Goal: Task Accomplishment & Management: Use online tool/utility

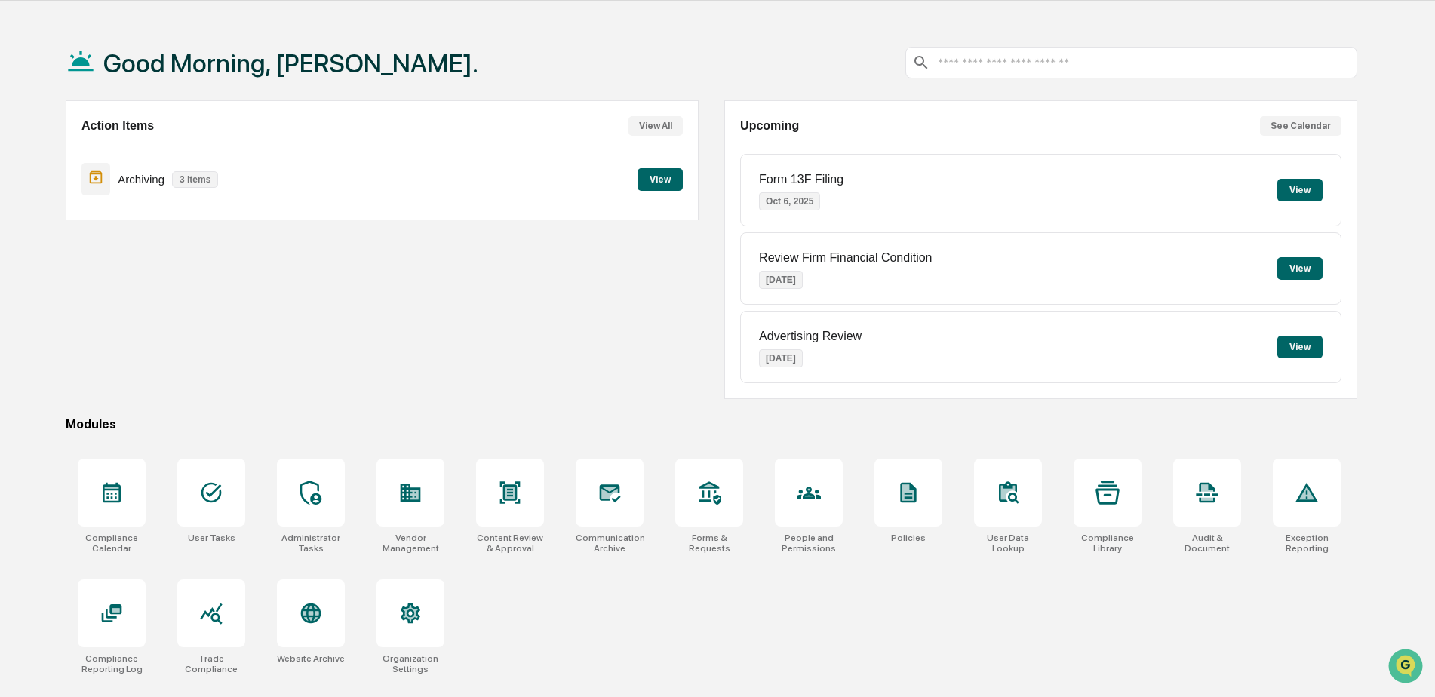
scroll to position [72, 0]
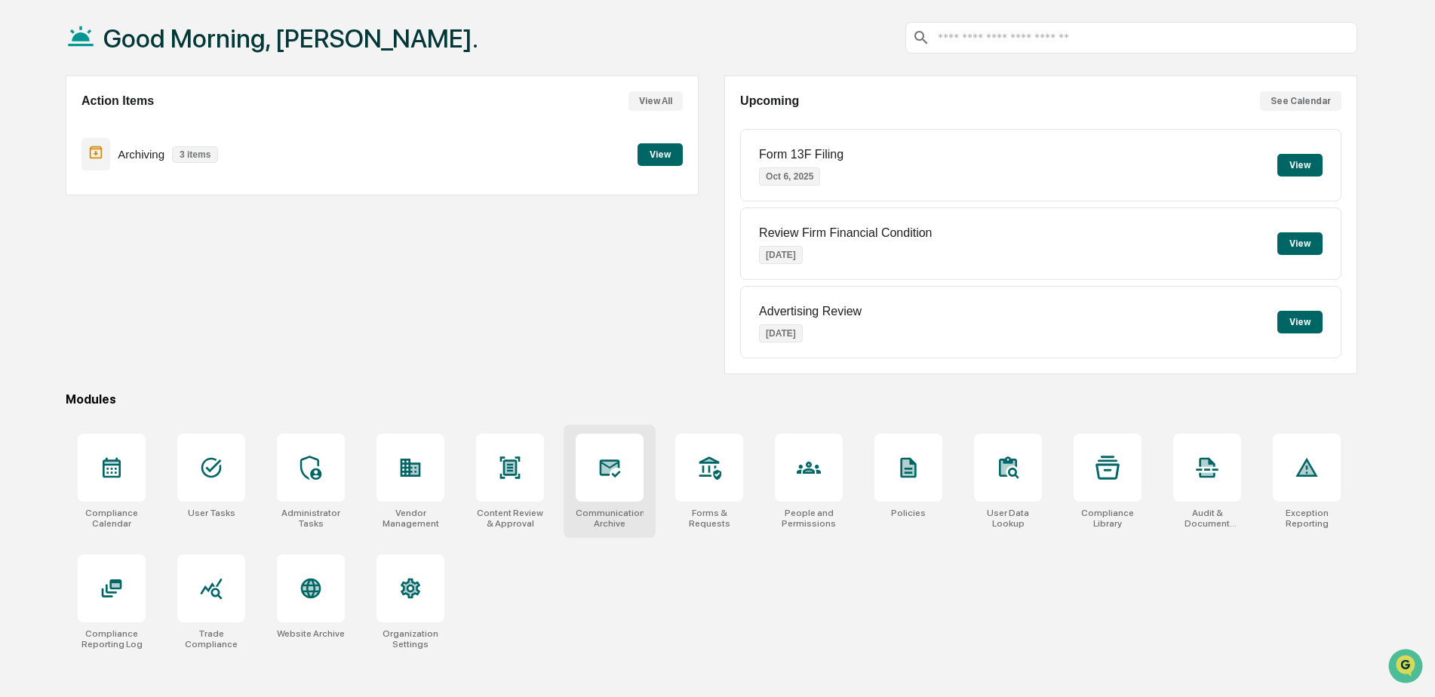
click at [612, 467] on icon at bounding box center [610, 469] width 21 height 18
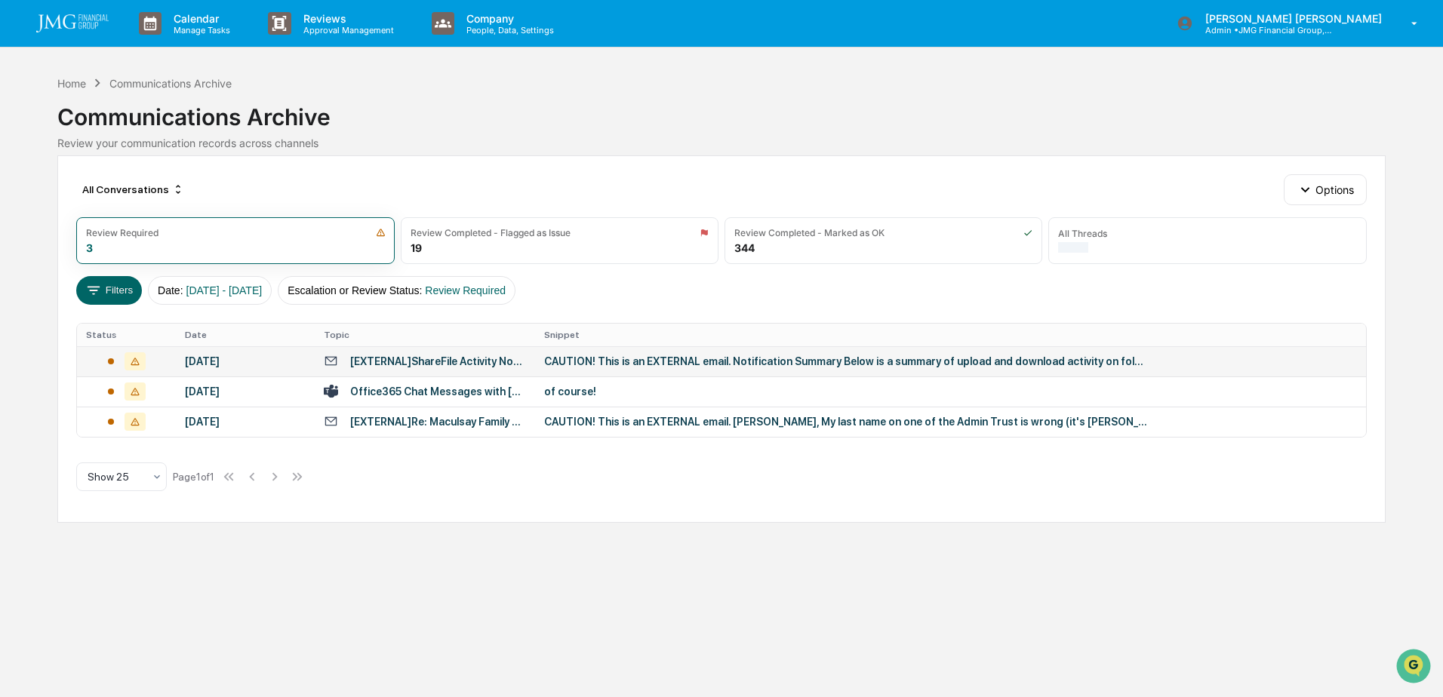
click at [647, 352] on td "CAUTION! This is an EXTERNAL email. Notification Summary Below is a summary of …" at bounding box center [950, 361] width 830 height 30
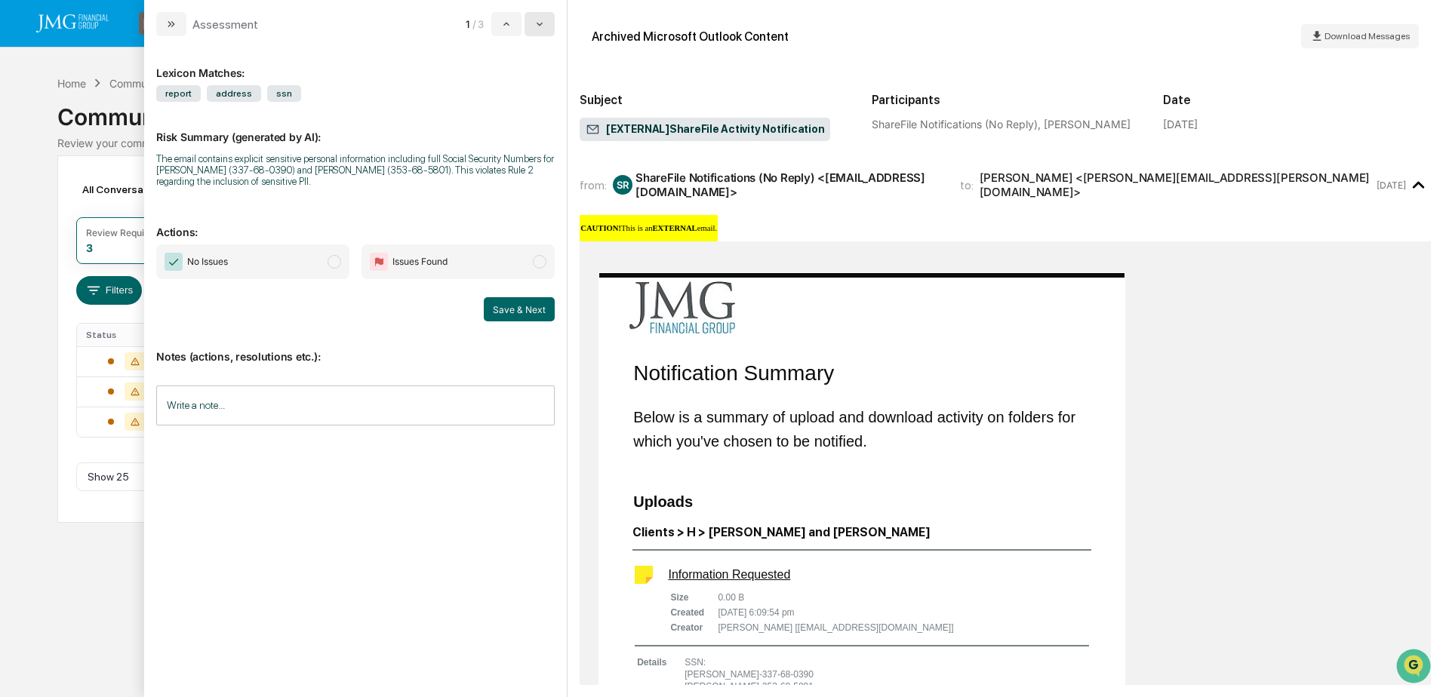
click at [533, 26] on button "modal" at bounding box center [539, 24] width 30 height 24
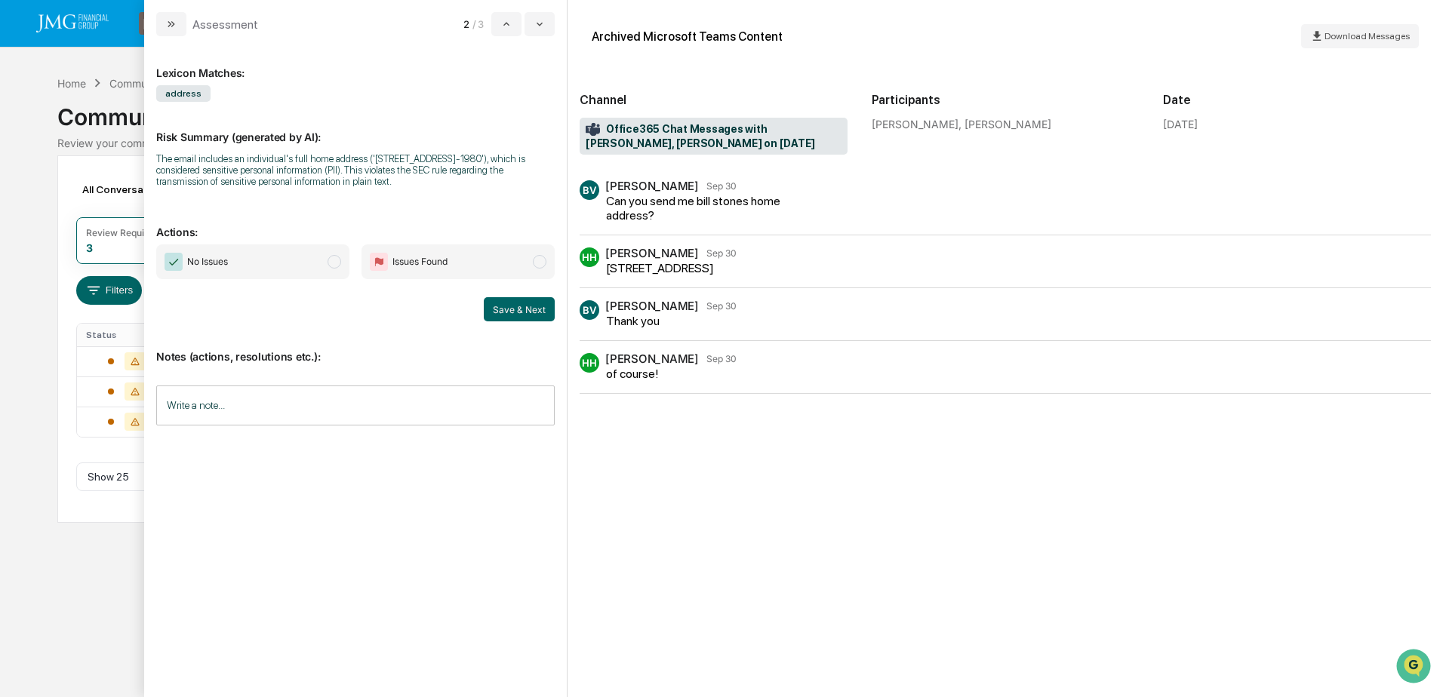
click at [281, 402] on input "Write a note..." at bounding box center [355, 406] width 398 height 40
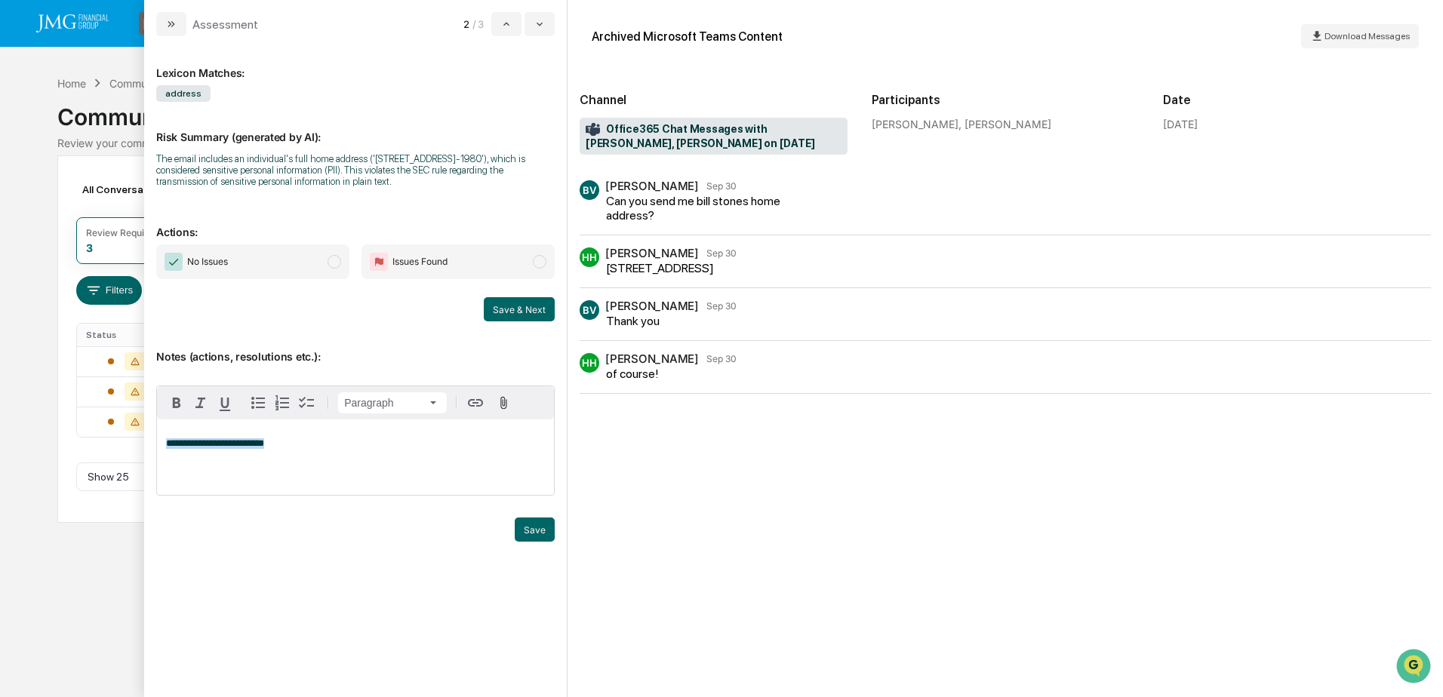
drag, startPoint x: 266, startPoint y: 445, endPoint x: 181, endPoint y: 445, distance: 85.3
click at [171, 448] on p "**********" at bounding box center [355, 443] width 379 height 11
click at [181, 445] on span "**********" at bounding box center [215, 443] width 98 height 10
drag, startPoint x: 271, startPoint y: 448, endPoint x: 160, endPoint y: 445, distance: 111.0
click at [160, 445] on div "**********" at bounding box center [355, 457] width 397 height 75
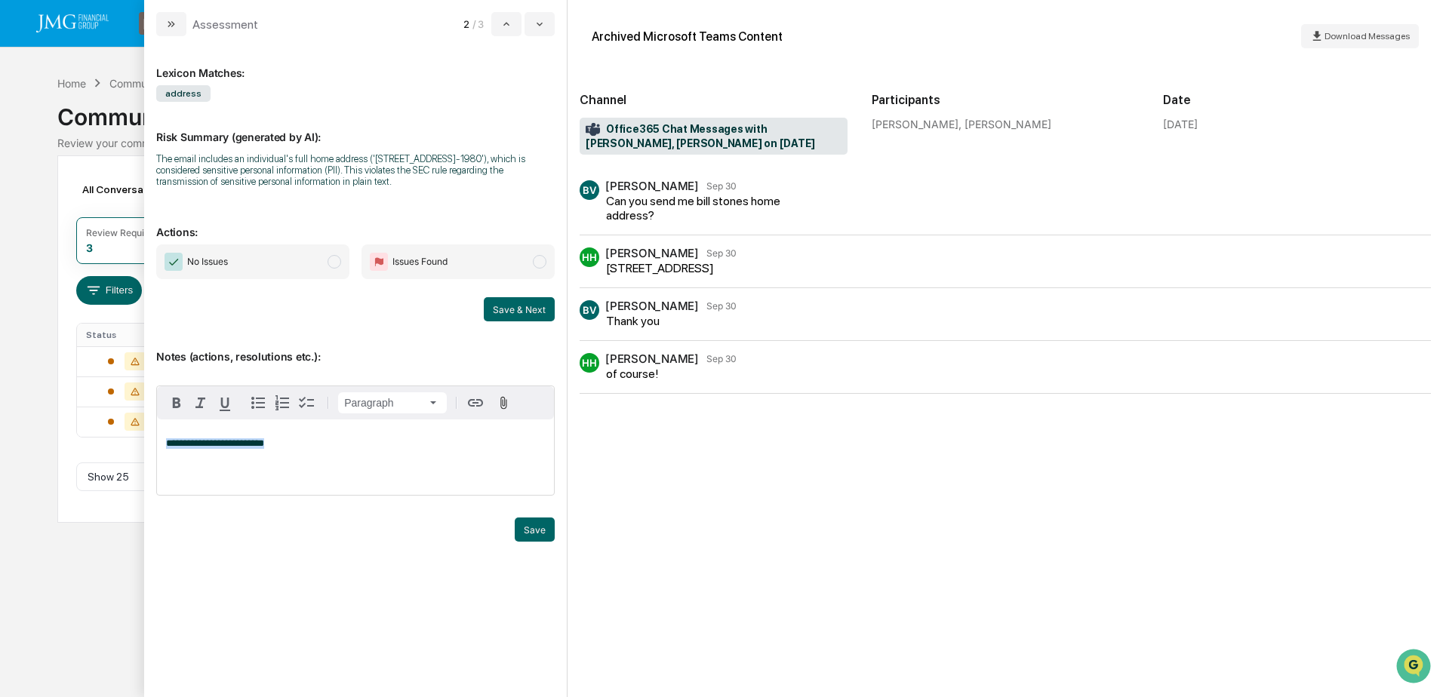
copy span "**********"
click at [326, 448] on p "**********" at bounding box center [355, 443] width 379 height 11
click at [546, 535] on button "Save" at bounding box center [535, 530] width 40 height 24
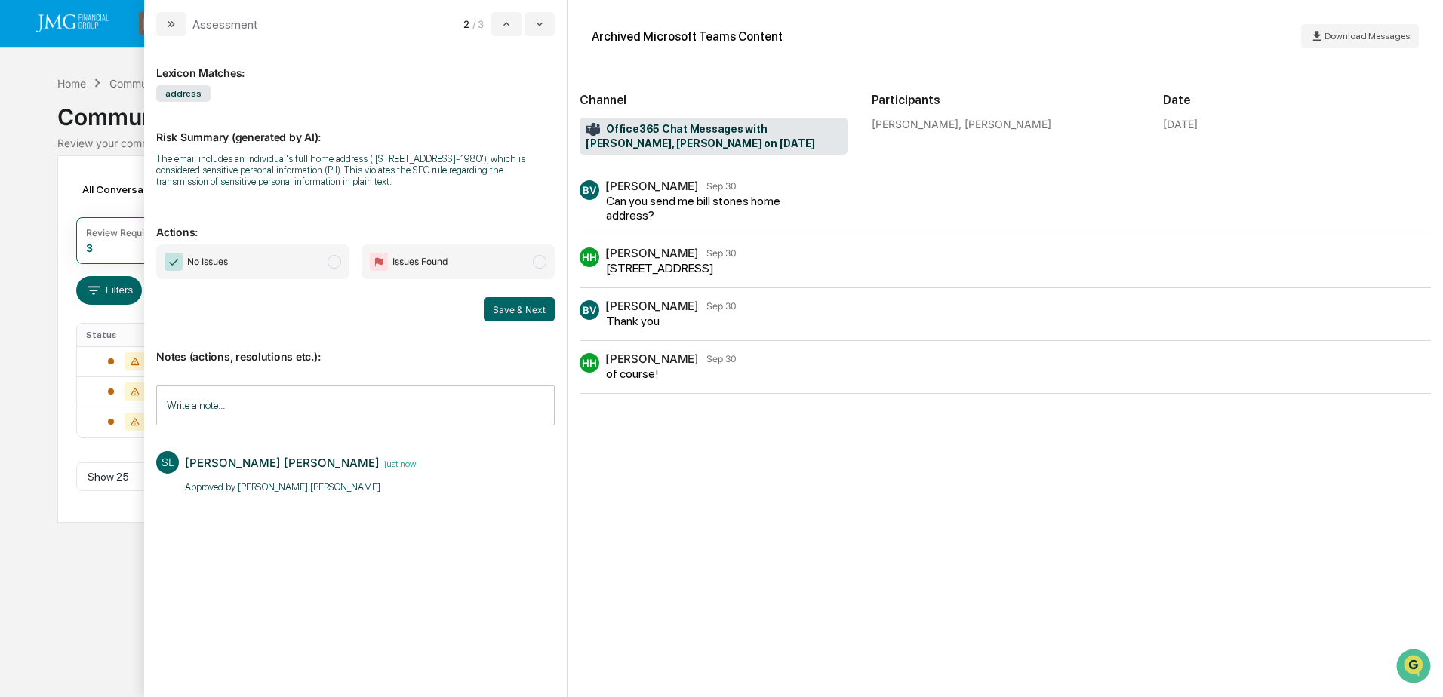
click at [286, 258] on span "No Issues" at bounding box center [252, 262] width 193 height 35
click at [533, 316] on button "Save & Next" at bounding box center [519, 309] width 71 height 24
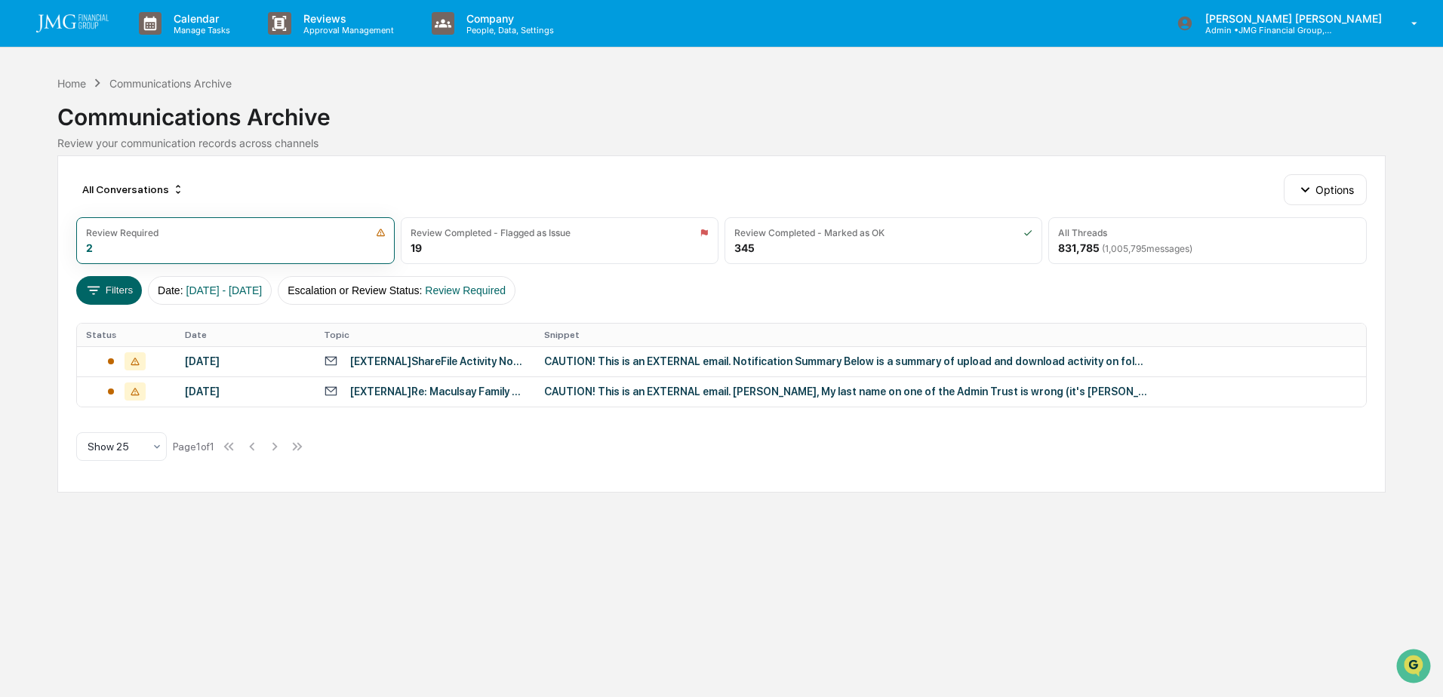
click at [78, 547] on div "Calendar Manage Tasks Reviews Approval Management Company People, Data, Setting…" at bounding box center [721, 348] width 1443 height 697
click at [1110, 257] on div "All Threads 831,785 ( 1,005,795 messages)" at bounding box center [1207, 240] width 318 height 47
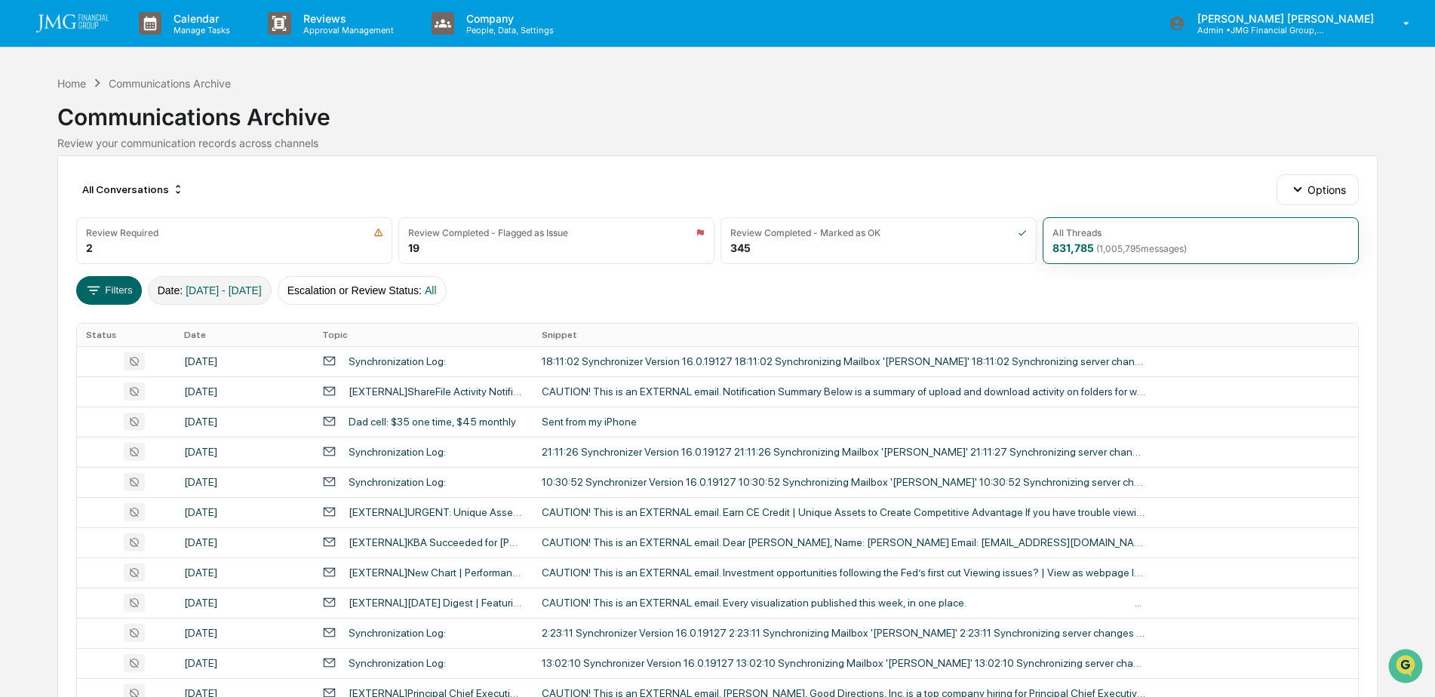
click at [262, 294] on span "01/01/2024 - 12/31/2025" at bounding box center [224, 291] width 76 height 12
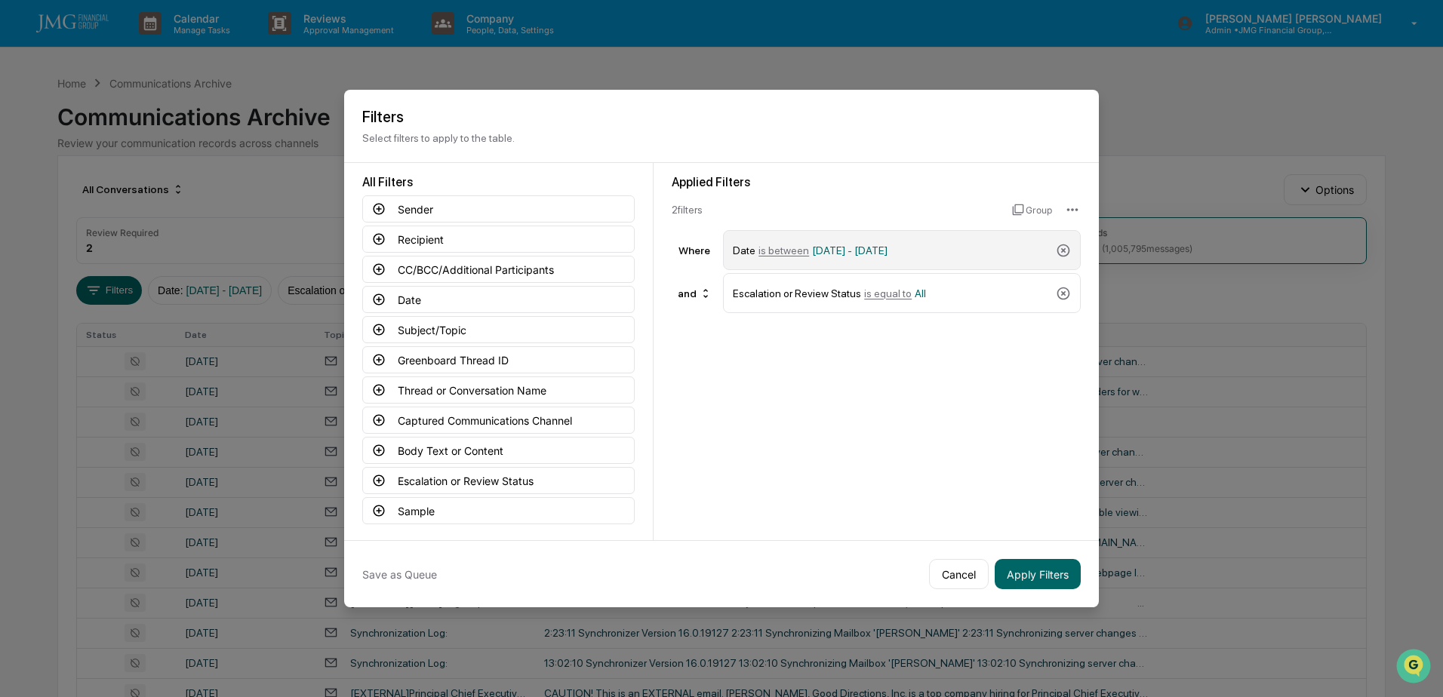
click at [788, 247] on span "is between" at bounding box center [783, 251] width 51 height 12
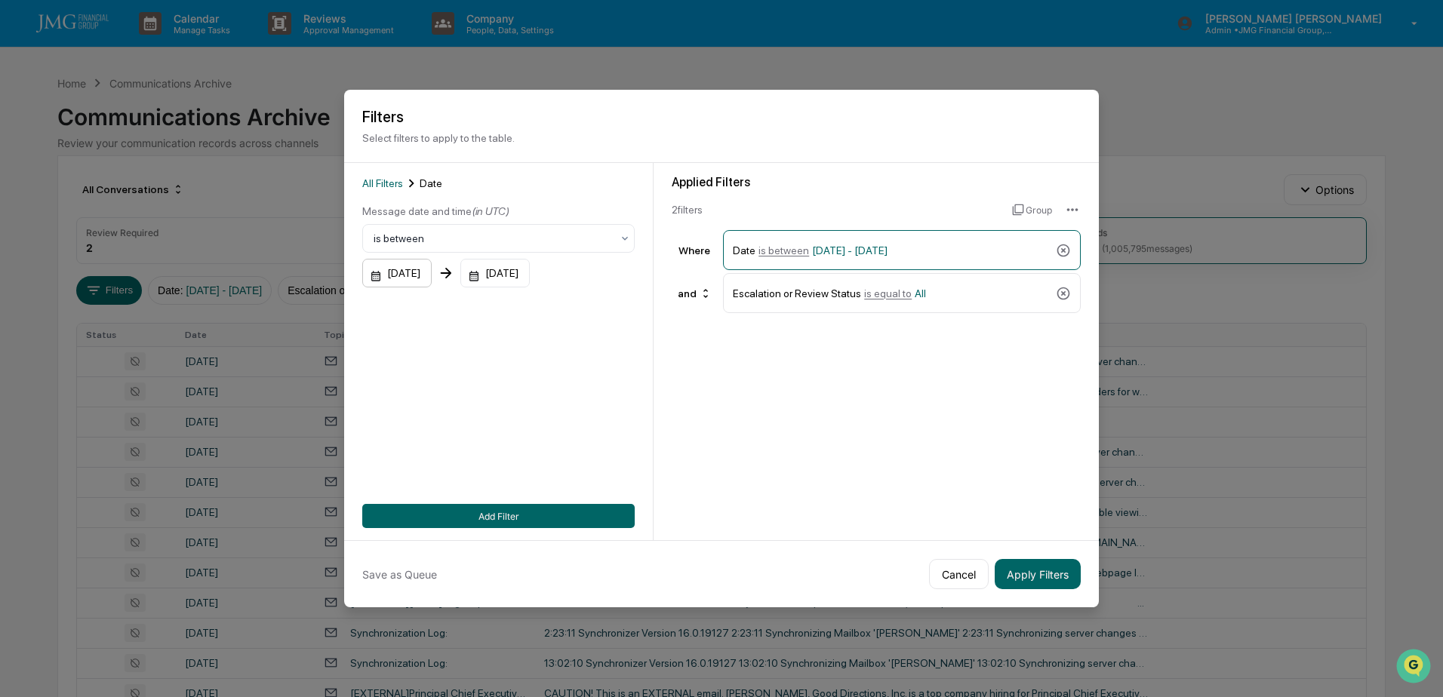
click at [420, 273] on div "01/01/2024" at bounding box center [396, 273] width 69 height 29
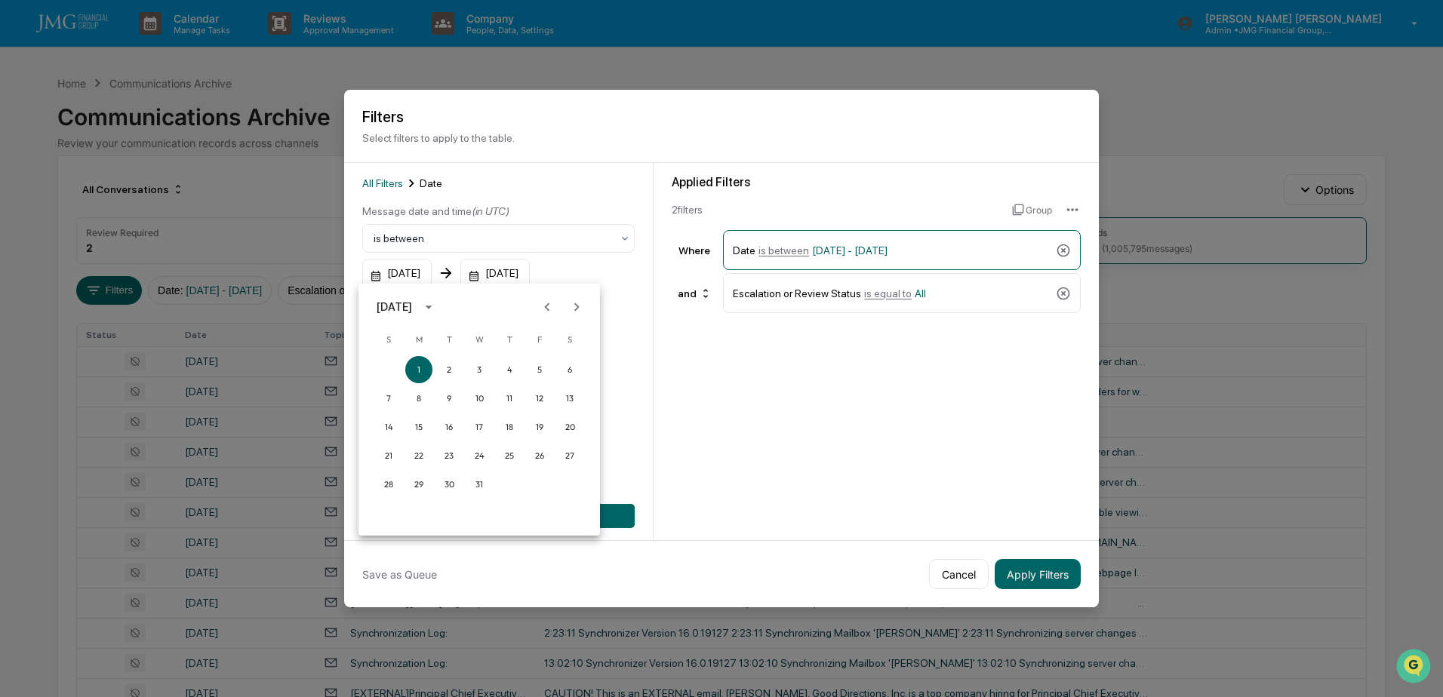
click at [437, 303] on icon "calendar view is open, switch to year view" at bounding box center [428, 307] width 17 height 17
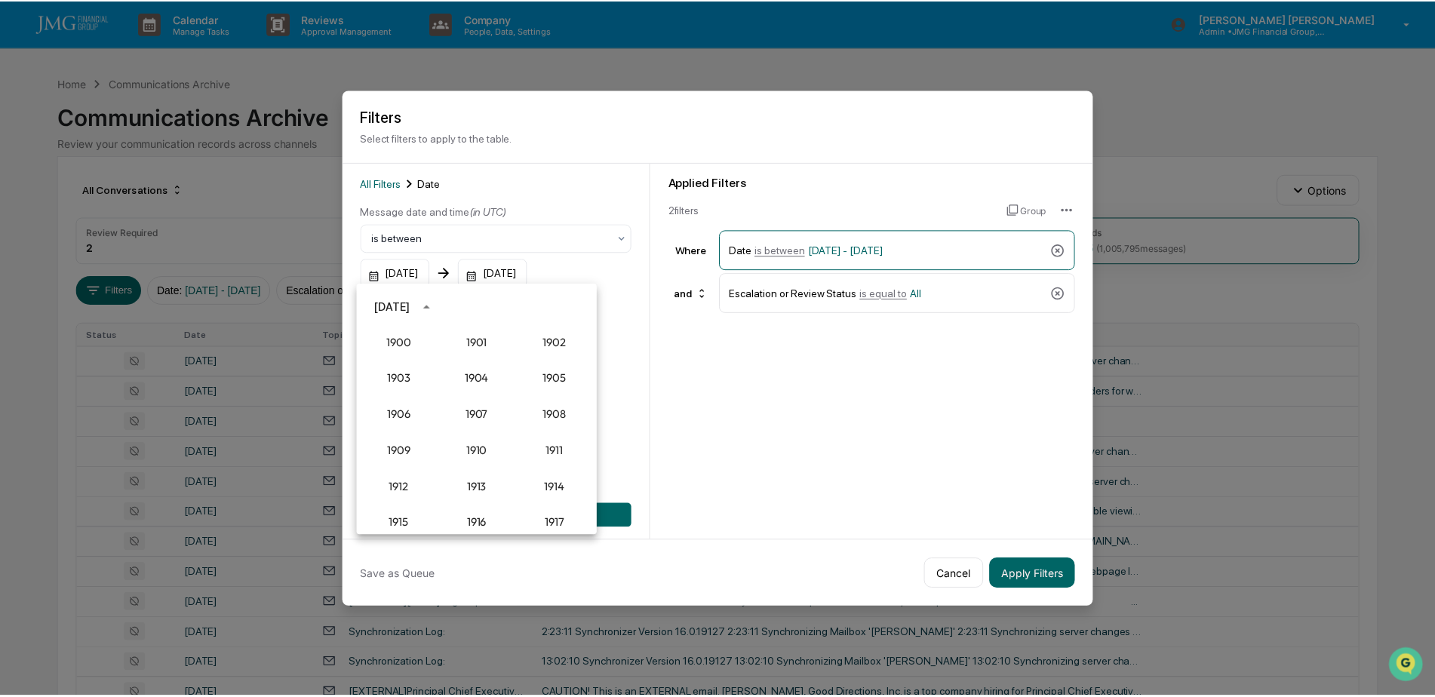
scroll to position [1398, 0]
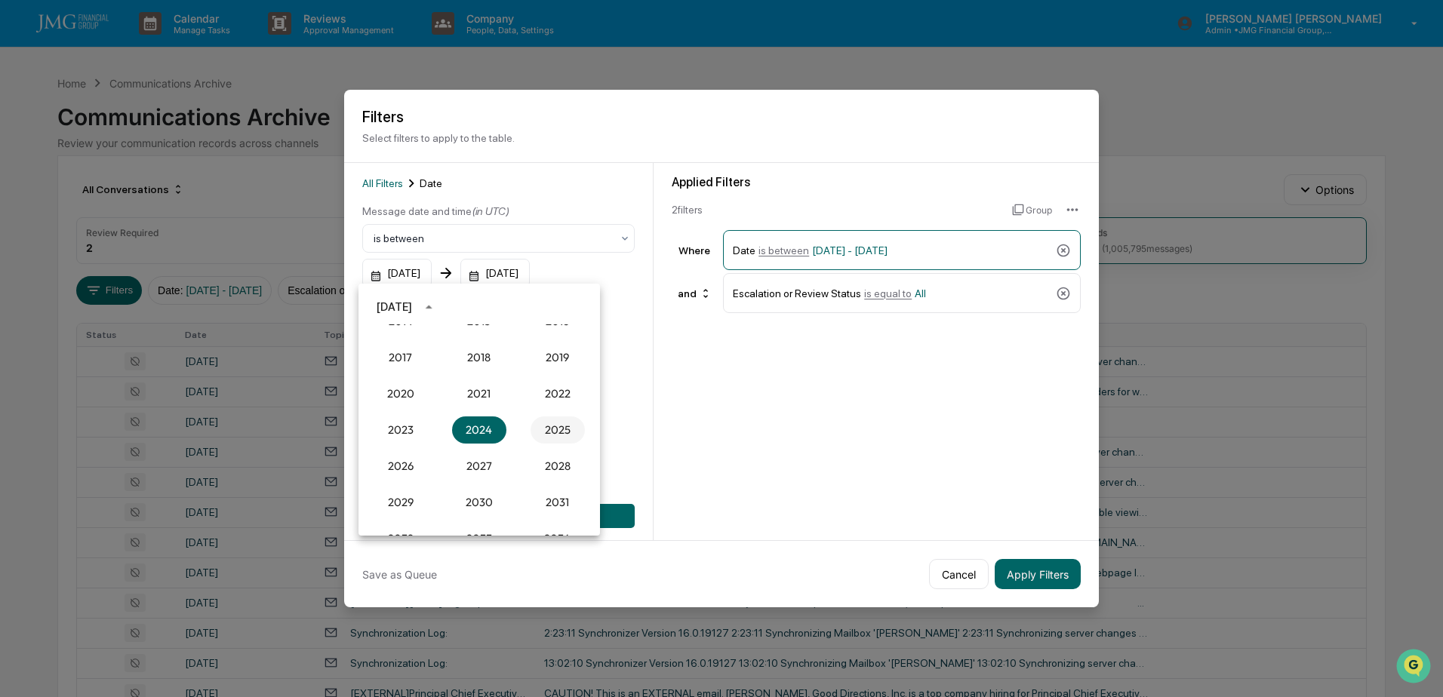
click at [546, 424] on button "2025" at bounding box center [558, 430] width 54 height 27
click at [558, 422] on button "Sep" at bounding box center [558, 422] width 54 height 27
click at [395, 483] on button "28" at bounding box center [388, 484] width 27 height 27
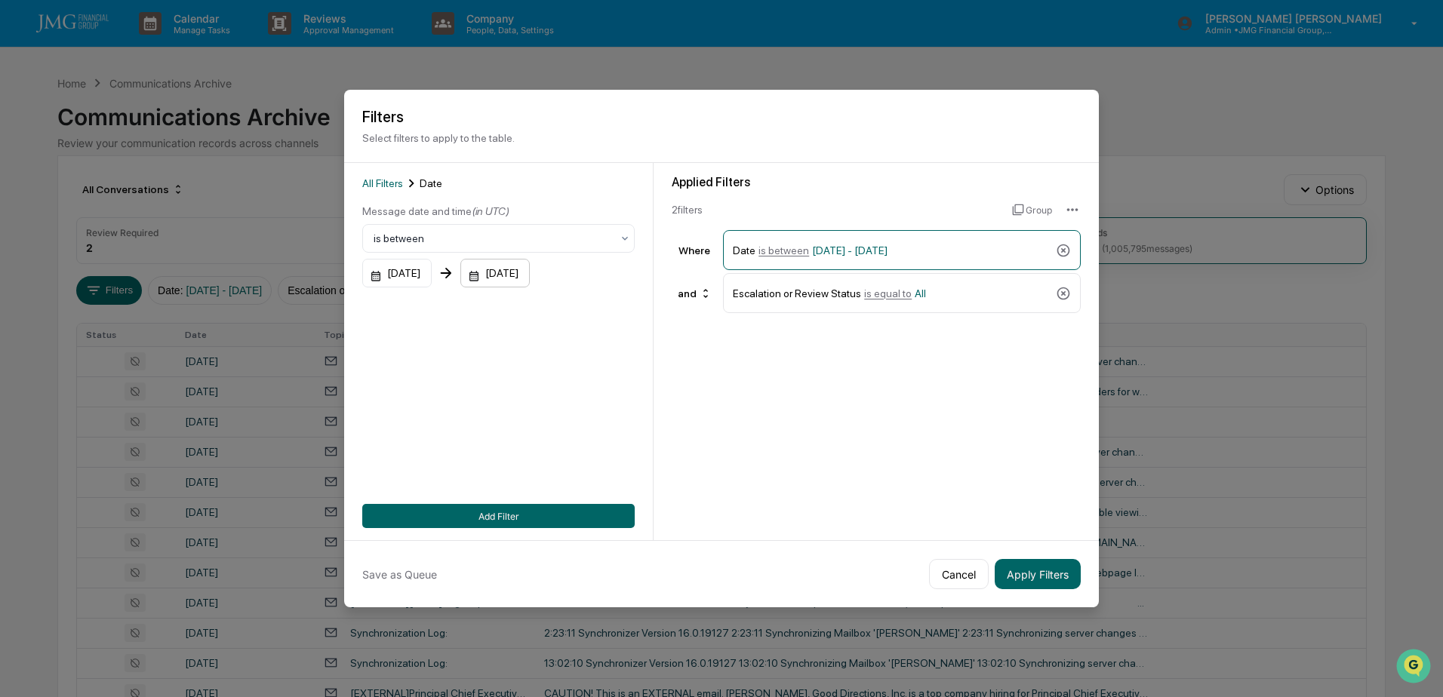
click at [530, 278] on div "12/31/2025" at bounding box center [494, 273] width 69 height 29
click at [666, 310] on icon "Previous month" at bounding box center [668, 307] width 17 height 17
click at [601, 368] on button "1" at bounding box center [600, 369] width 27 height 27
click at [506, 504] on button "Add Filter" at bounding box center [498, 516] width 272 height 24
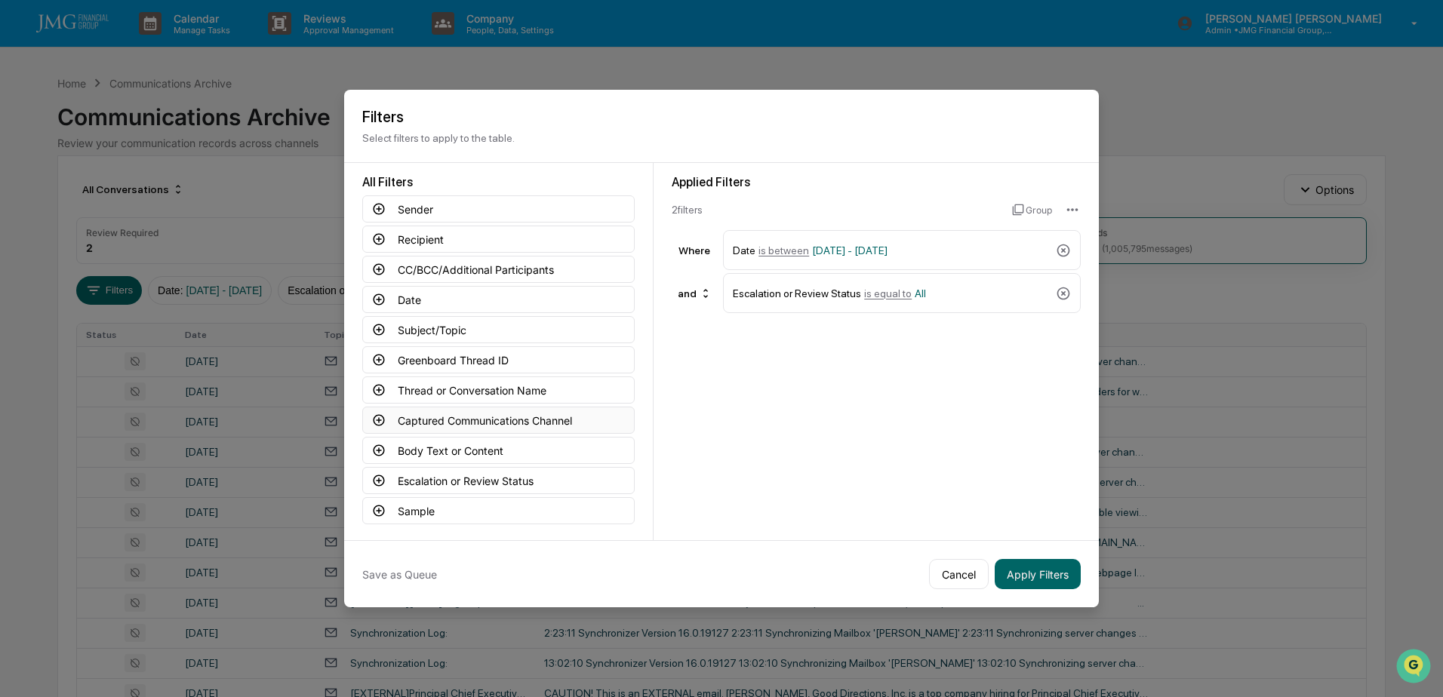
click at [518, 420] on button "Captured Communications Channel" at bounding box center [498, 420] width 272 height 27
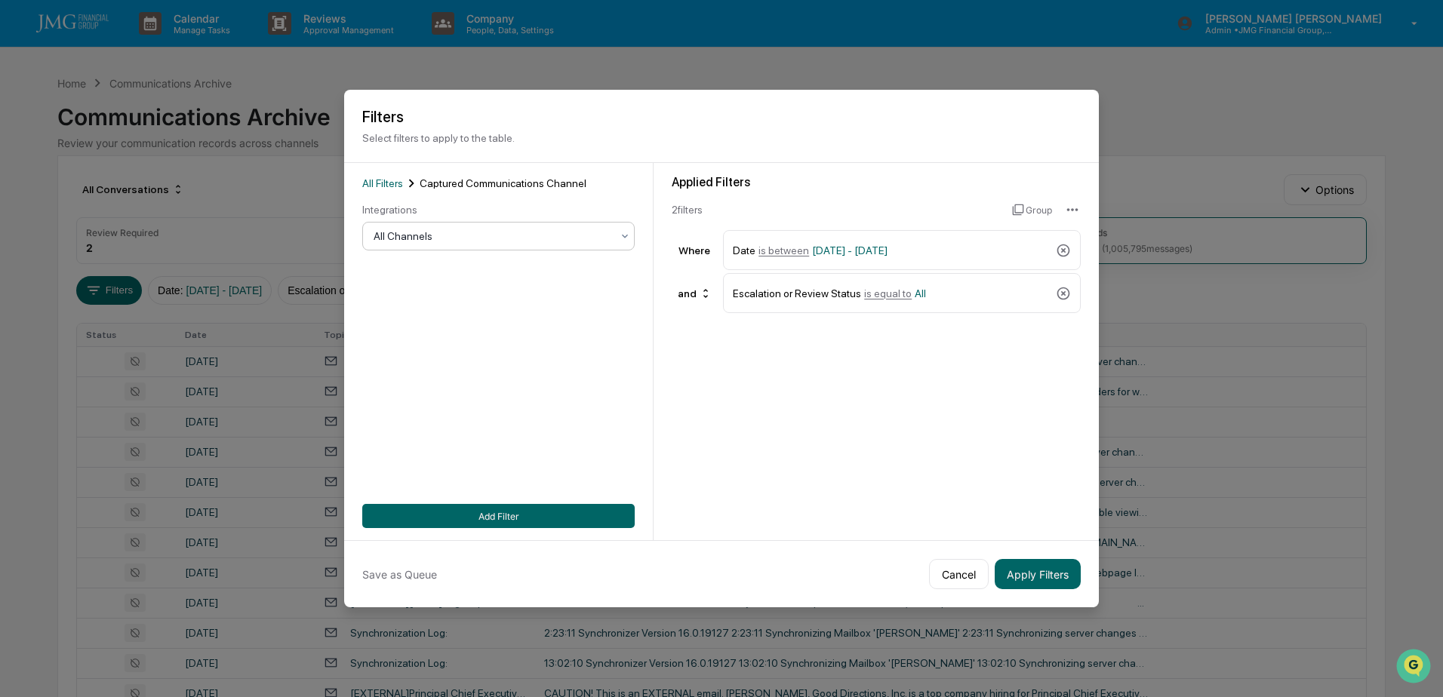
click at [406, 239] on div at bounding box center [493, 236] width 238 height 15
click at [401, 325] on div "SMS" at bounding box center [494, 329] width 271 height 30
click at [500, 511] on button "Add Filter" at bounding box center [498, 516] width 272 height 24
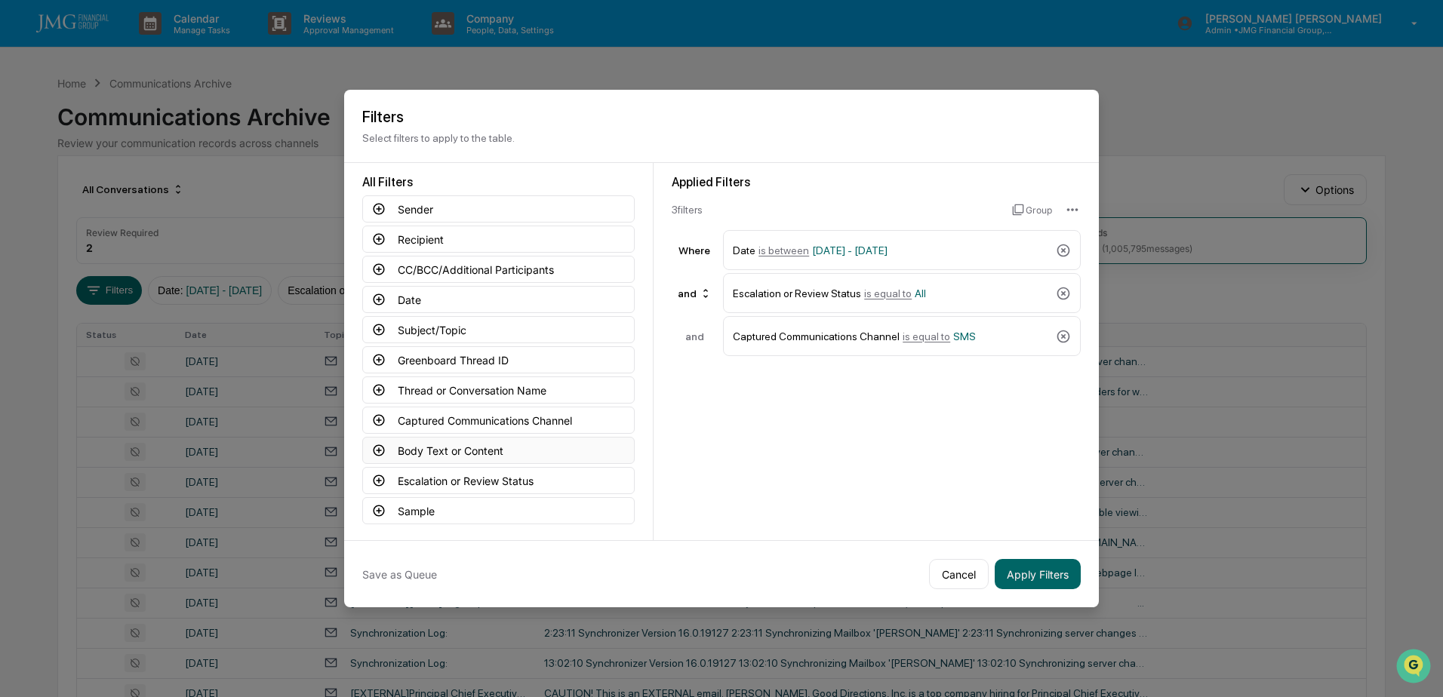
click at [488, 449] on button "Body Text or Content" at bounding box center [498, 450] width 272 height 27
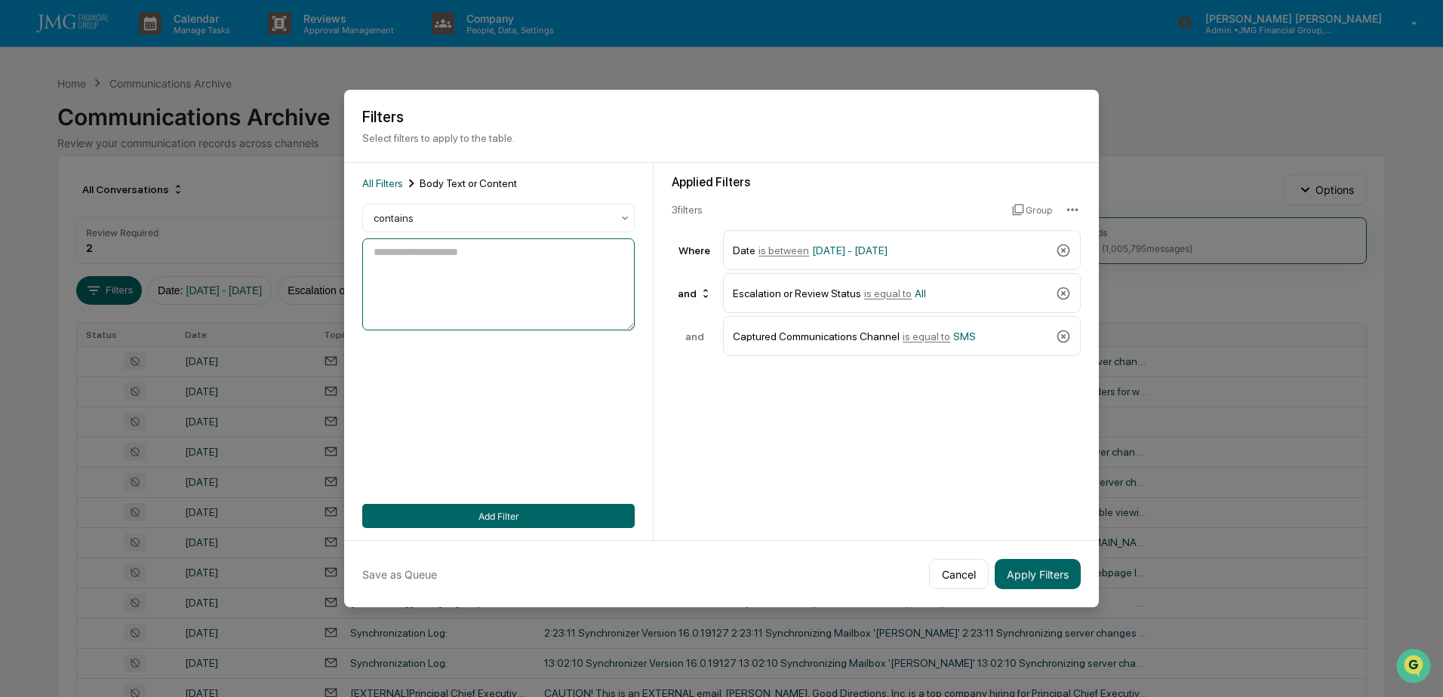
click at [468, 275] on textarea at bounding box center [498, 284] width 272 height 92
type textarea "*******"
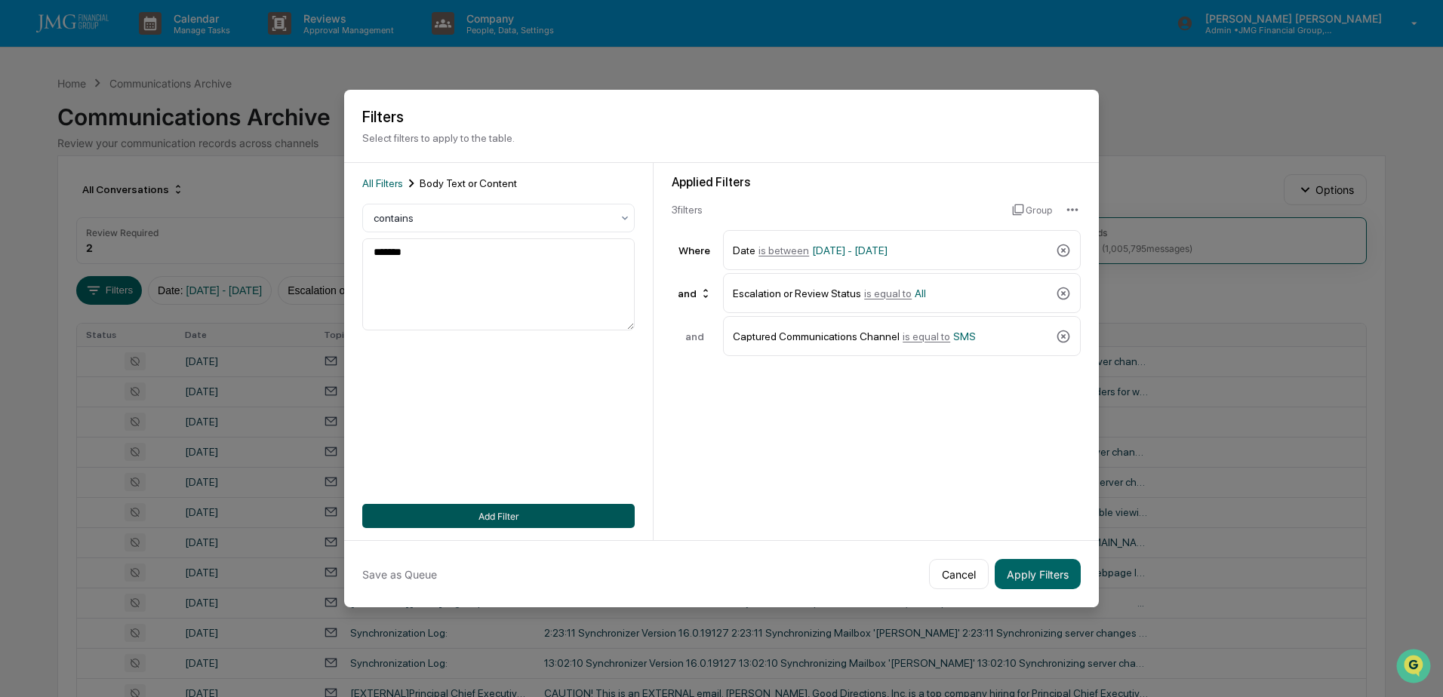
click at [522, 515] on button "Add Filter" at bounding box center [498, 516] width 272 height 24
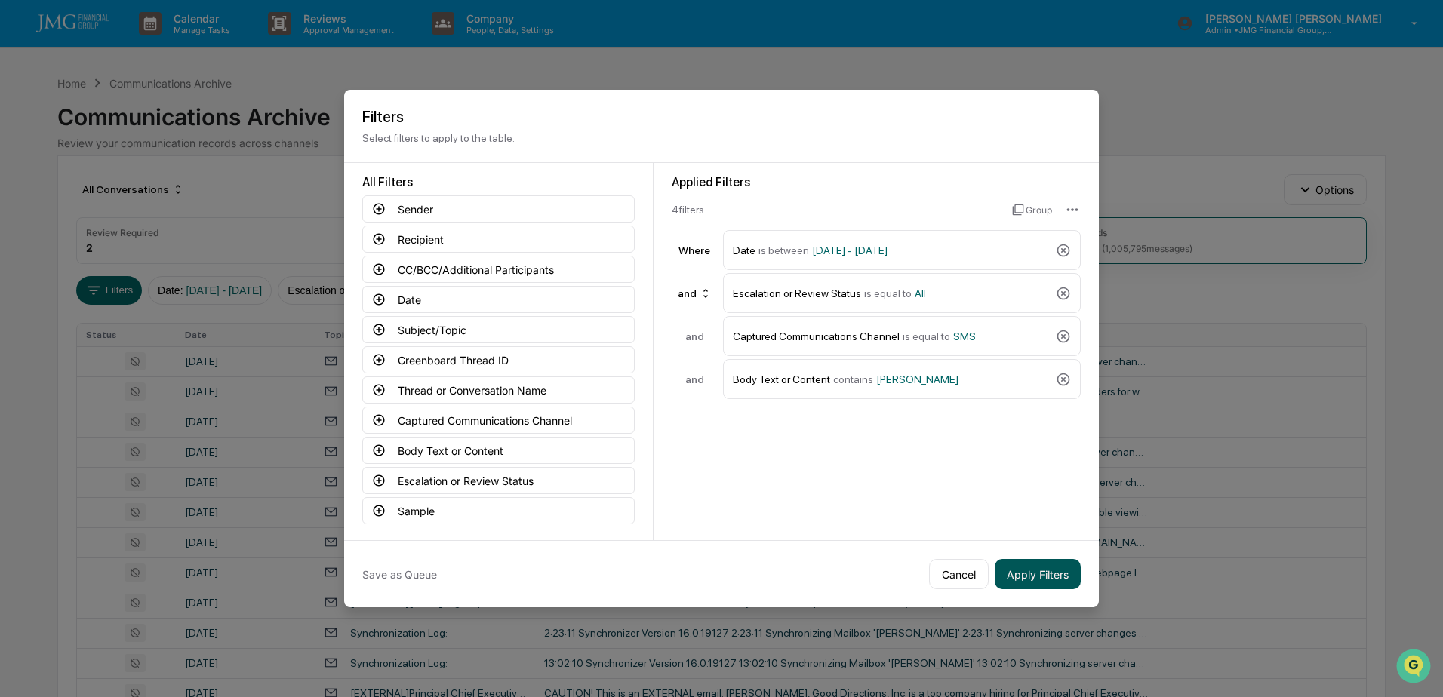
click at [1034, 571] on button "Apply Filters" at bounding box center [1038, 574] width 86 height 30
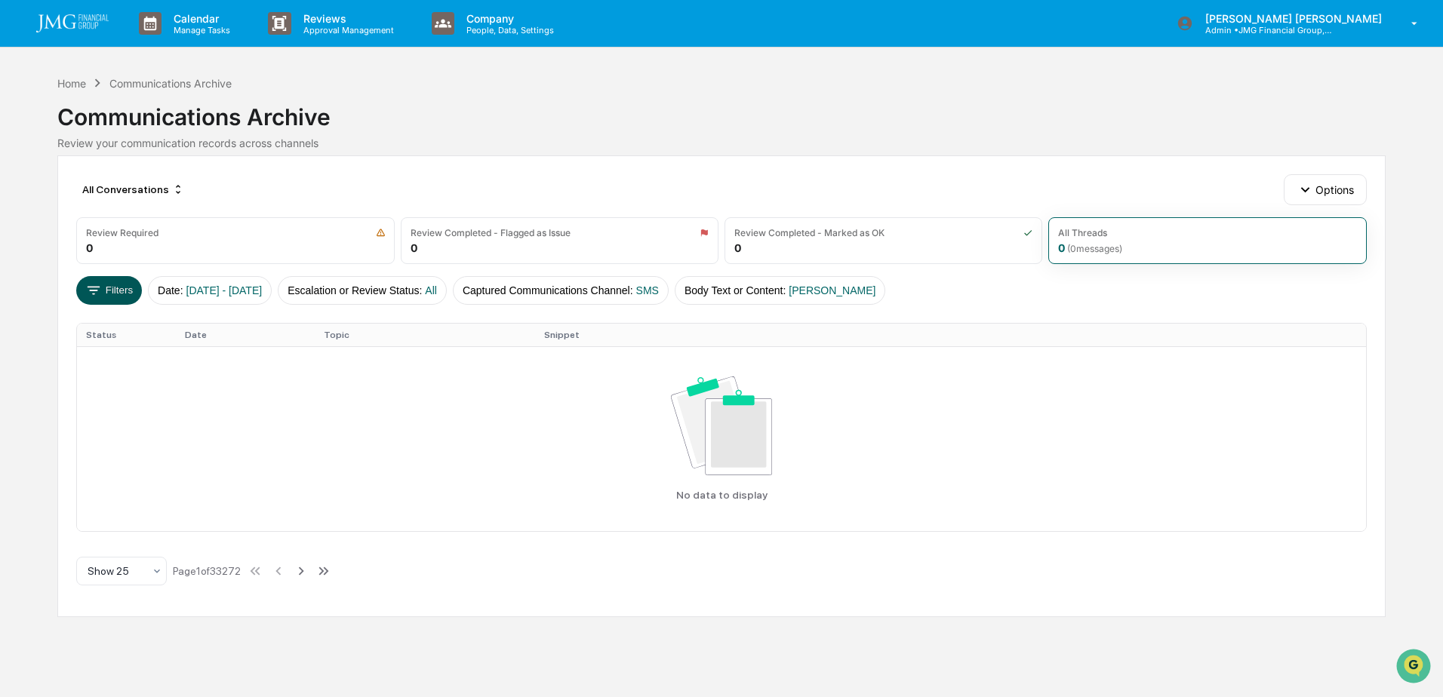
click at [118, 288] on button "Filters" at bounding box center [109, 290] width 66 height 29
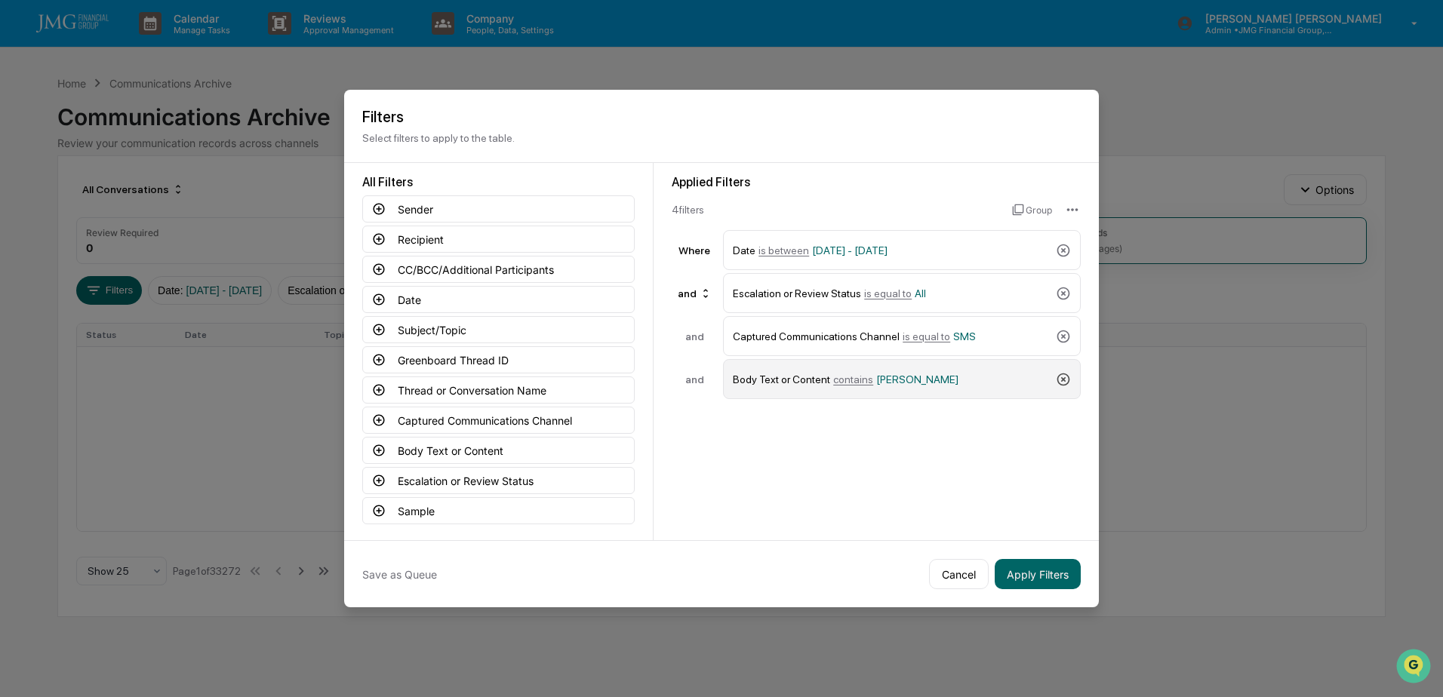
click at [1063, 379] on icon at bounding box center [1063, 379] width 13 height 13
click at [1052, 573] on button "Apply Filters" at bounding box center [1038, 574] width 86 height 30
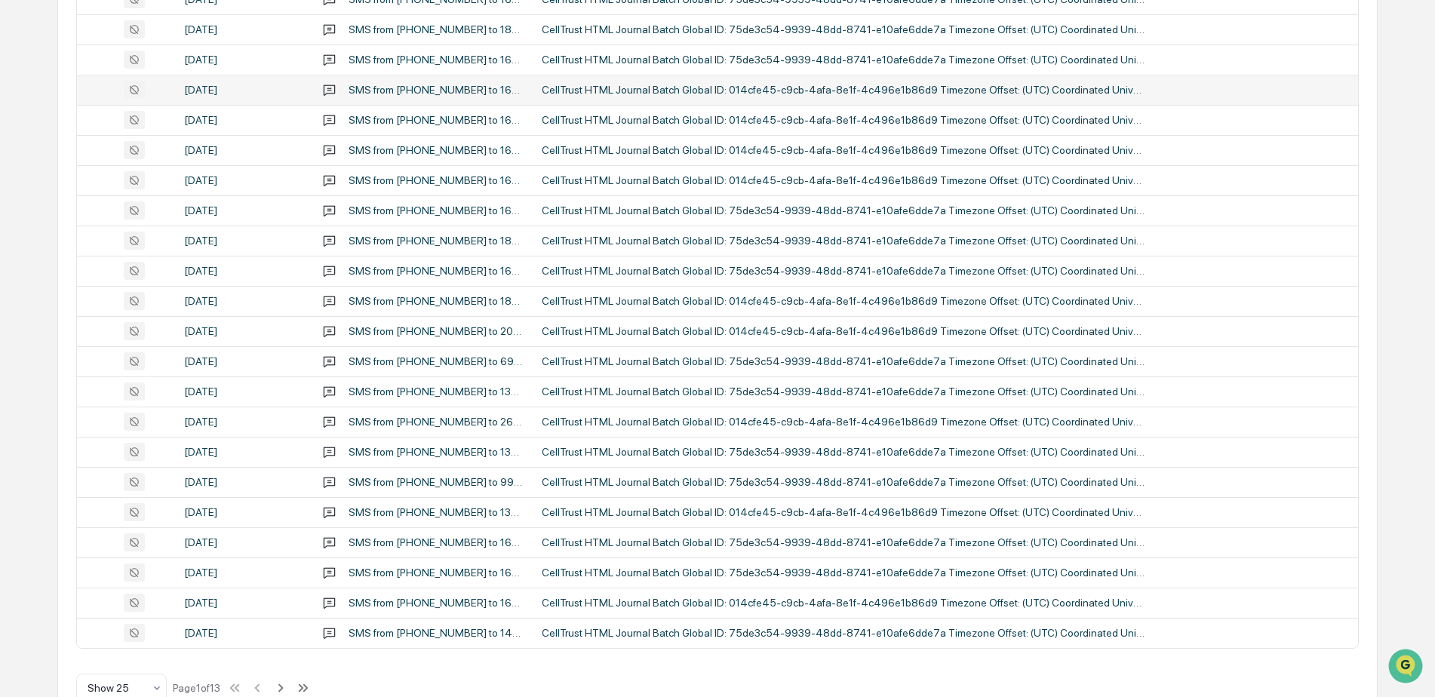
scroll to position [490, 0]
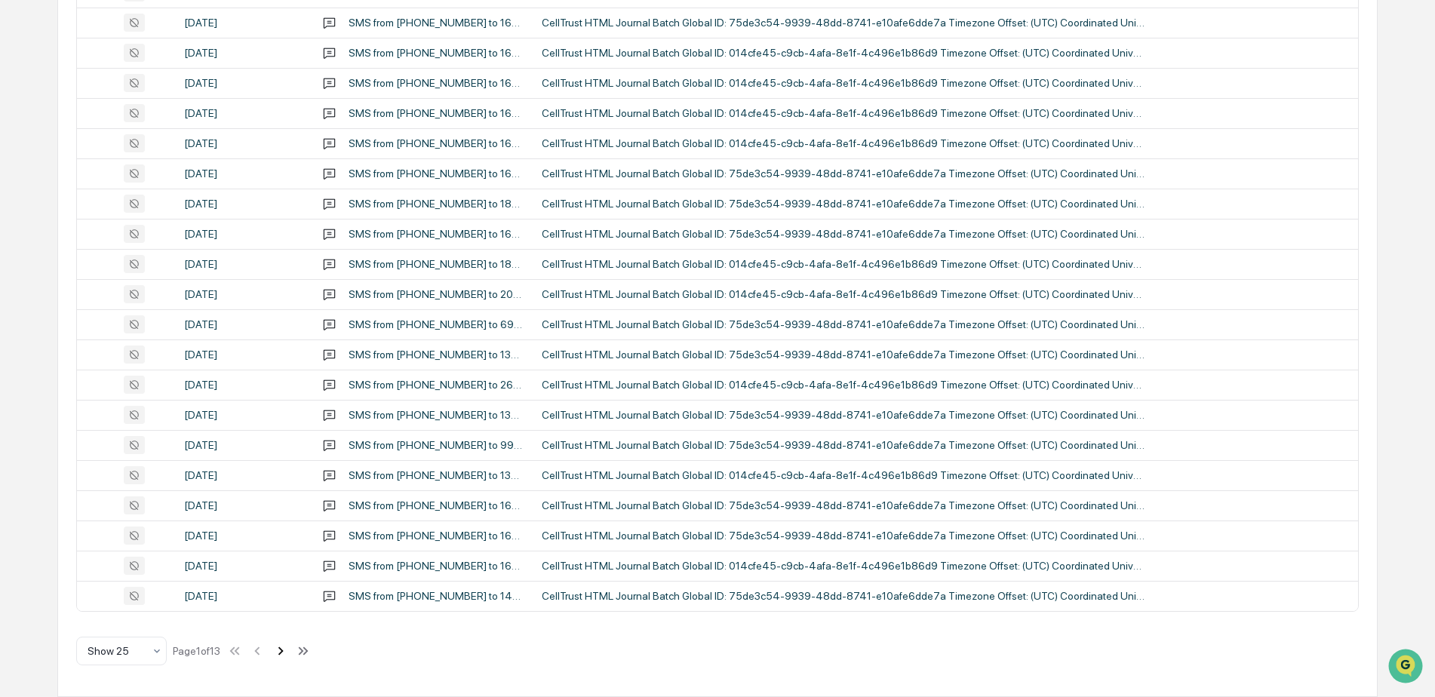
click at [288, 657] on icon at bounding box center [280, 651] width 17 height 17
click at [288, 657] on icon at bounding box center [282, 651] width 17 height 17
click at [288, 657] on icon at bounding box center [283, 651] width 17 height 17
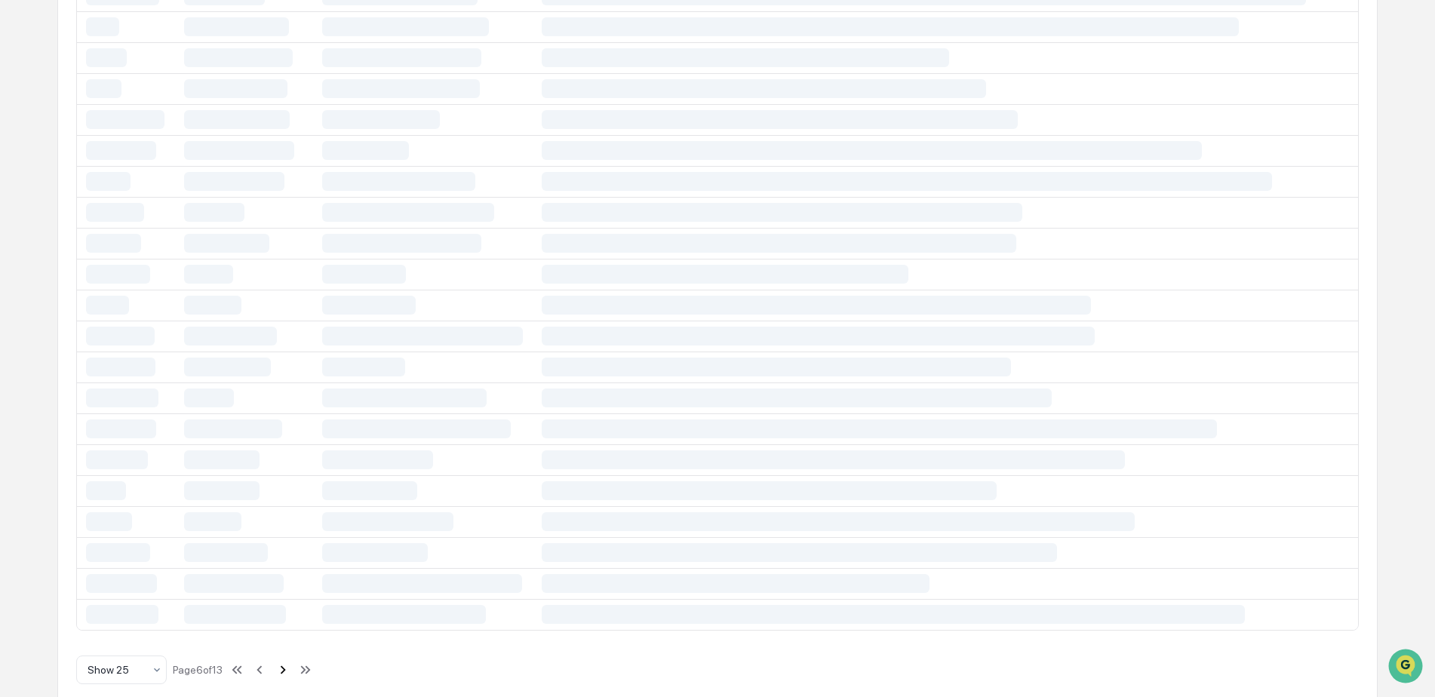
click at [288, 662] on icon at bounding box center [283, 670] width 17 height 17
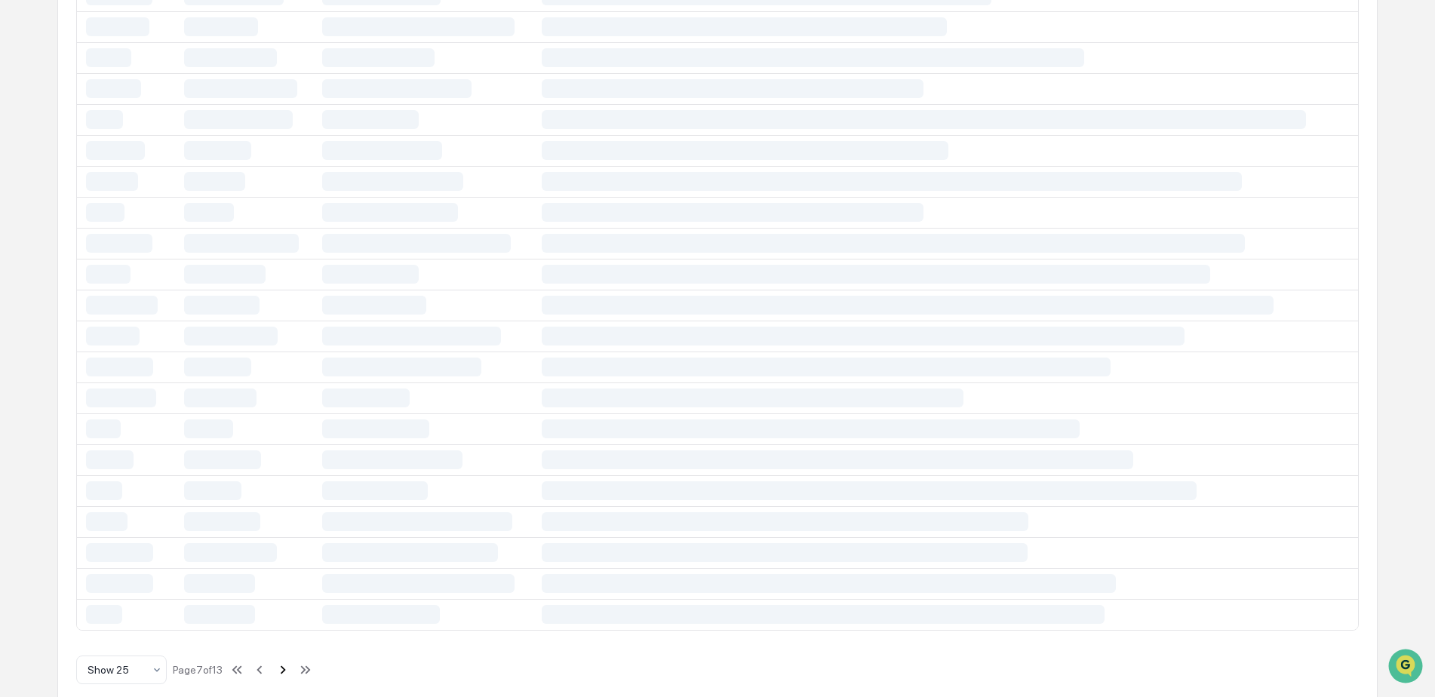
click at [288, 657] on button at bounding box center [283, 670] width 17 height 30
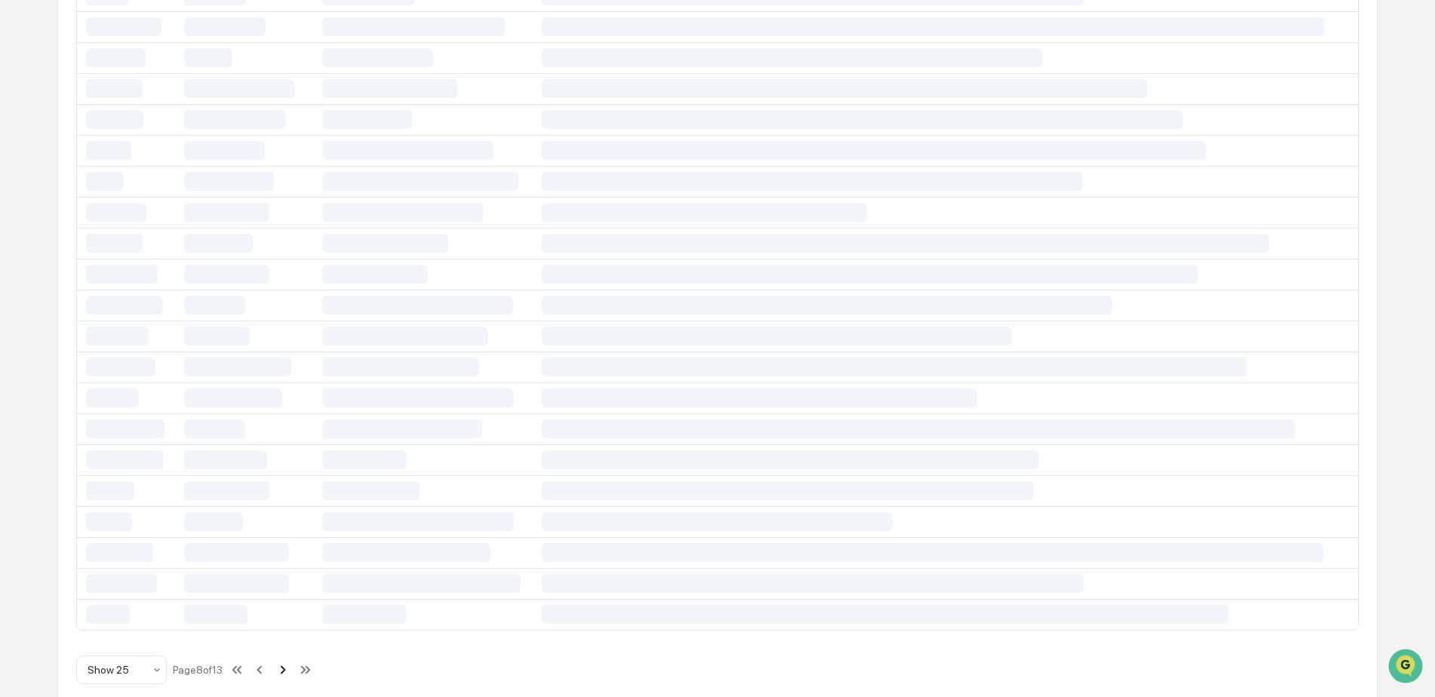
click at [288, 657] on button at bounding box center [283, 670] width 17 height 30
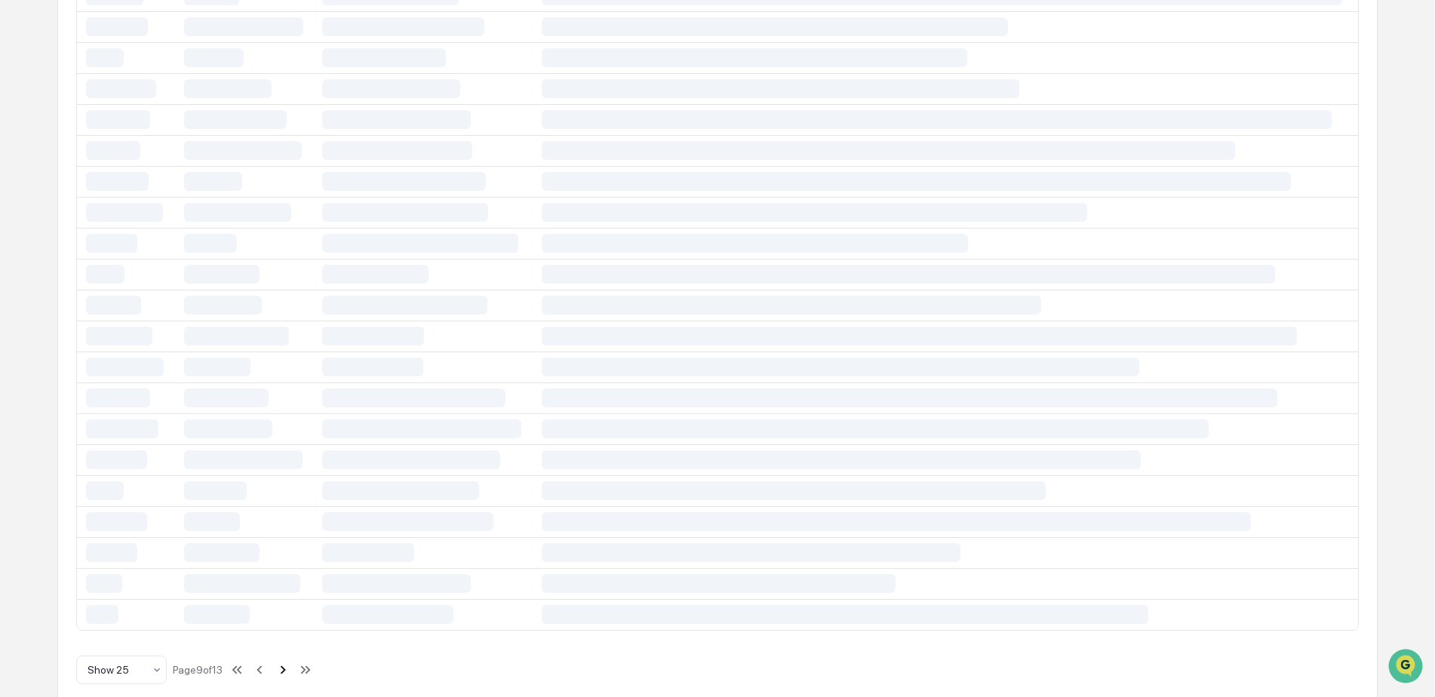
click at [288, 657] on button at bounding box center [283, 670] width 17 height 30
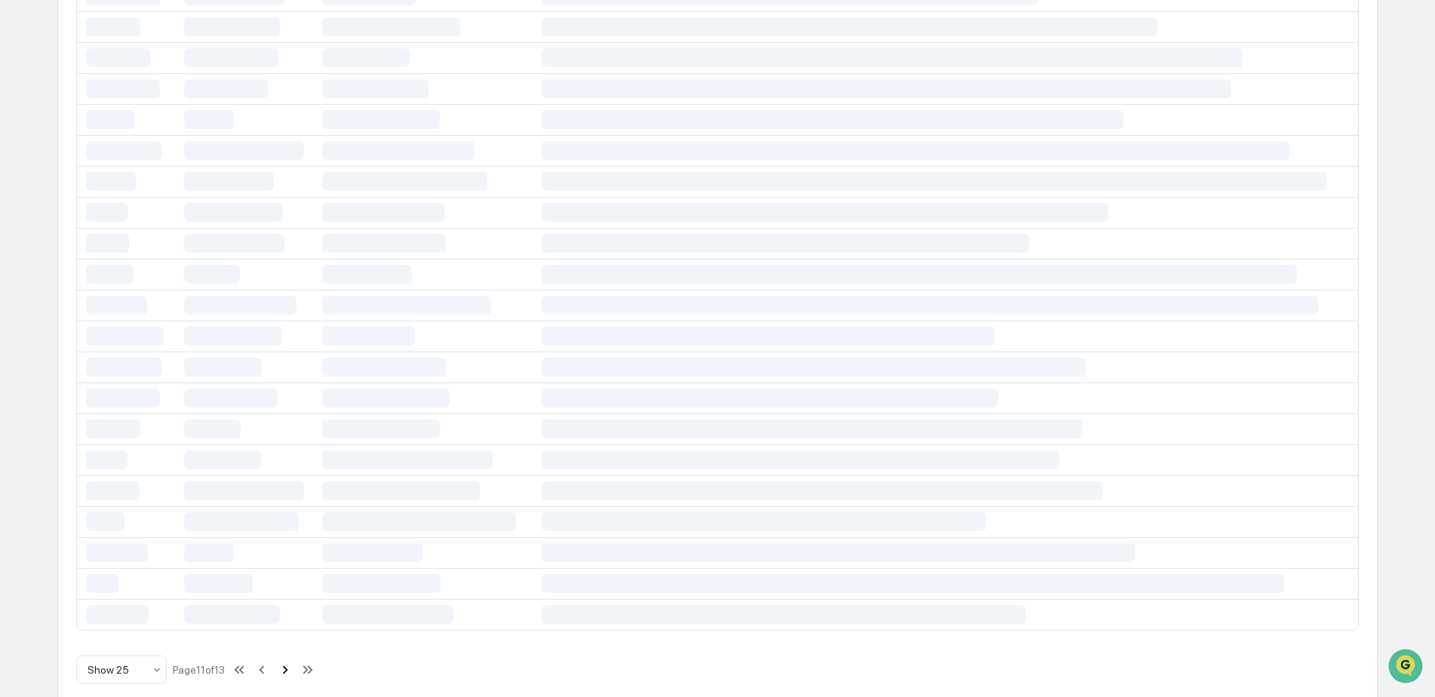
click at [288, 657] on button at bounding box center [285, 670] width 17 height 30
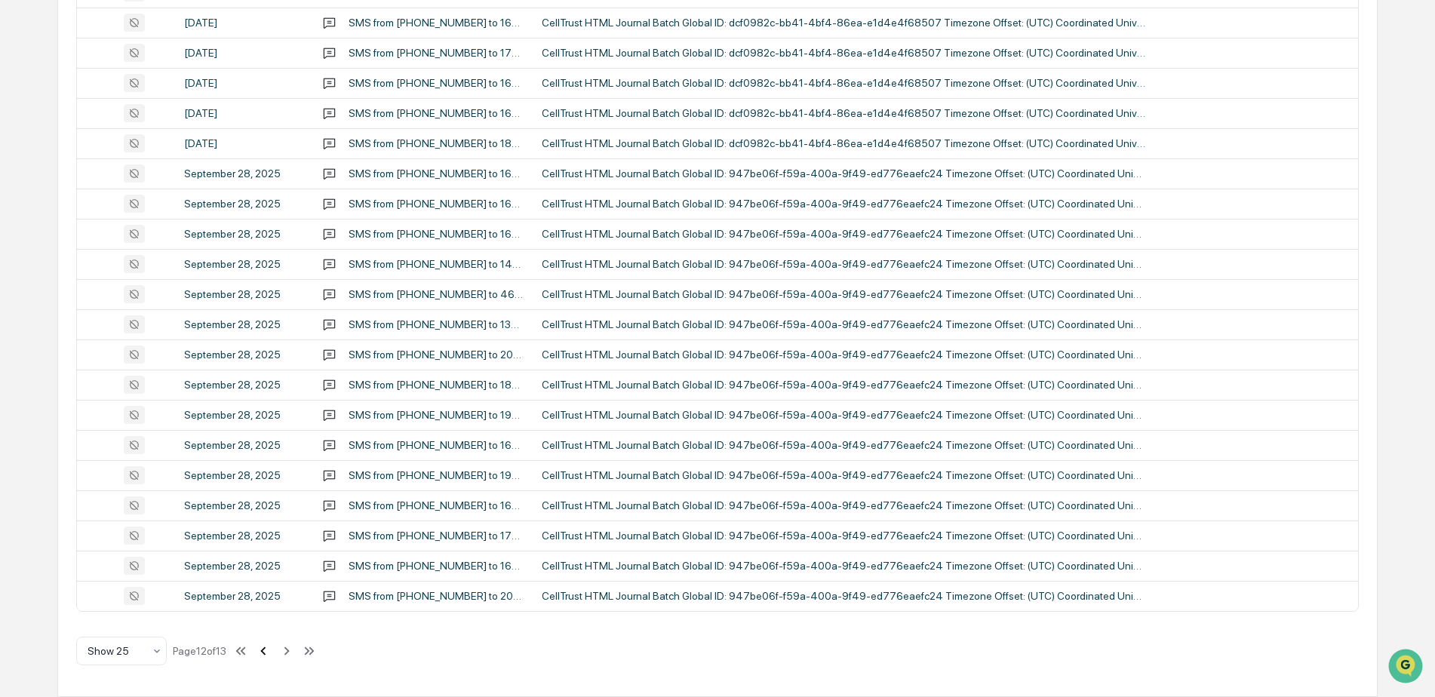
click at [272, 651] on icon at bounding box center [263, 651] width 17 height 17
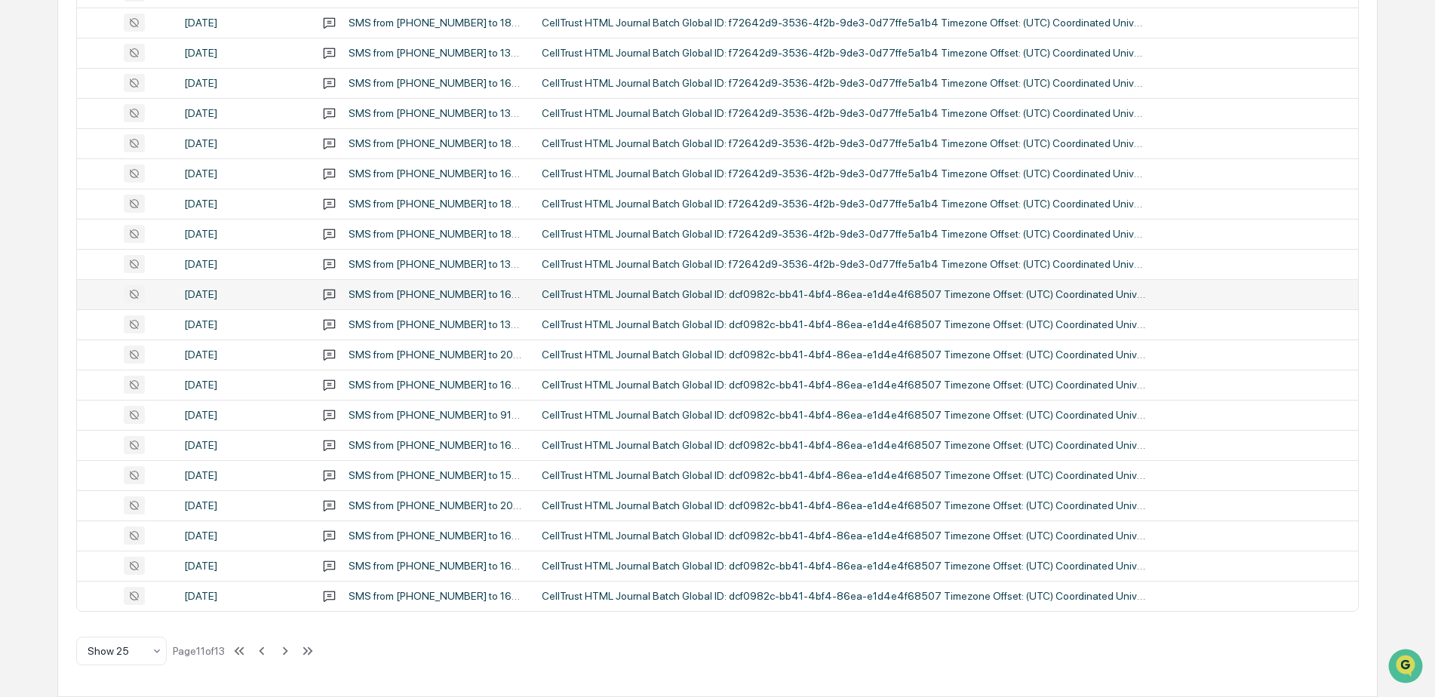
click at [596, 300] on div "CellTrust HTML Journal Batch Global ID: dcf0982c-bb41-4bf4-86ea-e1d4e4f68507 Ti…" at bounding box center [844, 294] width 604 height 12
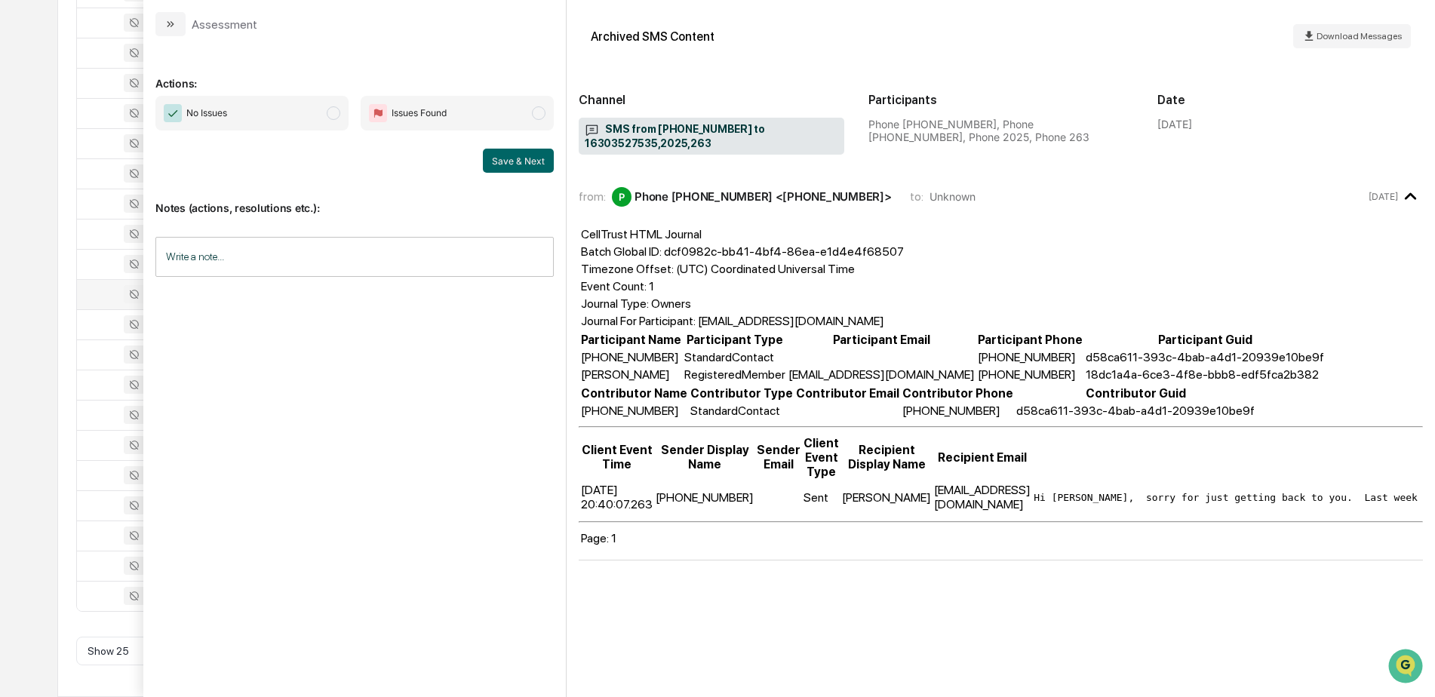
click at [26, 460] on div "Calendar Manage Tasks Reviews Approval Management Company People, Data, Setting…" at bounding box center [717, 103] width 1435 height 1187
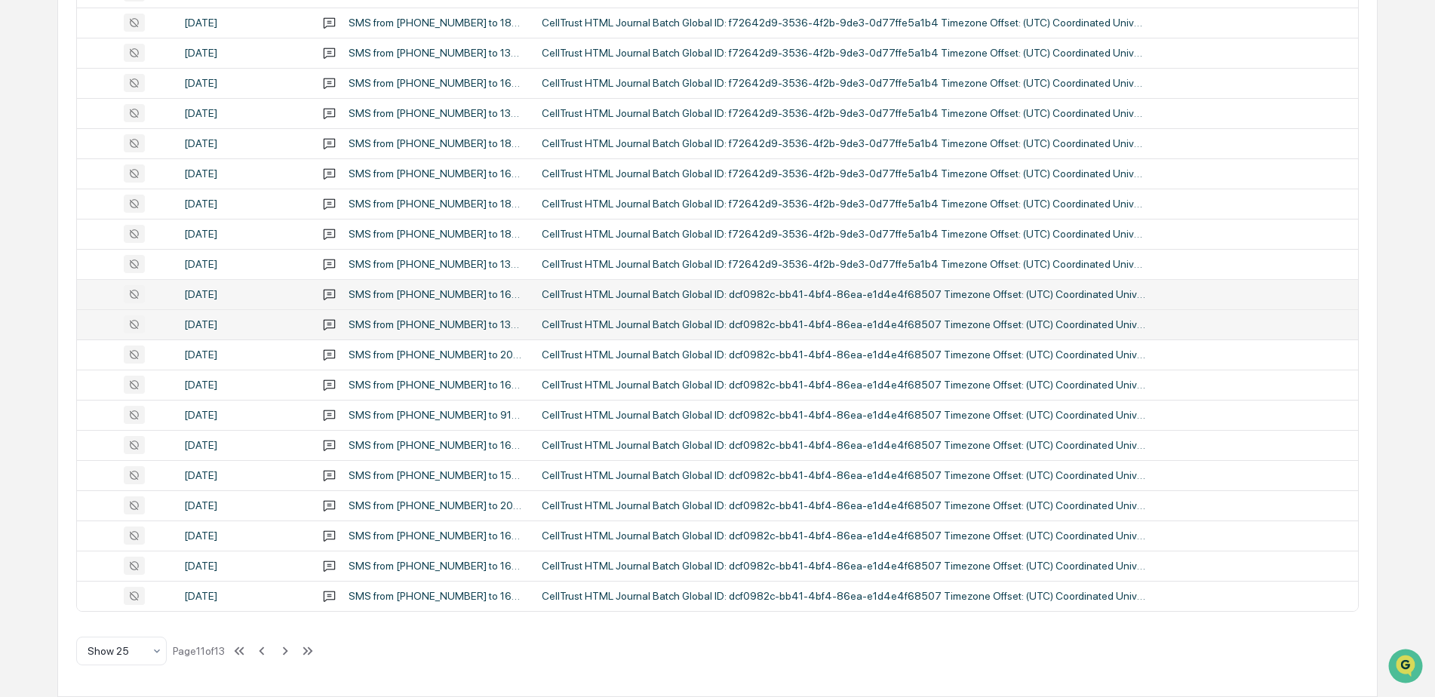
click at [426, 329] on div "SMS from 17737584597 to 13125047569,16308030758,16309473947,4803,2025,600,720,7…" at bounding box center [436, 324] width 175 height 12
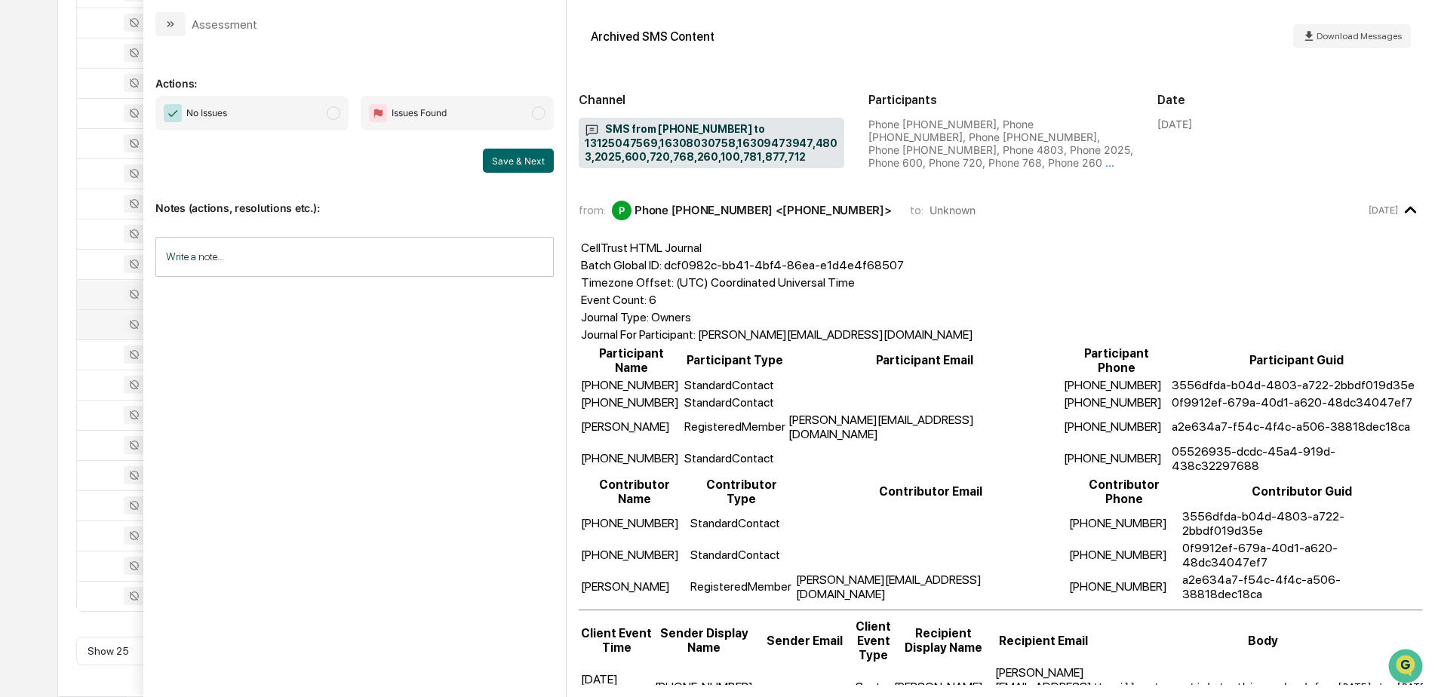
click at [47, 460] on div "Calendar Manage Tasks Reviews Approval Management Company People, Data, Setting…" at bounding box center [717, 103] width 1435 height 1187
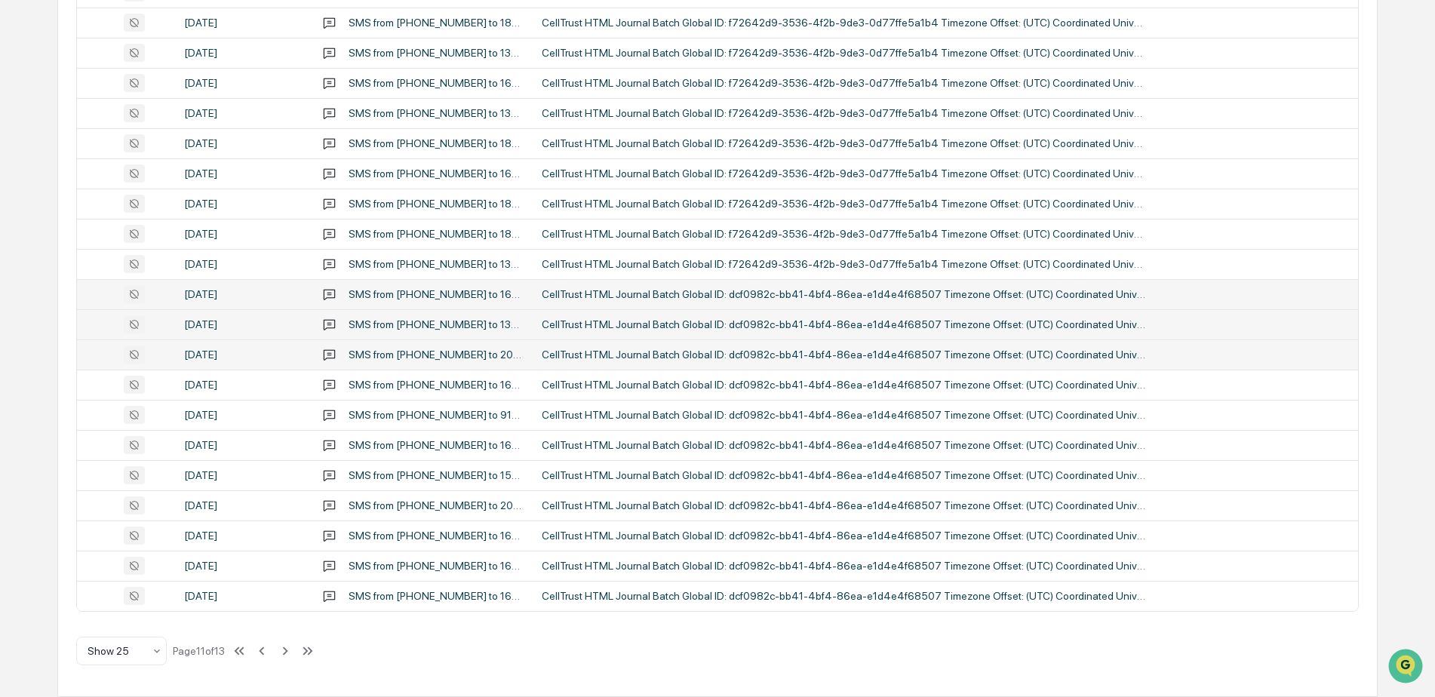
click at [397, 361] on div "SMS from 16309037512 to 2025,857" at bounding box center [422, 354] width 201 height 14
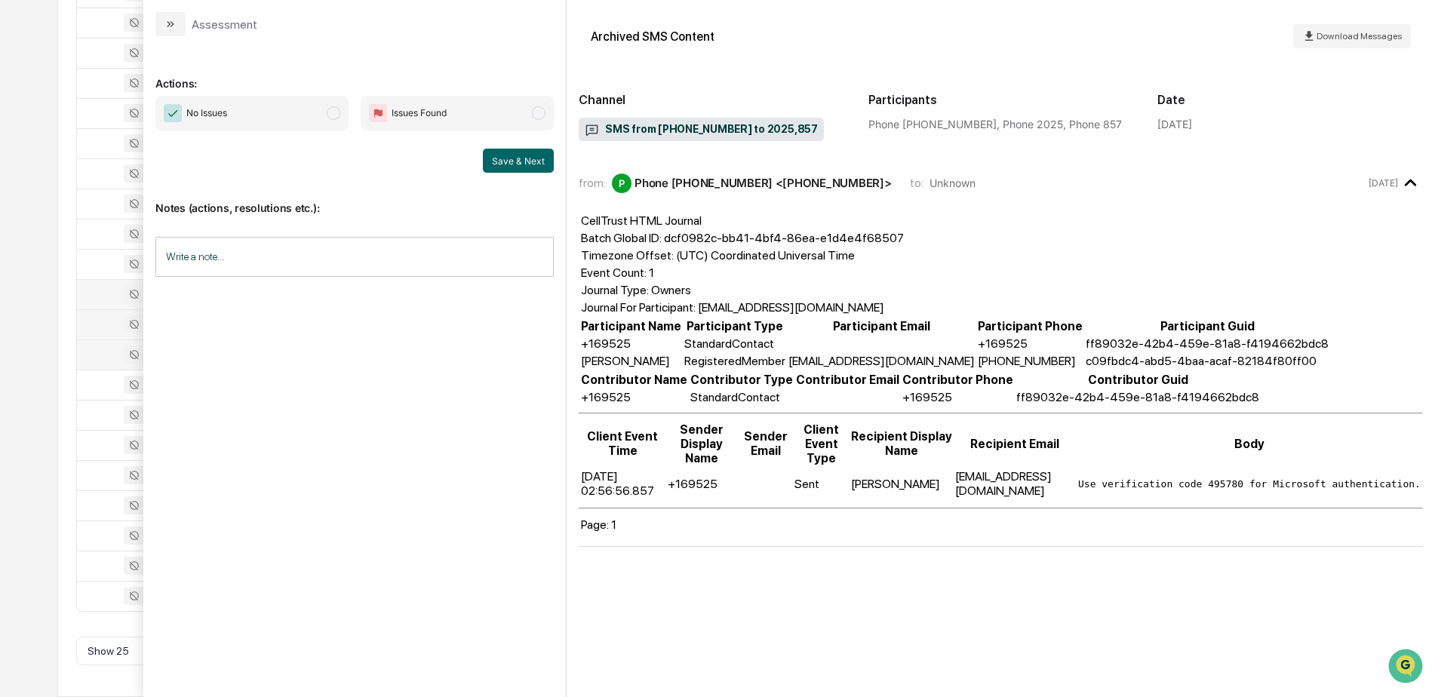
click at [26, 441] on div "Calendar Manage Tasks Reviews Approval Management Company People, Data, Setting…" at bounding box center [717, 103] width 1435 height 1187
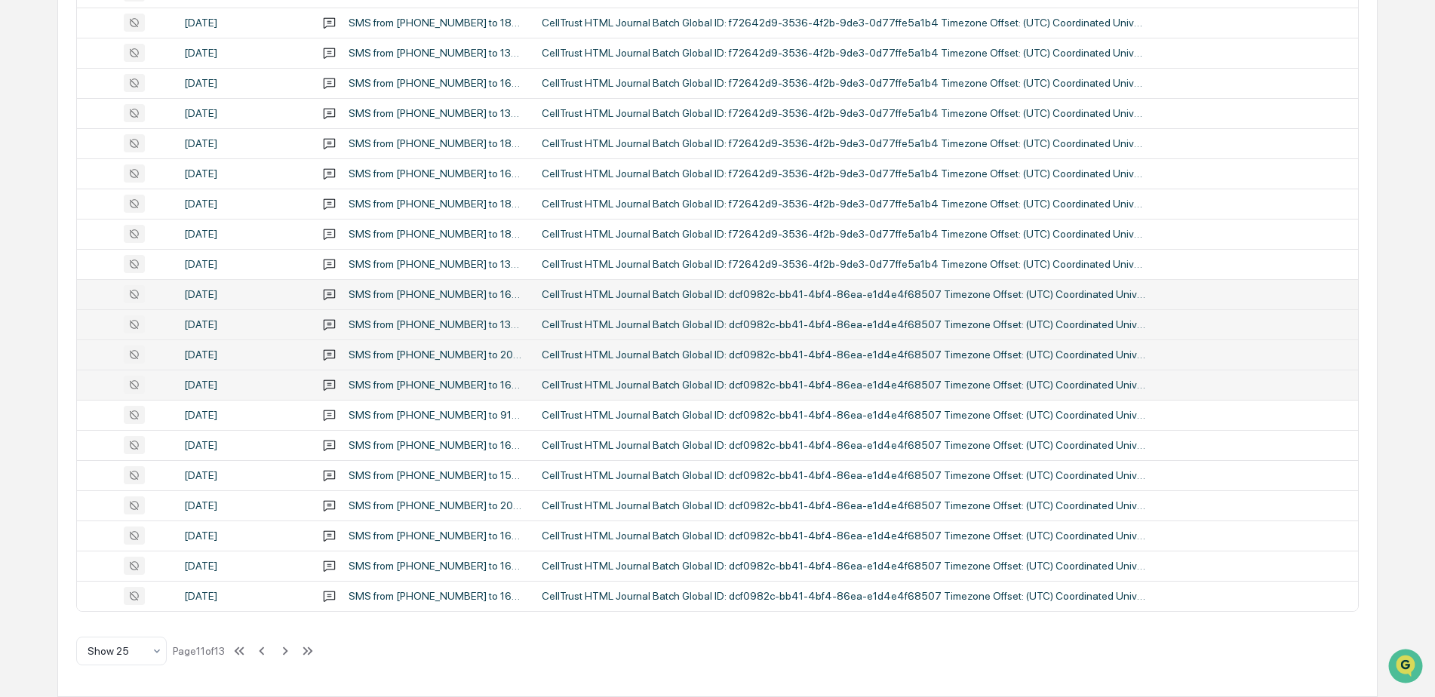
click at [371, 392] on div "SMS from 12622908859 to 16302804216,4544,4574,2025,530,373,467,343,517" at bounding box center [422, 384] width 201 height 14
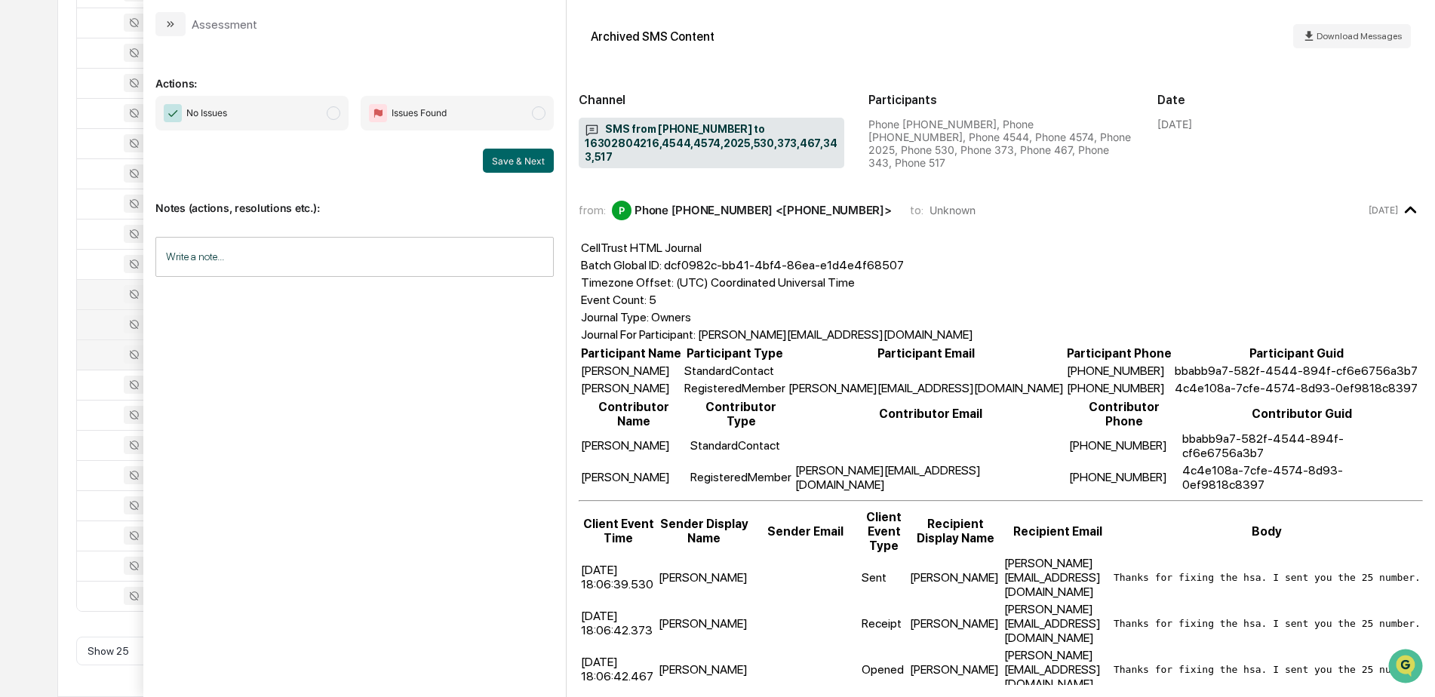
click at [31, 416] on div "Calendar Manage Tasks Reviews Approval Management Company People, Data, Setting…" at bounding box center [717, 103] width 1435 height 1187
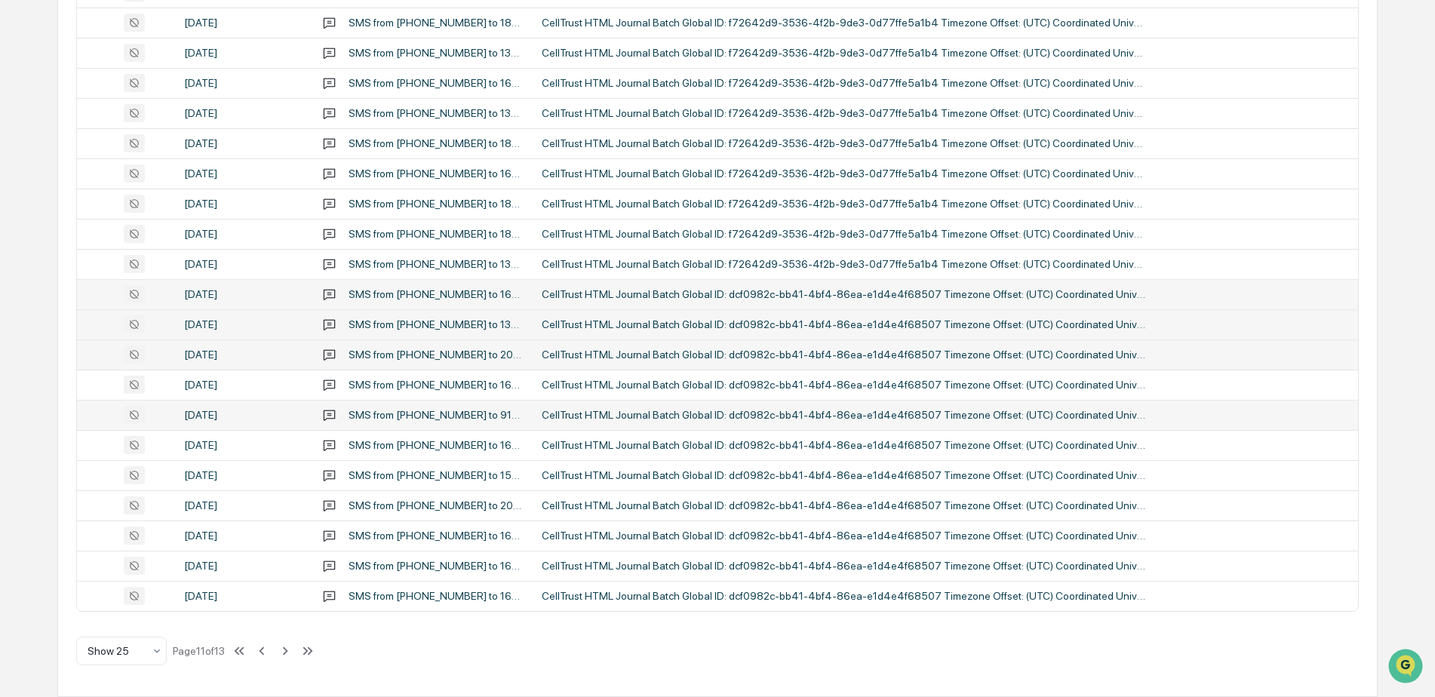
click at [379, 412] on div "SMS from 16307819677 to 9181,2025,580" at bounding box center [436, 415] width 175 height 12
click at [33, 422] on div "Calendar Manage Tasks Reviews Approval Management Company People, Data, Setting…" at bounding box center [717, 103] width 1435 height 1187
click at [369, 439] on div "SMS from 17633472464 to 16303527535,4658,2025,197" at bounding box center [436, 445] width 175 height 12
click at [45, 420] on div "Calendar Manage Tasks Reviews Approval Management Company People, Data, Setting…" at bounding box center [717, 103] width 1435 height 1187
click at [375, 478] on div "SMS from 13125231277 to 15129702740,4053,2025,717" at bounding box center [436, 475] width 175 height 12
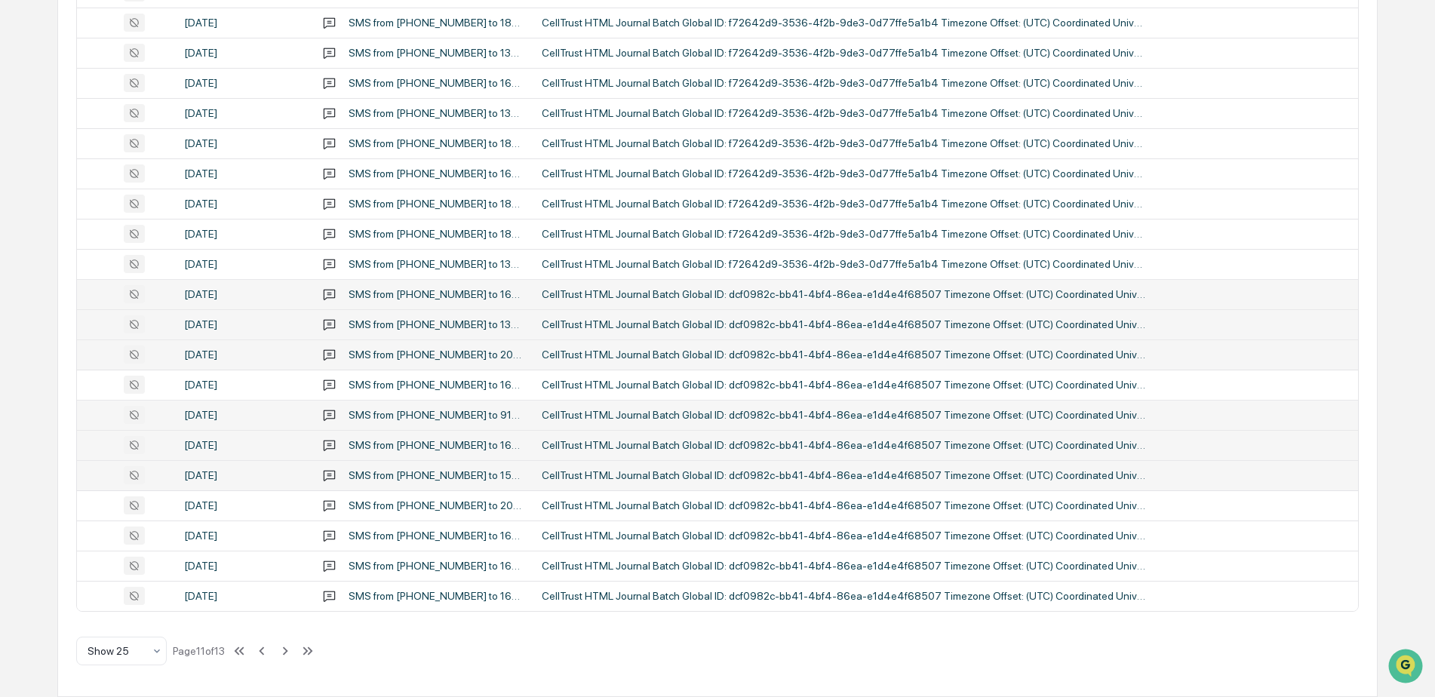
click at [39, 478] on div "Calendar Manage Tasks Reviews Approval Management Company People, Data, Setting…" at bounding box center [717, 103] width 1435 height 1187
click at [385, 509] on div "SMS from 16307819677 to 2025,217" at bounding box center [436, 506] width 175 height 12
click at [29, 440] on div "Calendar Manage Tasks Reviews Approval Management Company People, Data, Setting…" at bounding box center [717, 103] width 1435 height 1187
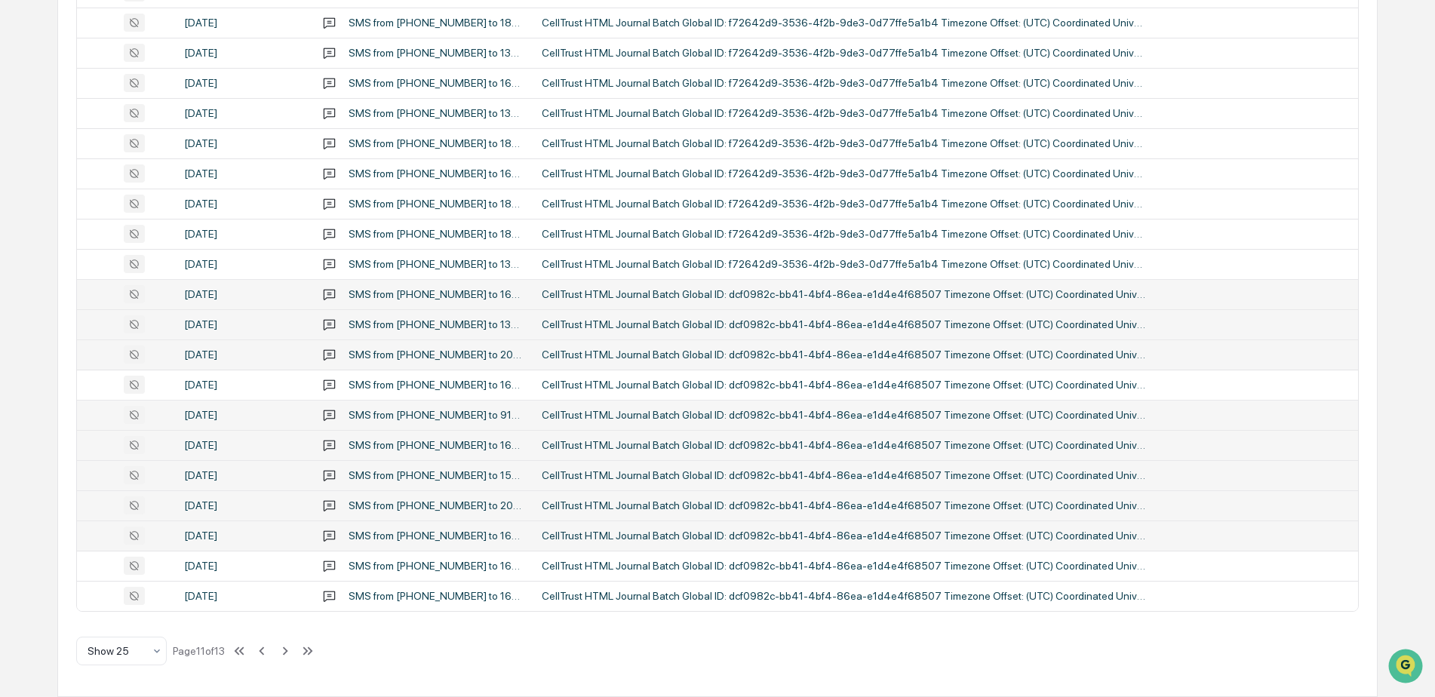
click at [387, 536] on div "SMS from 16308030758 to 16304329370,2025,377,060,350,407" at bounding box center [436, 536] width 175 height 12
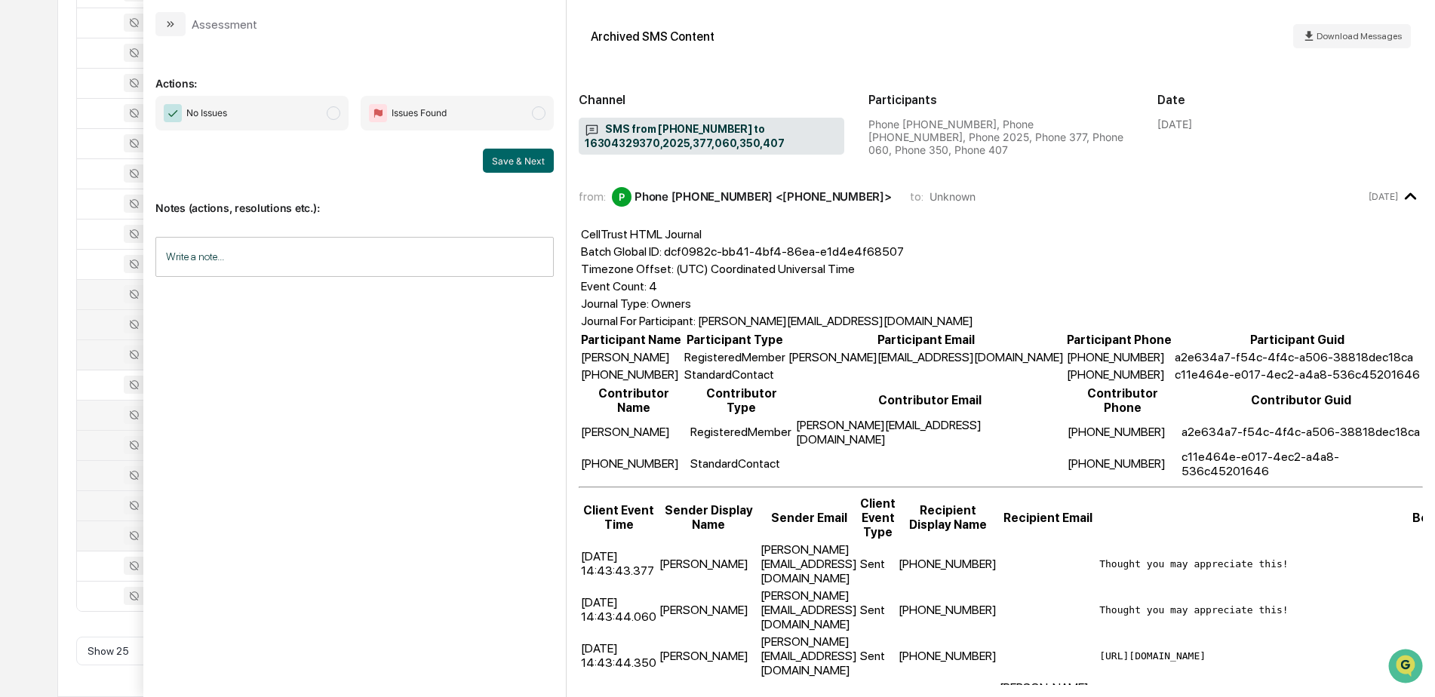
click at [44, 486] on div "Calendar Manage Tasks Reviews Approval Management Company People, Data, Setting…" at bounding box center [717, 103] width 1435 height 1187
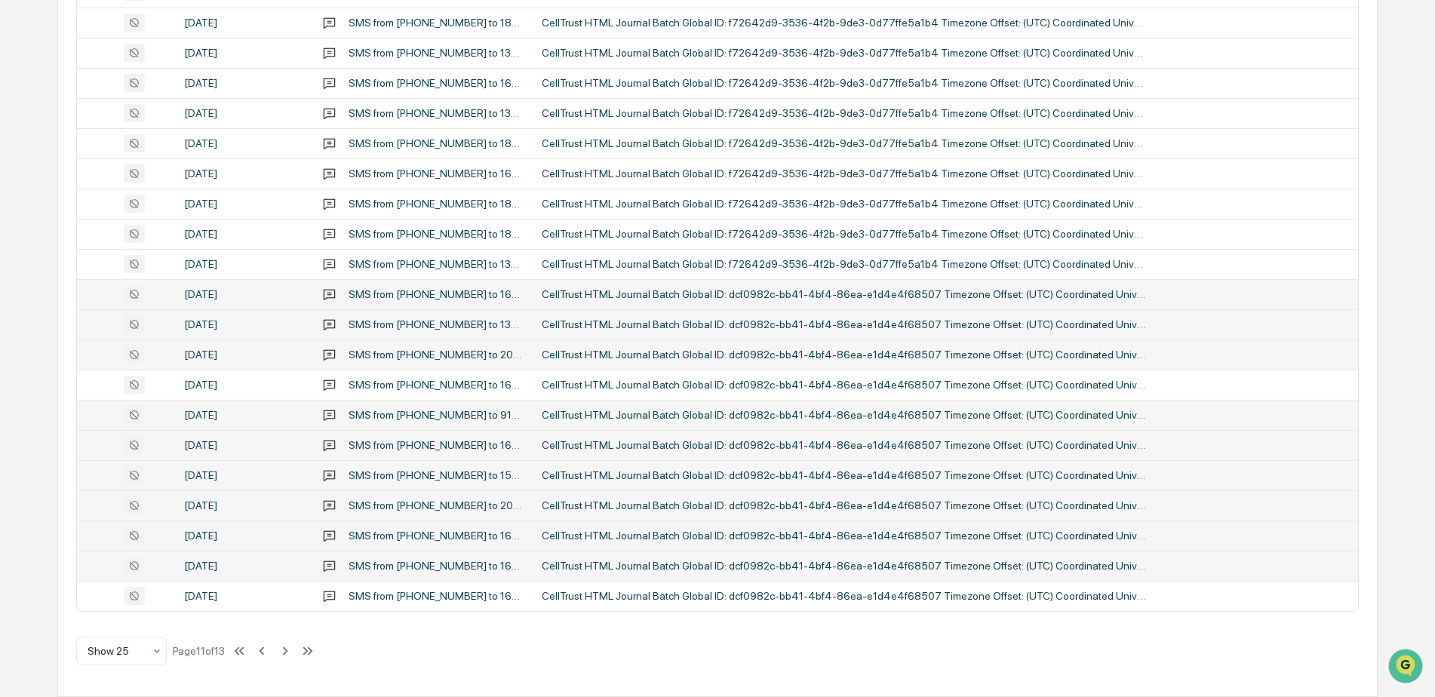
click at [398, 563] on div "SMS from 16307038047 to 16308852073,4065,4695,2025,000" at bounding box center [436, 566] width 175 height 12
click at [14, 545] on div "Calendar Manage Tasks Reviews Approval Management Company People, Data, Setting…" at bounding box center [717, 103] width 1435 height 1187
click at [392, 590] on div "SMS from 17712431360 to 16304700661,2025,437" at bounding box center [436, 596] width 175 height 12
click at [31, 490] on div "Calendar Manage Tasks Reviews Approval Management Company People, Data, Setting…" at bounding box center [717, 103] width 1435 height 1187
click at [285, 644] on icon at bounding box center [285, 651] width 17 height 17
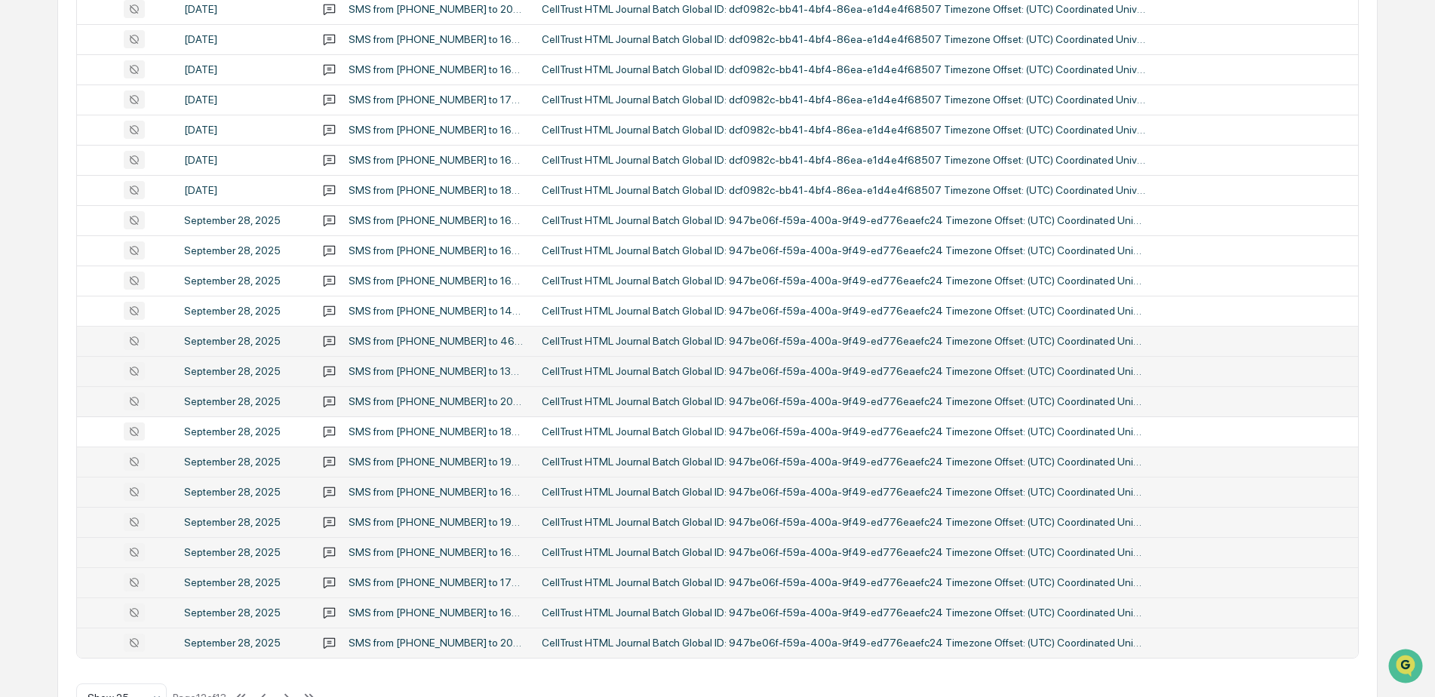
scroll to position [490, 0]
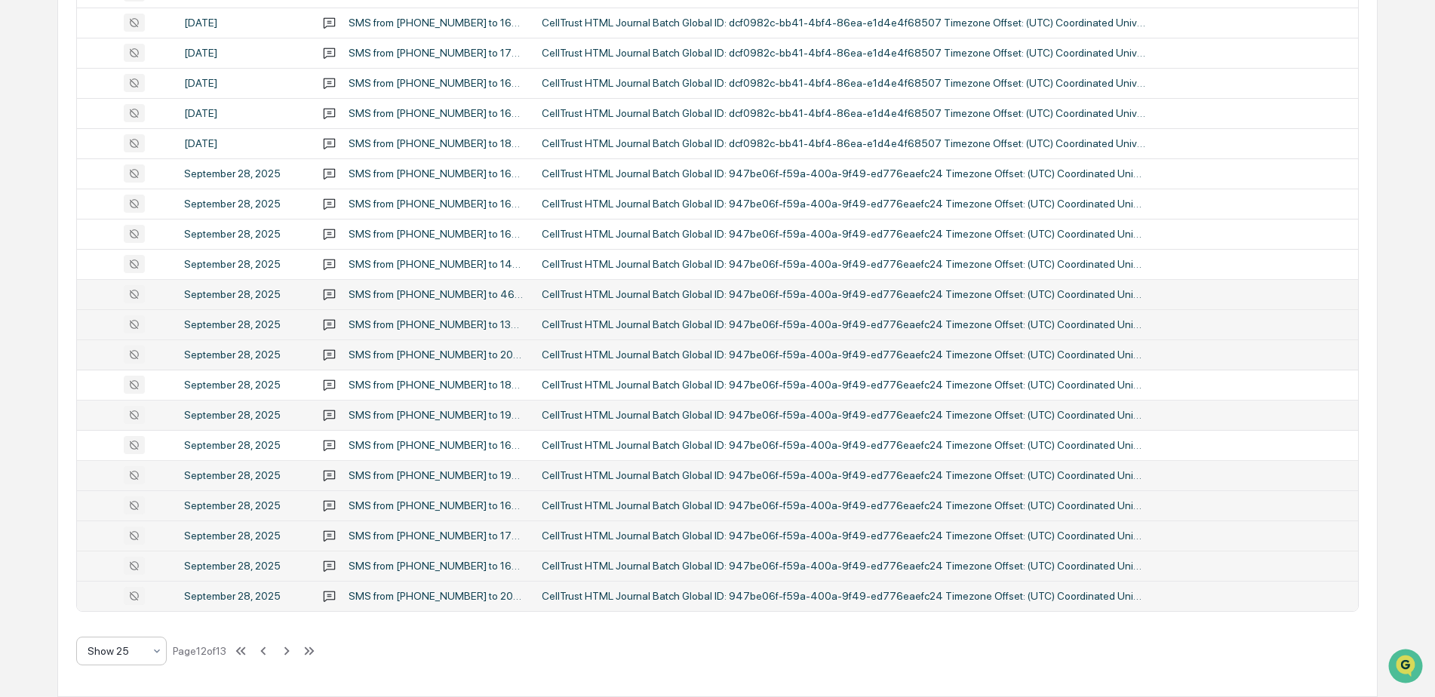
click at [164, 647] on div "Show 25" at bounding box center [121, 651] width 91 height 29
click at [129, 494] on div "Show 5" at bounding box center [121, 491] width 89 height 30
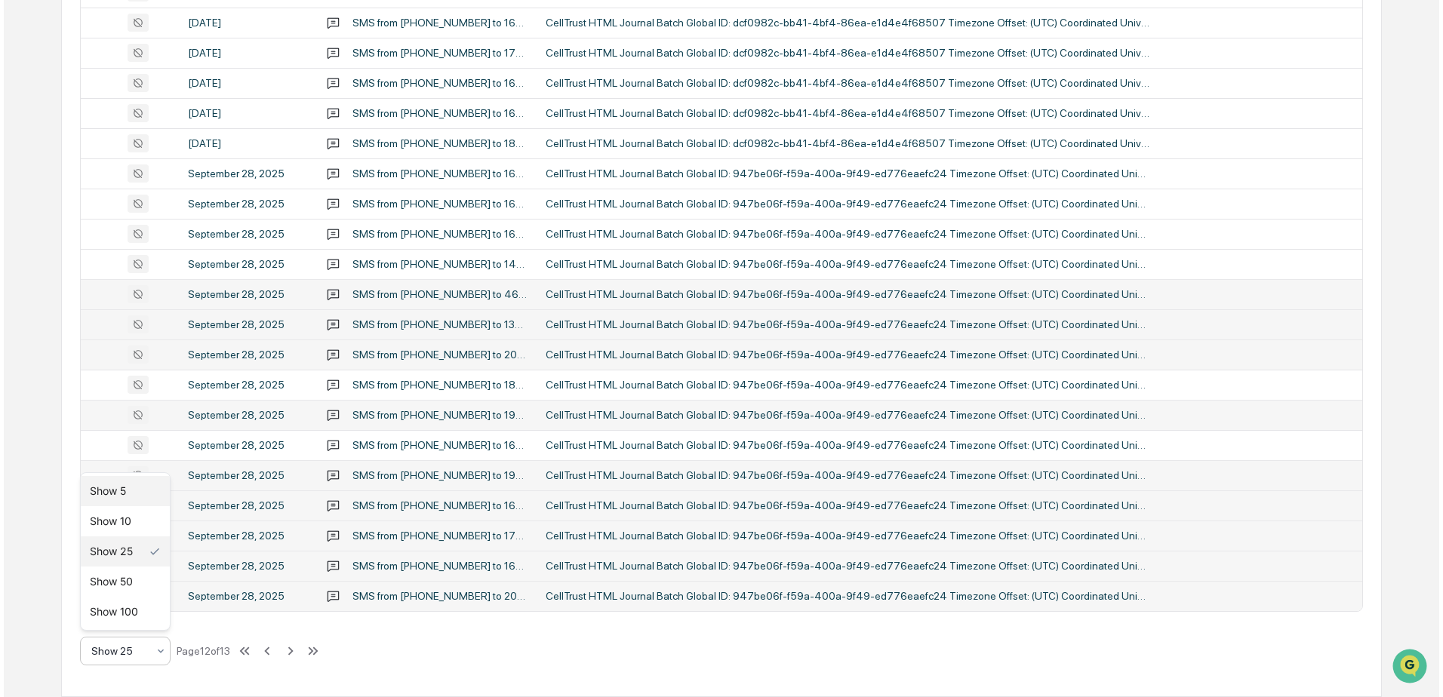
scroll to position [0, 0]
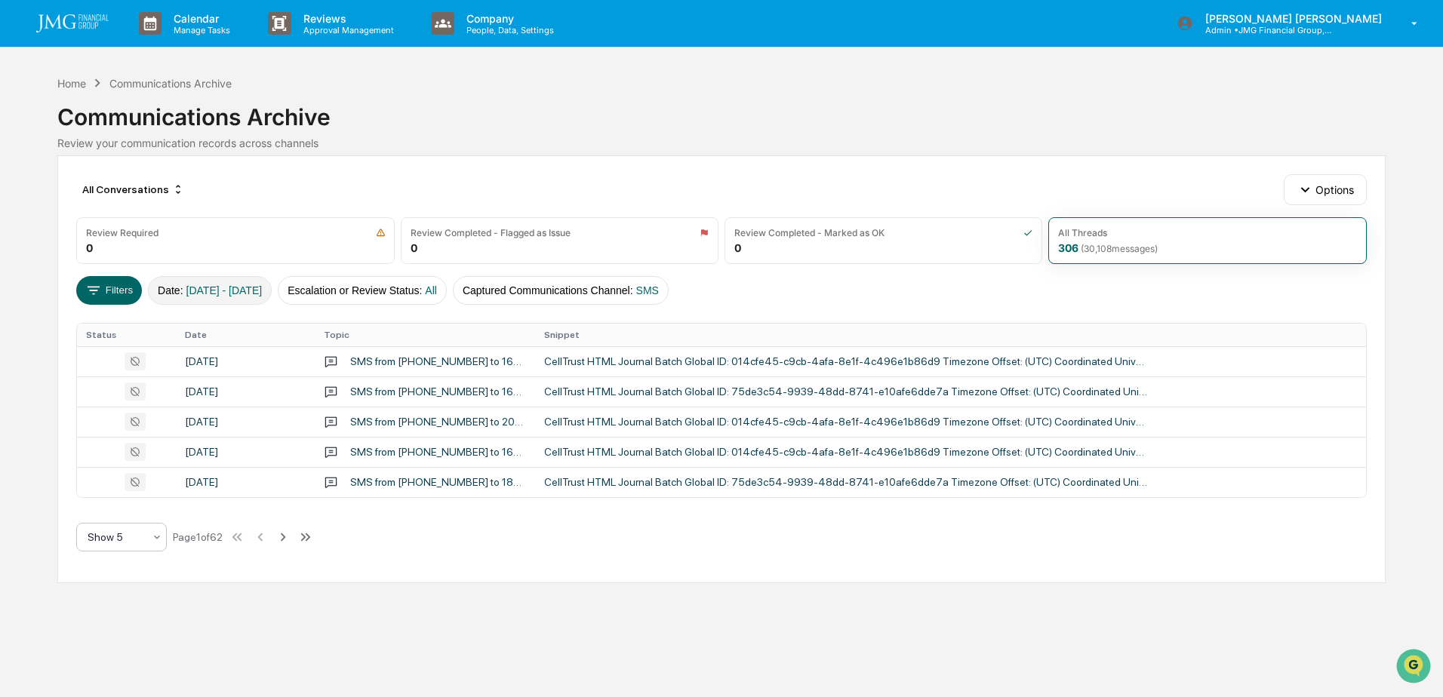
click at [263, 293] on span "09/28/2025 - 10/01/2025" at bounding box center [224, 291] width 76 height 12
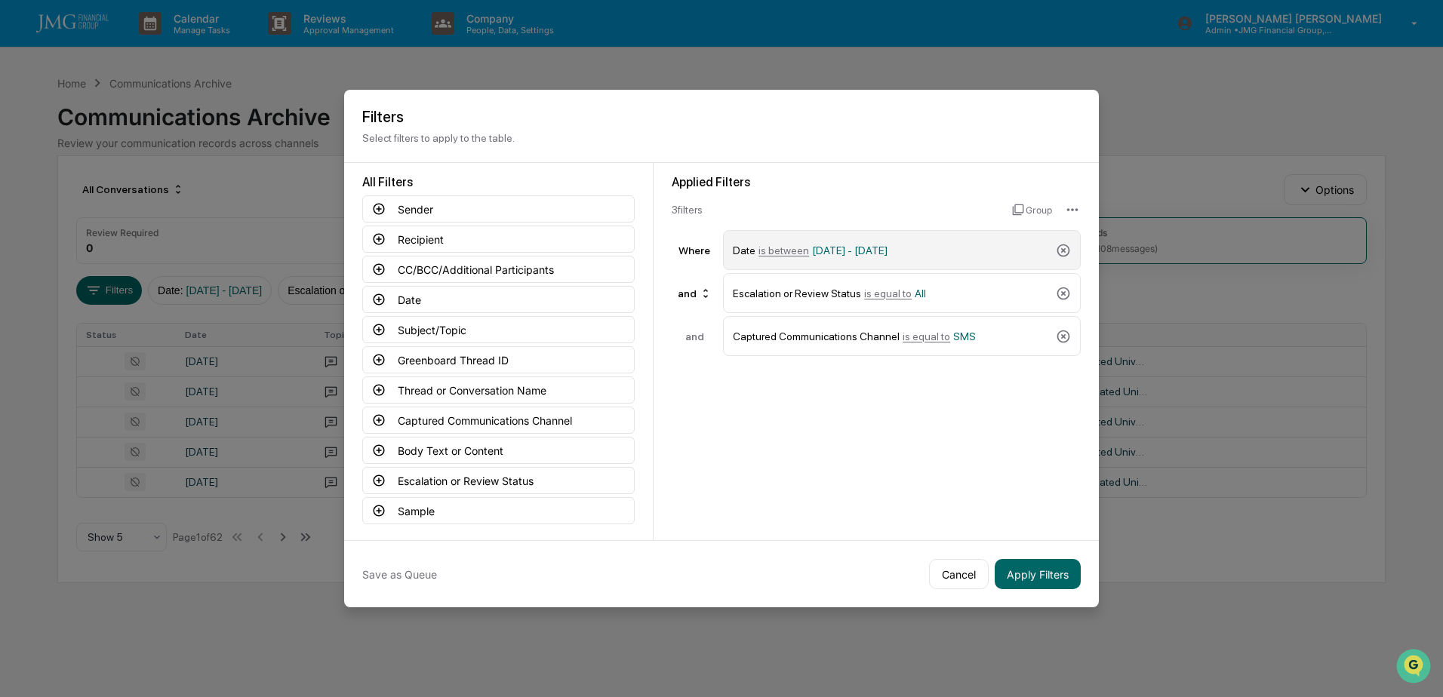
click at [954, 245] on div "Date is between 09/28/2025 - 10/01/2025" at bounding box center [891, 250] width 317 height 26
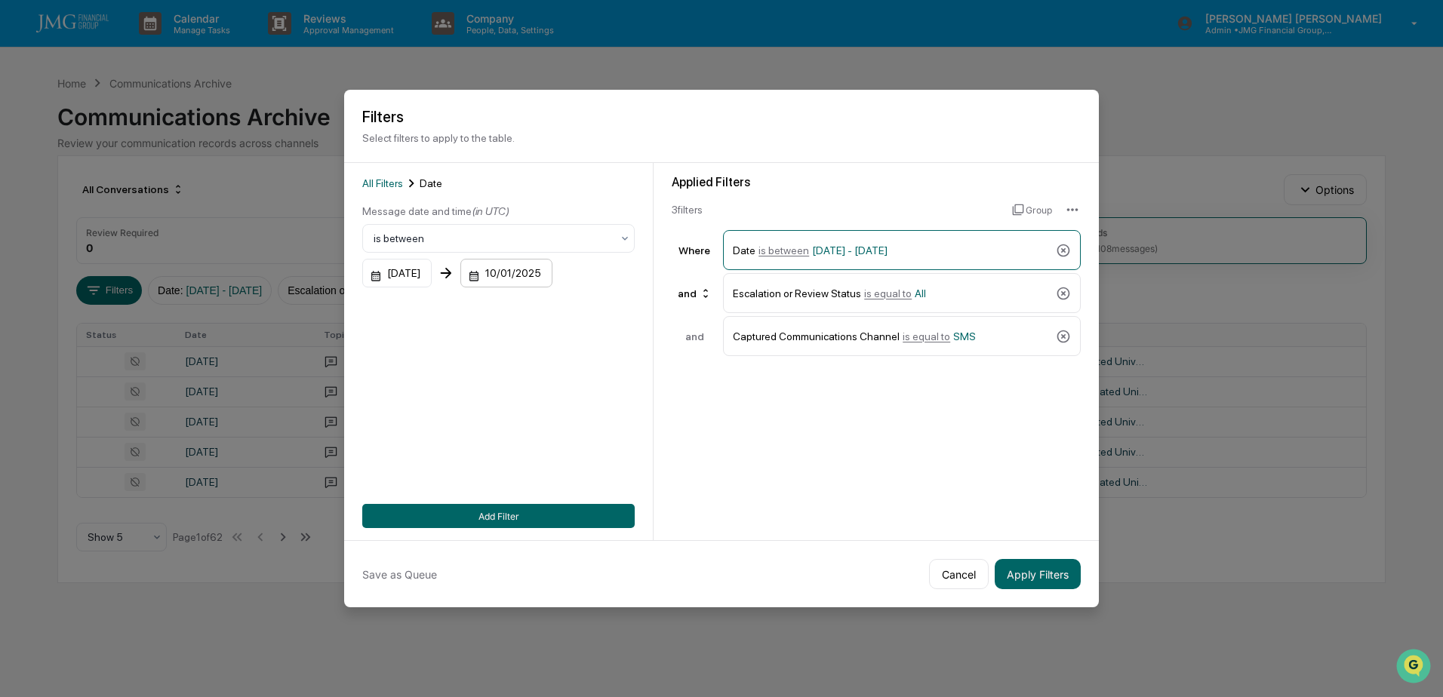
click at [534, 271] on div "10/01/2025" at bounding box center [506, 273] width 92 height 29
click at [666, 310] on icon "Previous month" at bounding box center [668, 307] width 17 height 17
click at [538, 487] on button "29" at bounding box center [540, 484] width 27 height 27
click at [423, 271] on div "09/28/2025" at bounding box center [396, 273] width 69 height 29
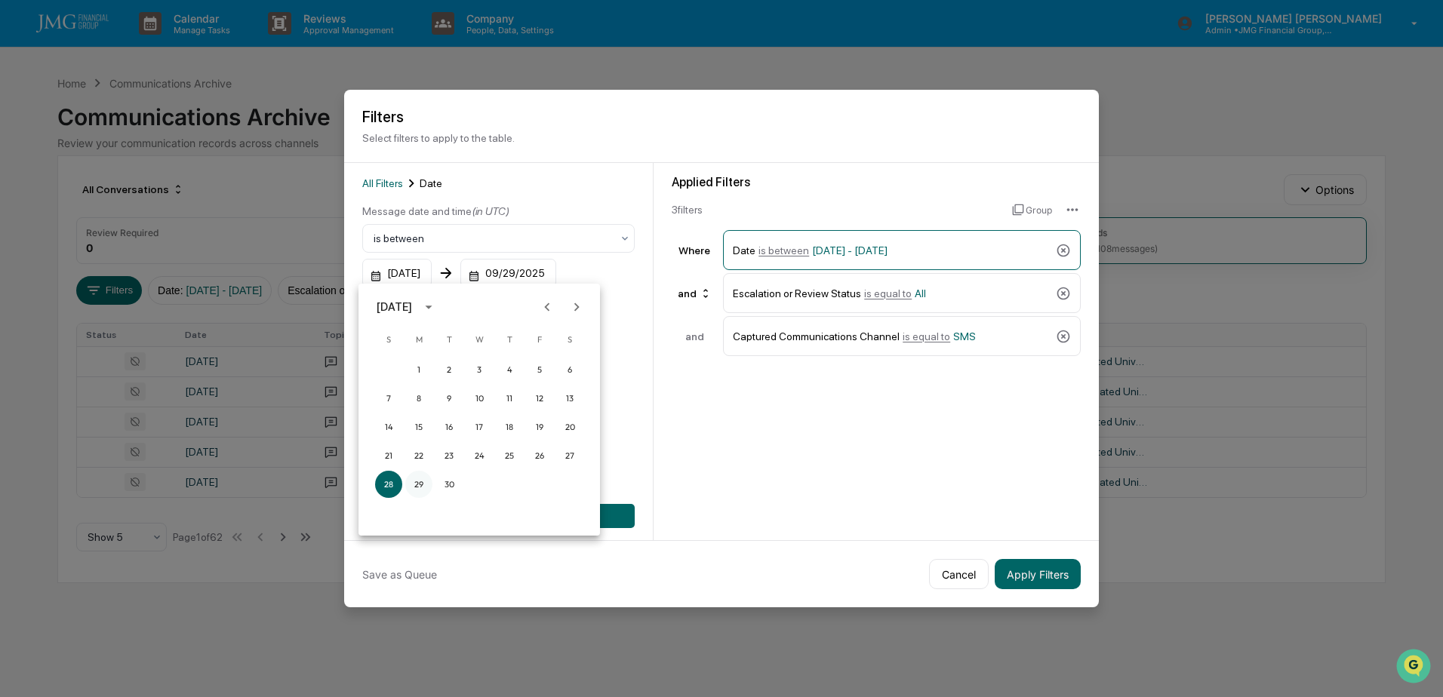
click at [422, 484] on button "29" at bounding box center [418, 484] width 27 height 27
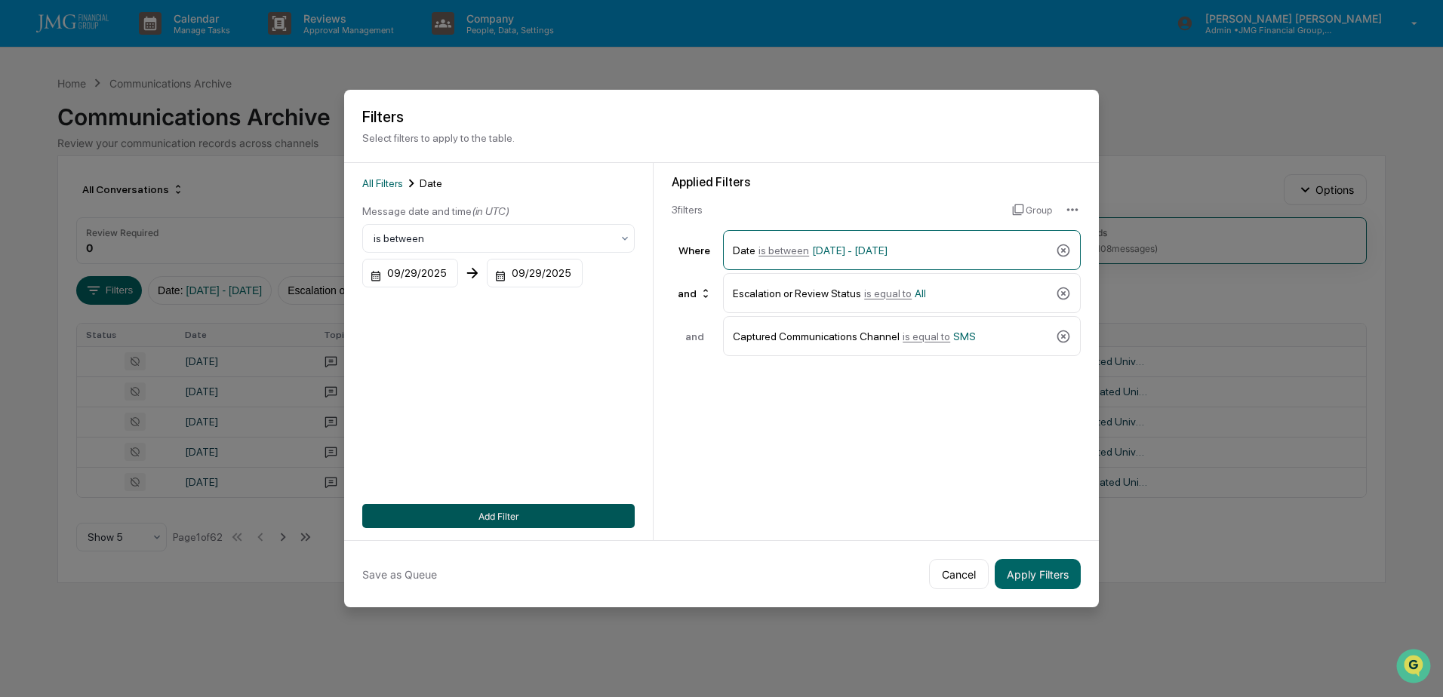
click at [505, 509] on button "Add Filter" at bounding box center [498, 516] width 272 height 24
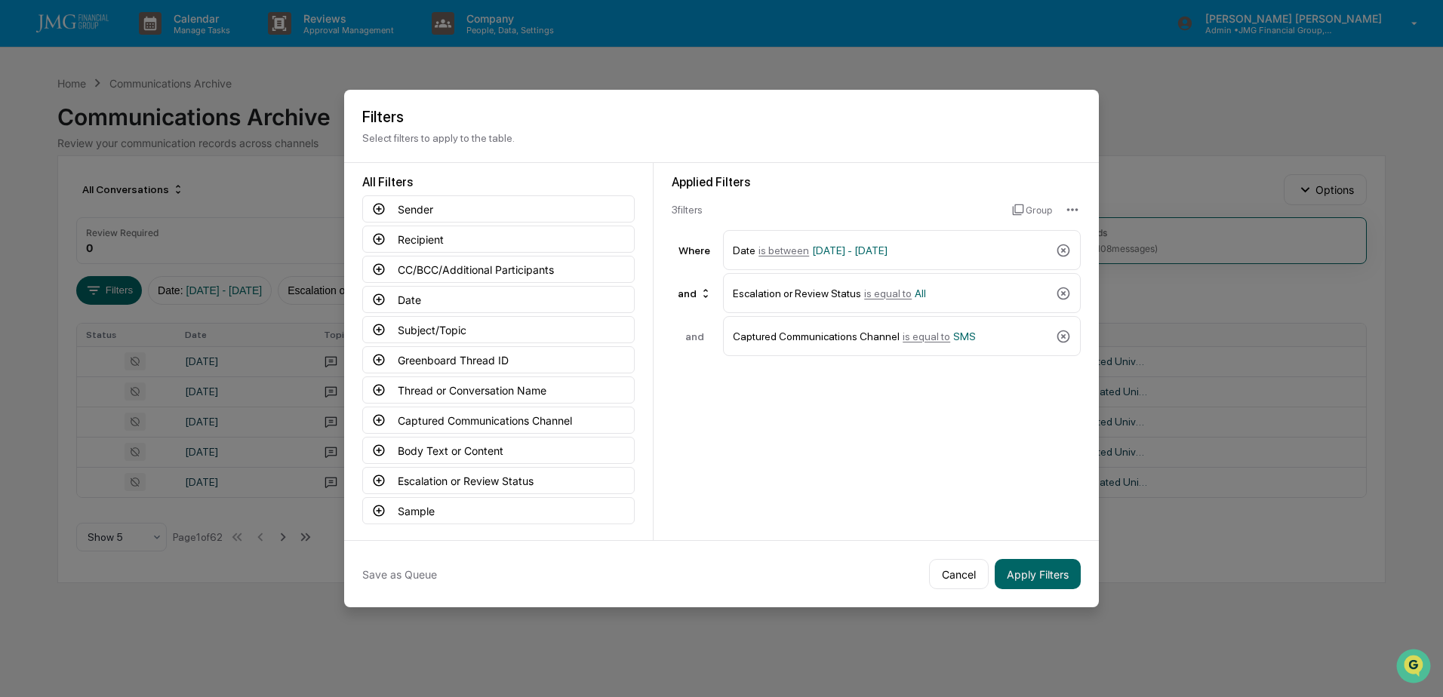
click at [1033, 575] on button "Apply Filters" at bounding box center [1038, 574] width 86 height 30
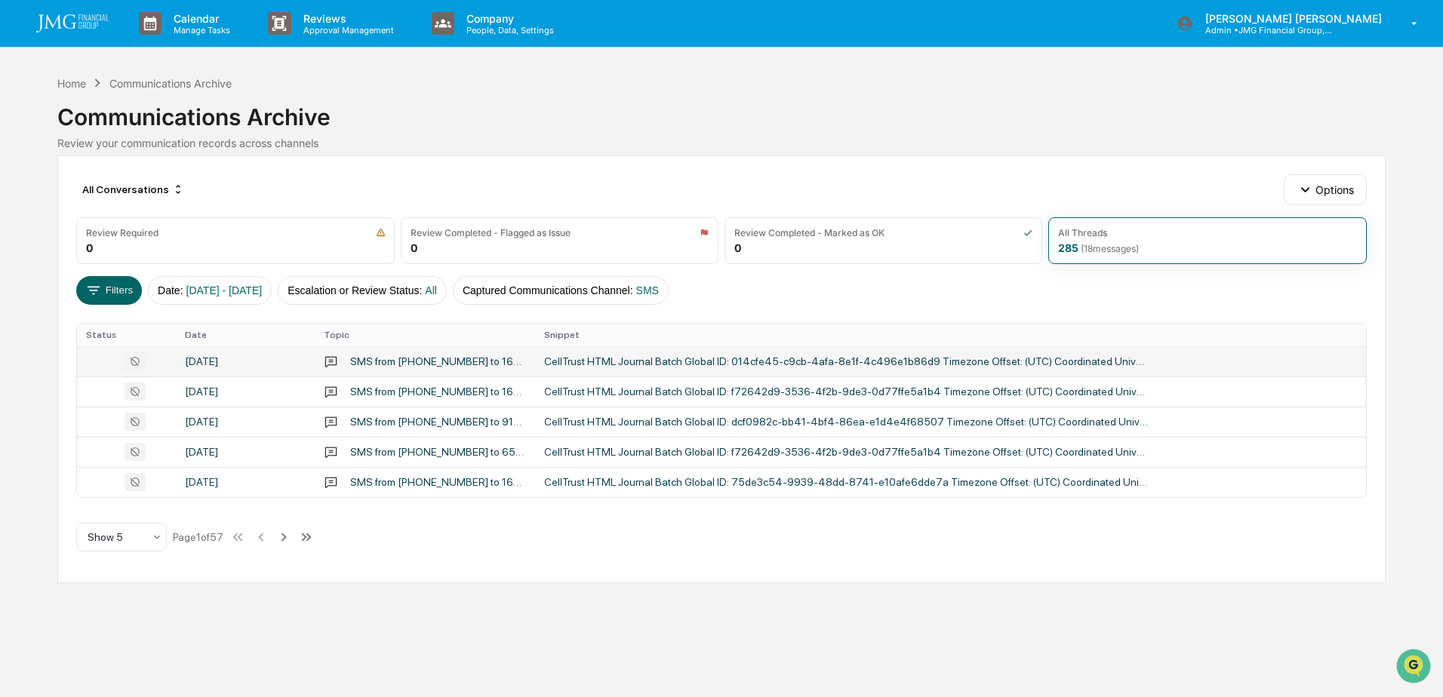
click at [432, 356] on div "SMS from 16308030758 to 16307281939,2025,837" at bounding box center [438, 361] width 176 height 12
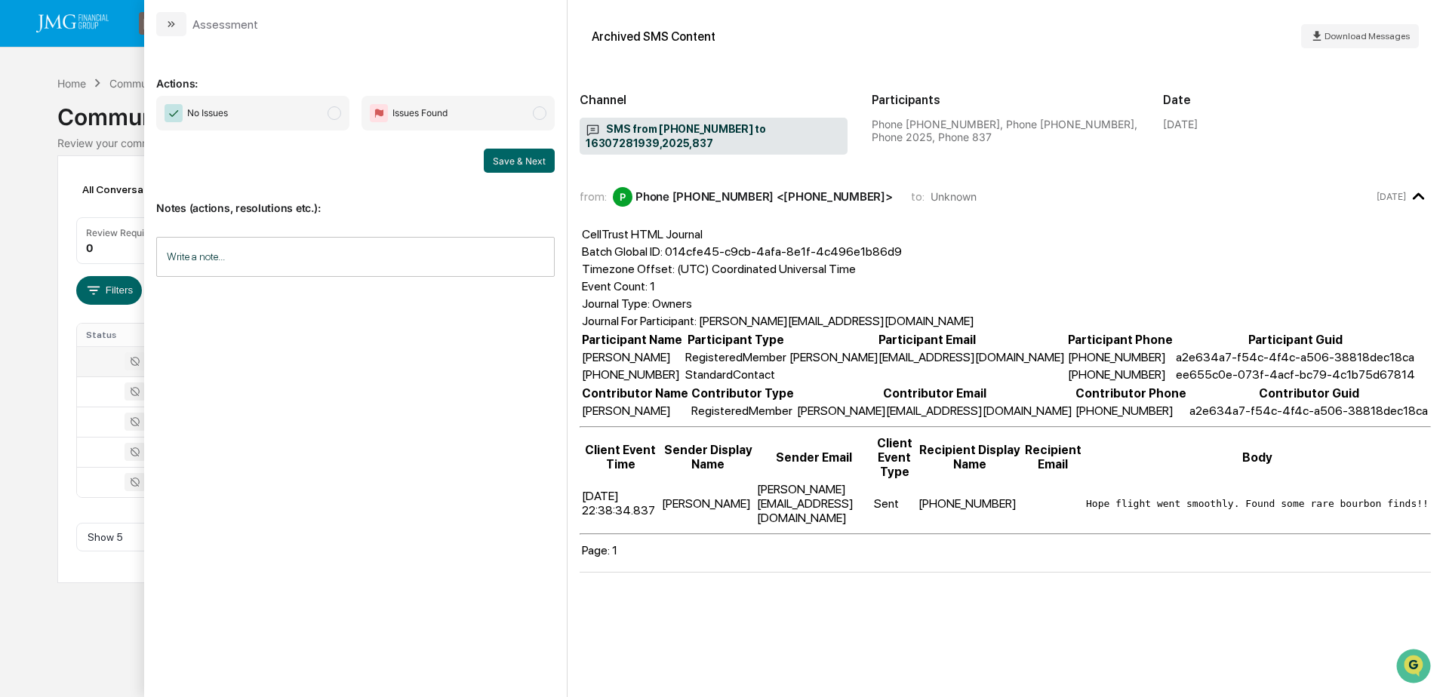
click at [89, 639] on div "Calendar Manage Tasks Reviews Approval Management Company People, Data, Setting…" at bounding box center [721, 348] width 1443 height 697
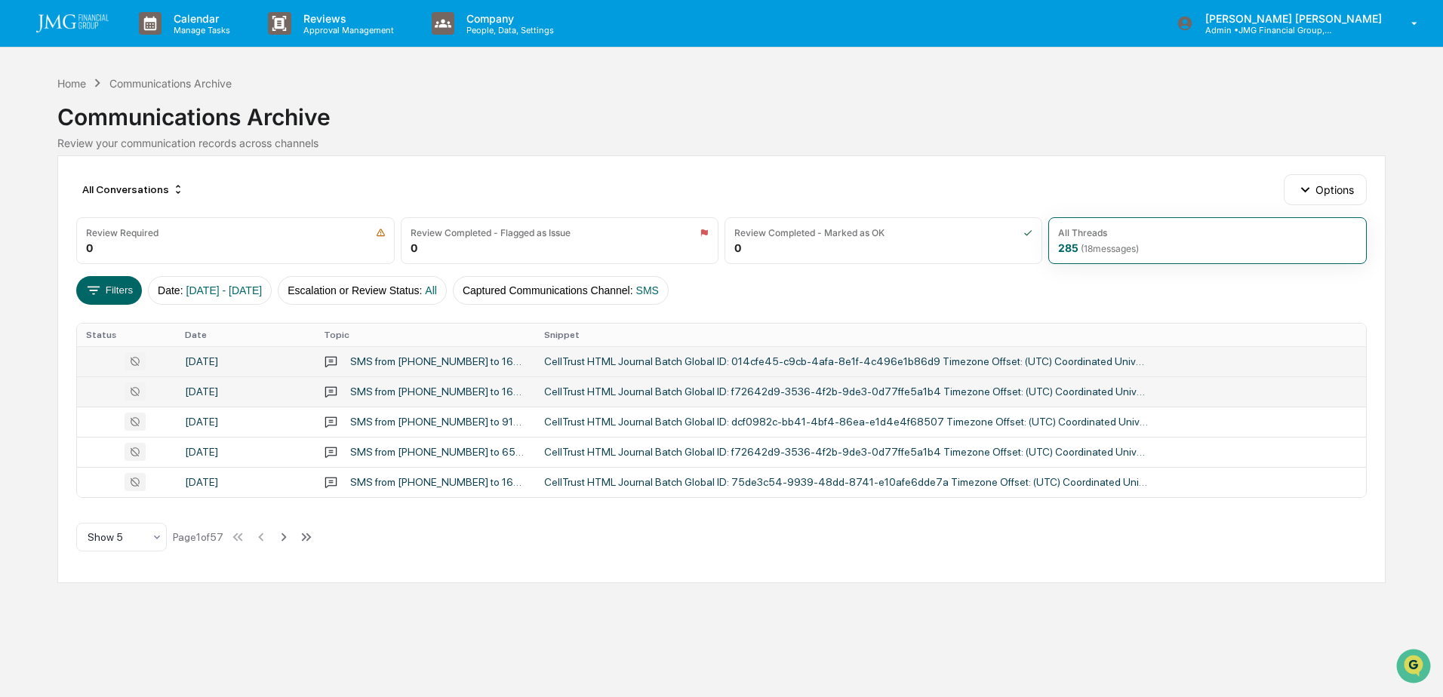
click at [380, 397] on div "SMS from 18722738696 to 16304700661,3536,2025,890,090,137" at bounding box center [438, 392] width 176 height 12
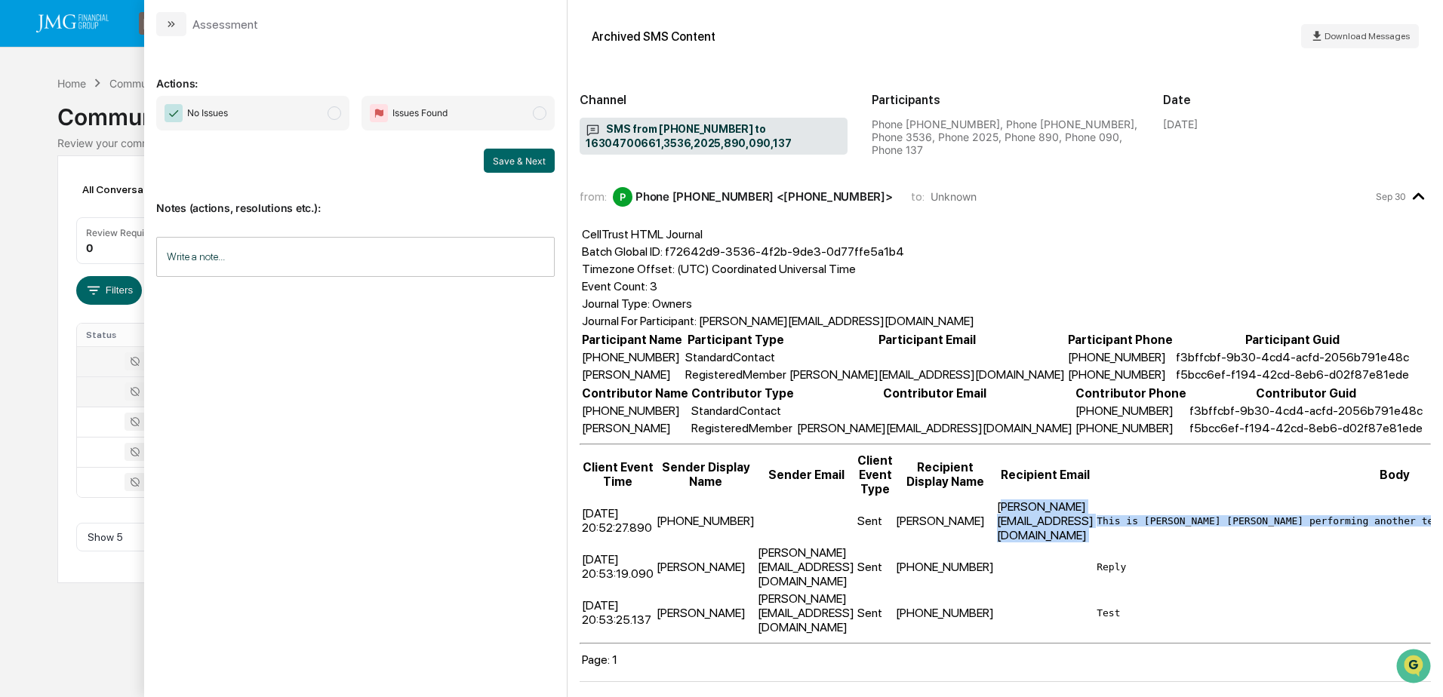
drag, startPoint x: 964, startPoint y: 511, endPoint x: 1379, endPoint y: 518, distance: 415.1
click at [1379, 518] on tr "2025-09-29 20:52:27.890 +18722738696 Sent Jonathan Jamieson JonJ@jmgfin.com Thi…" at bounding box center [1137, 521] width 1113 height 45
drag, startPoint x: 1379, startPoint y: 518, endPoint x: 1195, endPoint y: 515, distance: 184.2
click at [1195, 515] on pre "This is Steve Lennart performing another test for compliance archiving. Please …" at bounding box center [1395, 520] width 597 height 11
drag, startPoint x: 957, startPoint y: 518, endPoint x: 1367, endPoint y: 514, distance: 409.8
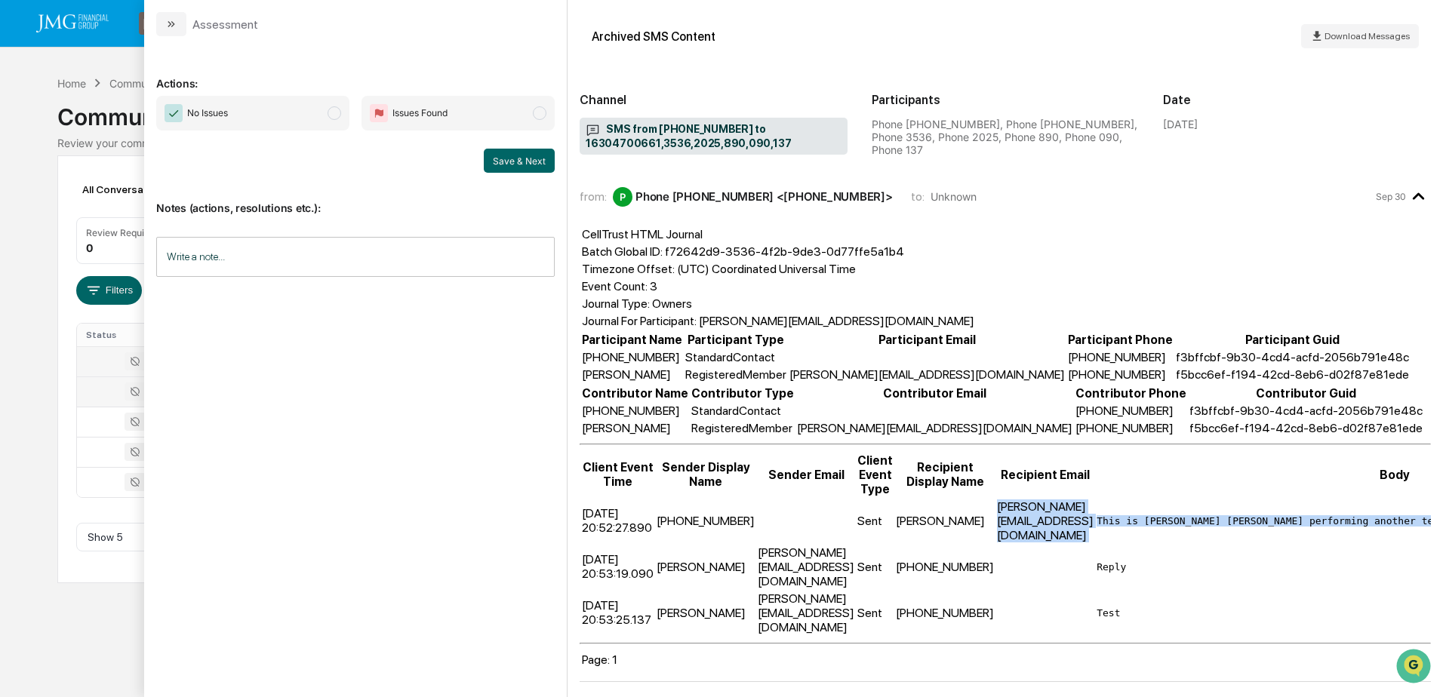
click at [1367, 514] on tr "2025-09-29 20:52:27.890 +18722738696 Sent Jonathan Jamieson JonJ@jmgfin.com Thi…" at bounding box center [1137, 521] width 1113 height 45
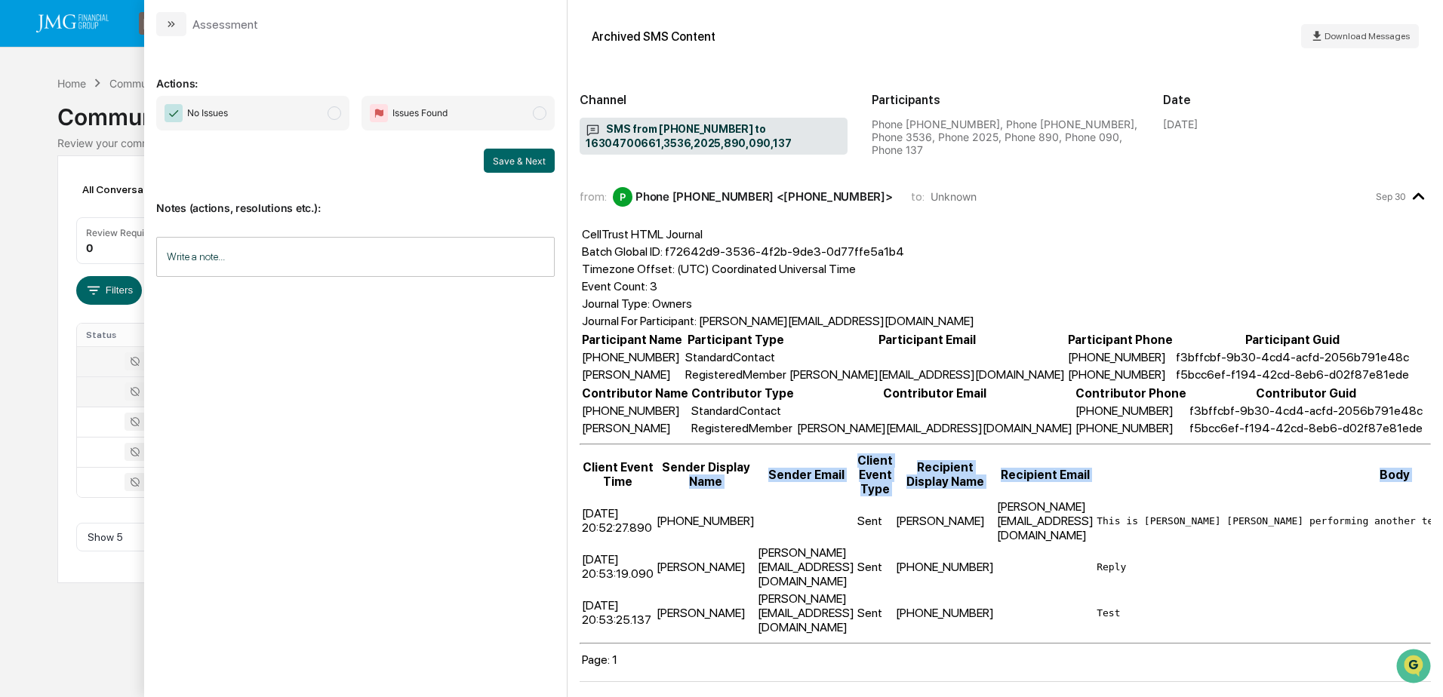
drag, startPoint x: 583, startPoint y: 507, endPoint x: 700, endPoint y: 495, distance: 117.6
click at [700, 495] on table "Client Event Time Sender Display Name Sender Email Client Event Type Recipient …" at bounding box center [1138, 544] width 1116 height 186
click at [19, 398] on div "Calendar Manage Tasks Reviews Approval Management Company People, Data, Setting…" at bounding box center [721, 348] width 1443 height 697
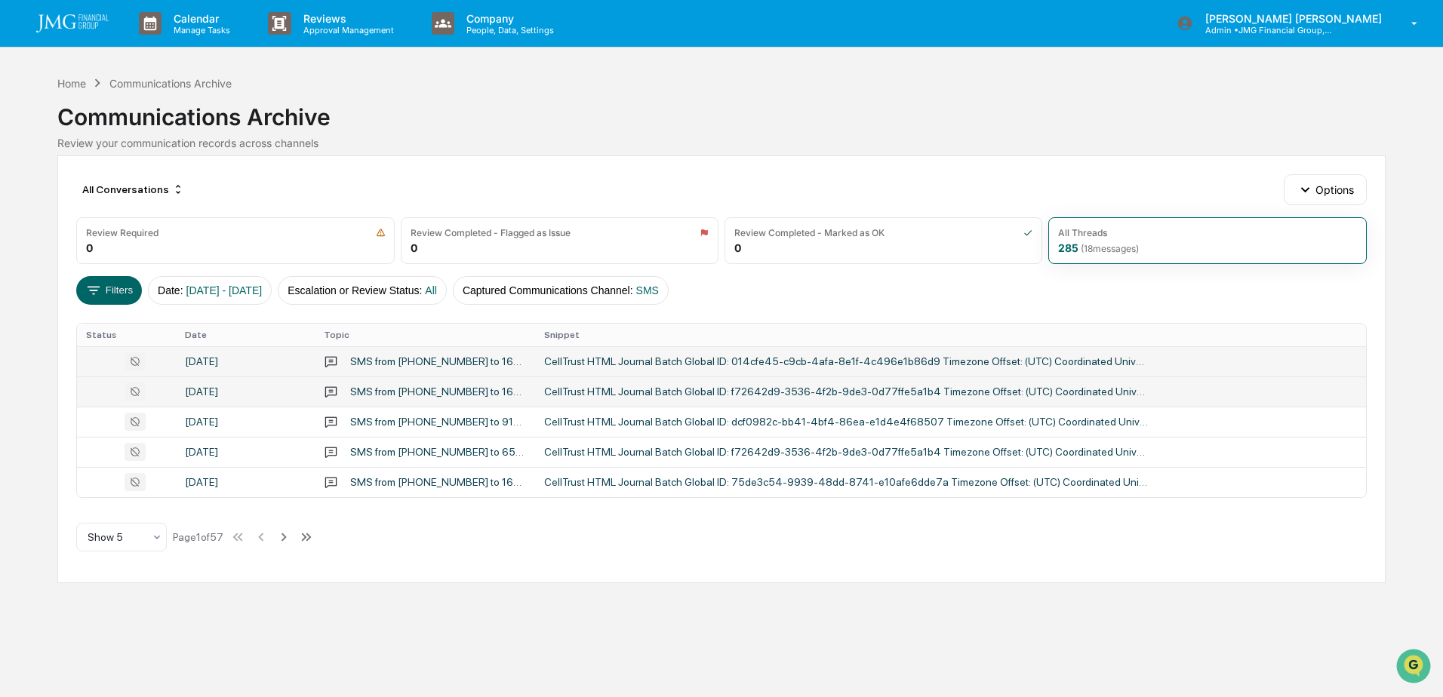
click at [467, 395] on div "SMS from 18722738696 to 16304700661,3536,2025,890,090,137" at bounding box center [438, 392] width 176 height 12
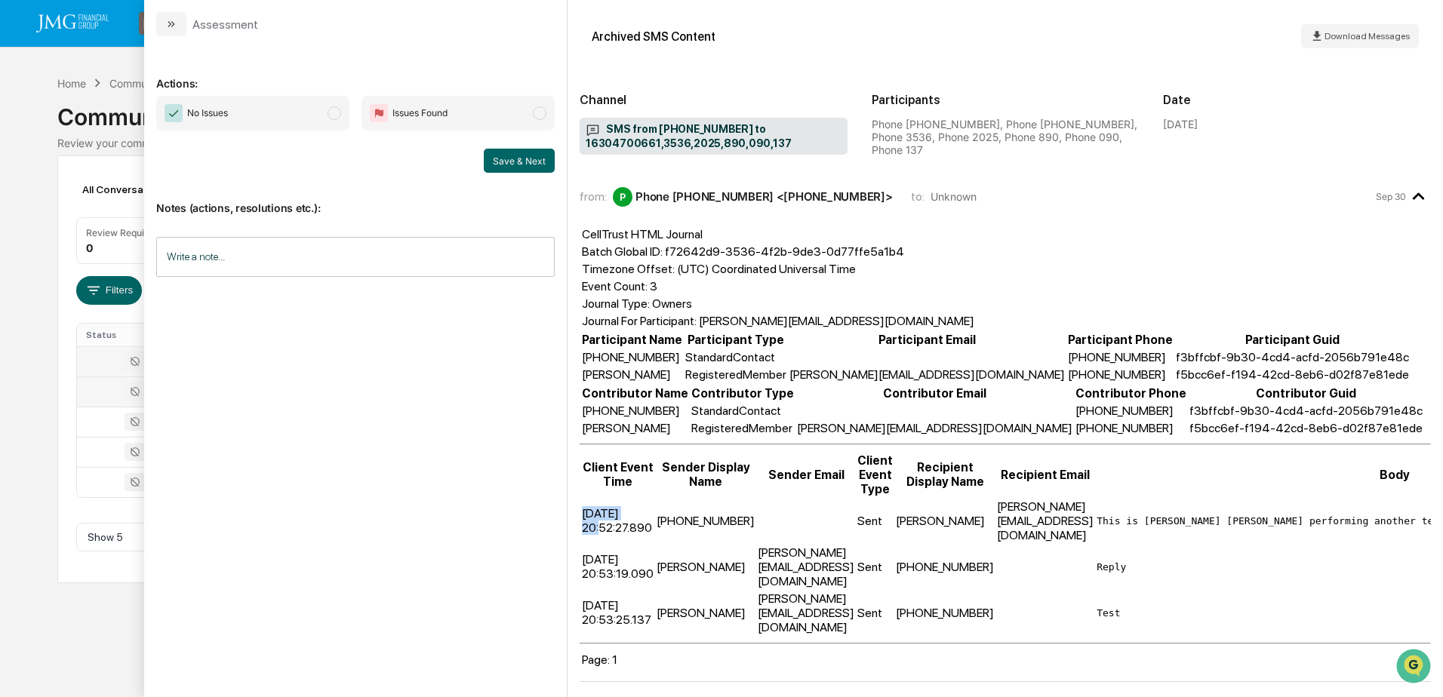
drag, startPoint x: 585, startPoint y: 508, endPoint x: 649, endPoint y: 511, distance: 64.2
click at [649, 511] on td "2025-09-29 20:52:27.890" at bounding box center [617, 521] width 73 height 45
click at [645, 507] on td "2025-09-29 20:52:27.890" at bounding box center [617, 521] width 73 height 45
drag, startPoint x: 964, startPoint y: 513, endPoint x: 1380, endPoint y: 499, distance: 415.3
click at [1380, 499] on tr "2025-09-29 20:52:27.890 +18722738696 Sent Jonathan Jamieson JonJ@jmgfin.com Thi…" at bounding box center [1137, 521] width 1113 height 45
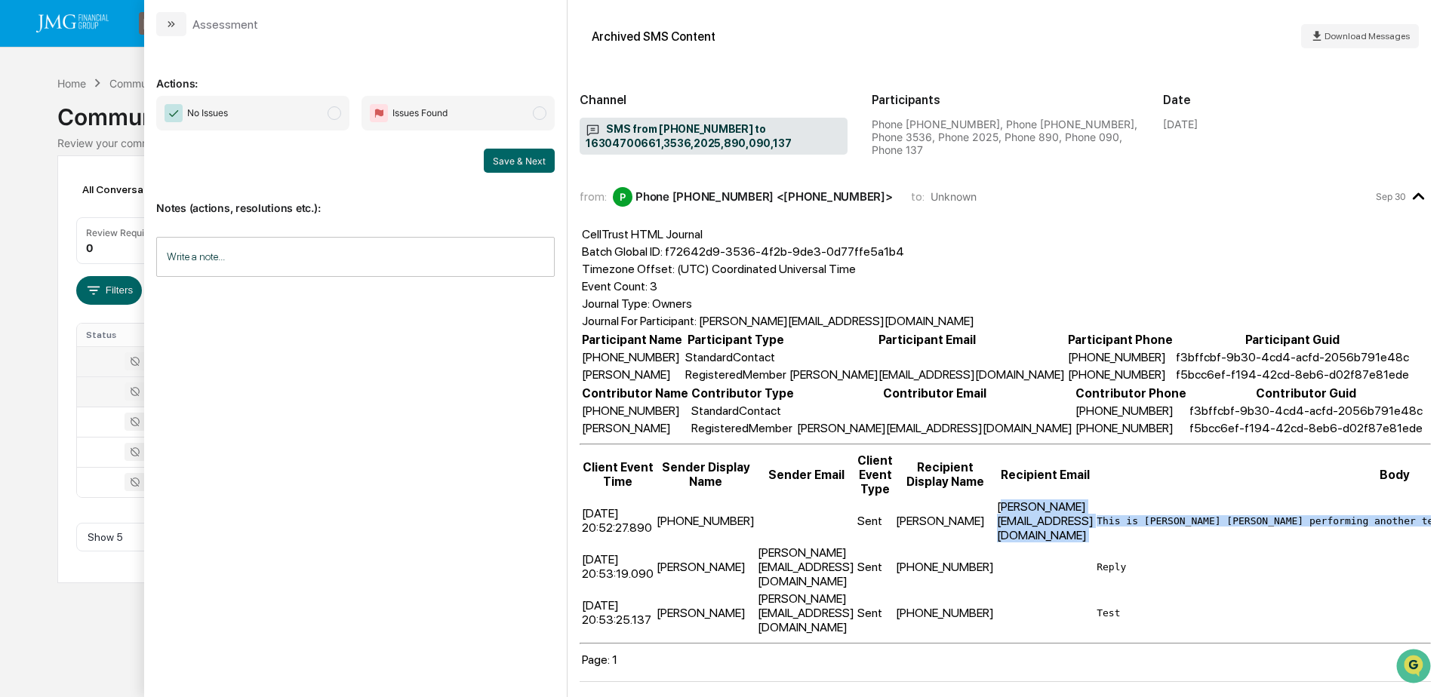
click at [1214, 499] on td "This is Steve Lennart performing another test for compliance archiving. Please …" at bounding box center [1395, 521] width 598 height 45
click at [43, 364] on div "Calendar Manage Tasks Reviews Approval Management Company People, Data, Setting…" at bounding box center [721, 348] width 1443 height 697
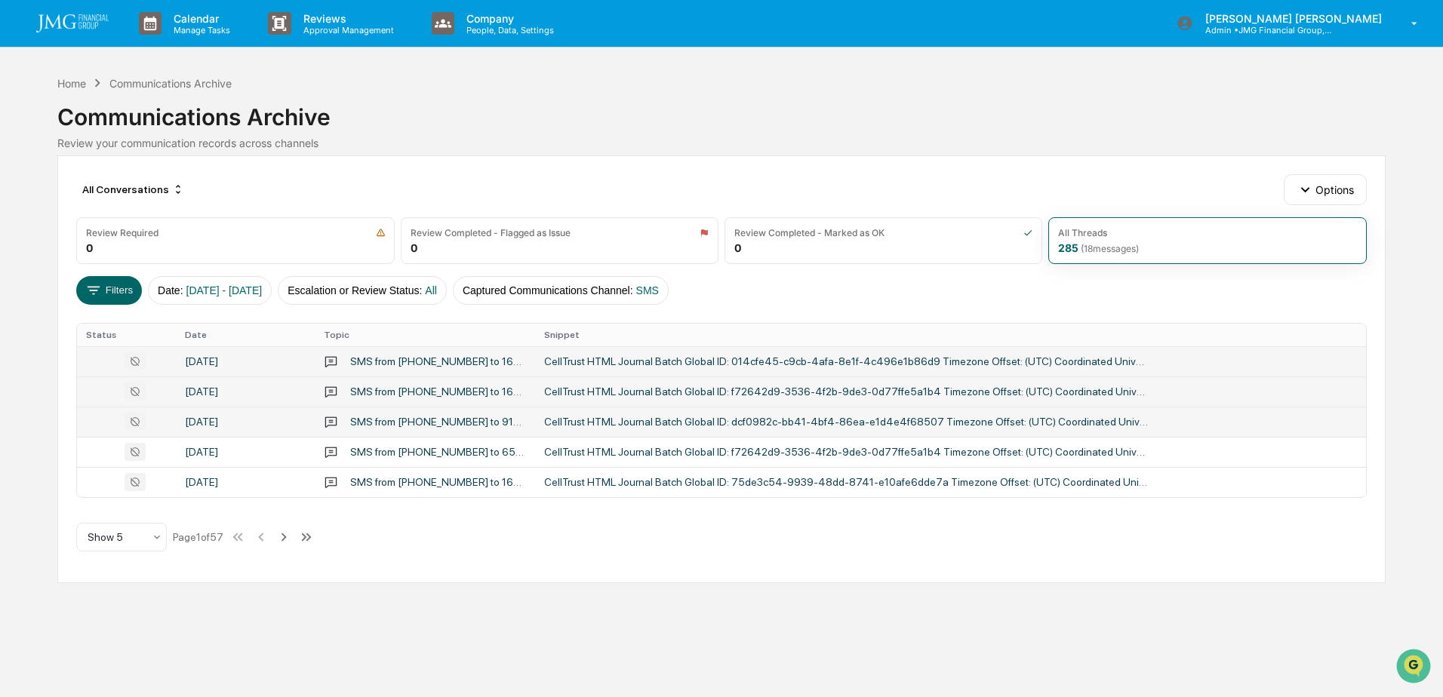
click at [480, 420] on div "SMS from 16307819677 to 9181,2025,580" at bounding box center [438, 422] width 176 height 12
click at [24, 608] on div "Calendar Manage Tasks Reviews Approval Management Company People, Data, Setting…" at bounding box center [721, 348] width 1443 height 697
click at [417, 446] on div "SMS from 16302804649 to 65821,3536,2025,273" at bounding box center [438, 452] width 176 height 12
click at [97, 626] on div "Calendar Manage Tasks Reviews Approval Management Company People, Data, Setting…" at bounding box center [721, 348] width 1443 height 697
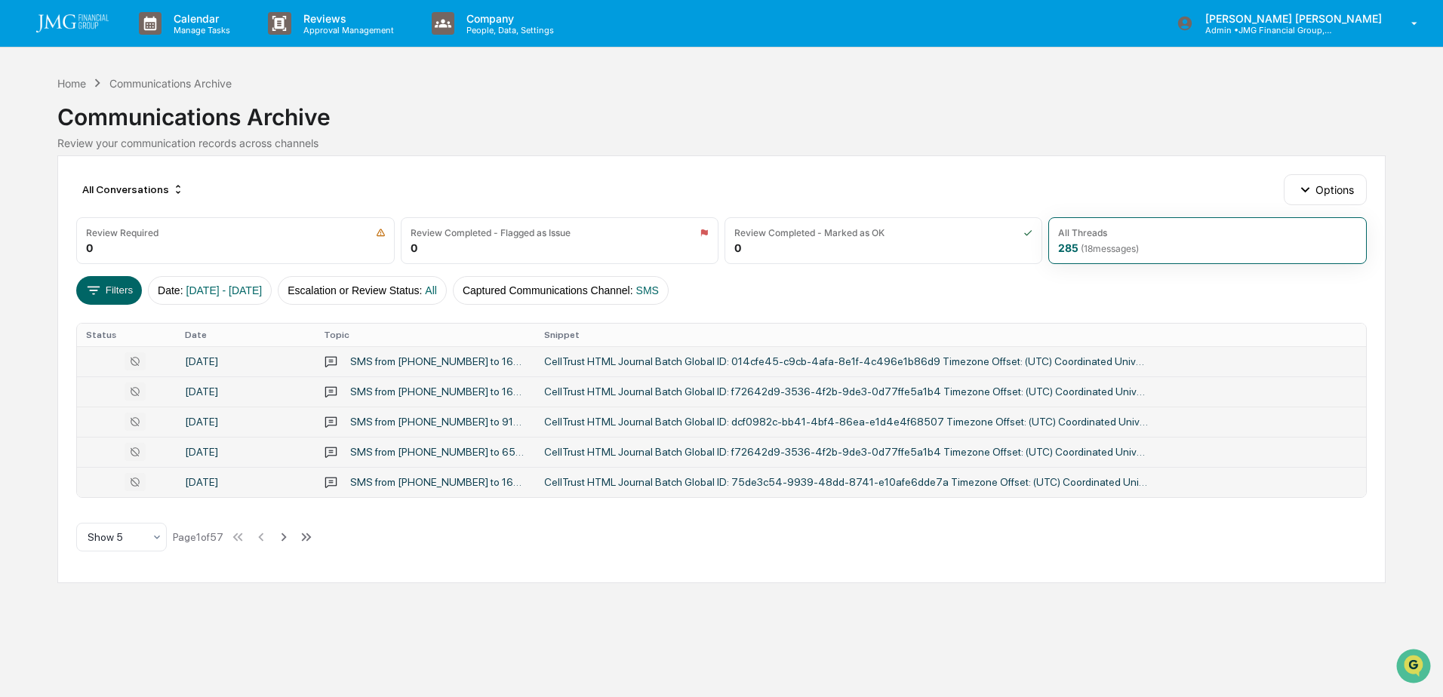
click at [394, 482] on div "SMS from 12022401124 to 16303529668,9939,8741,4251,2025,747" at bounding box center [438, 482] width 176 height 12
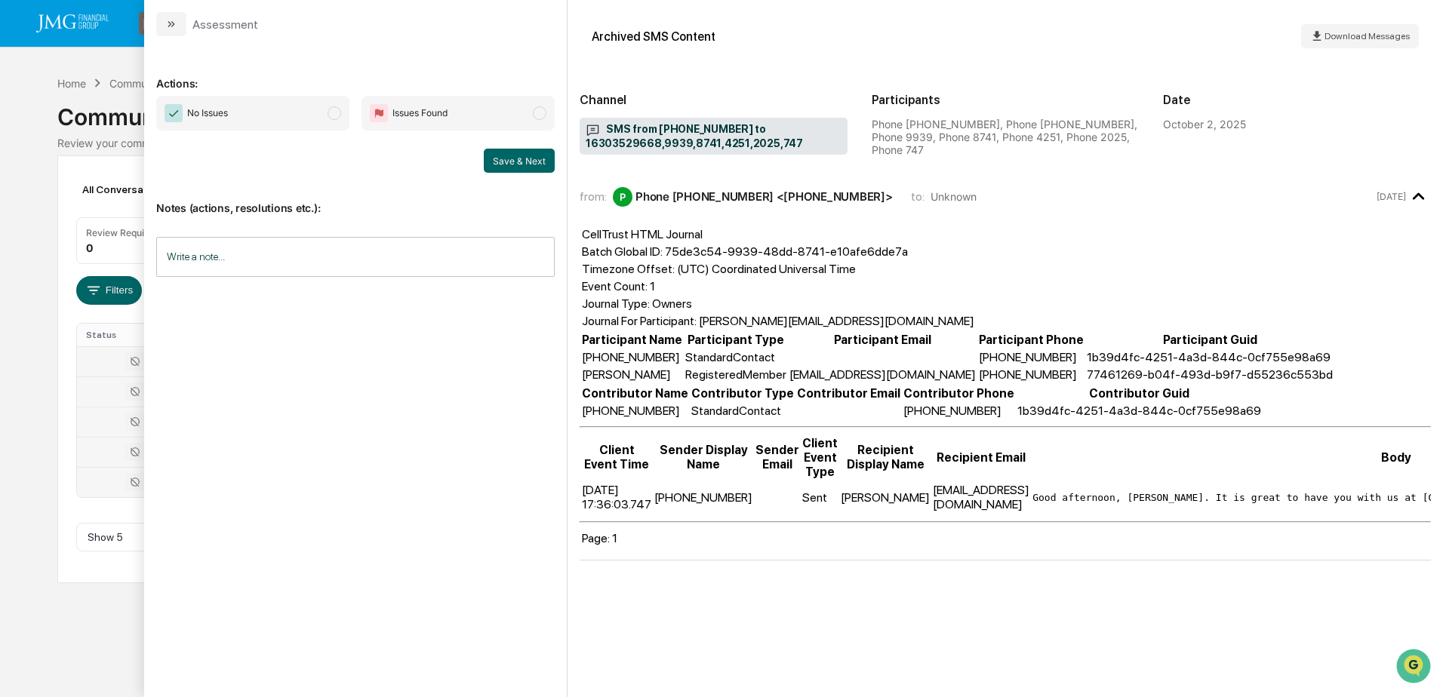
click at [72, 644] on div "Calendar Manage Tasks Reviews Approval Management Company People, Data, Setting…" at bounding box center [721, 348] width 1443 height 697
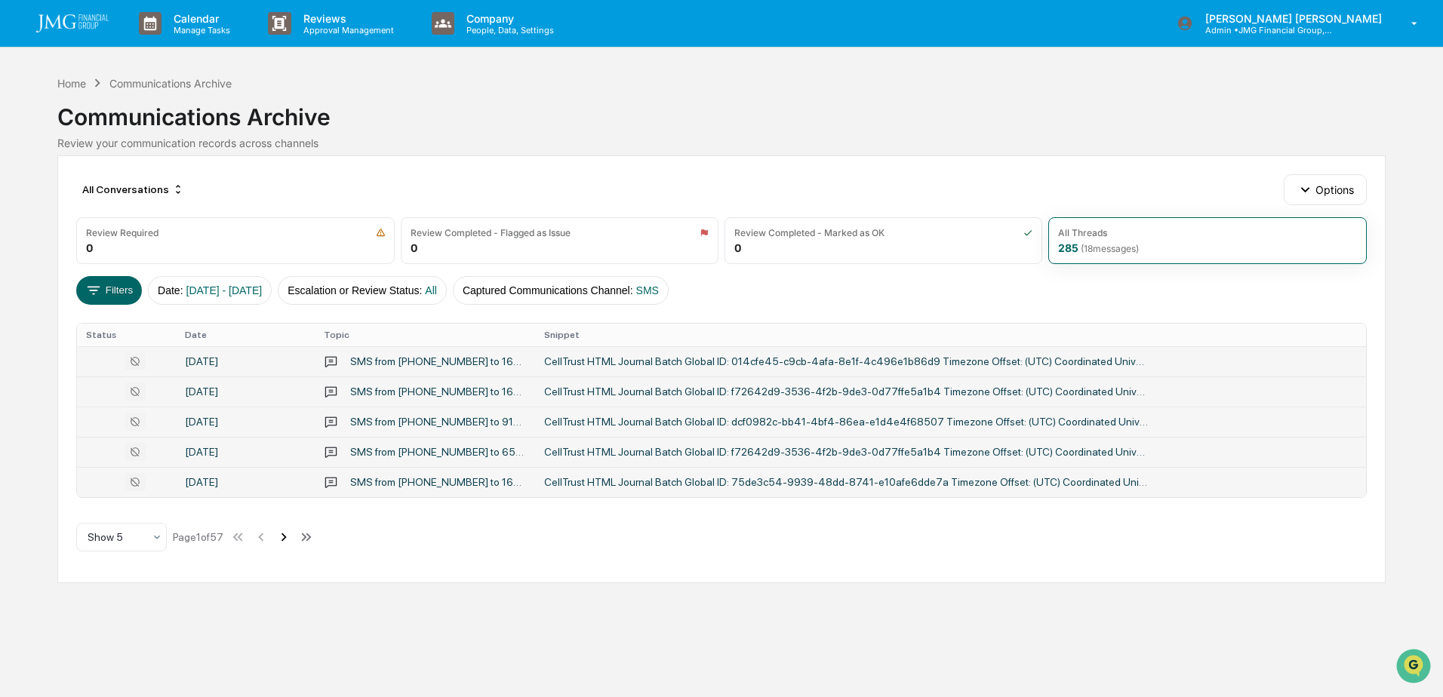
click at [287, 536] on icon at bounding box center [283, 537] width 5 height 8
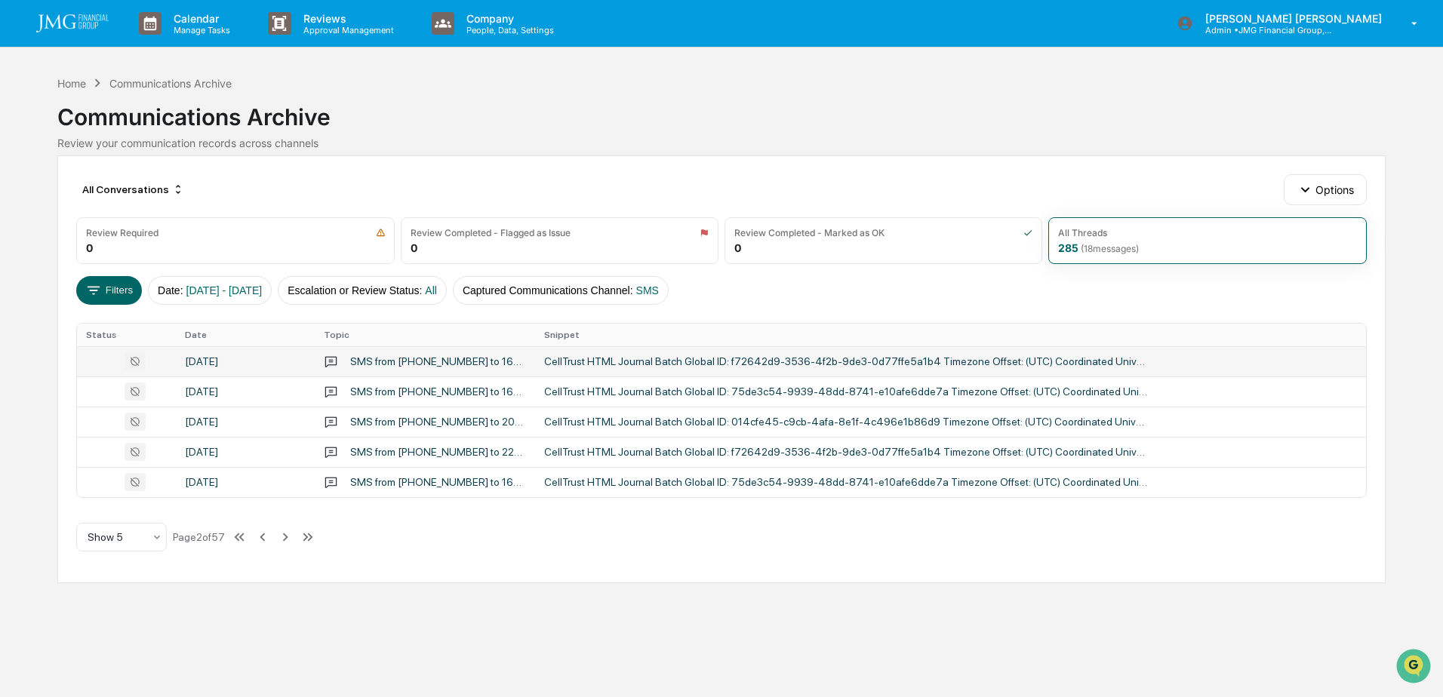
click at [296, 365] on div "September 29, 2025" at bounding box center [245, 361] width 121 height 12
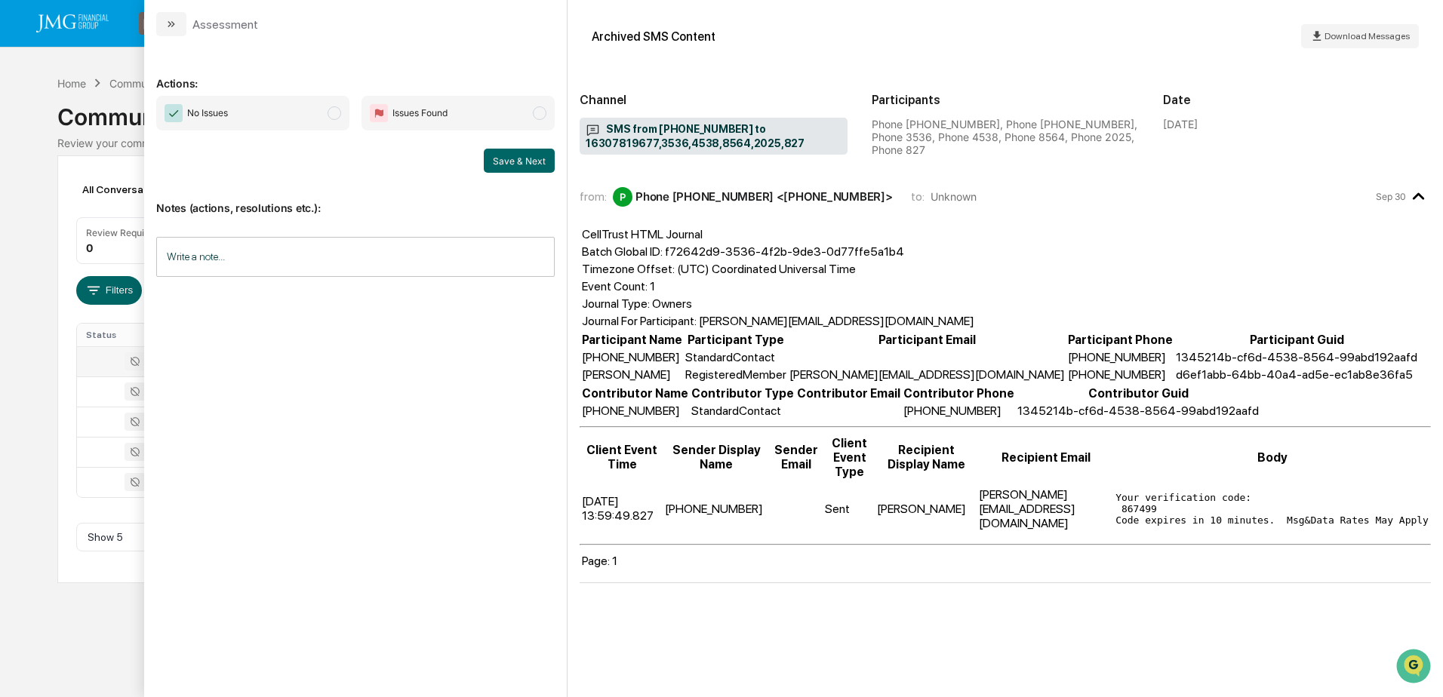
click at [109, 617] on div "Calendar Manage Tasks Reviews Approval Management Company People, Data, Setting…" at bounding box center [721, 348] width 1443 height 697
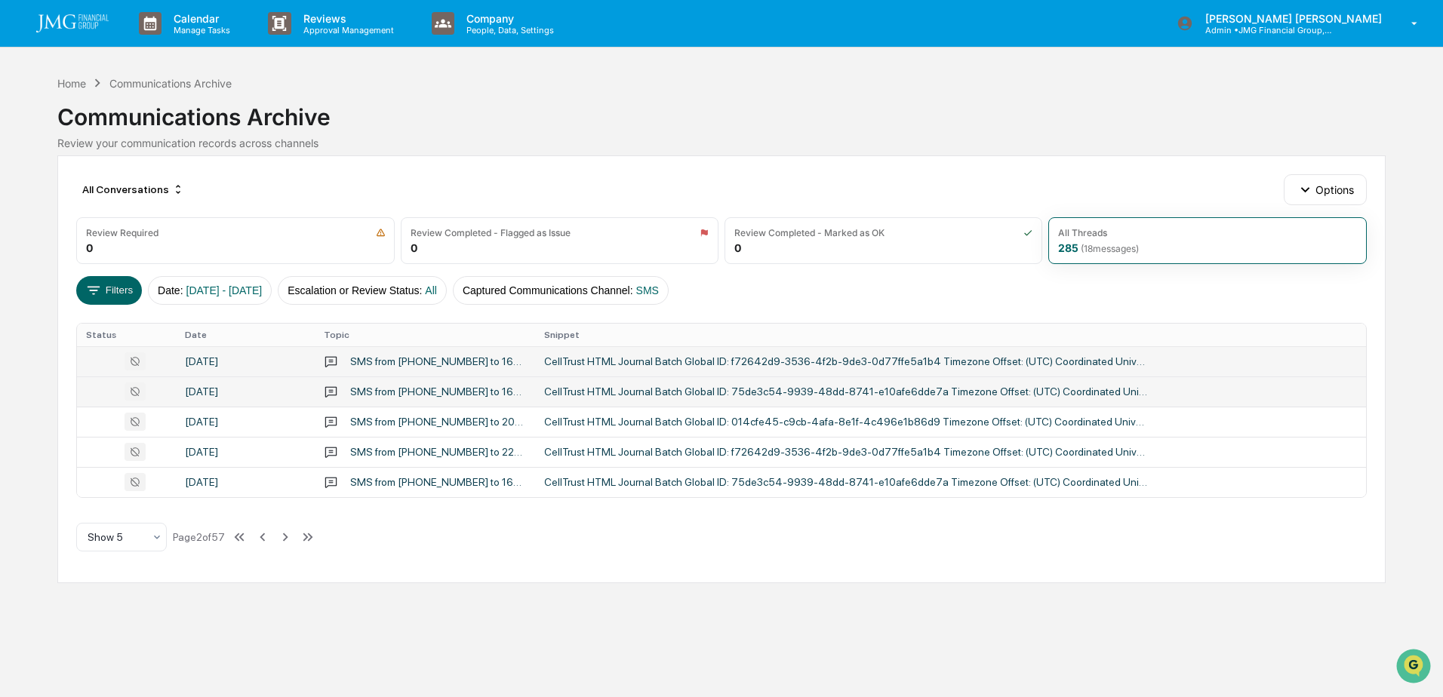
click at [273, 393] on div "September 29, 2025" at bounding box center [245, 392] width 121 height 12
click at [107, 618] on div "Calendar Manage Tasks Reviews Approval Management Company People, Data, Setting…" at bounding box center [721, 348] width 1443 height 697
click at [271, 418] on div "September 29, 2025" at bounding box center [245, 422] width 121 height 12
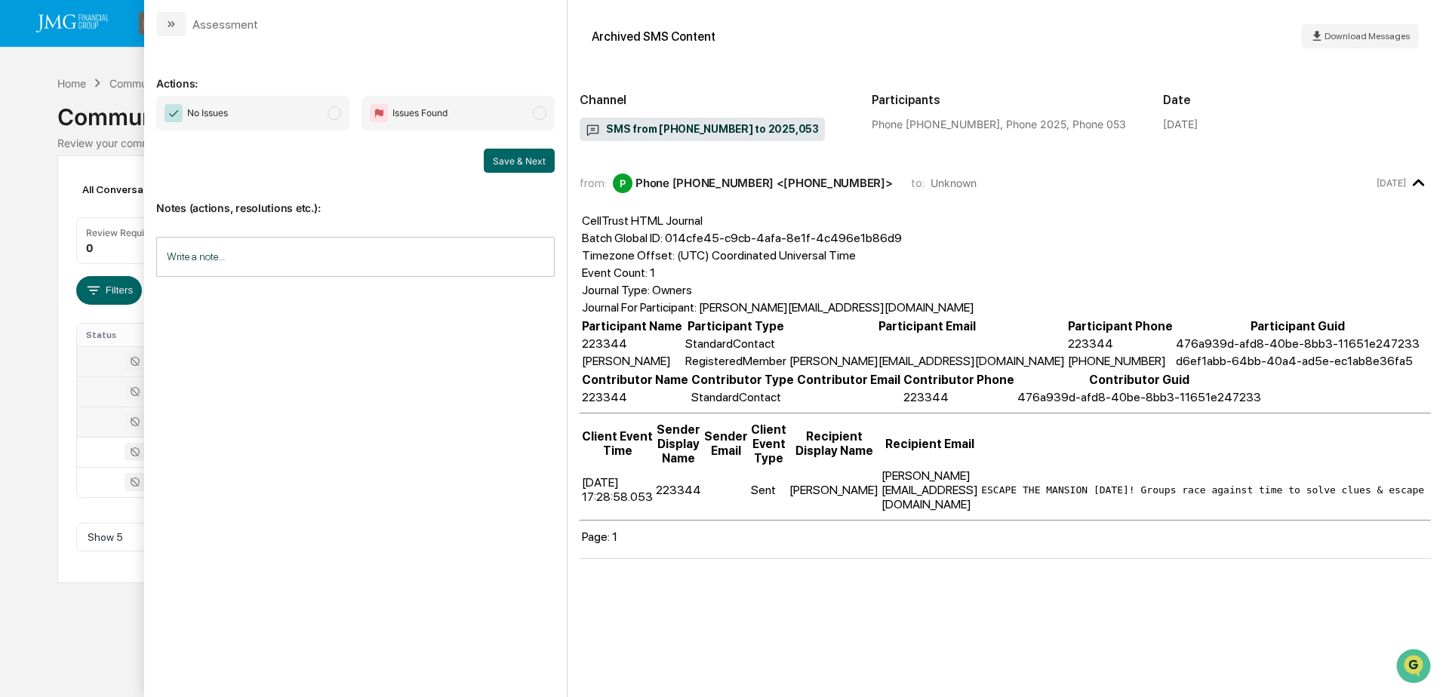
click at [110, 627] on div "Calendar Manage Tasks Reviews Approval Management Company People, Data, Setting…" at bounding box center [721, 348] width 1443 height 697
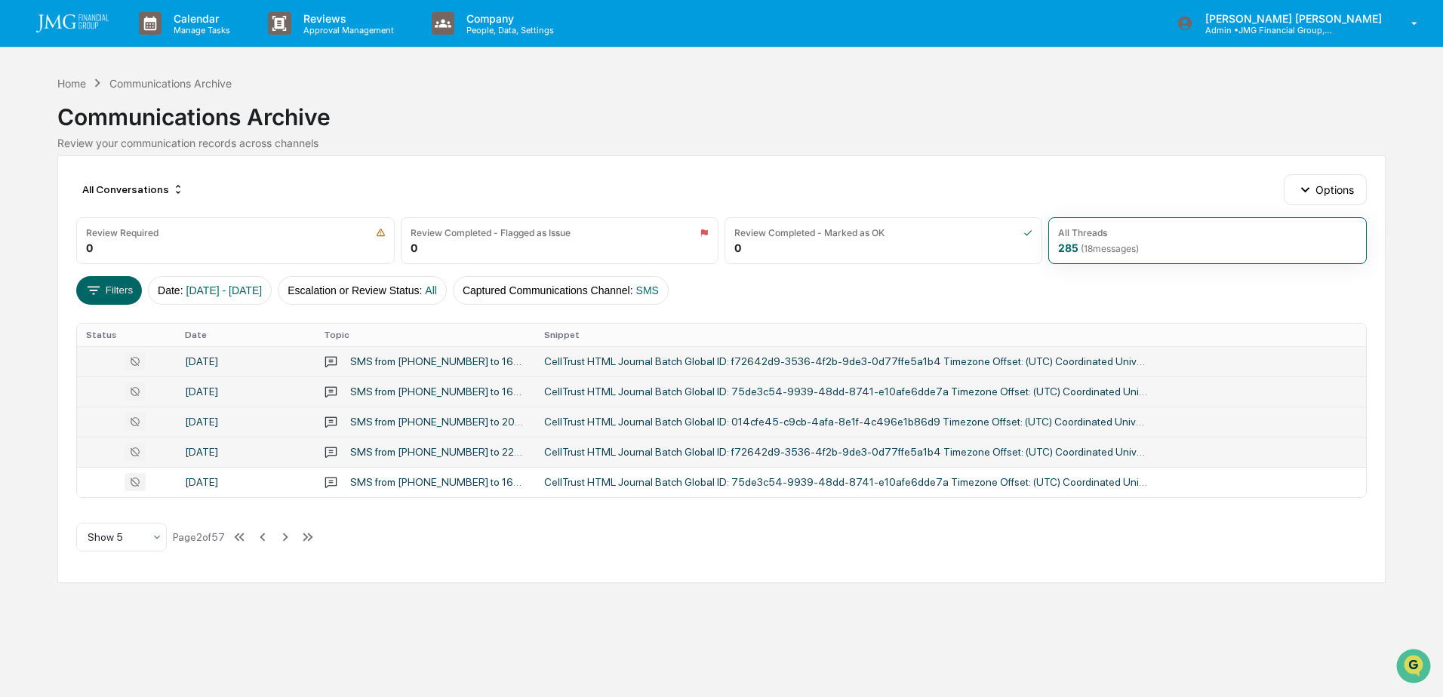
click at [270, 448] on div "September 29, 2025" at bounding box center [245, 452] width 121 height 12
click at [116, 644] on div "Calendar Manage Tasks Reviews Approval Management Company People, Data, Setting…" at bounding box center [721, 348] width 1443 height 697
click at [247, 482] on div "September 29, 2025" at bounding box center [245, 482] width 121 height 12
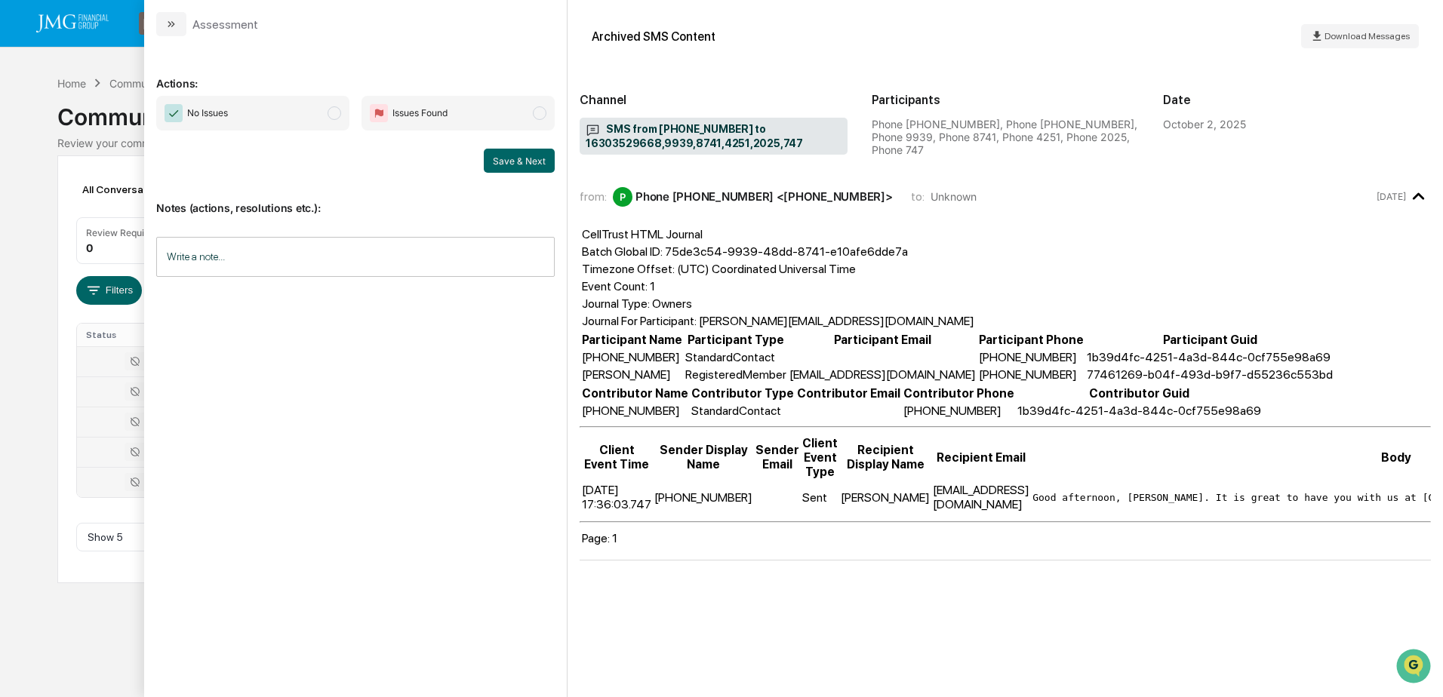
click at [80, 624] on div "Calendar Manage Tasks Reviews Approval Management Company People, Data, Setting…" at bounding box center [721, 348] width 1443 height 697
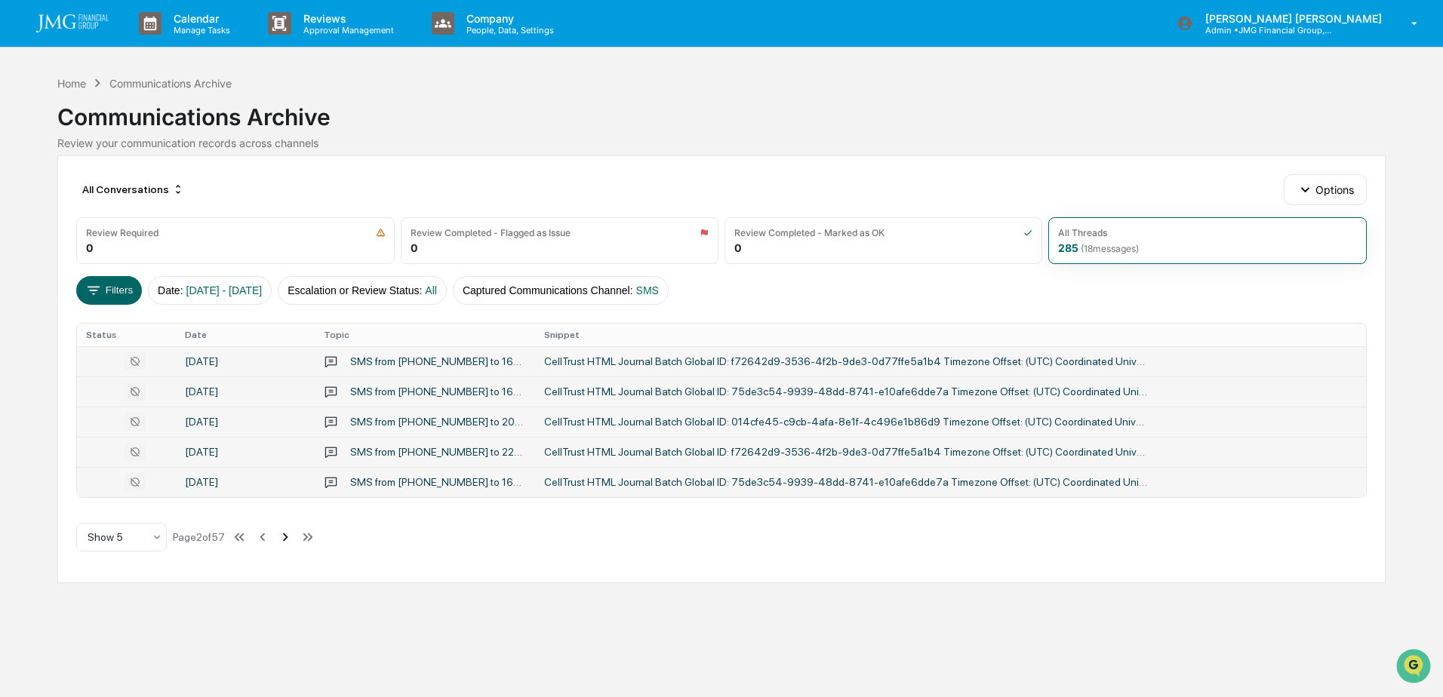
click at [286, 534] on icon at bounding box center [285, 537] width 17 height 17
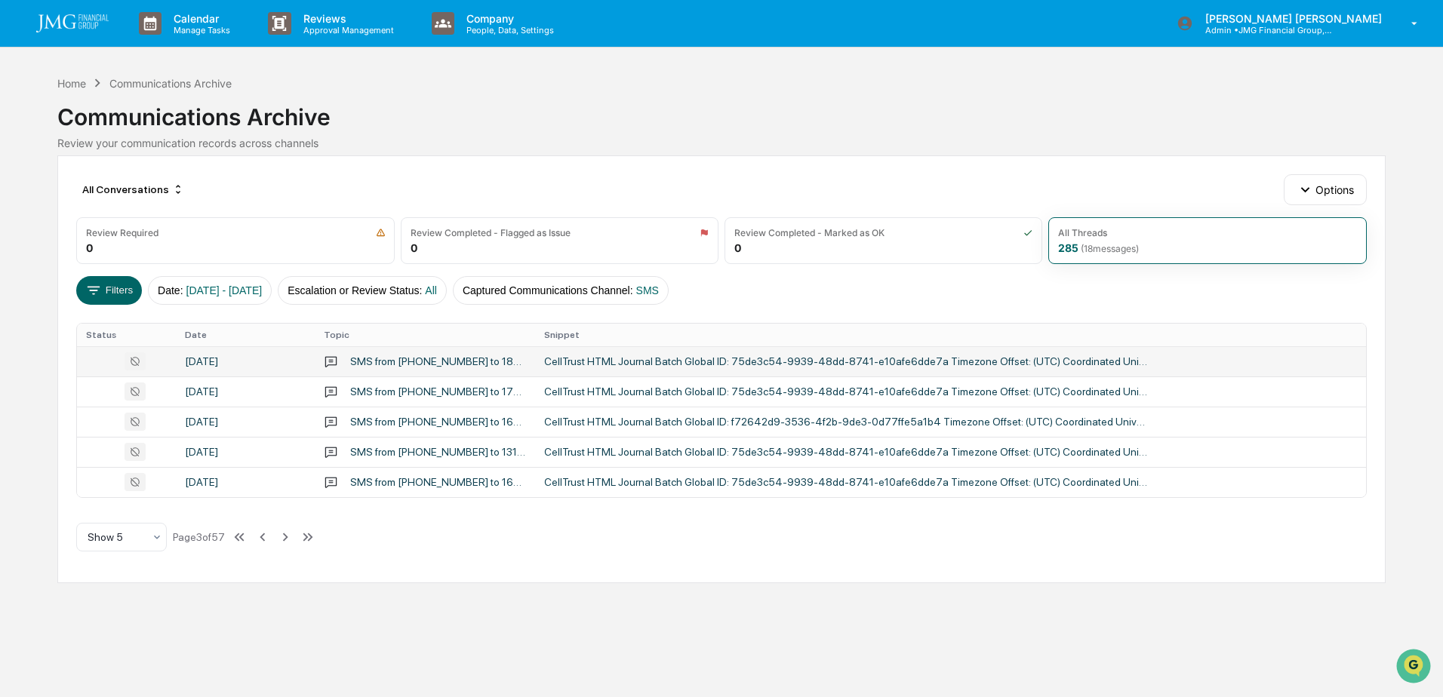
click at [256, 364] on div "September 29, 2025" at bounding box center [245, 361] width 121 height 12
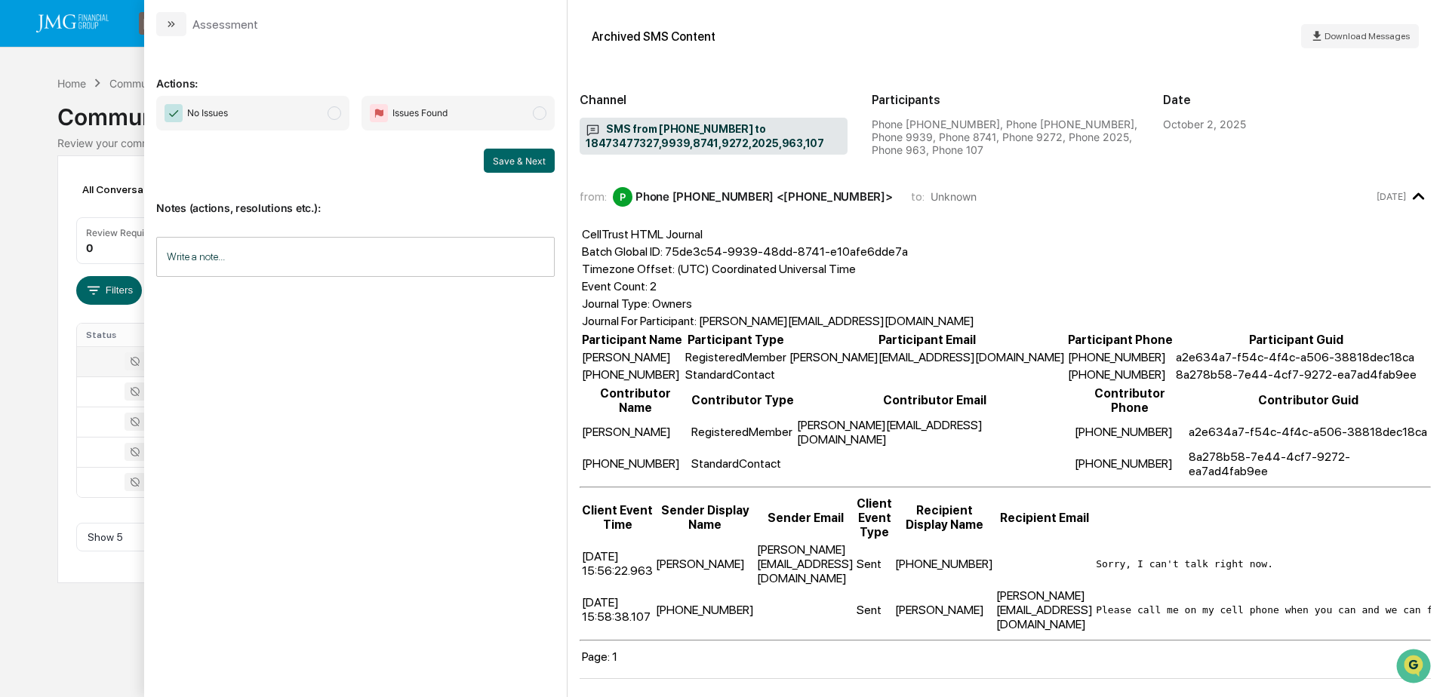
click at [103, 620] on div "Calendar Manage Tasks Reviews Approval Management Company People, Data, Setting…" at bounding box center [721, 348] width 1443 height 697
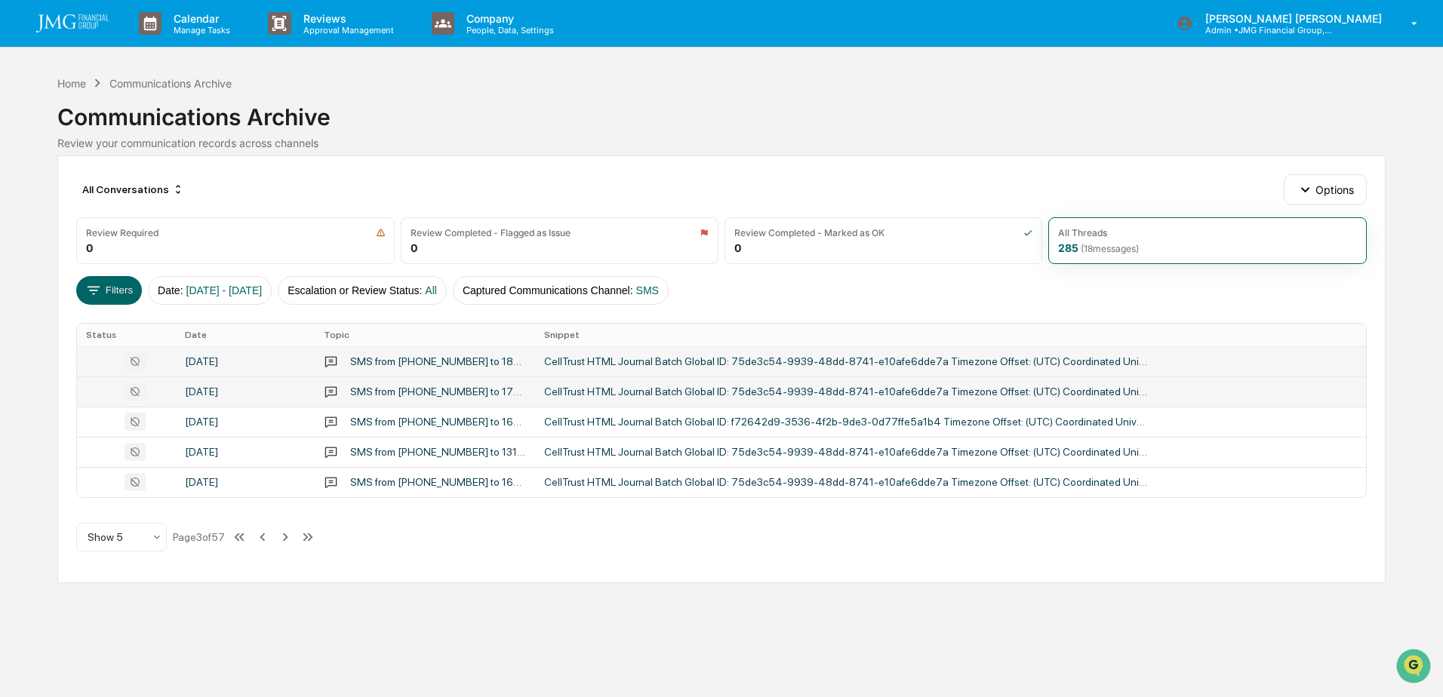
click at [365, 392] on div "SMS from 16302944227 to 17208785632,9939,8741,2025,2024,5150,2280,437,427,563,3…" at bounding box center [438, 392] width 176 height 12
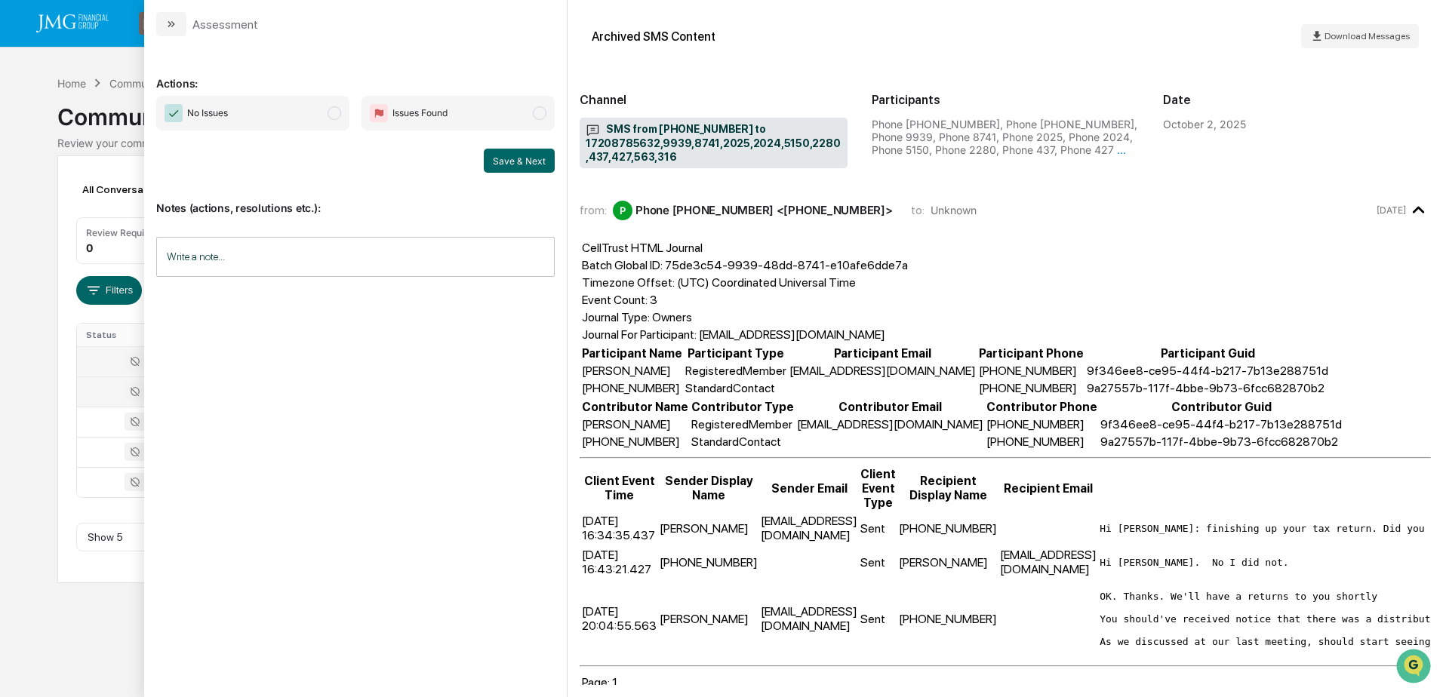
click at [98, 629] on div "Calendar Manage Tasks Reviews Approval Management Company People, Data, Setting…" at bounding box center [721, 348] width 1443 height 697
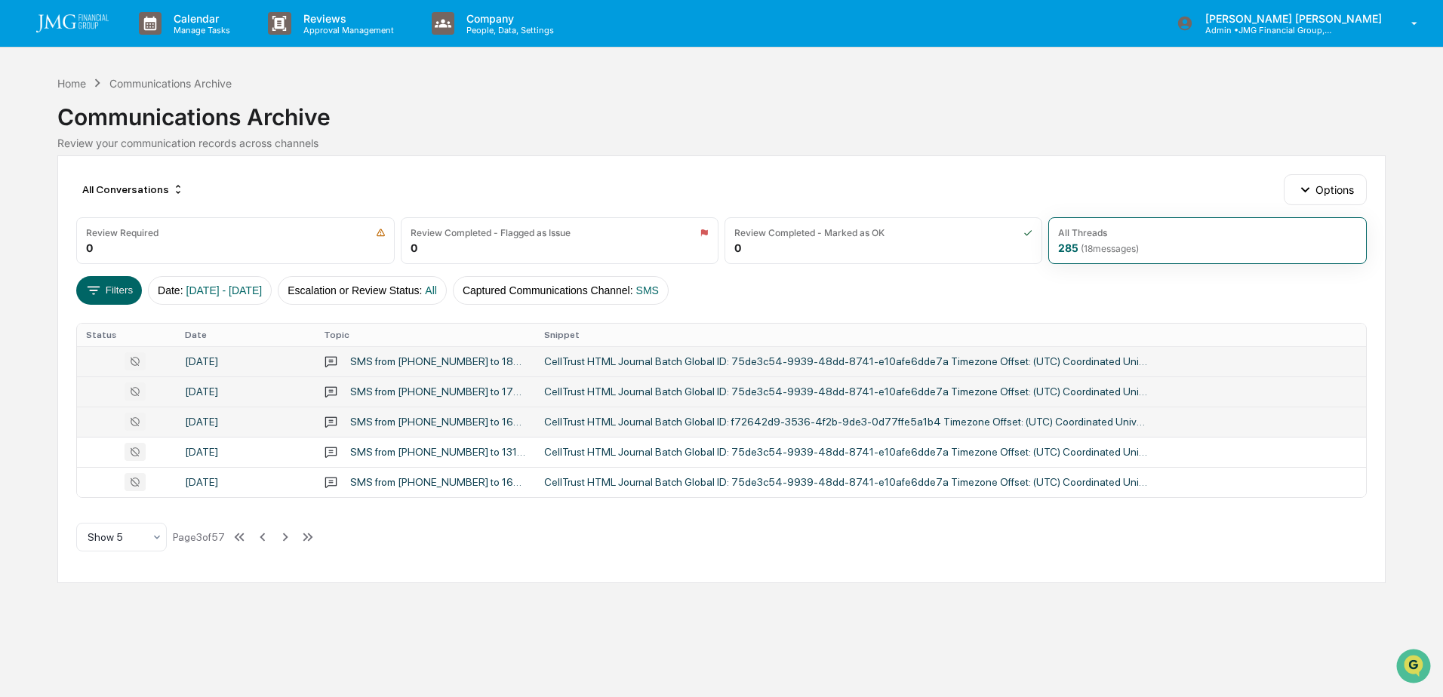
click at [369, 410] on td "SMS from 13157508524 to 16308030758,3536,2025,590" at bounding box center [425, 422] width 220 height 30
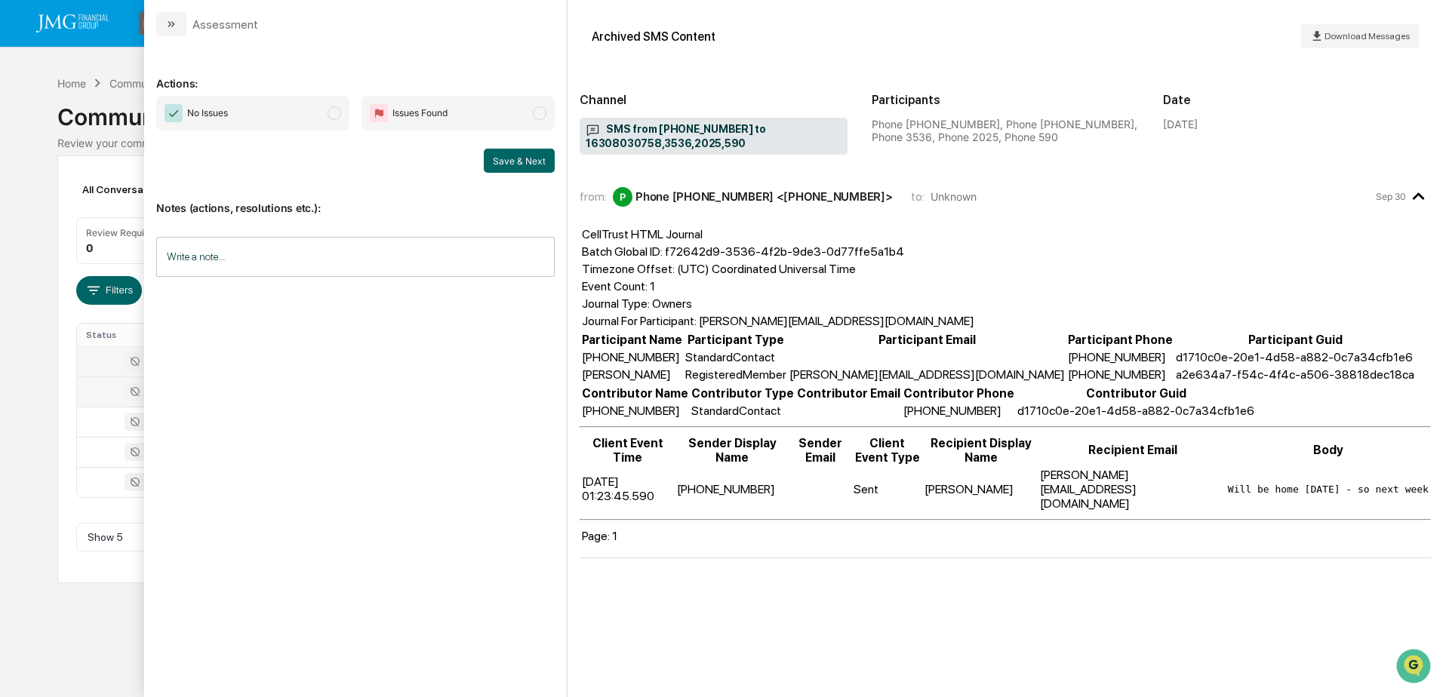
click at [101, 627] on div "Calendar Manage Tasks Reviews Approval Management Company People, Data, Setting…" at bounding box center [721, 348] width 1443 height 697
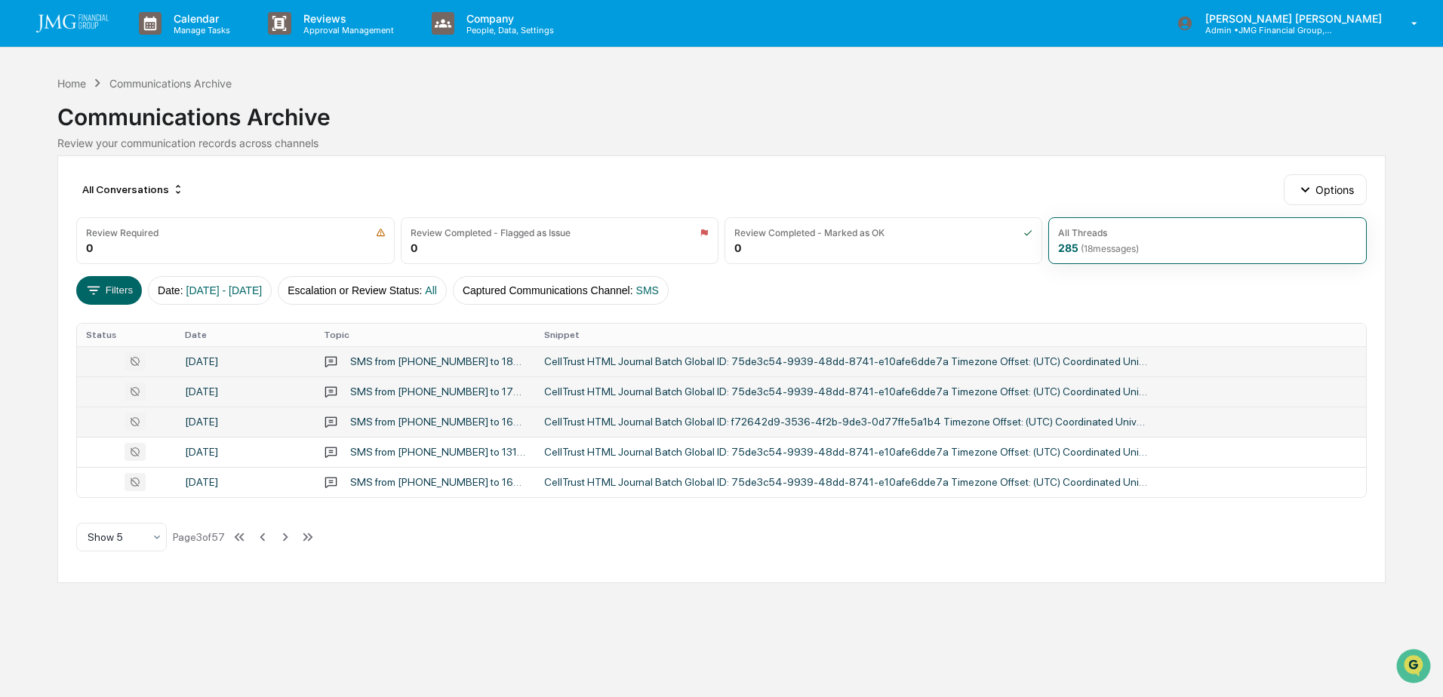
click at [384, 421] on div "SMS from 13157508524 to 16308030758,3536,2025,590" at bounding box center [438, 422] width 176 height 12
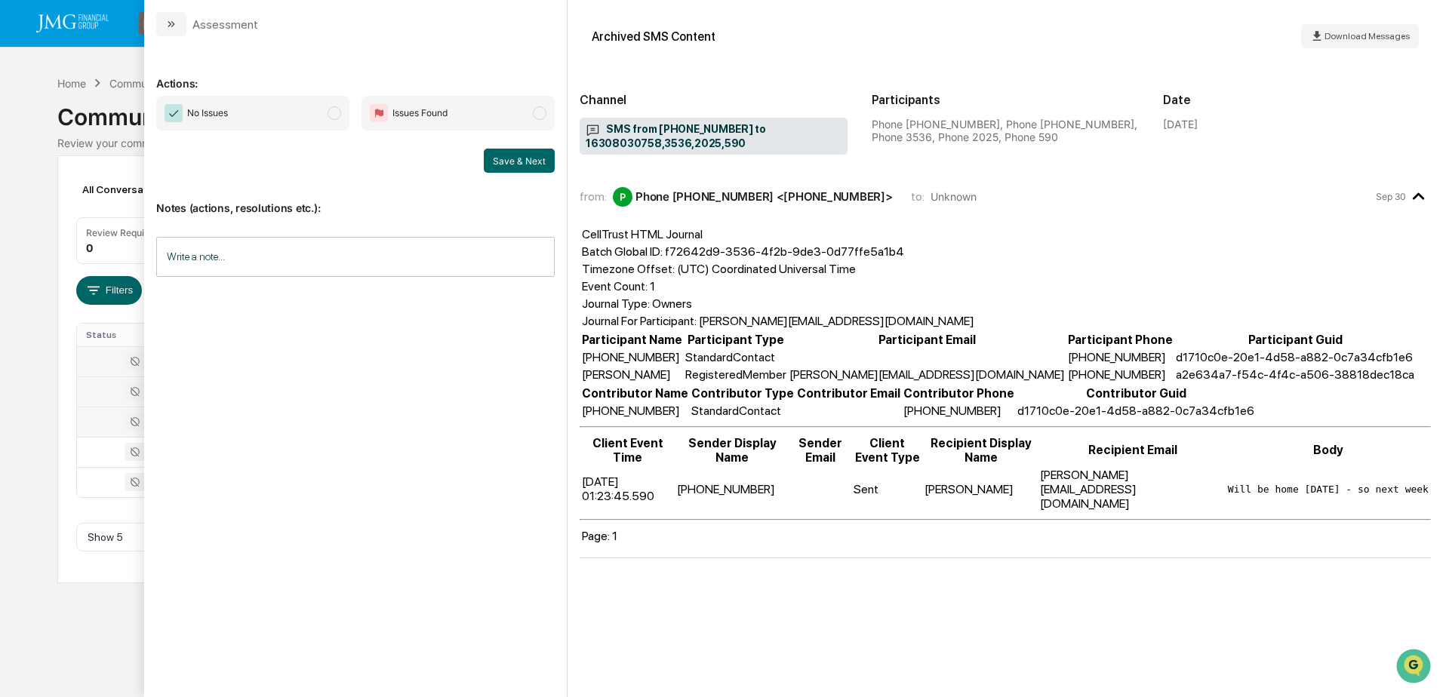
click at [56, 648] on div "Calendar Manage Tasks Reviews Approval Management Company People, Data, Setting…" at bounding box center [721, 348] width 1443 height 697
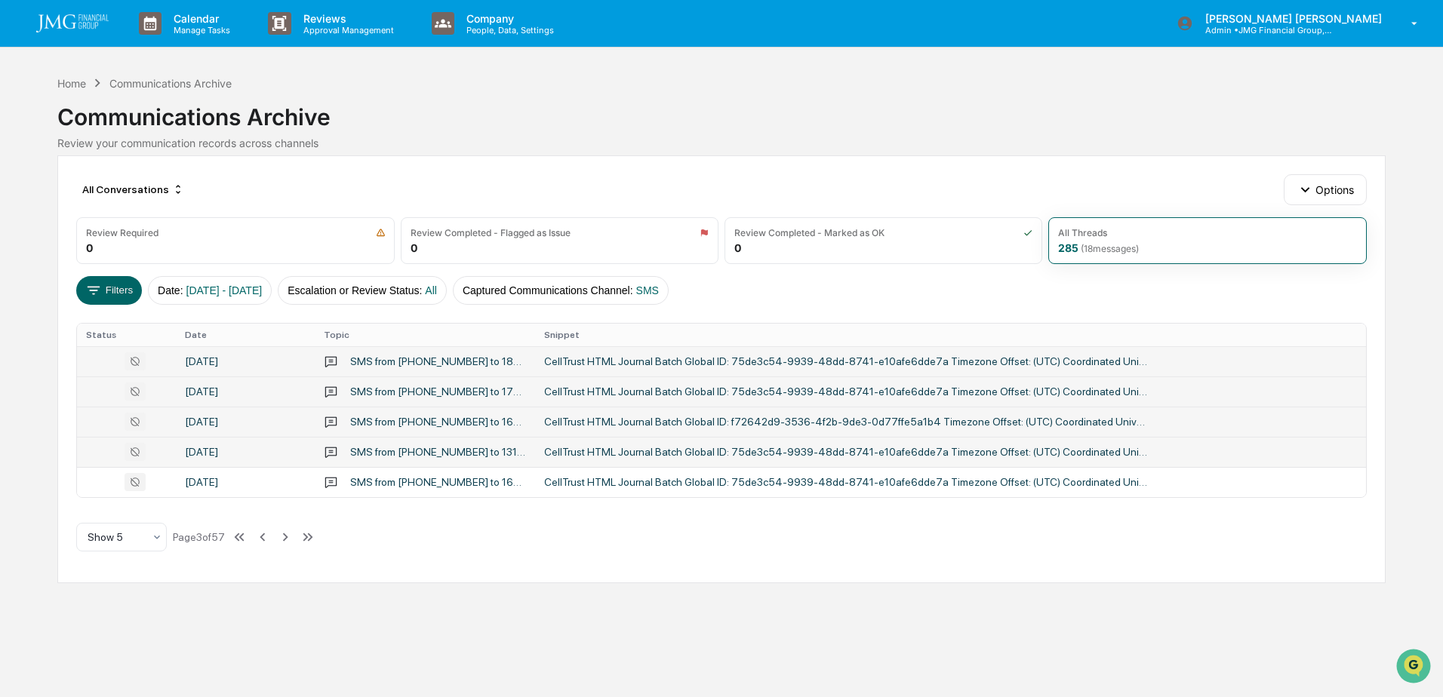
click at [378, 453] on div "SMS from 17194585388 to 13125231277,9939,8741,2025,883,690,910,477,613,537,550,…" at bounding box center [438, 452] width 176 height 12
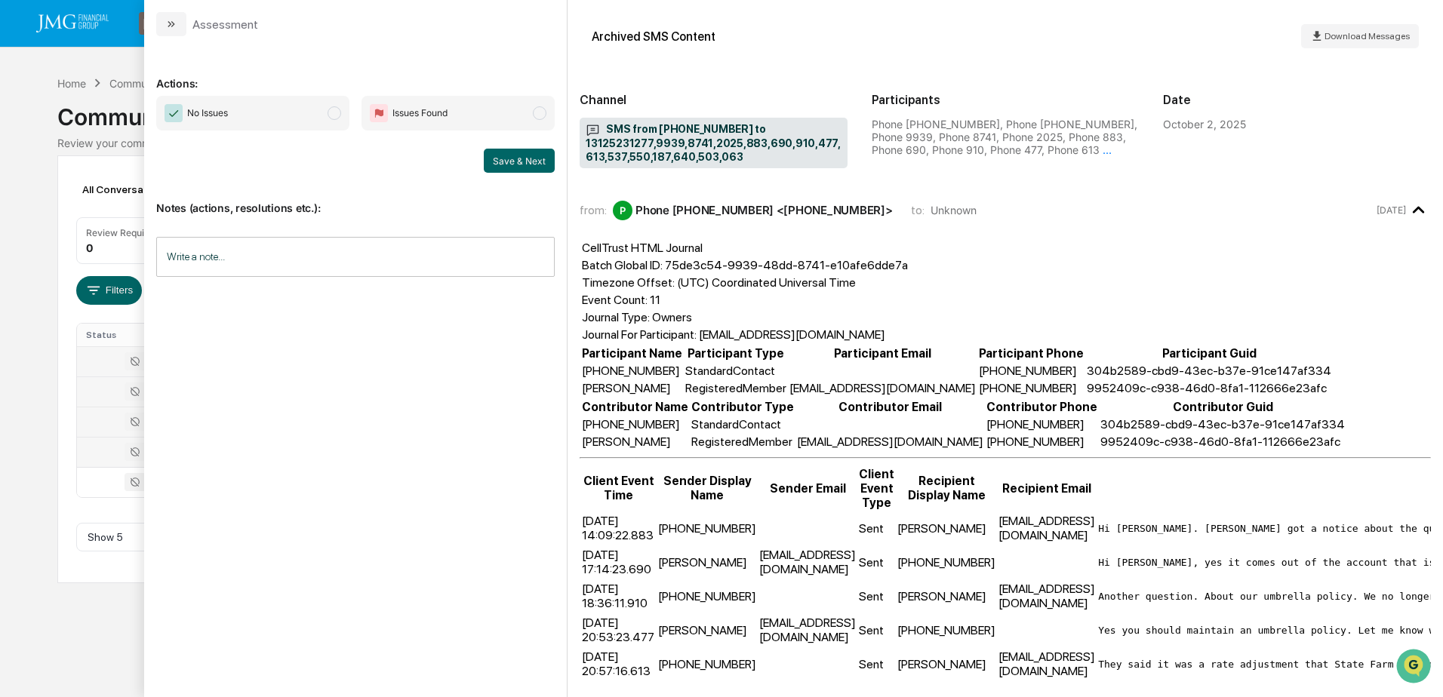
click at [79, 598] on div "Calendar Manage Tasks Reviews Approval Management Company People, Data, Setting…" at bounding box center [721, 348] width 1443 height 697
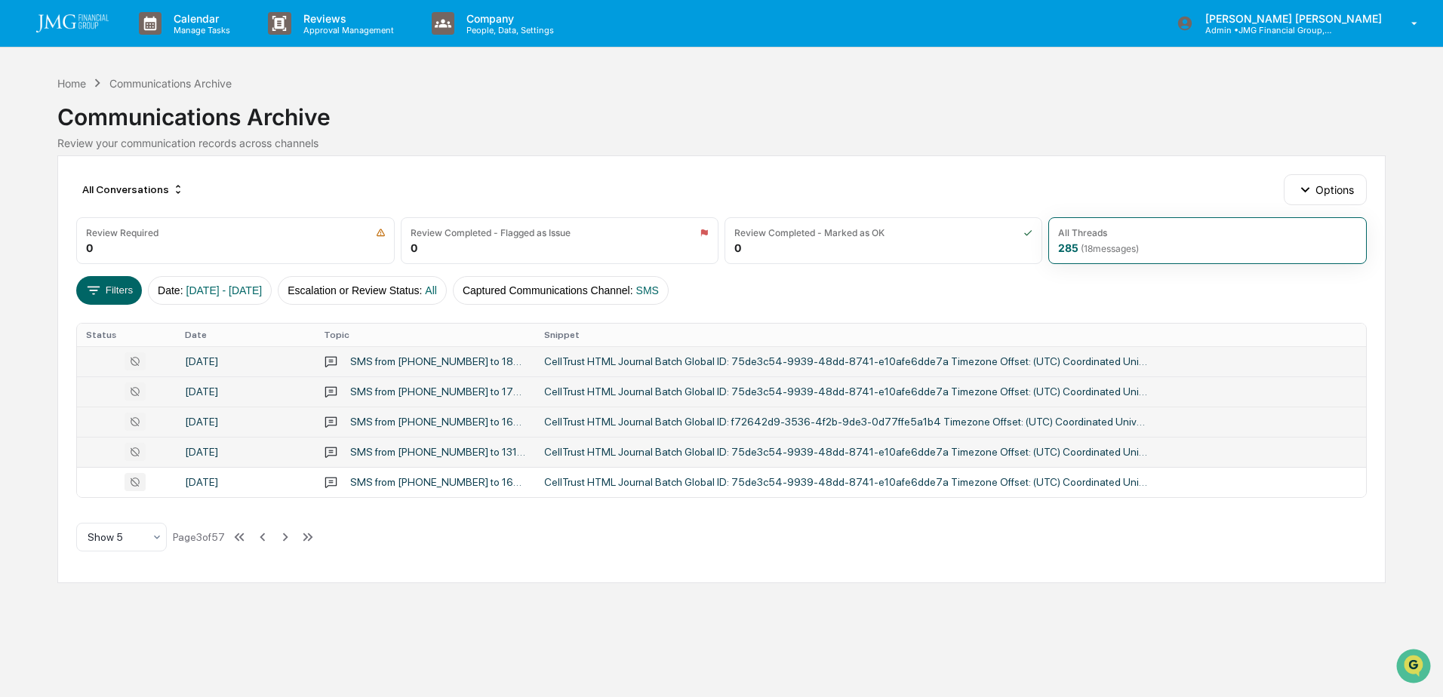
click at [372, 454] on div "SMS from 17194585388 to 13125231277,9939,8741,2025,883,690,910,477,613,537,550,…" at bounding box center [438, 452] width 176 height 12
click at [67, 630] on div "Calendar Manage Tasks Reviews Approval Management Company People, Data, Setting…" at bounding box center [721, 348] width 1443 height 697
click at [389, 489] on div "SMS from 12022401124 to 16303529668,9939,8741,4251,2025,747" at bounding box center [425, 482] width 202 height 14
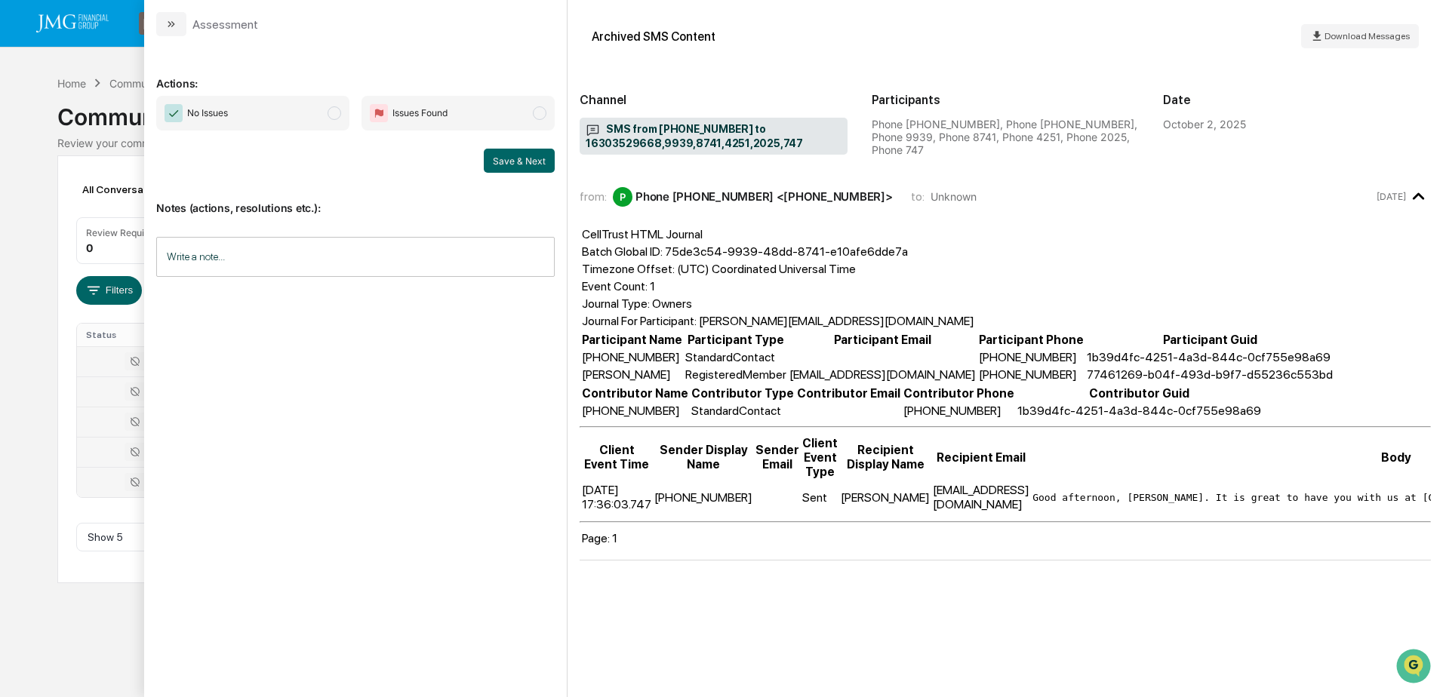
click at [75, 638] on div "Calendar Manage Tasks Reviews Approval Management Company People, Data, Setting…" at bounding box center [721, 348] width 1443 height 697
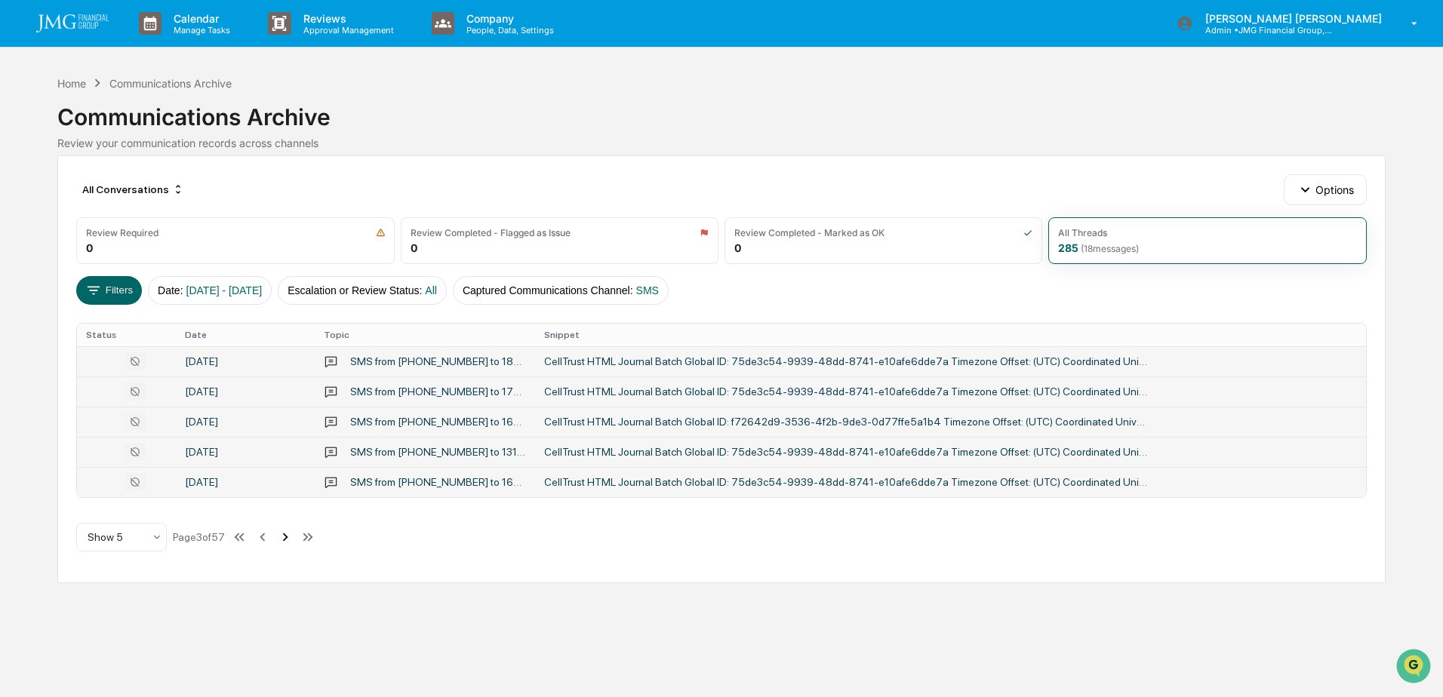
click at [293, 539] on icon at bounding box center [285, 537] width 17 height 17
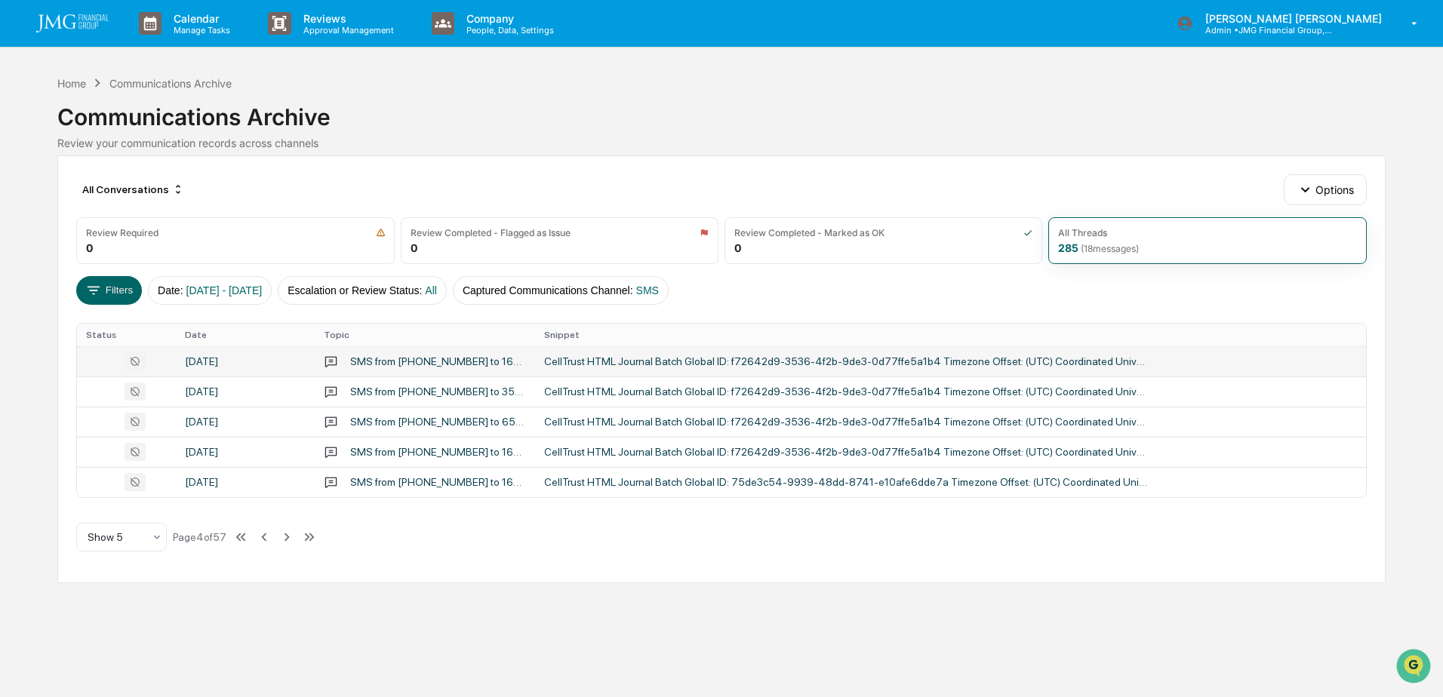
click at [370, 365] on div "SMS from 12028640465 to 16304700661,3536,2025,537" at bounding box center [438, 361] width 176 height 12
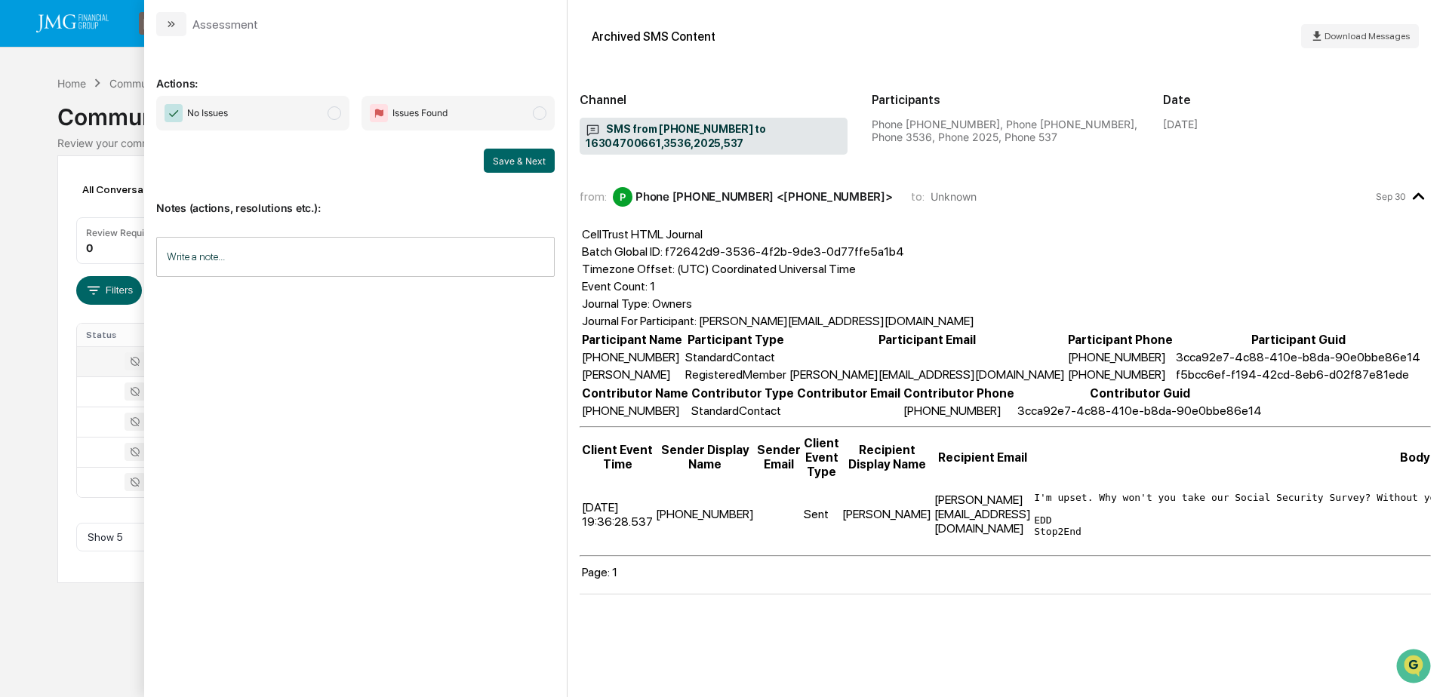
click at [60, 631] on div "Calendar Manage Tasks Reviews Approval Management Company People, Data, Setting…" at bounding box center [721, 348] width 1443 height 697
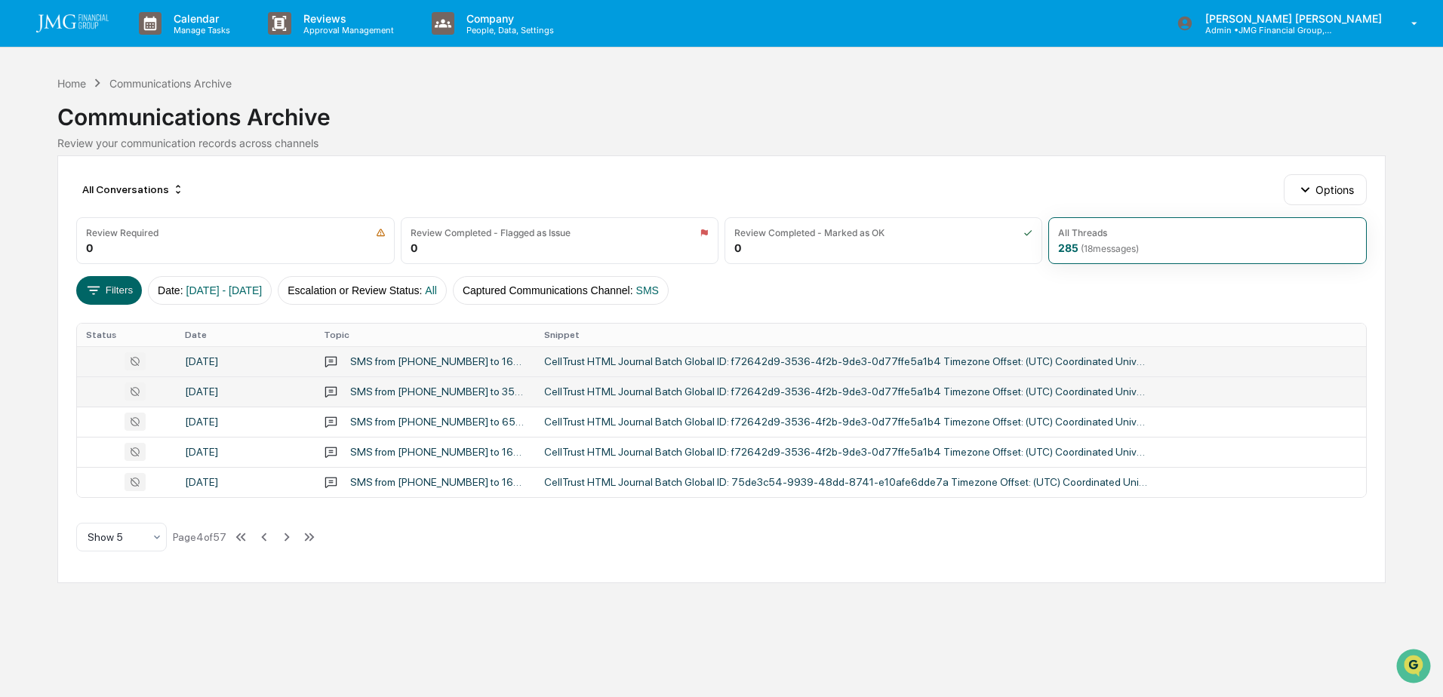
click at [449, 395] on div "SMS from 16309037512 to 3536,2025,407" at bounding box center [438, 392] width 176 height 12
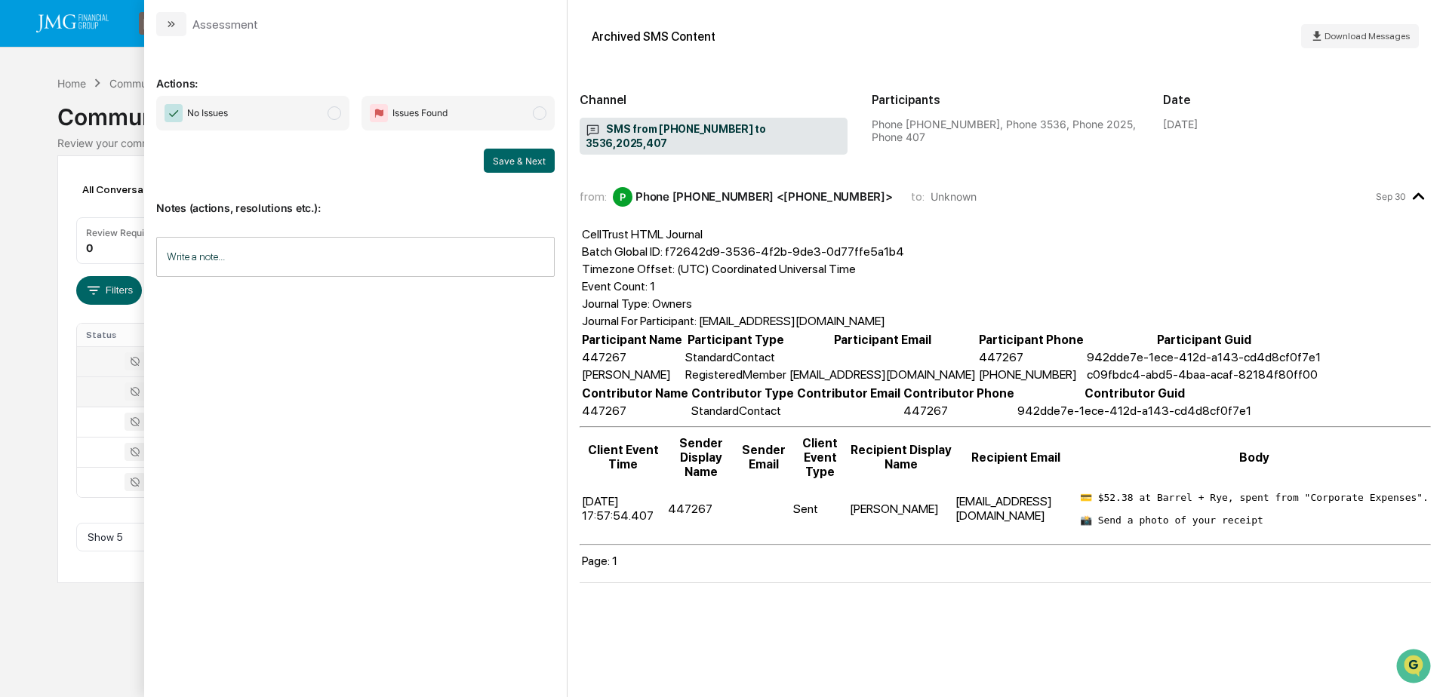
click at [63, 618] on div "Calendar Manage Tasks Reviews Approval Management Company People, Data, Setting…" at bounding box center [721, 348] width 1443 height 697
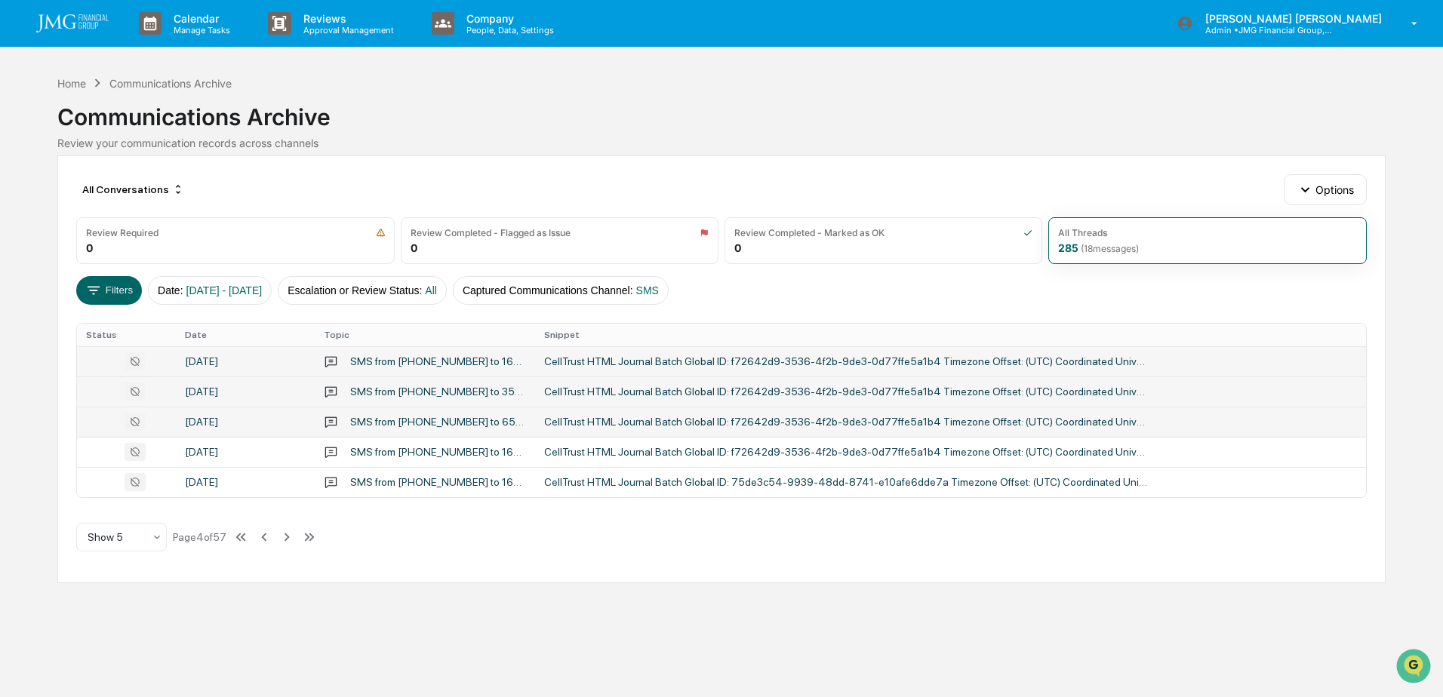
click at [410, 420] on div "SMS from 16305288358 to 65821,3536,2390,9241,2025,973,950,703" at bounding box center [438, 422] width 176 height 12
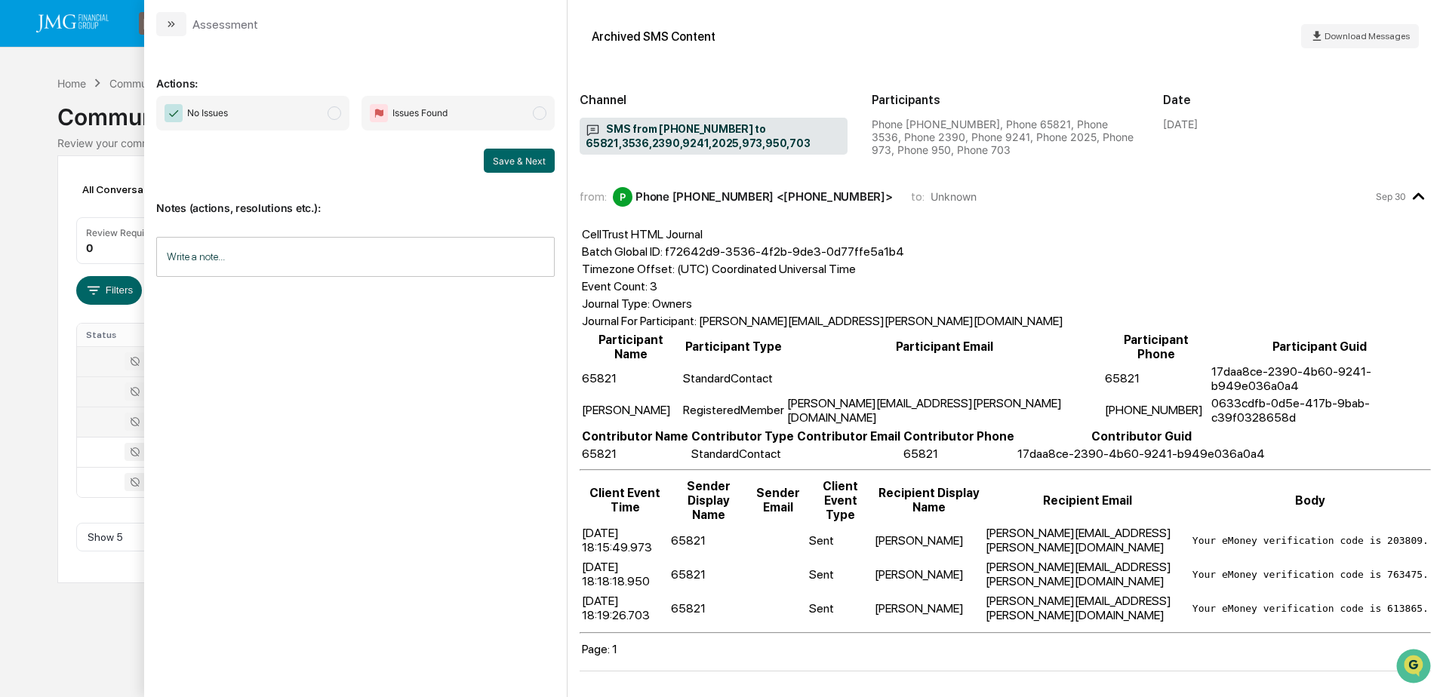
click at [119, 638] on div "Calendar Manage Tasks Reviews Approval Management Company People, Data, Setting…" at bounding box center [721, 348] width 1443 height 697
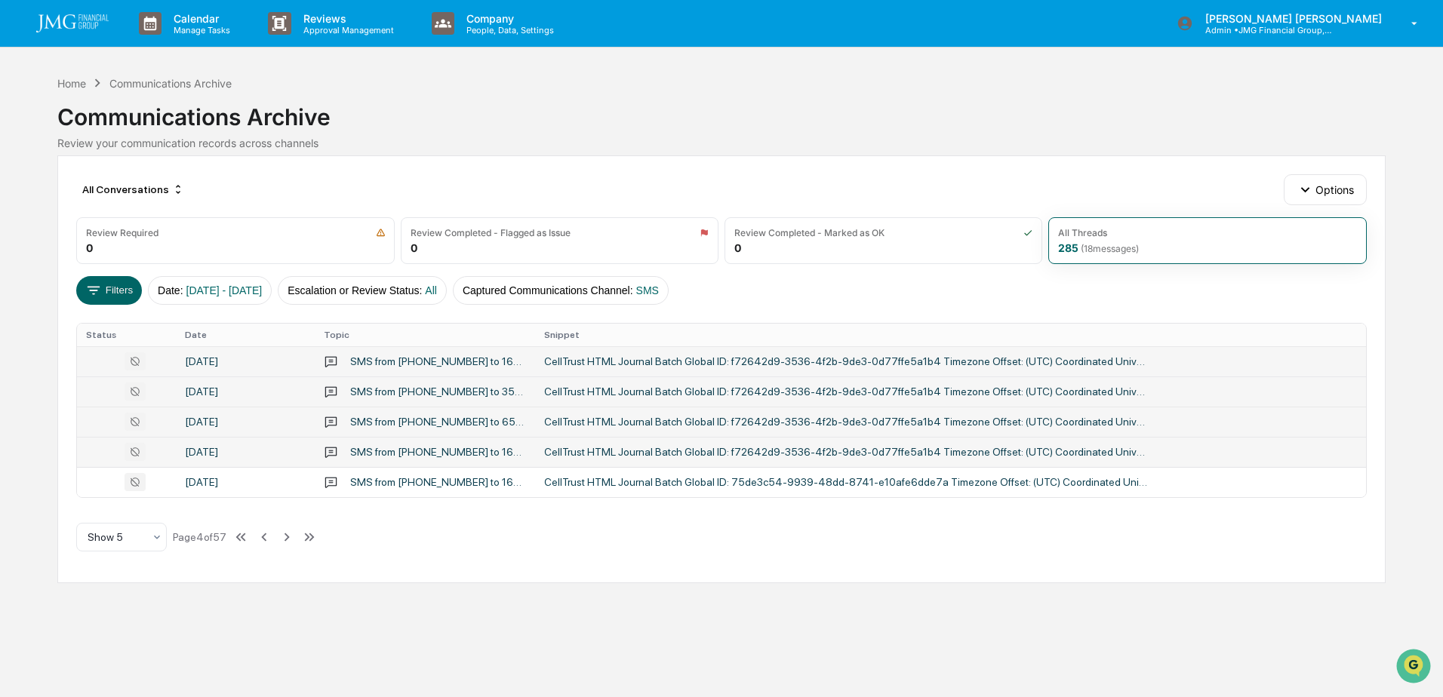
click at [384, 446] on div "SMS from 18722738696 to 16304703408,3536,4335,4620,2025,727,637,937" at bounding box center [438, 452] width 176 height 12
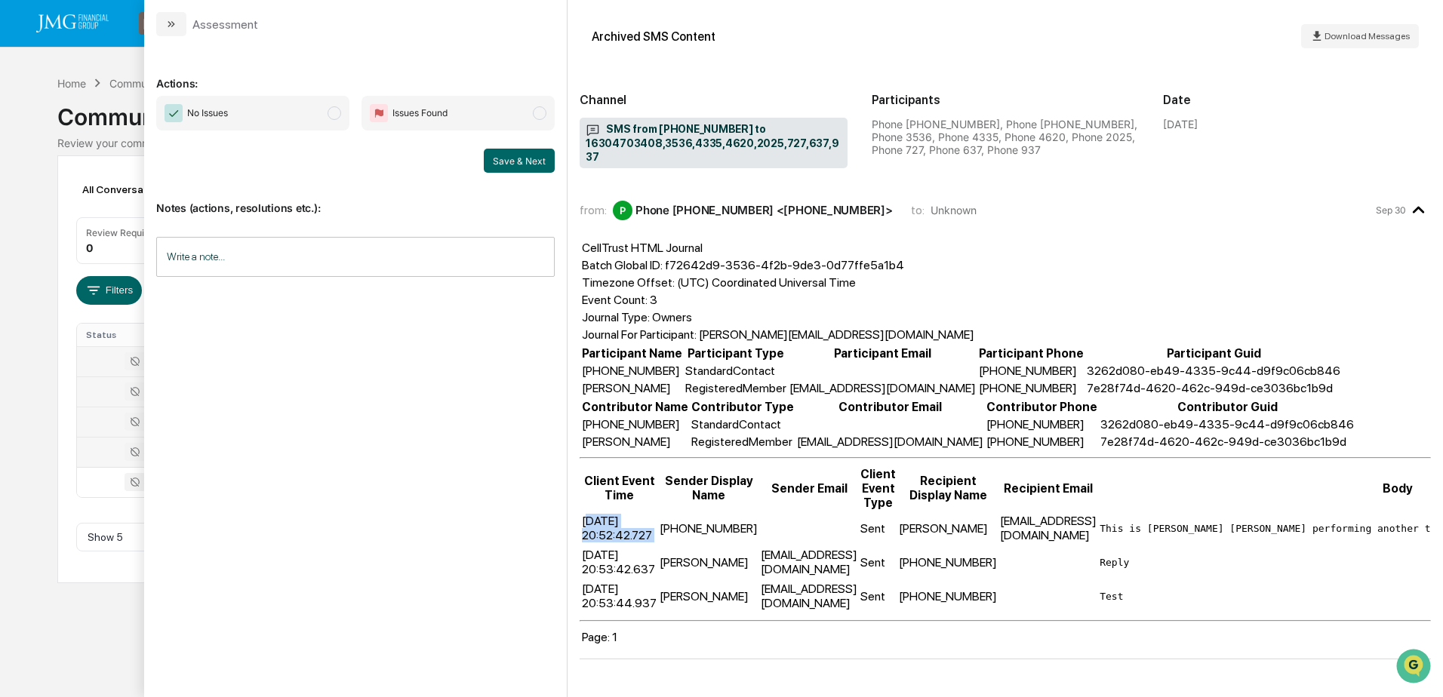
drag, startPoint x: 586, startPoint y: 507, endPoint x: 660, endPoint y: 500, distance: 74.3
click at [660, 512] on tr "2025-09-29 20:52:42.727 +18722738696 Sent Stephanie Becker StephanieB@jmgfin.co…" at bounding box center [1139, 528] width 1116 height 32
click at [660, 512] on td "+18722738696" at bounding box center [709, 528] width 100 height 32
drag, startPoint x: 581, startPoint y: 509, endPoint x: 647, endPoint y: 509, distance: 65.7
click at [647, 512] on td "2025-09-29 20:52:42.727" at bounding box center [619, 528] width 76 height 32
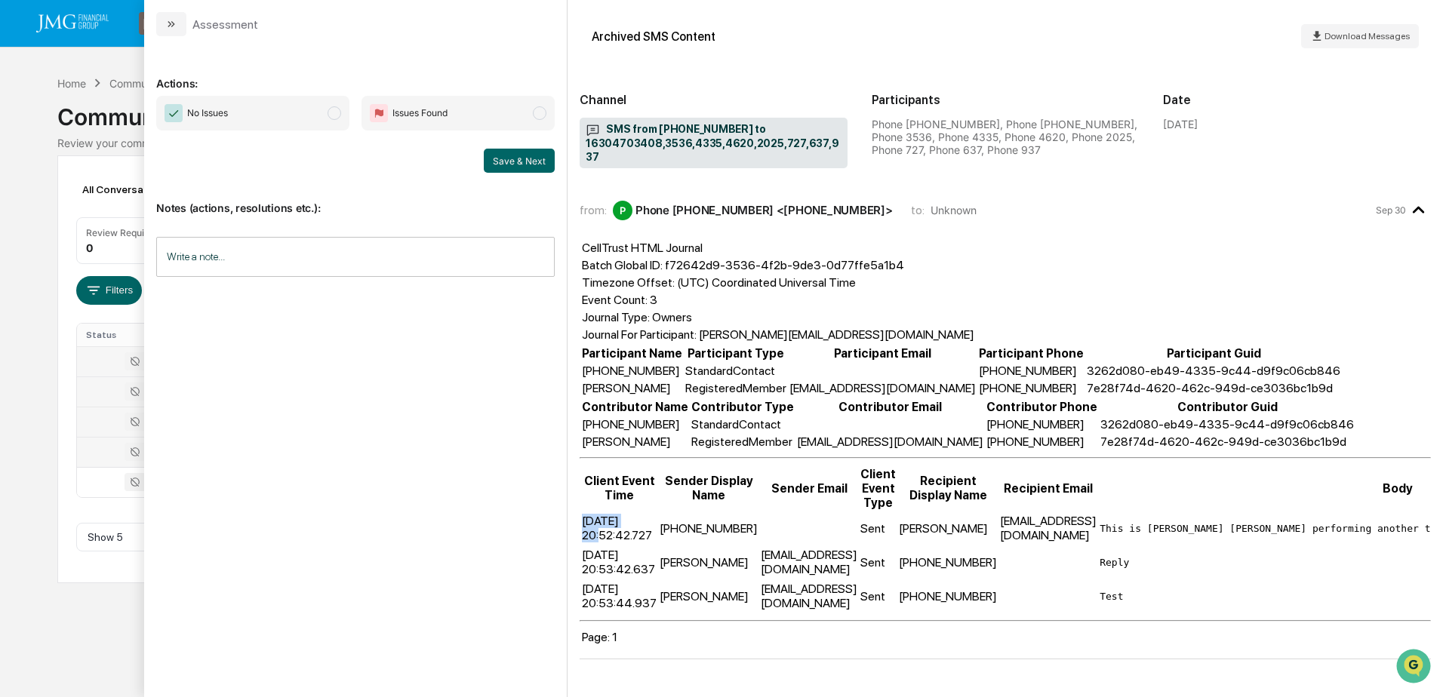
click at [647, 512] on td "2025-09-29 20:52:42.727" at bounding box center [619, 528] width 76 height 32
drag, startPoint x: 966, startPoint y: 429, endPoint x: 1000, endPoint y: 435, distance: 34.5
click at [1000, 435] on td "+16304703408" at bounding box center [1042, 442] width 112 height 16
drag, startPoint x: 1000, startPoint y: 435, endPoint x: 1004, endPoint y: 460, distance: 24.6
click at [1004, 466] on th "Recipient Email" at bounding box center [1048, 488] width 98 height 45
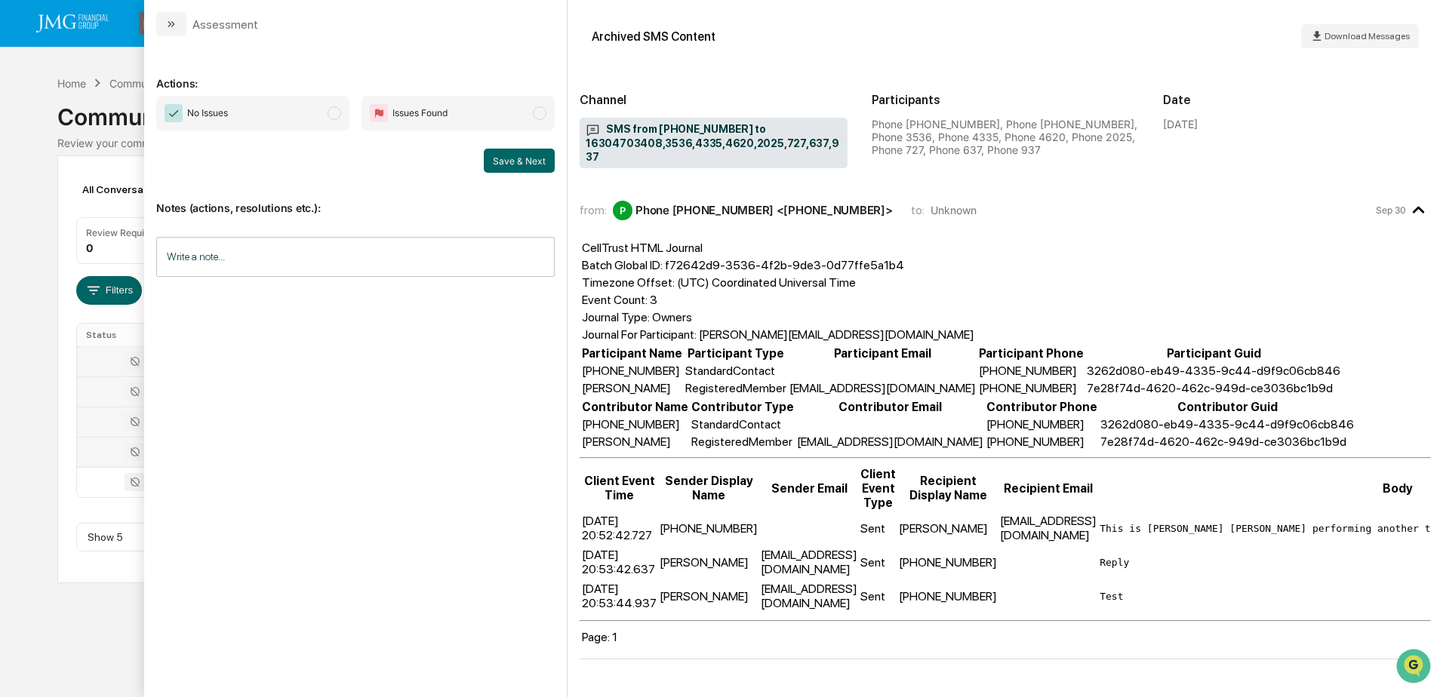
click at [1144, 557] on pre "Reply" at bounding box center [1398, 562] width 597 height 11
click at [1143, 591] on pre "Test" at bounding box center [1398, 596] width 597 height 11
click at [1139, 555] on td "Reply" at bounding box center [1398, 562] width 598 height 32
drag, startPoint x: 1139, startPoint y: 585, endPoint x: 1136, endPoint y: 555, distance: 29.6
click at [1140, 591] on pre "Test" at bounding box center [1398, 596] width 597 height 11
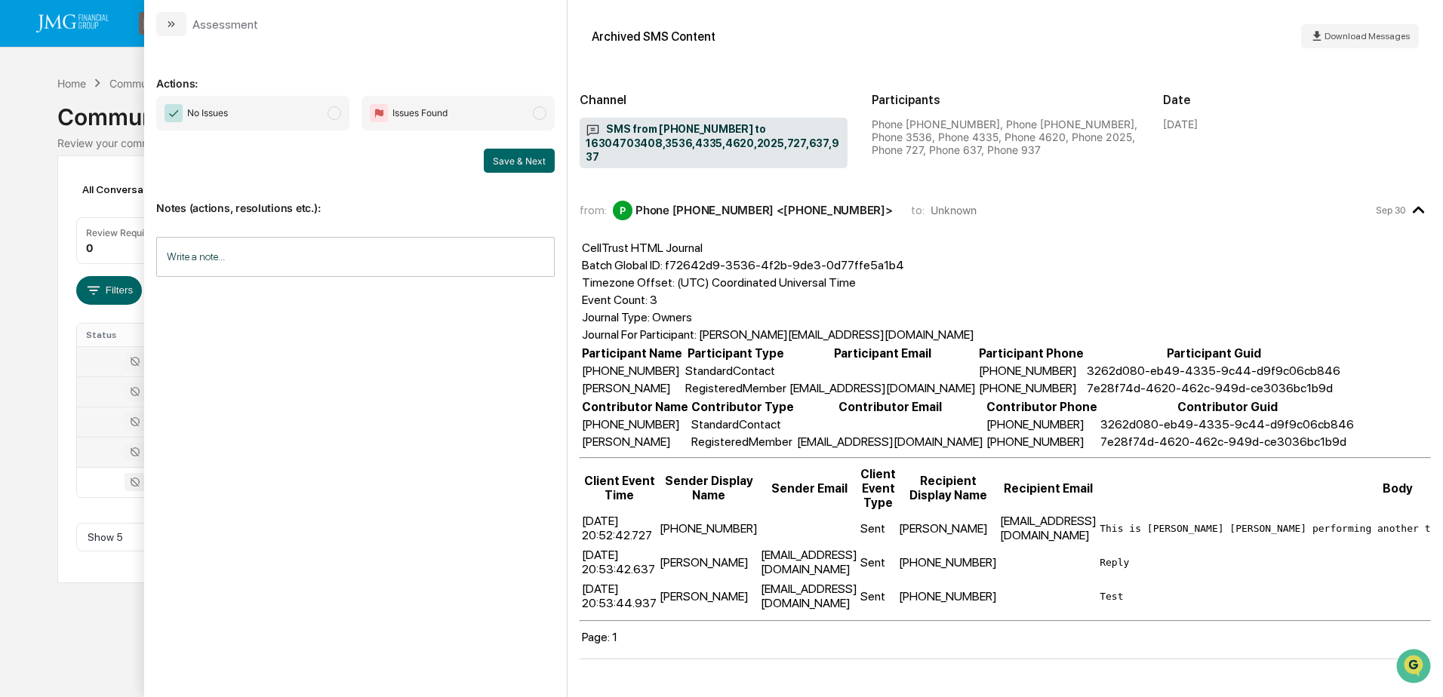
drag, startPoint x: 1134, startPoint y: 552, endPoint x: 1133, endPoint y: 575, distance: 23.4
click at [1134, 557] on pre "Reply" at bounding box center [1398, 562] width 597 height 11
drag, startPoint x: 1128, startPoint y: 580, endPoint x: 1084, endPoint y: 535, distance: 63.0
click at [1127, 580] on td "Test" at bounding box center [1398, 596] width 598 height 32
click at [1055, 518] on td "StephanieB@jmgfin.com" at bounding box center [1048, 528] width 98 height 32
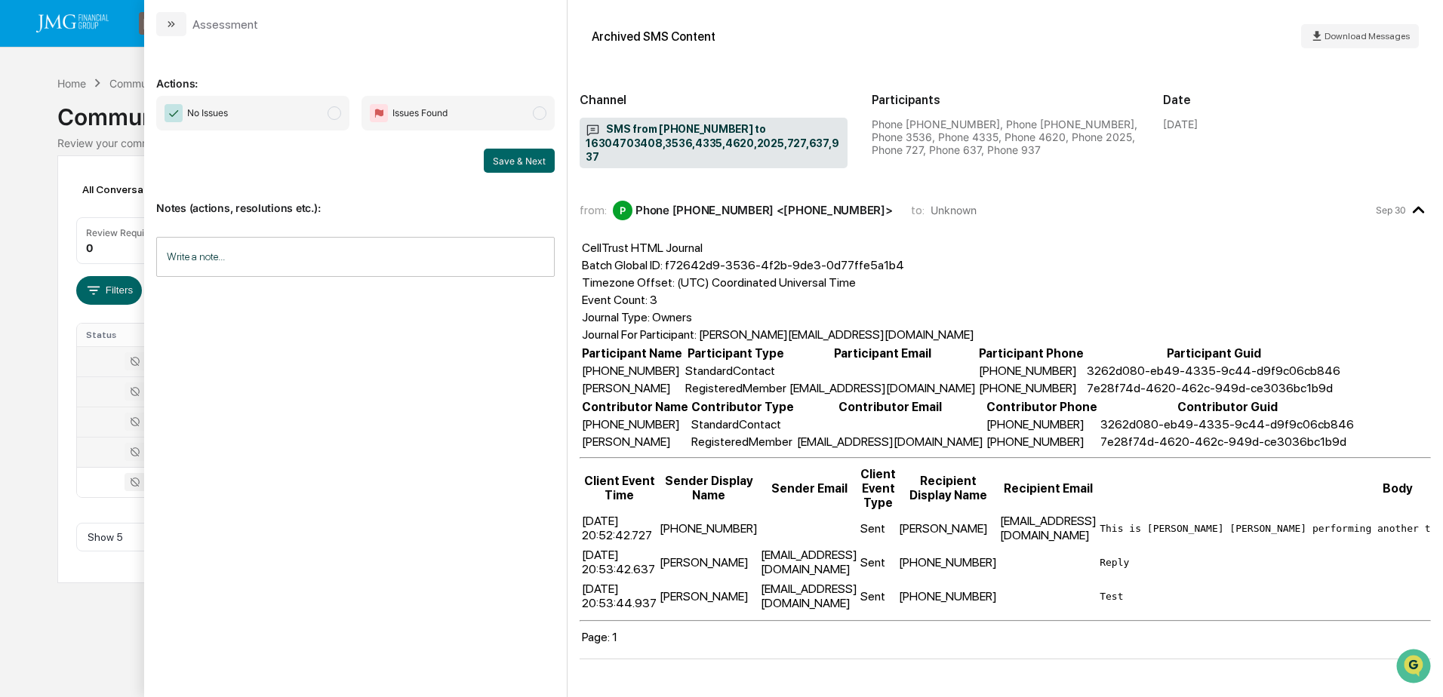
click at [55, 576] on div "Calendar Manage Tasks Reviews Approval Management Company People, Data, Setting…" at bounding box center [721, 348] width 1443 height 697
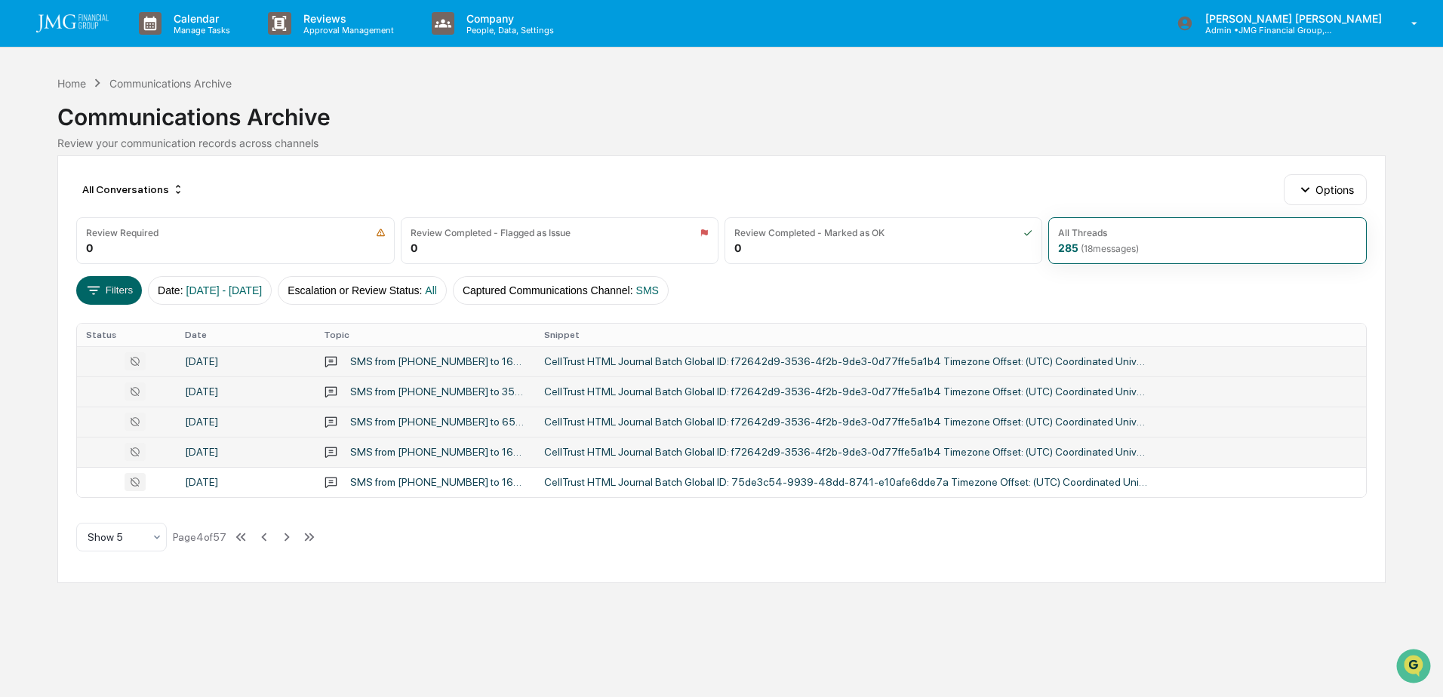
click at [402, 428] on div "SMS from 16305288358 to 65821,3536,2390,9241,2025,973,950,703" at bounding box center [425, 421] width 202 height 14
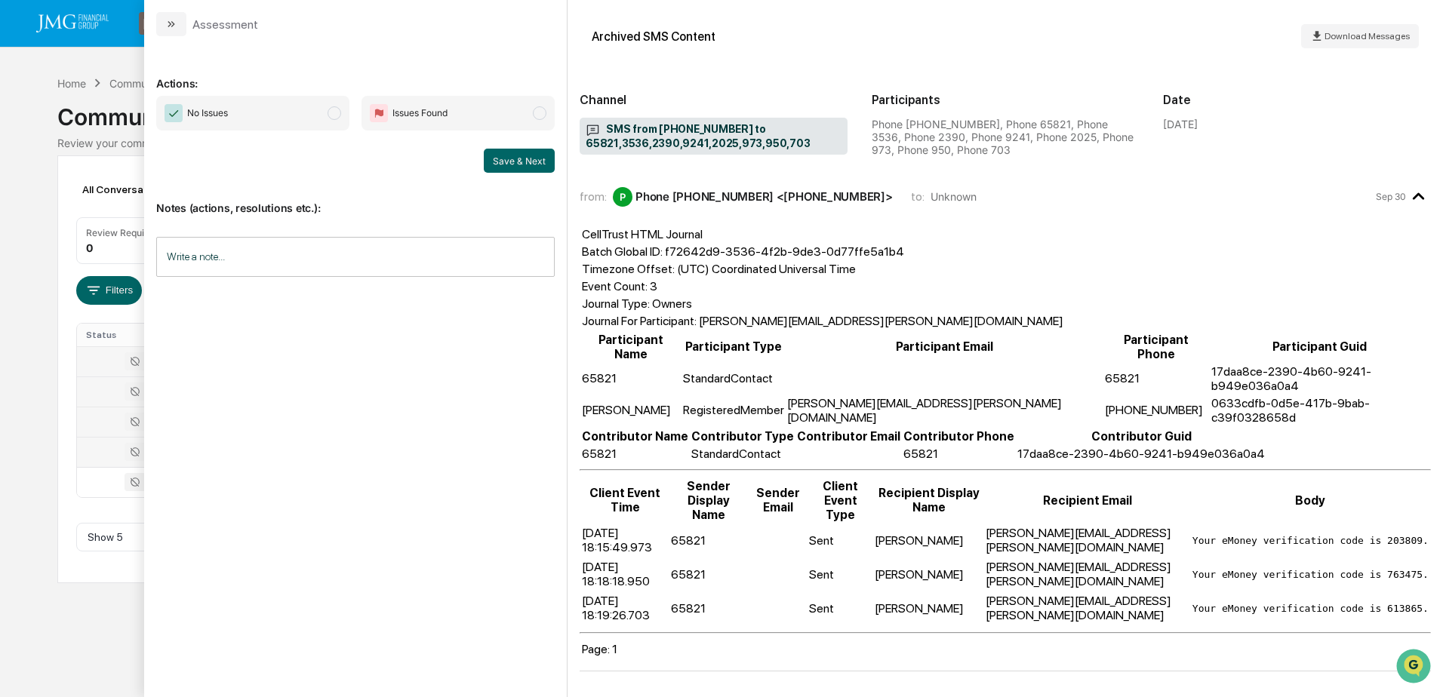
click at [124, 621] on div "Calendar Manage Tasks Reviews Approval Management Company People, Data, Setting…" at bounding box center [721, 348] width 1443 height 697
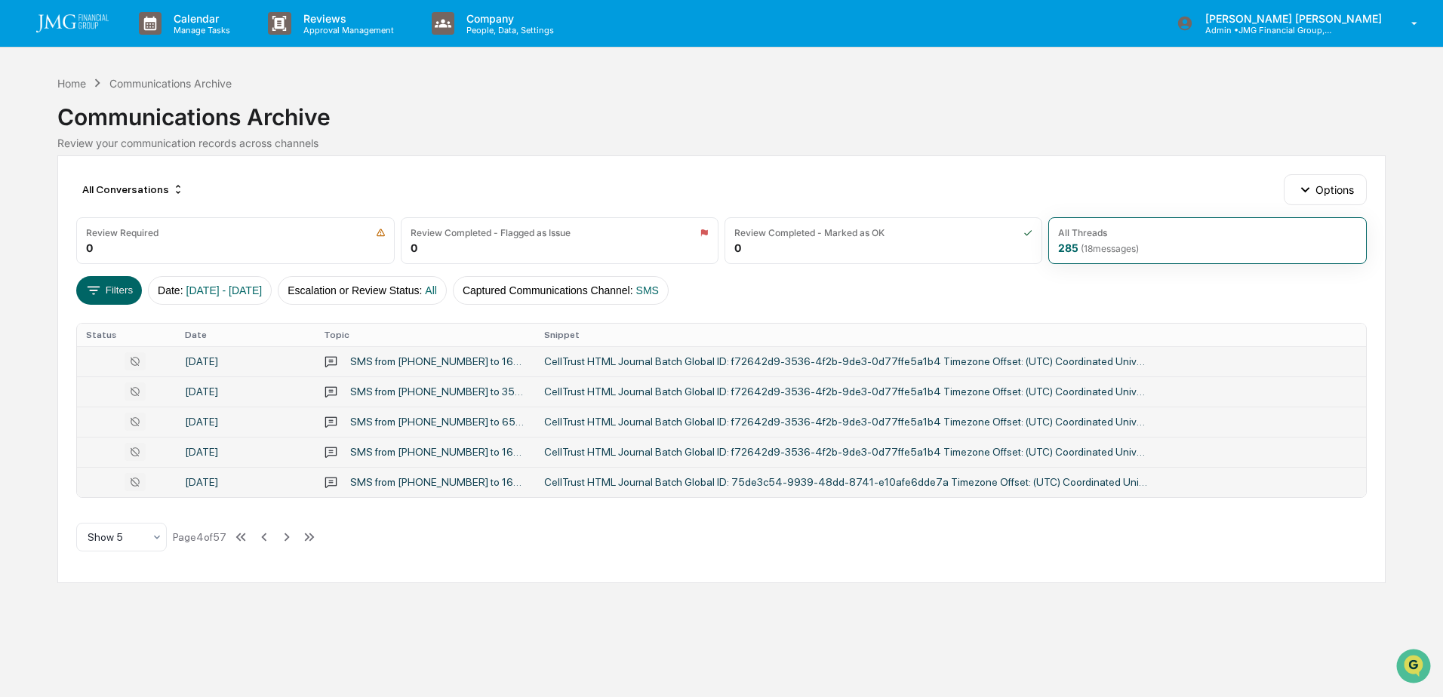
click at [398, 487] on div "SMS from 12022401124 to 16303529668,9939,8741,4251,2025,747" at bounding box center [438, 482] width 176 height 12
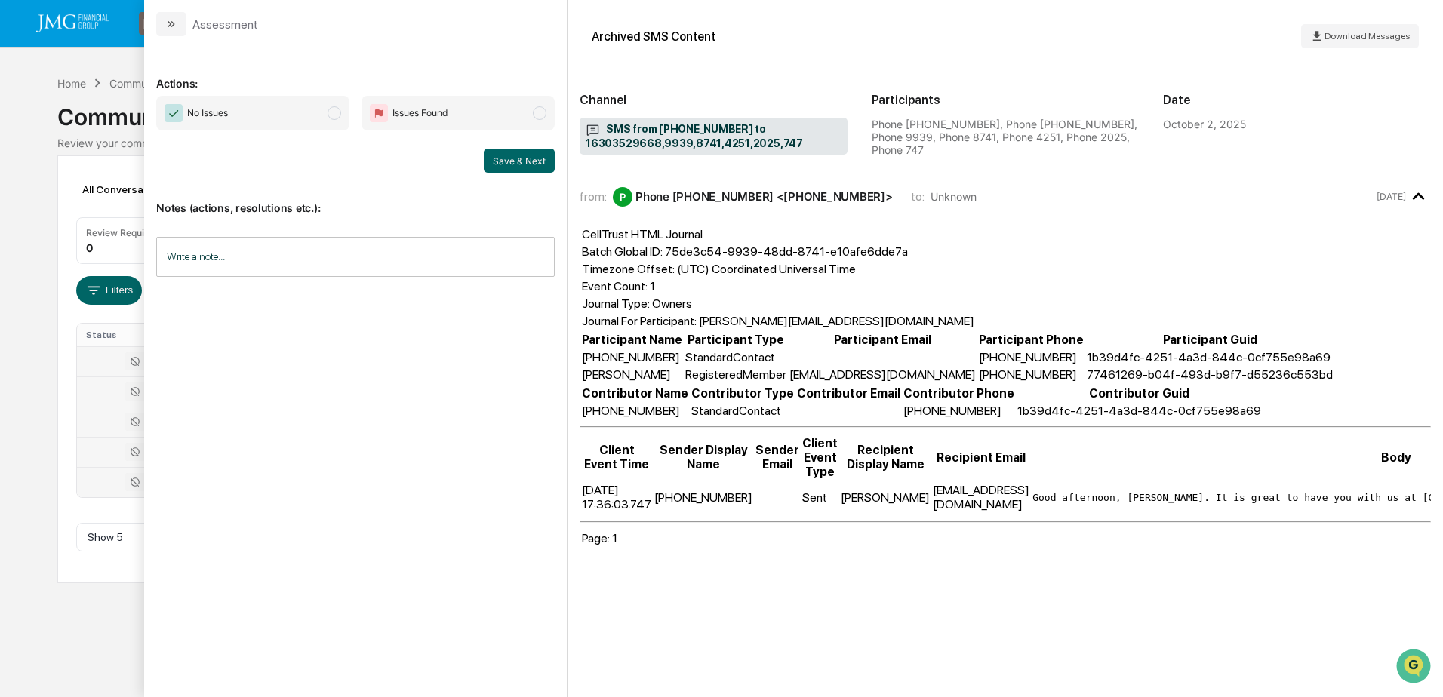
click at [72, 635] on div "Calendar Manage Tasks Reviews Approval Management Company People, Data, Setting…" at bounding box center [721, 348] width 1443 height 697
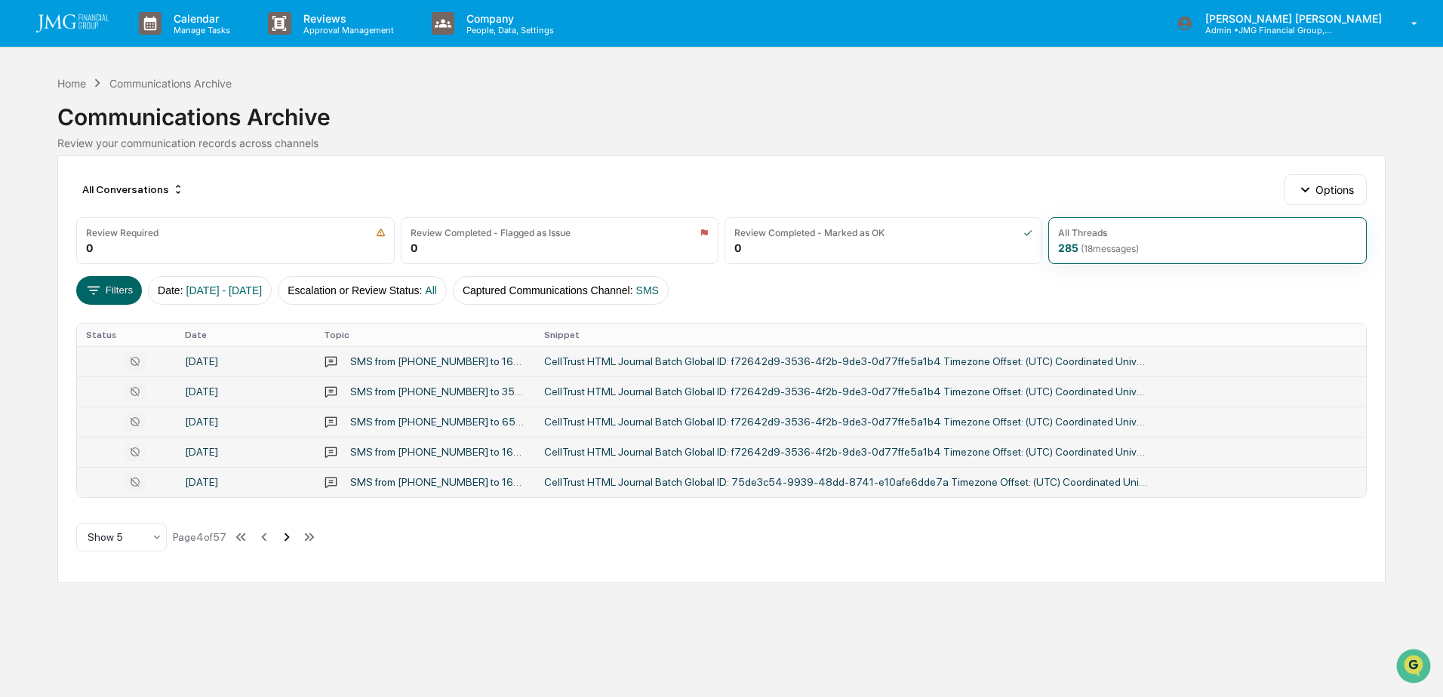
click at [288, 537] on icon at bounding box center [286, 537] width 17 height 17
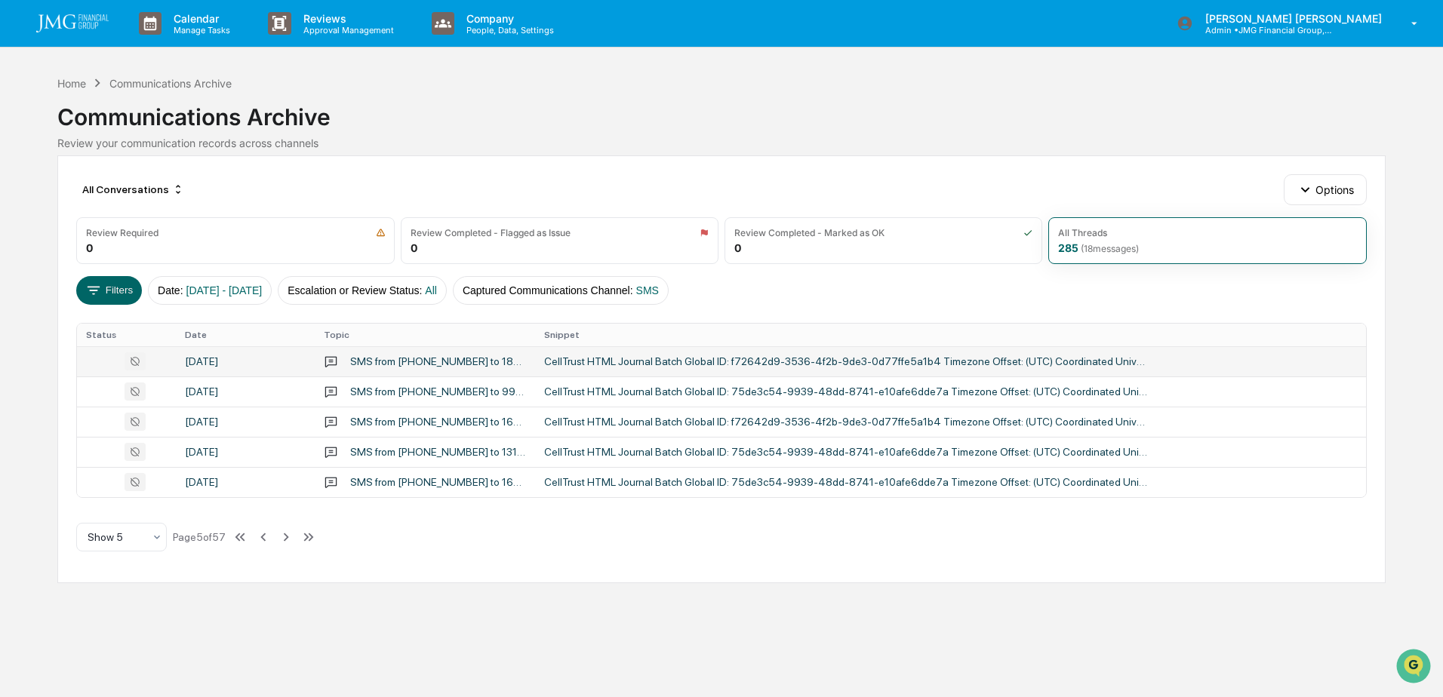
click at [254, 361] on div "September 29, 2025" at bounding box center [245, 361] width 121 height 12
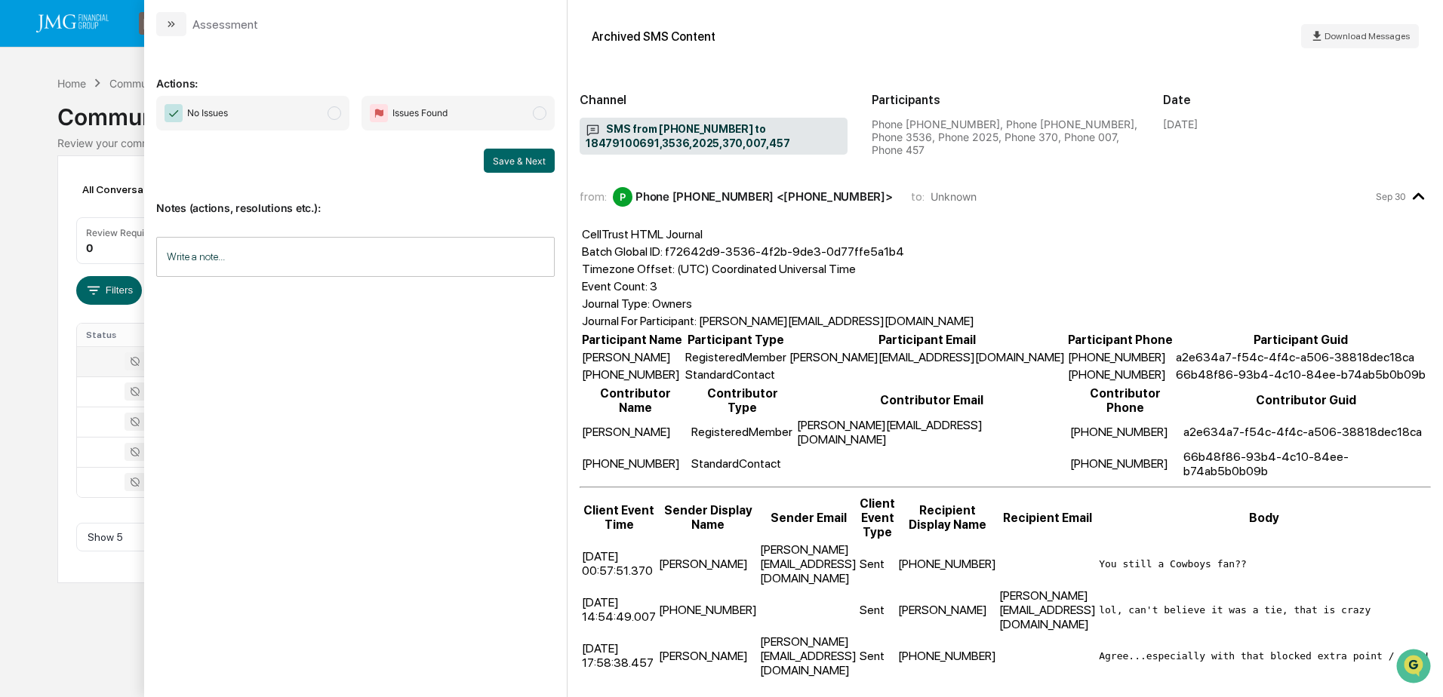
click at [99, 607] on div "Calendar Manage Tasks Reviews Approval Management Company People, Data, Setting…" at bounding box center [721, 348] width 1443 height 697
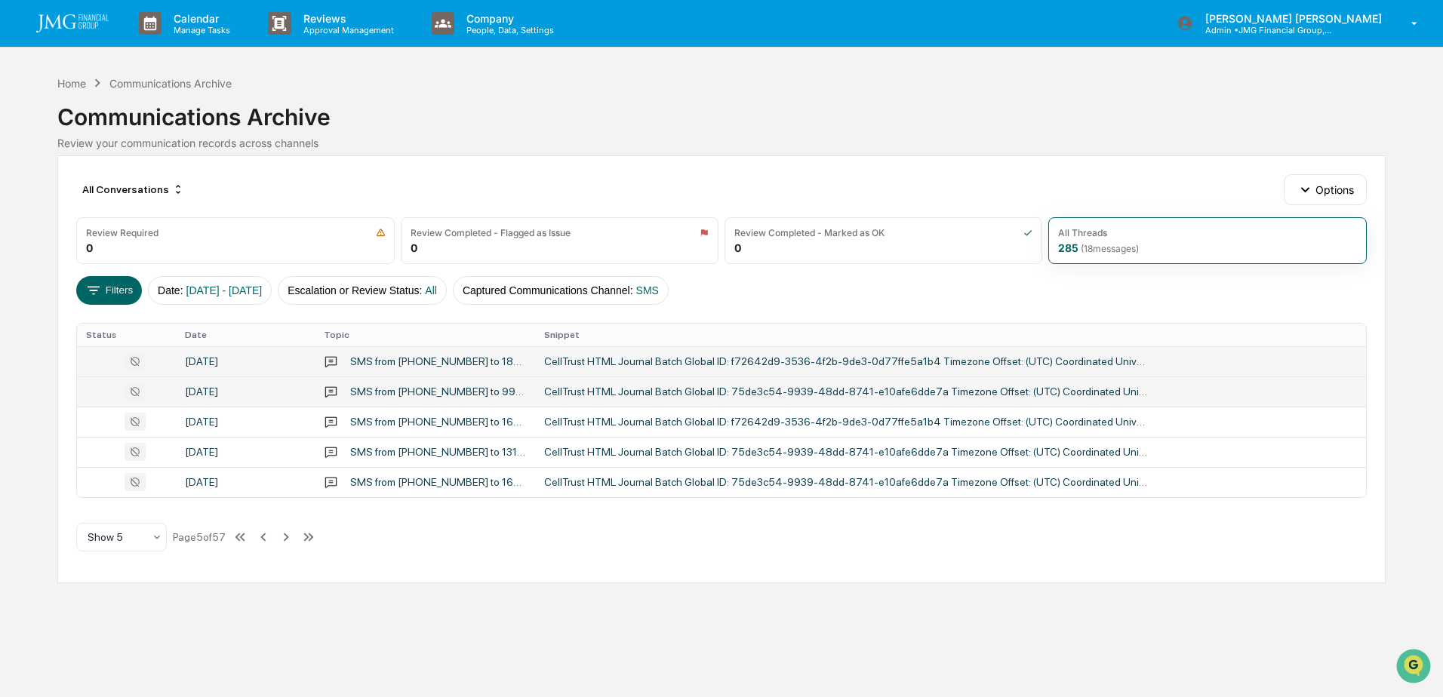
click at [261, 395] on div "September 29, 2025" at bounding box center [245, 392] width 121 height 12
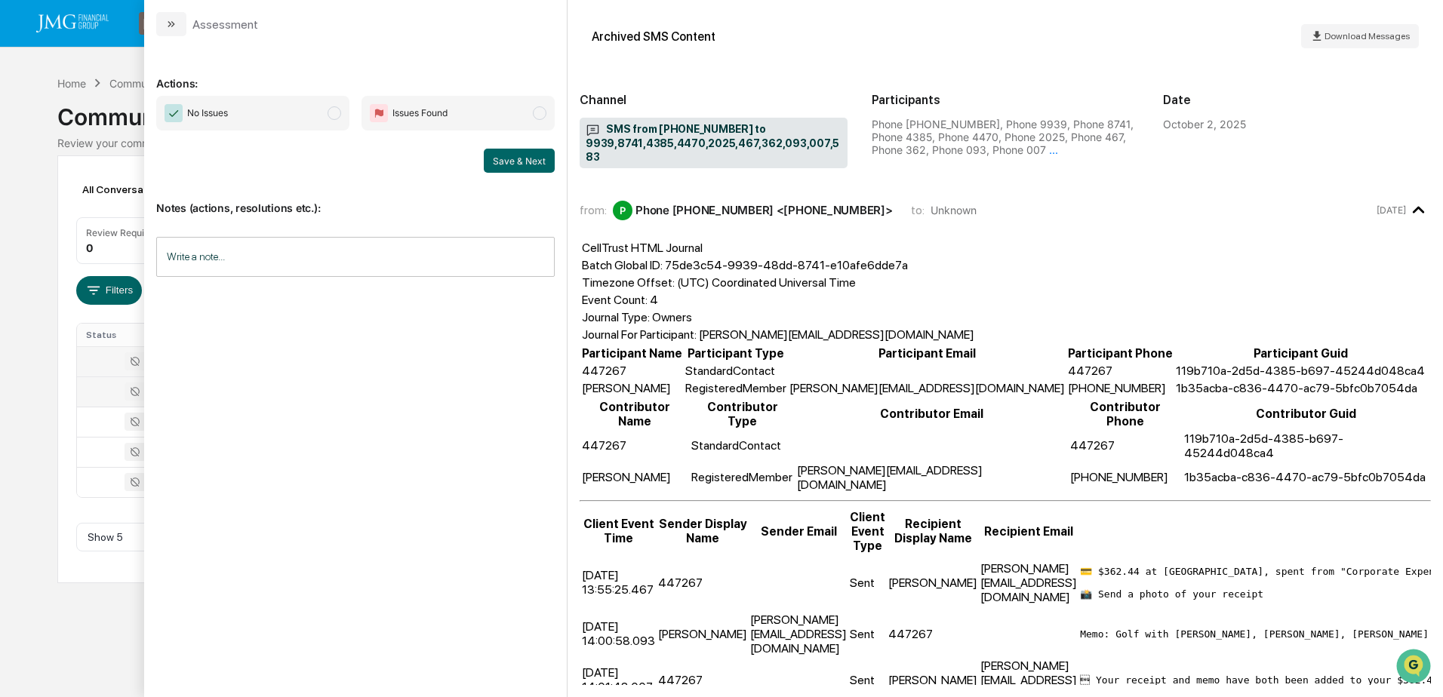
click at [91, 608] on div "Calendar Manage Tasks Reviews Approval Management Company People, Data, Setting…" at bounding box center [721, 348] width 1443 height 697
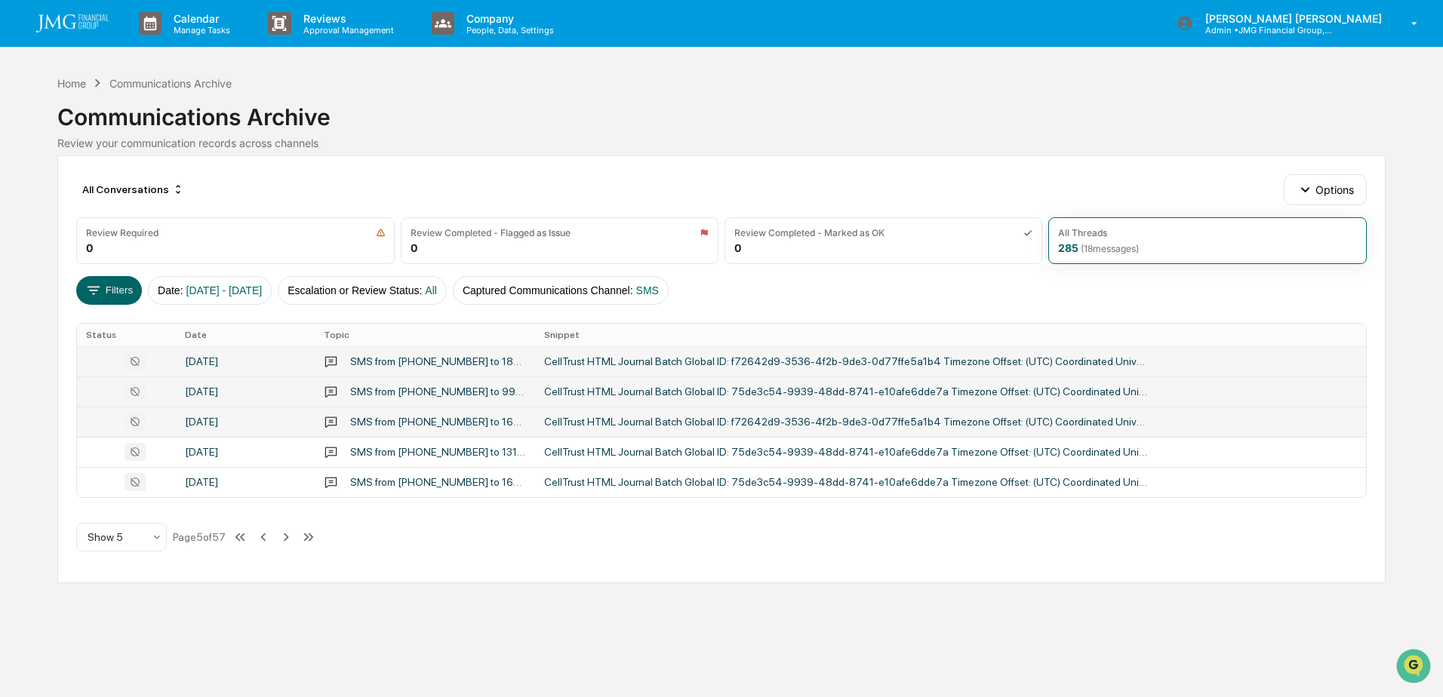
click at [245, 418] on div "September 29, 2025" at bounding box center [245, 422] width 121 height 12
click at [64, 632] on div "Calendar Manage Tasks Reviews Approval Management Company People, Data, Setting…" at bounding box center [721, 348] width 1443 height 697
click at [234, 456] on div "September 29, 2025" at bounding box center [245, 452] width 121 height 12
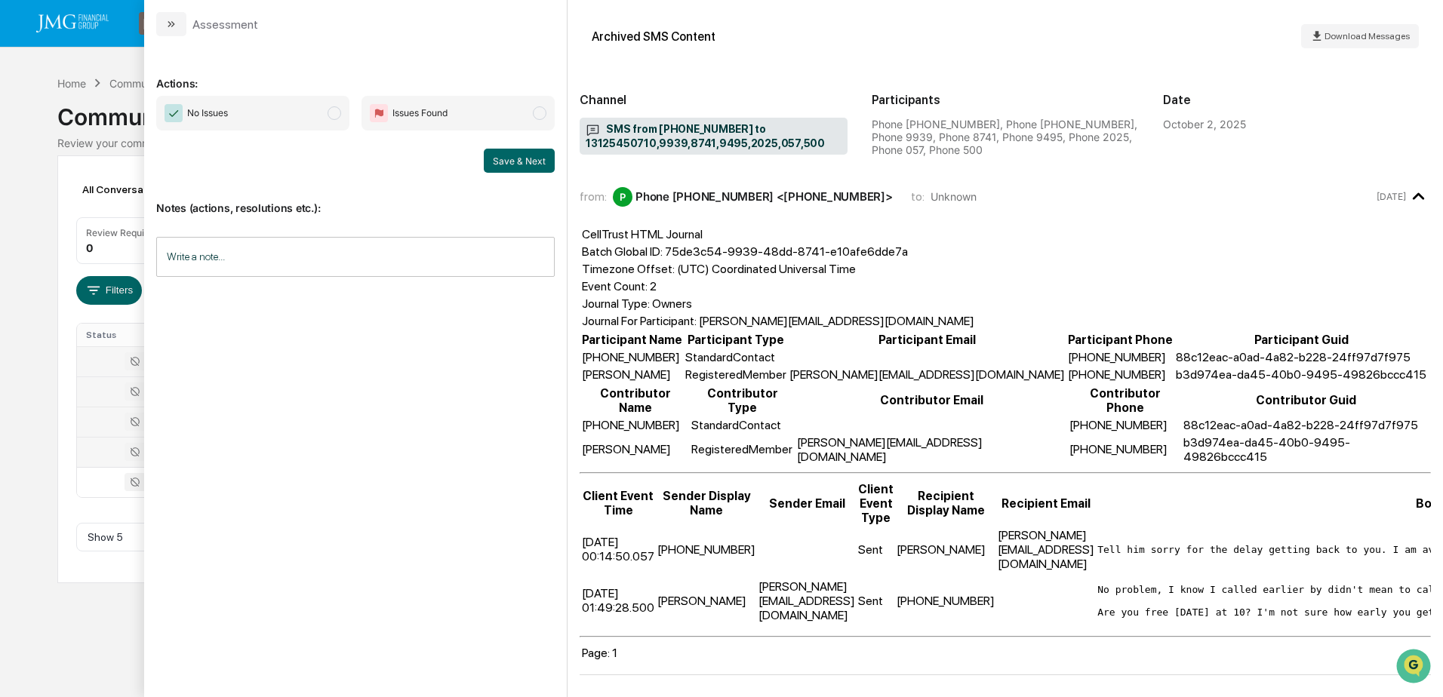
click at [68, 632] on div "Calendar Manage Tasks Reviews Approval Management Company People, Data, Setting…" at bounding box center [721, 348] width 1443 height 697
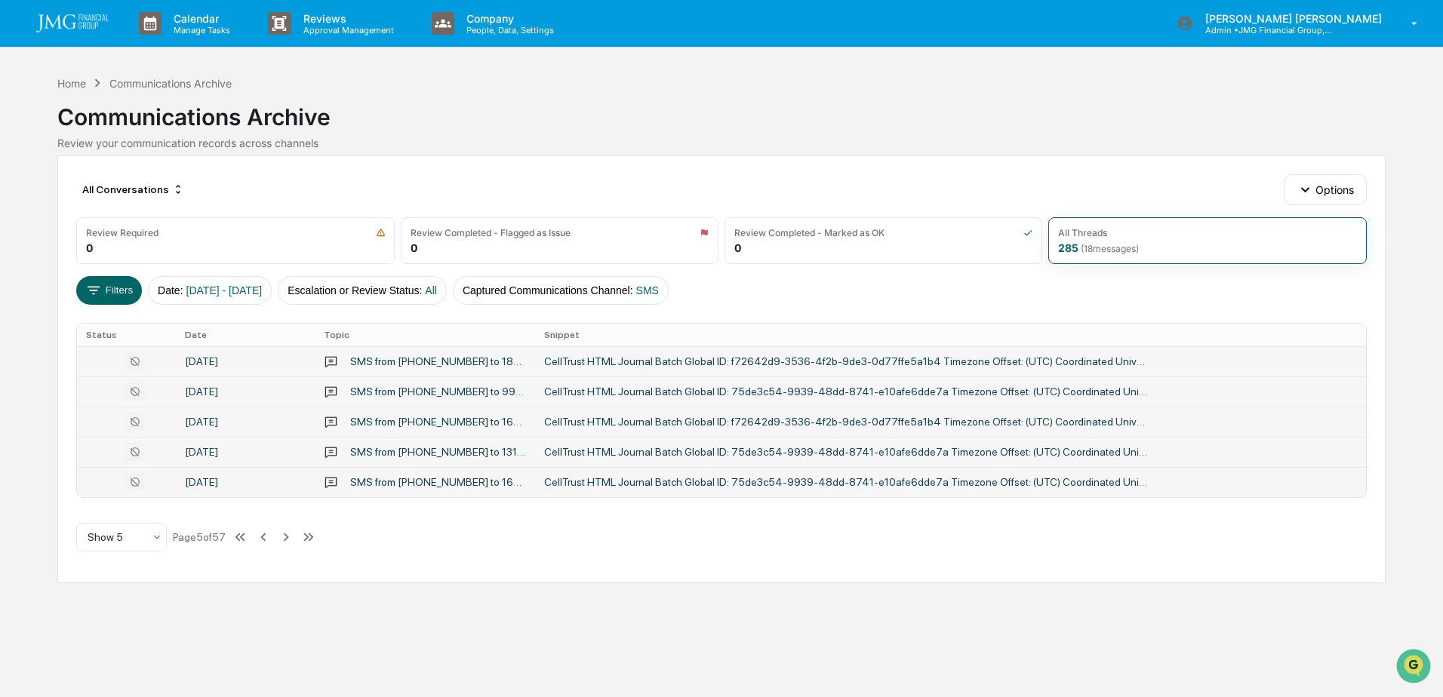
click at [235, 484] on div "September 29, 2025" at bounding box center [245, 482] width 121 height 12
click at [53, 641] on div "Calendar Manage Tasks Reviews Approval Management Company People, Data, Setting…" at bounding box center [721, 348] width 1443 height 697
click at [288, 537] on icon at bounding box center [286, 537] width 17 height 17
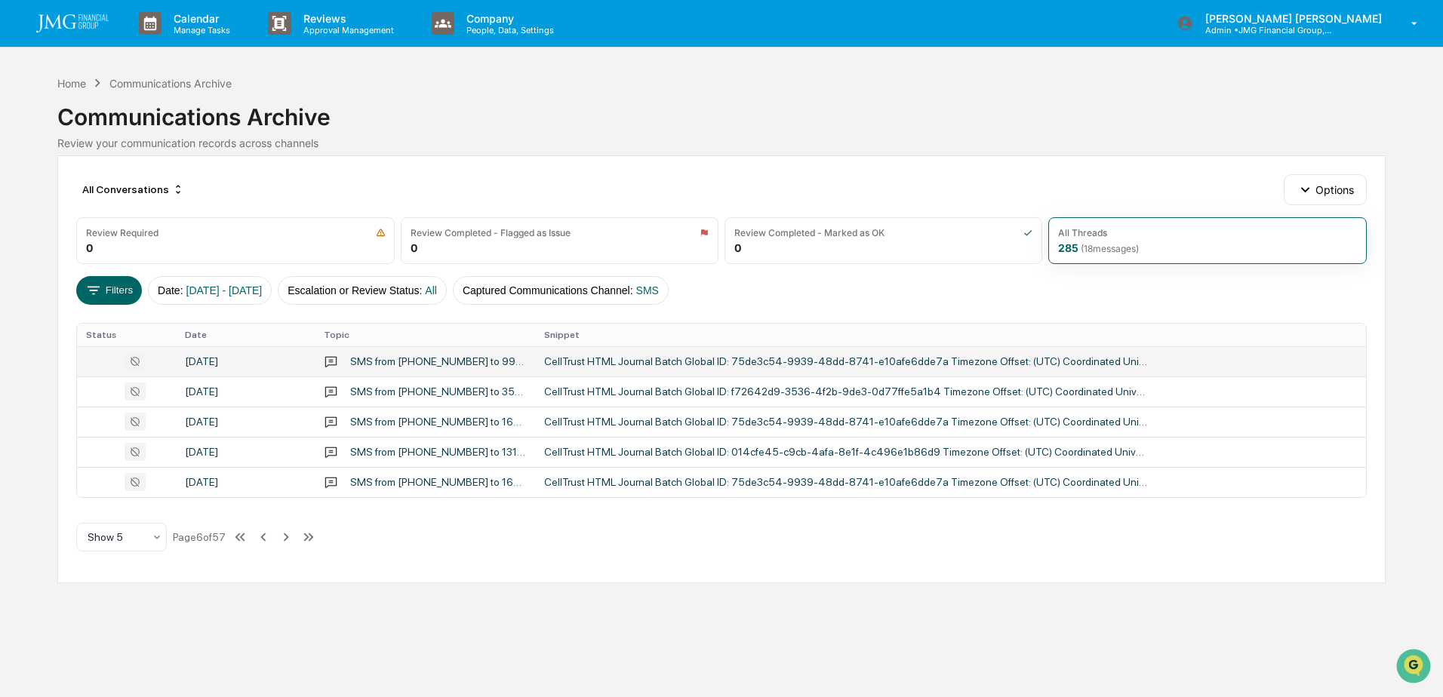
click at [247, 354] on td "September 29, 2025" at bounding box center [245, 361] width 139 height 30
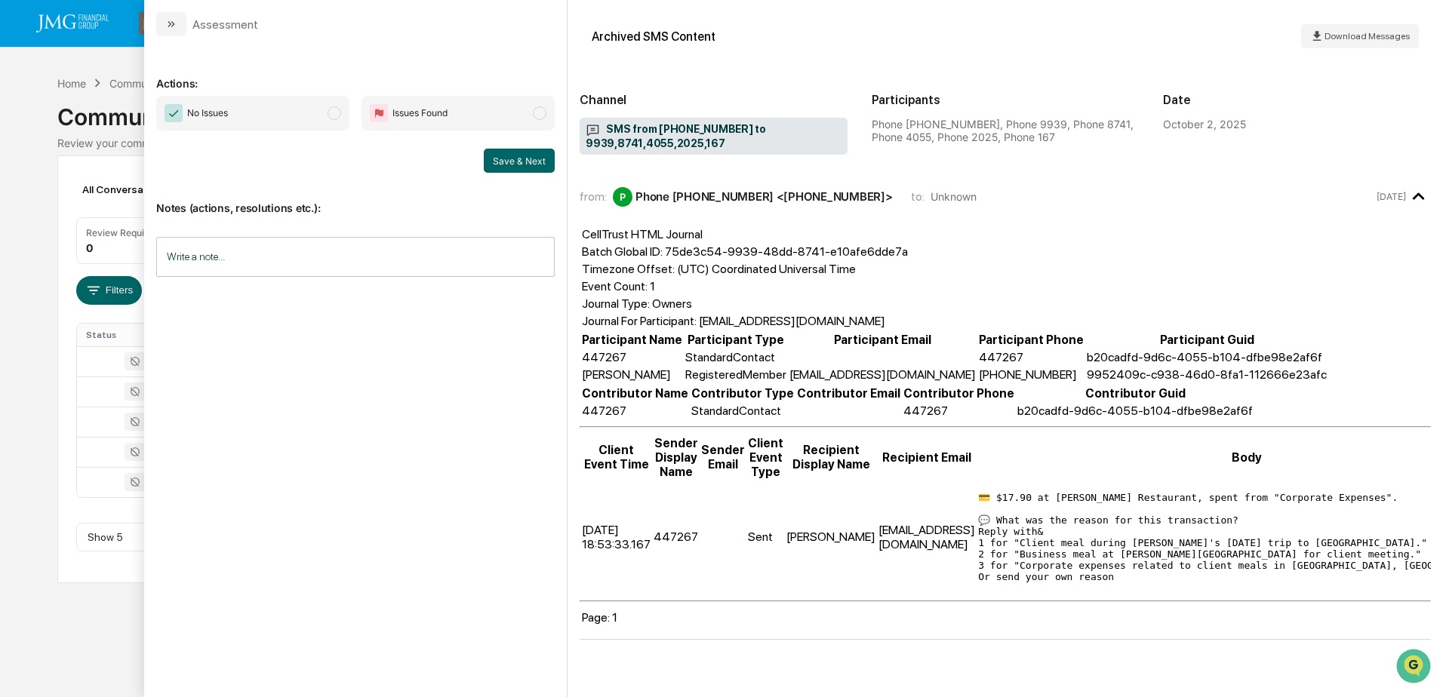
click at [99, 595] on div "Calendar Manage Tasks Reviews Approval Management Company People, Data, Setting…" at bounding box center [721, 348] width 1443 height 697
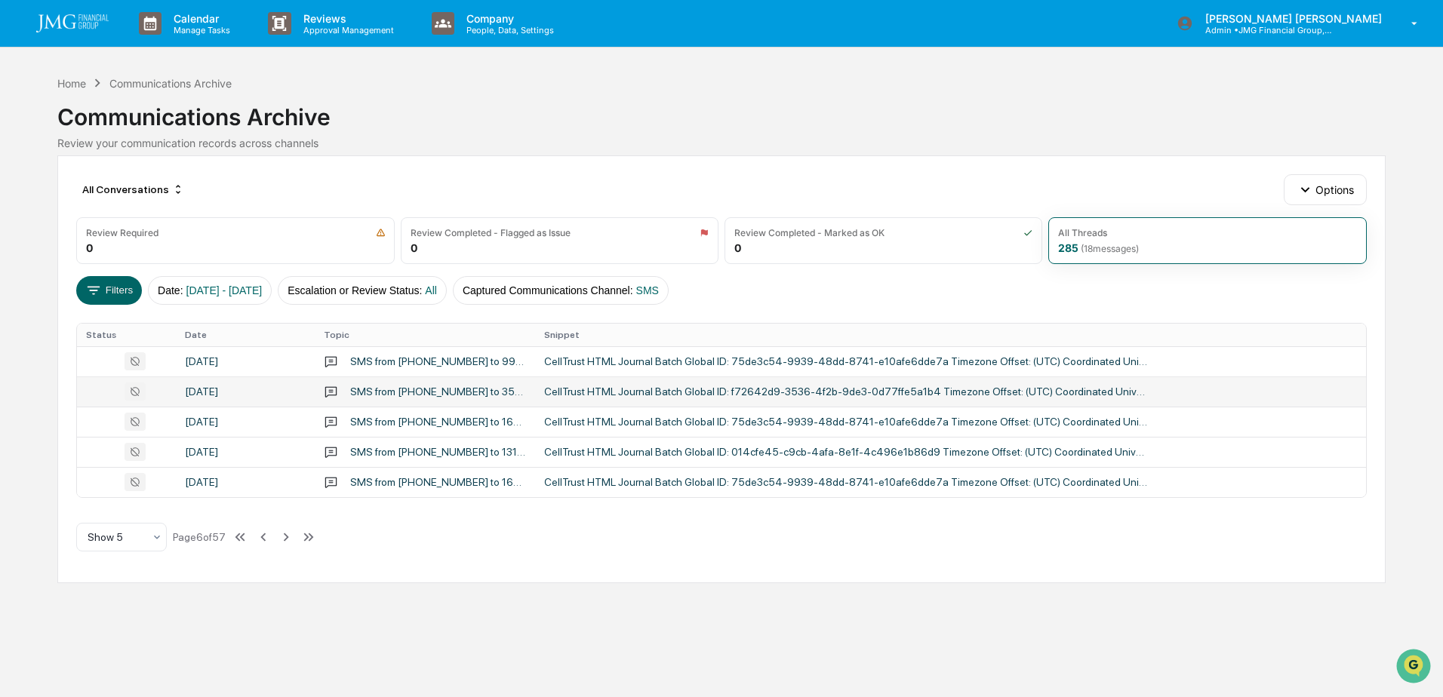
click at [309, 393] on td "September 29, 2025" at bounding box center [245, 392] width 139 height 30
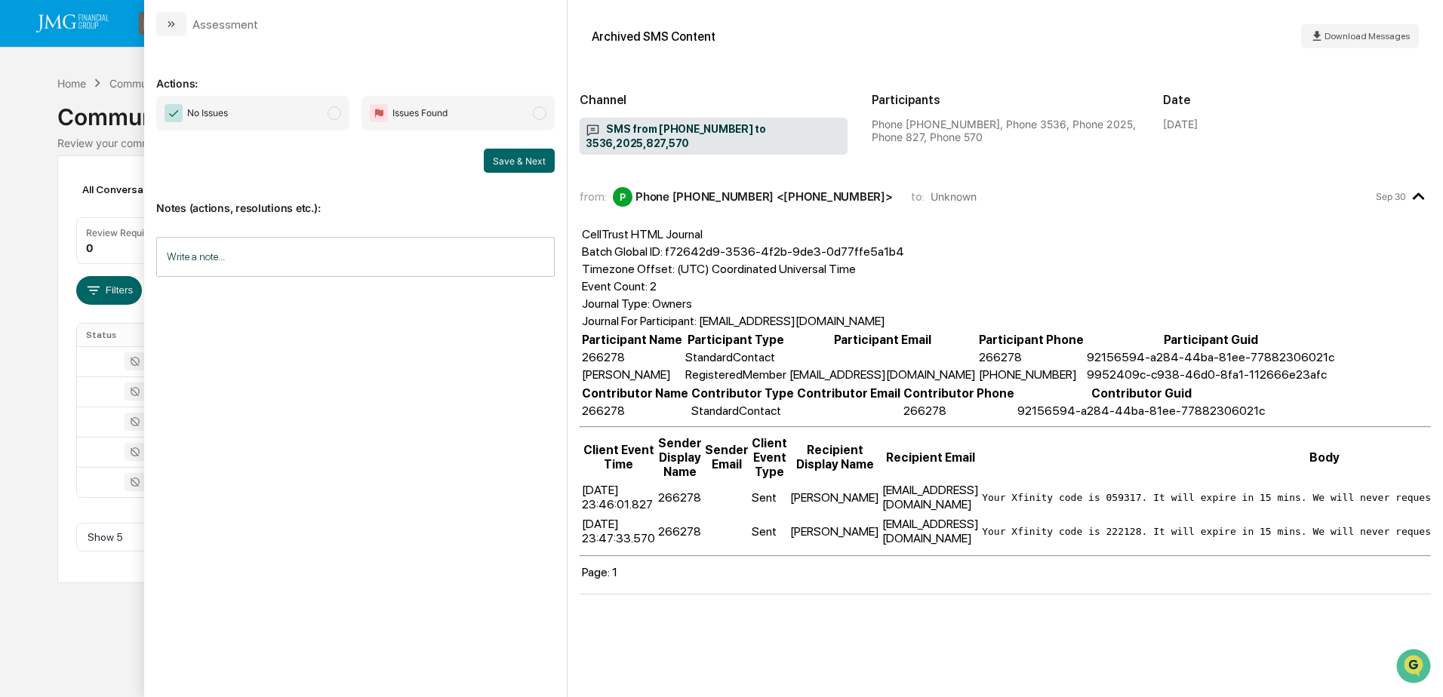
click at [113, 607] on div "Calendar Manage Tasks Reviews Approval Management Company People, Data, Setting…" at bounding box center [721, 348] width 1443 height 697
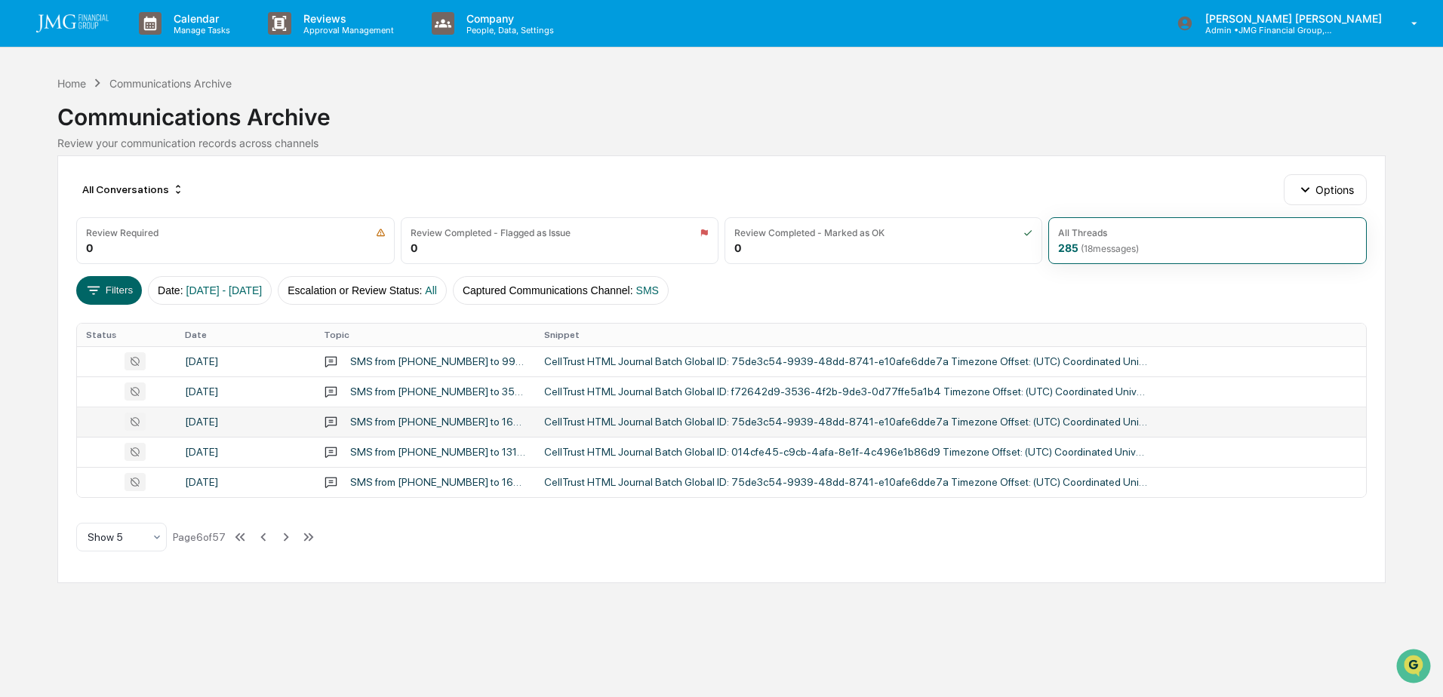
click at [235, 431] on td "September 29, 2025" at bounding box center [245, 422] width 139 height 30
click at [113, 608] on div "Calendar Manage Tasks Reviews Approval Management Company People, Data, Setting…" at bounding box center [721, 348] width 1443 height 697
click at [241, 451] on div "September 29, 2025" at bounding box center [245, 452] width 121 height 12
click at [66, 618] on div "Calendar Manage Tasks Reviews Approval Management Company People, Data, Setting…" at bounding box center [721, 348] width 1443 height 697
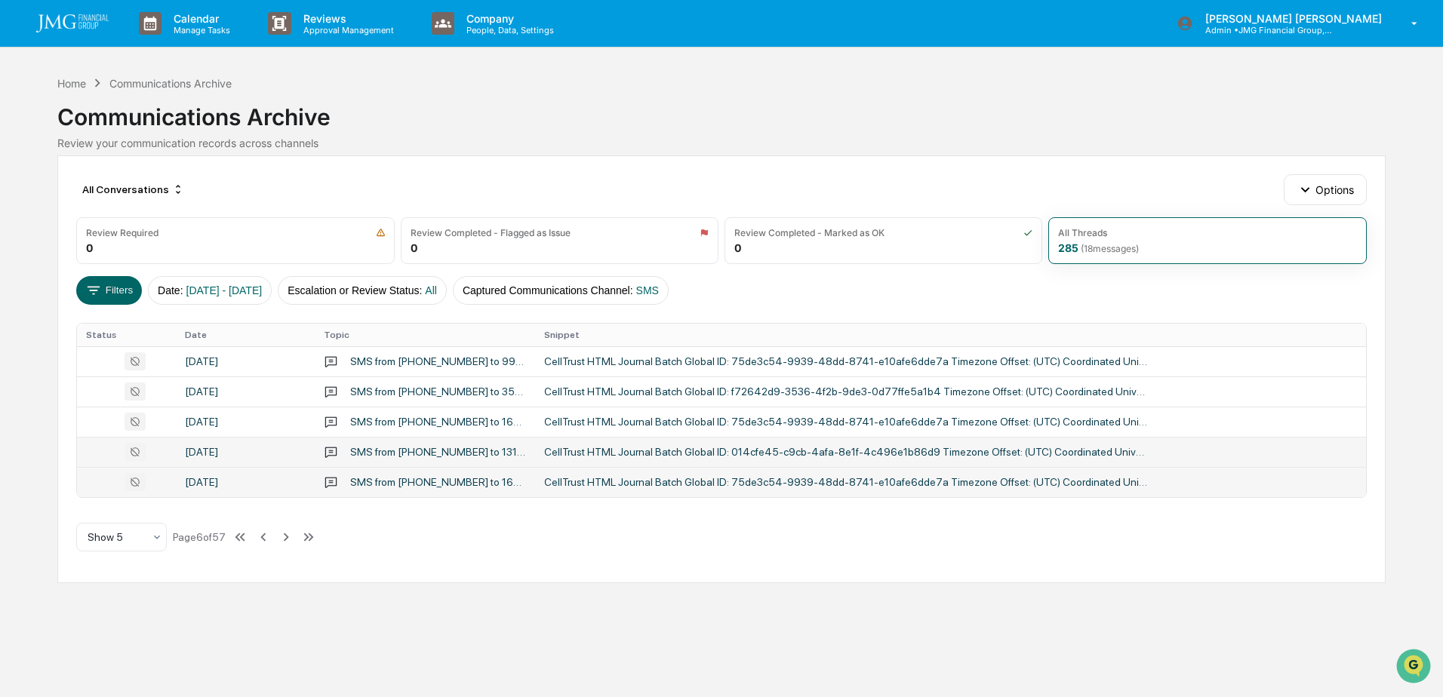
click at [222, 483] on div "September 29, 2025" at bounding box center [245, 482] width 121 height 12
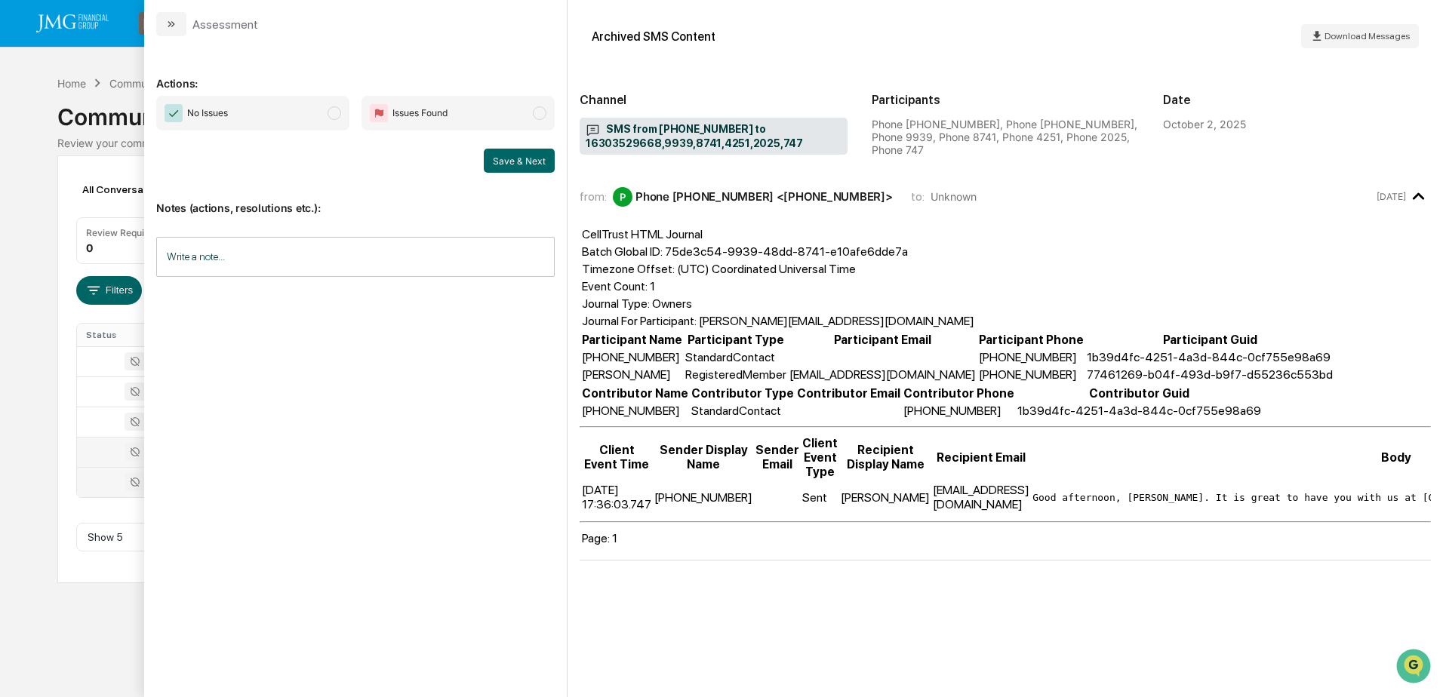
click at [88, 618] on div "Calendar Manage Tasks Reviews Approval Management Company People, Data, Setting…" at bounding box center [721, 348] width 1443 height 697
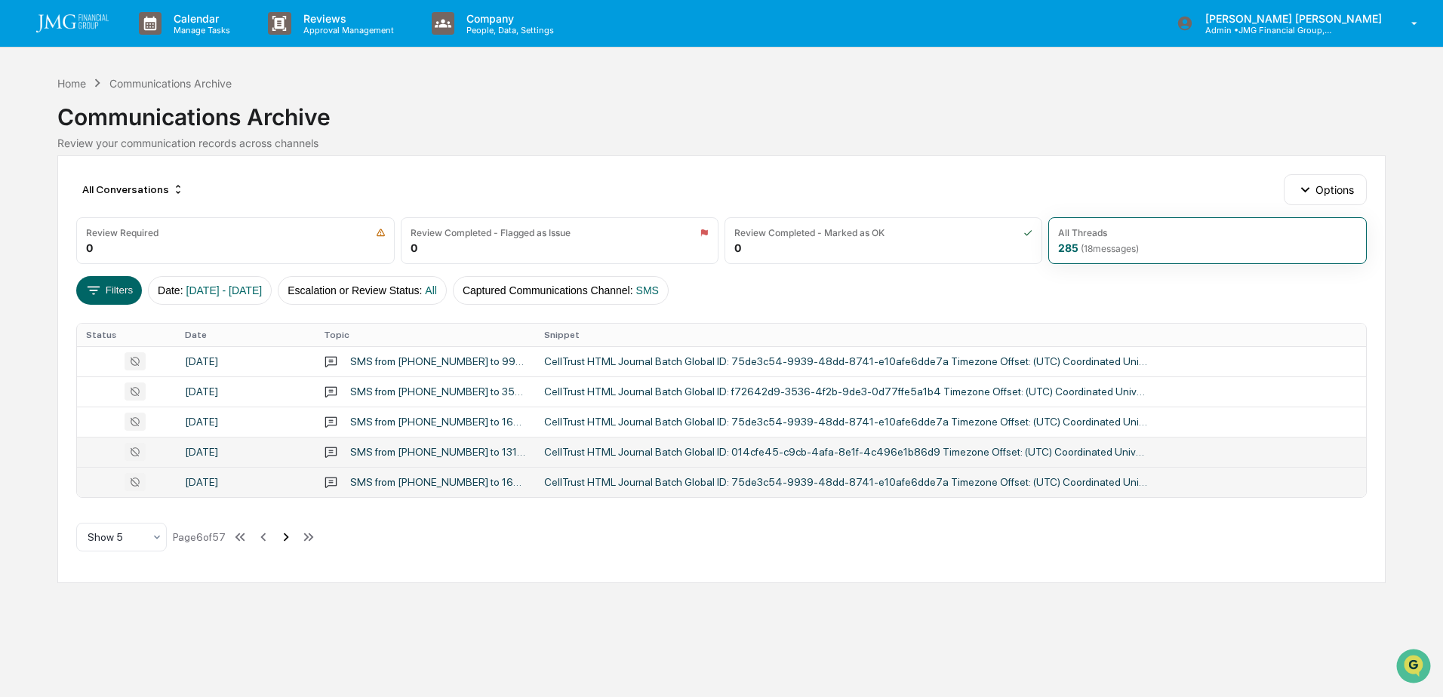
click at [293, 534] on icon at bounding box center [286, 537] width 17 height 17
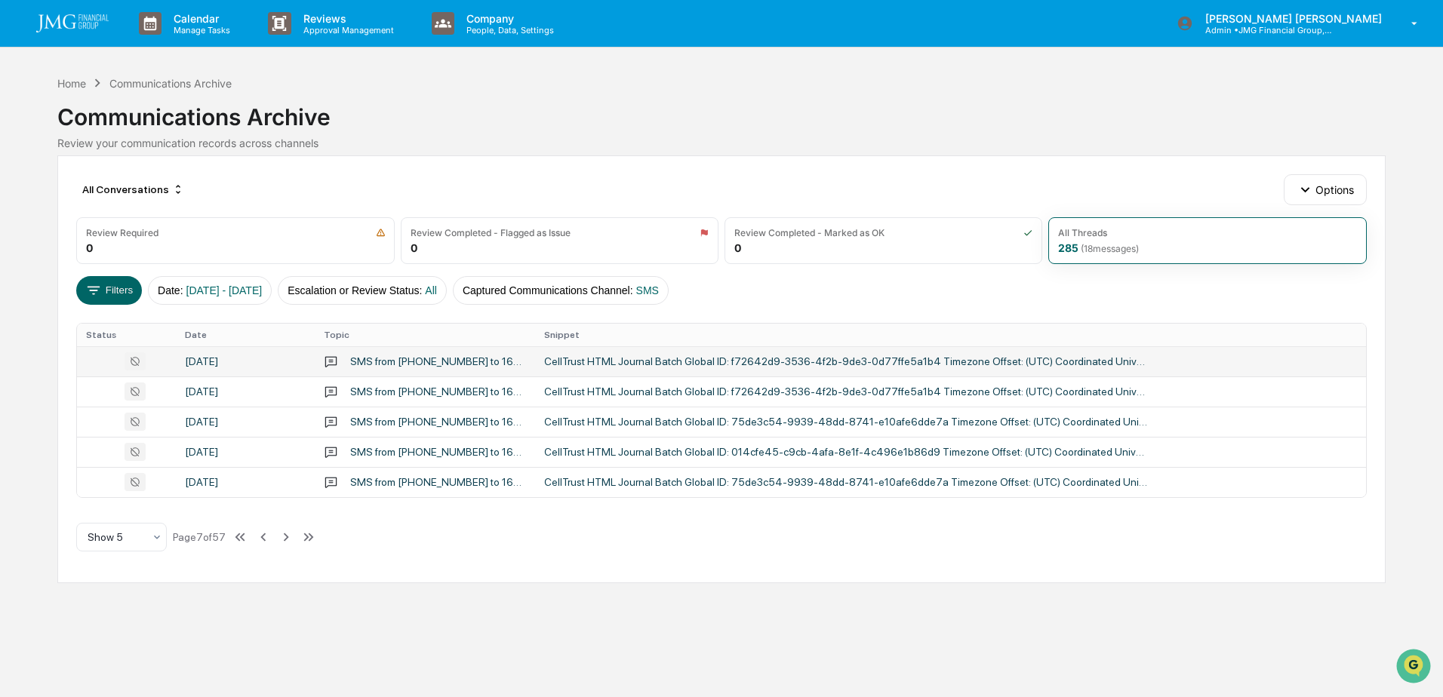
click at [249, 362] on div "September 29, 2025" at bounding box center [245, 361] width 121 height 12
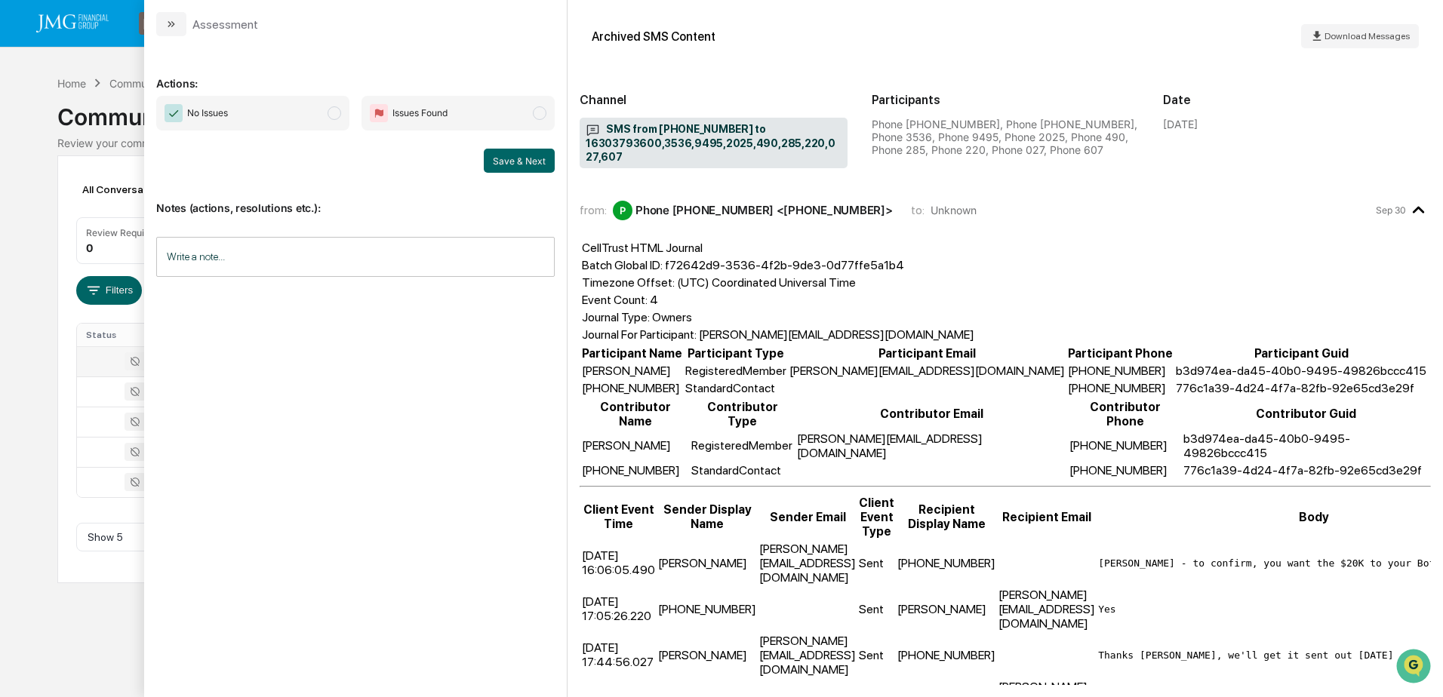
drag, startPoint x: 94, startPoint y: 652, endPoint x: 175, endPoint y: 551, distance: 129.9
click at [95, 652] on div "Calendar Manage Tasks Reviews Approval Management Company People, Data, Setting…" at bounding box center [721, 348] width 1443 height 697
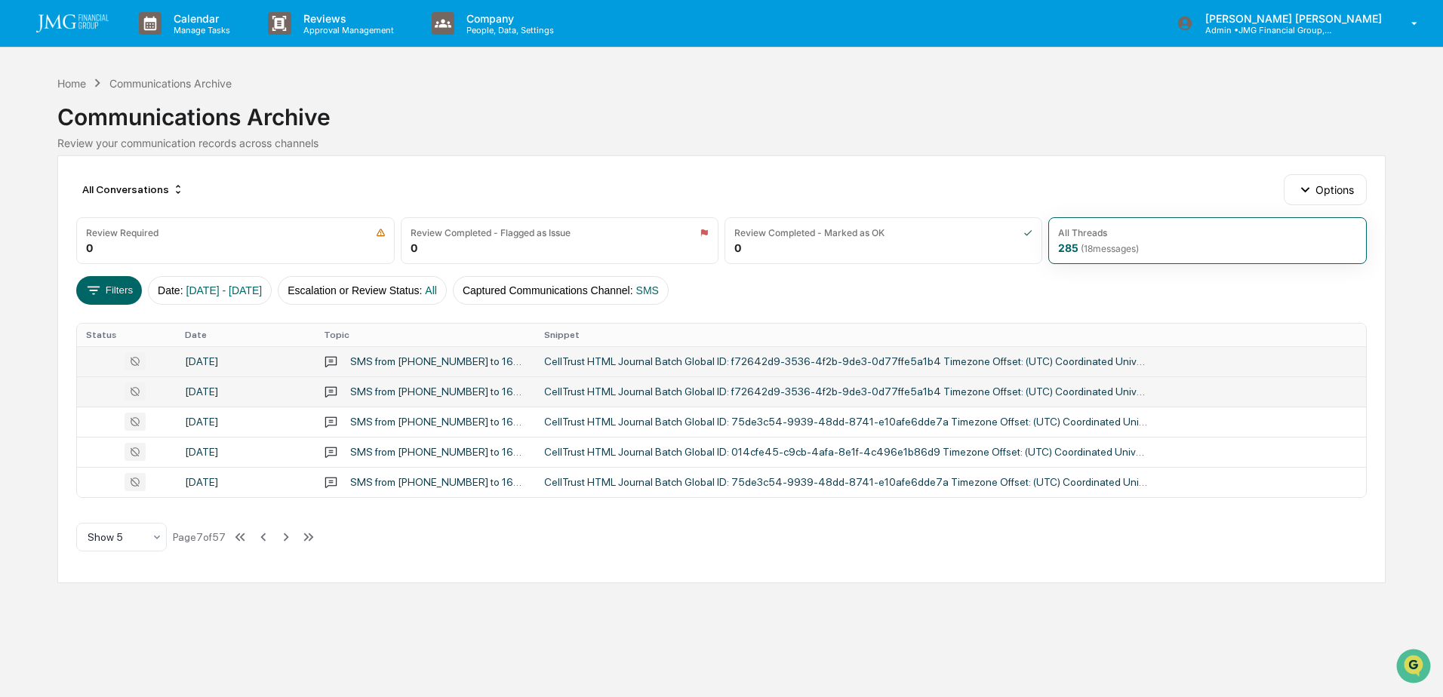
click at [232, 393] on div "September 29, 2025" at bounding box center [245, 392] width 121 height 12
click at [85, 630] on div "Calendar Manage Tasks Reviews Approval Management Company People, Data, Setting…" at bounding box center [721, 348] width 1443 height 697
click at [233, 426] on div "September 29, 2025" at bounding box center [245, 422] width 121 height 12
click at [105, 623] on div "Calendar Manage Tasks Reviews Approval Management Company People, Data, Setting…" at bounding box center [721, 348] width 1443 height 697
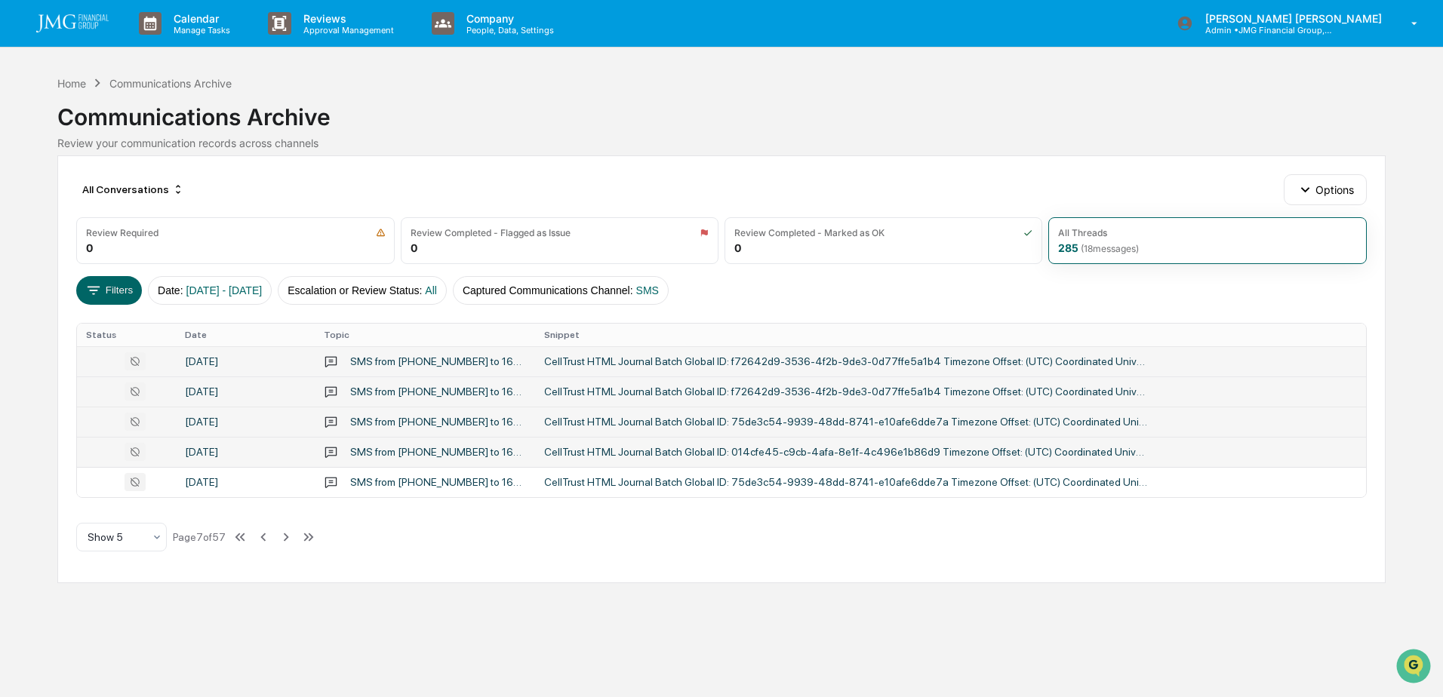
click at [227, 451] on div "September 29, 2025" at bounding box center [245, 452] width 121 height 12
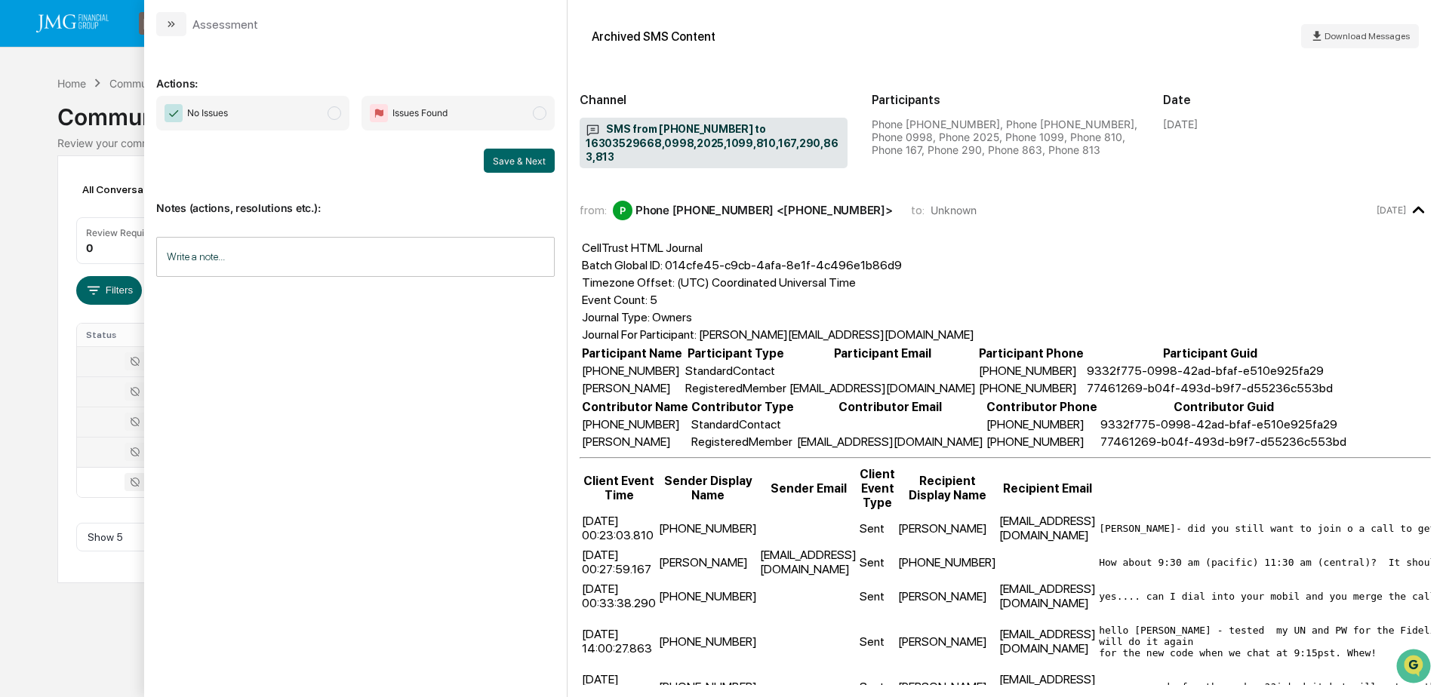
click at [103, 620] on div "Calendar Manage Tasks Reviews Approval Management Company People, Data, Setting…" at bounding box center [721, 348] width 1443 height 697
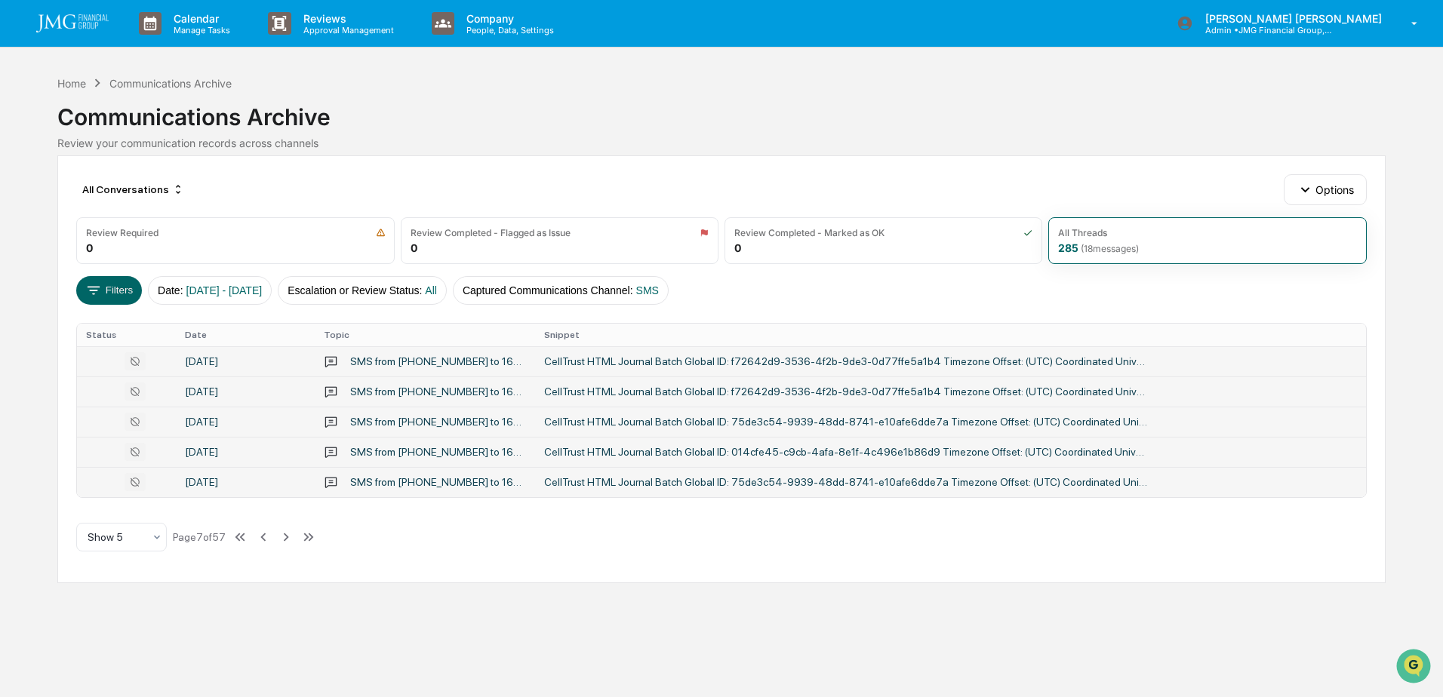
click at [242, 482] on div "September 29, 2025" at bounding box center [245, 482] width 121 height 12
click at [107, 630] on div "Calendar Manage Tasks Reviews Approval Management Company People, Data, Setting…" at bounding box center [721, 348] width 1443 height 697
click at [284, 537] on icon at bounding box center [286, 537] width 17 height 17
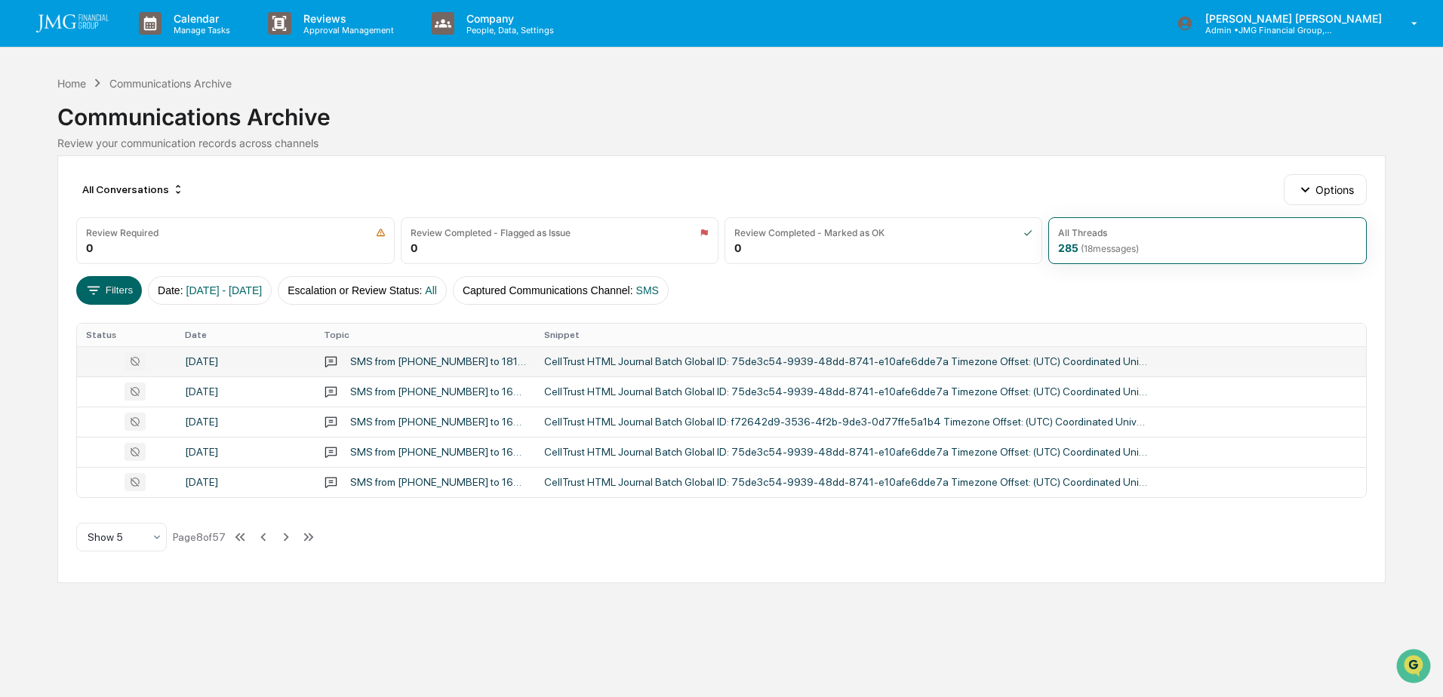
click at [237, 361] on div "September 29, 2025" at bounding box center [245, 361] width 121 height 12
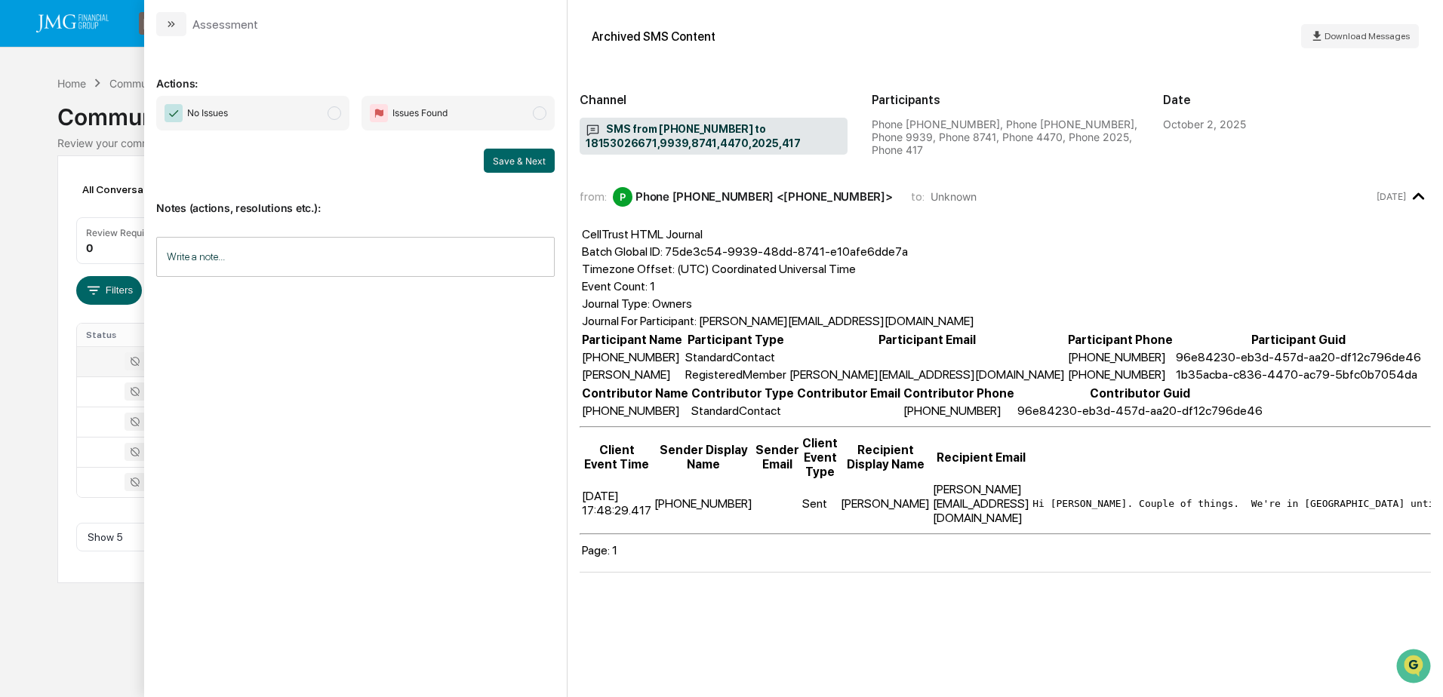
click at [71, 607] on div "Calendar Manage Tasks Reviews Approval Management Company People, Data, Setting…" at bounding box center [721, 348] width 1443 height 697
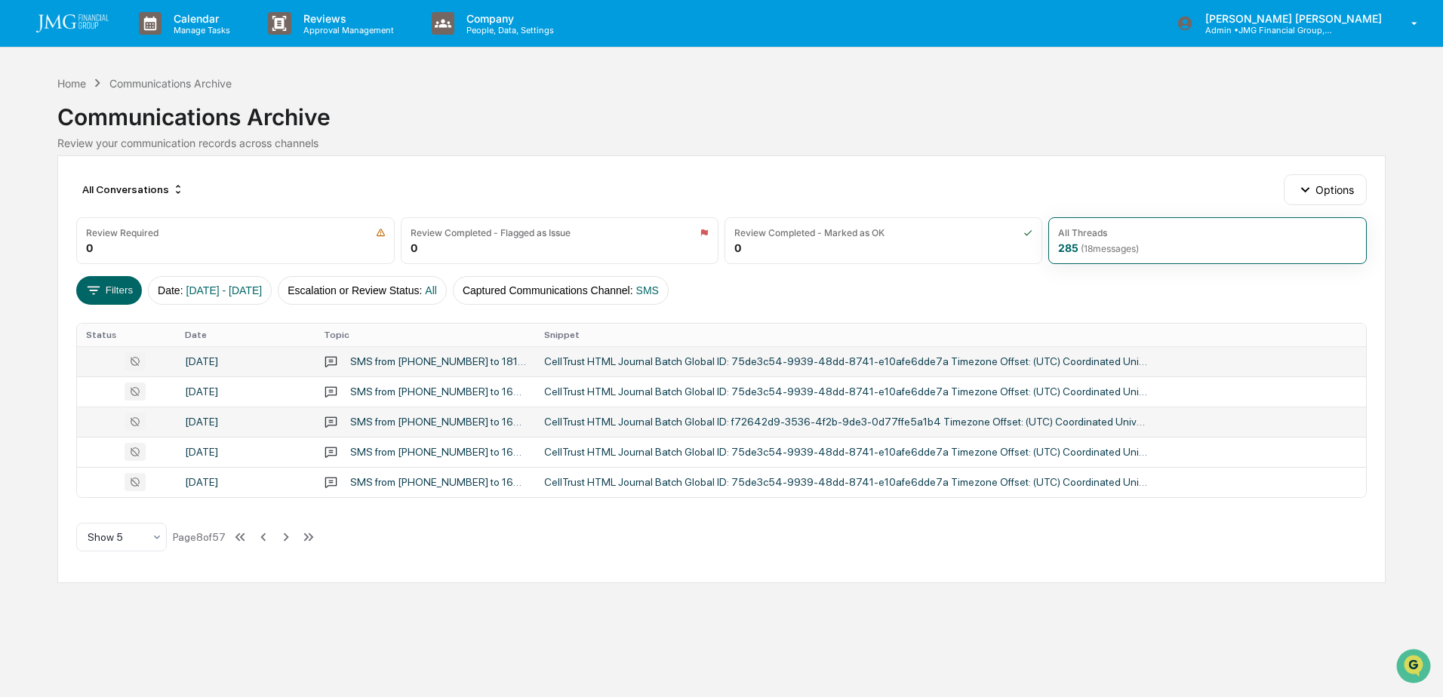
click at [245, 395] on div "September 29, 2025" at bounding box center [245, 392] width 121 height 12
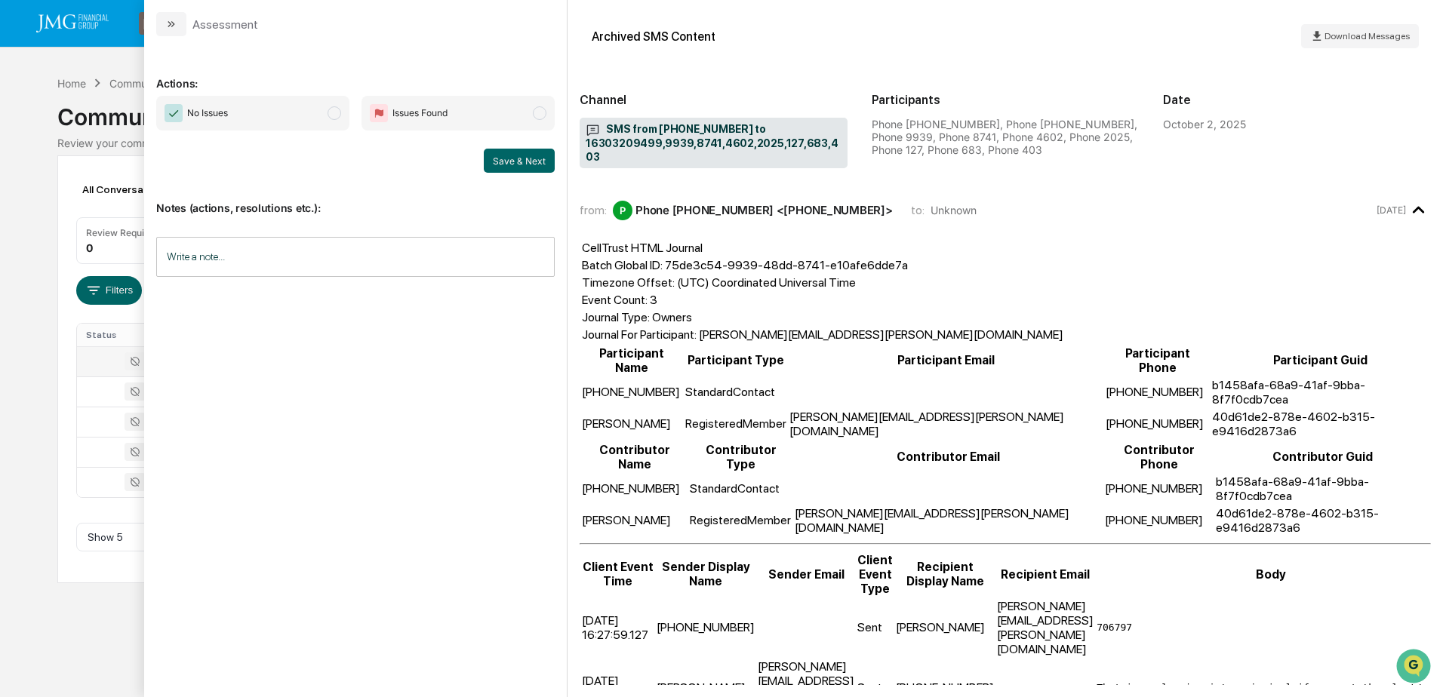
click at [62, 620] on div "Calendar Manage Tasks Reviews Approval Management Company People, Data, Setting…" at bounding box center [721, 348] width 1443 height 697
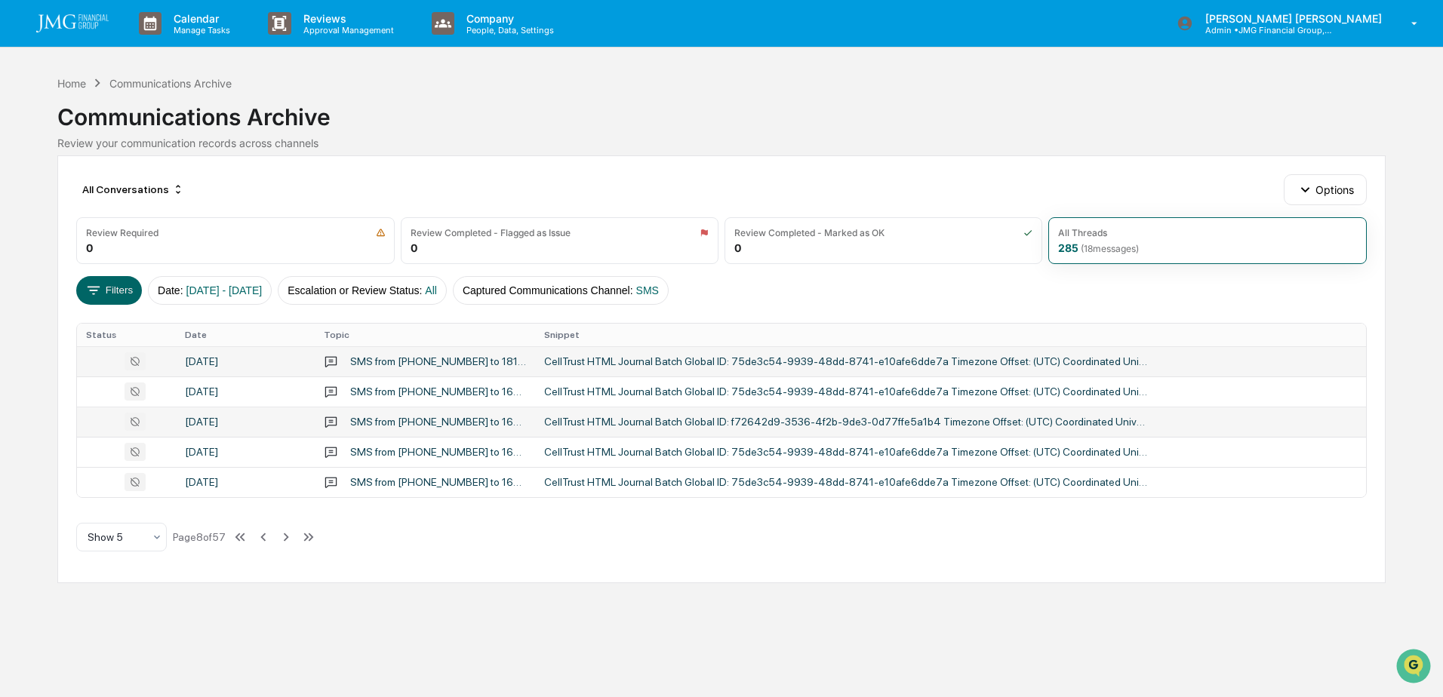
click at [229, 420] on div "September 29, 2025" at bounding box center [245, 422] width 121 height 12
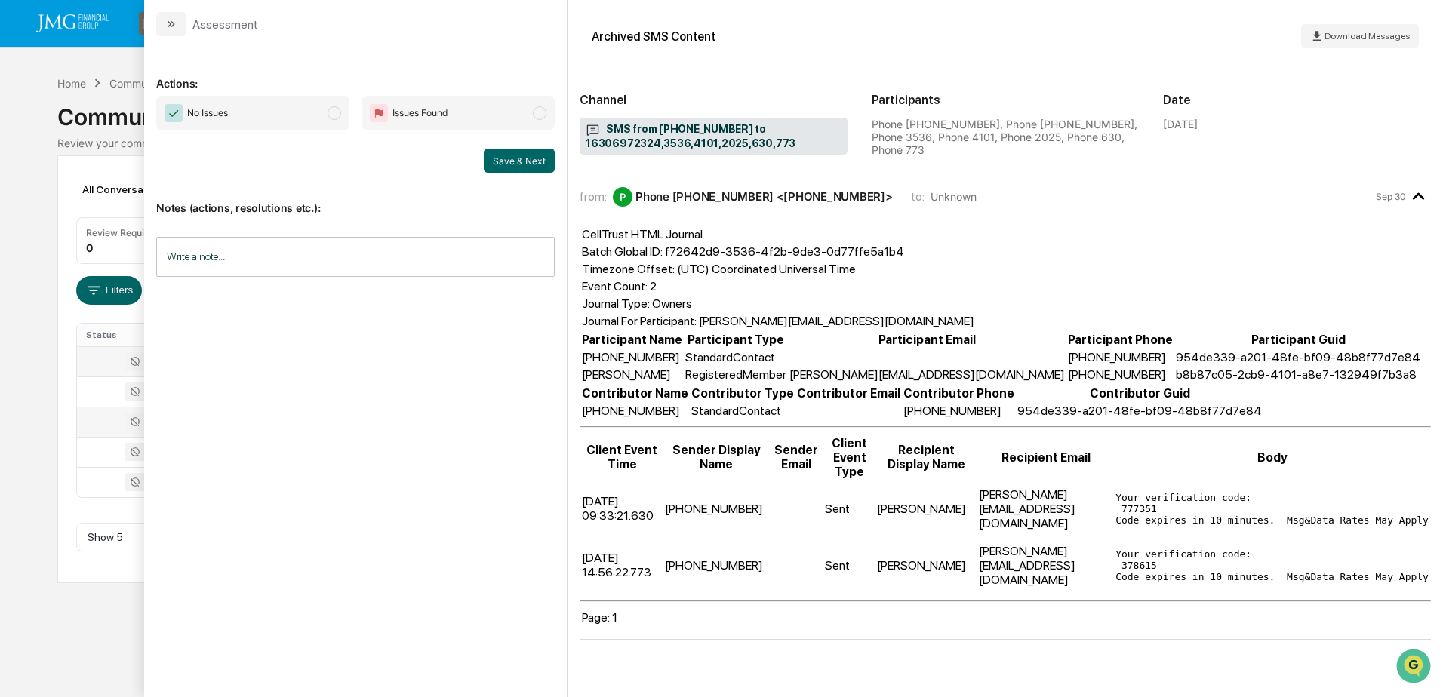
click at [91, 625] on div "Calendar Manage Tasks Reviews Approval Management Company People, Data, Setting…" at bounding box center [721, 348] width 1443 height 697
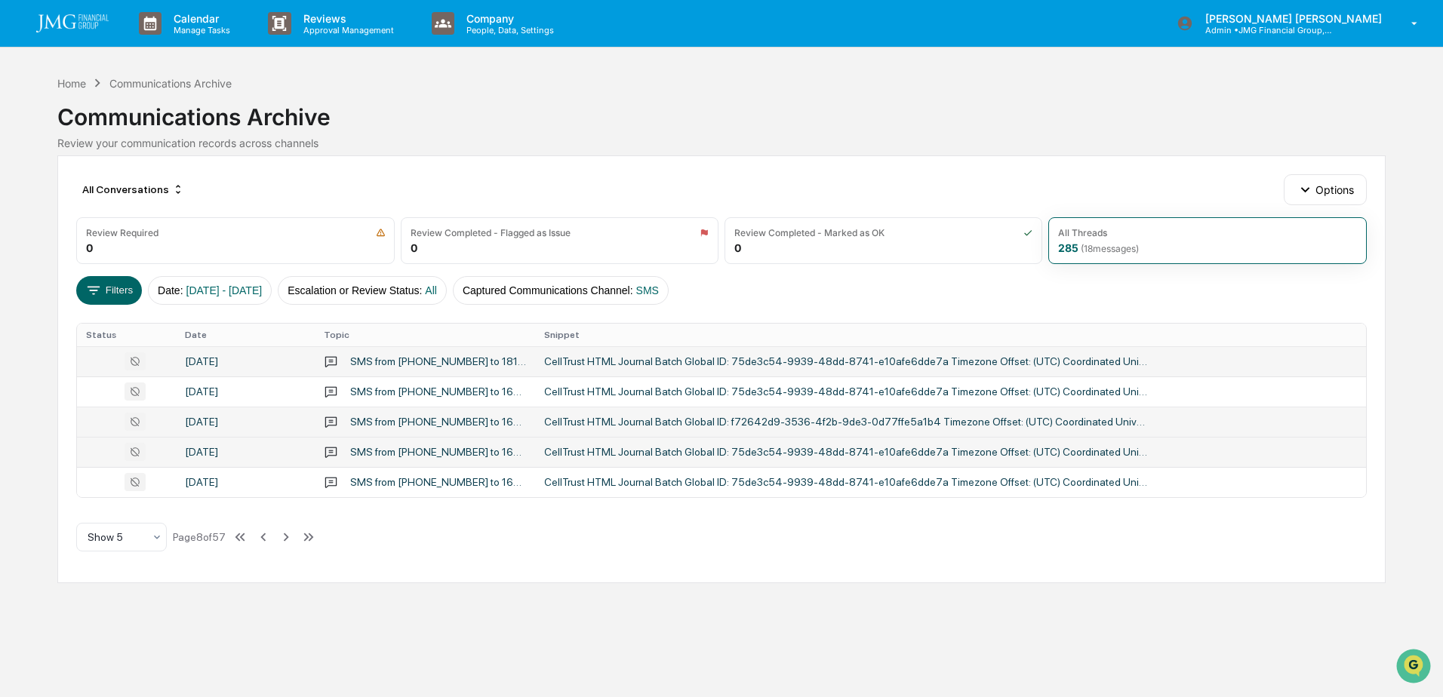
click at [240, 450] on div "September 29, 2025" at bounding box center [245, 452] width 121 height 12
click at [94, 631] on div "Calendar Manage Tasks Reviews Approval Management Company People, Data, Setting…" at bounding box center [721, 348] width 1443 height 697
click at [244, 478] on div "September 29, 2025" at bounding box center [245, 482] width 121 height 12
click at [103, 629] on div "Calendar Manage Tasks Reviews Approval Management Company People, Data, Setting…" at bounding box center [721, 348] width 1443 height 697
click at [281, 536] on icon at bounding box center [286, 537] width 17 height 17
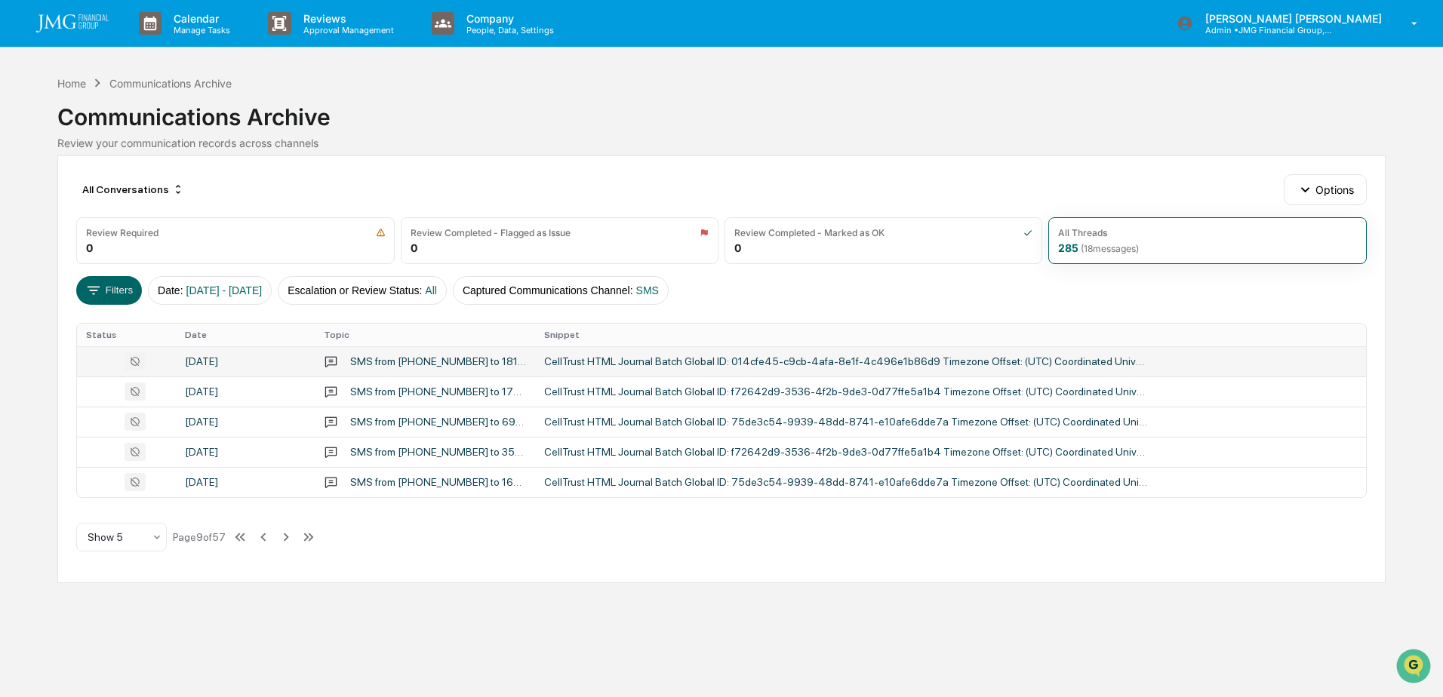
click at [229, 358] on div "September 29, 2025" at bounding box center [245, 361] width 121 height 12
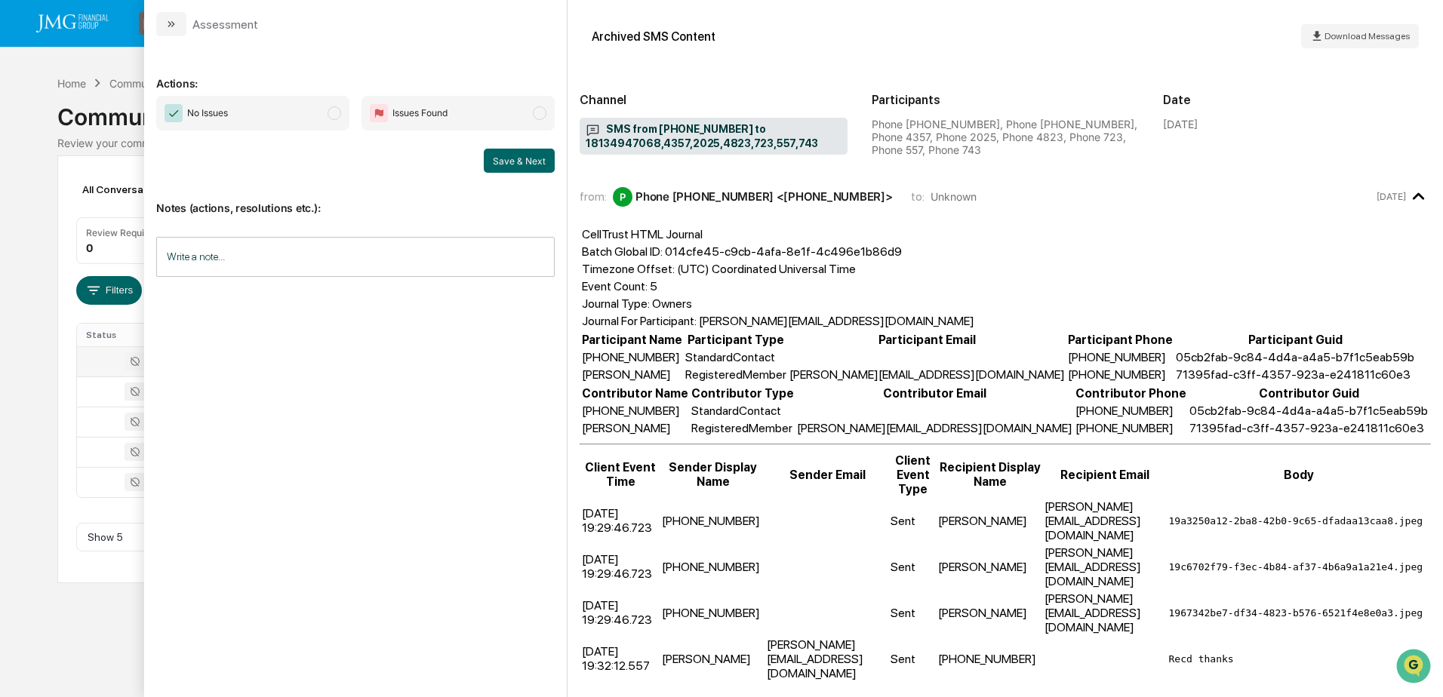
click at [106, 623] on div "Calendar Manage Tasks Reviews Approval Management Company People, Data, Setting…" at bounding box center [721, 348] width 1443 height 697
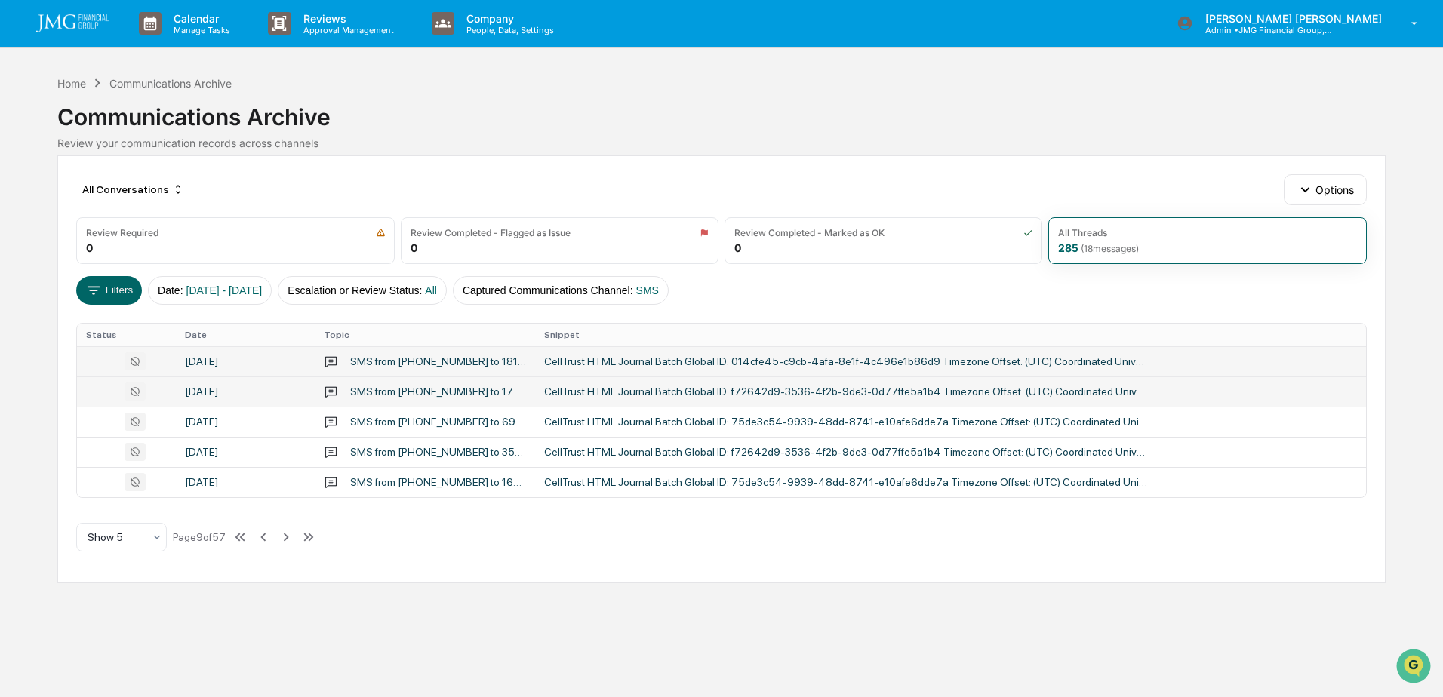
click at [265, 386] on div "September 29, 2025" at bounding box center [245, 392] width 121 height 12
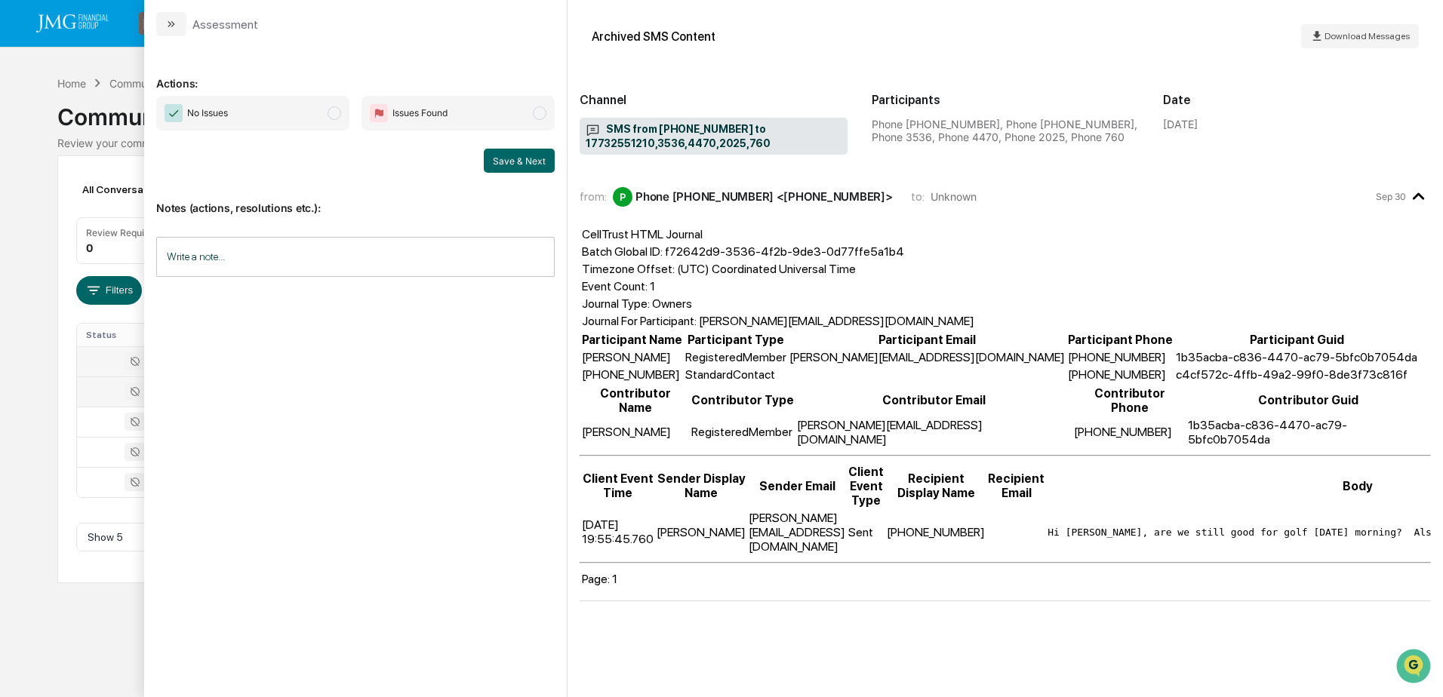
drag, startPoint x: 109, startPoint y: 632, endPoint x: 161, endPoint y: 561, distance: 88.0
click at [109, 632] on div "Calendar Manage Tasks Reviews Approval Management Company People, Data, Setting…" at bounding box center [721, 348] width 1443 height 697
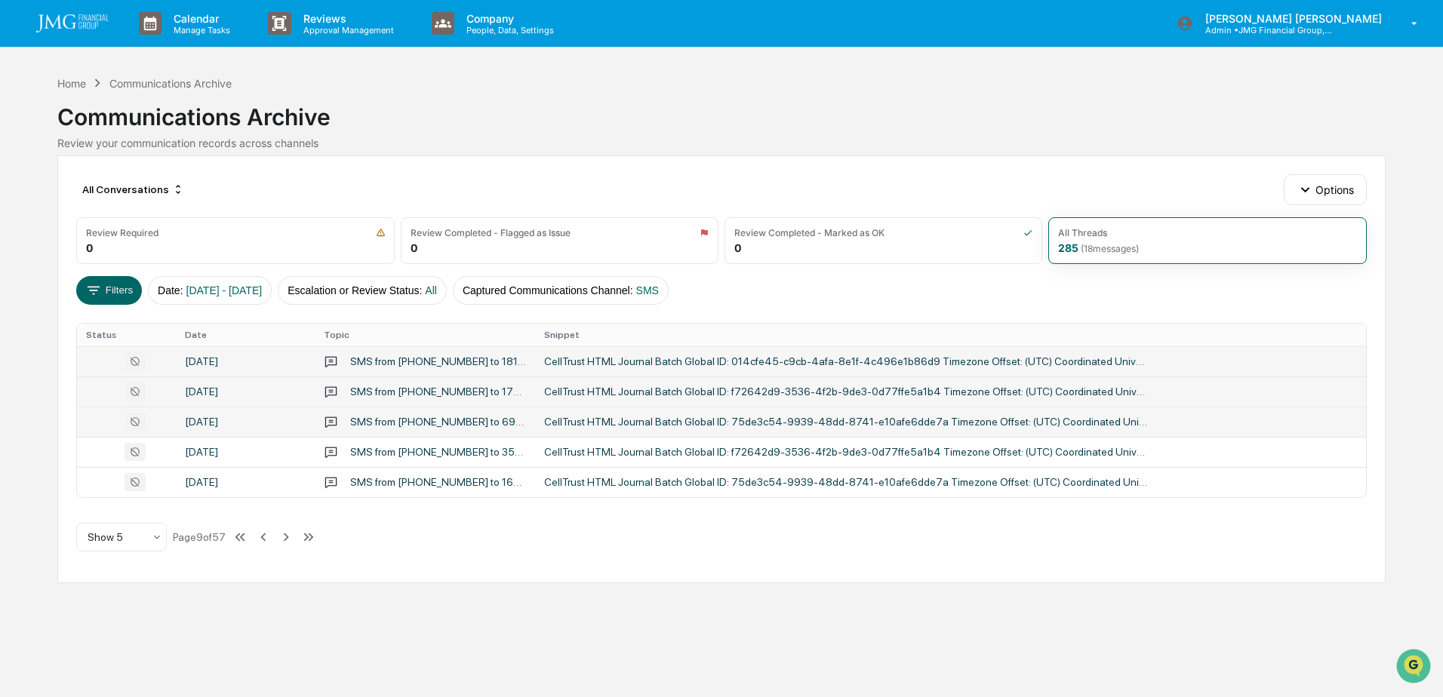
click at [239, 418] on div "September 29, 2025" at bounding box center [245, 422] width 121 height 12
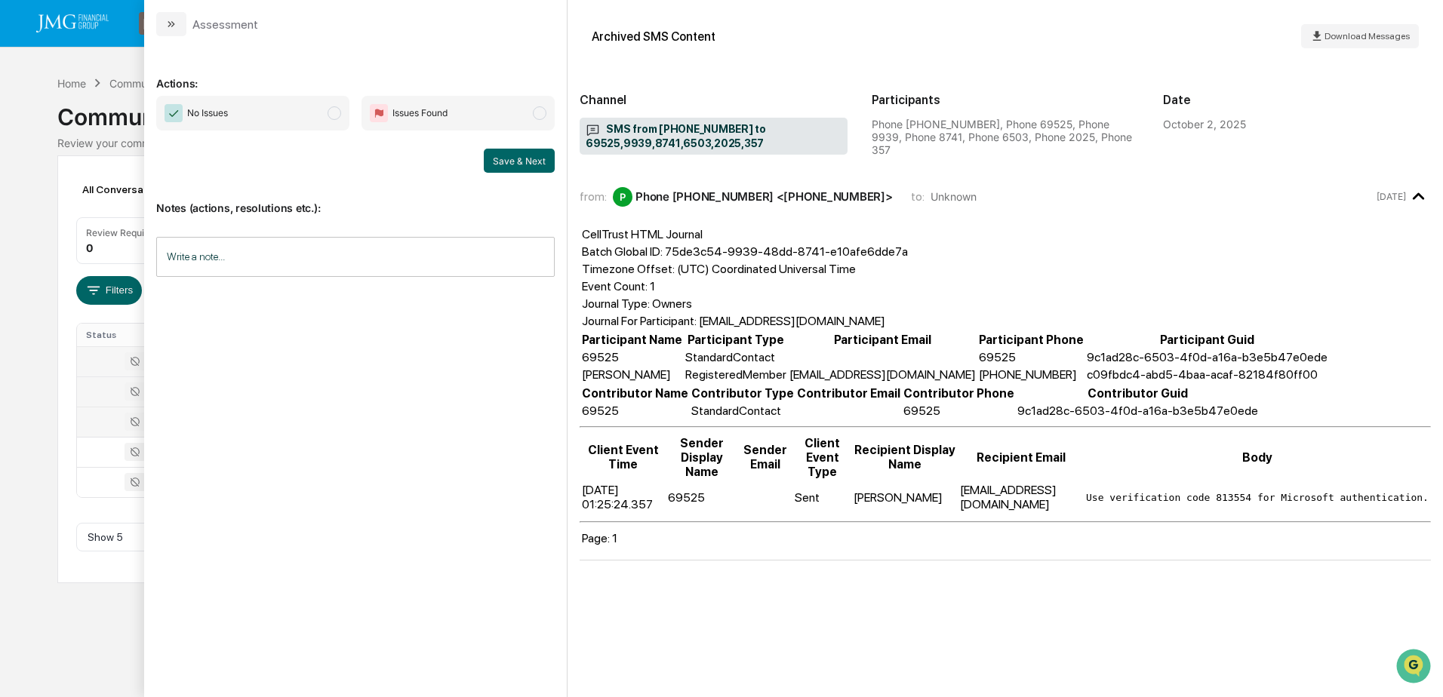
click at [63, 660] on div "Calendar Manage Tasks Reviews Approval Management Company People, Data, Setting…" at bounding box center [721, 348] width 1443 height 697
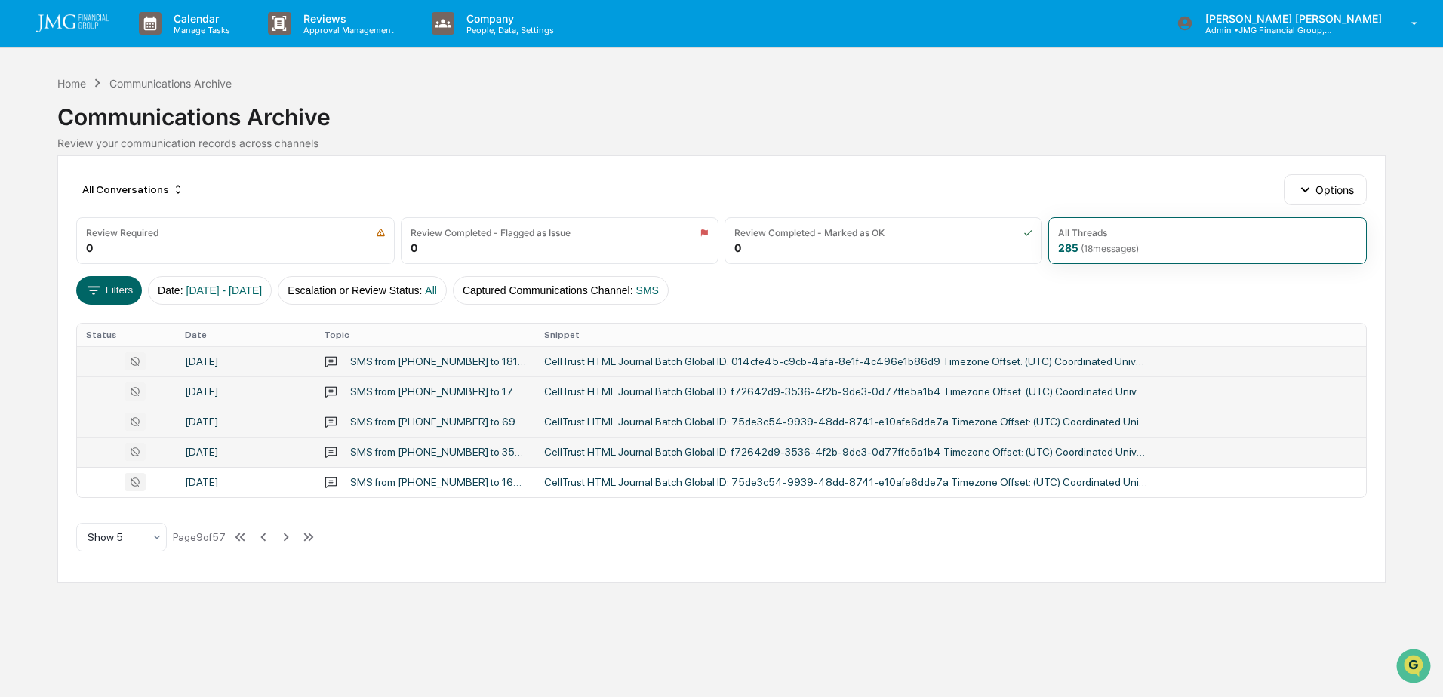
click at [220, 452] on div "September 29, 2025" at bounding box center [245, 452] width 121 height 12
click at [106, 631] on div "Calendar Manage Tasks Reviews Approval Management Company People, Data, Setting…" at bounding box center [721, 348] width 1443 height 697
click at [273, 472] on td "September 29, 2025" at bounding box center [245, 482] width 139 height 30
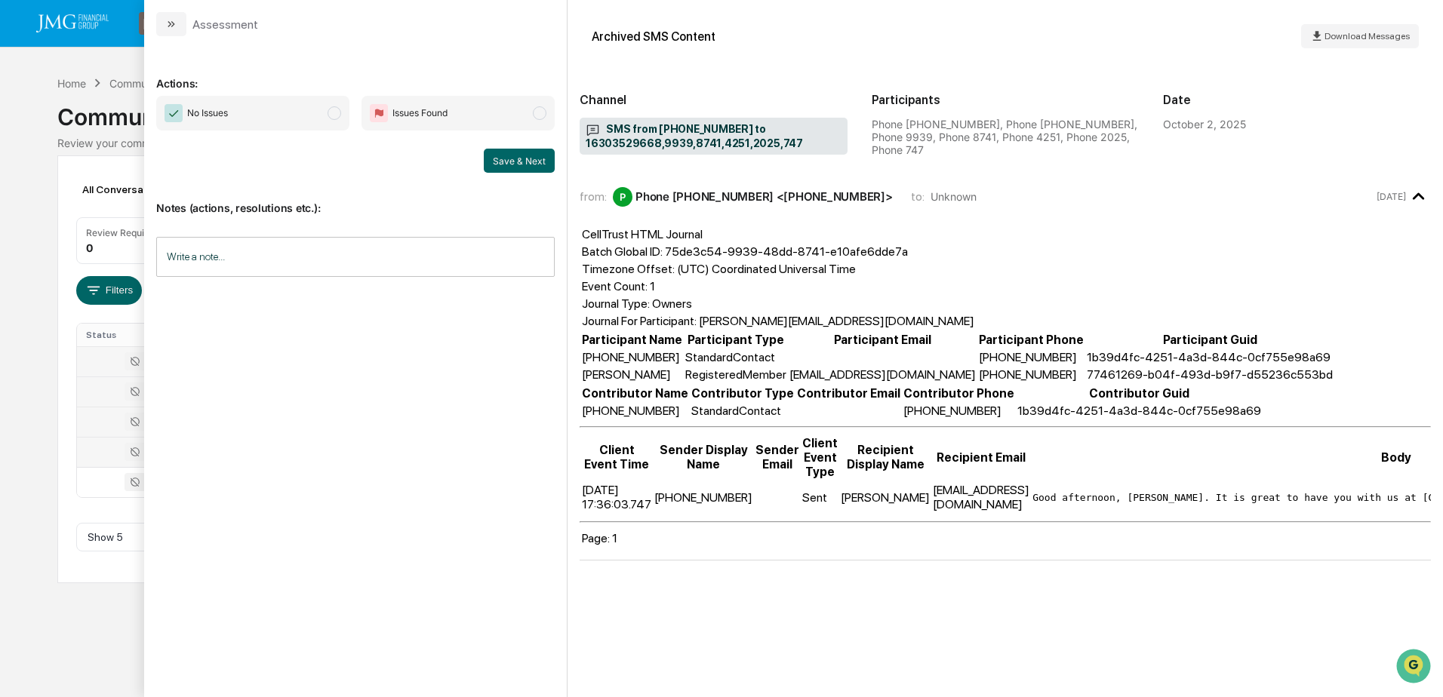
click at [78, 663] on div "Calendar Manage Tasks Reviews Approval Management Company People, Data, Setting…" at bounding box center [721, 348] width 1443 height 697
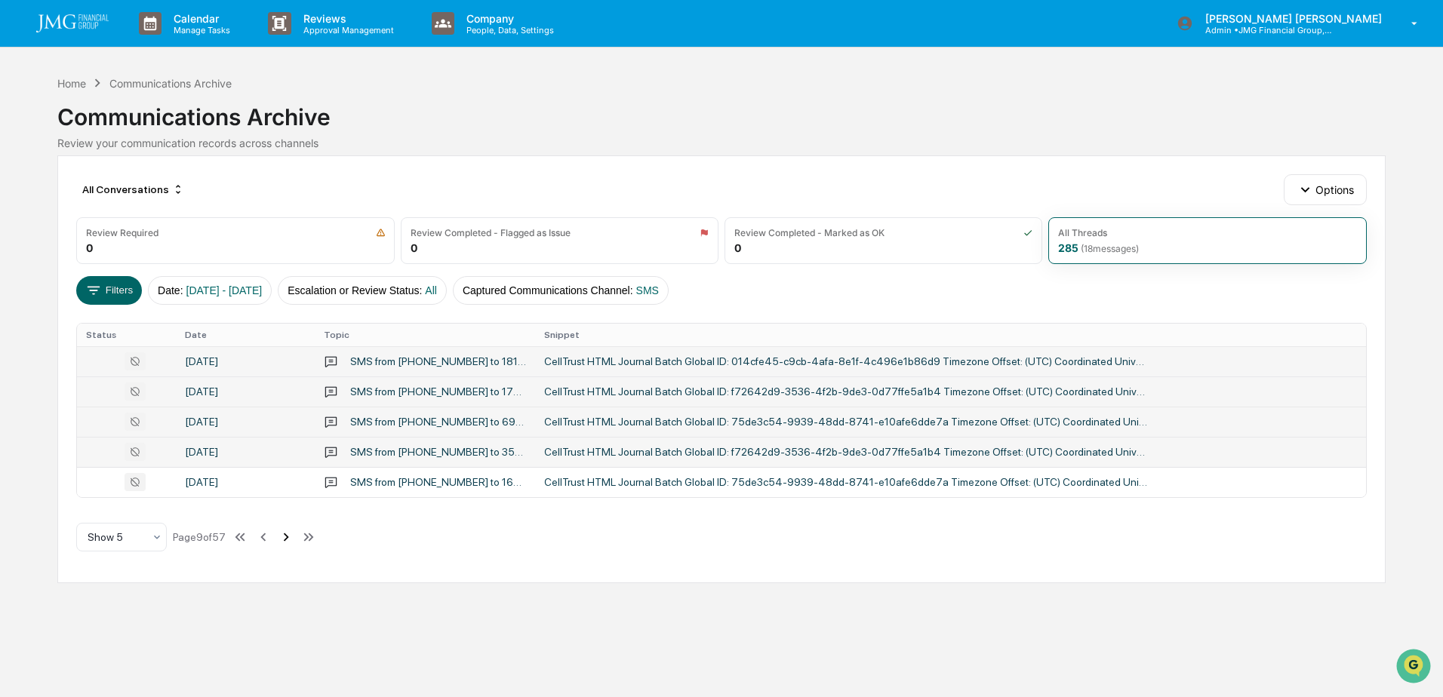
click at [289, 541] on icon at bounding box center [286, 537] width 17 height 17
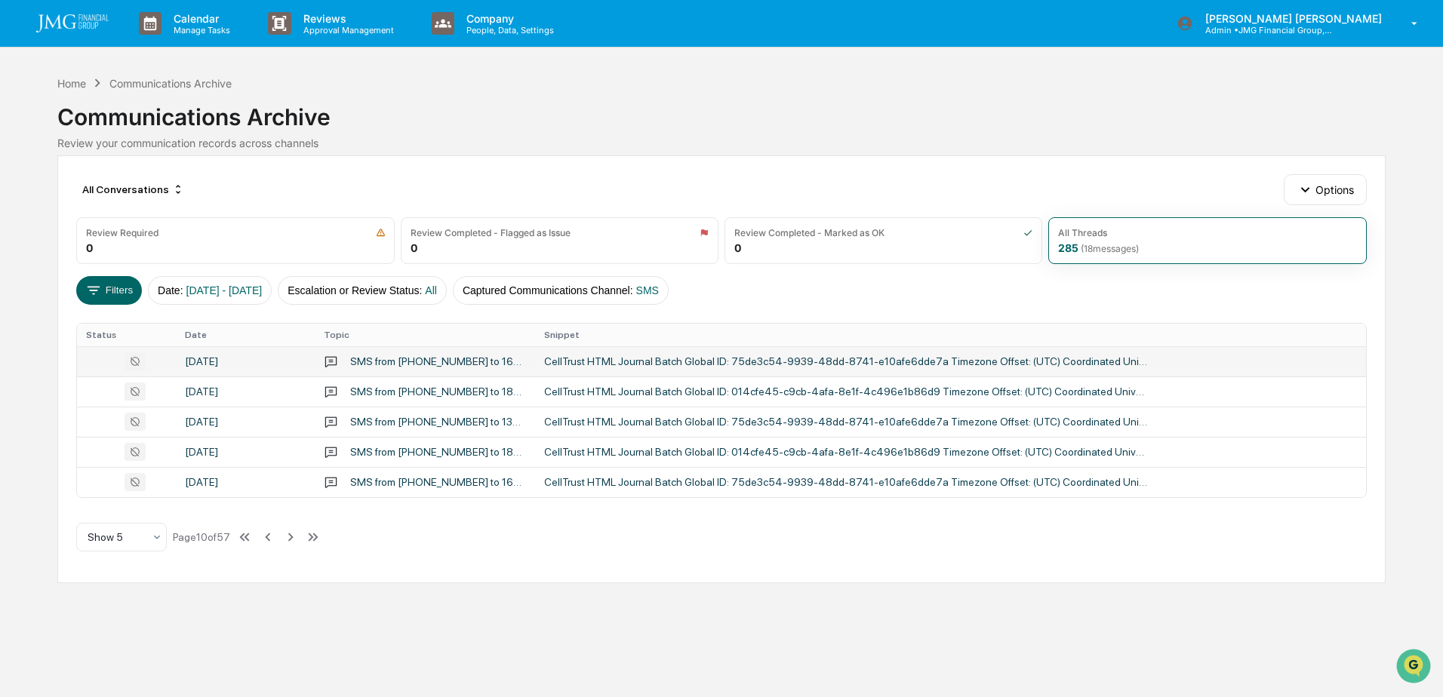
click at [231, 361] on div "September 29, 2025" at bounding box center [245, 361] width 121 height 12
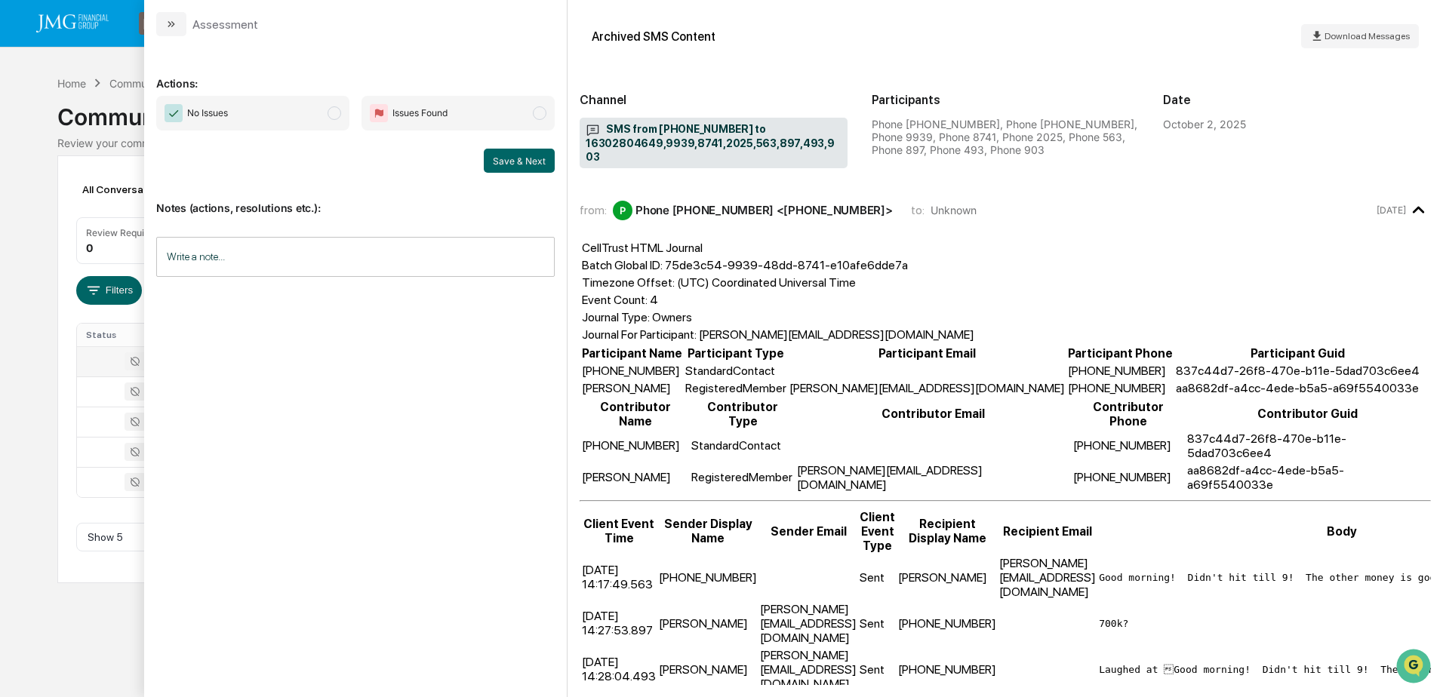
click at [99, 632] on div "Calendar Manage Tasks Reviews Approval Management Company People, Data, Setting…" at bounding box center [721, 348] width 1443 height 697
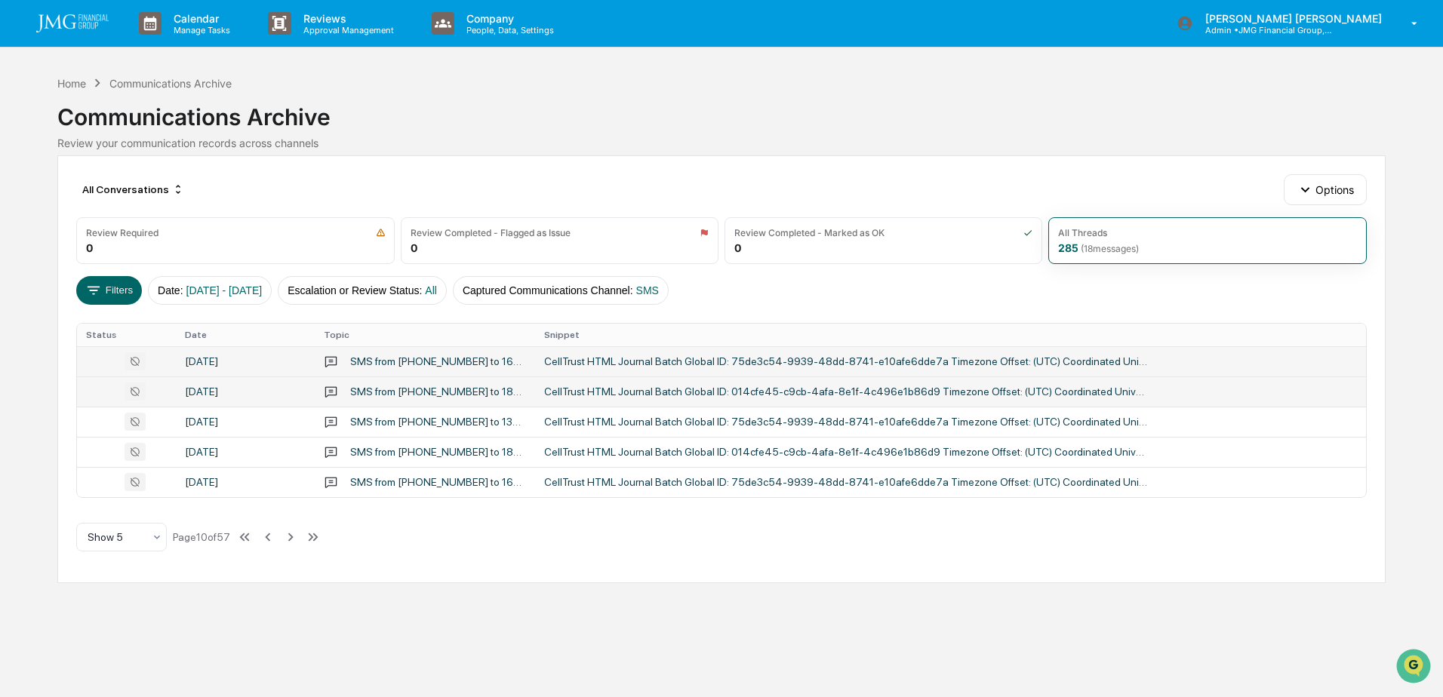
click at [250, 389] on div "September 29, 2025" at bounding box center [245, 392] width 121 height 12
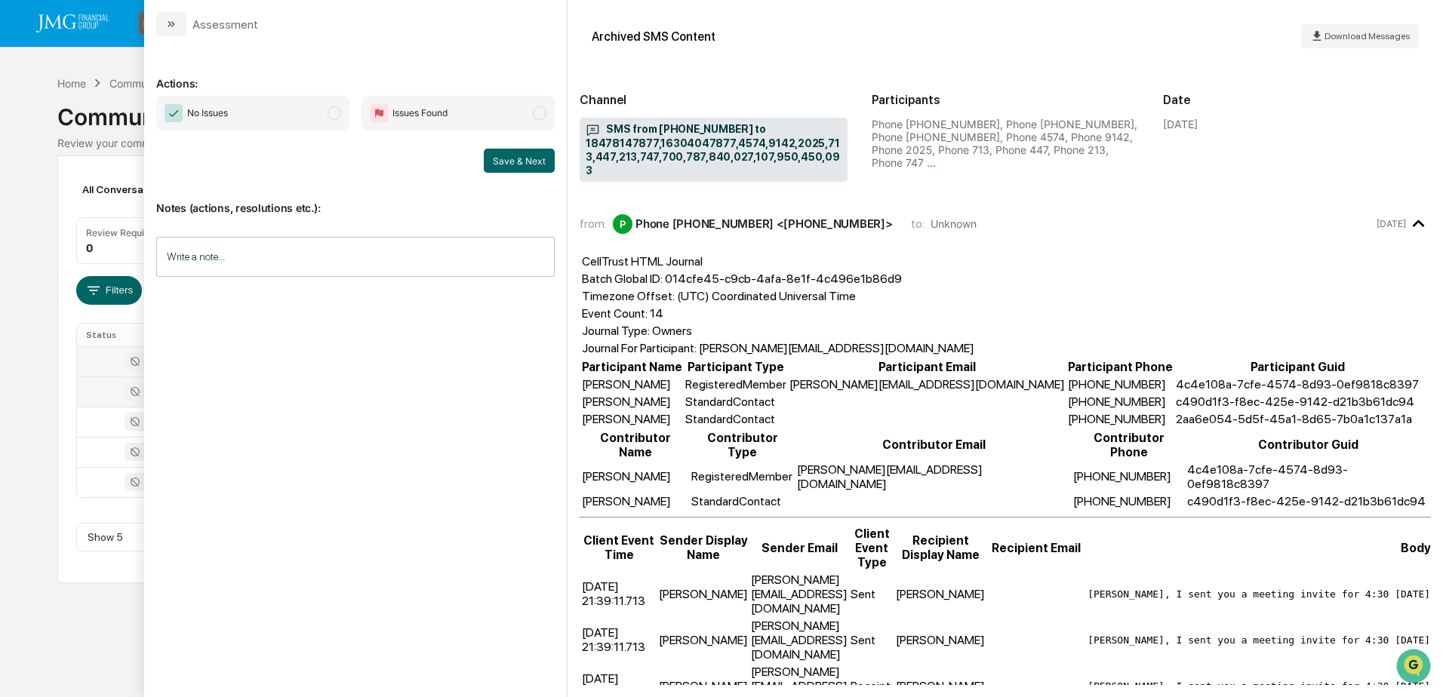
click at [84, 646] on div "Calendar Manage Tasks Reviews Approval Management Company People, Data, Setting…" at bounding box center [721, 348] width 1443 height 697
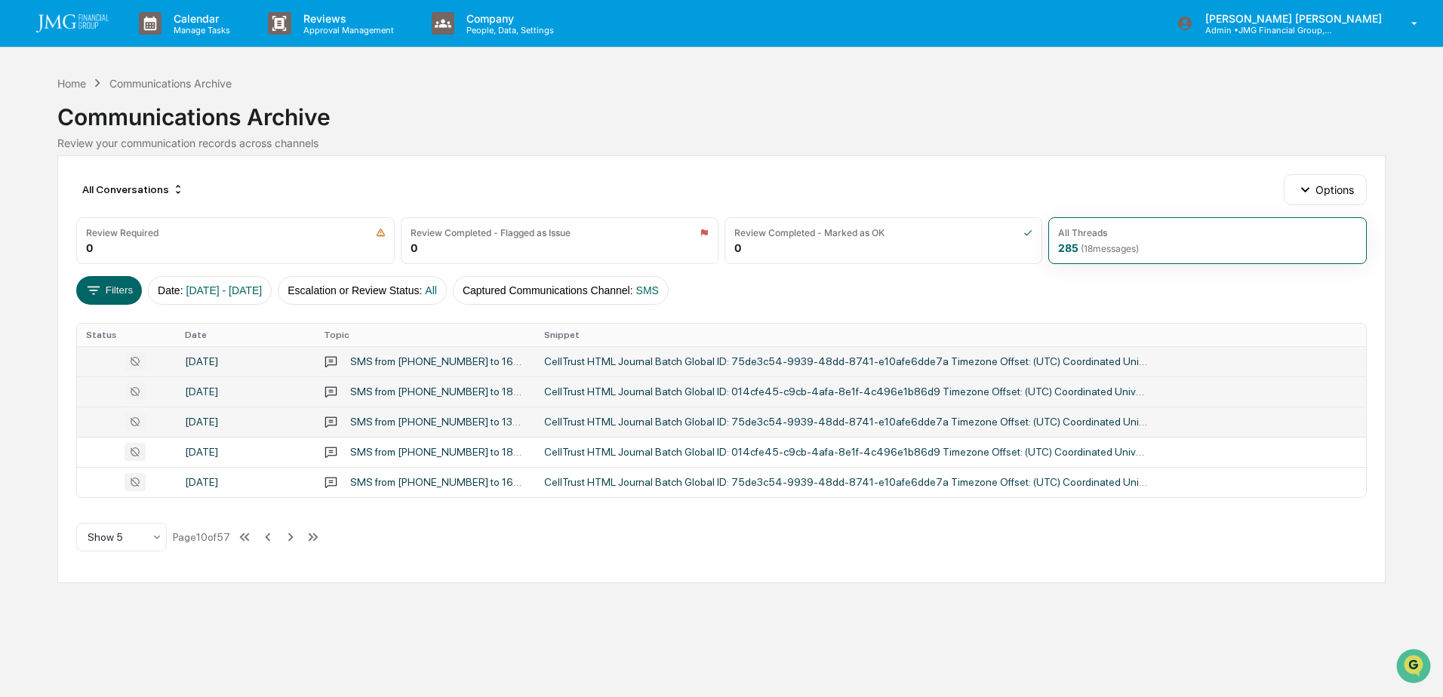
click at [225, 428] on td "September 29, 2025" at bounding box center [245, 422] width 139 height 30
click at [131, 615] on div "Calendar Manage Tasks Reviews Approval Management Company People, Data, Setting…" at bounding box center [721, 348] width 1443 height 697
click at [245, 423] on div "September 29, 2025" at bounding box center [245, 422] width 121 height 12
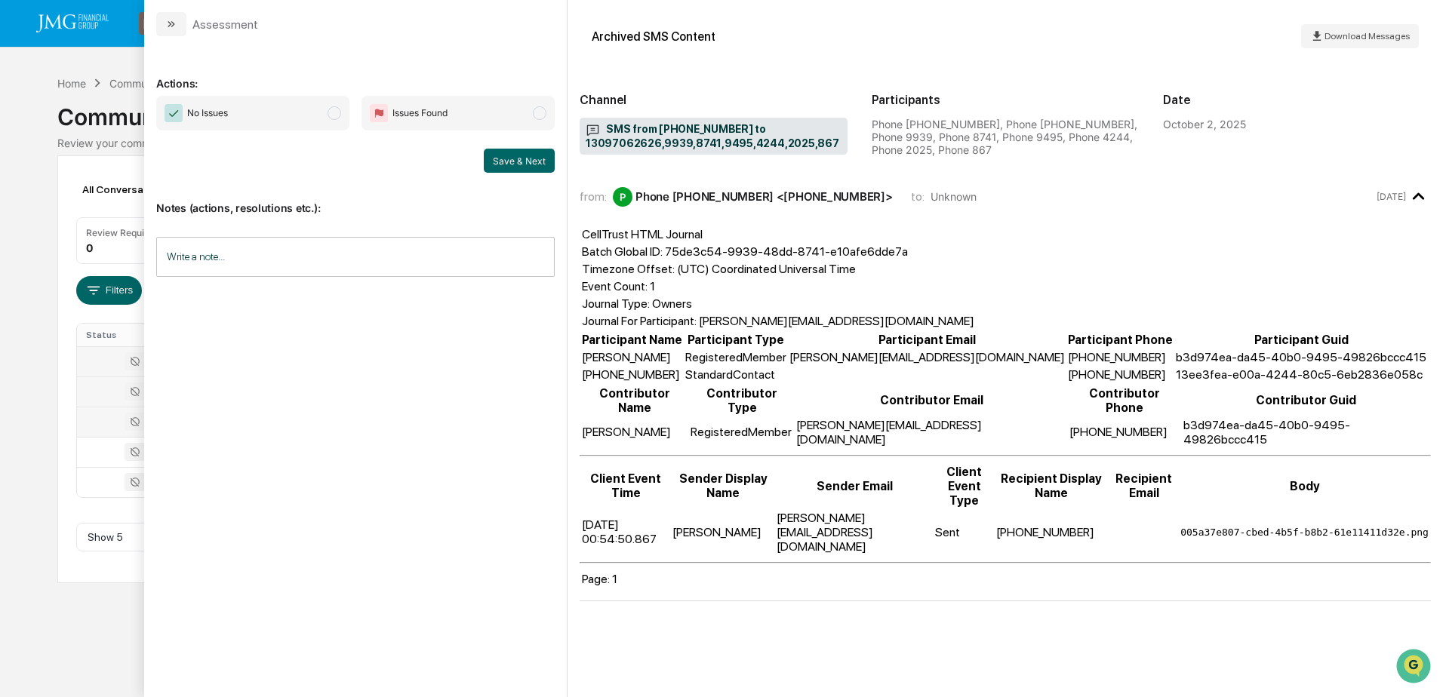
click at [88, 631] on div "Calendar Manage Tasks Reviews Approval Management Company People, Data, Setting…" at bounding box center [721, 348] width 1443 height 697
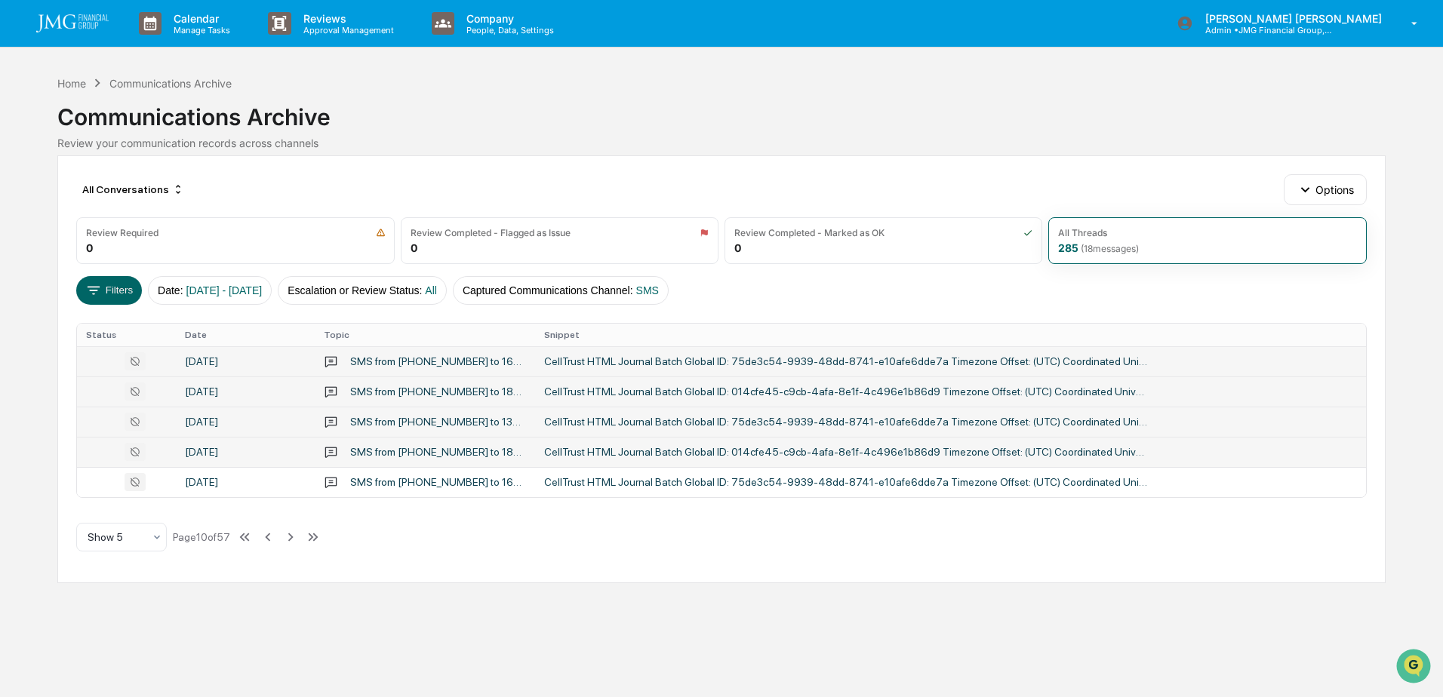
click at [241, 447] on div "September 29, 2025" at bounding box center [245, 452] width 121 height 12
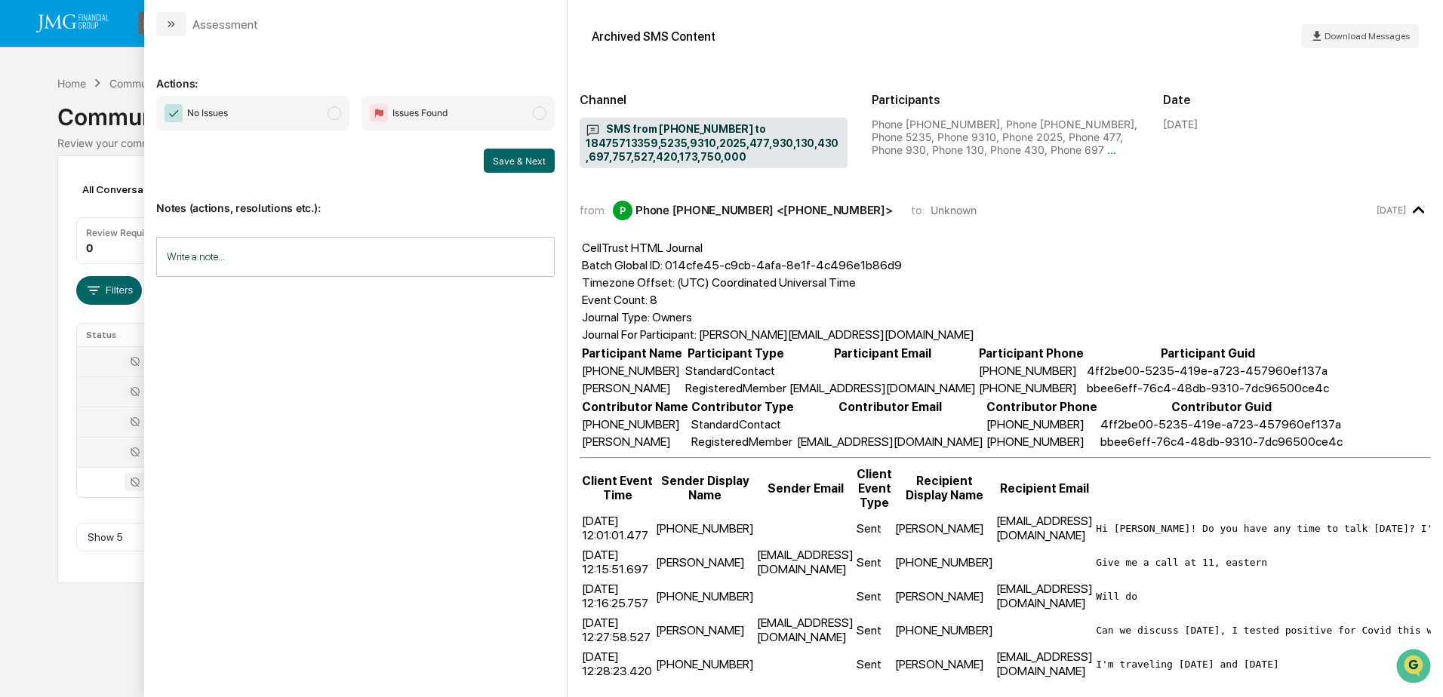
click at [94, 629] on div "Calendar Manage Tasks Reviews Approval Management Company People, Data, Setting…" at bounding box center [721, 348] width 1443 height 697
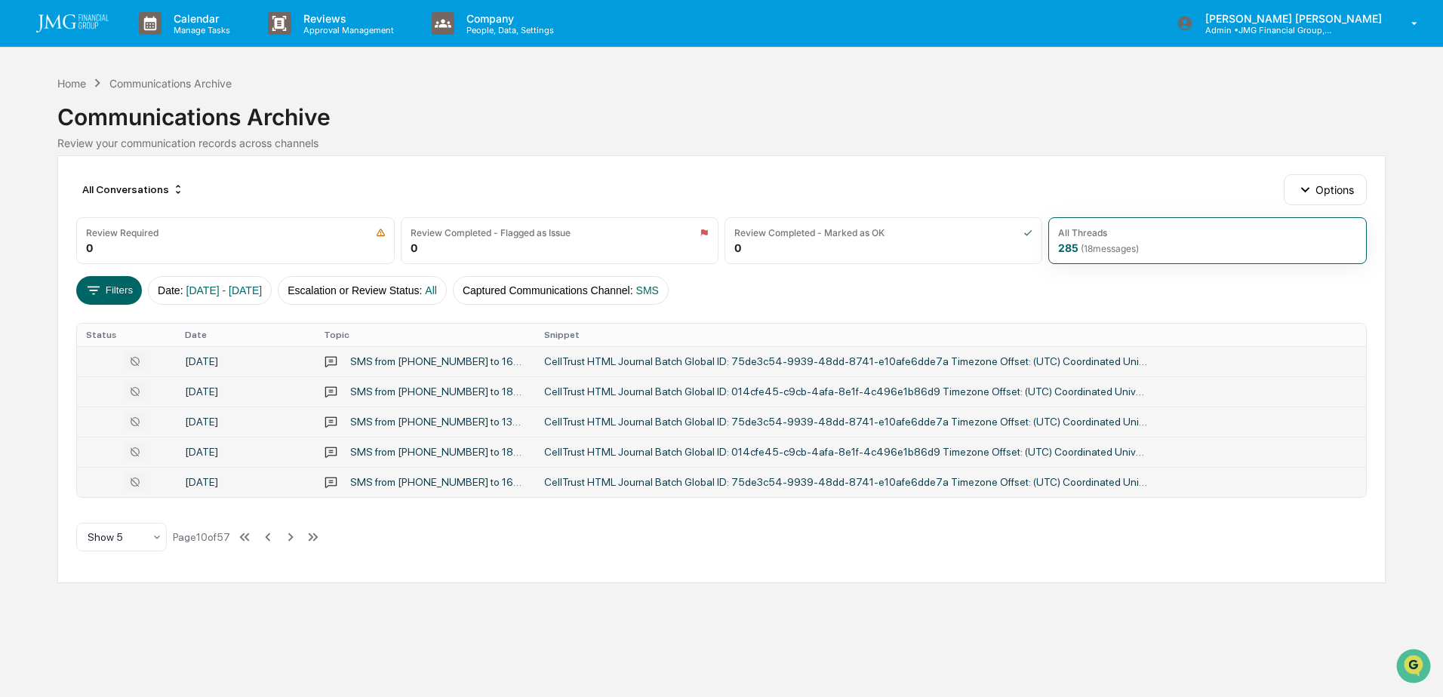
click at [232, 489] on td "September 29, 2025" at bounding box center [245, 482] width 139 height 30
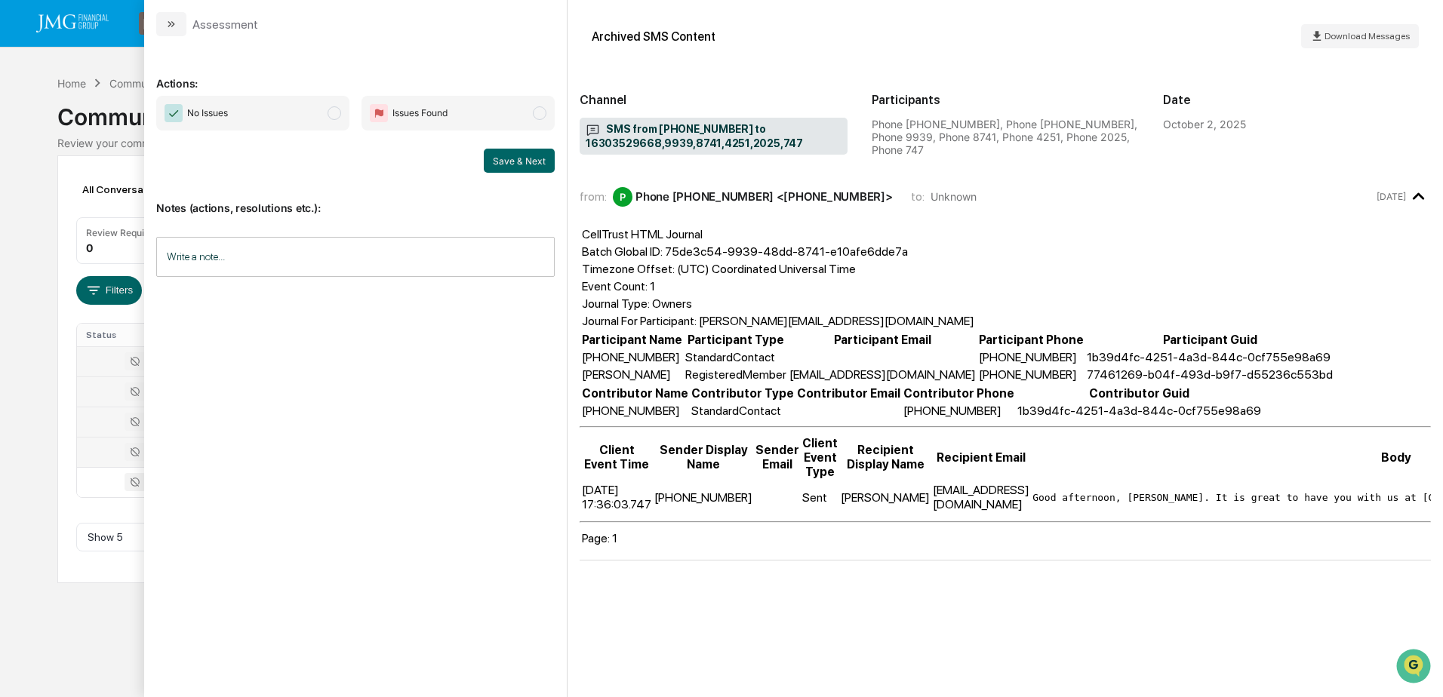
click at [113, 647] on div "Calendar Manage Tasks Reviews Approval Management Company People, Data, Setting…" at bounding box center [721, 348] width 1443 height 697
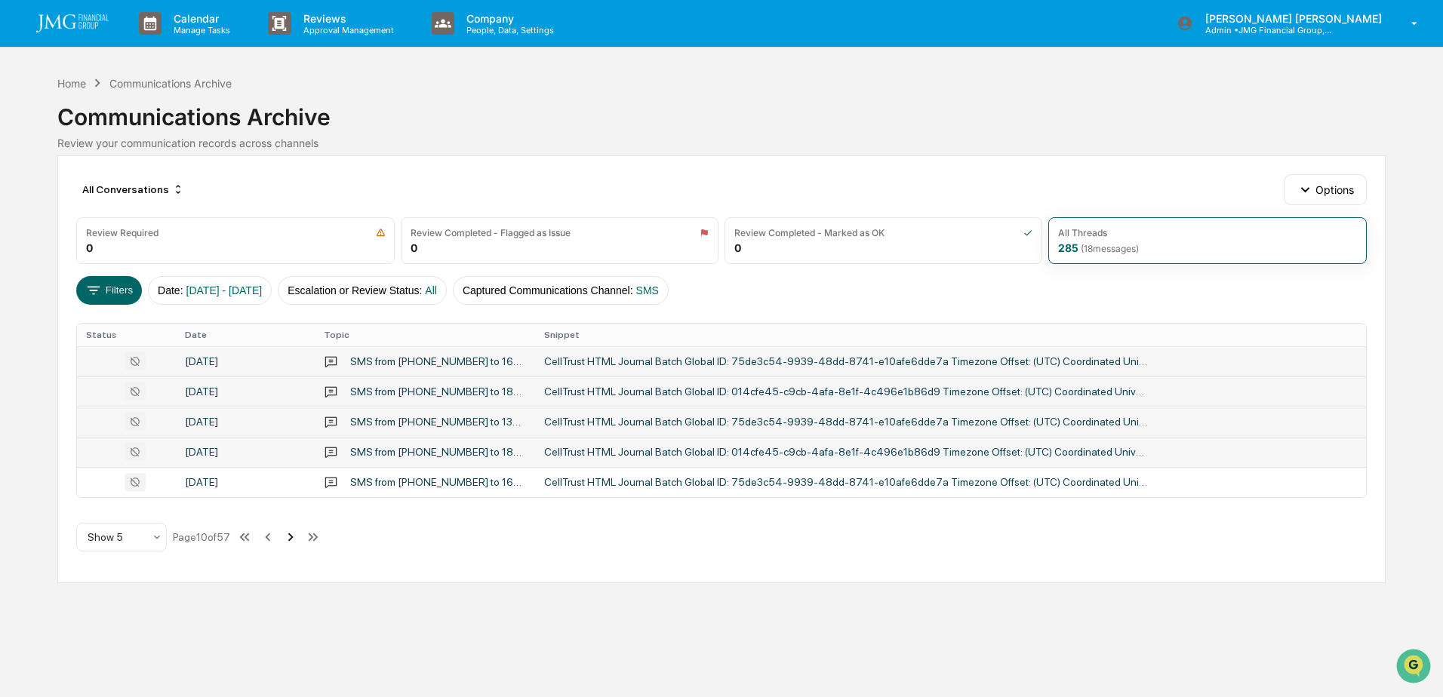
click at [292, 532] on icon at bounding box center [290, 537] width 17 height 17
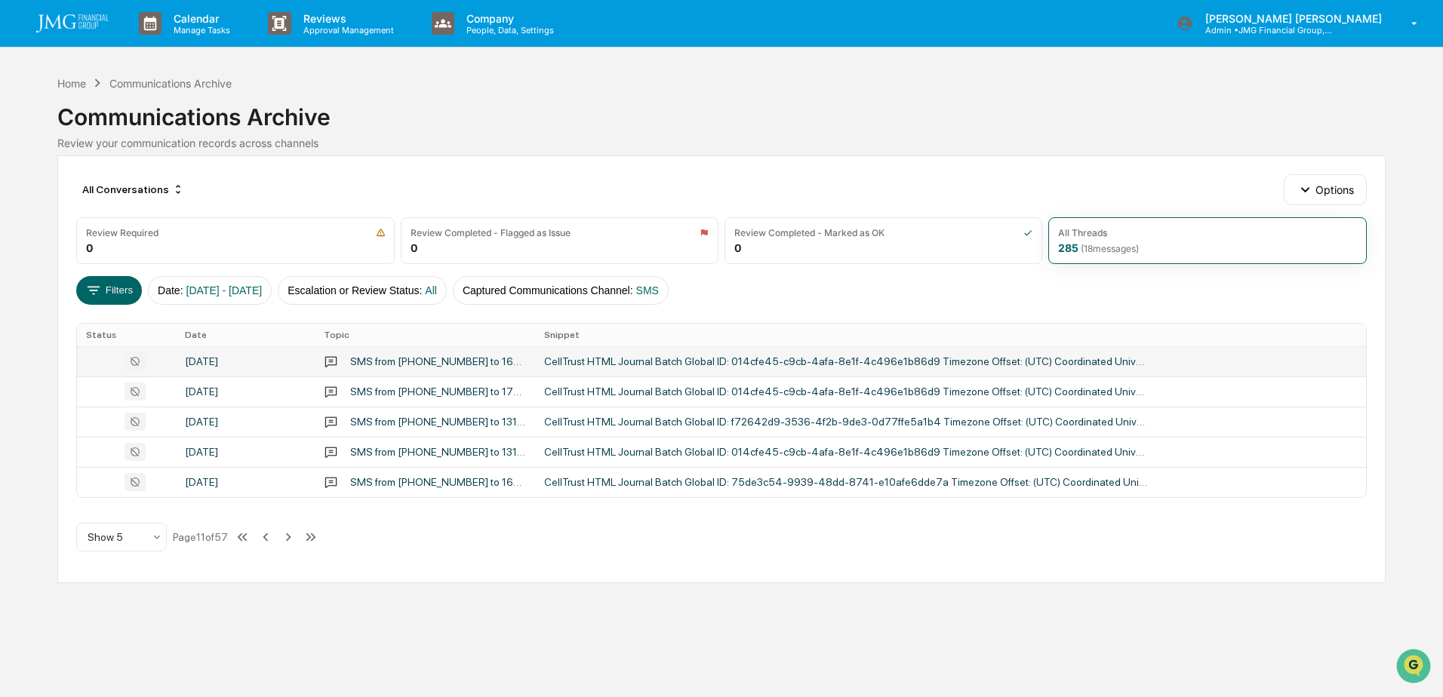
click at [217, 361] on div "September 29, 2025" at bounding box center [245, 361] width 121 height 12
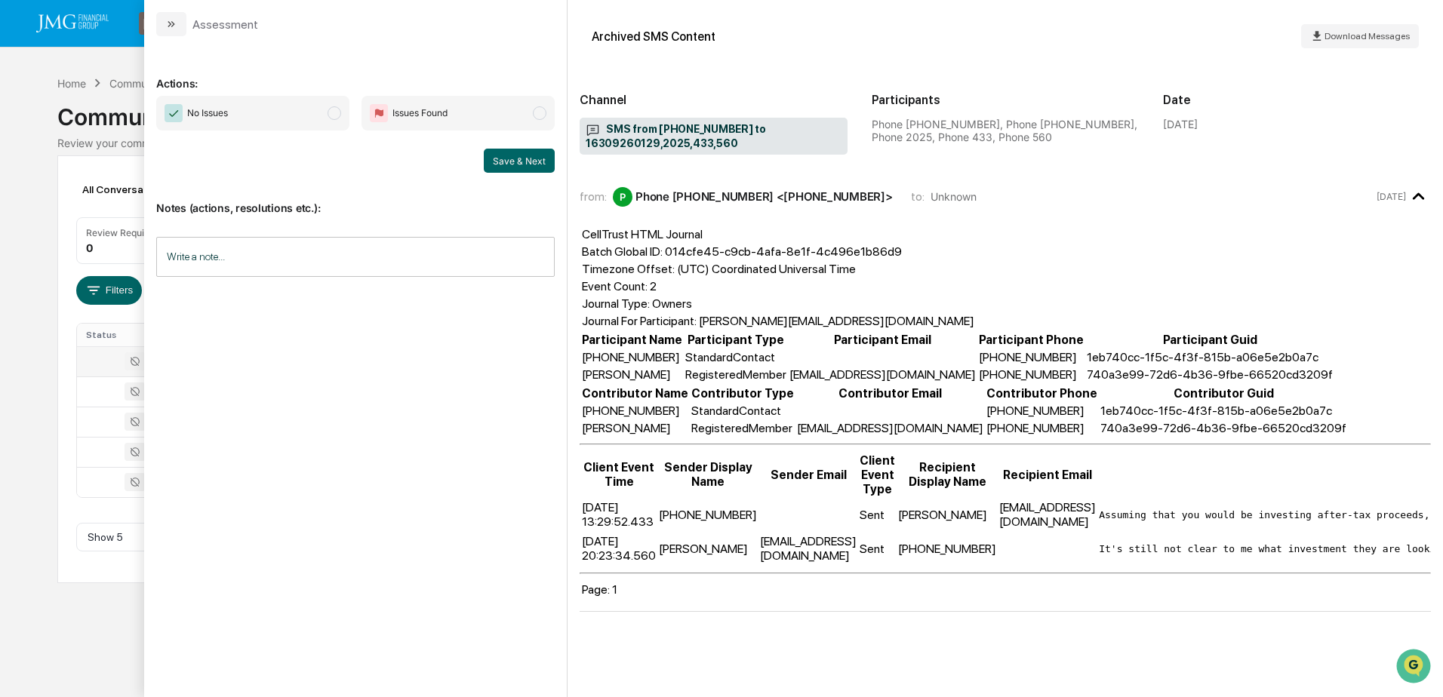
click at [114, 625] on div "Calendar Manage Tasks Reviews Approval Management Company People, Data, Setting…" at bounding box center [721, 348] width 1443 height 697
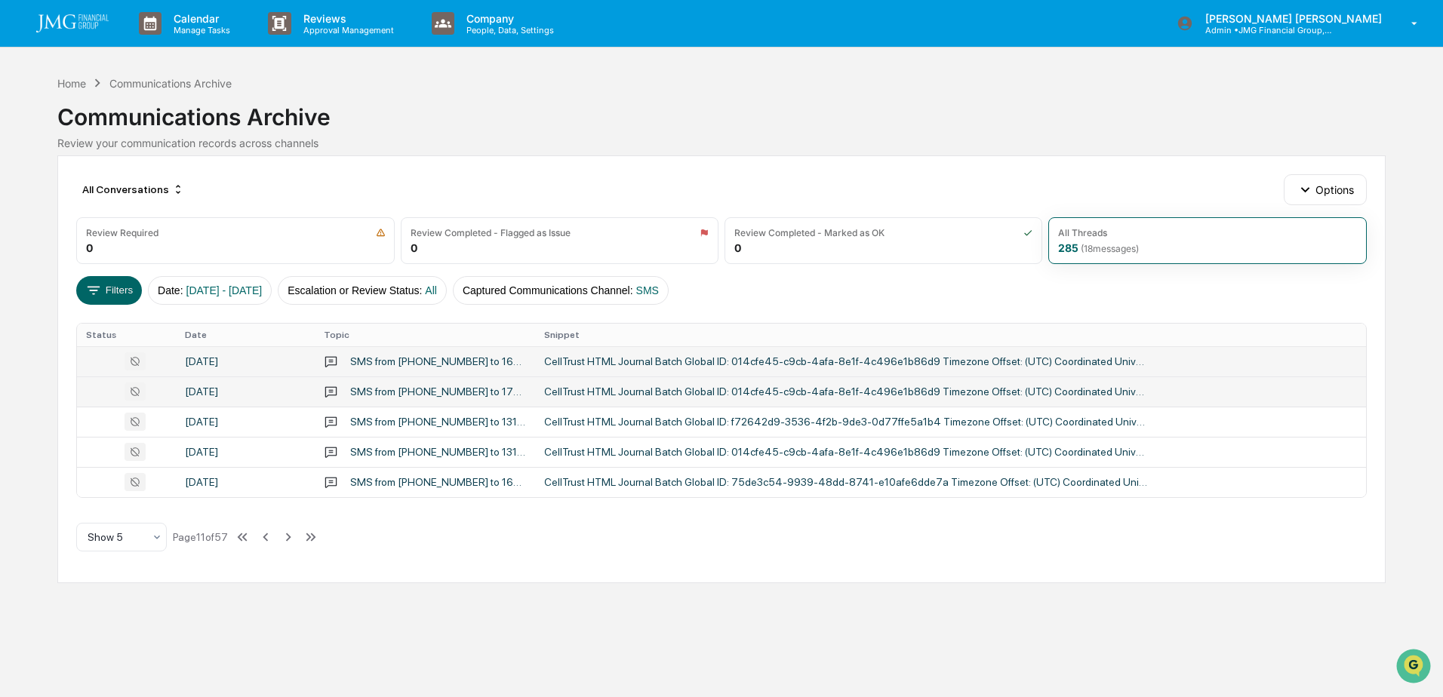
click at [217, 393] on div "September 29, 2025" at bounding box center [245, 392] width 121 height 12
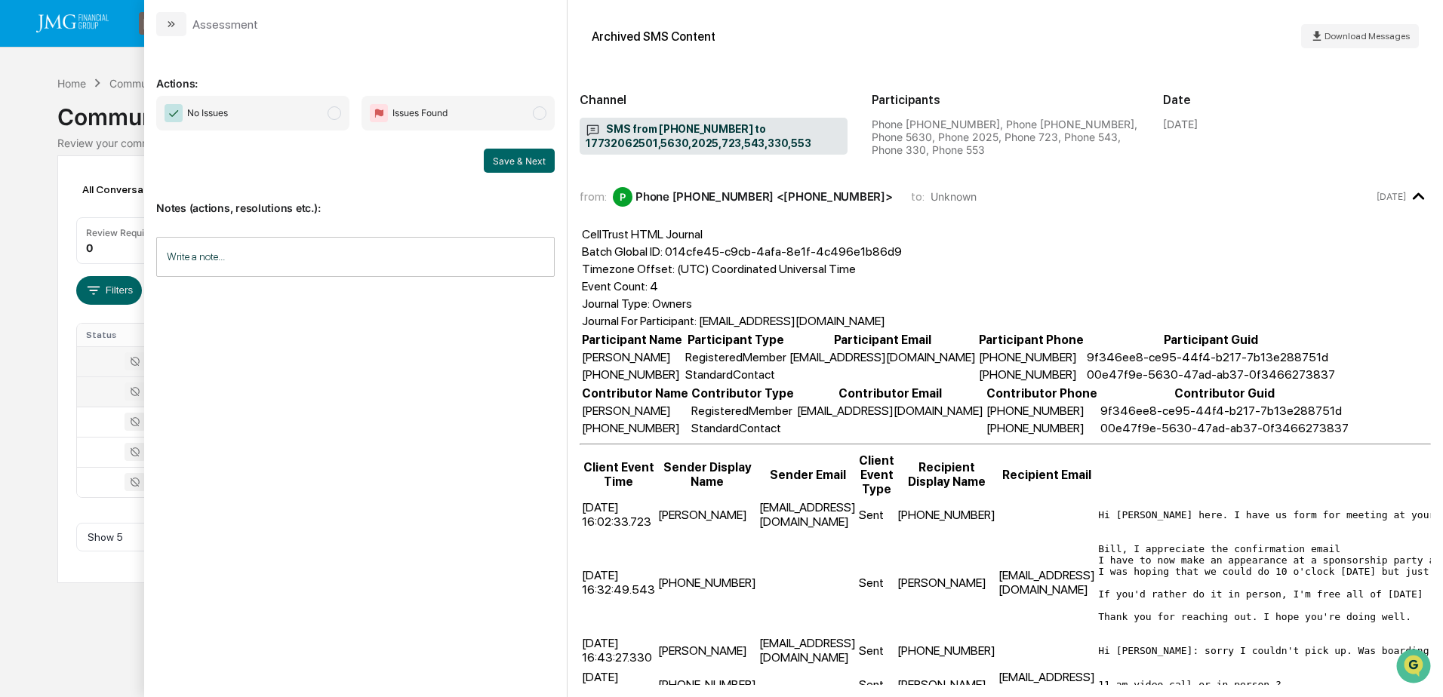
click at [107, 632] on div "Calendar Manage Tasks Reviews Approval Management Company People, Data, Setting…" at bounding box center [721, 348] width 1443 height 697
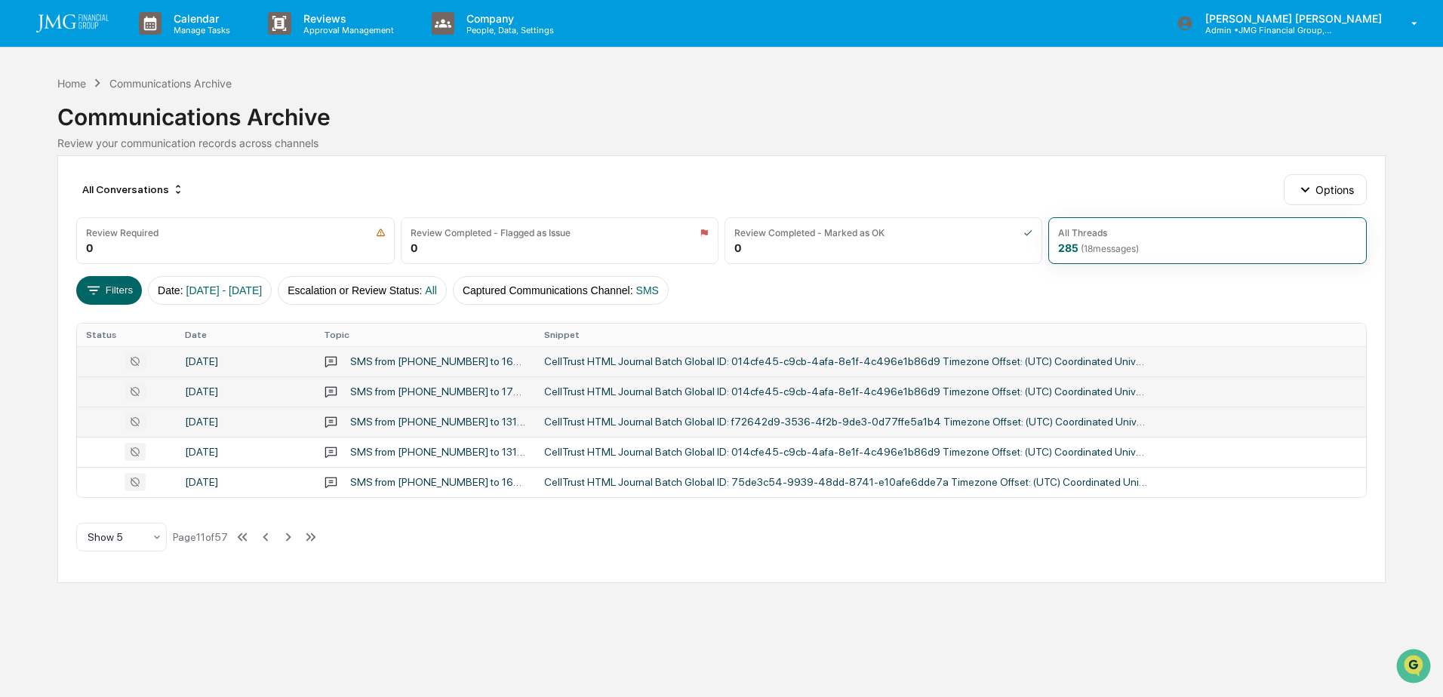
click at [243, 422] on div "September 29, 2025" at bounding box center [245, 422] width 121 height 12
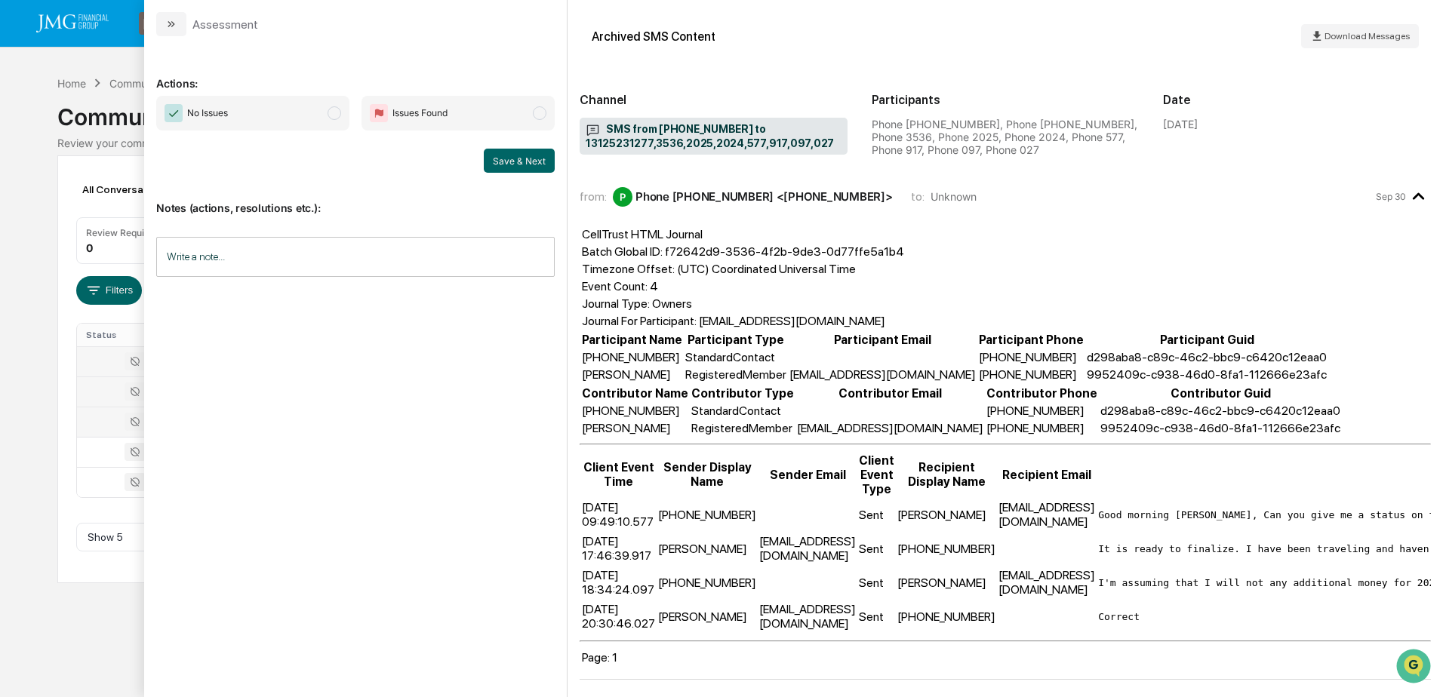
click at [79, 635] on div "Calendar Manage Tasks Reviews Approval Management Company People, Data, Setting…" at bounding box center [721, 348] width 1443 height 697
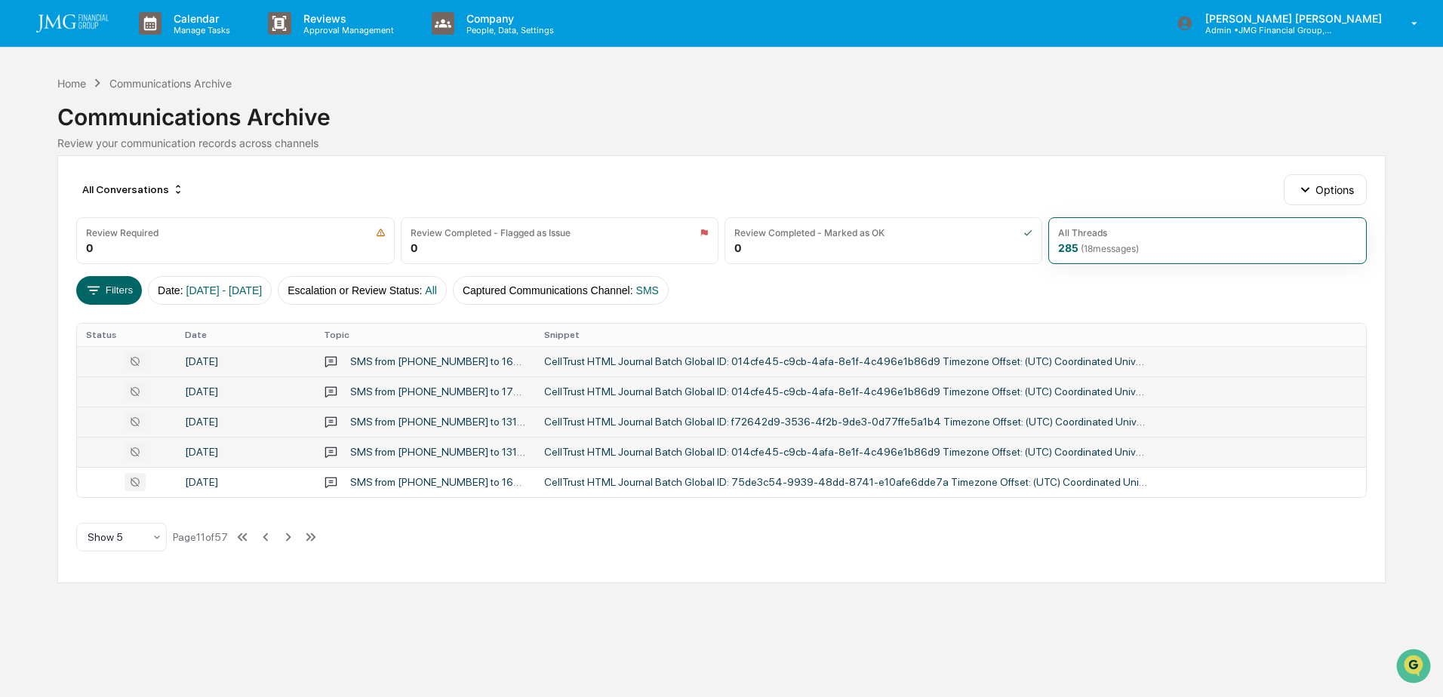
click at [230, 454] on div "September 29, 2025" at bounding box center [245, 452] width 121 height 12
click at [105, 617] on div "Calendar Manage Tasks Reviews Approval Management Company People, Data, Setting…" at bounding box center [721, 348] width 1443 height 697
click at [266, 475] on td "September 29, 2025" at bounding box center [245, 482] width 139 height 30
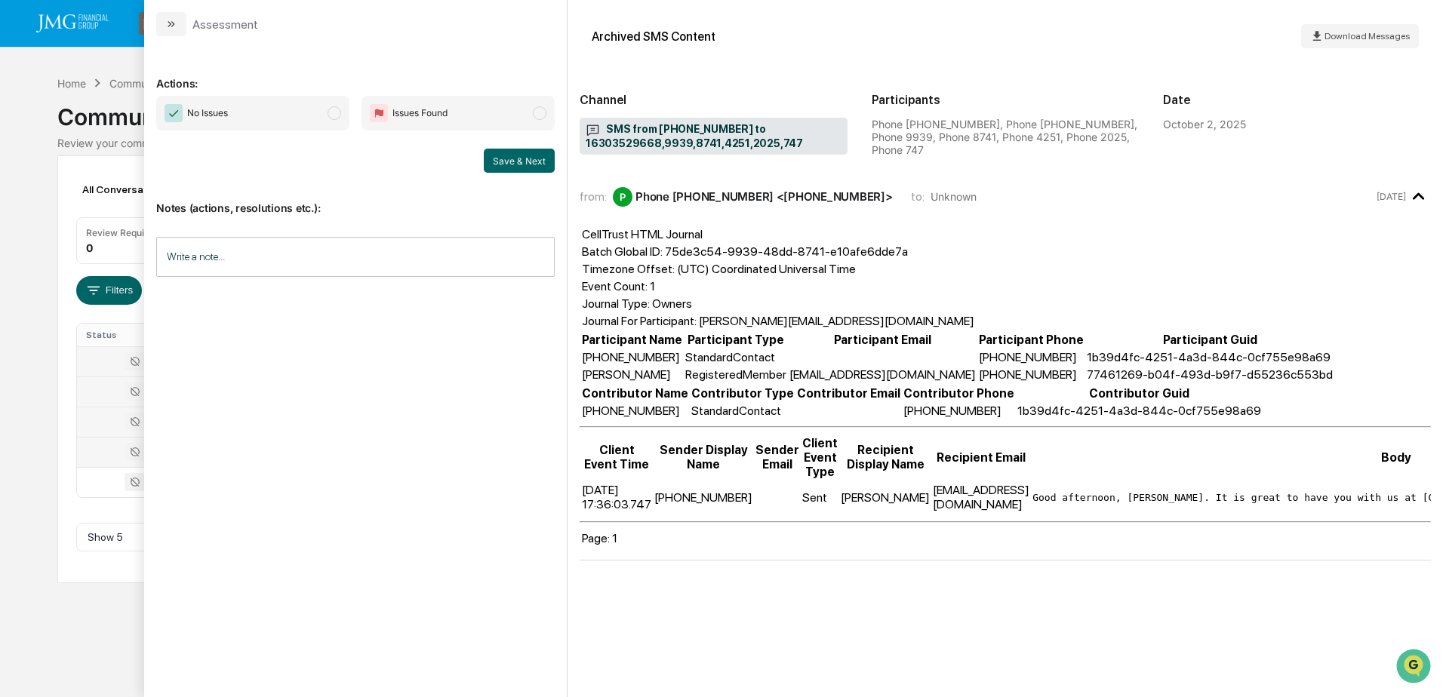
click at [57, 652] on div "Calendar Manage Tasks Reviews Approval Management Company People, Data, Setting…" at bounding box center [721, 348] width 1443 height 697
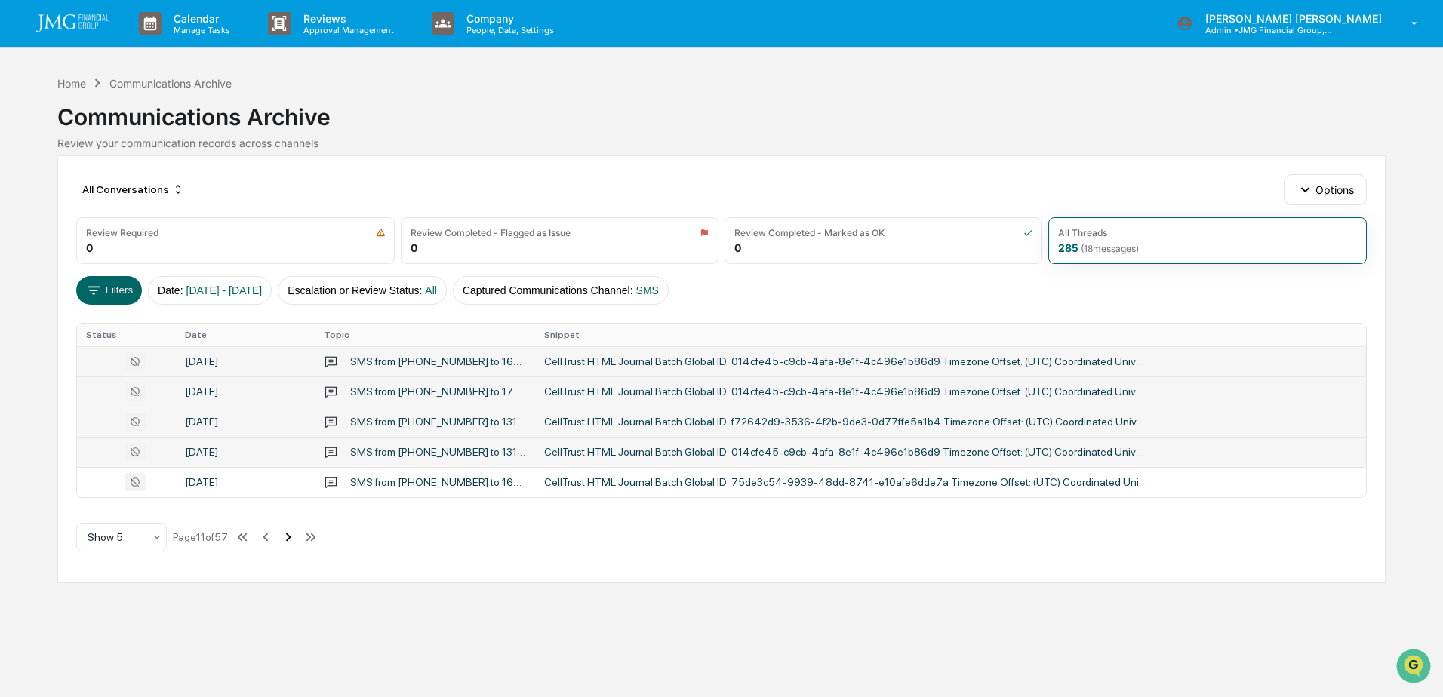
click at [291, 534] on icon at bounding box center [288, 537] width 5 height 8
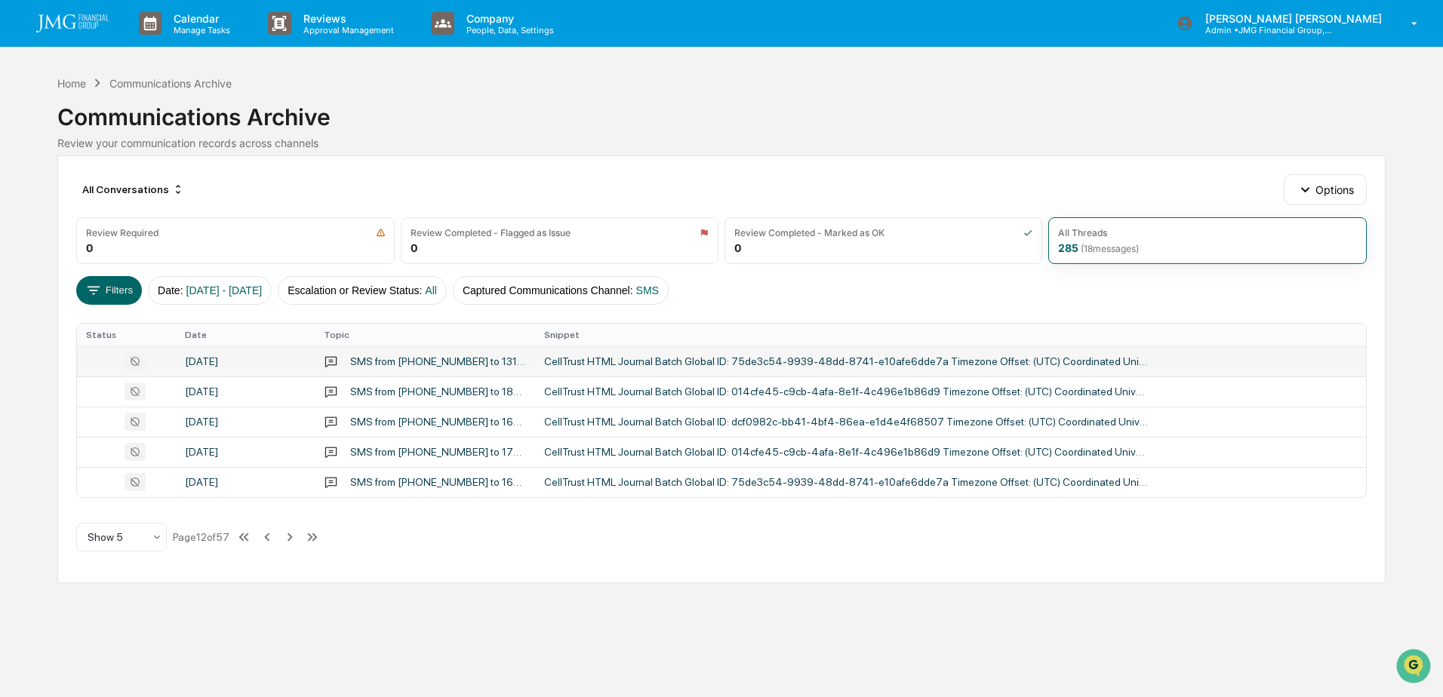
click at [221, 362] on div "September 29, 2025" at bounding box center [245, 361] width 121 height 12
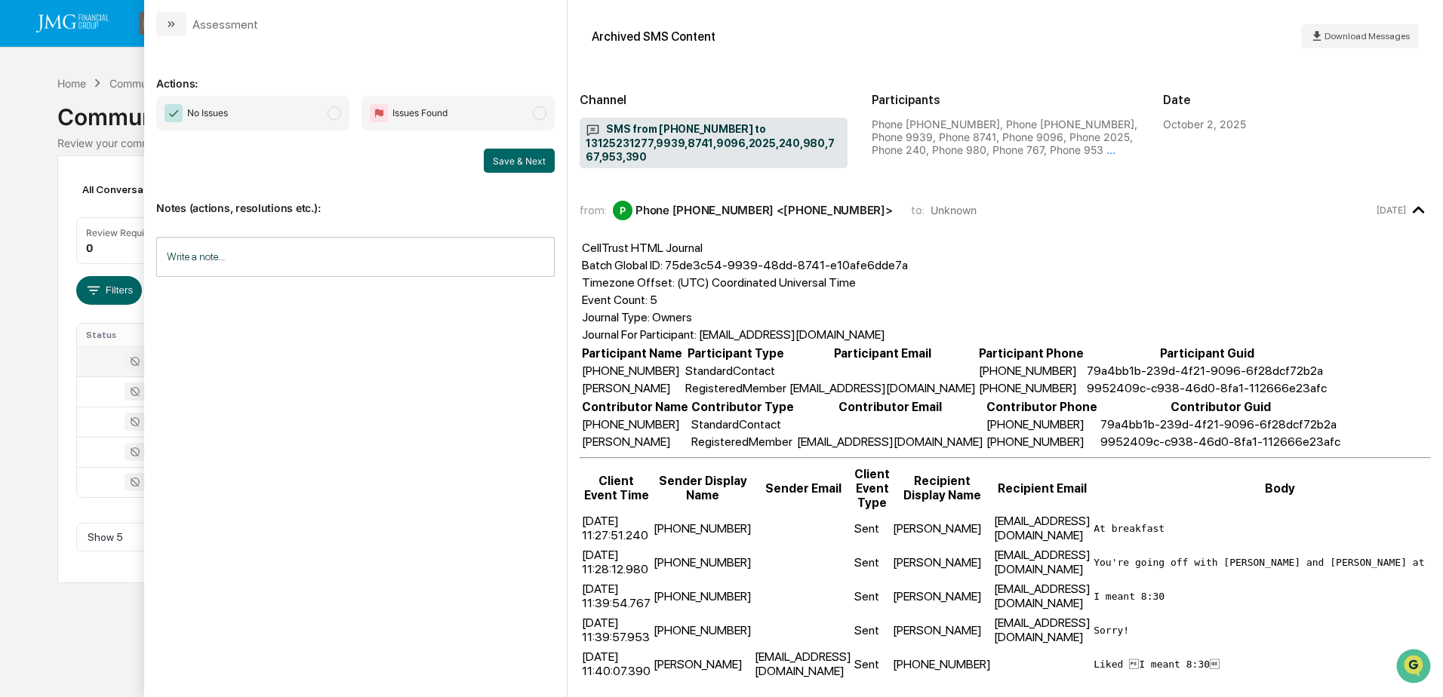
click at [118, 632] on div "Calendar Manage Tasks Reviews Approval Management Company People, Data, Setting…" at bounding box center [721, 348] width 1443 height 697
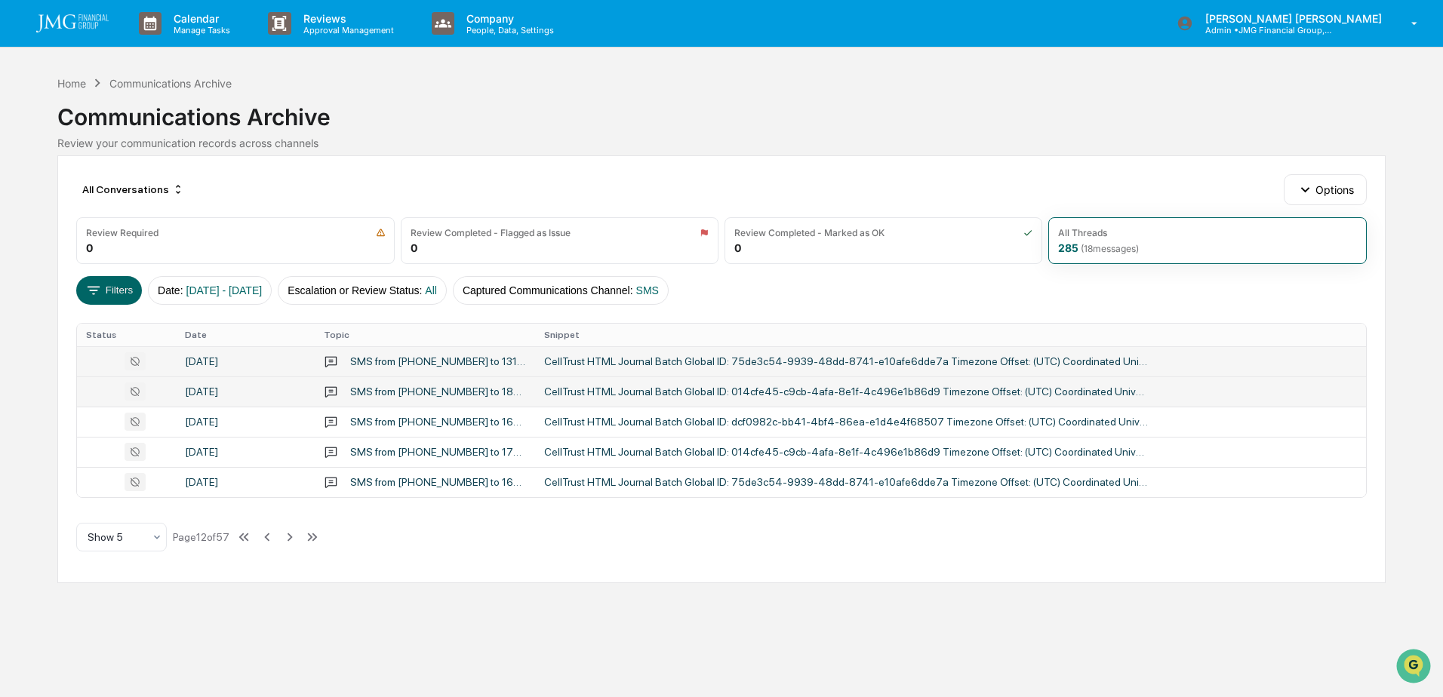
click at [226, 393] on div "September 29, 2025" at bounding box center [245, 392] width 121 height 12
click at [115, 623] on div "Calendar Manage Tasks Reviews Approval Management Company People, Data, Setting…" at bounding box center [721, 348] width 1443 height 697
click at [257, 414] on td "September 29, 2025" at bounding box center [245, 422] width 139 height 30
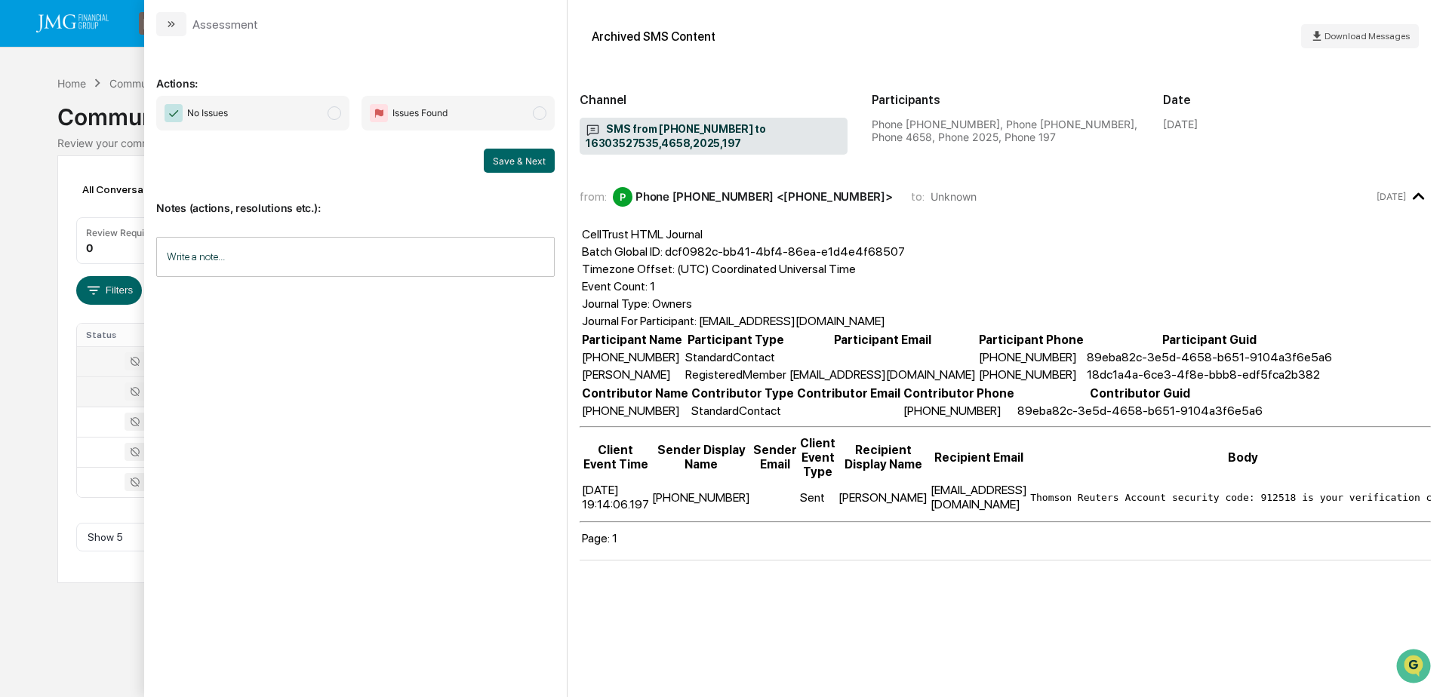
click at [30, 636] on div "Calendar Manage Tasks Reviews Approval Management Company People, Data, Setting…" at bounding box center [721, 348] width 1443 height 697
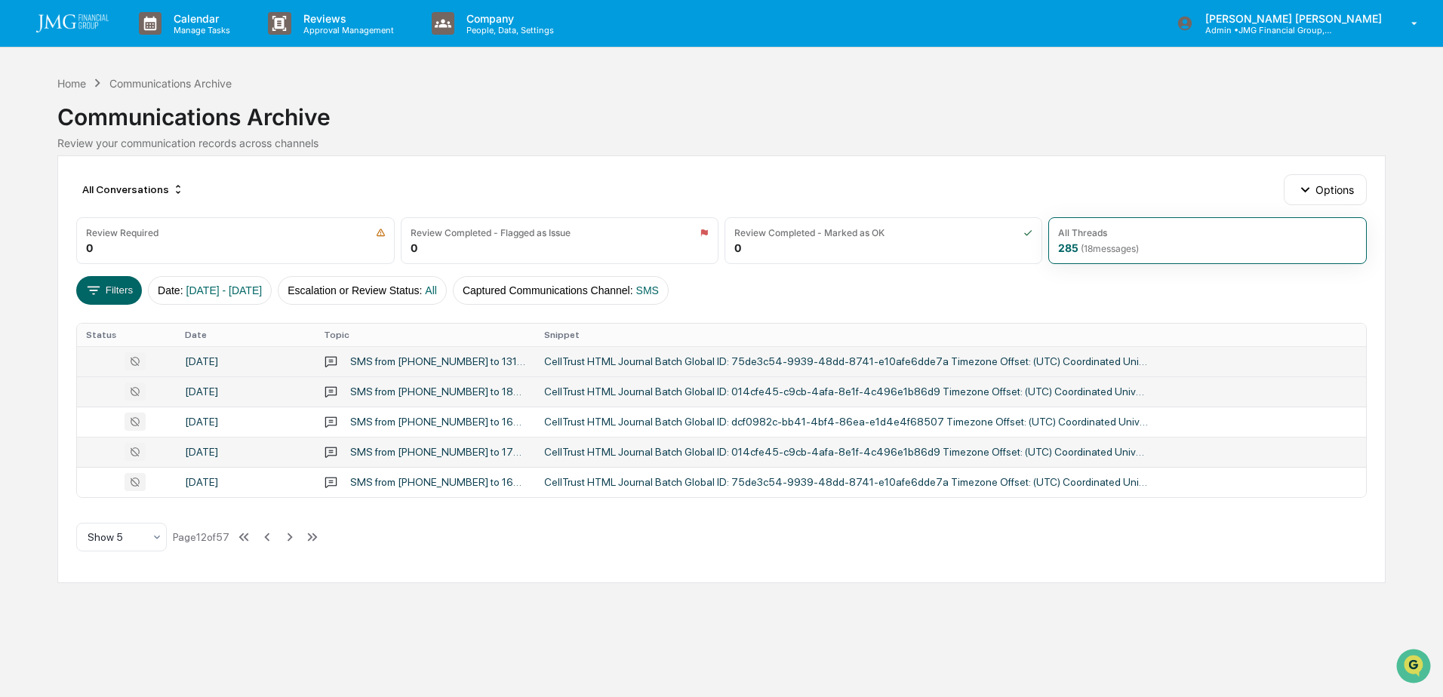
click at [255, 449] on div "September 29, 2025" at bounding box center [245, 452] width 121 height 12
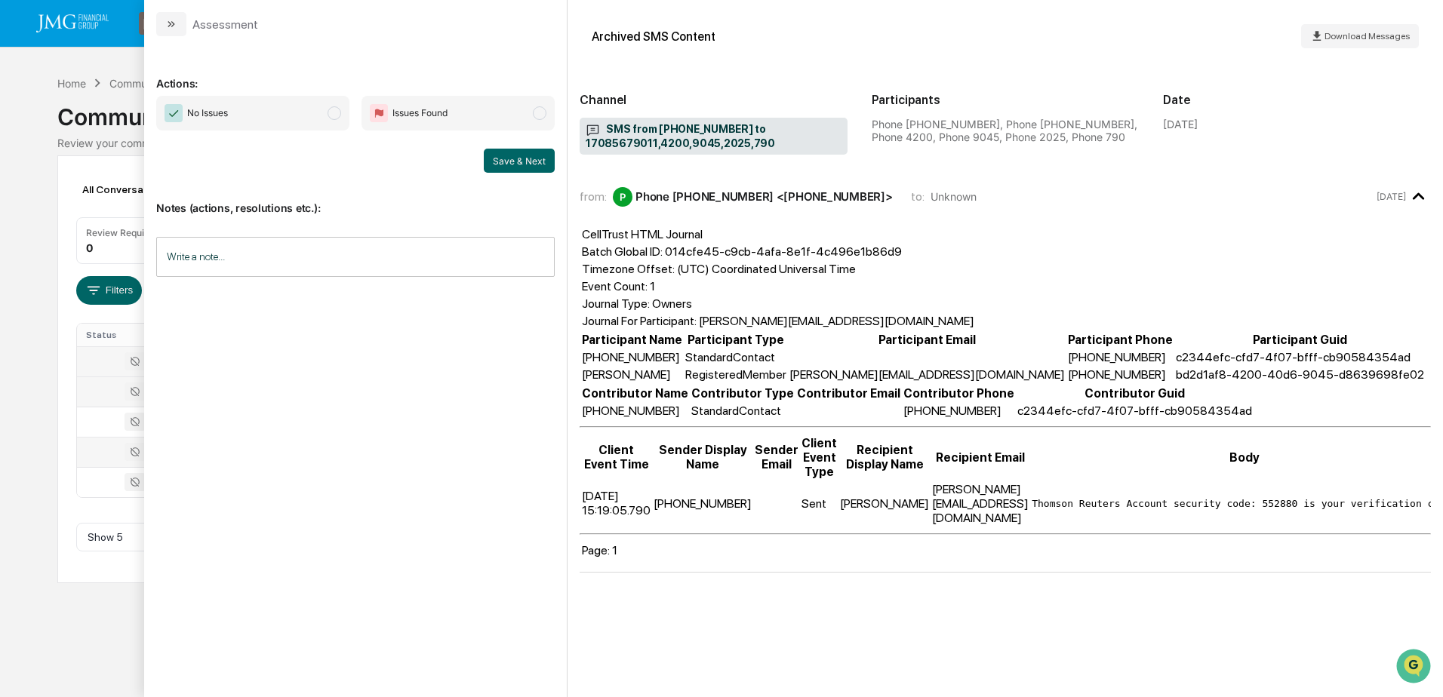
click at [102, 587] on div "Calendar Manage Tasks Reviews Approval Management Company People, Data, Setting…" at bounding box center [721, 348] width 1443 height 697
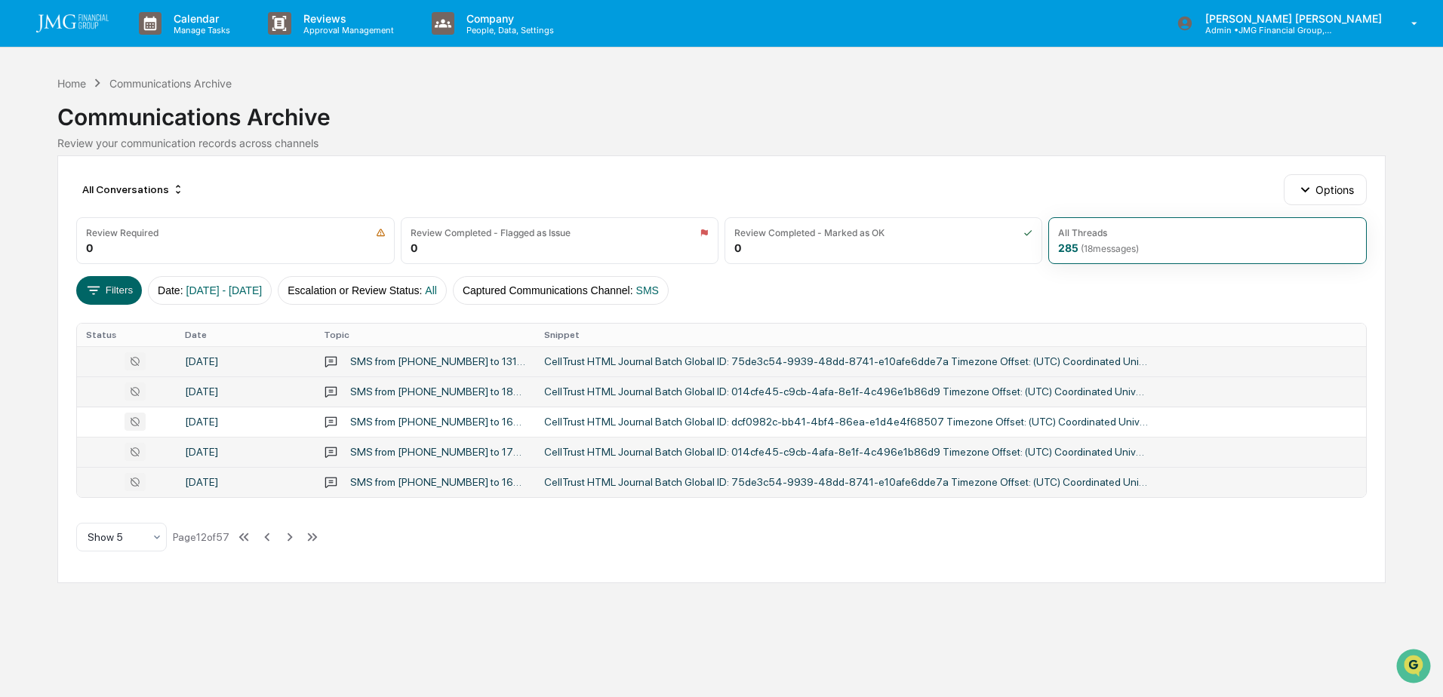
click at [382, 489] on div "SMS from 12022401124 to 16303529668,9939,8741,4251,2025,747" at bounding box center [425, 482] width 202 height 14
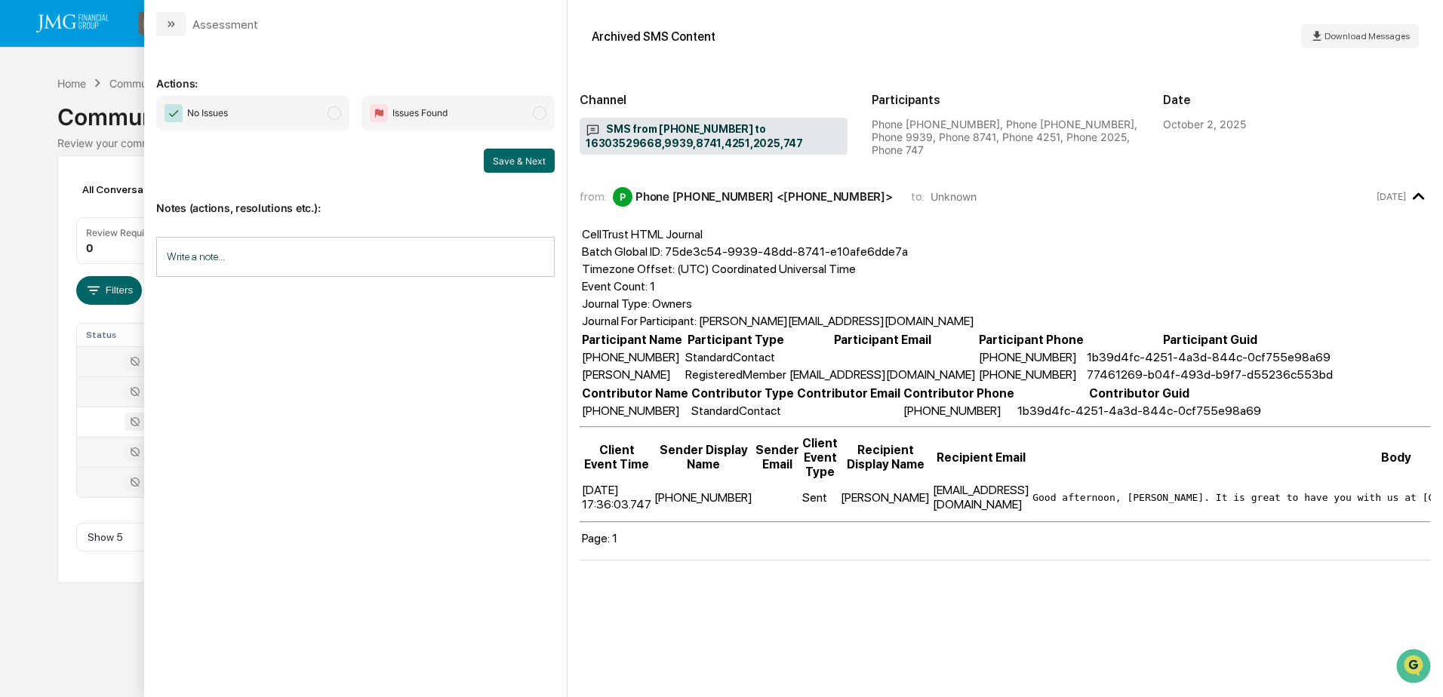
click at [139, 608] on div "Calendar Manage Tasks Reviews Approval Management Company People, Data, Setting…" at bounding box center [721, 348] width 1443 height 697
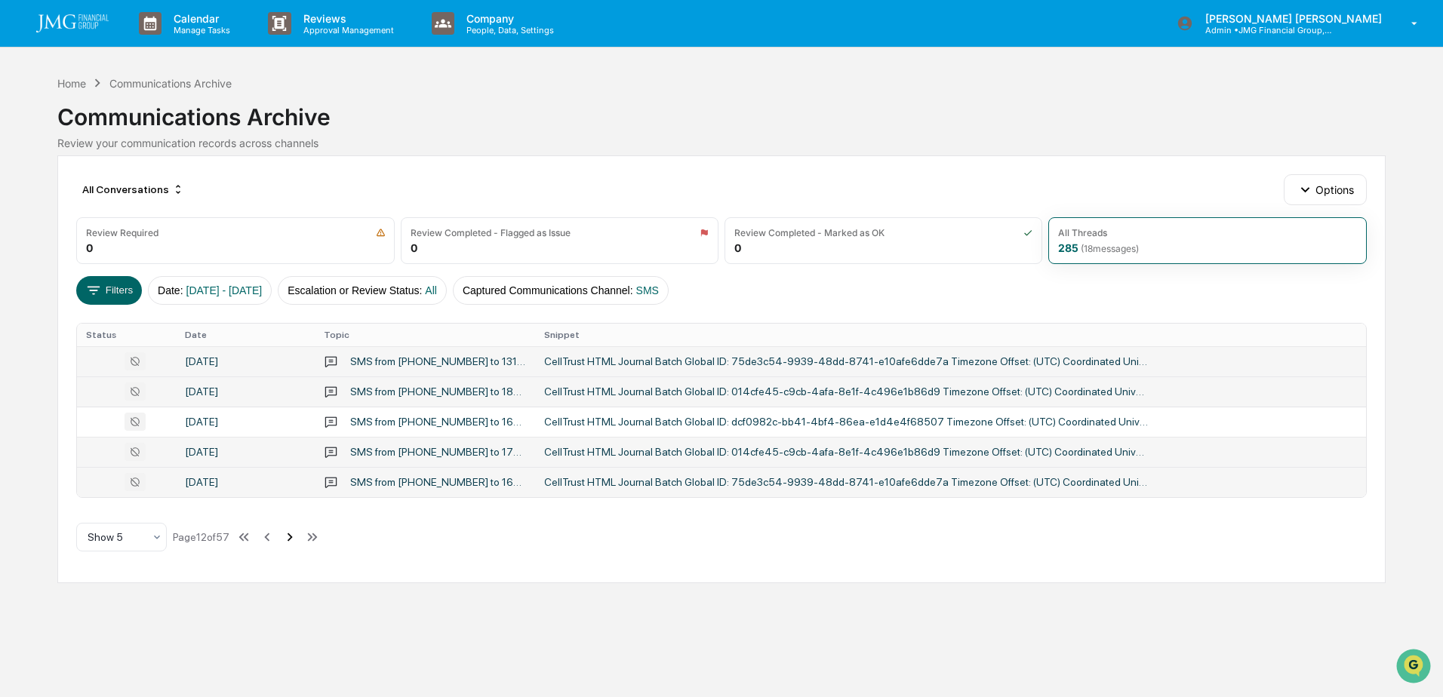
click at [285, 532] on icon at bounding box center [289, 537] width 17 height 17
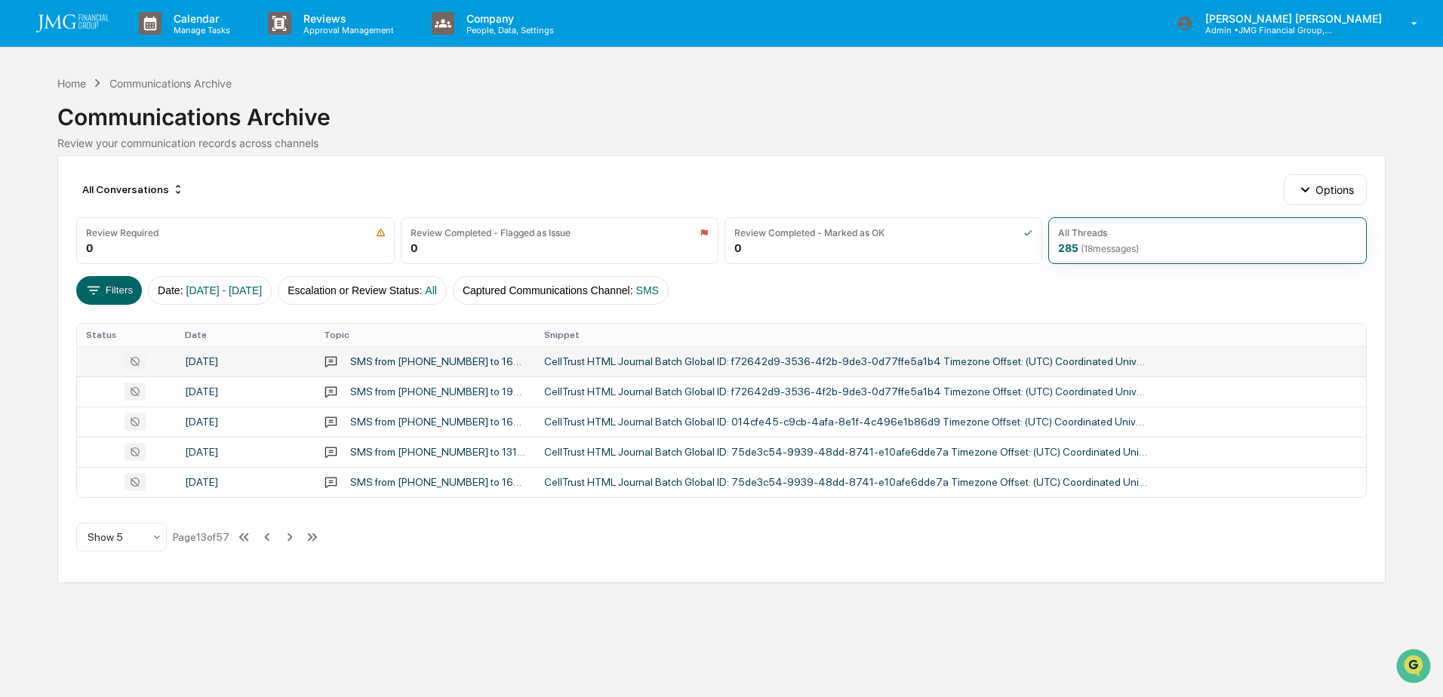
click at [254, 362] on div "September 29, 2025" at bounding box center [245, 361] width 121 height 12
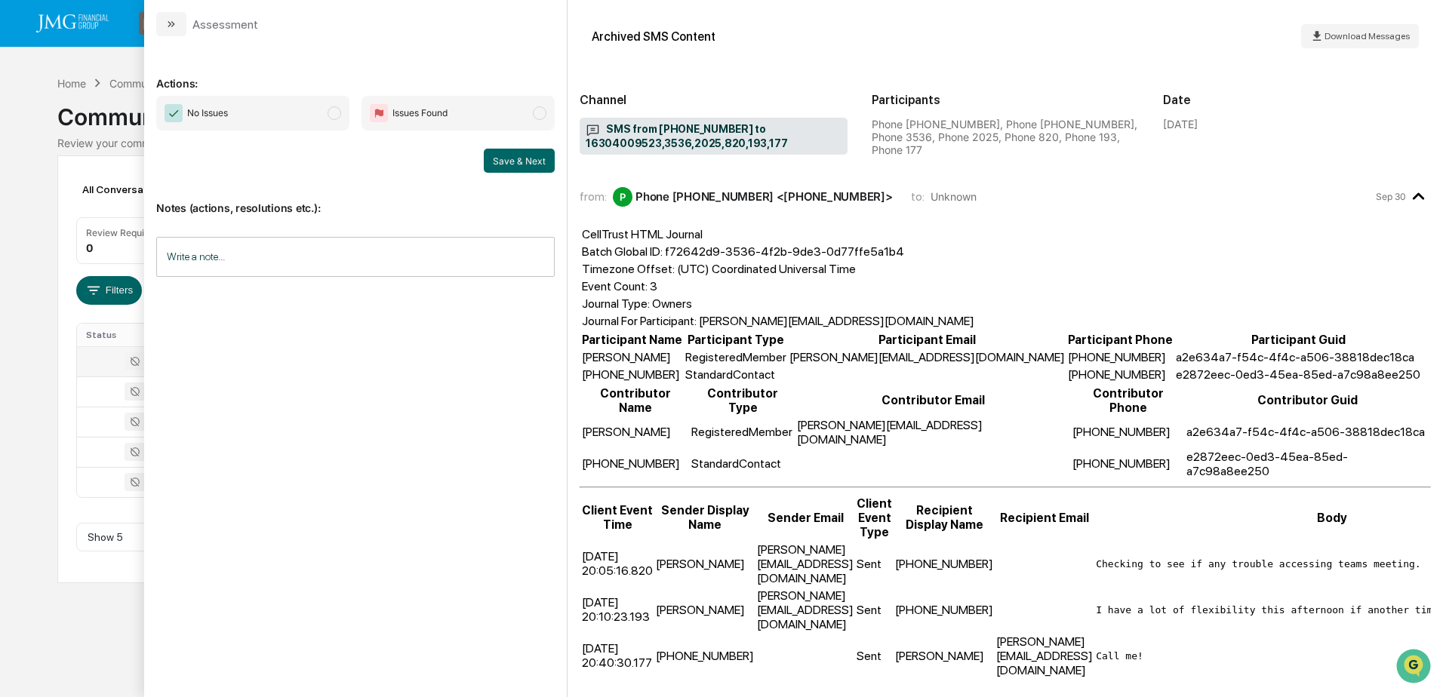
click at [78, 636] on div "Calendar Manage Tasks Reviews Approval Management Company People, Data, Setting…" at bounding box center [721, 348] width 1443 height 697
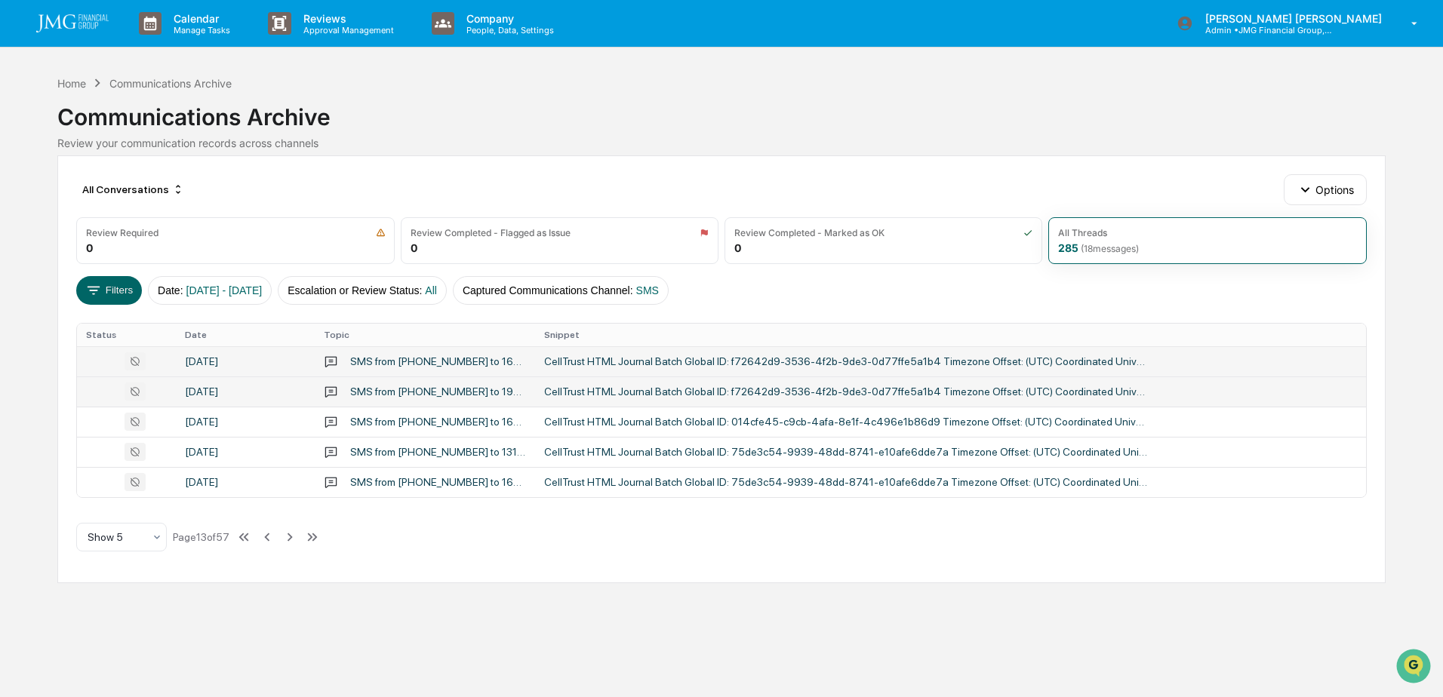
click at [235, 388] on div "September 29, 2025" at bounding box center [245, 392] width 121 height 12
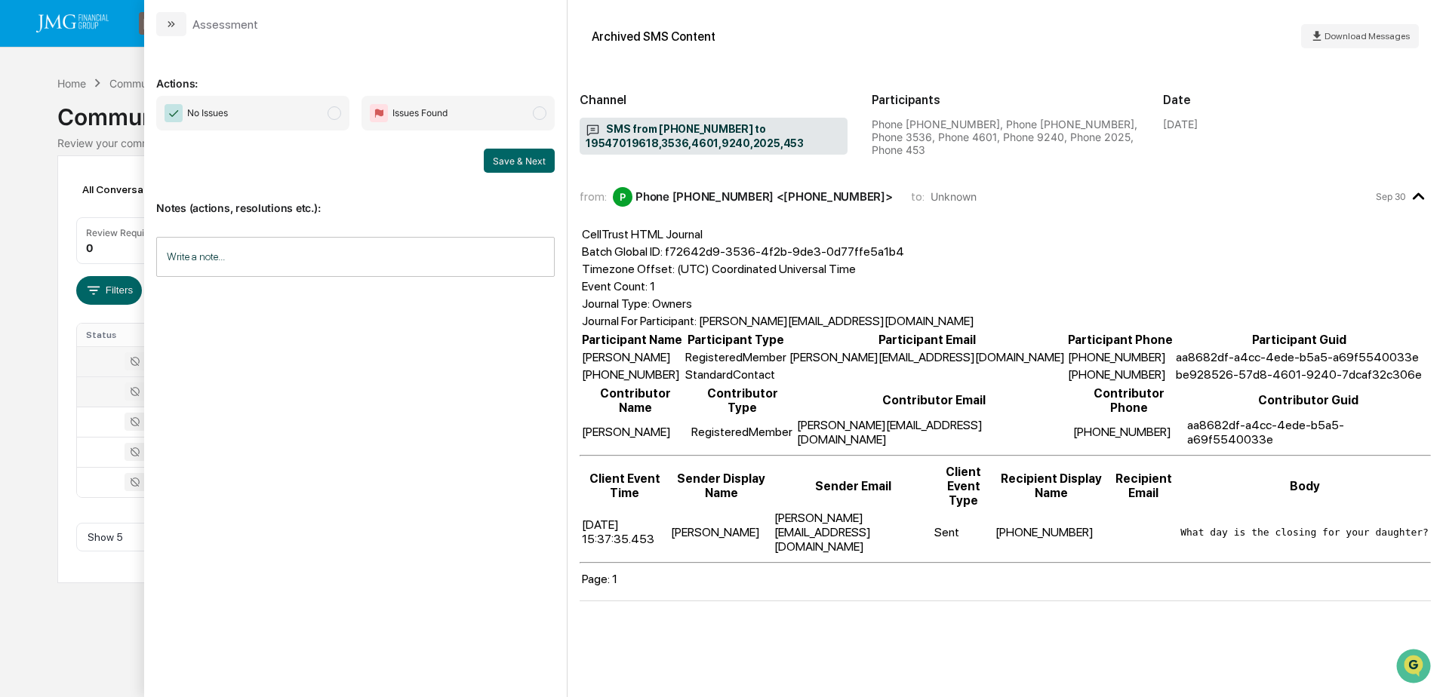
click at [72, 625] on div "Calendar Manage Tasks Reviews Approval Management Company People, Data, Setting…" at bounding box center [721, 348] width 1443 height 697
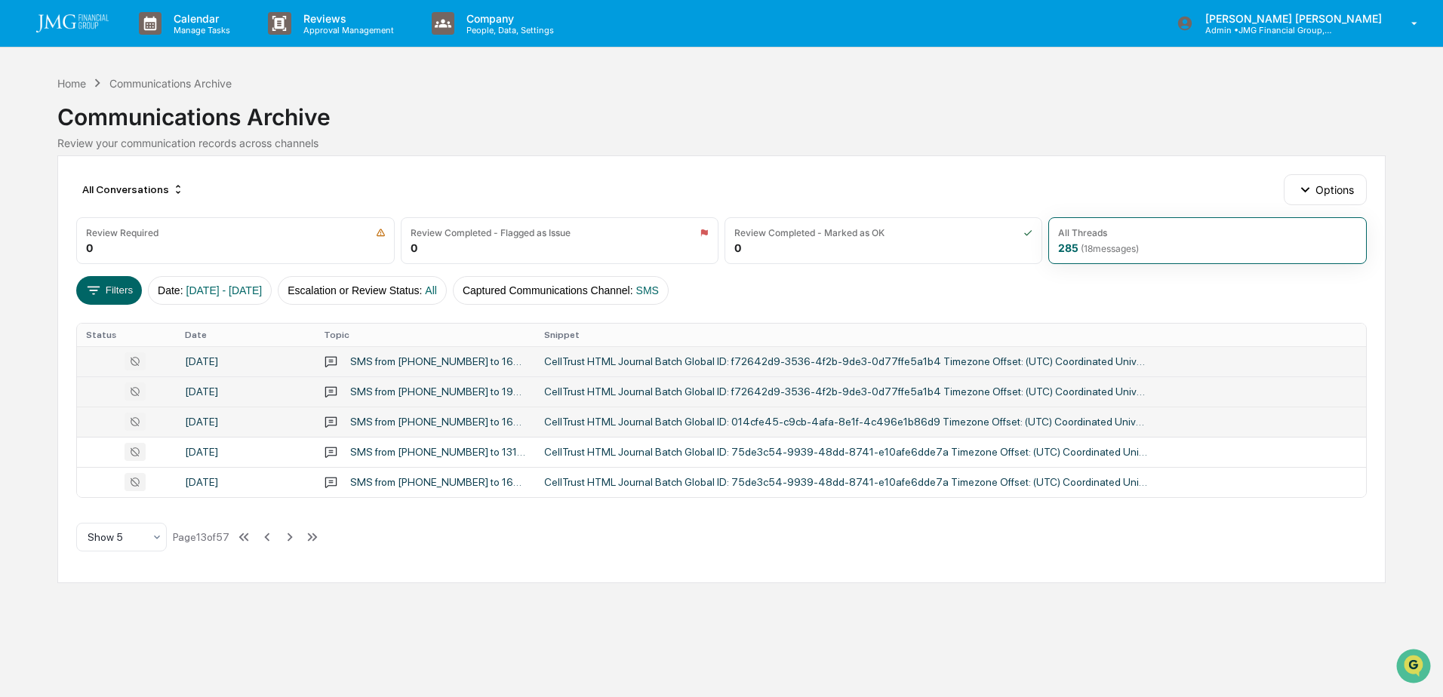
click at [226, 426] on div "September 29, 2025" at bounding box center [245, 422] width 121 height 12
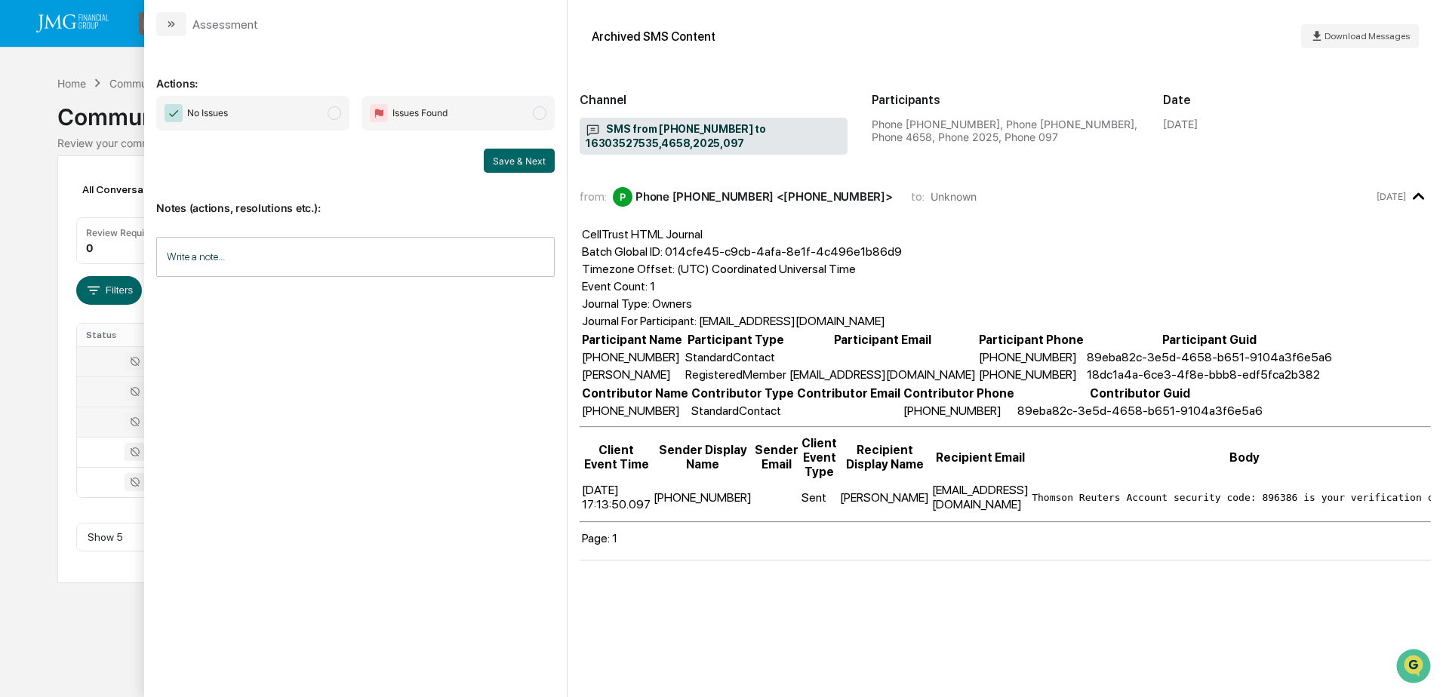
click at [89, 636] on div "Calendar Manage Tasks Reviews Approval Management Company People, Data, Setting…" at bounding box center [721, 348] width 1443 height 697
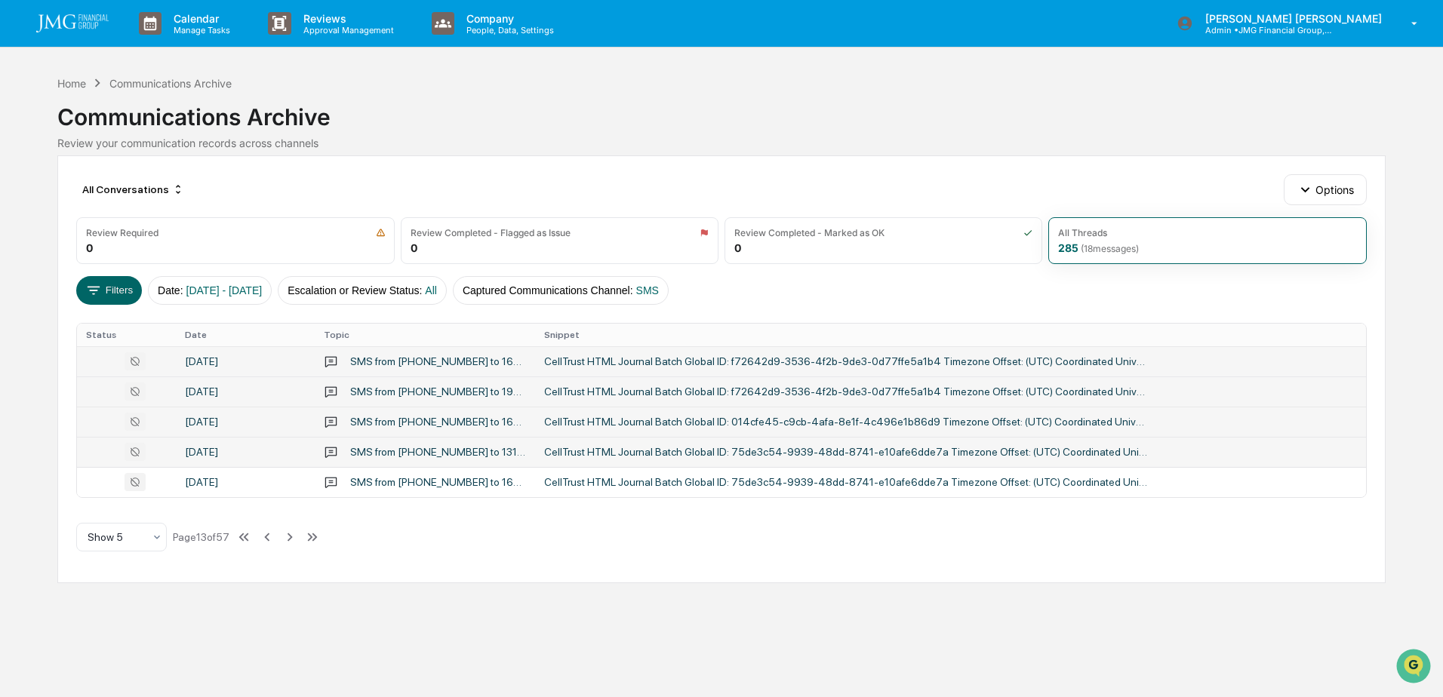
click at [212, 457] on div "September 29, 2025" at bounding box center [245, 452] width 121 height 12
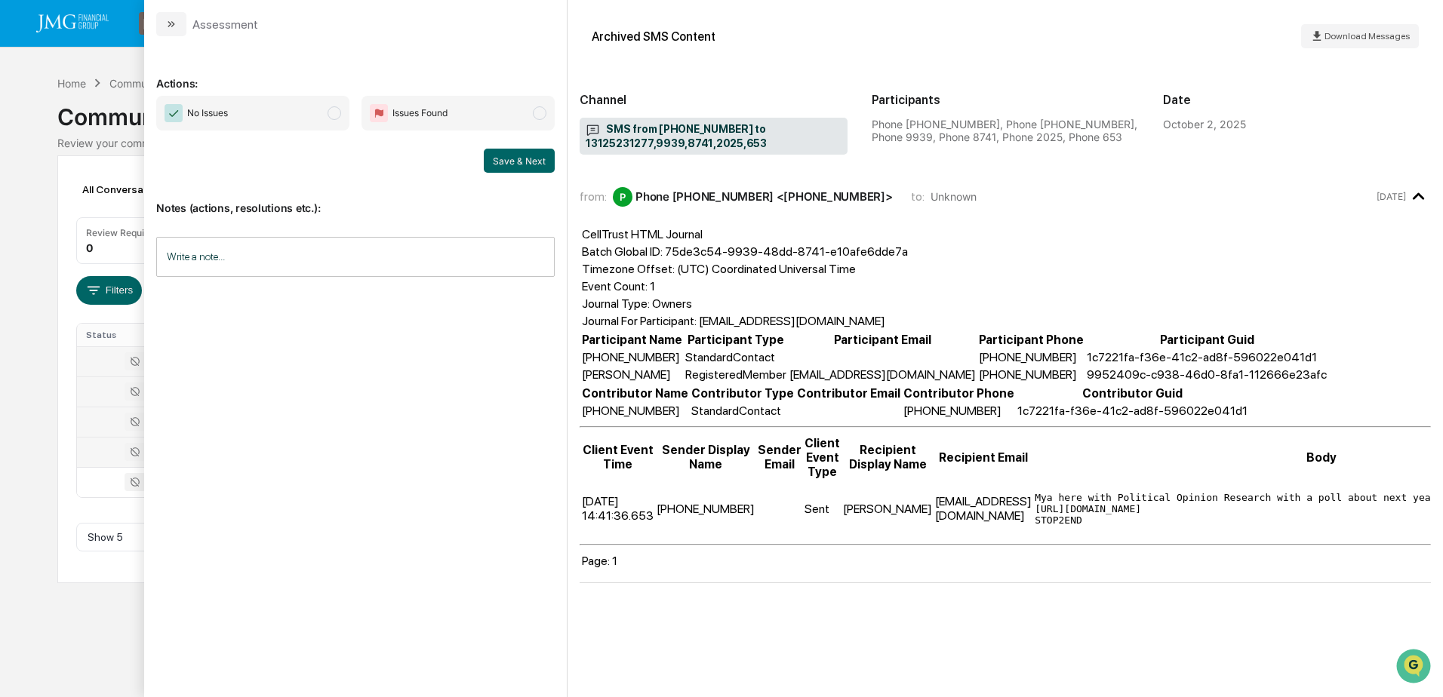
click at [98, 635] on div "Calendar Manage Tasks Reviews Approval Management Company People, Data, Setting…" at bounding box center [721, 348] width 1443 height 697
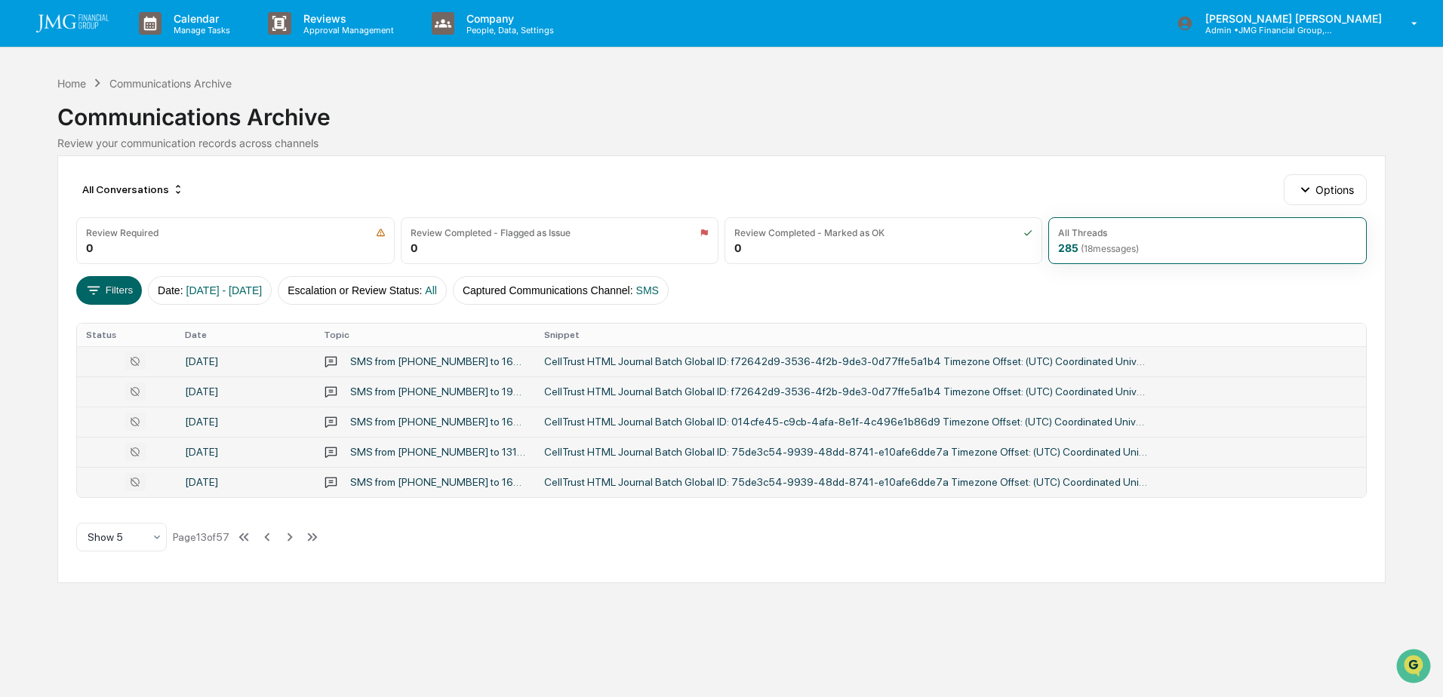
click at [227, 481] on div "September 29, 2025" at bounding box center [245, 482] width 121 height 12
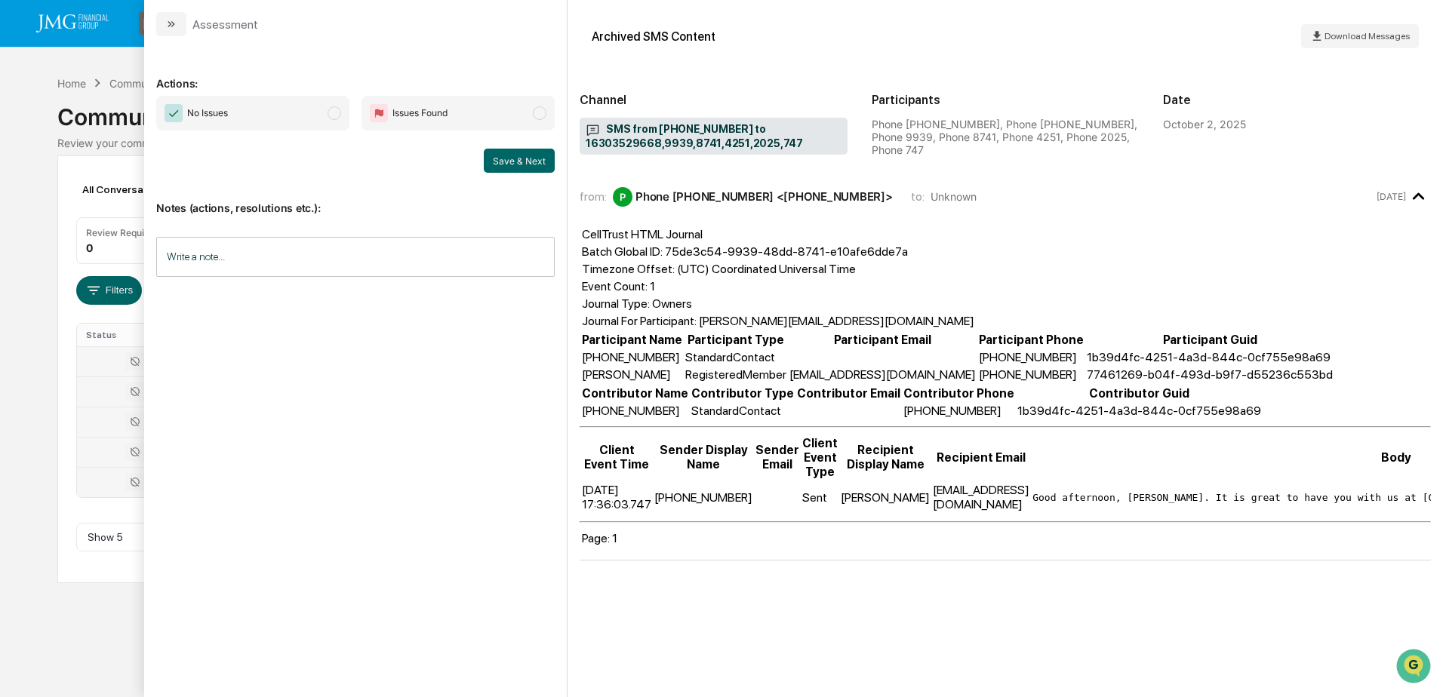
click at [54, 648] on div "Calendar Manage Tasks Reviews Approval Management Company People, Data, Setting…" at bounding box center [721, 348] width 1443 height 697
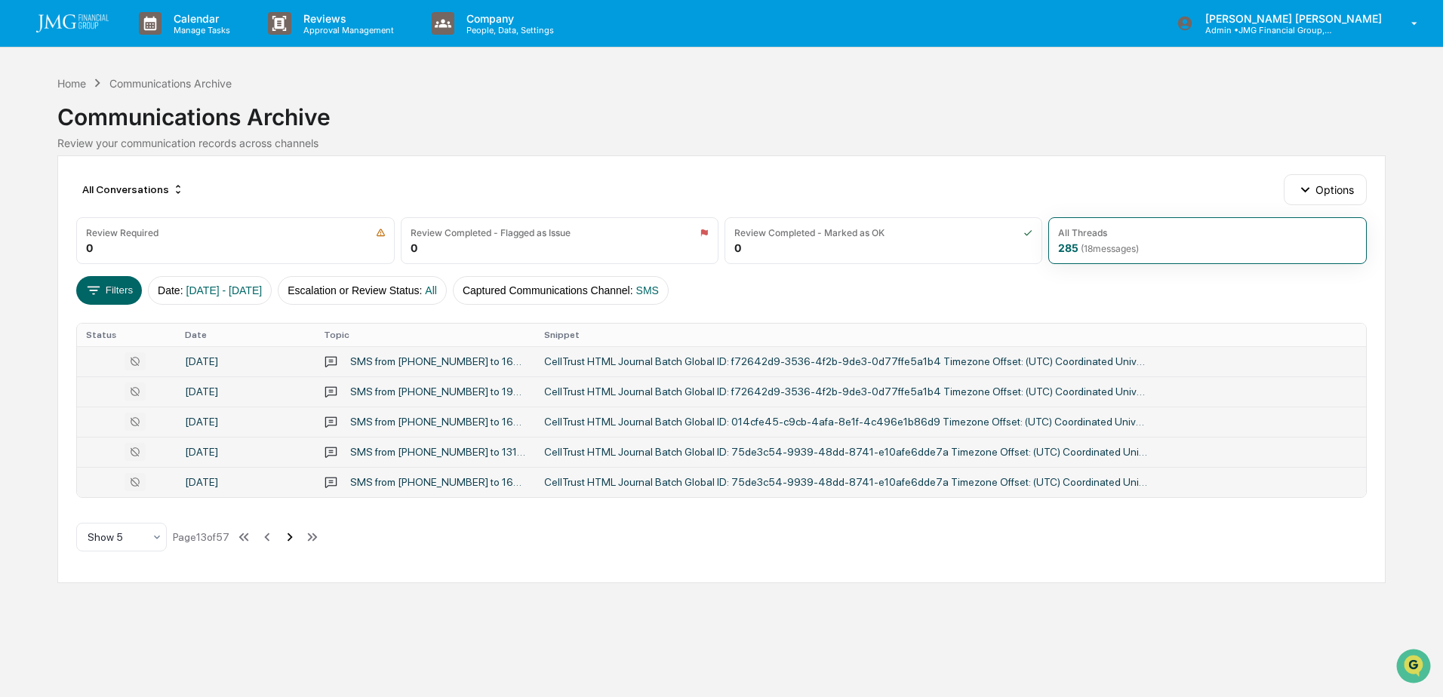
click at [293, 537] on icon at bounding box center [289, 537] width 17 height 17
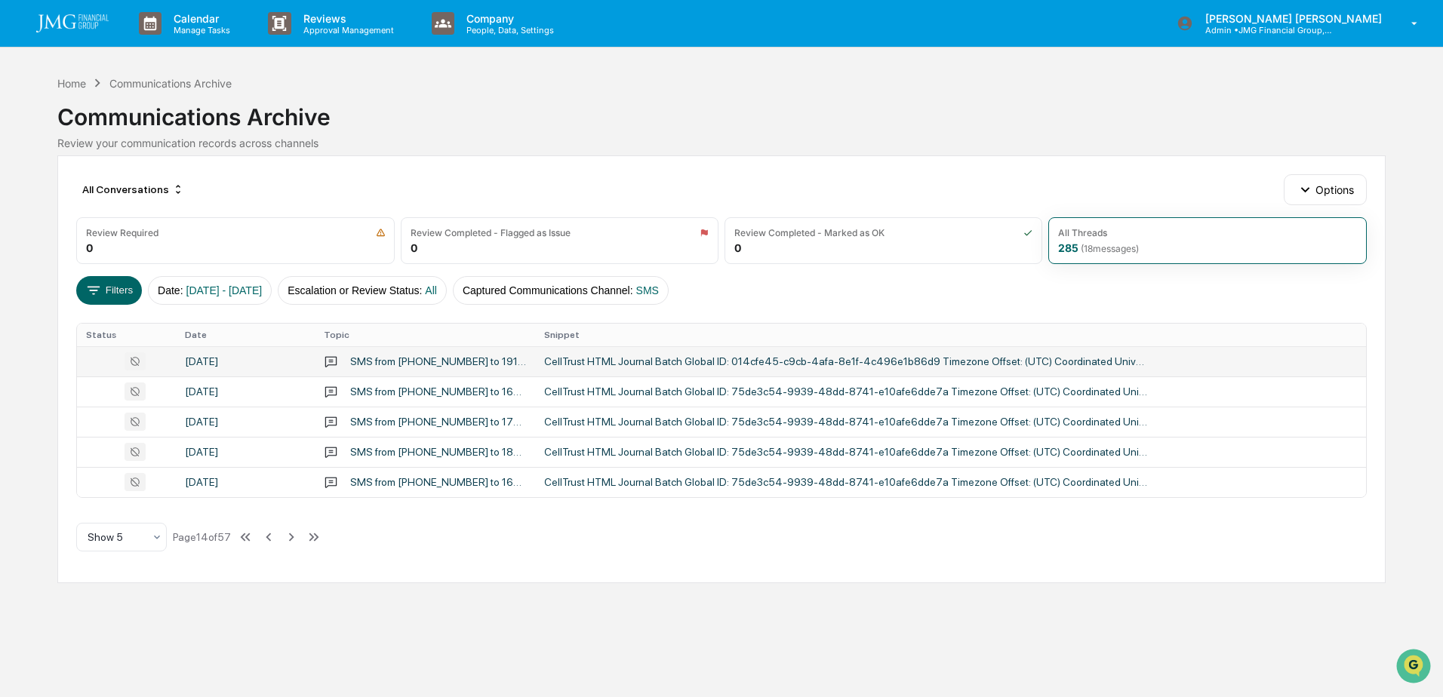
click at [229, 361] on div "September 29, 2025" at bounding box center [245, 361] width 121 height 12
click at [132, 666] on div "Calendar Manage Tasks Reviews Approval Management Company People, Data, Setting…" at bounding box center [721, 348] width 1443 height 697
click at [237, 389] on div "September 29, 2025" at bounding box center [245, 392] width 121 height 12
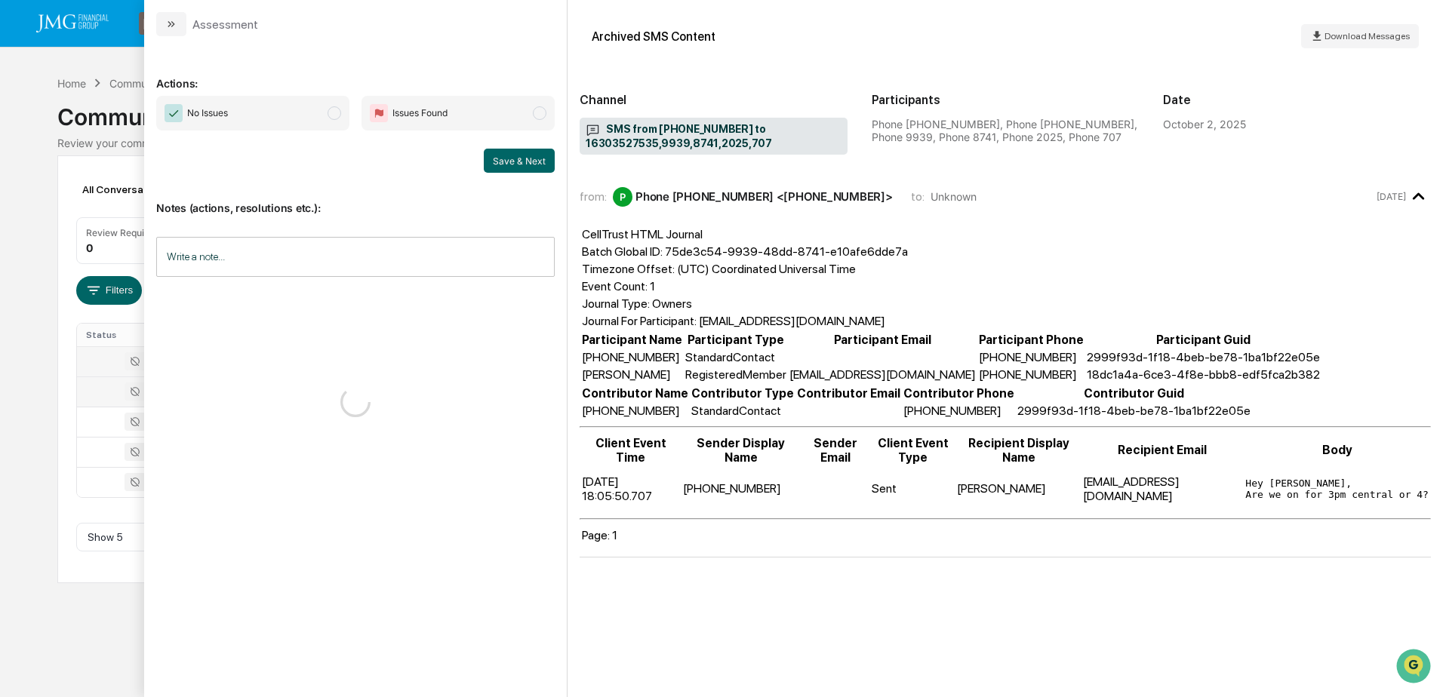
click at [100, 620] on div "Calendar Manage Tasks Reviews Approval Management Company People, Data, Setting…" at bounding box center [721, 348] width 1443 height 697
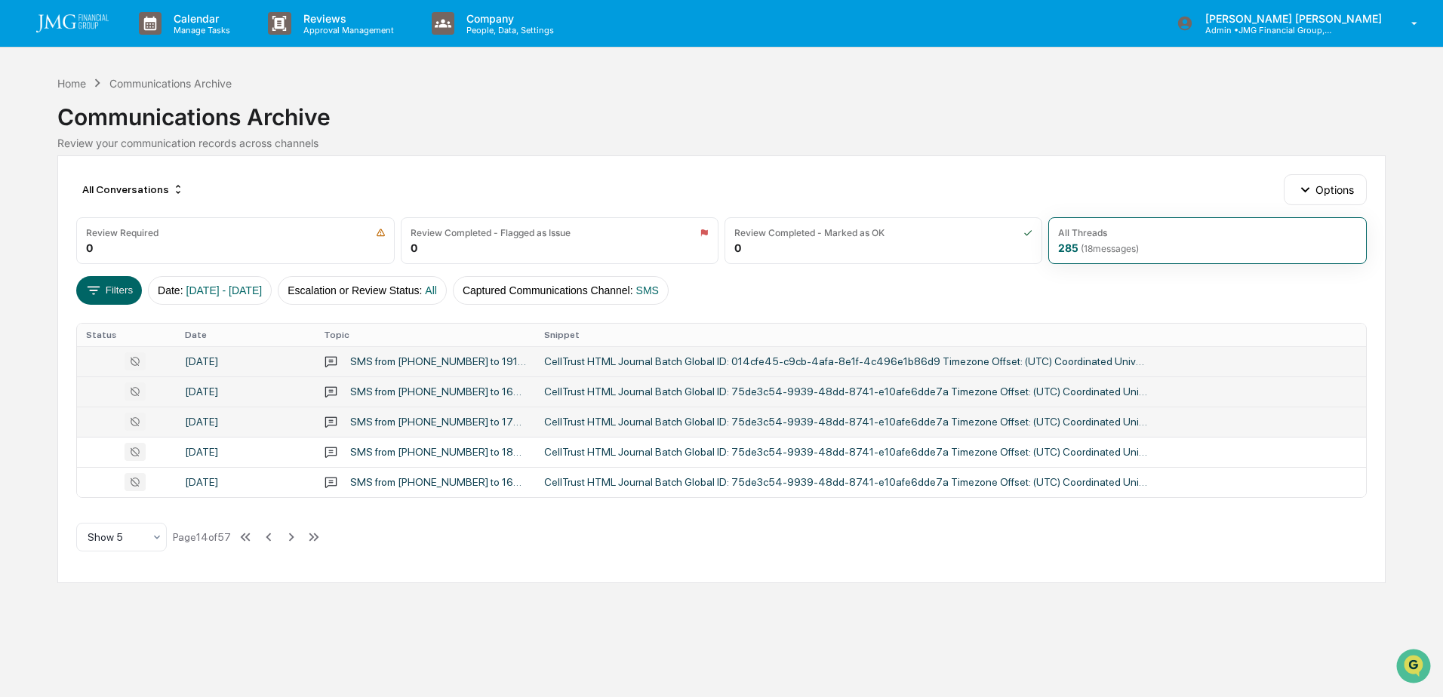
click at [200, 419] on div "September 29, 2025" at bounding box center [245, 422] width 121 height 12
click at [94, 642] on div "Calendar Manage Tasks Reviews Approval Management Company People, Data, Setting…" at bounding box center [721, 348] width 1443 height 697
click at [257, 422] on div "September 29, 2025" at bounding box center [245, 422] width 121 height 12
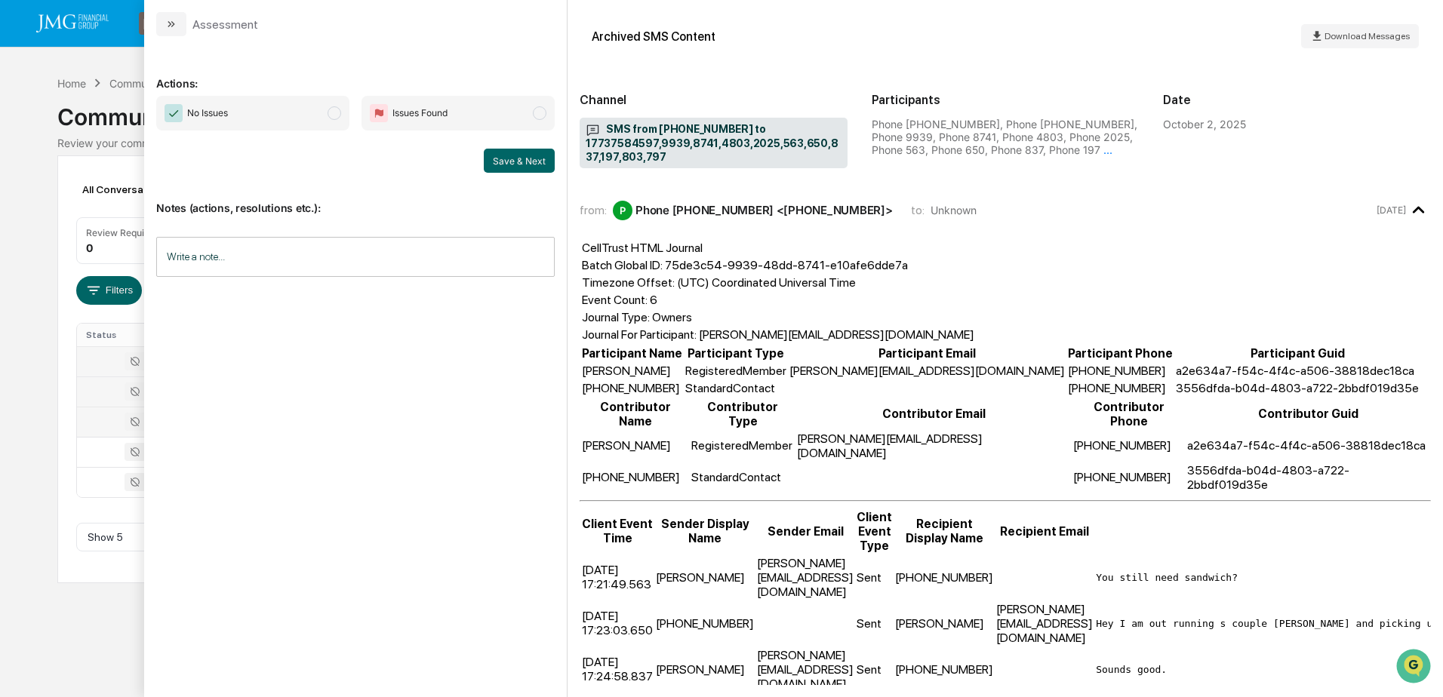
click at [107, 635] on div "Calendar Manage Tasks Reviews Approval Management Company People, Data, Setting…" at bounding box center [721, 348] width 1443 height 697
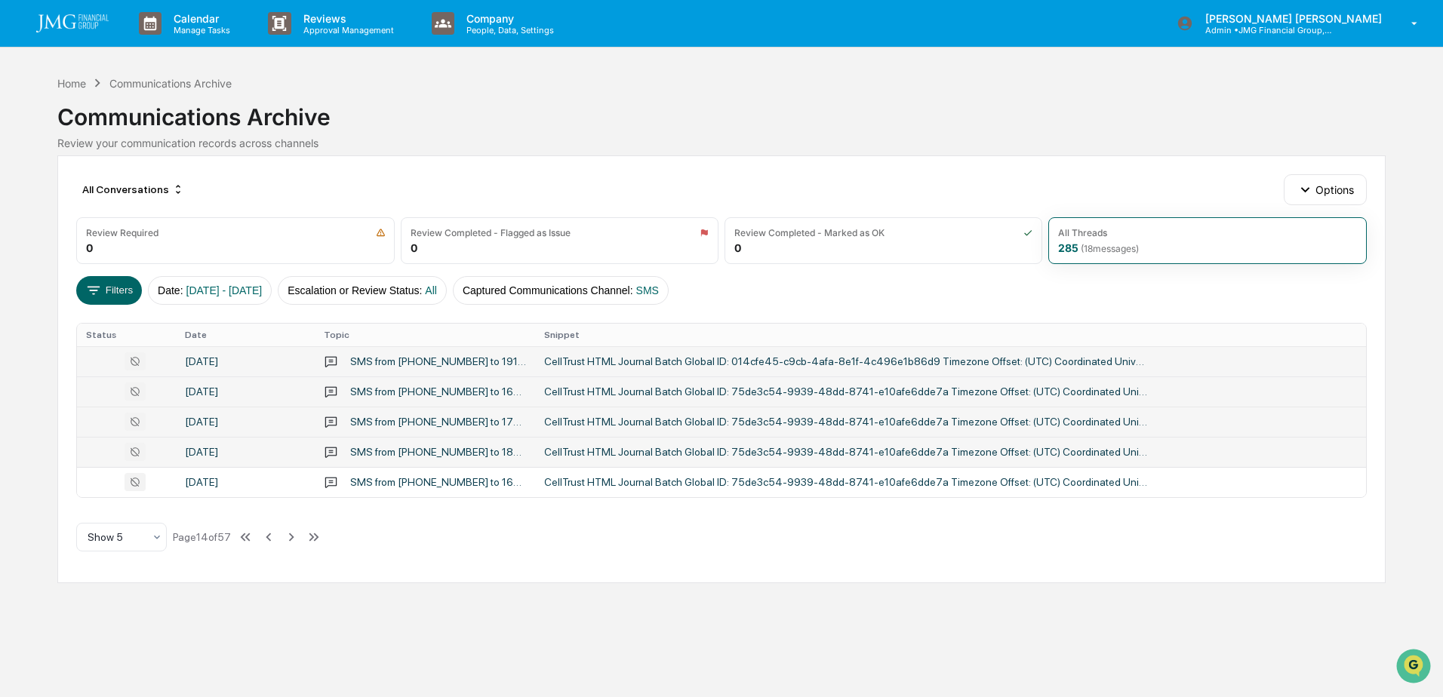
click at [234, 451] on div "September 29, 2025" at bounding box center [245, 452] width 121 height 12
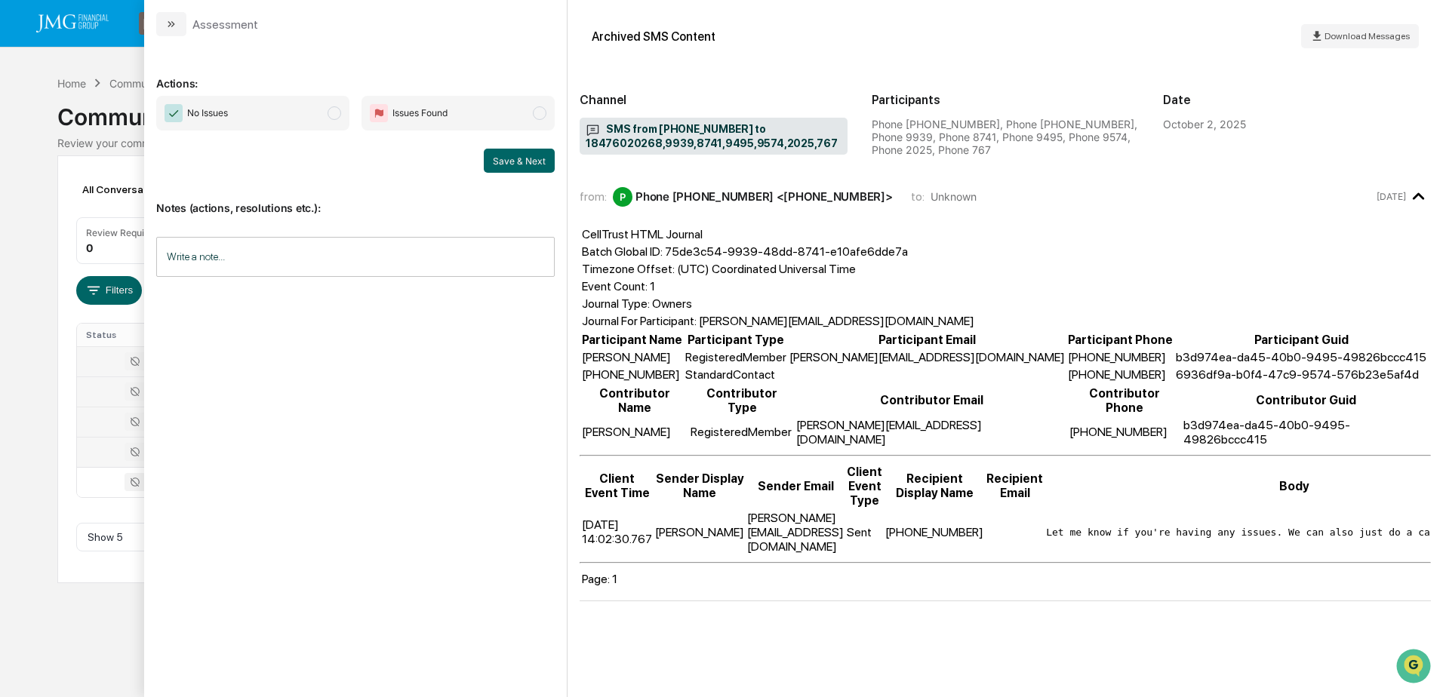
click at [107, 595] on div "Calendar Manage Tasks Reviews Approval Management Company People, Data, Setting…" at bounding box center [721, 348] width 1443 height 697
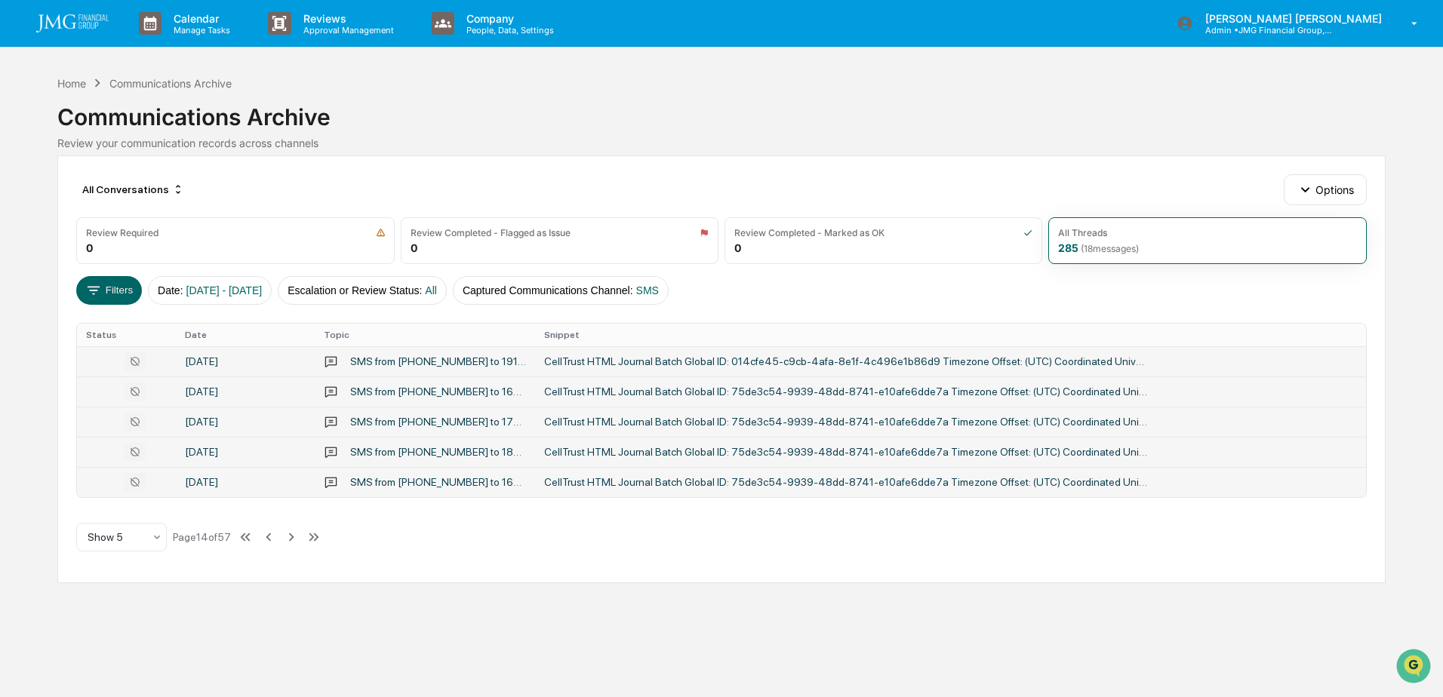
click at [245, 481] on div "September 29, 2025" at bounding box center [245, 482] width 121 height 12
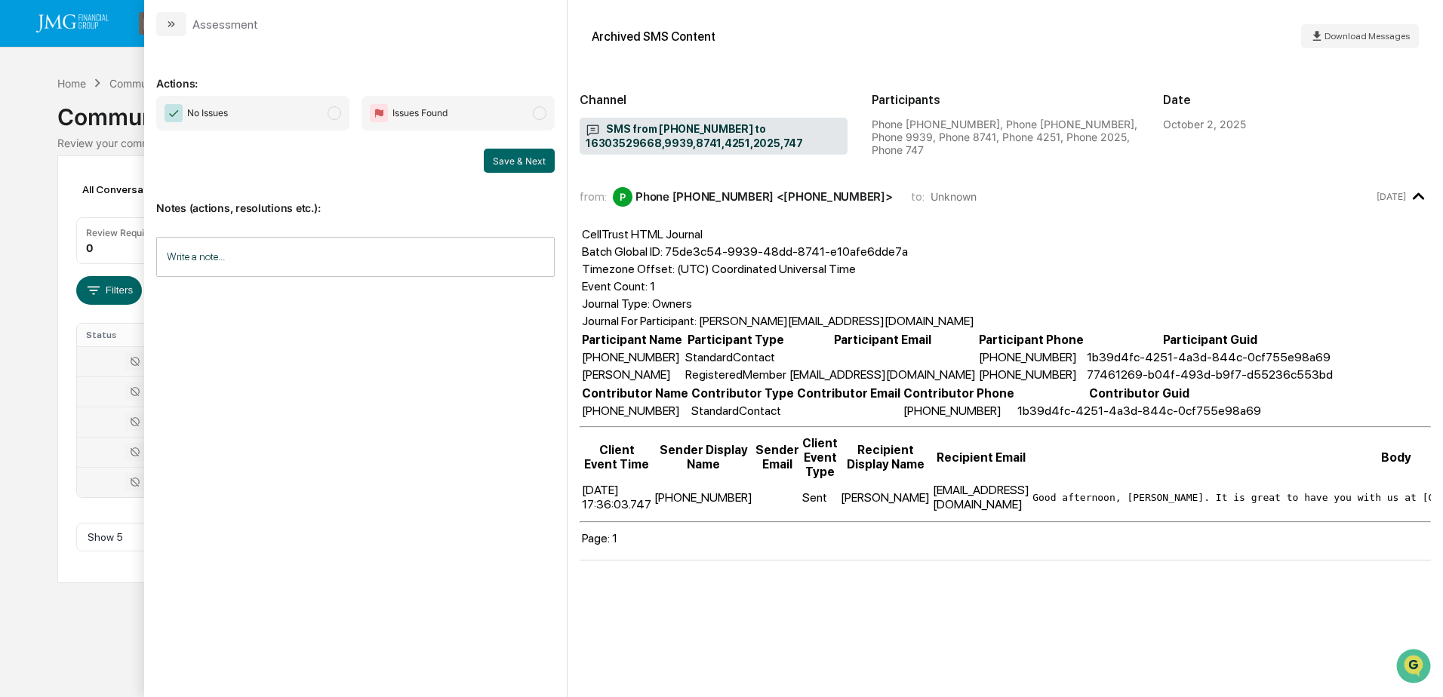
click at [57, 631] on div "Calendar Manage Tasks Reviews Approval Management Company People, Data, Setting…" at bounding box center [721, 348] width 1443 height 697
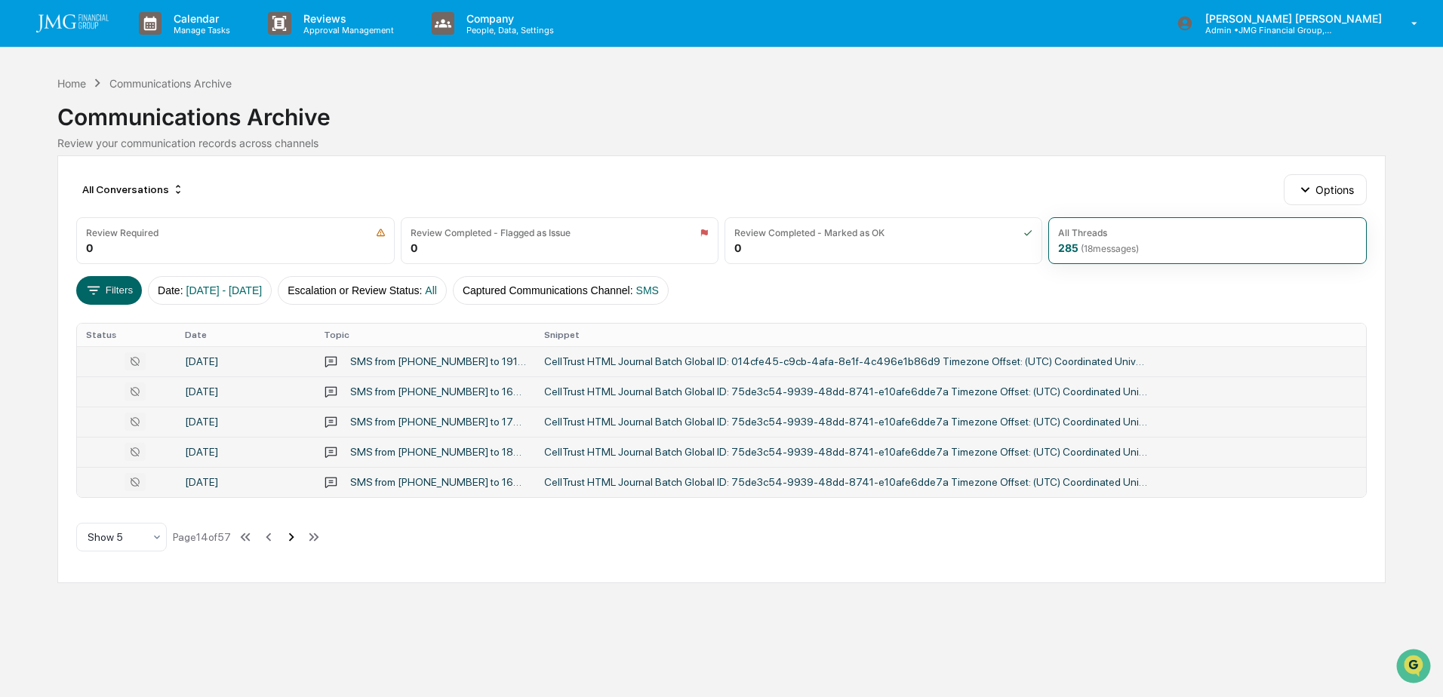
click at [288, 536] on icon at bounding box center [291, 537] width 17 height 17
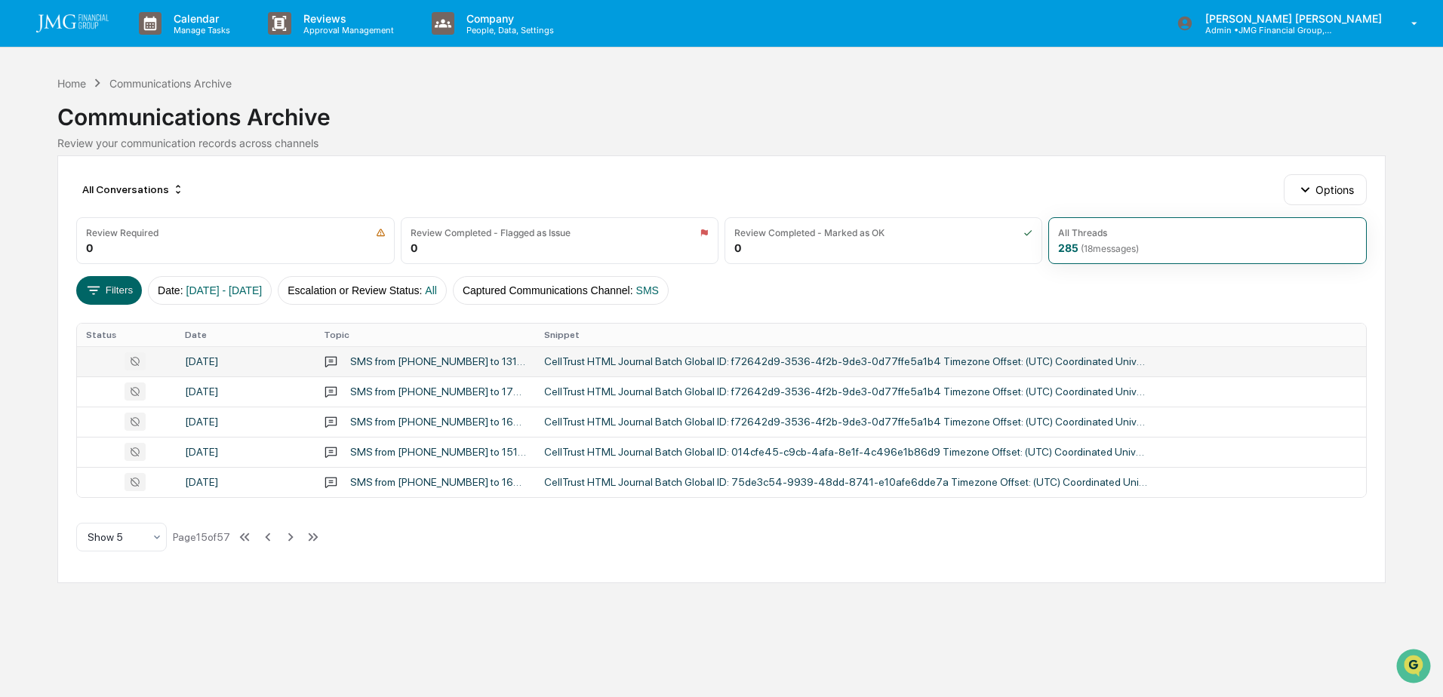
click at [257, 365] on div "September 29, 2025" at bounding box center [245, 361] width 121 height 12
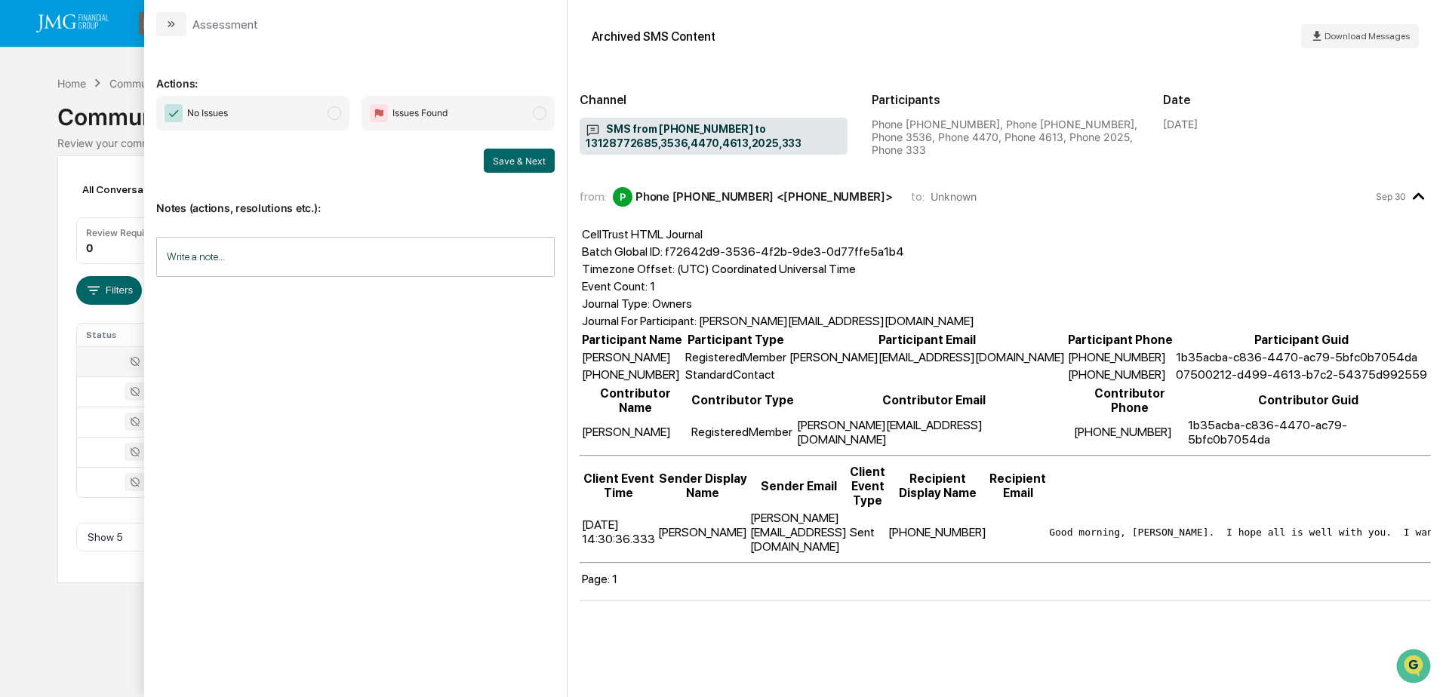
click at [101, 609] on div "Calendar Manage Tasks Reviews Approval Management Company People, Data, Setting…" at bounding box center [721, 348] width 1443 height 697
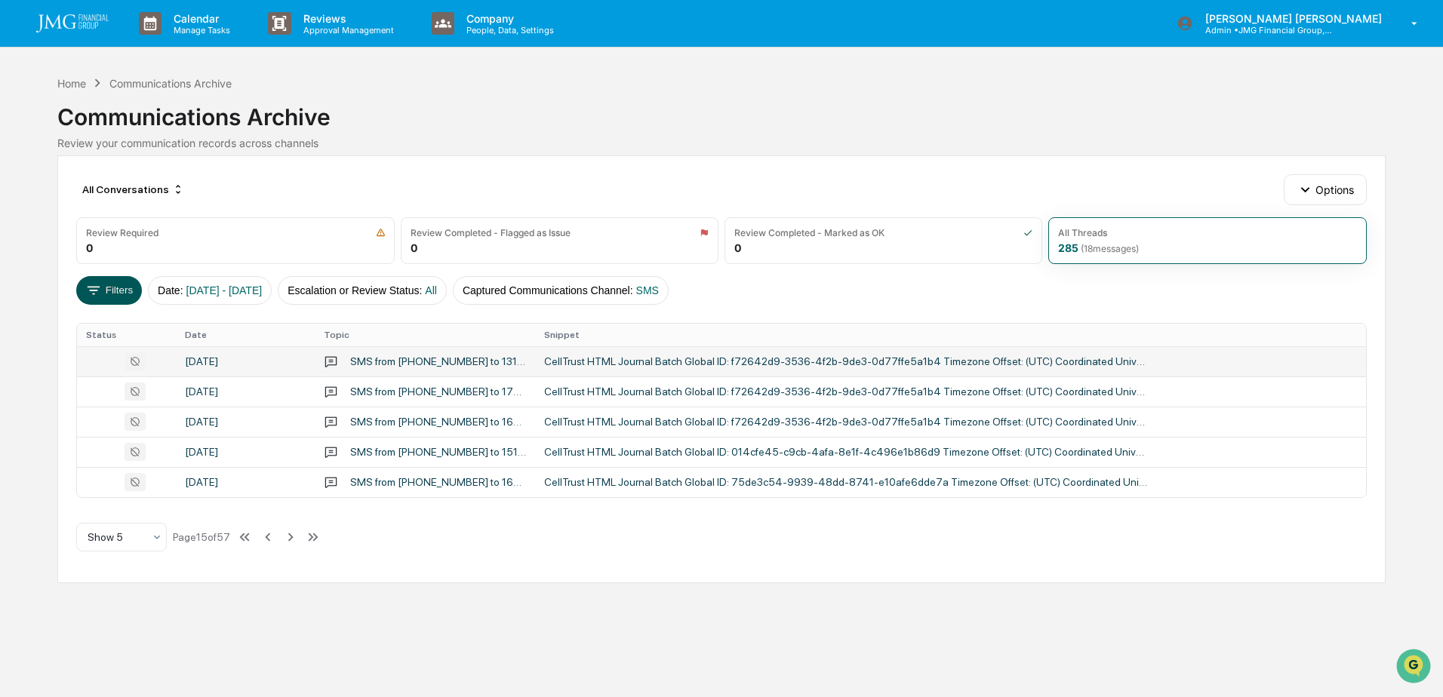
click at [111, 285] on button "Filters" at bounding box center [109, 290] width 66 height 29
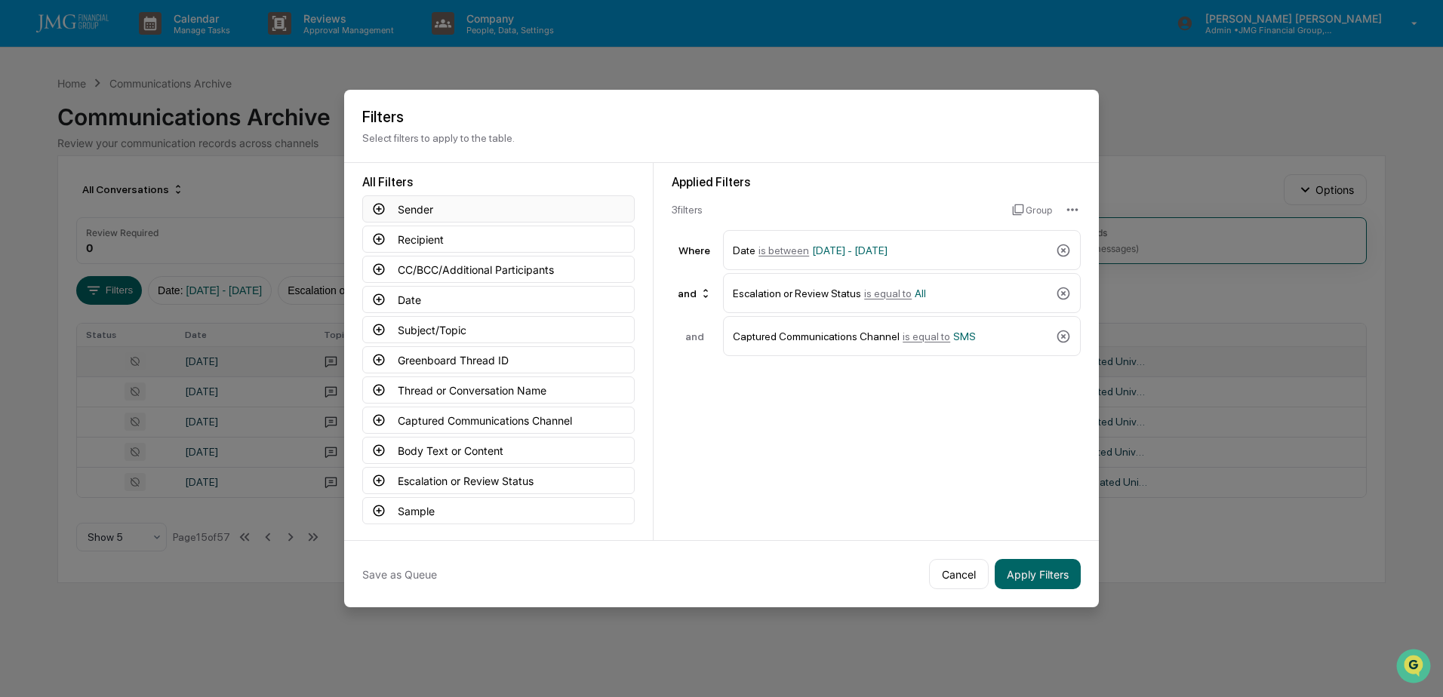
click at [473, 208] on button "Sender" at bounding box center [498, 208] width 272 height 27
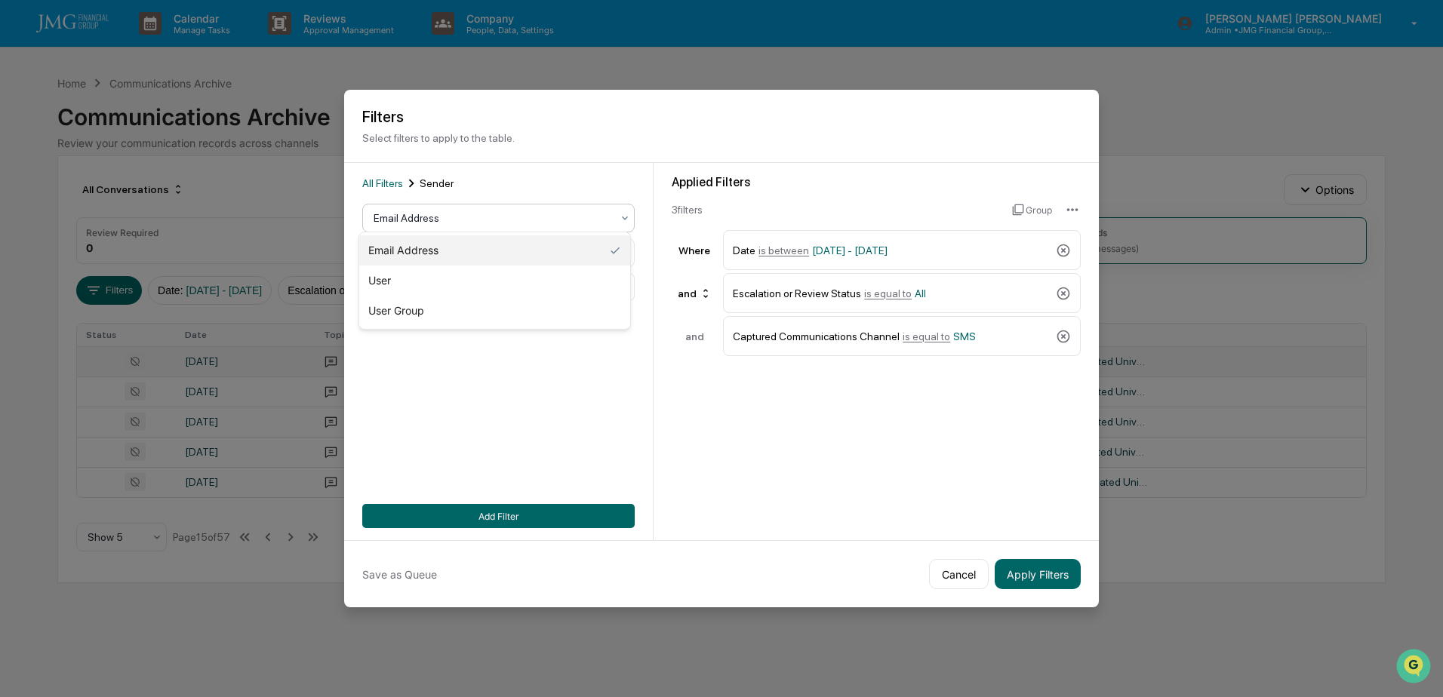
click at [473, 211] on div at bounding box center [493, 218] width 238 height 15
click at [515, 243] on div "Email Address" at bounding box center [494, 250] width 271 height 30
click at [604, 242] on div "contains" at bounding box center [492, 252] width 253 height 21
click at [639, 215] on div "All Filters Sender Email Address contains Add Filter" at bounding box center [498, 351] width 309 height 377
click at [623, 213] on icon at bounding box center [625, 218] width 12 height 12
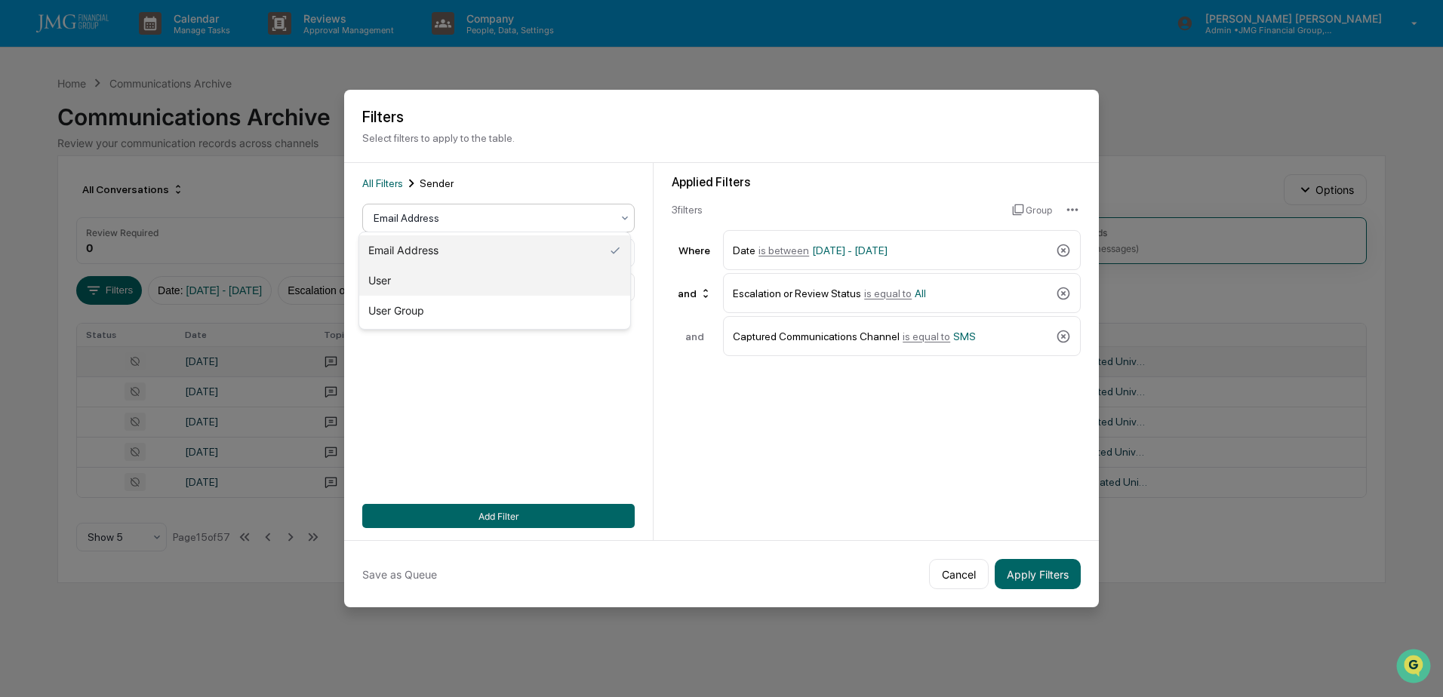
click at [442, 285] on div "User" at bounding box center [494, 281] width 271 height 30
click at [638, 260] on div "All Filters Sender User contains Select user Add Filter" at bounding box center [498, 351] width 309 height 377
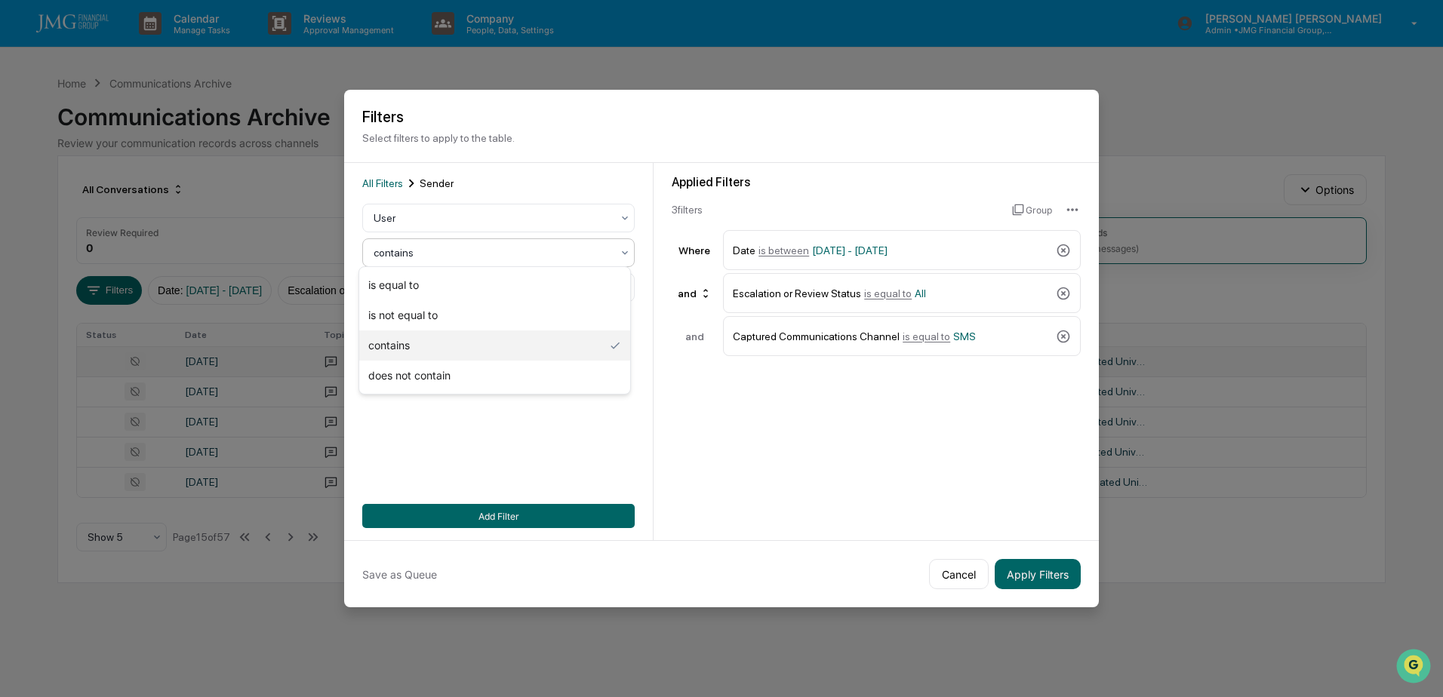
click at [596, 248] on div at bounding box center [493, 252] width 238 height 15
click at [667, 247] on div "Applied Filters 3 filter s Group Where Date is between 09/29/2025 - 09/29/2025 …" at bounding box center [876, 351] width 445 height 377
click at [594, 280] on div at bounding box center [493, 287] width 238 height 15
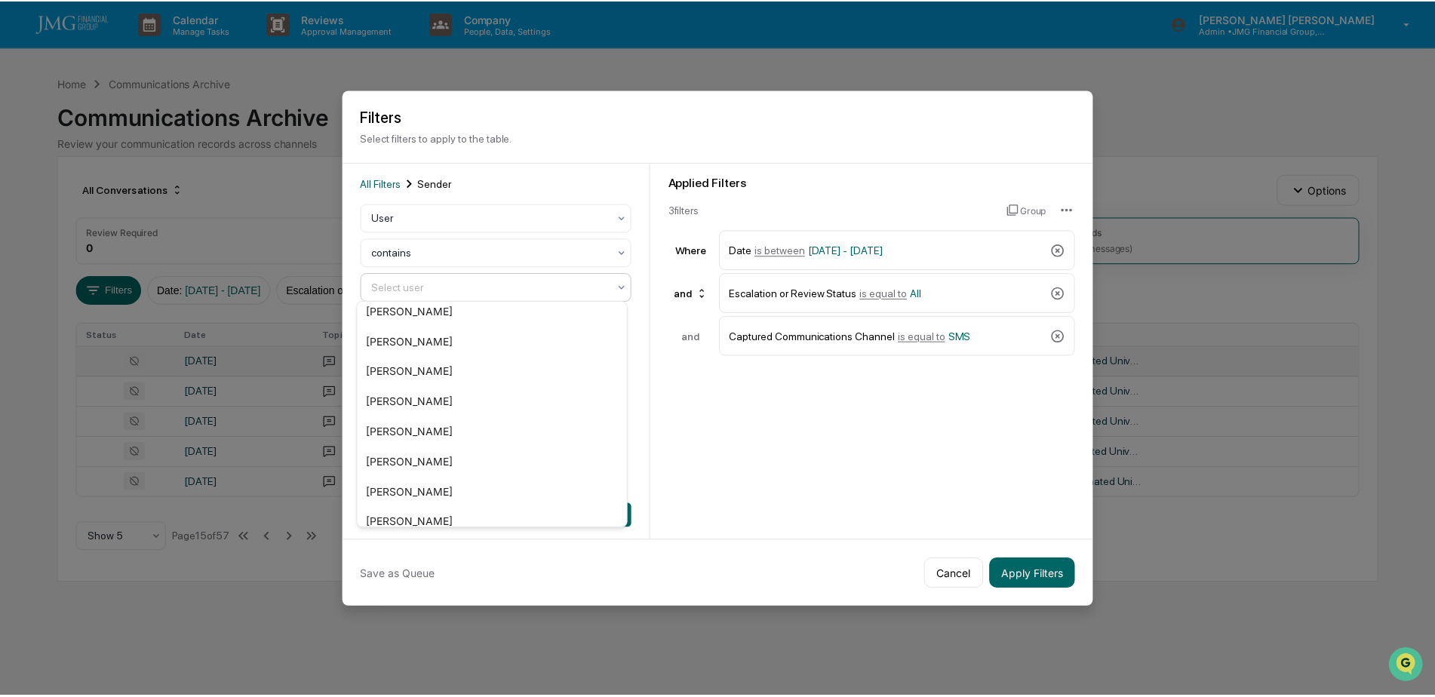
scroll to position [3070, 0]
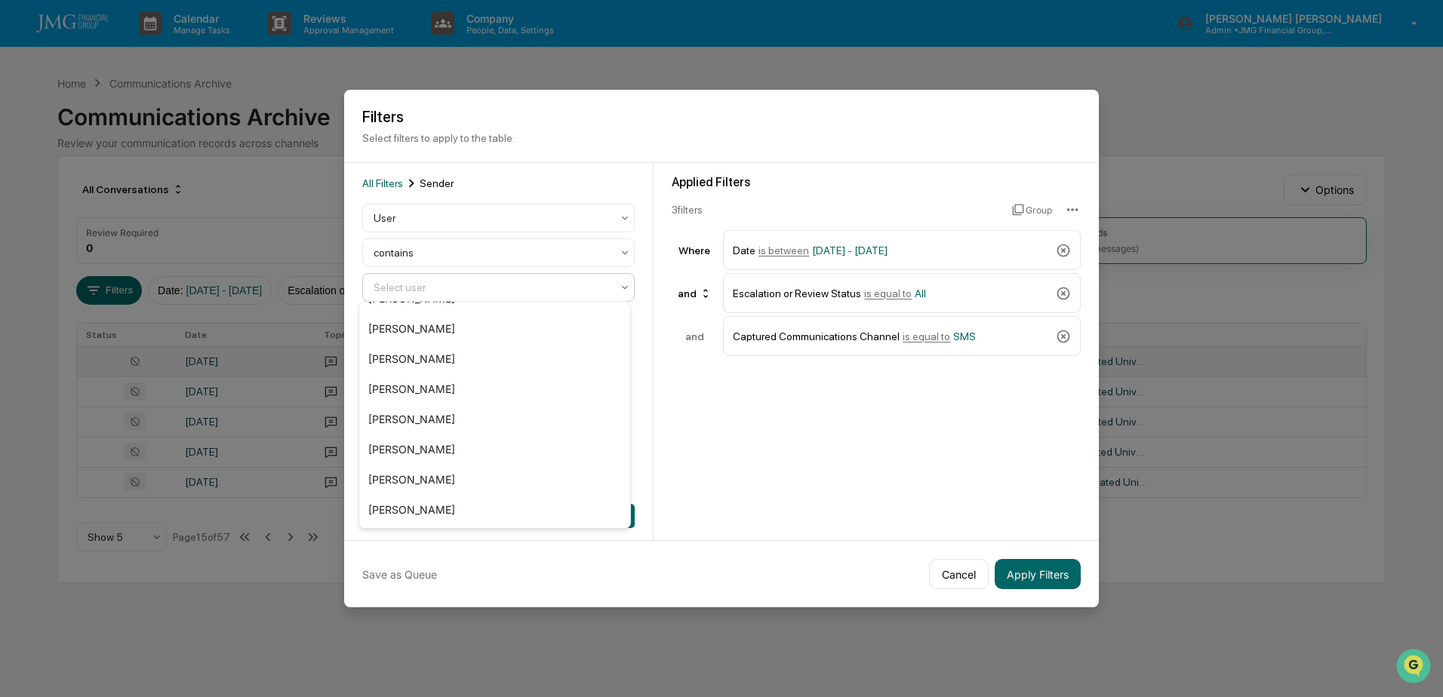
click at [749, 403] on div "Applied Filters 3 filter s Group Where Date is between 09/29/2025 - 09/29/2025 …" at bounding box center [876, 351] width 445 height 377
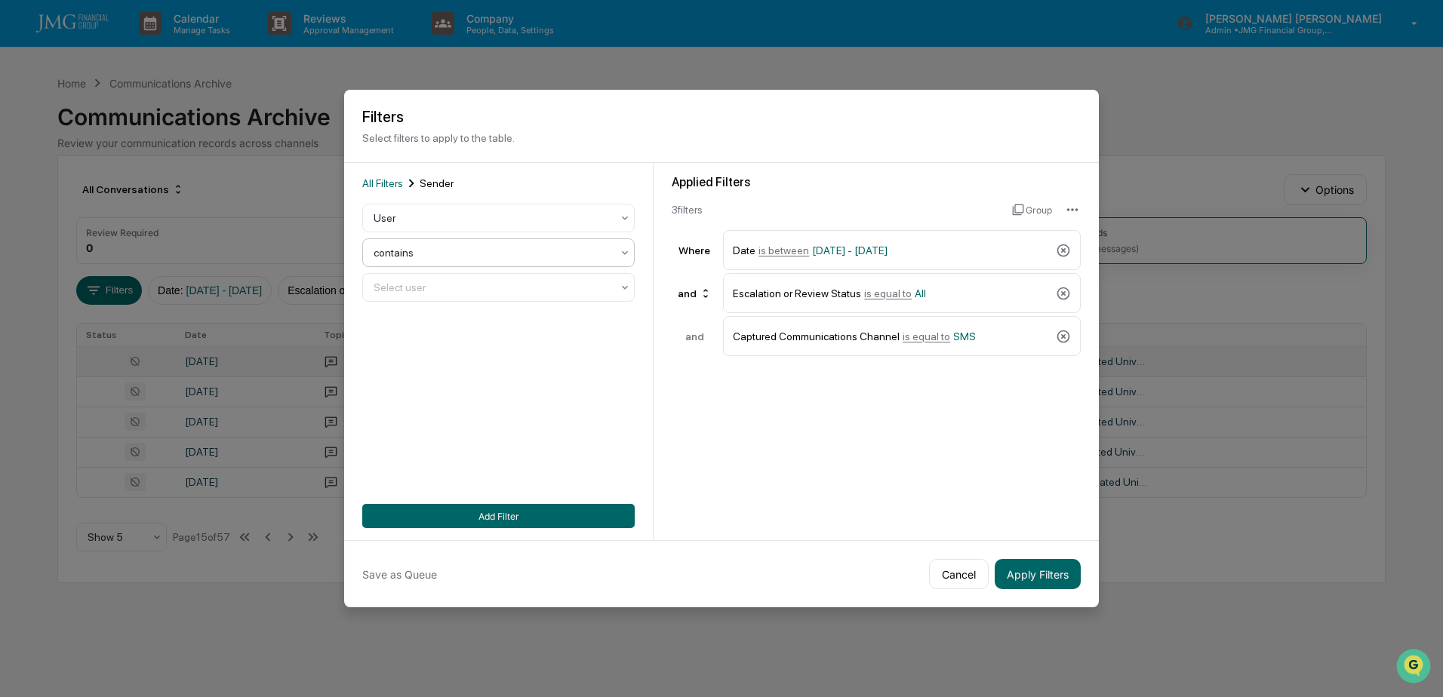
click at [614, 244] on div "contains" at bounding box center [492, 252] width 253 height 21
click at [608, 211] on div "User" at bounding box center [492, 218] width 253 height 21
click at [598, 248] on div "Email Address" at bounding box center [494, 250] width 271 height 30
click at [623, 257] on div at bounding box center [625, 252] width 12 height 27
click at [662, 423] on div "Applied Filters 3 filter s Group Where Date is between 09/29/2025 - 09/29/2025 …" at bounding box center [876, 351] width 445 height 377
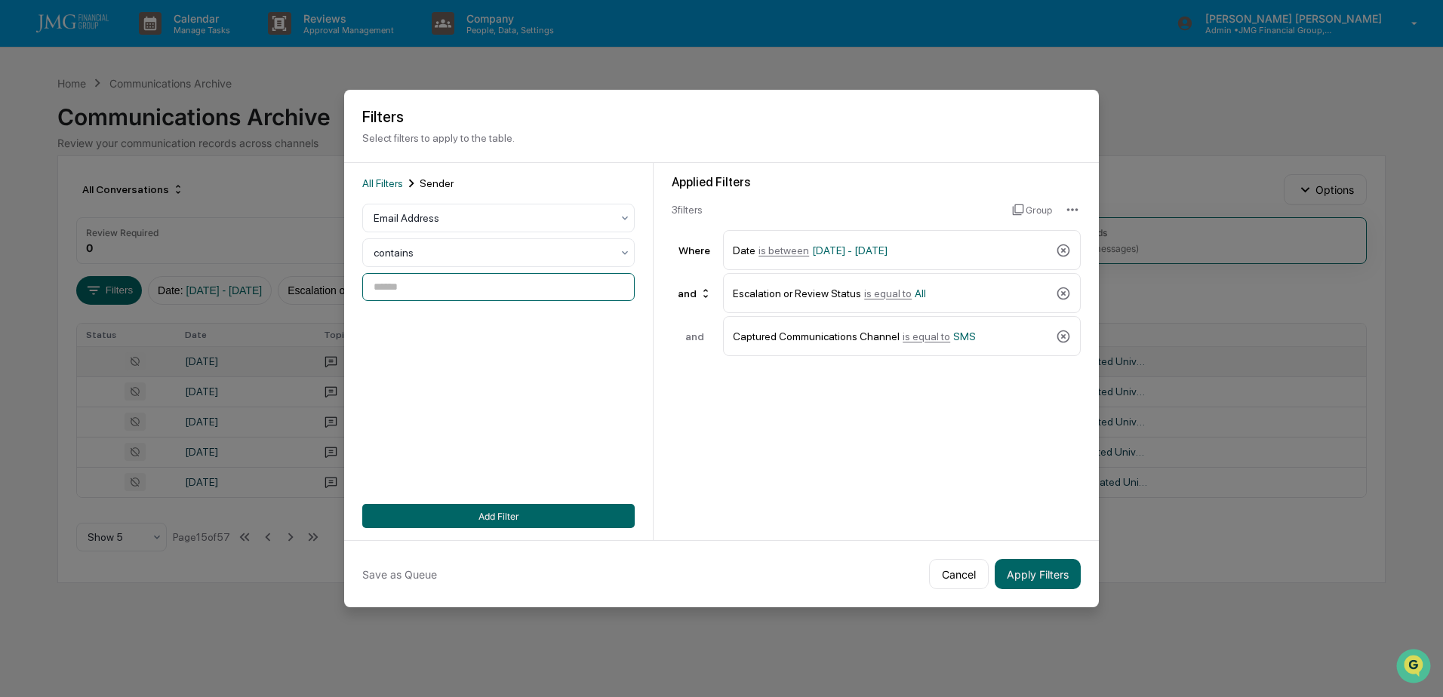
click at [476, 291] on input at bounding box center [498, 287] width 272 height 28
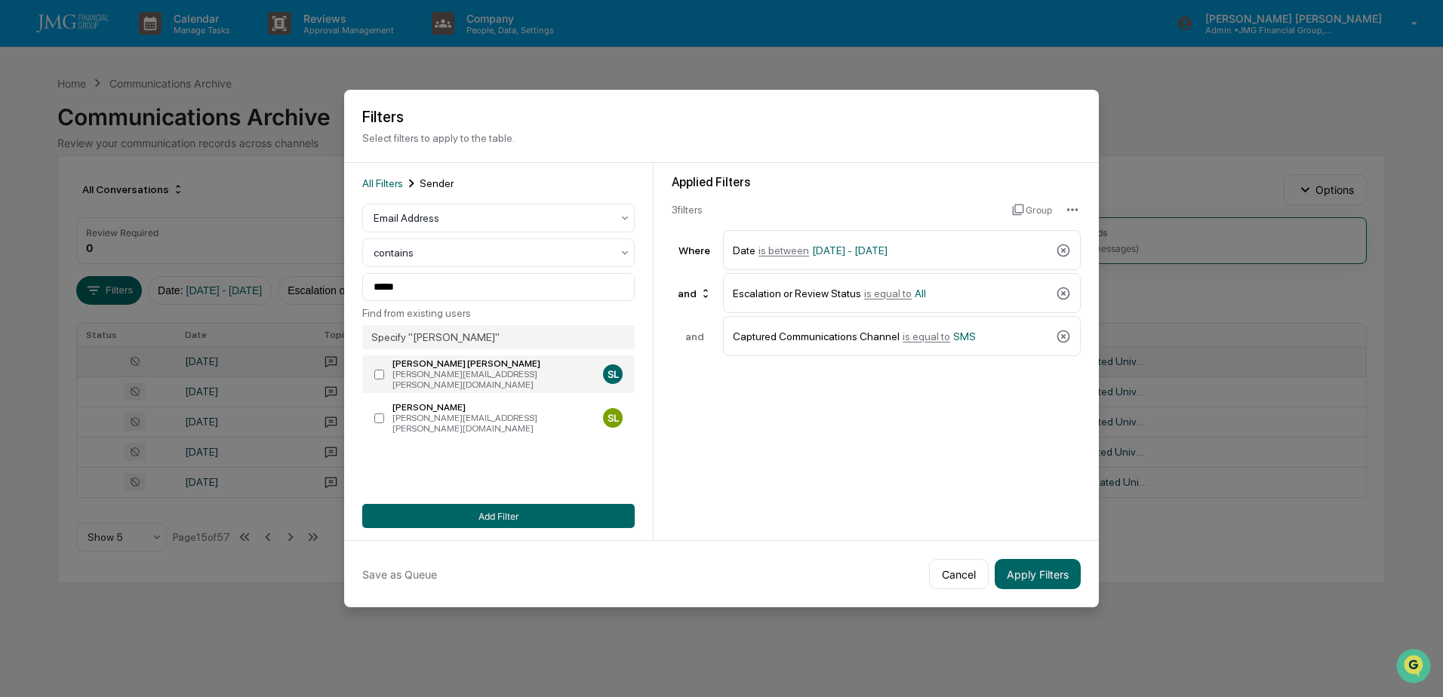
click at [374, 374] on label "Steven Lennart Steve.Lennart@jmgfin.com SL" at bounding box center [498, 374] width 272 height 38
type input "**********"
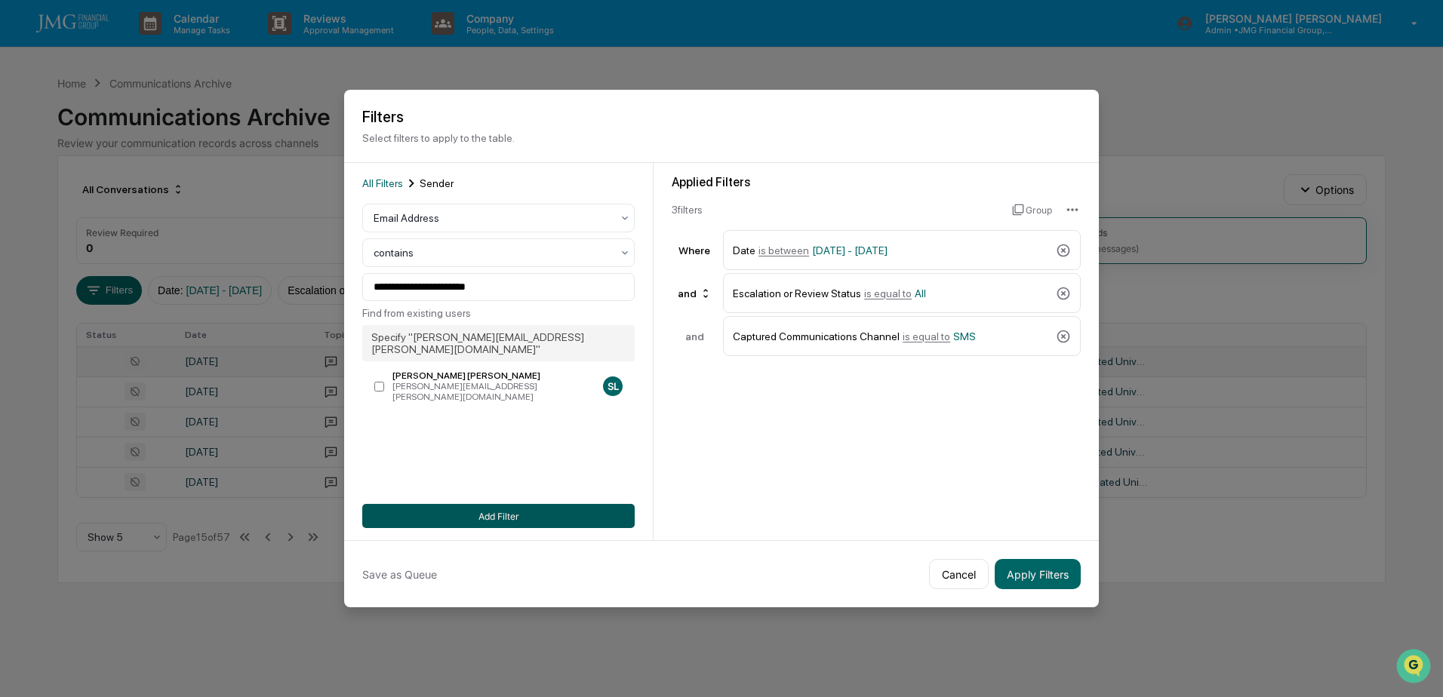
click at [518, 515] on button "Add Filter" at bounding box center [498, 516] width 272 height 24
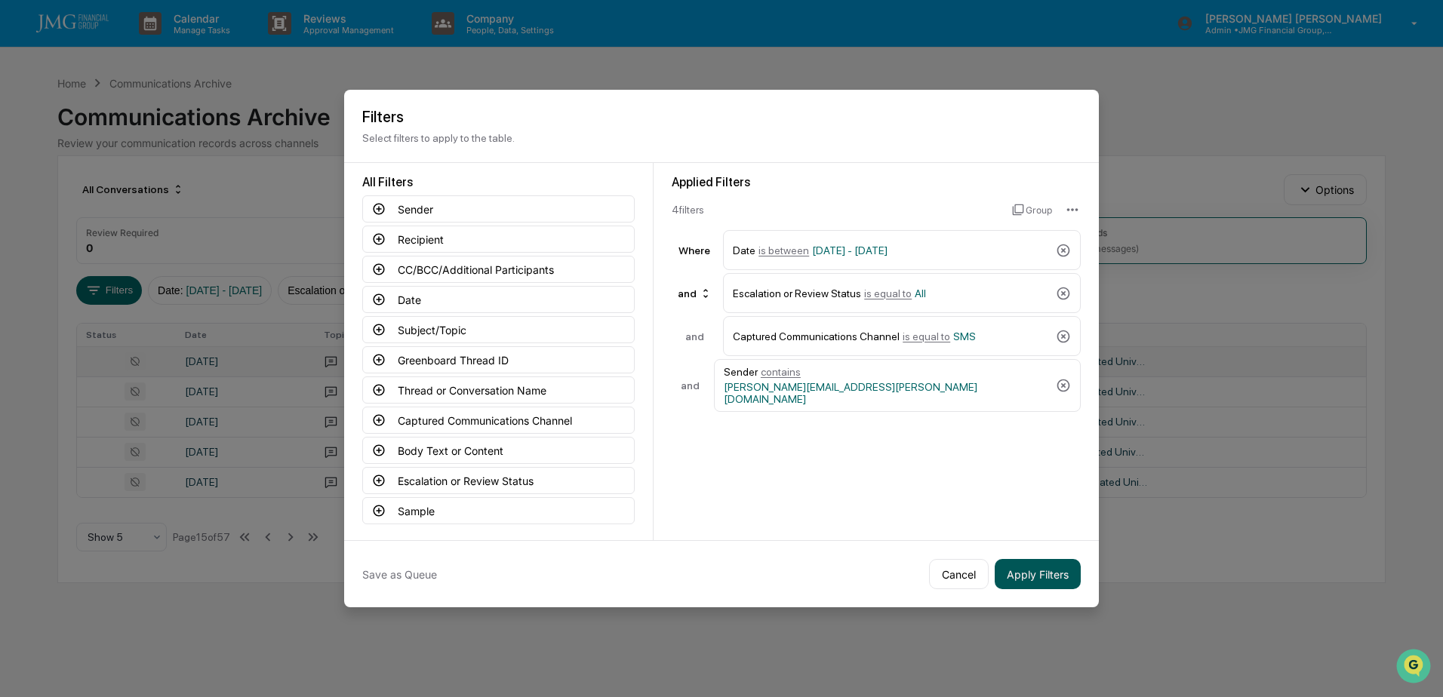
click at [1042, 565] on button "Apply Filters" at bounding box center [1038, 574] width 86 height 30
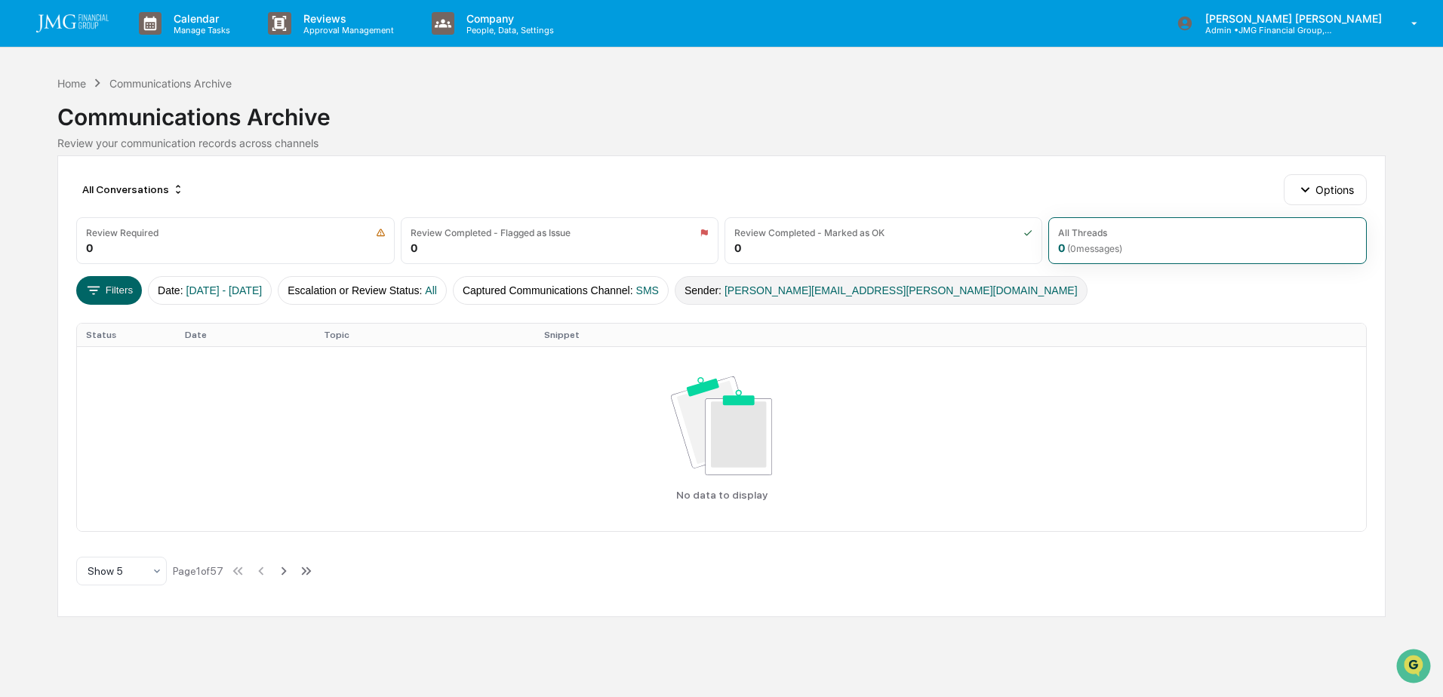
click at [781, 297] on button "Sender : Steve.Lennart@jmgfin.com" at bounding box center [881, 290] width 413 height 29
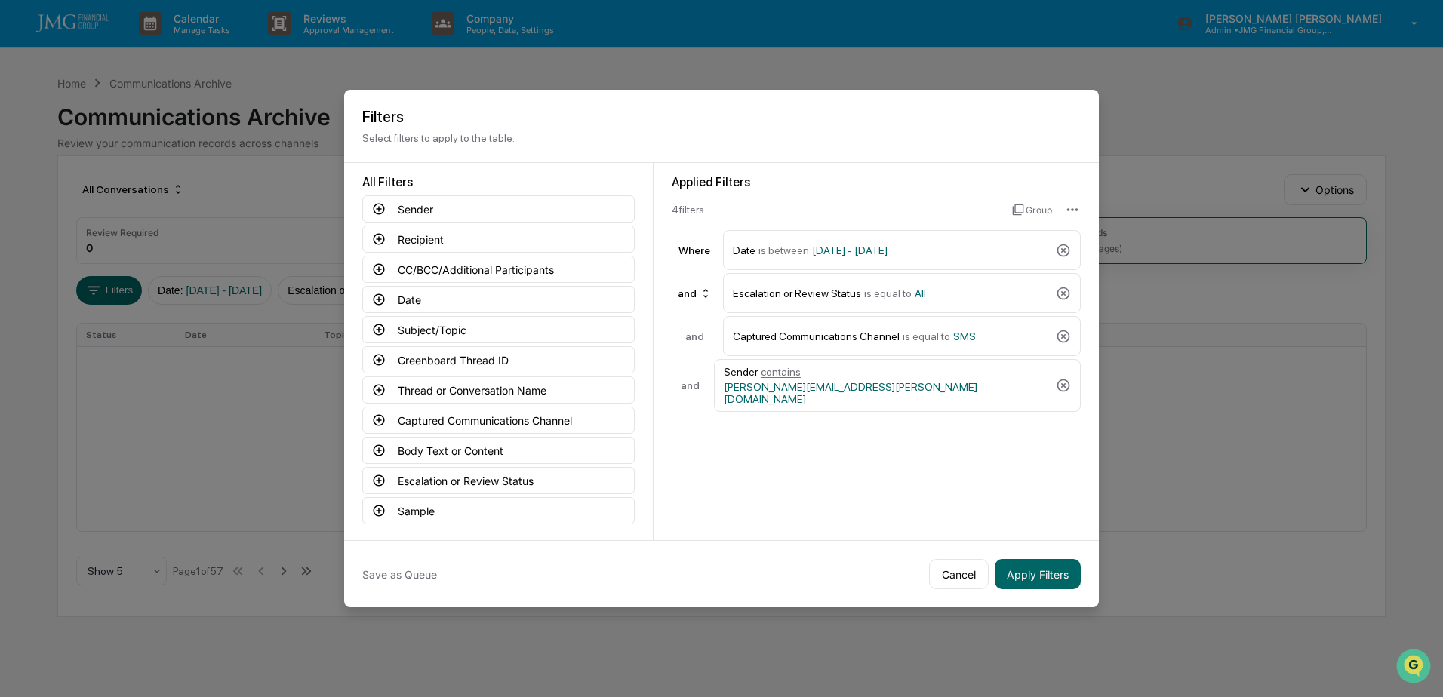
click at [1058, 380] on icon at bounding box center [1063, 386] width 13 height 13
click at [517, 444] on button "Body Text or Content" at bounding box center [498, 450] width 272 height 27
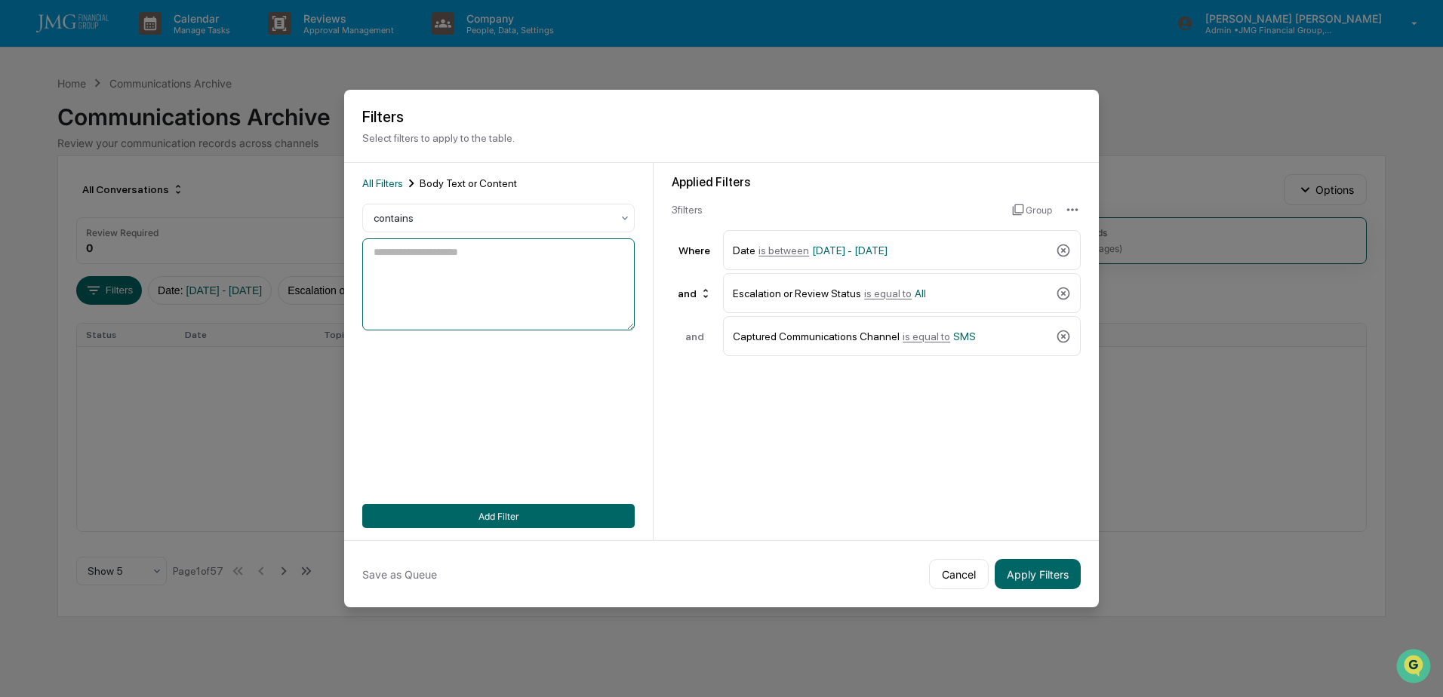
click at [494, 282] on textarea at bounding box center [498, 284] width 272 height 92
type textarea "****"
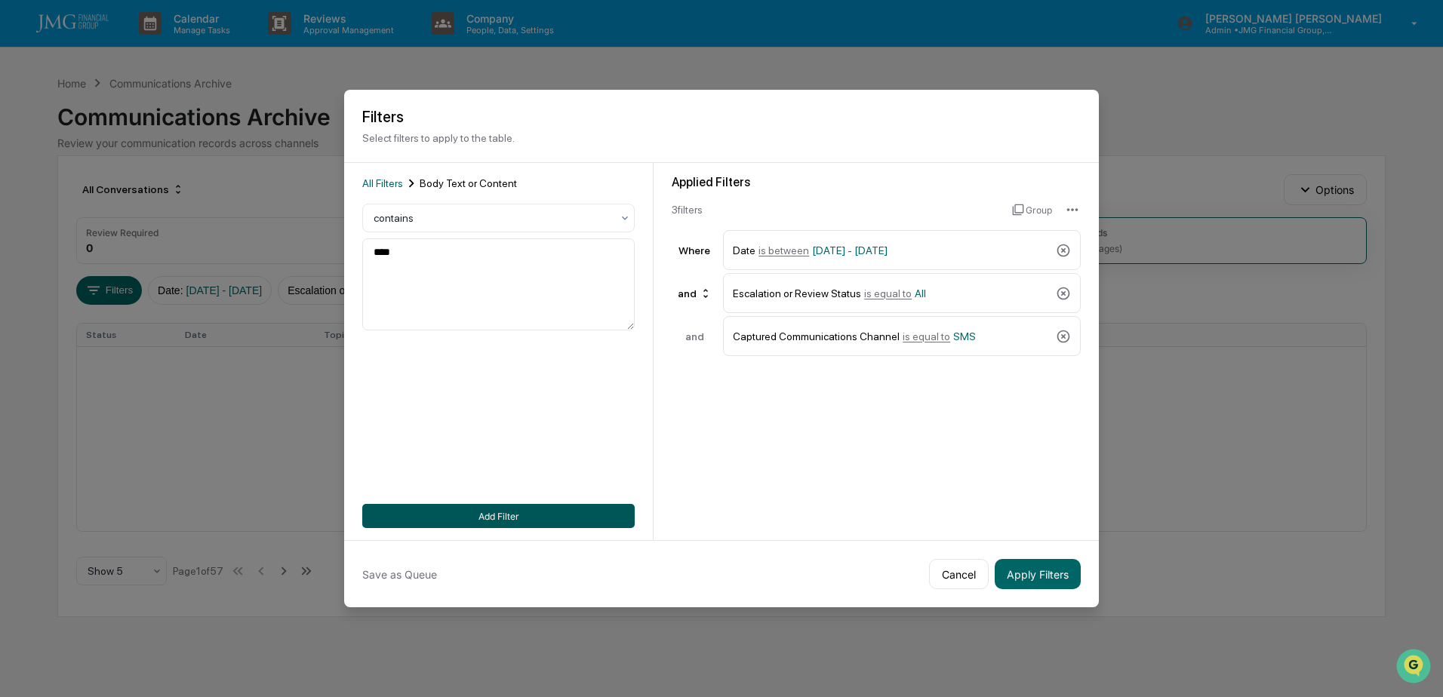
click at [493, 514] on button "Add Filter" at bounding box center [498, 516] width 272 height 24
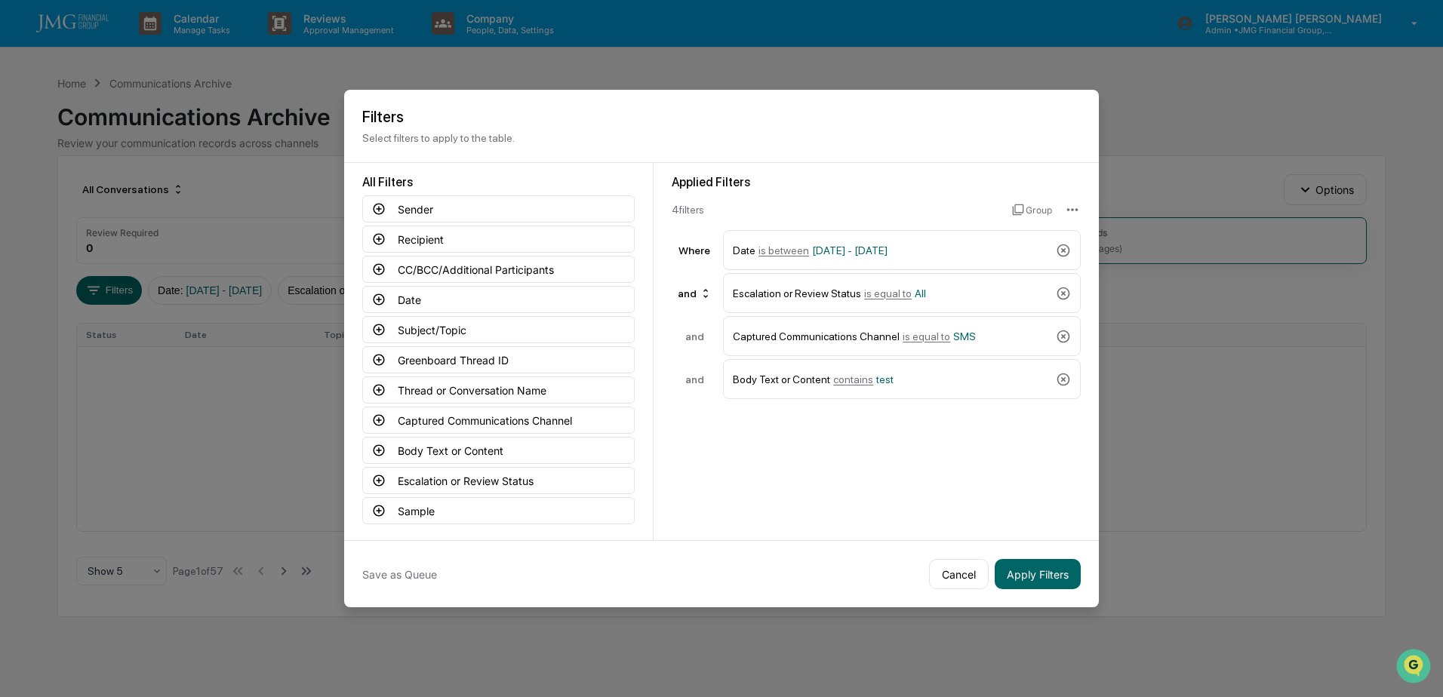
click at [1065, 563] on button "Apply Filters" at bounding box center [1038, 574] width 86 height 30
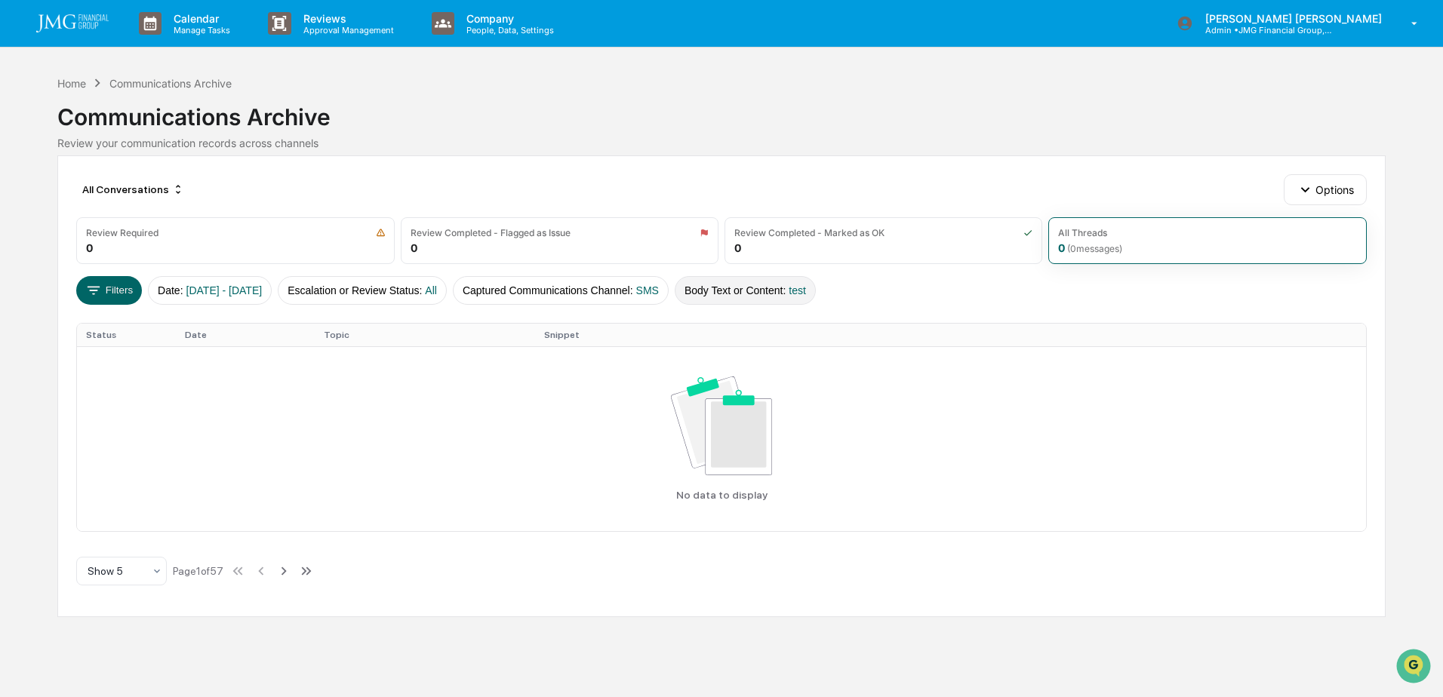
click at [816, 298] on button "Body Text or Content : test" at bounding box center [745, 290] width 141 height 29
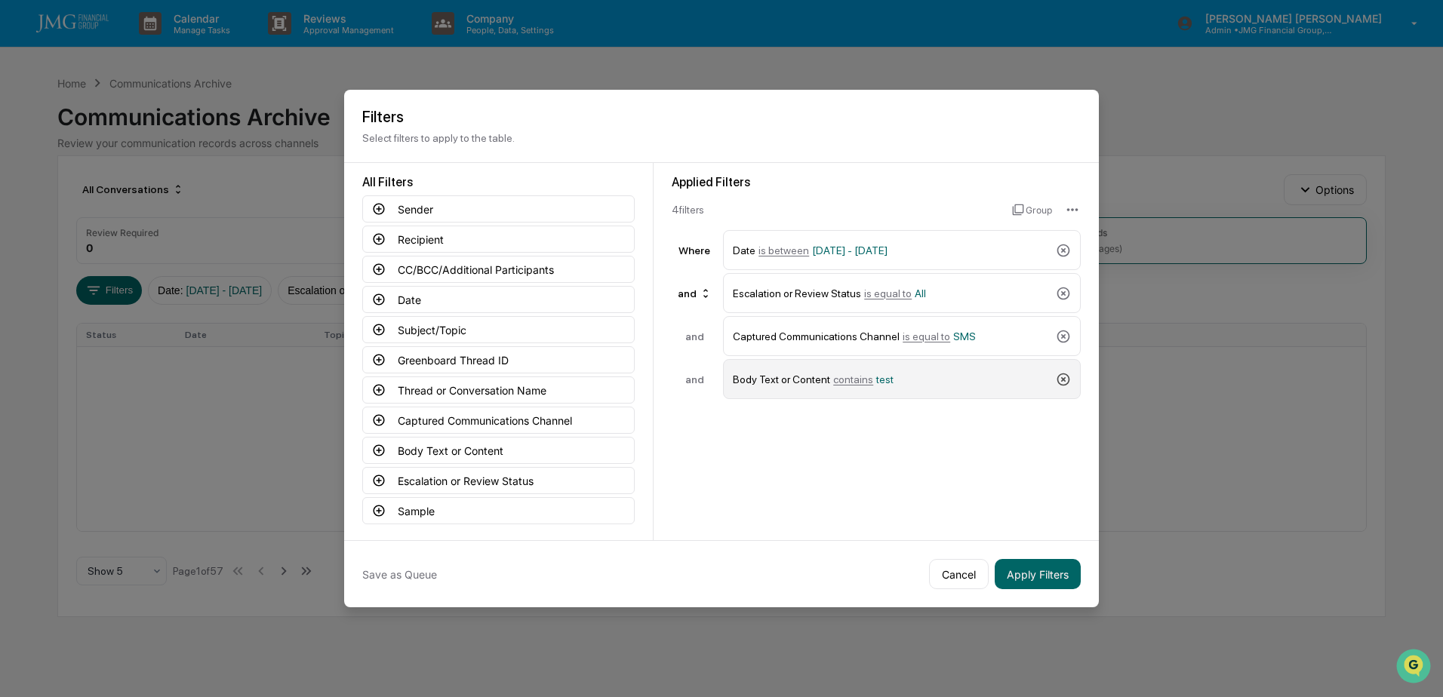
click at [1056, 376] on icon at bounding box center [1063, 379] width 15 height 15
click at [588, 423] on button "Captured Communications Channel" at bounding box center [498, 420] width 272 height 27
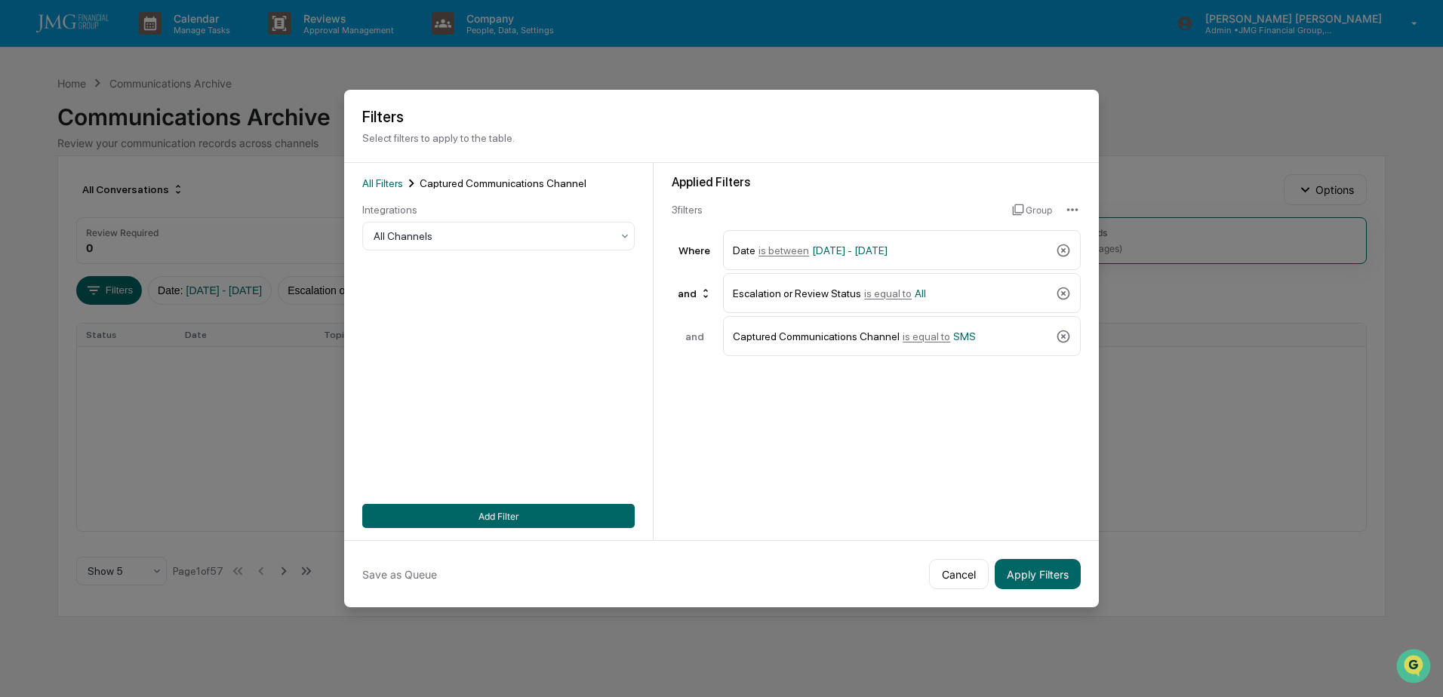
click at [703, 472] on div "Applied Filters 3 filter s Group Where Date is between 09/29/2025 - 09/29/2025 …" at bounding box center [876, 351] width 445 height 377
click at [821, 454] on div "Applied Filters 3 filter s Group Where Date is between 09/29/2025 - 09/29/2025 …" at bounding box center [876, 351] width 445 height 377
click at [720, 448] on div "Applied Filters 3 filter s Group Where Date is between 09/29/2025 - 09/29/2025 …" at bounding box center [876, 351] width 445 height 377
click at [950, 566] on button "Cancel" at bounding box center [959, 574] width 60 height 30
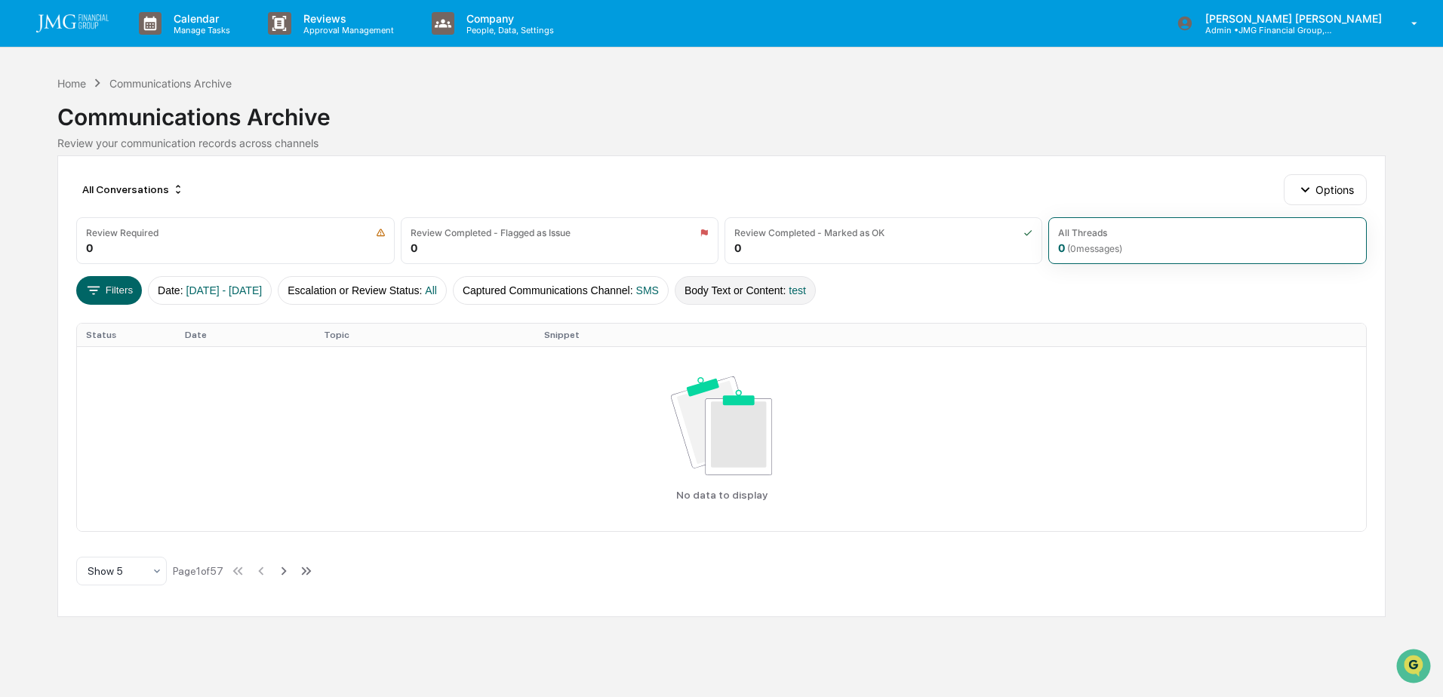
click at [804, 296] on button "Body Text or Content : test" at bounding box center [745, 290] width 141 height 29
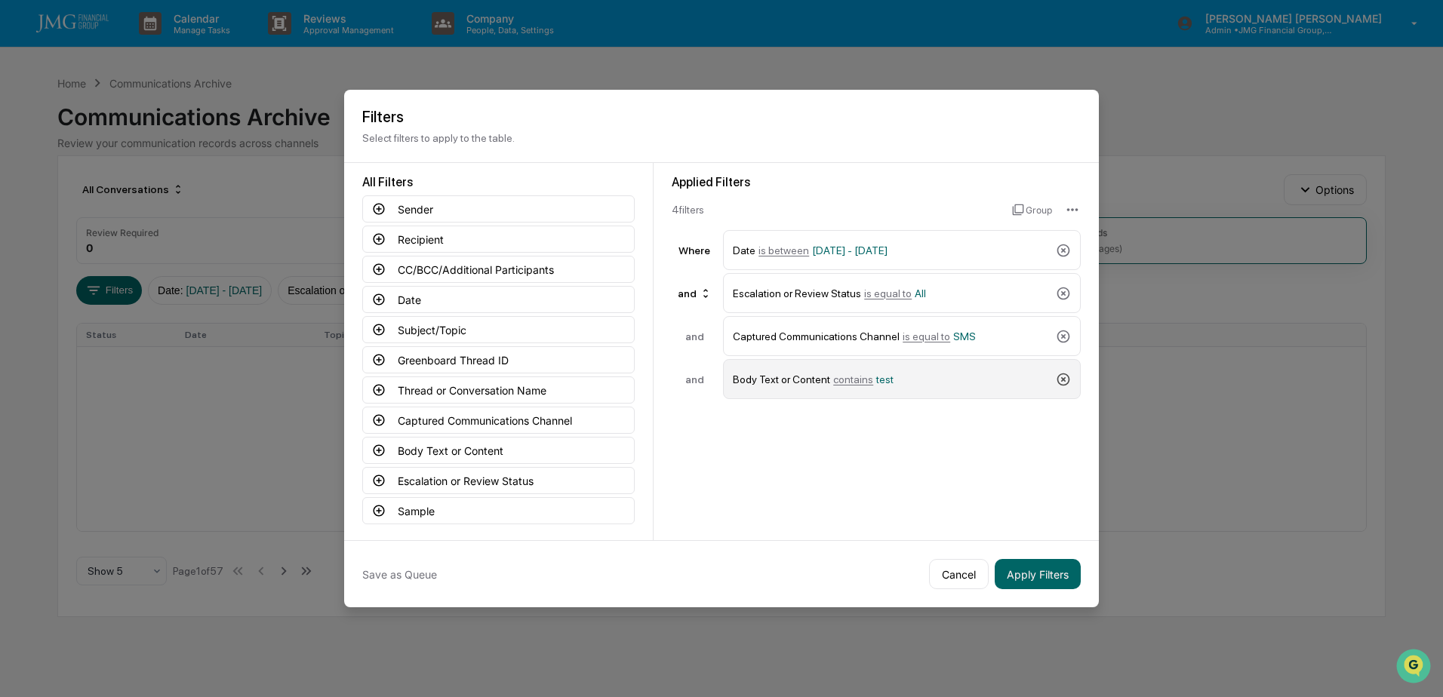
click at [1066, 372] on icon at bounding box center [1063, 379] width 15 height 15
click at [485, 208] on button "Sender" at bounding box center [498, 208] width 272 height 27
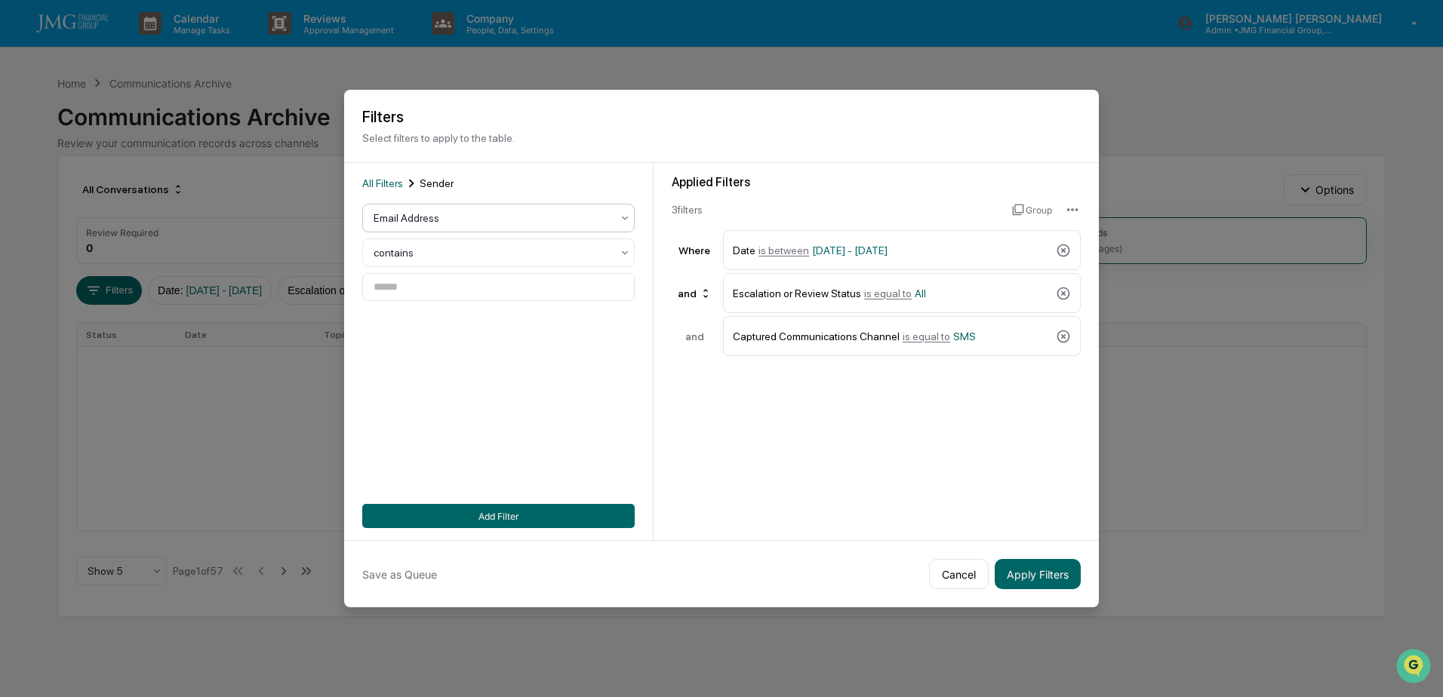
click at [584, 217] on div at bounding box center [493, 218] width 238 height 15
click at [590, 175] on div "All Filters Sender" at bounding box center [498, 183] width 272 height 17
click at [967, 572] on button "Cancel" at bounding box center [959, 574] width 60 height 30
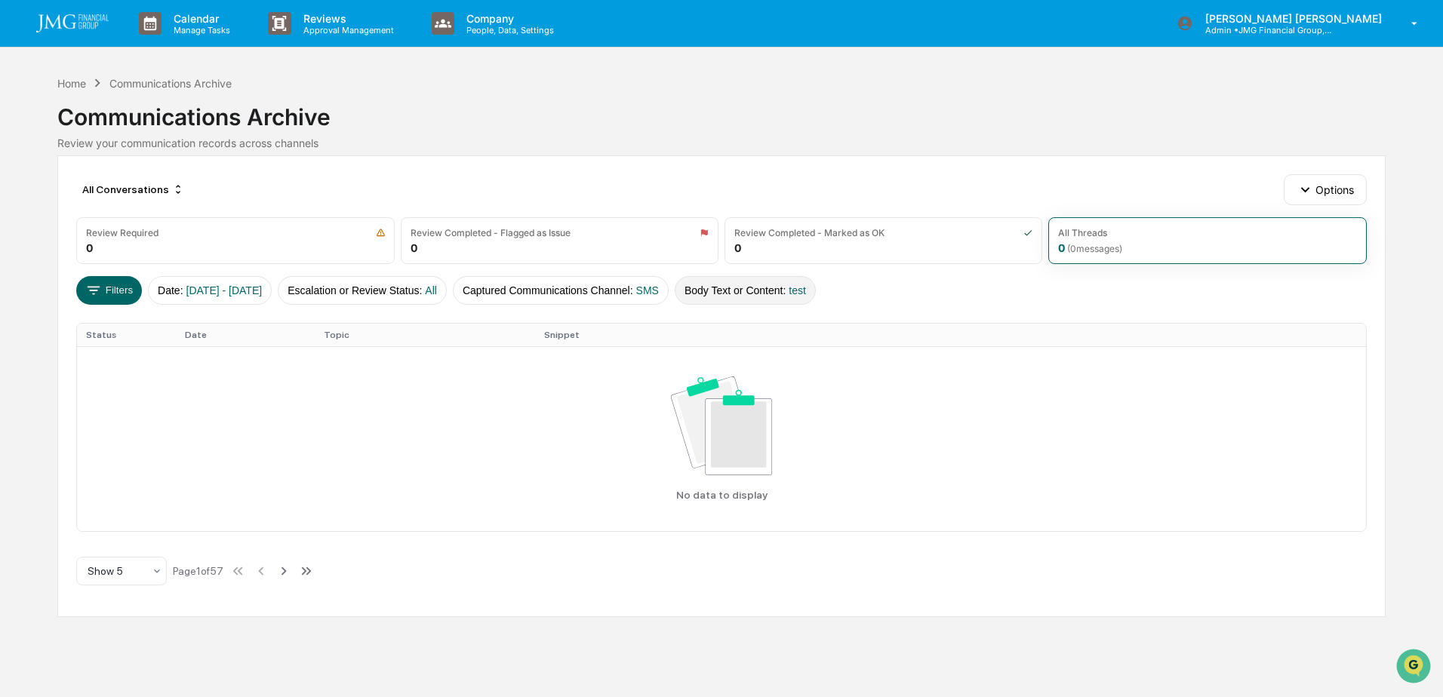
click at [785, 294] on button "Body Text or Content : test" at bounding box center [745, 290] width 141 height 29
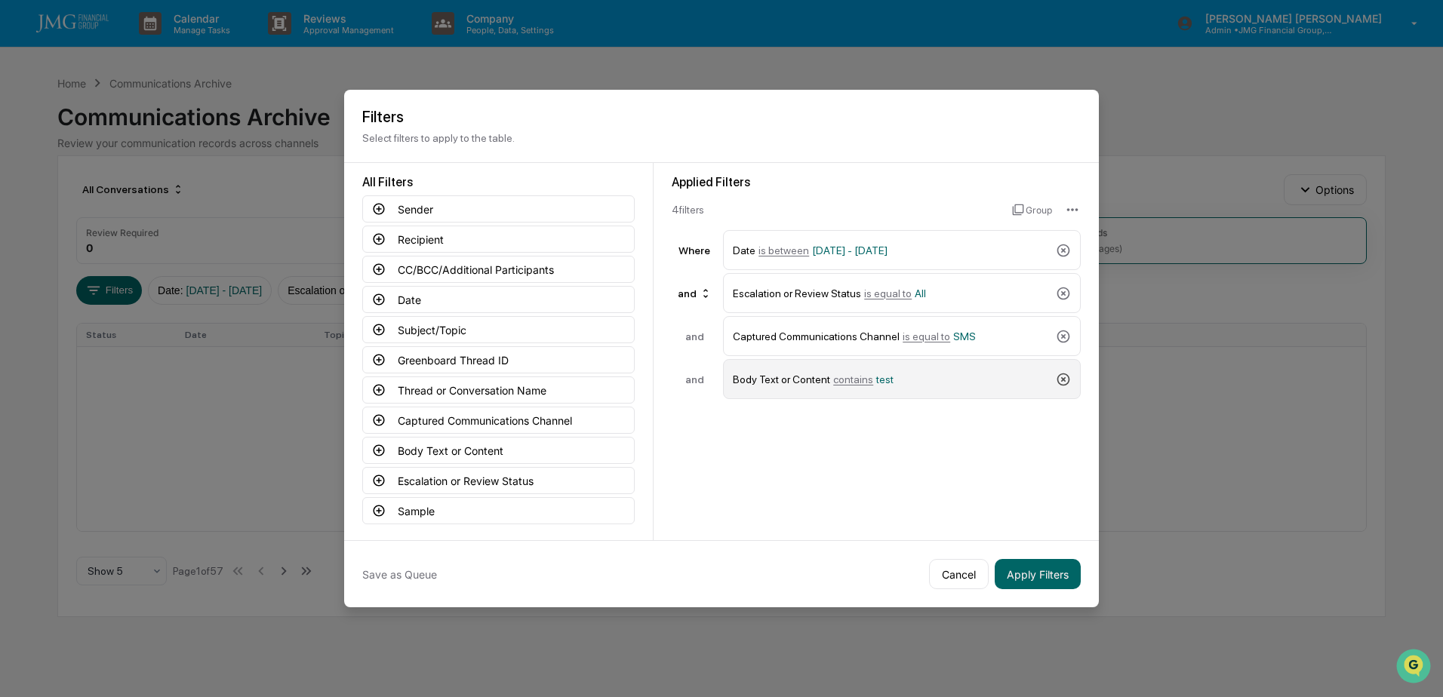
click at [1060, 376] on icon at bounding box center [1063, 379] width 13 height 13
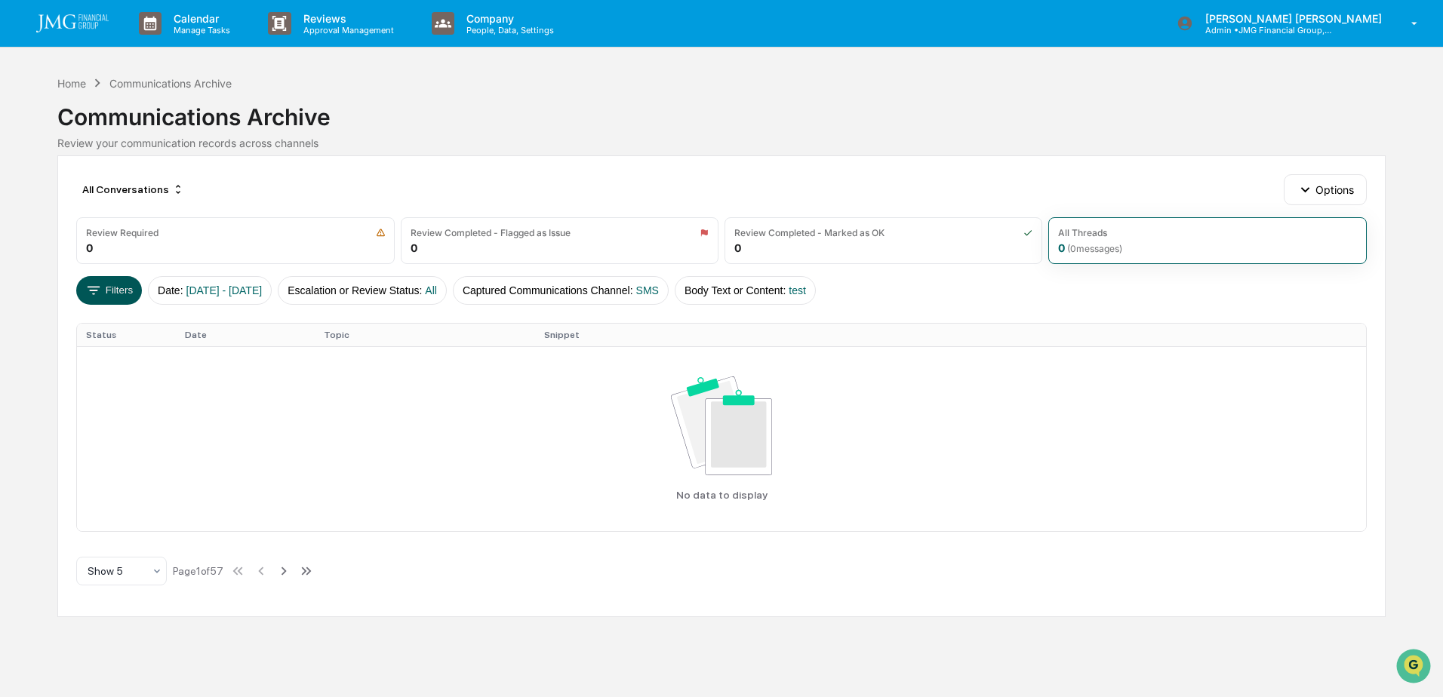
click at [94, 302] on button "Filters" at bounding box center [109, 290] width 66 height 29
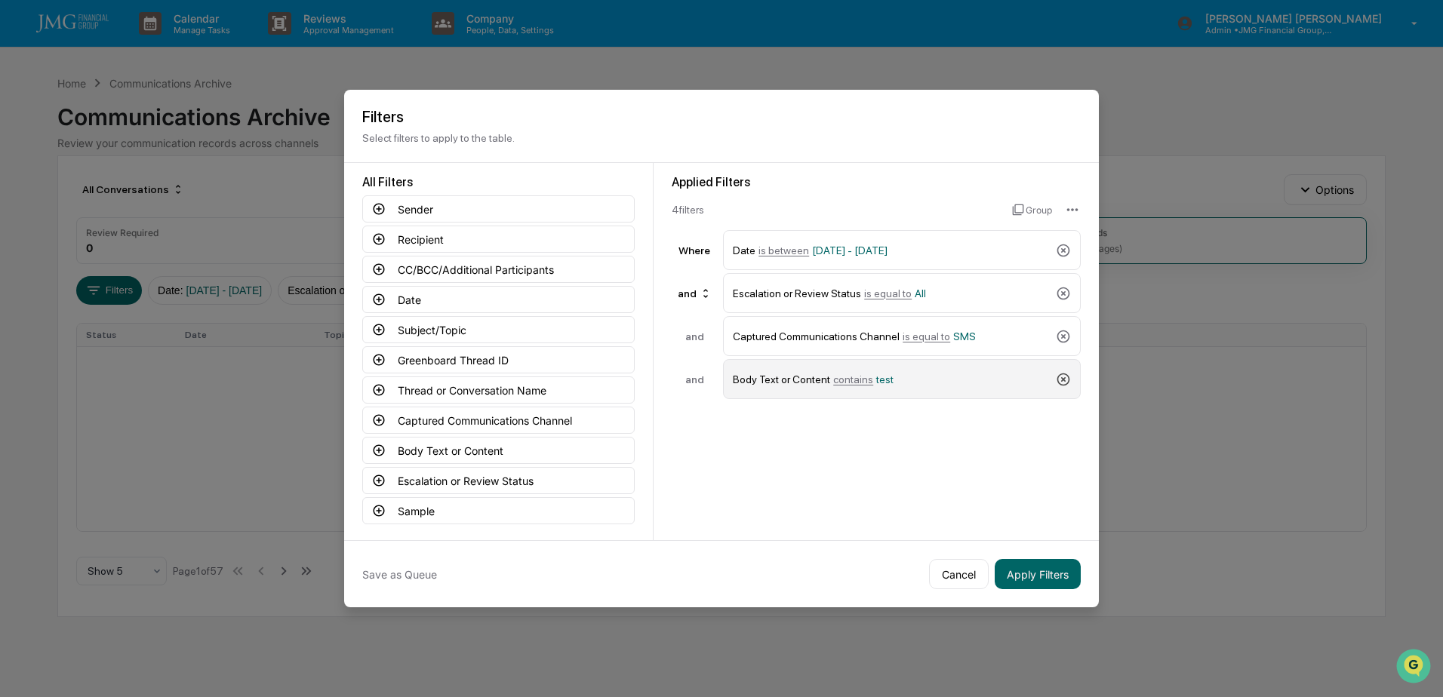
click at [1057, 377] on icon at bounding box center [1063, 379] width 15 height 15
click at [1055, 566] on button "Apply Filters" at bounding box center [1038, 574] width 86 height 30
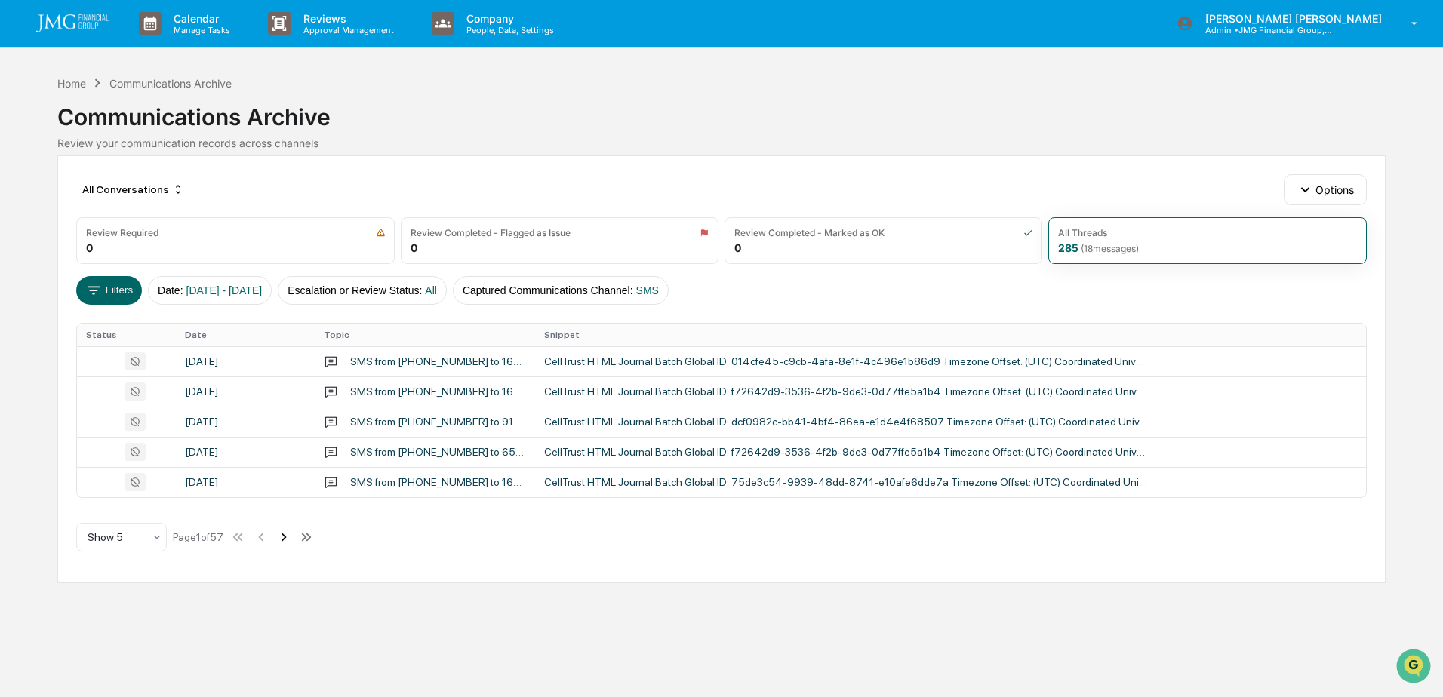
click at [291, 537] on icon at bounding box center [283, 537] width 17 height 17
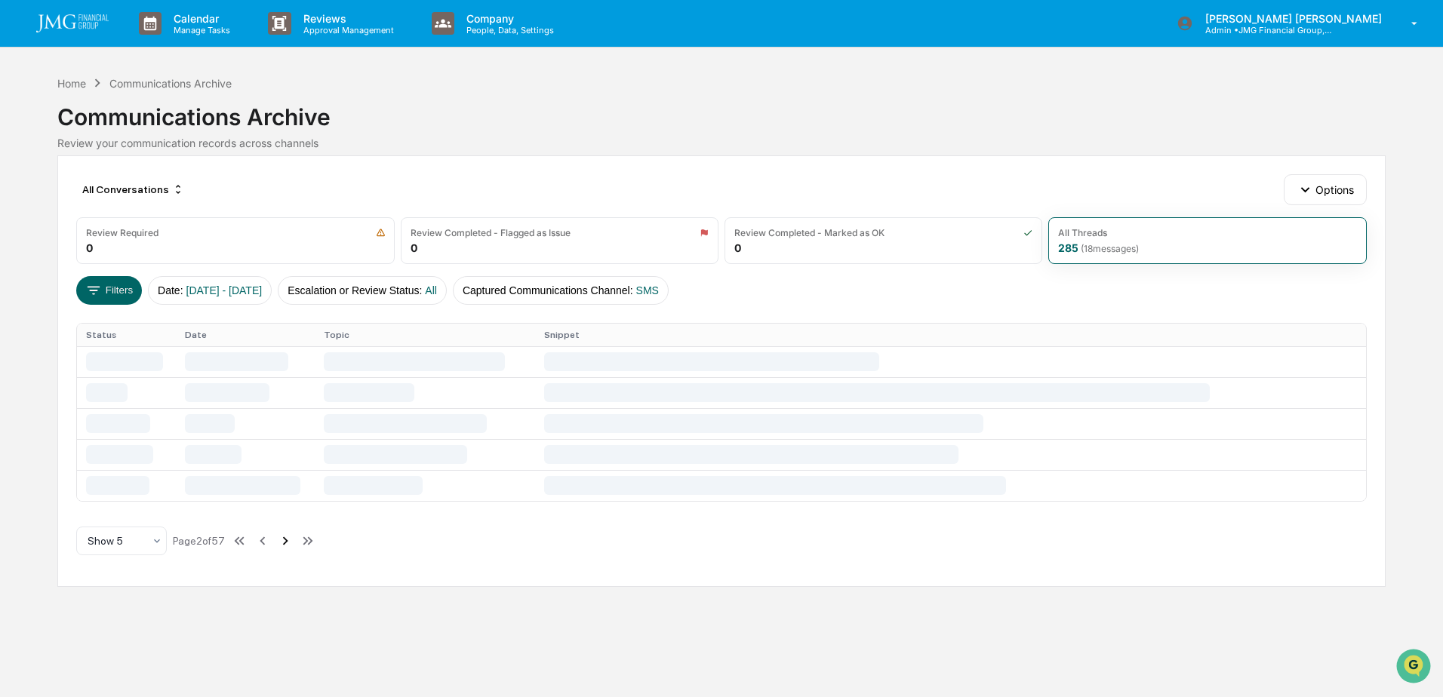
click at [291, 537] on icon at bounding box center [285, 541] width 17 height 17
click at [291, 537] on icon at bounding box center [286, 541] width 17 height 17
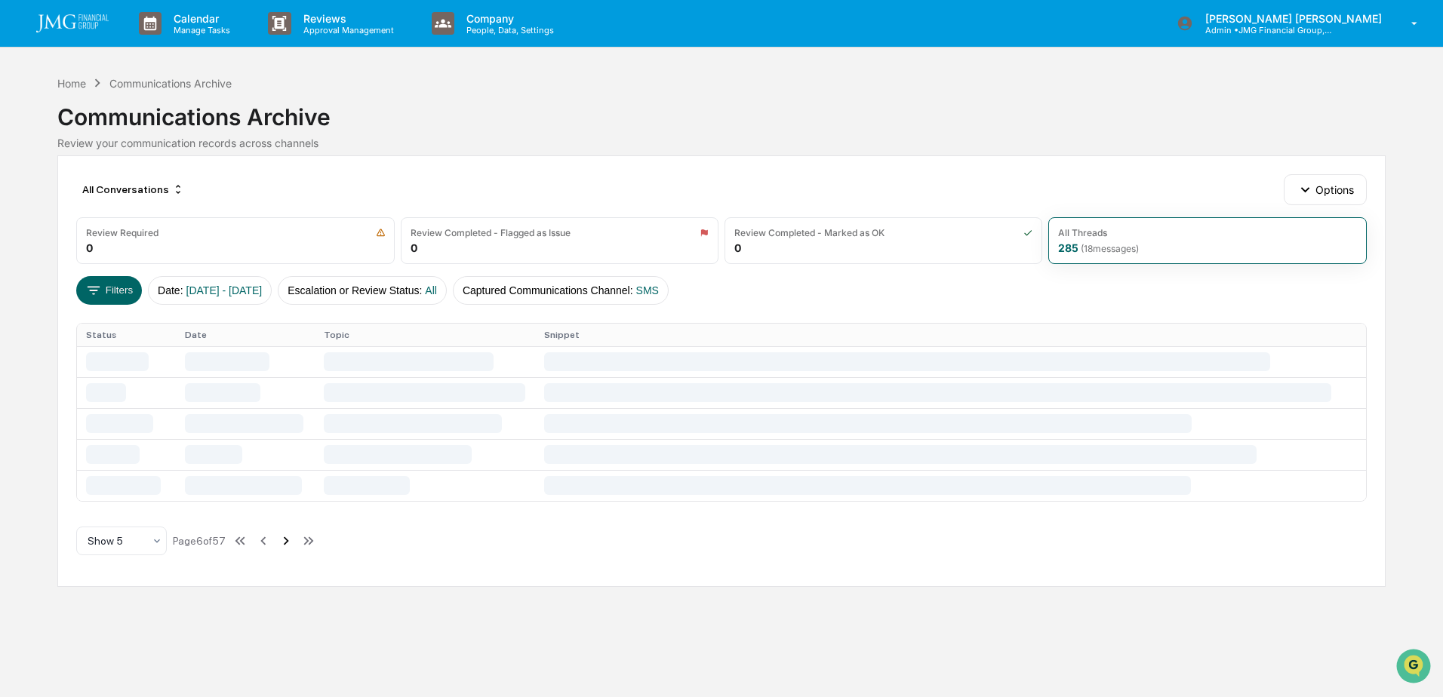
click at [291, 537] on icon at bounding box center [286, 541] width 17 height 17
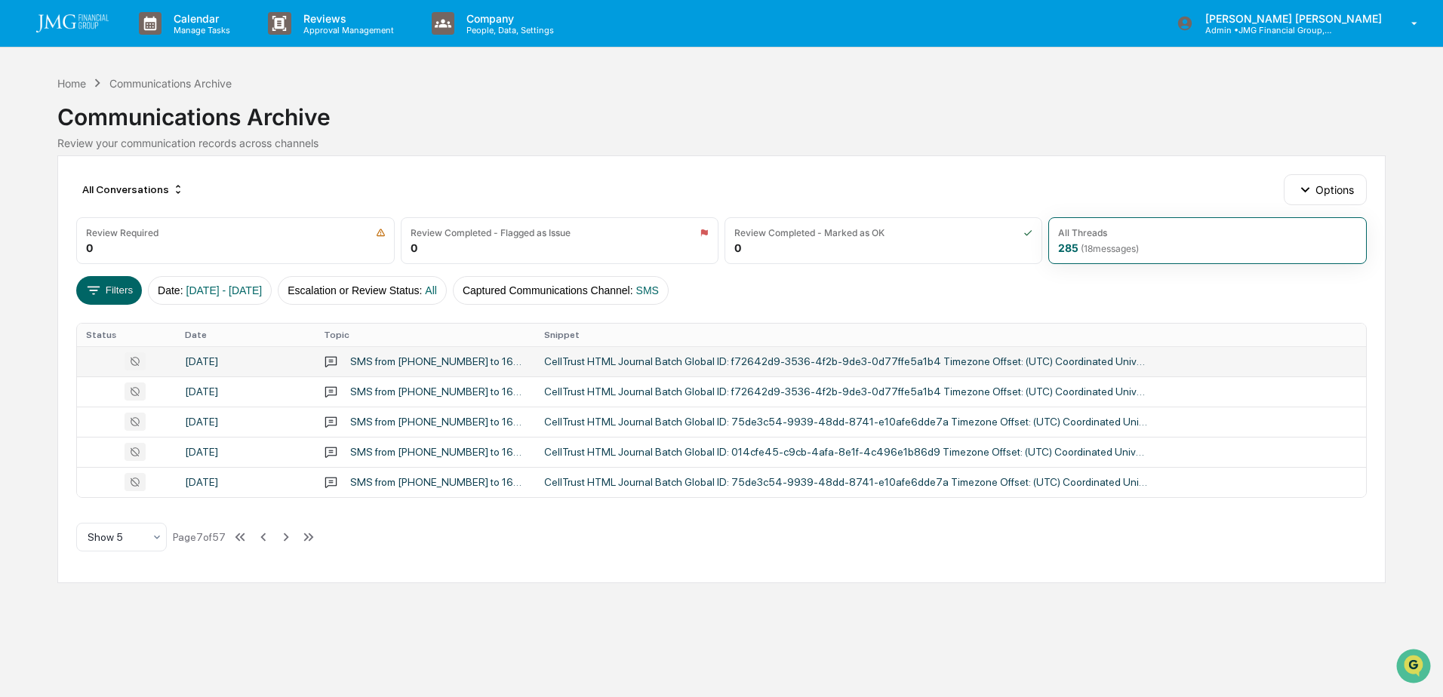
click at [404, 360] on div "SMS from 13125450710 to 16303793600,3536,9495,2025,490,285,220,027,607" at bounding box center [438, 361] width 176 height 12
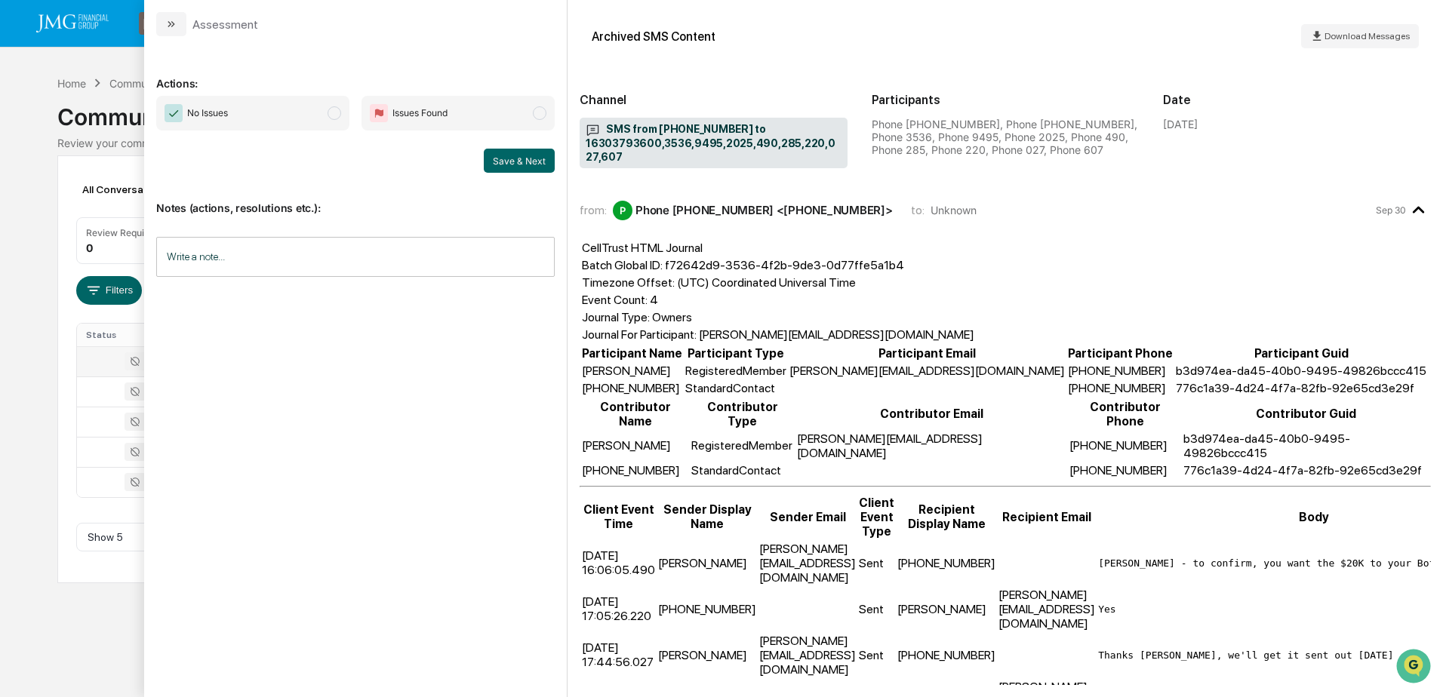
click at [72, 628] on div "Calendar Manage Tasks Reviews Approval Management Company People, Data, Setting…" at bounding box center [721, 348] width 1443 height 697
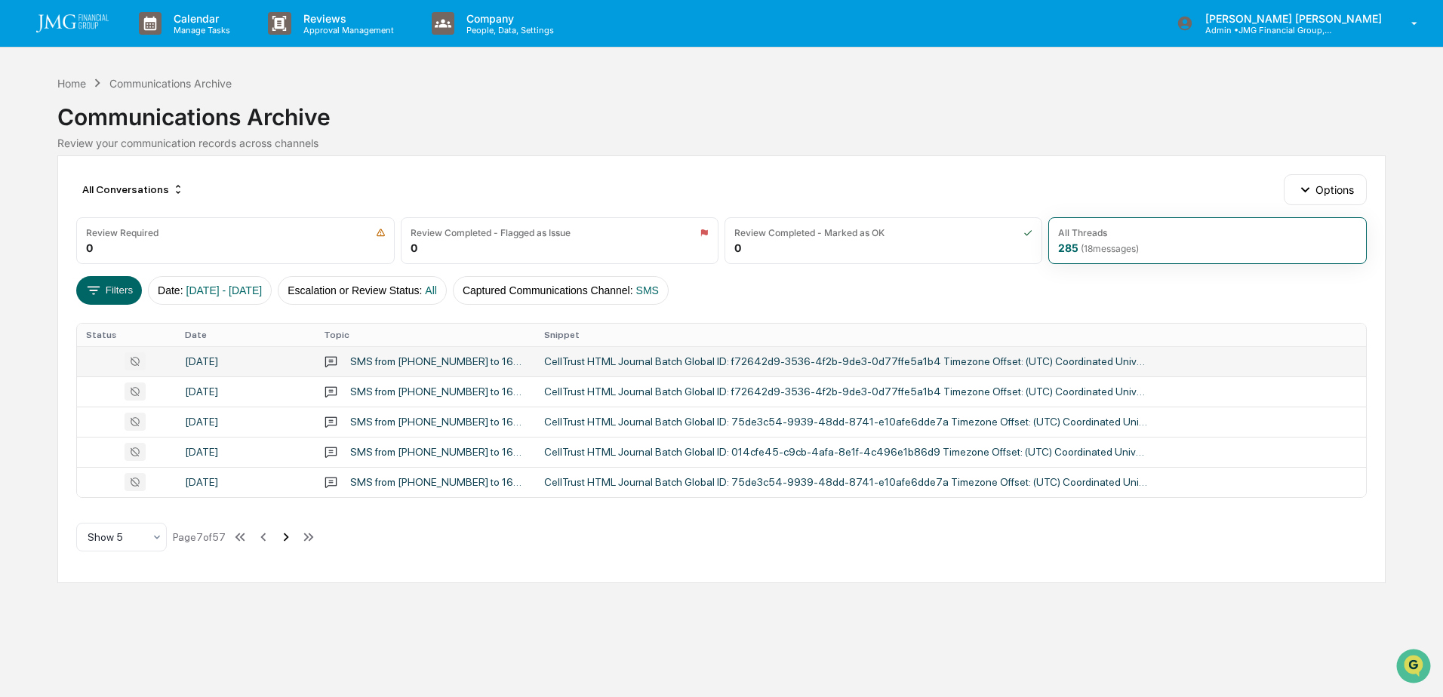
click at [289, 537] on icon at bounding box center [286, 537] width 5 height 8
click at [274, 360] on div "September 29, 2025" at bounding box center [245, 361] width 121 height 12
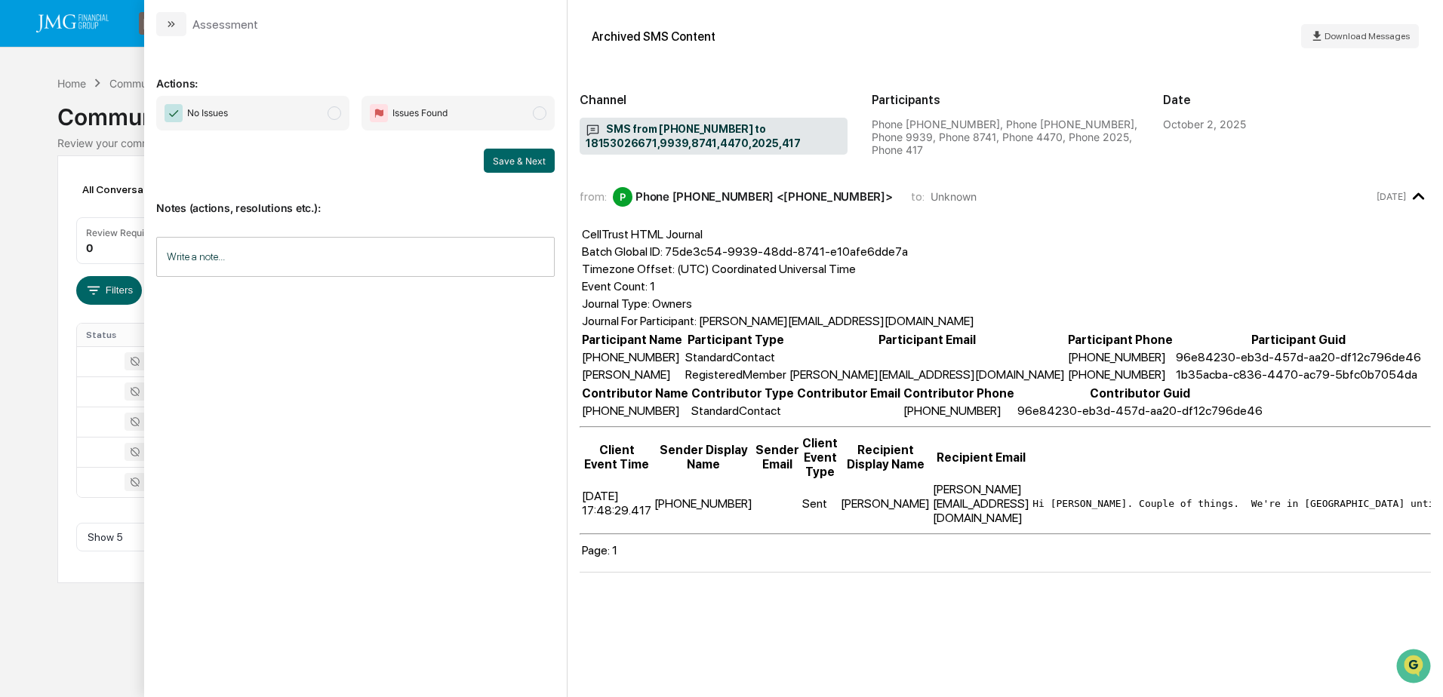
click at [33, 627] on div "Calendar Manage Tasks Reviews Approval Management Company People, Data, Setting…" at bounding box center [721, 348] width 1443 height 697
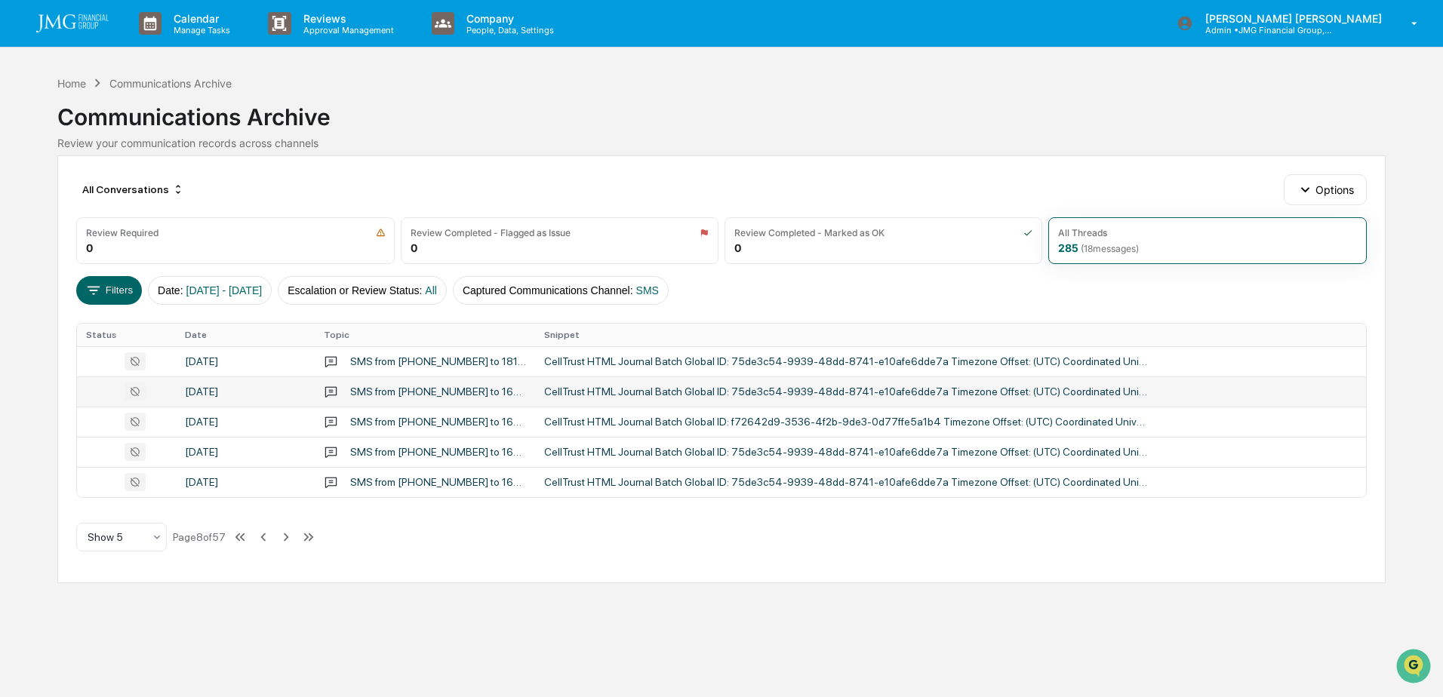
click at [266, 384] on td "September 29, 2025" at bounding box center [245, 392] width 139 height 30
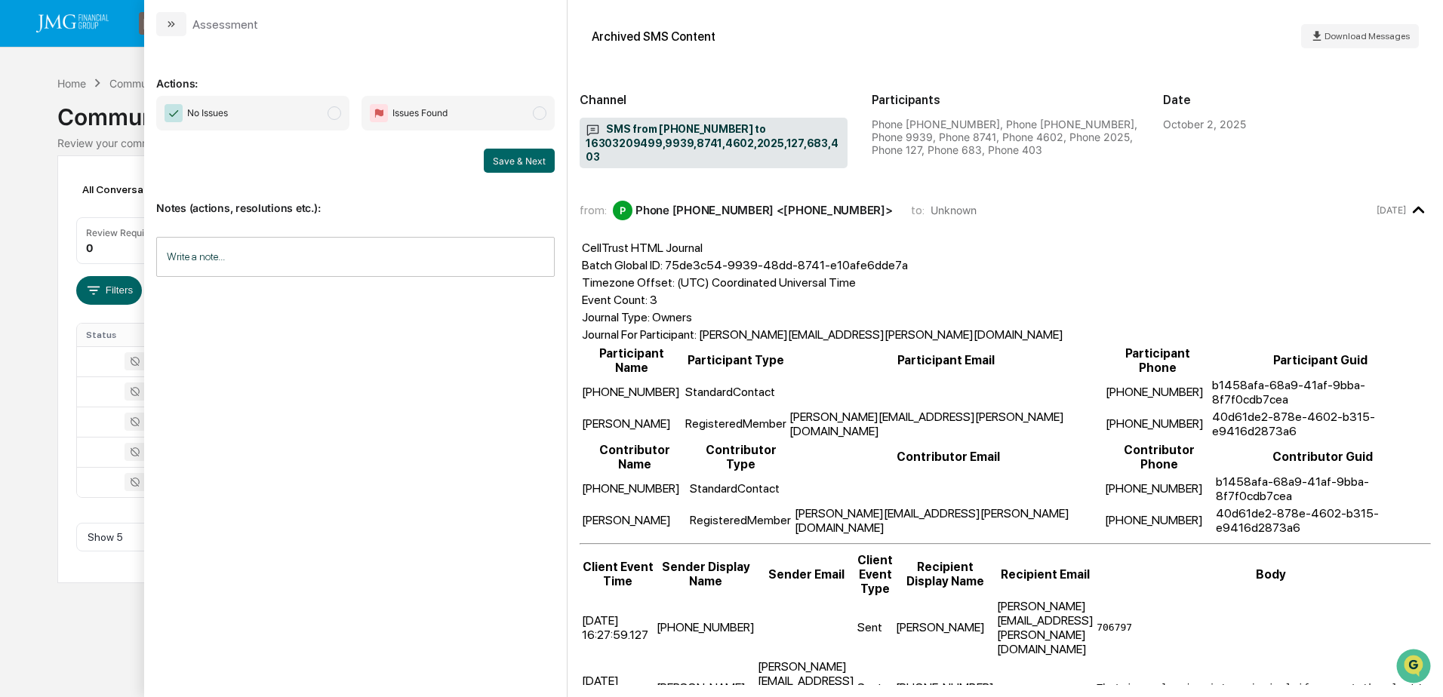
click at [120, 629] on div "Calendar Manage Tasks Reviews Approval Management Company People, Data, Setting…" at bounding box center [721, 348] width 1443 height 697
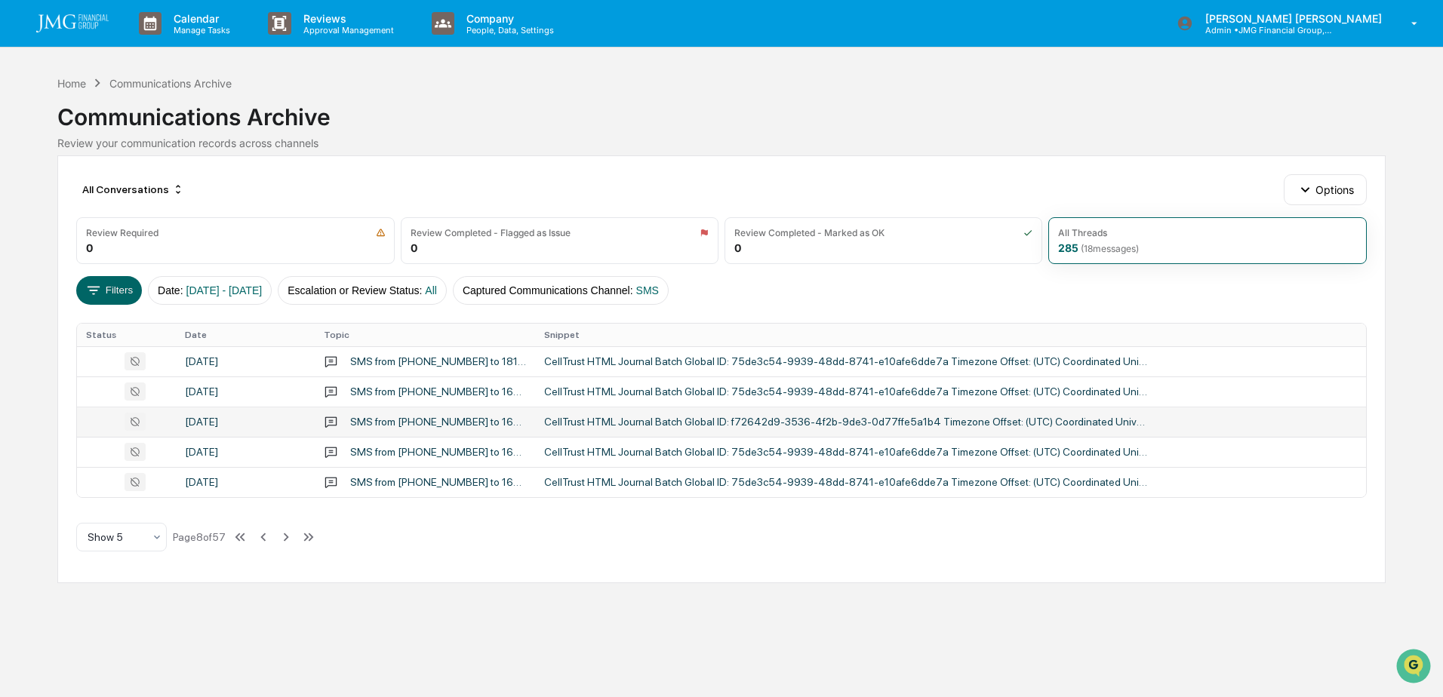
click at [246, 423] on div "September 29, 2025" at bounding box center [245, 422] width 121 height 12
click at [98, 607] on div "Calendar Manage Tasks Reviews Approval Management Company People, Data, Setting…" at bounding box center [721, 348] width 1443 height 697
click at [241, 446] on div "September 29, 2025" at bounding box center [245, 452] width 121 height 12
click at [110, 616] on div "Calendar Manage Tasks Reviews Approval Management Company People, Data, Setting…" at bounding box center [721, 348] width 1443 height 697
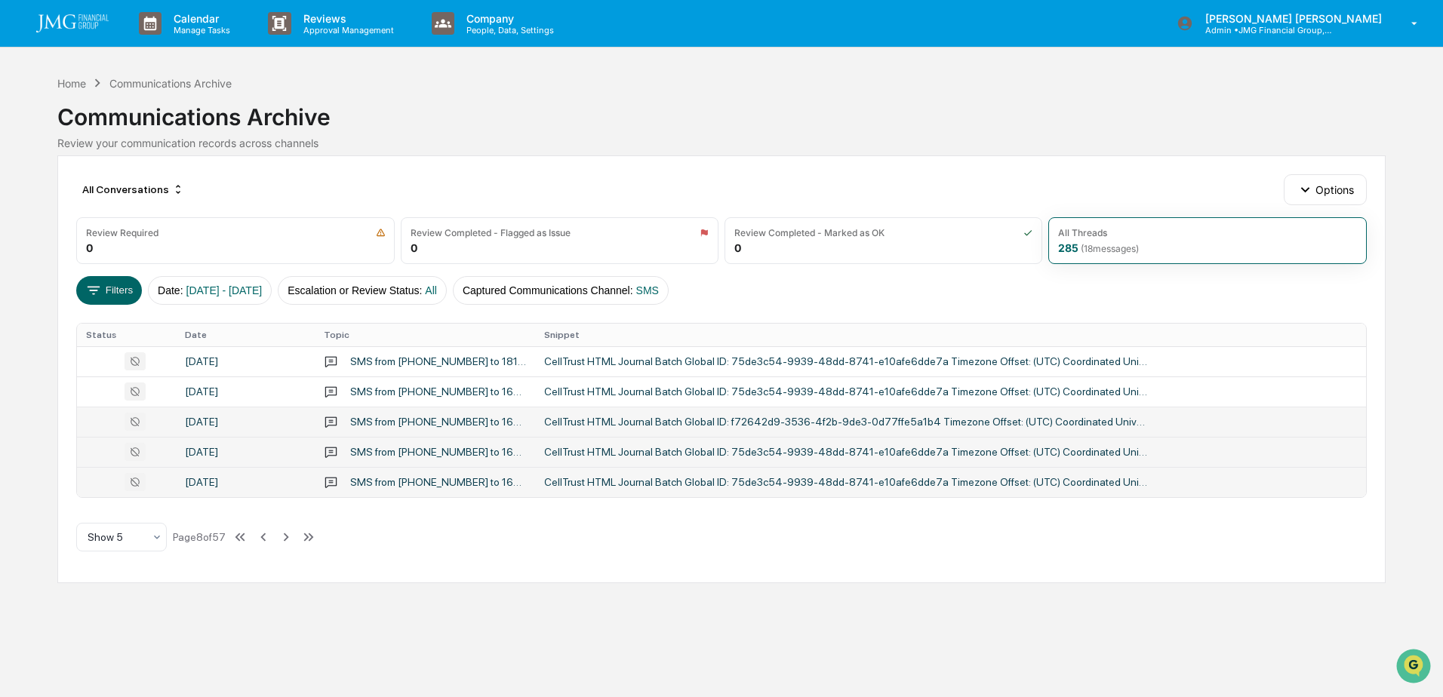
click at [257, 474] on td "September 29, 2025" at bounding box center [245, 482] width 139 height 30
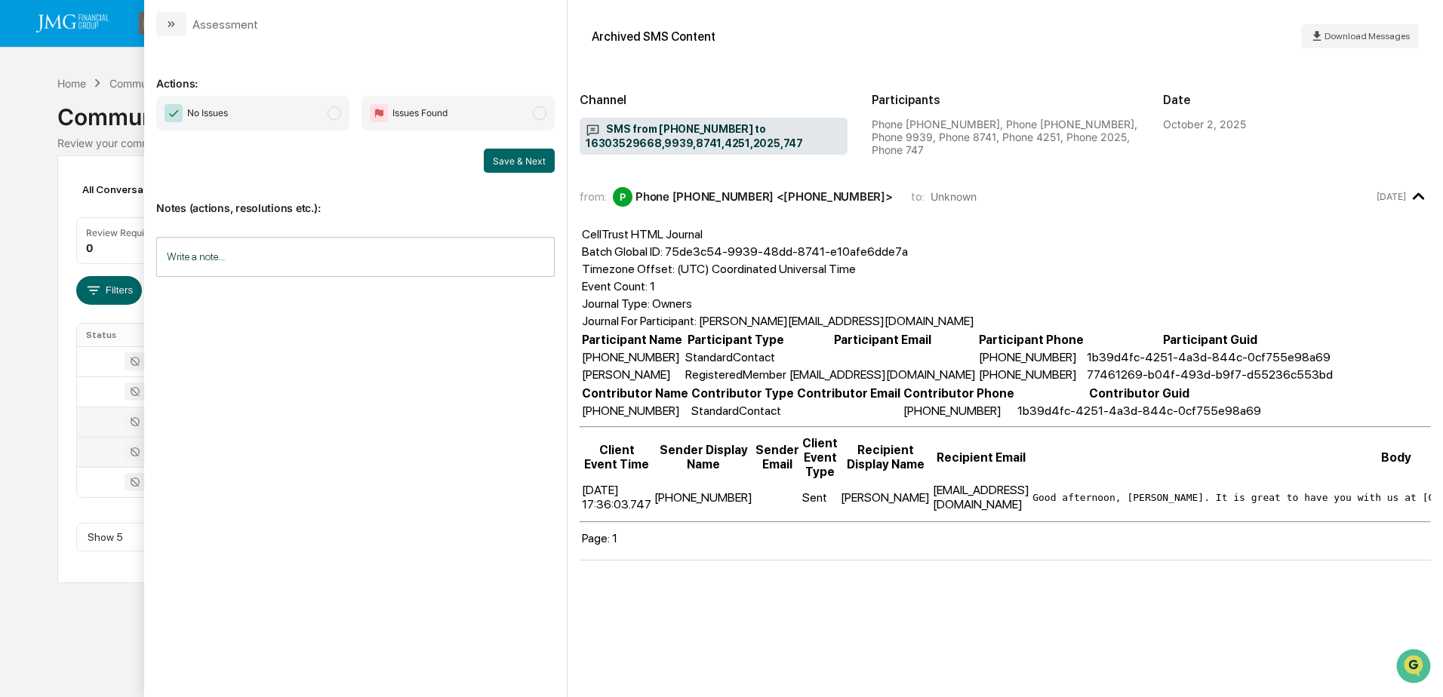
click at [99, 577] on div "All Conversations Options Review Required 0 Review Completed - Flagged as Issue…" at bounding box center [720, 369] width 1327 height 428
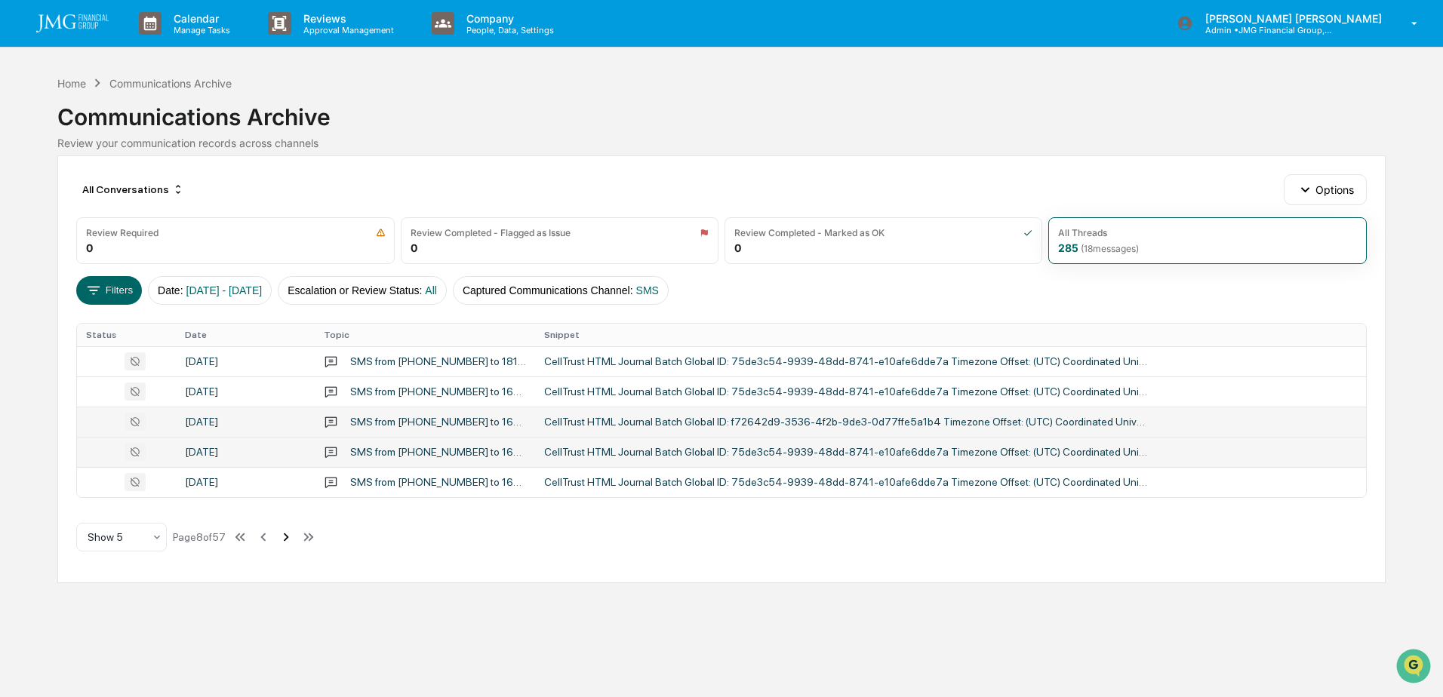
click at [290, 534] on icon at bounding box center [286, 537] width 17 height 17
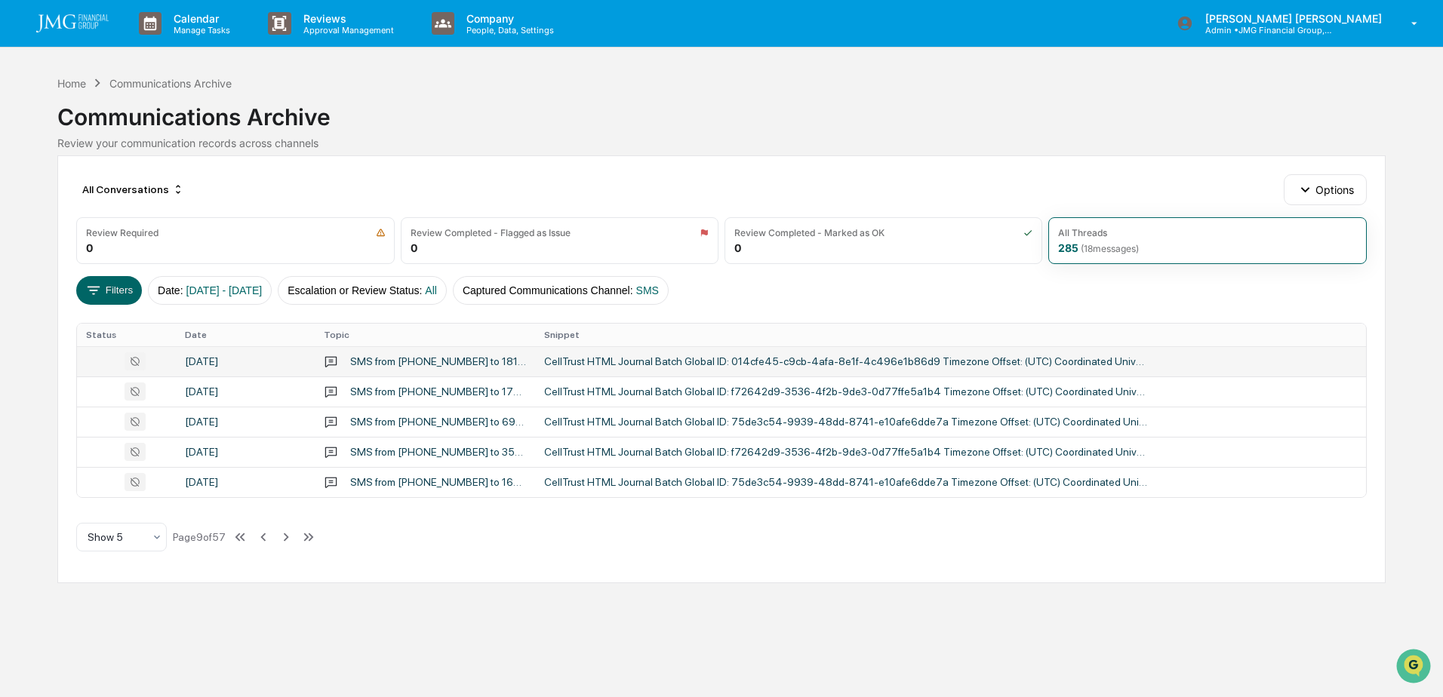
click at [232, 360] on div "September 29, 2025" at bounding box center [245, 361] width 121 height 12
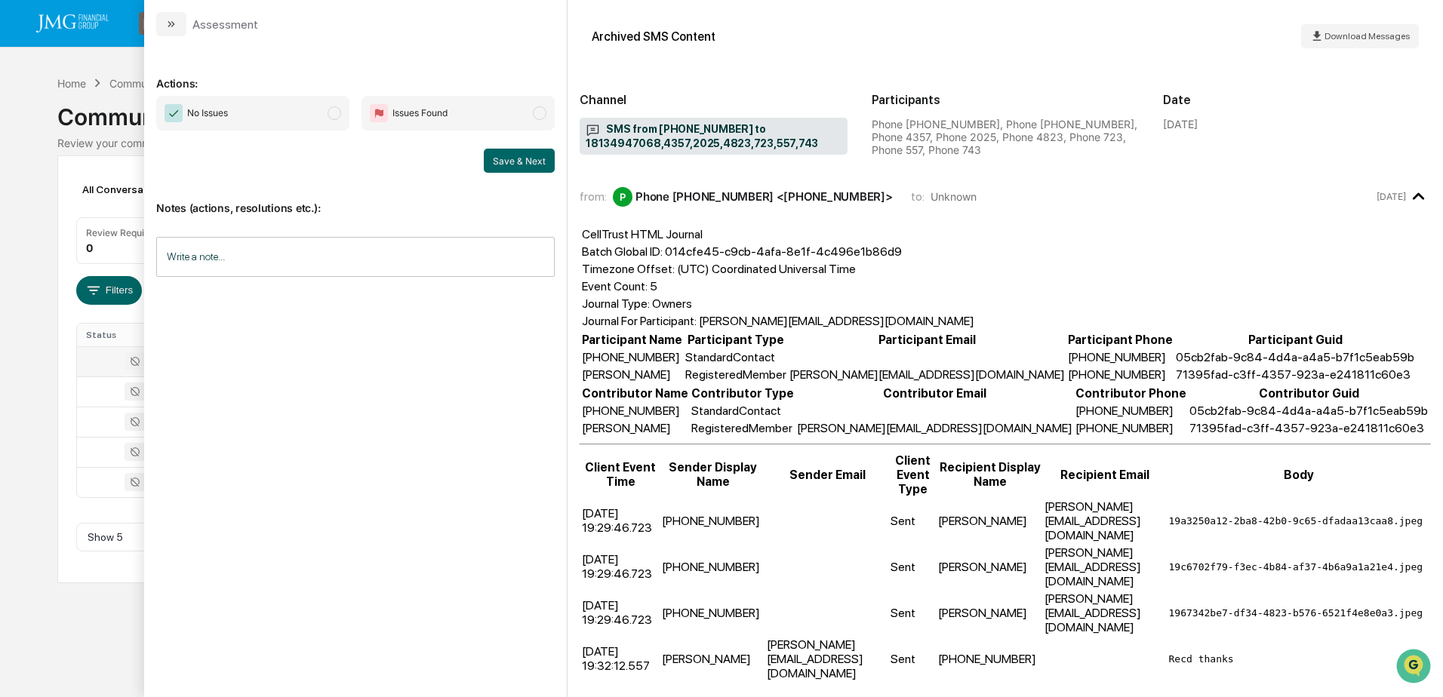
click at [114, 590] on div "Calendar Manage Tasks Reviews Approval Management Company People, Data, Setting…" at bounding box center [721, 348] width 1443 height 697
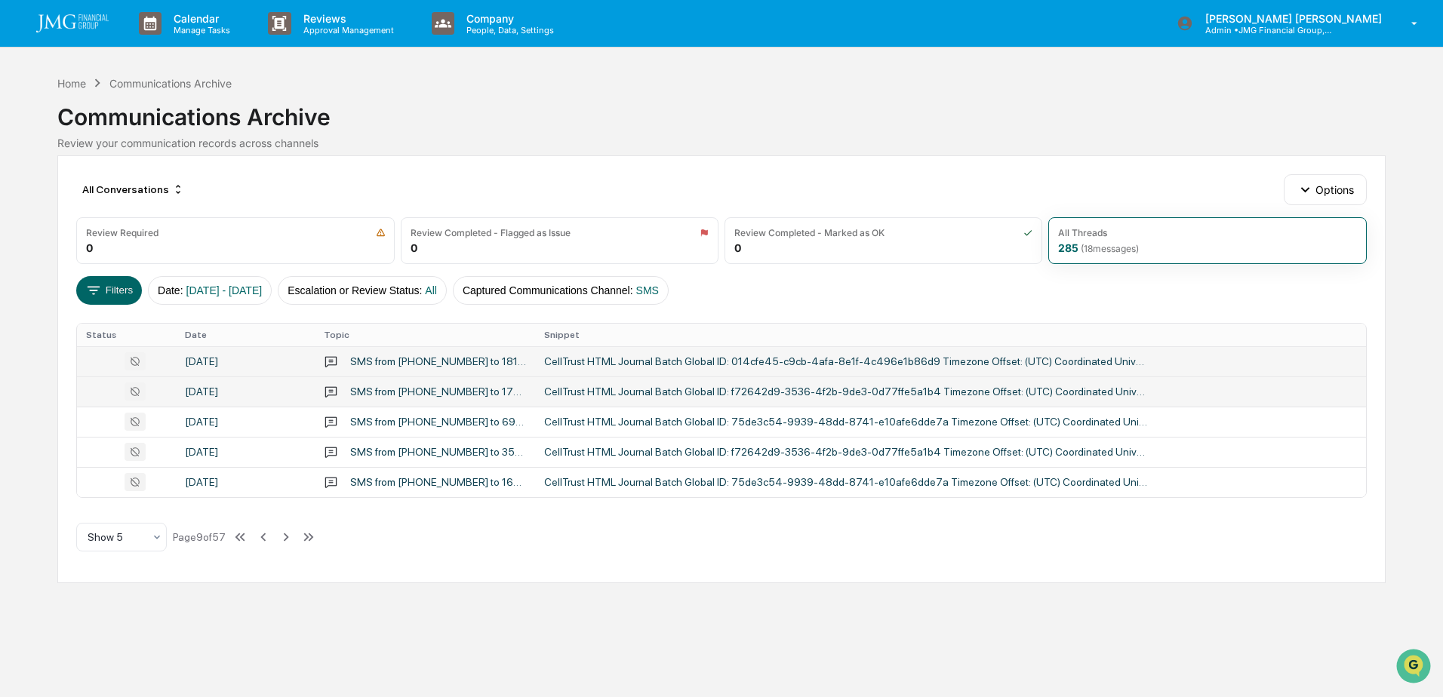
click at [244, 386] on div "September 29, 2025" at bounding box center [245, 392] width 121 height 12
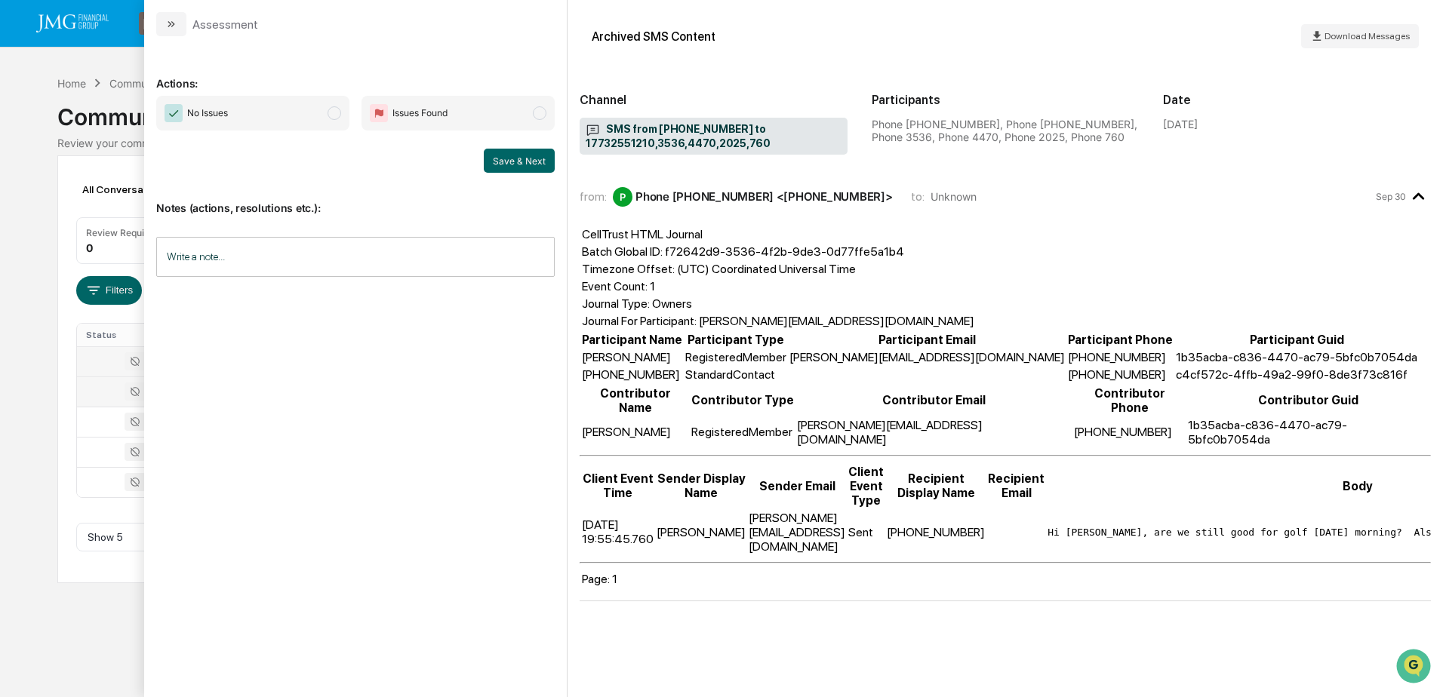
click at [123, 629] on div "Calendar Manage Tasks Reviews Approval Management Company People, Data, Setting…" at bounding box center [721, 348] width 1443 height 697
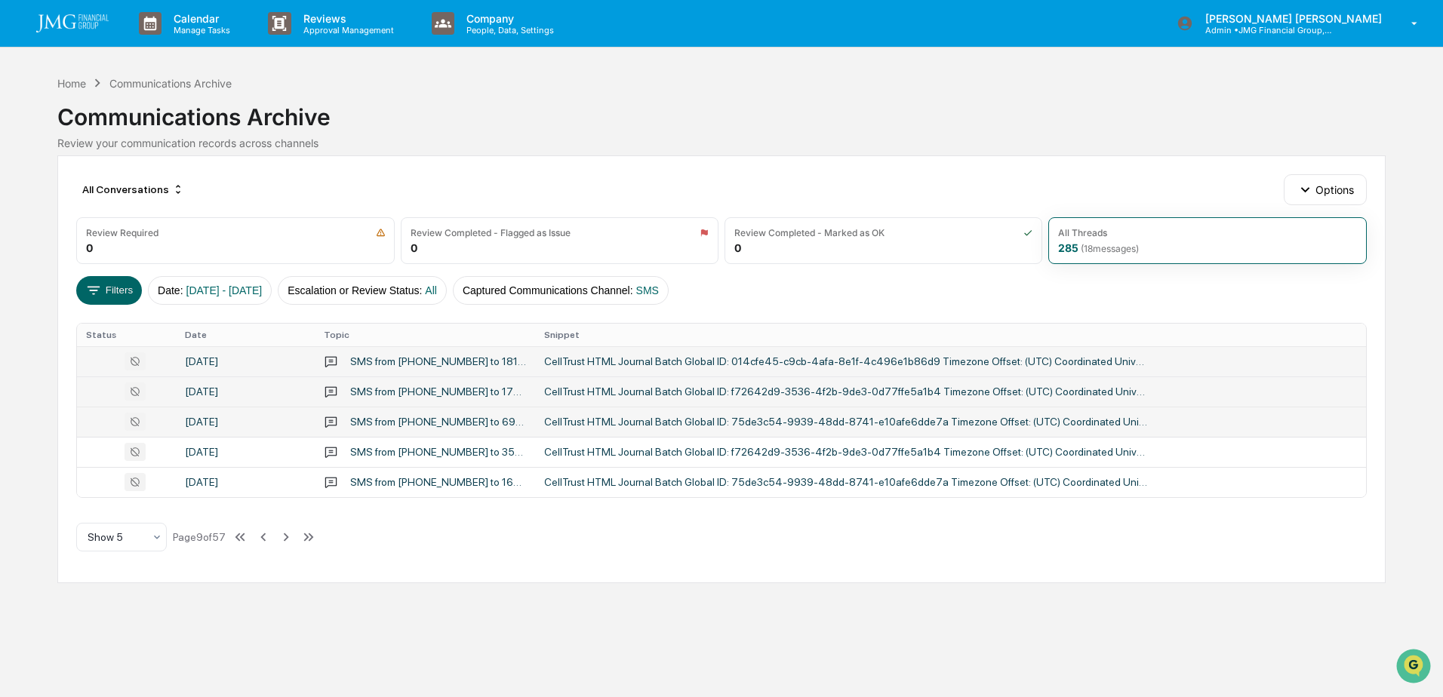
click at [272, 414] on td "September 29, 2025" at bounding box center [245, 422] width 139 height 30
click at [111, 611] on div "Calendar Manage Tasks Reviews Approval Management Company People, Data, Setting…" at bounding box center [721, 348] width 1443 height 697
click at [251, 442] on td "September 29, 2025" at bounding box center [245, 452] width 139 height 30
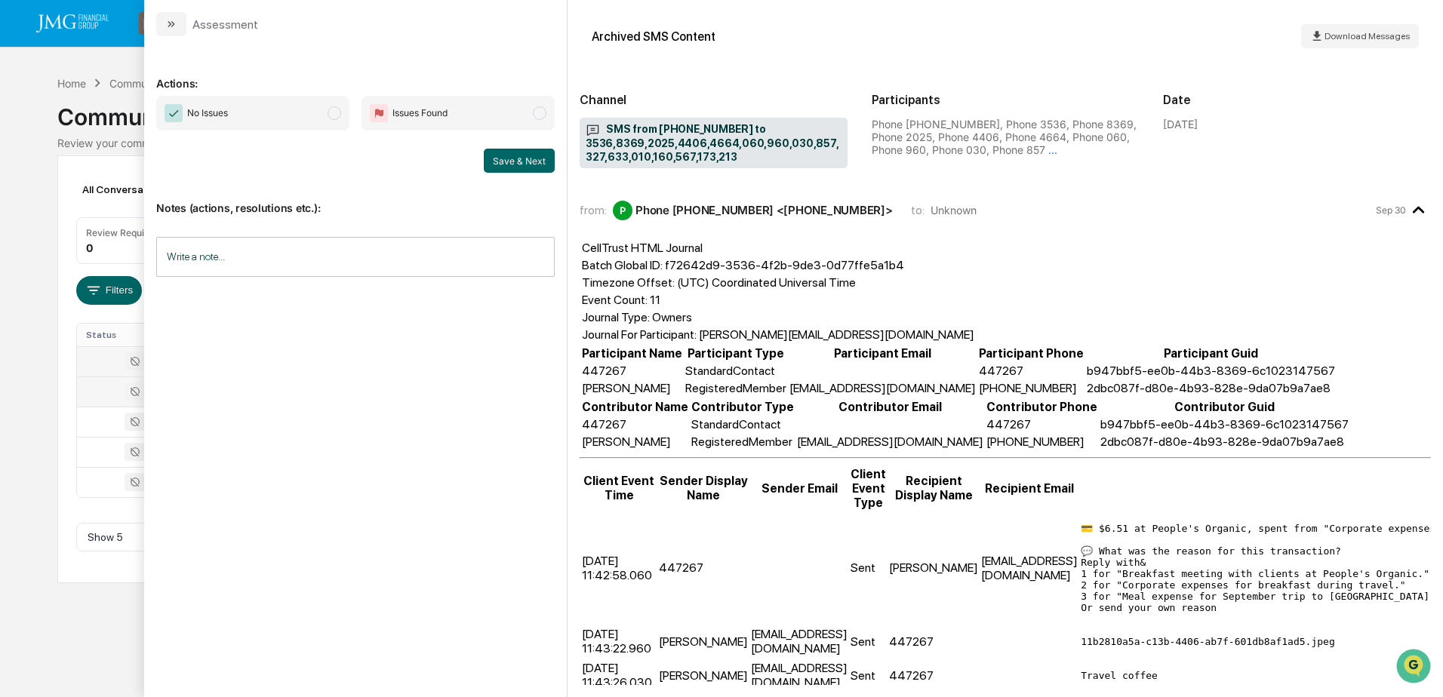
click at [120, 622] on div "Calendar Manage Tasks Reviews Approval Management Company People, Data, Setting…" at bounding box center [721, 348] width 1443 height 697
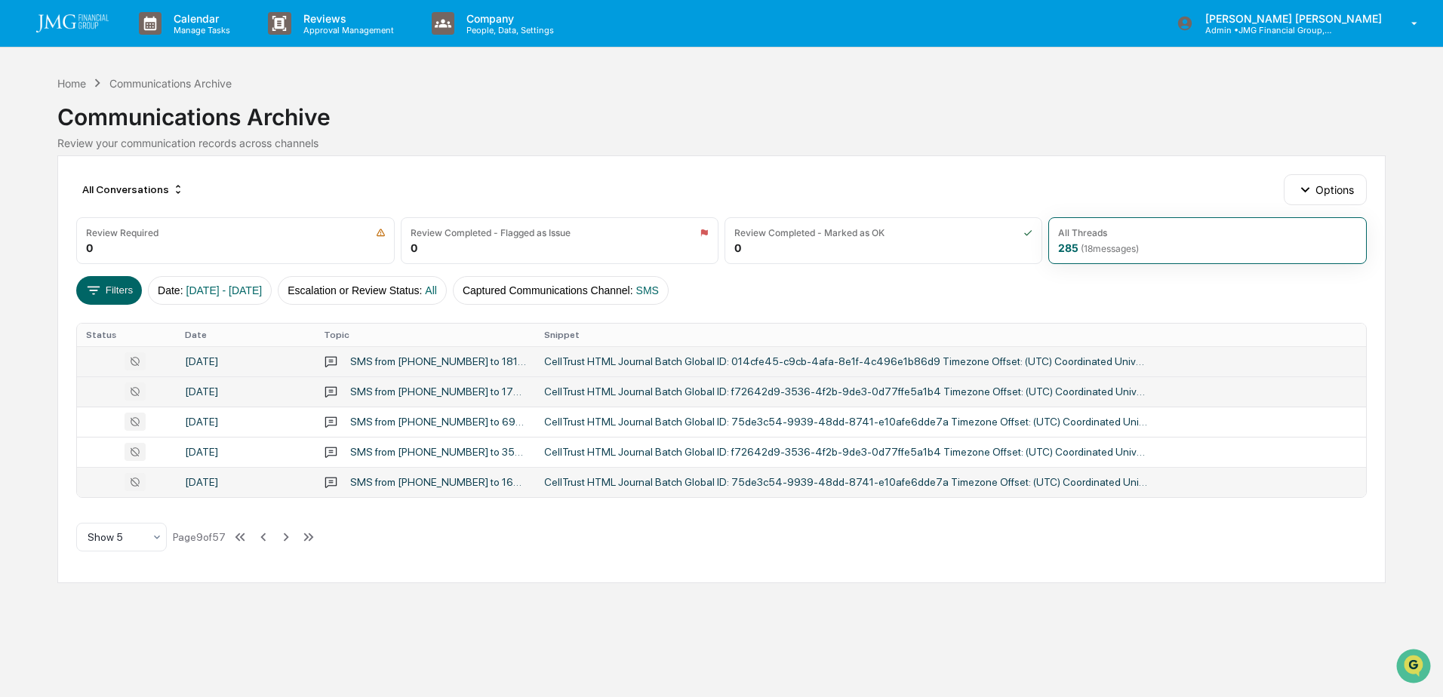
click at [280, 484] on div "September 29, 2025" at bounding box center [245, 482] width 121 height 12
click at [115, 642] on div "Calendar Manage Tasks Reviews Approval Management Company People, Data, Setting…" at bounding box center [721, 348] width 1443 height 697
click at [292, 535] on icon at bounding box center [286, 537] width 17 height 17
click at [247, 360] on div "September 29, 2025" at bounding box center [245, 361] width 121 height 12
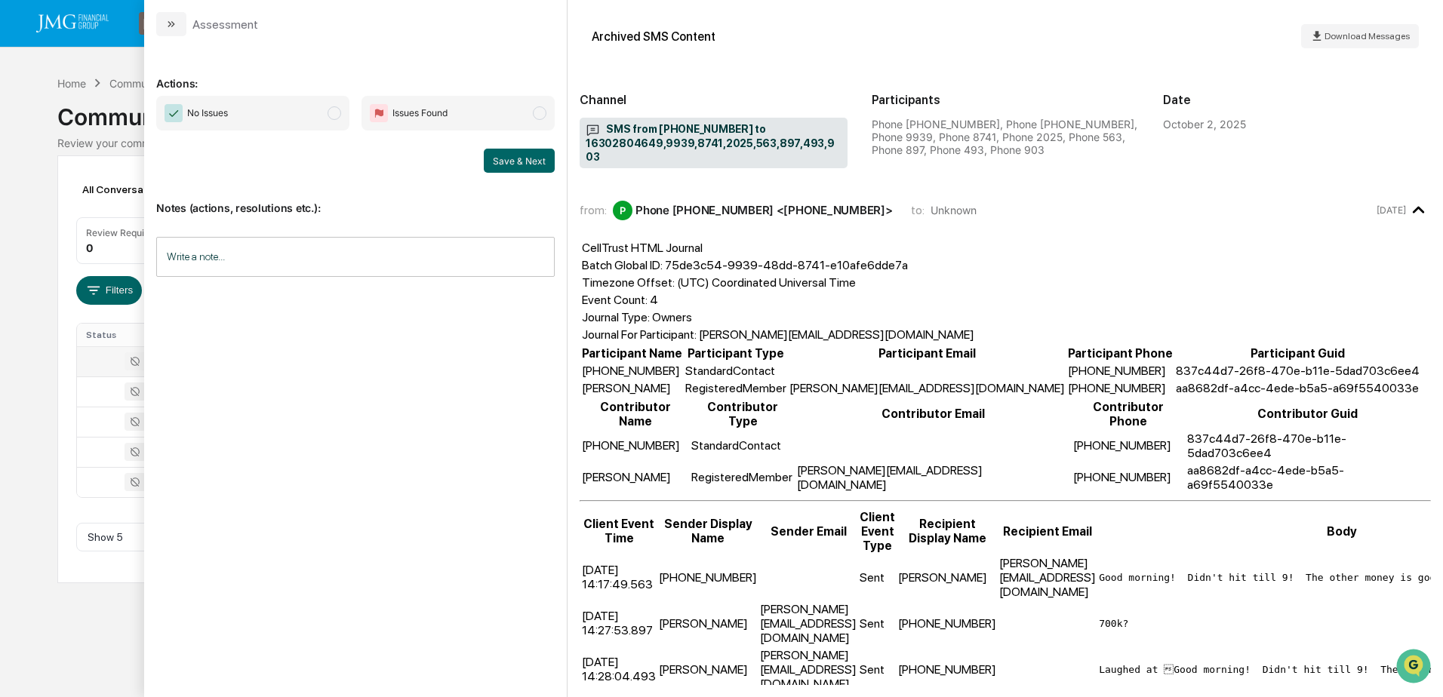
click at [69, 584] on div "Calendar Manage Tasks Reviews Approval Management Company People, Data, Setting…" at bounding box center [721, 348] width 1443 height 697
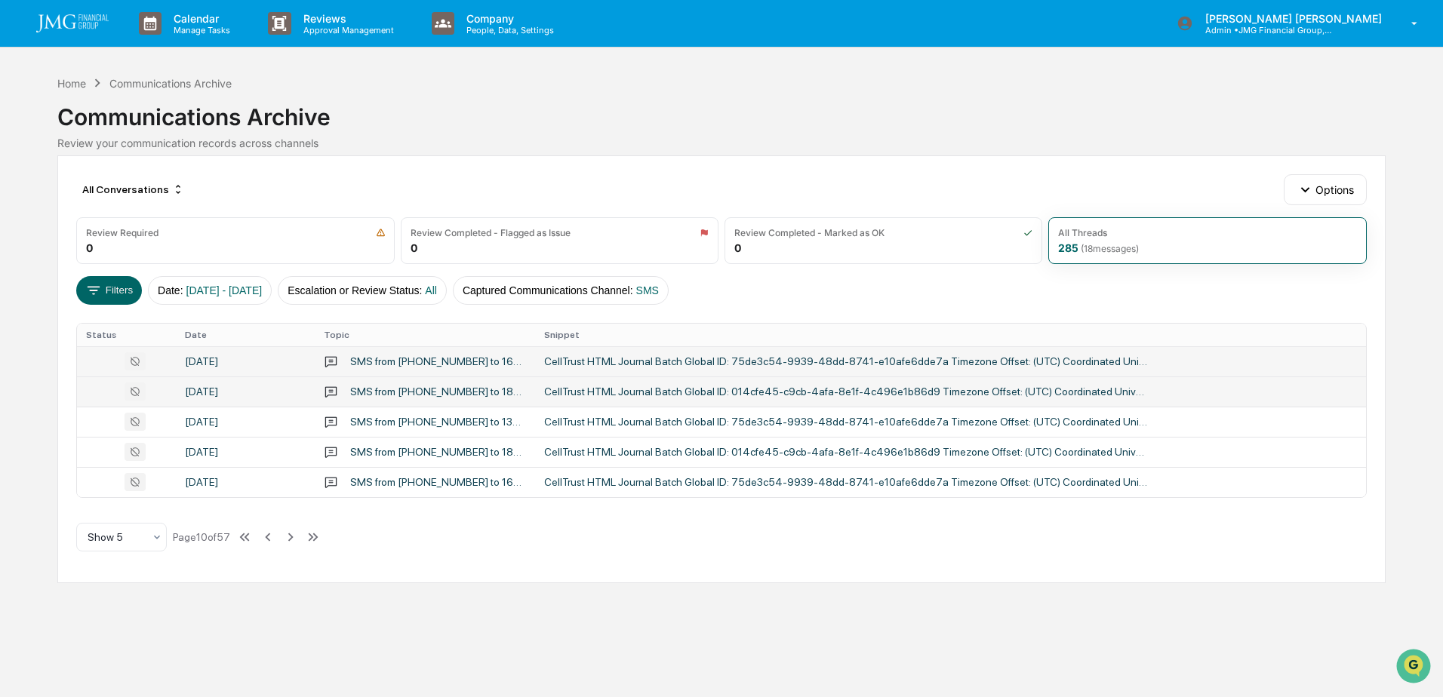
click at [213, 389] on div "September 29, 2025" at bounding box center [245, 392] width 121 height 12
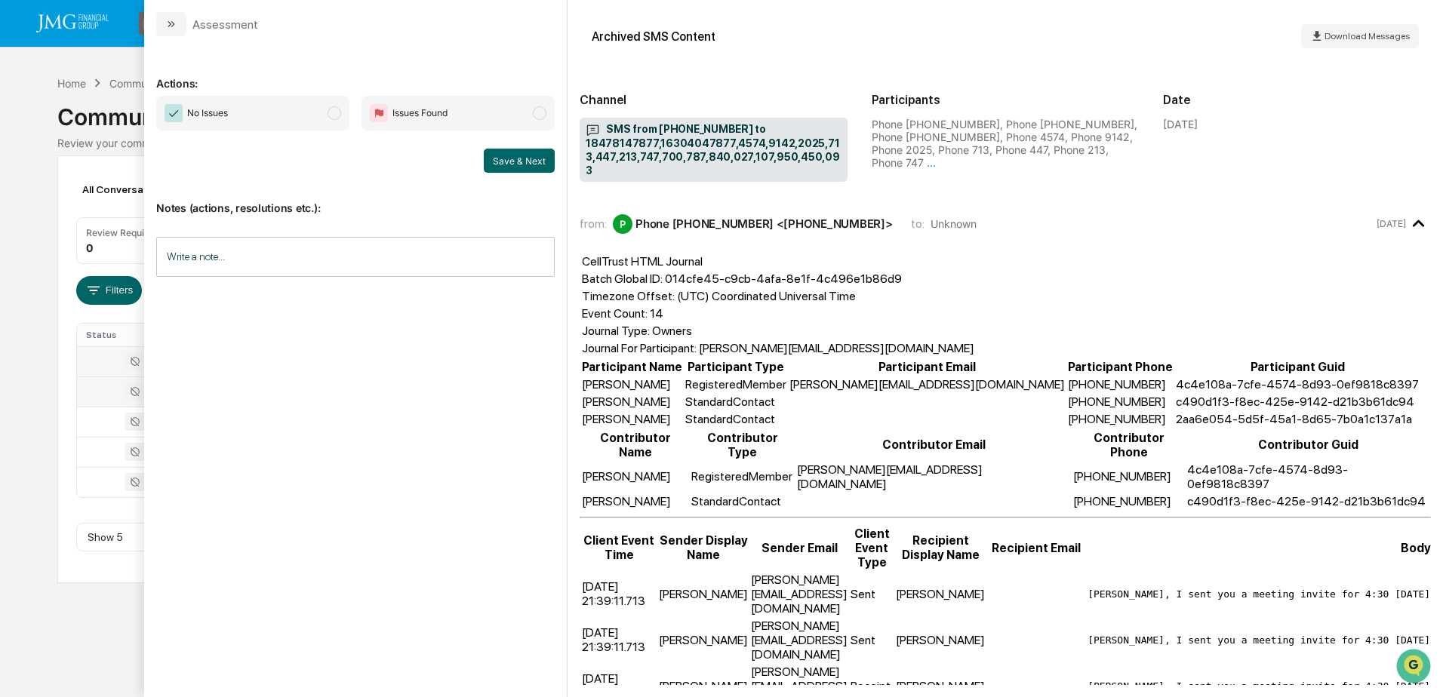
click at [71, 604] on div "Calendar Manage Tasks Reviews Approval Management Company People, Data, Setting…" at bounding box center [721, 348] width 1443 height 697
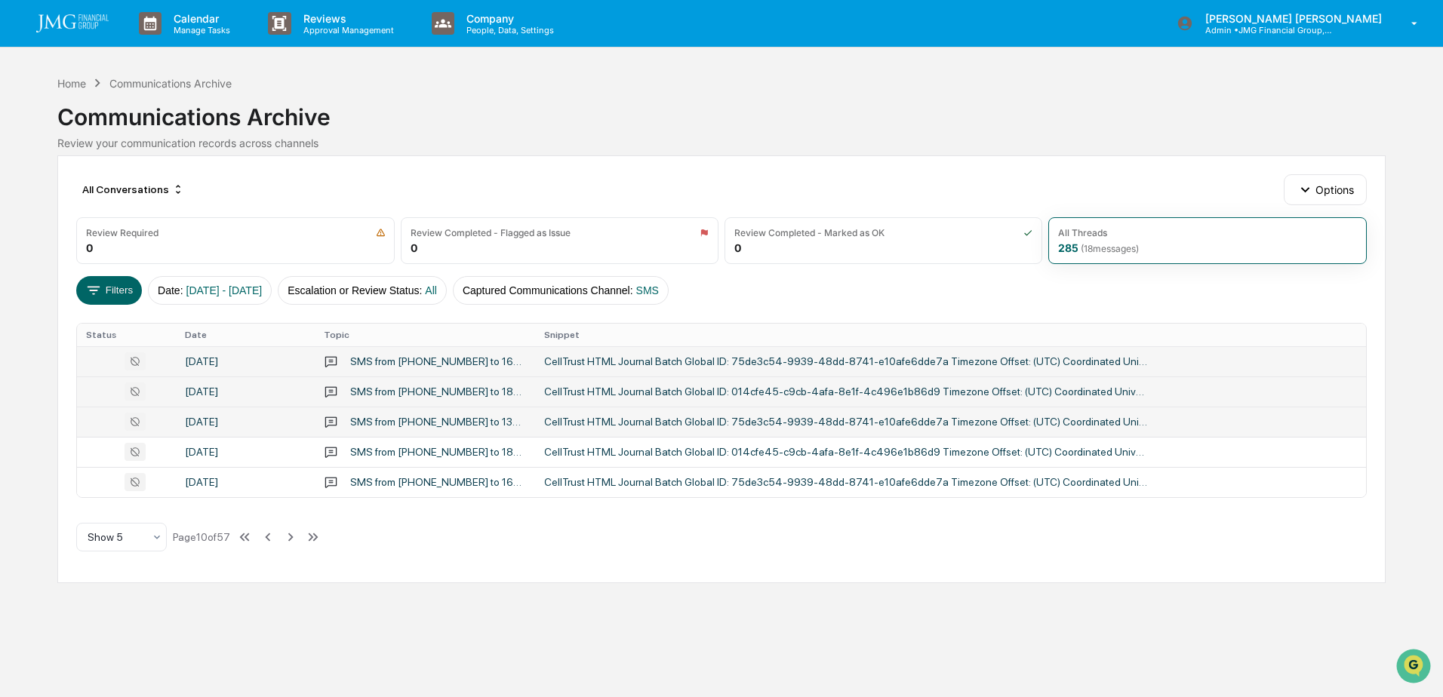
click at [266, 423] on div "September 29, 2025" at bounding box center [245, 422] width 121 height 12
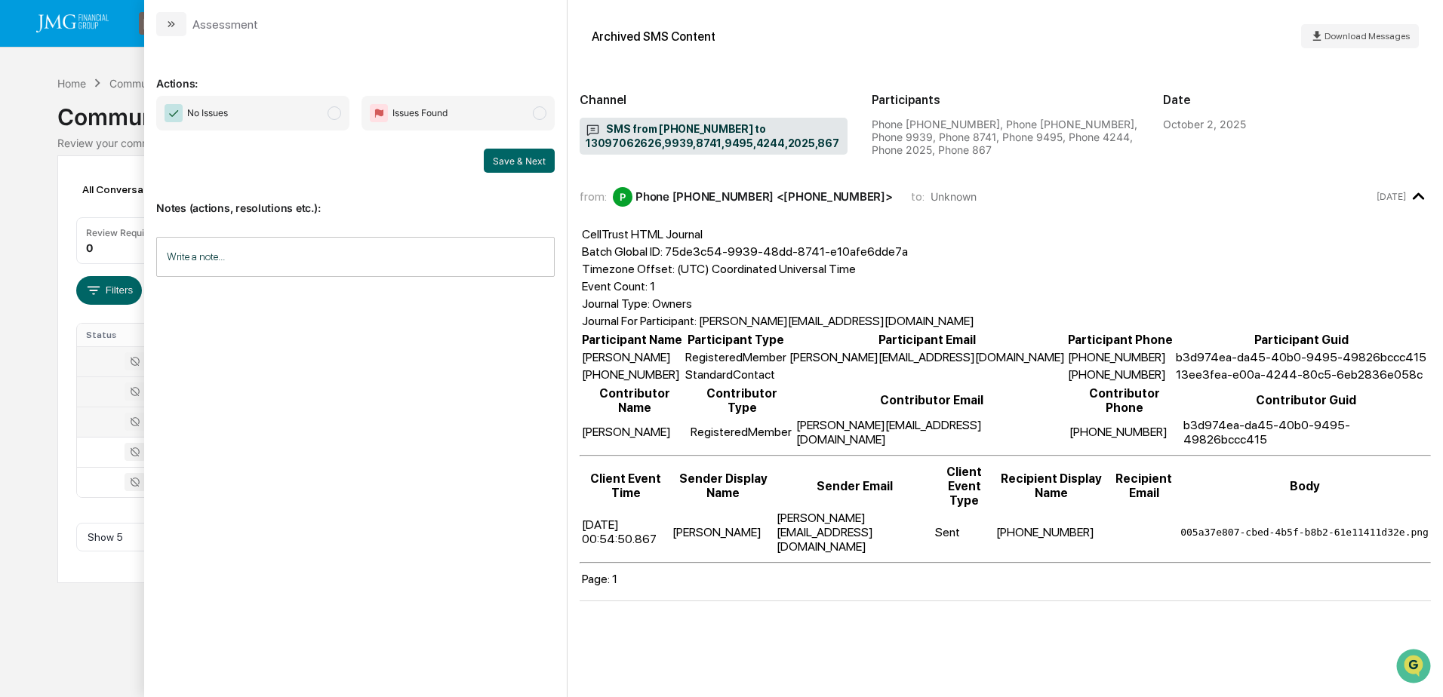
click at [66, 621] on div "Calendar Manage Tasks Reviews Approval Management Company People, Data, Setting…" at bounding box center [721, 348] width 1443 height 697
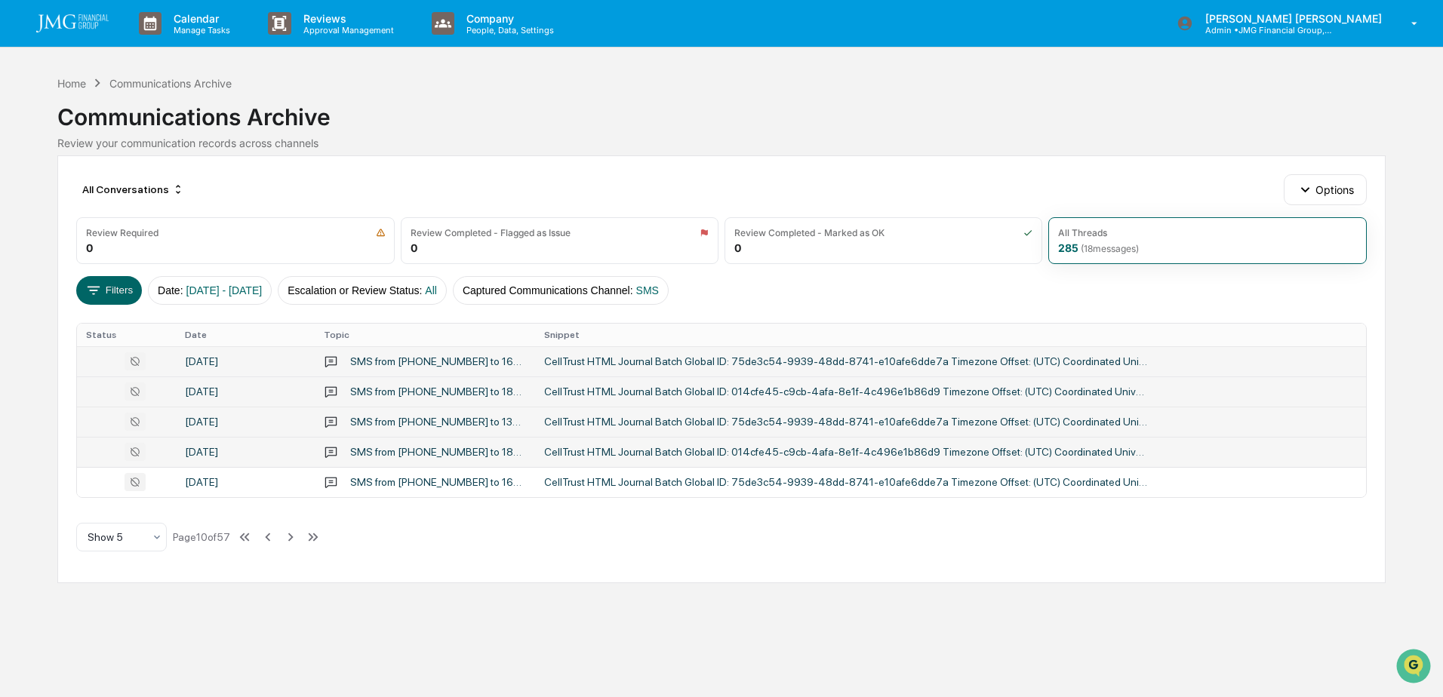
click at [260, 457] on div "September 29, 2025" at bounding box center [245, 452] width 121 height 12
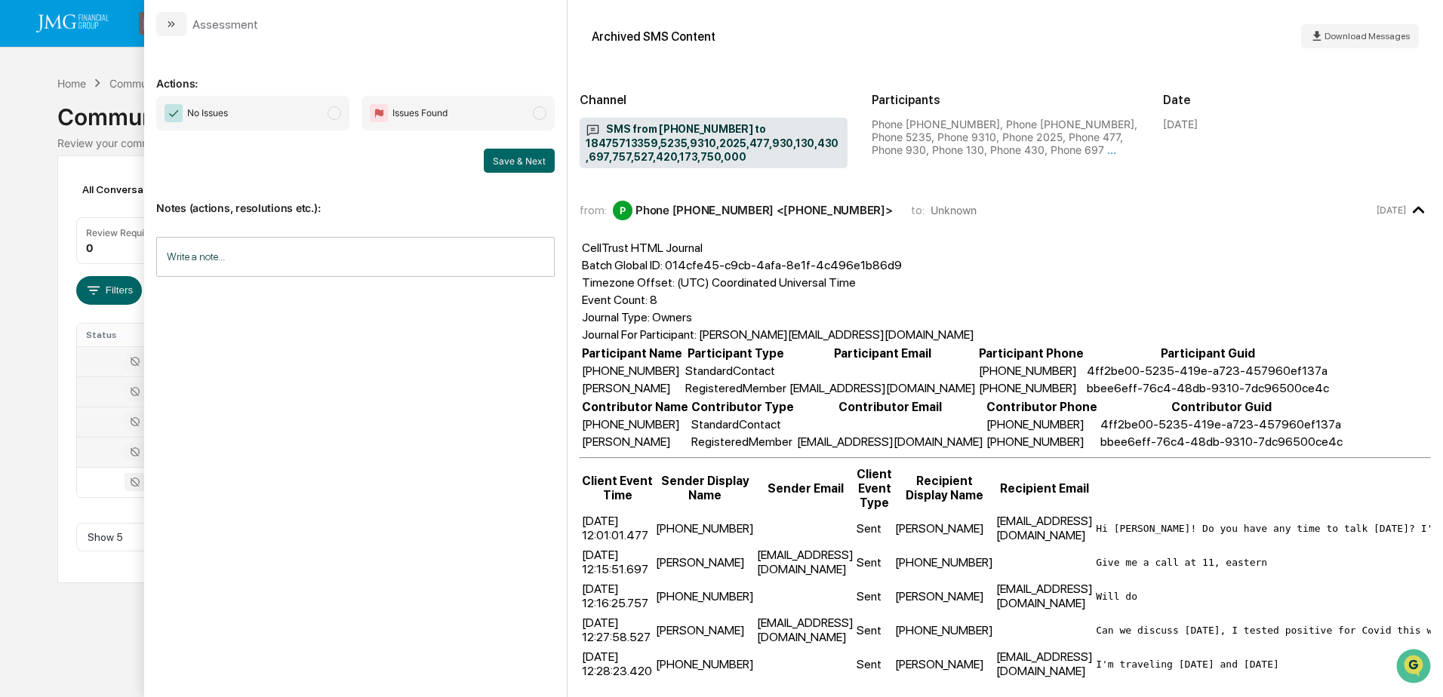
click at [128, 586] on div "Calendar Manage Tasks Reviews Approval Management Company People, Data, Setting…" at bounding box center [721, 348] width 1443 height 697
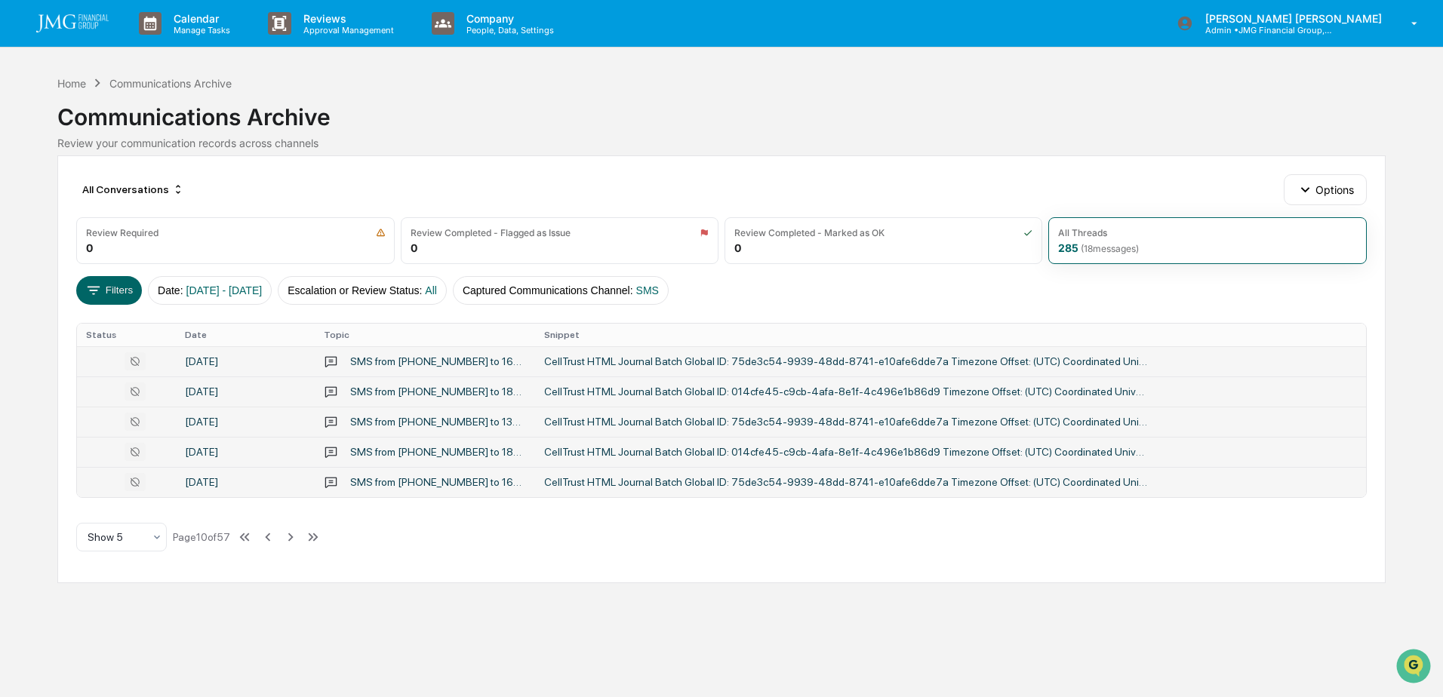
click at [266, 471] on td "September 29, 2025" at bounding box center [245, 482] width 139 height 30
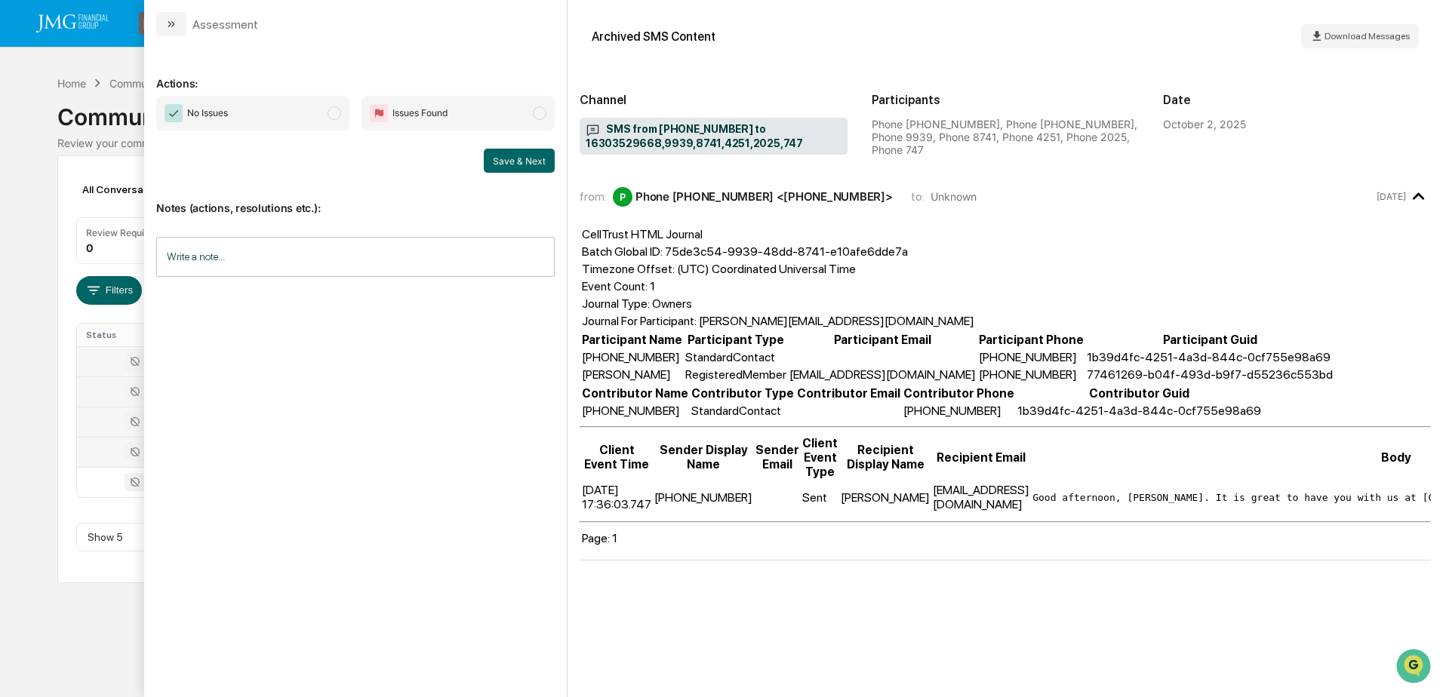
click at [106, 600] on div "Calendar Manage Tasks Reviews Approval Management Company People, Data, Setting…" at bounding box center [721, 348] width 1443 height 697
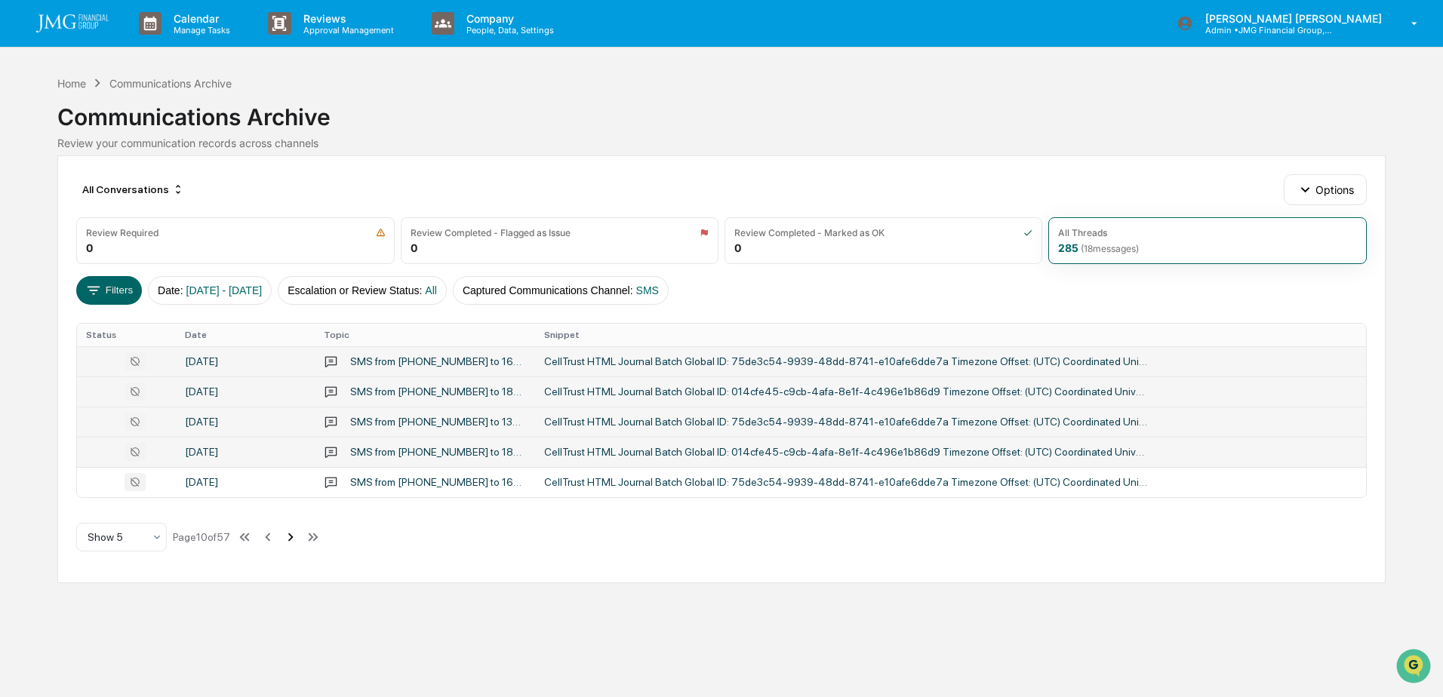
click at [298, 534] on icon at bounding box center [290, 537] width 17 height 17
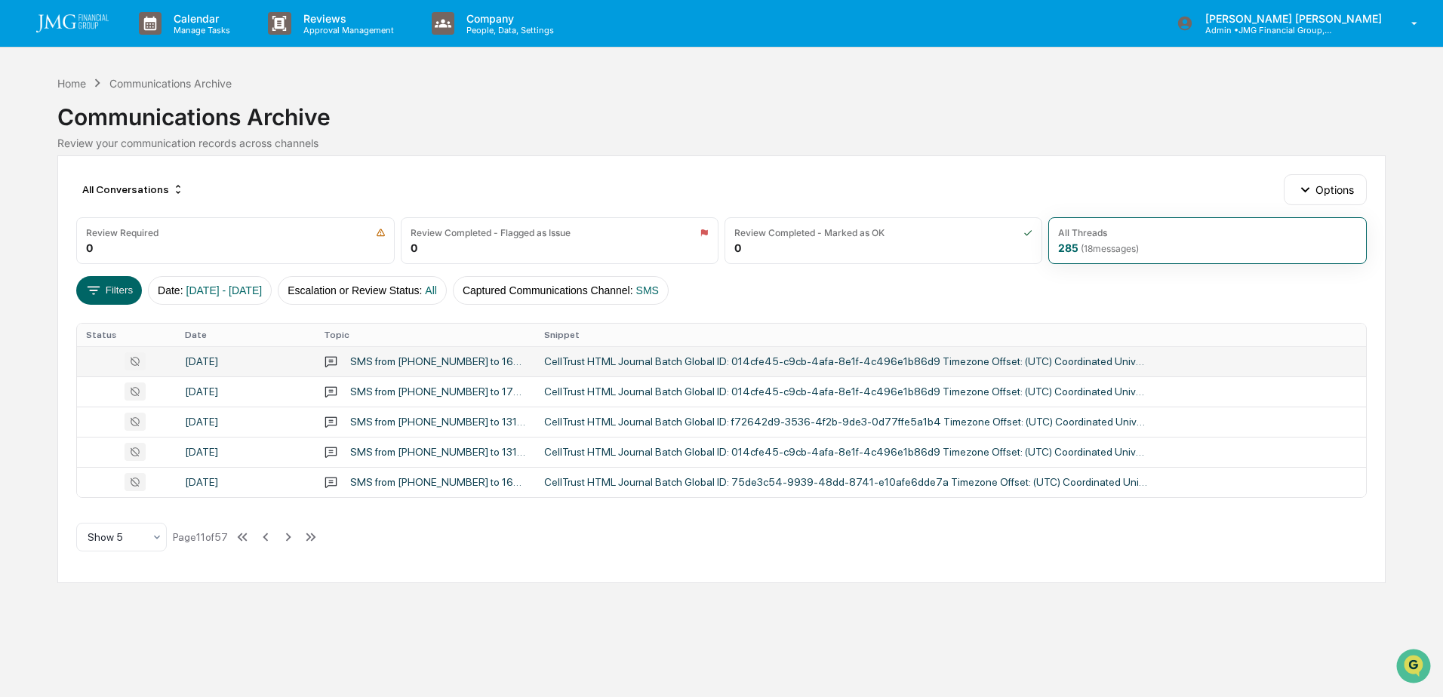
click at [234, 361] on div "September 29, 2025" at bounding box center [245, 361] width 121 height 12
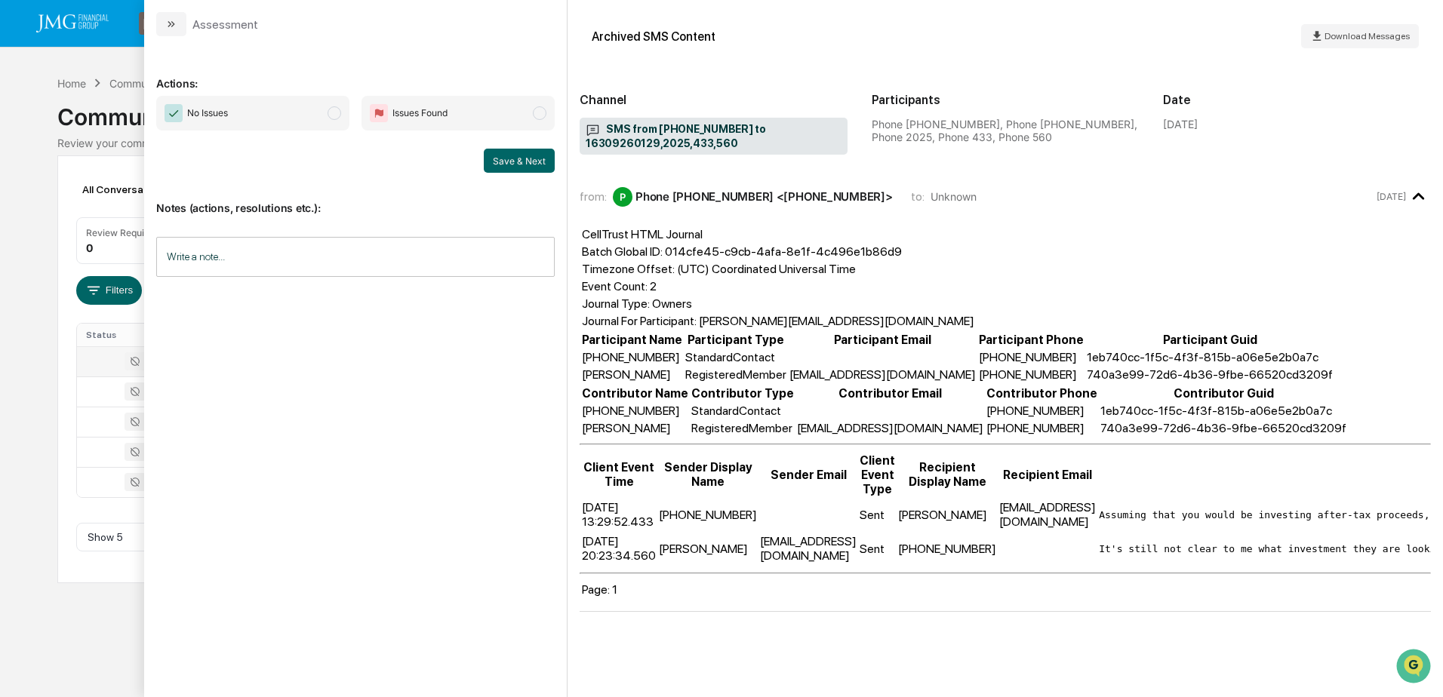
click at [123, 601] on div "Calendar Manage Tasks Reviews Approval Management Company People, Data, Setting…" at bounding box center [721, 348] width 1443 height 697
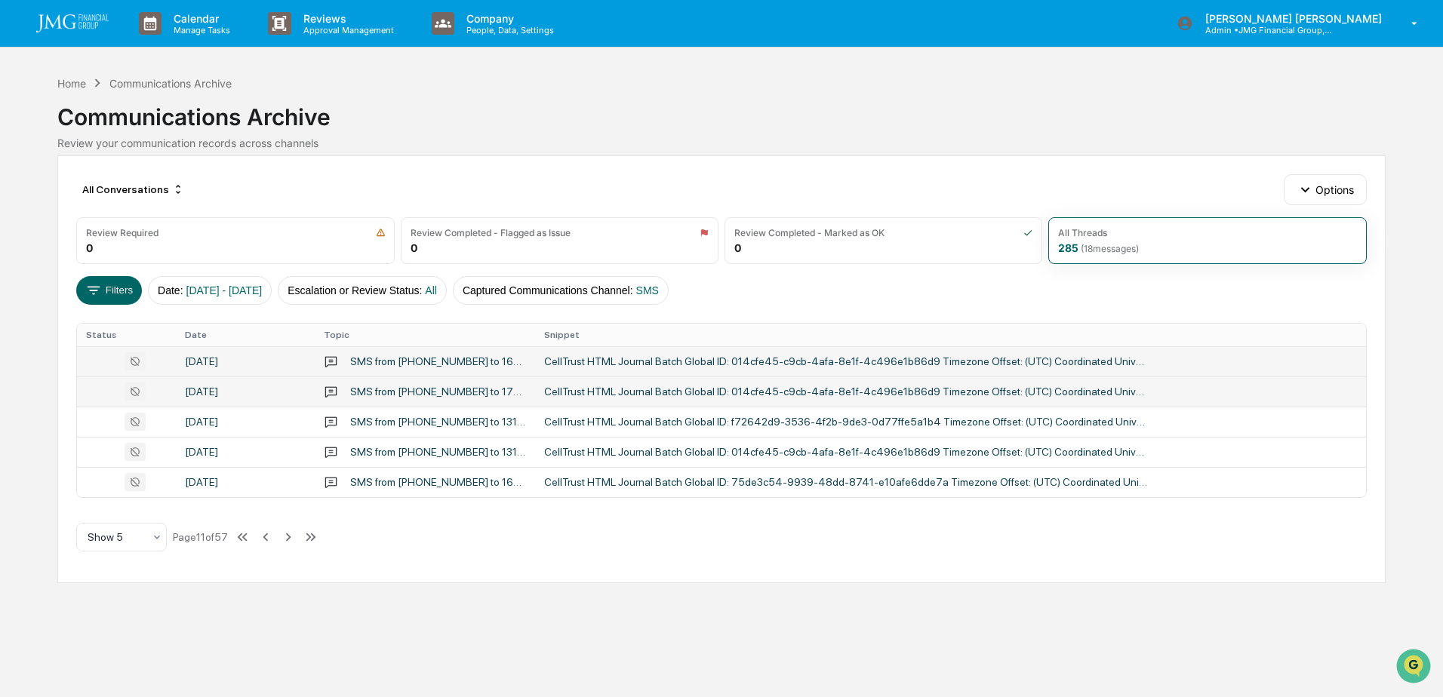
click at [250, 395] on div "September 29, 2025" at bounding box center [245, 392] width 121 height 12
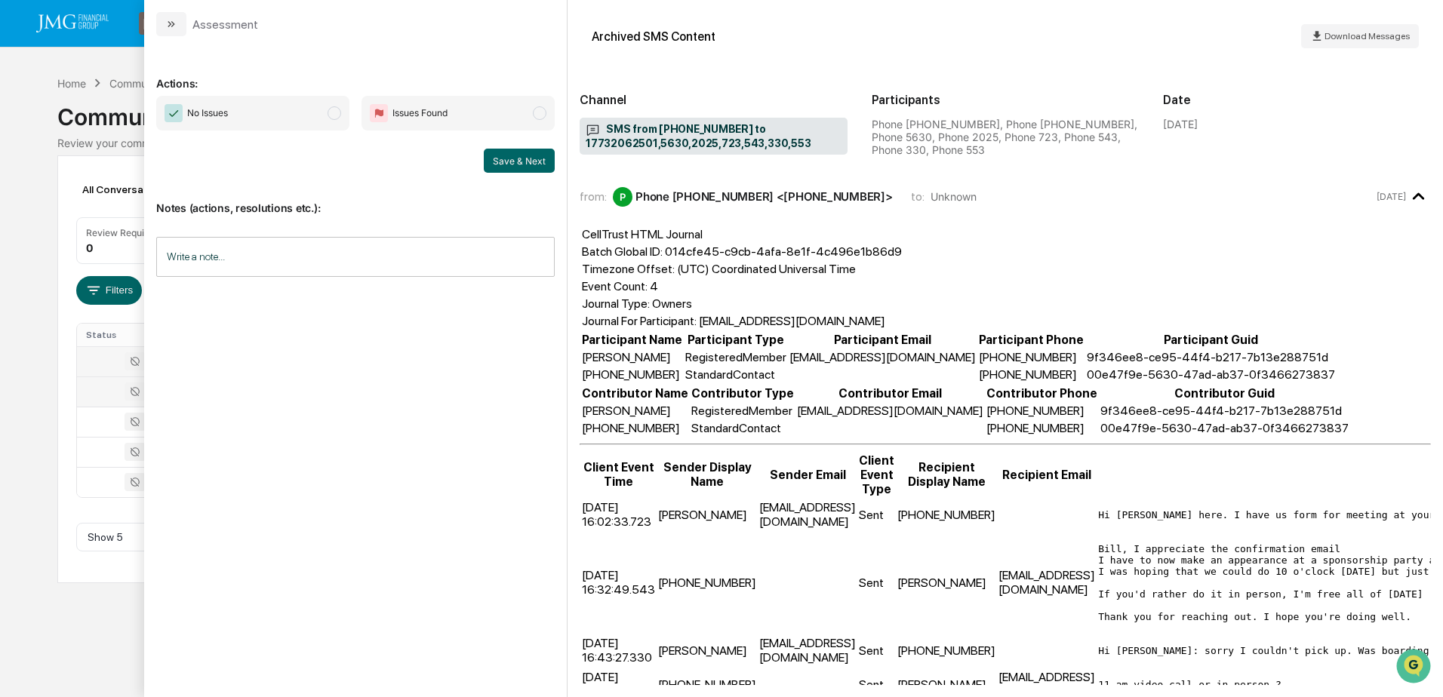
click at [131, 611] on div "Calendar Manage Tasks Reviews Approval Management Company People, Data, Setting…" at bounding box center [721, 348] width 1443 height 697
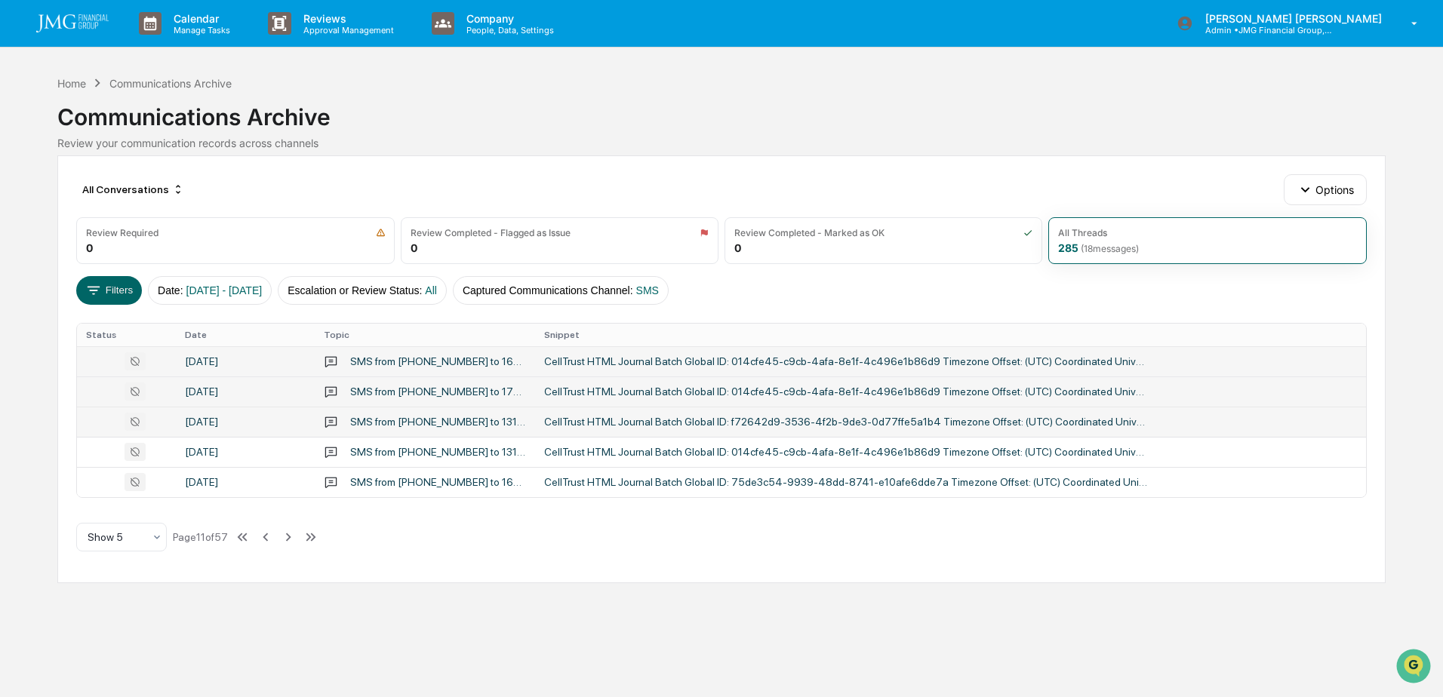
click at [256, 429] on td "September 29, 2025" at bounding box center [245, 422] width 139 height 30
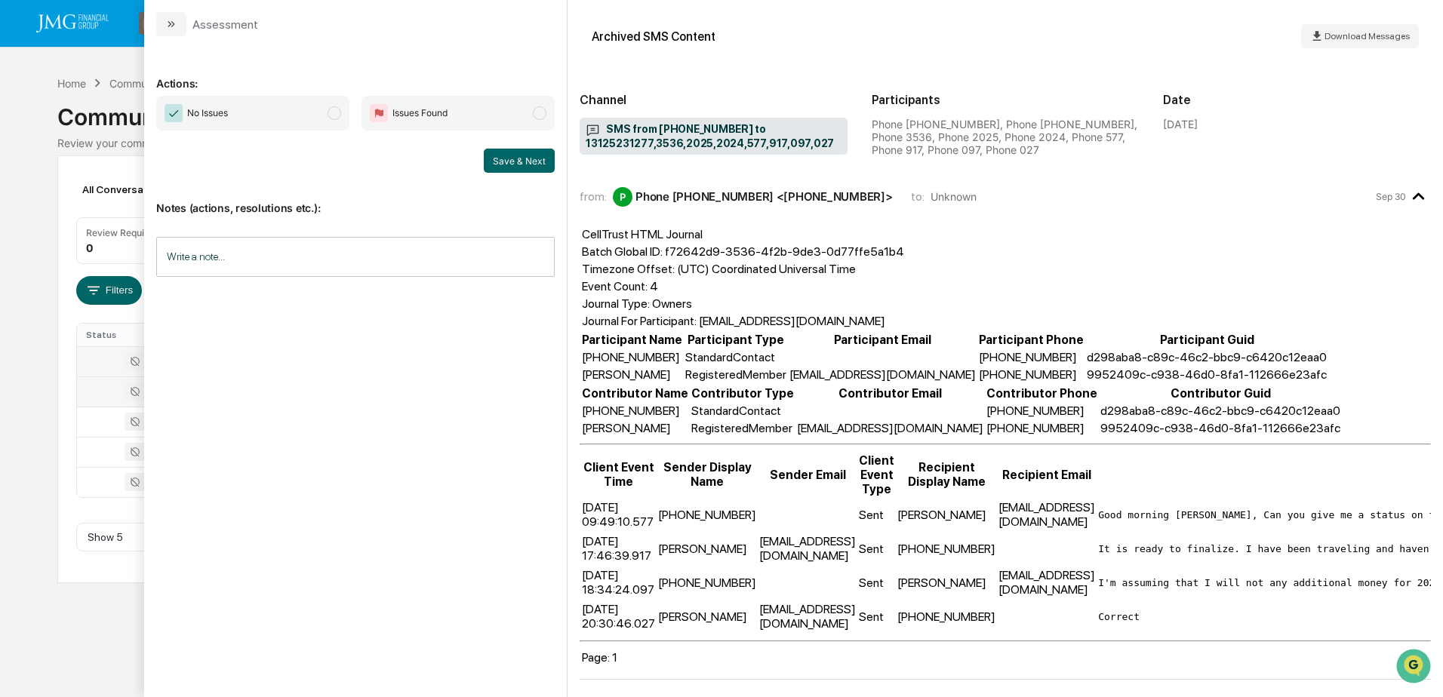
click at [120, 628] on div "Calendar Manage Tasks Reviews Approval Management Company People, Data, Setting…" at bounding box center [721, 348] width 1443 height 697
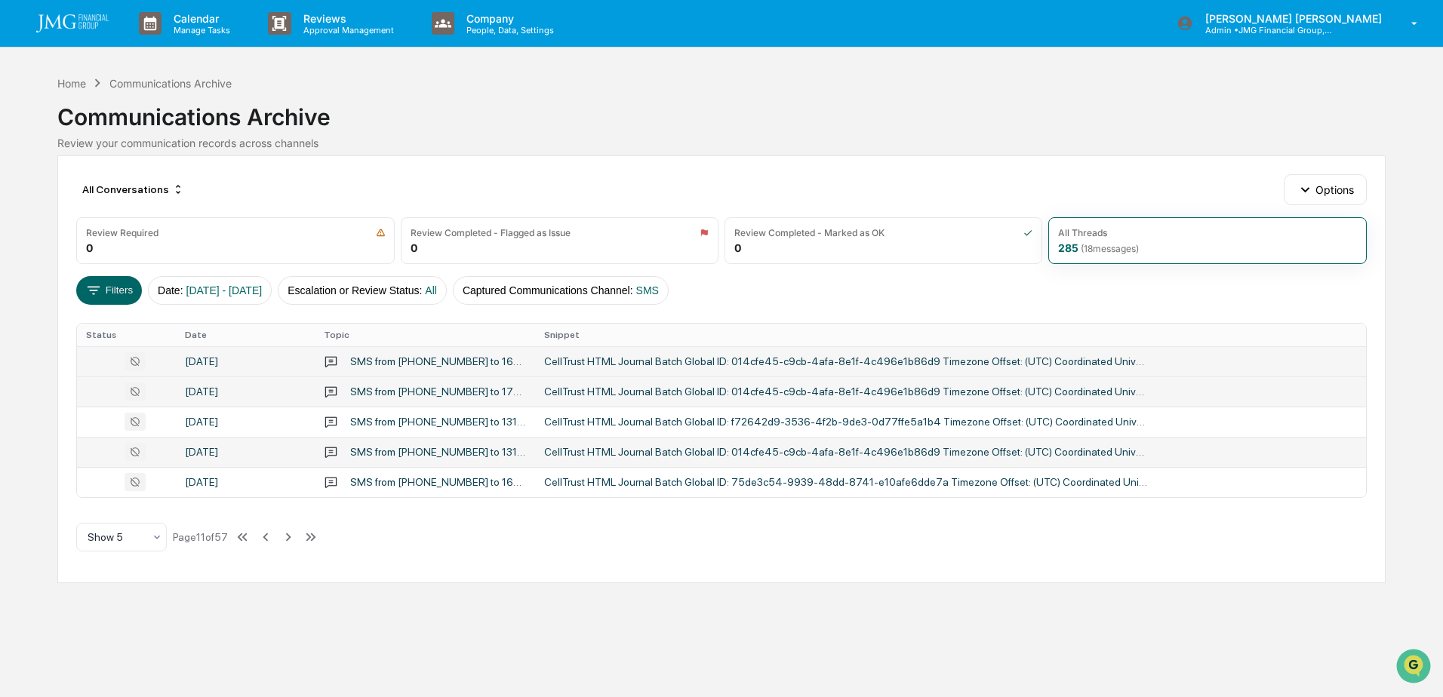
click at [241, 440] on td "September 29, 2025" at bounding box center [245, 452] width 139 height 30
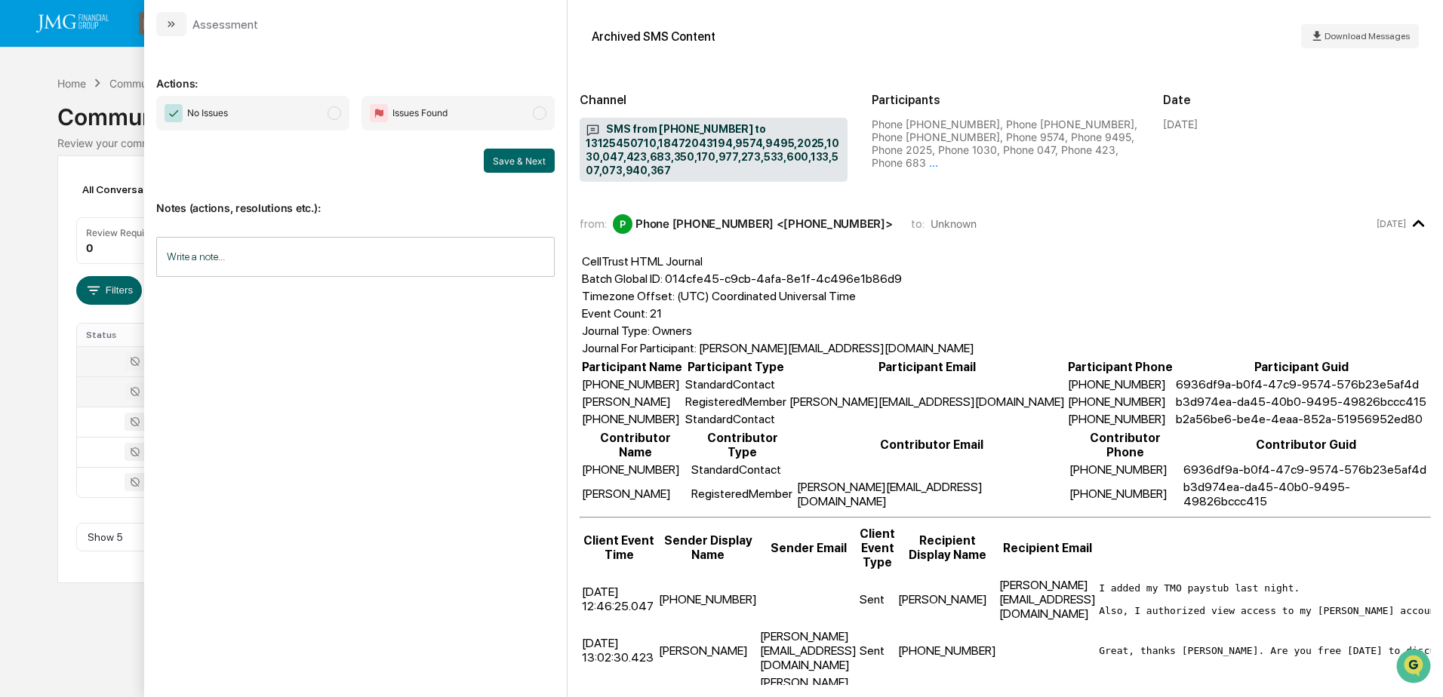
click at [91, 615] on div "Calendar Manage Tasks Reviews Approval Management Company People, Data, Setting…" at bounding box center [721, 348] width 1443 height 697
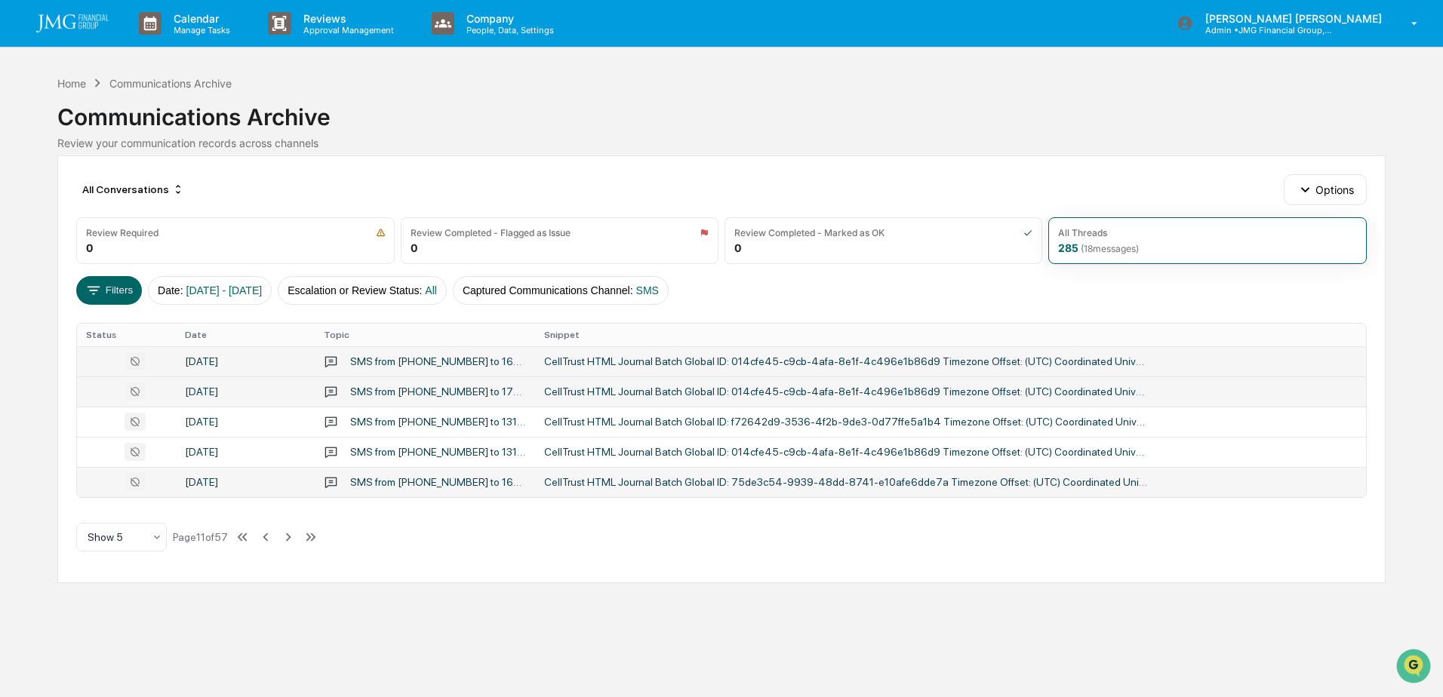
click at [264, 479] on div "September 29, 2025" at bounding box center [245, 482] width 121 height 12
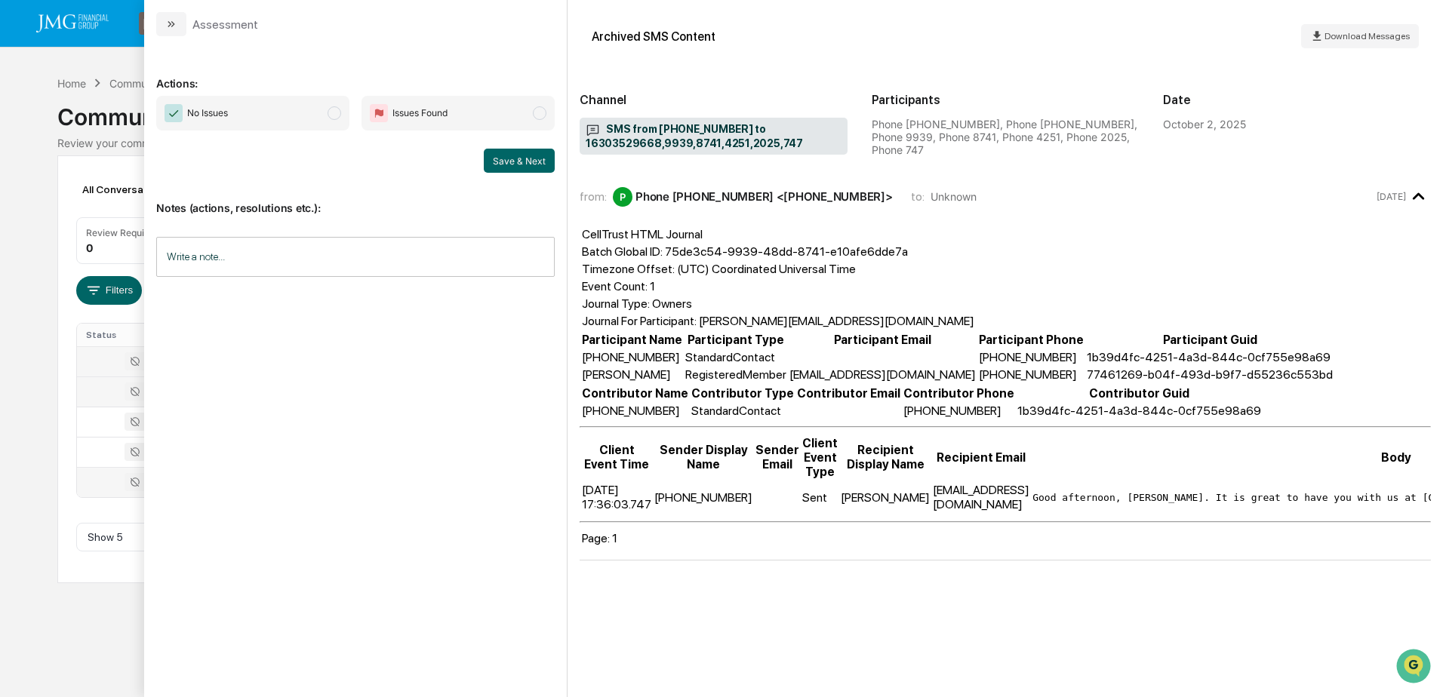
click at [82, 631] on div "Calendar Manage Tasks Reviews Approval Management Company People, Data, Setting…" at bounding box center [721, 348] width 1443 height 697
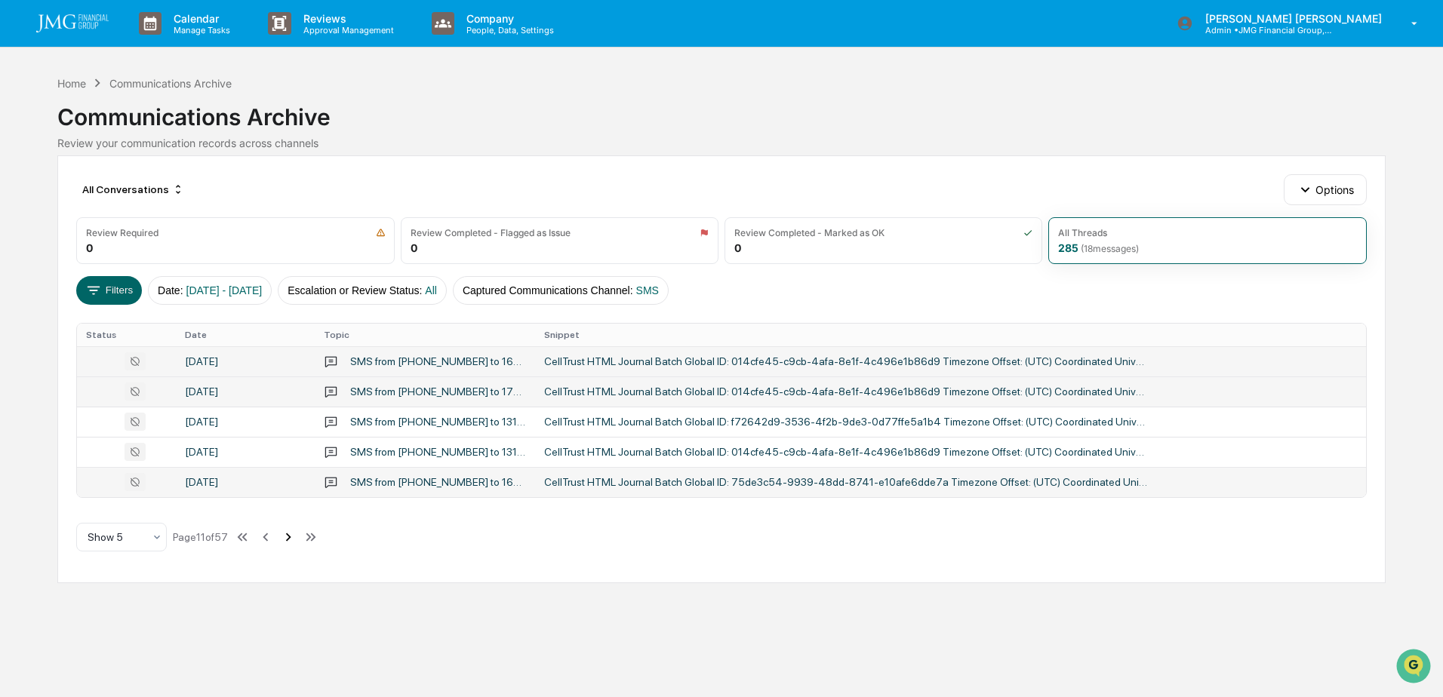
click at [287, 535] on icon at bounding box center [288, 537] width 17 height 17
click at [232, 356] on div "September 29, 2025" at bounding box center [245, 361] width 121 height 12
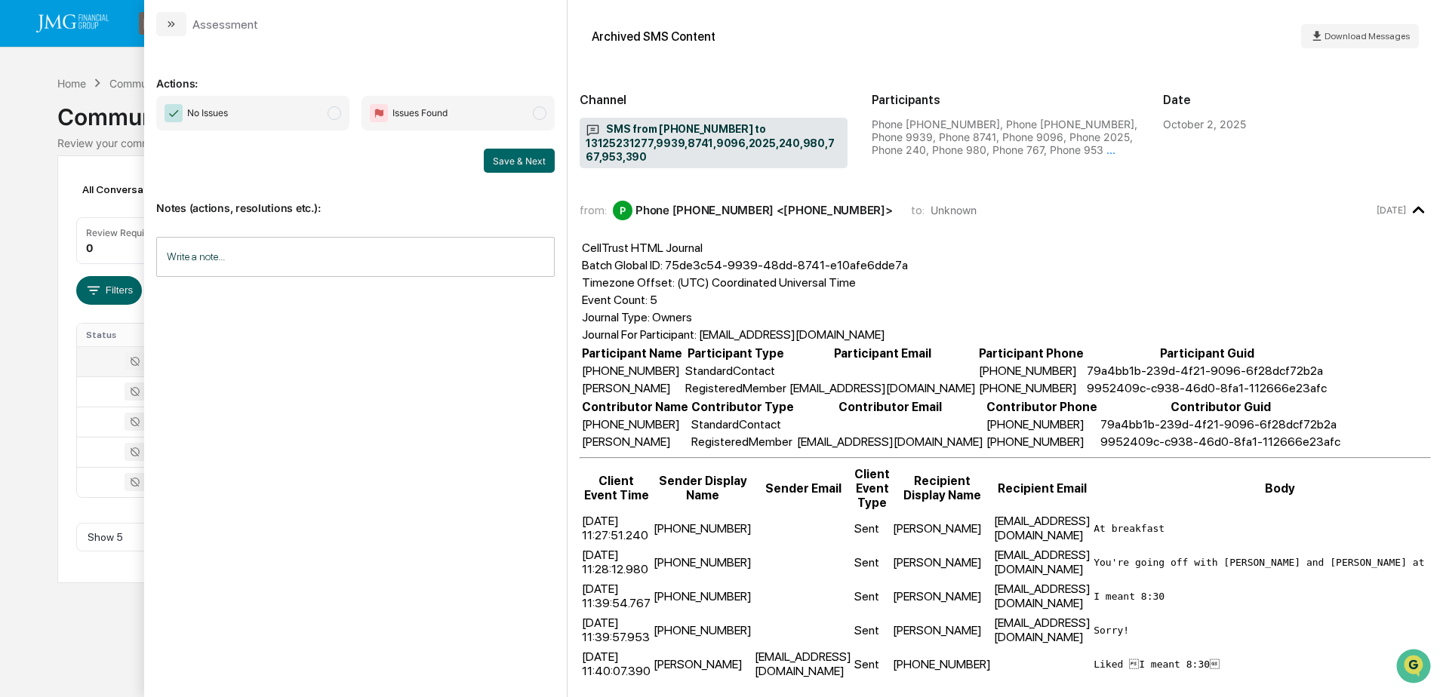
click at [106, 623] on div "Calendar Manage Tasks Reviews Approval Management Company People, Data, Setting…" at bounding box center [721, 348] width 1443 height 697
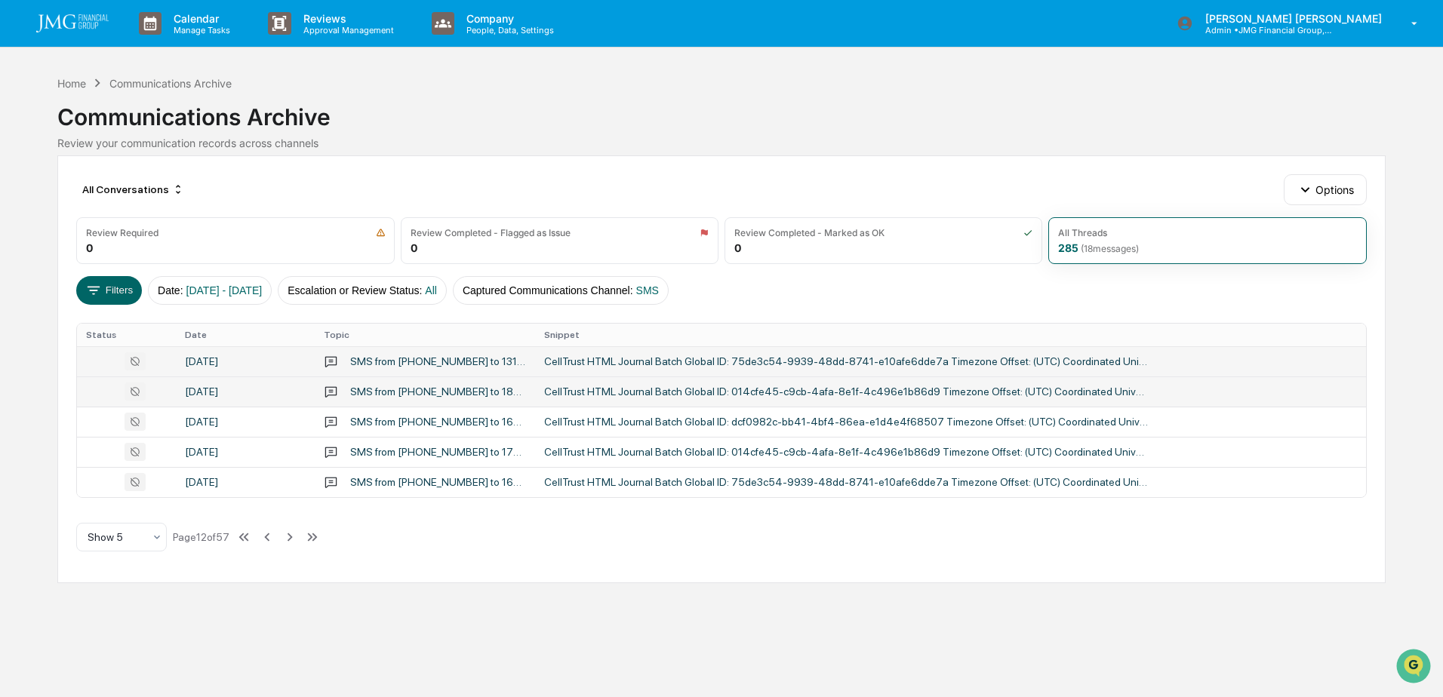
click at [280, 393] on div "September 29, 2025" at bounding box center [245, 392] width 121 height 12
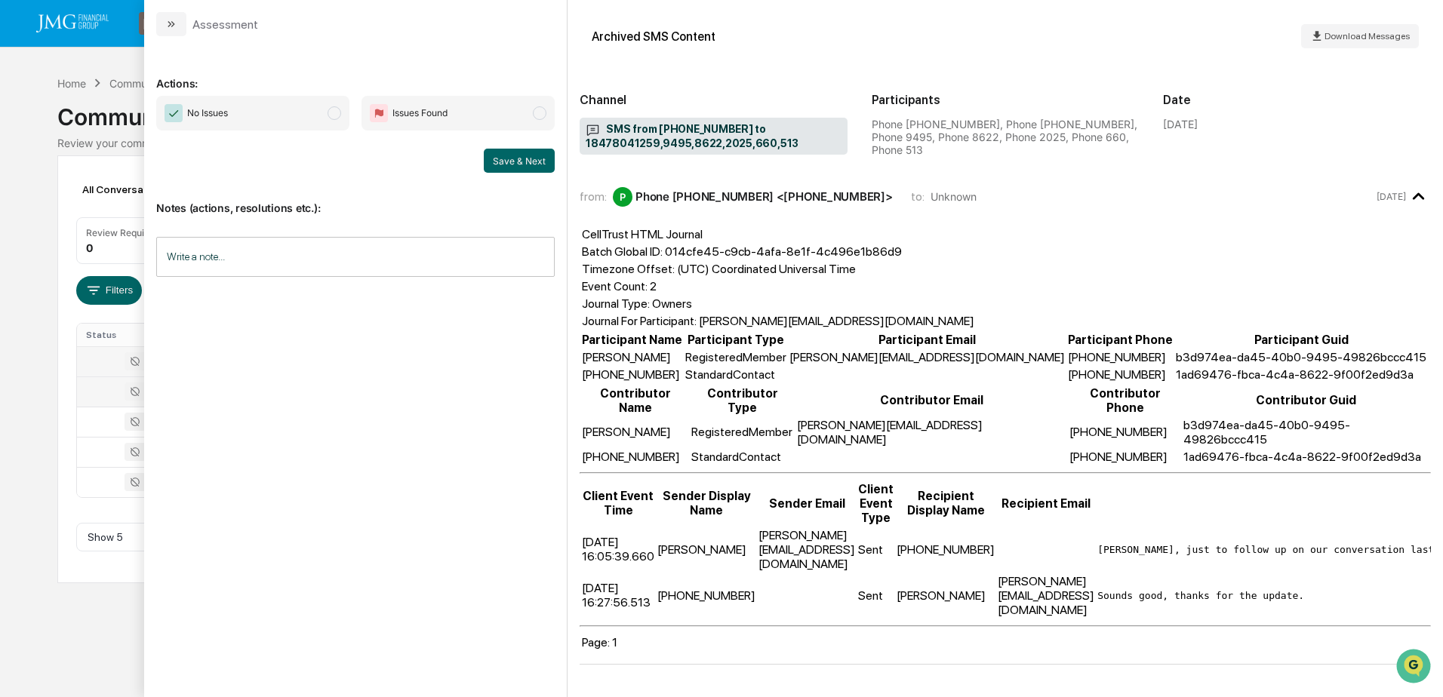
click at [116, 632] on div "Calendar Manage Tasks Reviews Approval Management Company People, Data, Setting…" at bounding box center [721, 348] width 1443 height 697
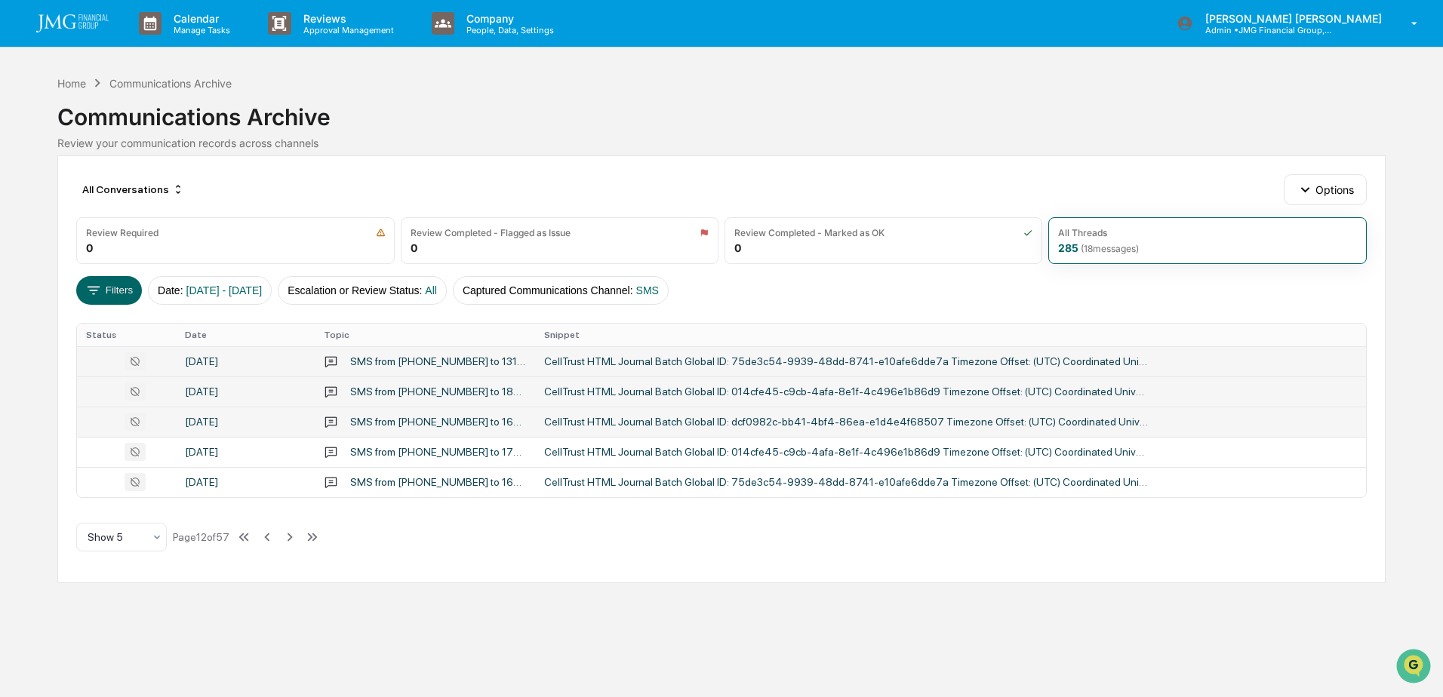
click at [255, 416] on div "September 29, 2025" at bounding box center [245, 422] width 121 height 12
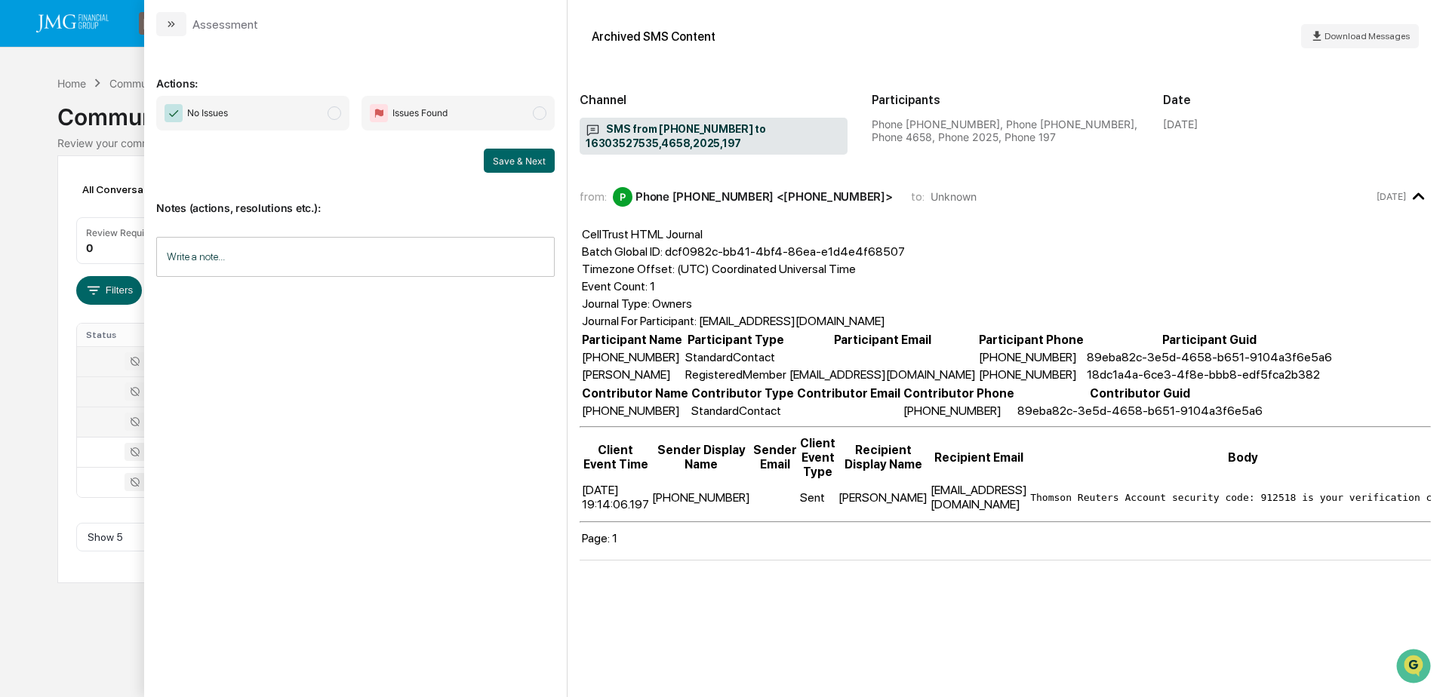
click at [114, 598] on div "Calendar Manage Tasks Reviews Approval Management Company People, Data, Setting…" at bounding box center [721, 348] width 1443 height 697
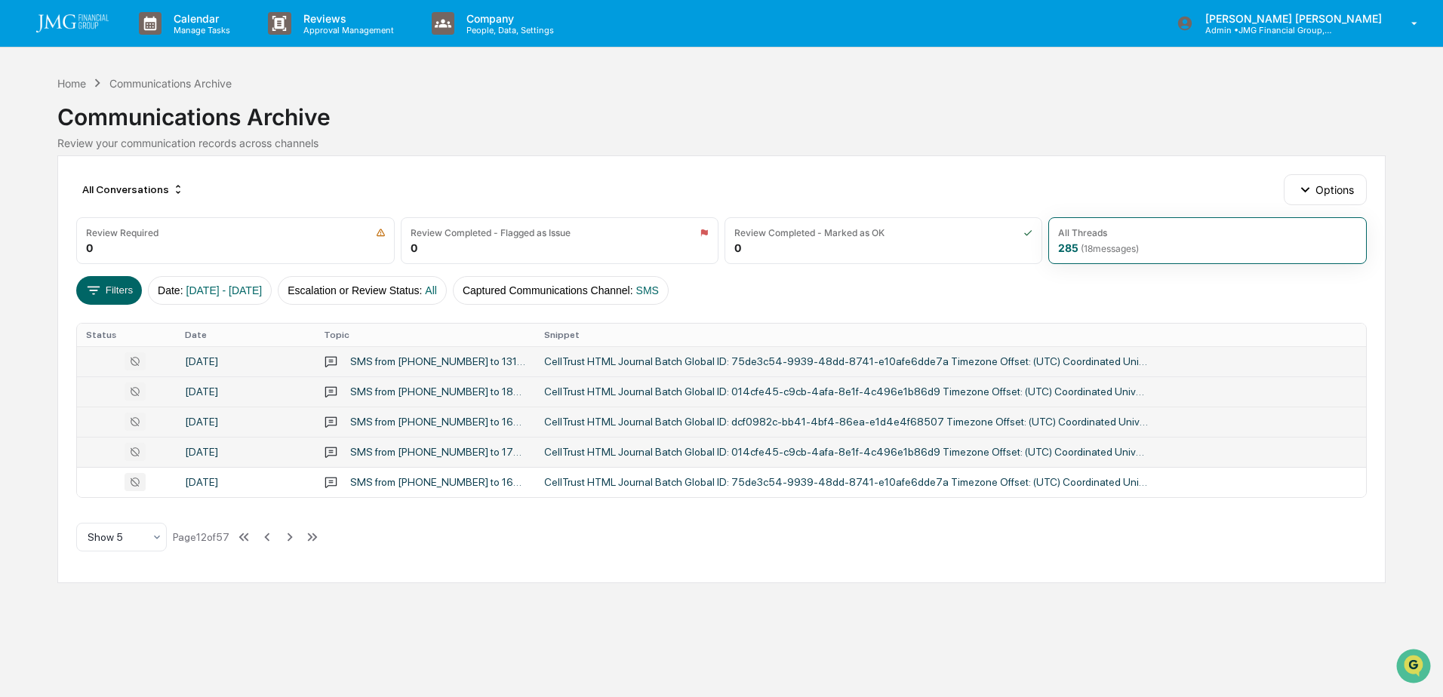
click at [221, 444] on td "September 29, 2025" at bounding box center [245, 452] width 139 height 30
click at [48, 635] on div "Calendar Manage Tasks Reviews Approval Management Company People, Data, Setting…" at bounding box center [721, 348] width 1443 height 697
drag, startPoint x: 254, startPoint y: 484, endPoint x: 204, endPoint y: 537, distance: 73.2
click at [252, 484] on div "September 29, 2025" at bounding box center [245, 482] width 121 height 12
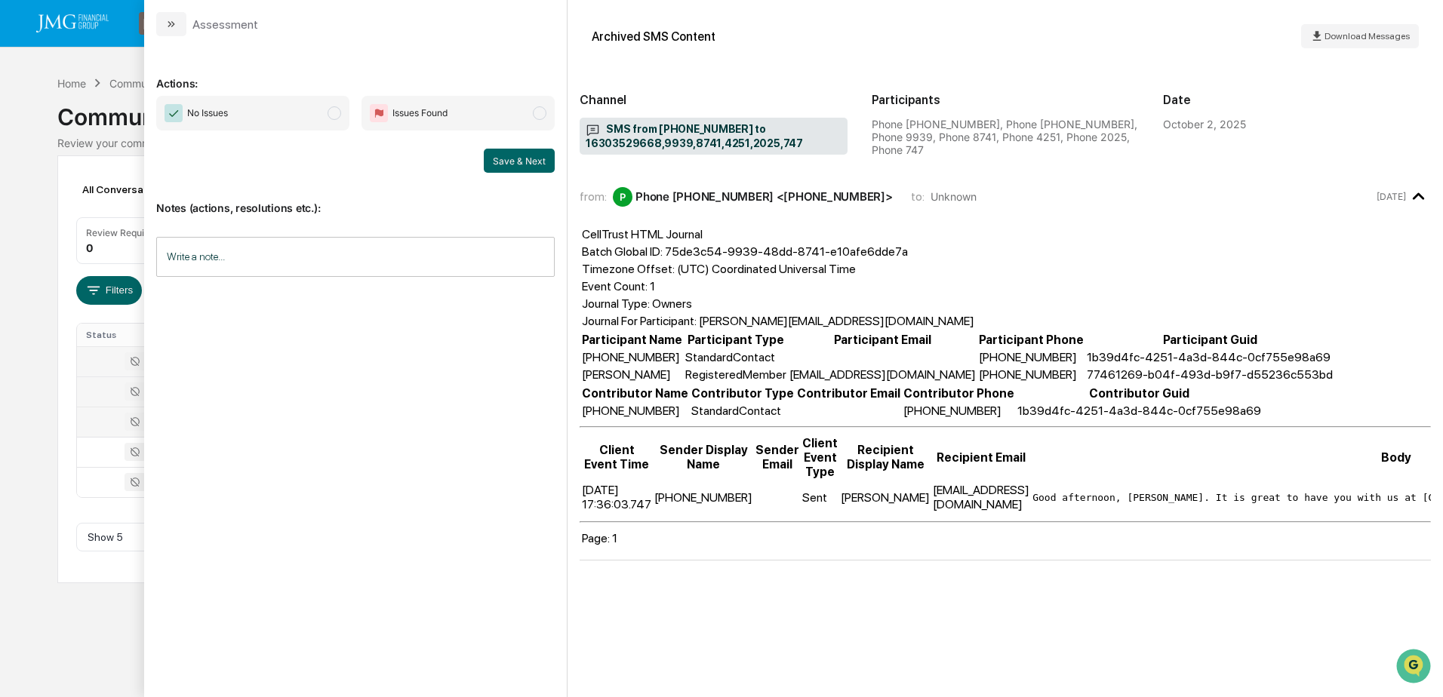
click at [95, 625] on div "Calendar Manage Tasks Reviews Approval Management Company People, Data, Setting…" at bounding box center [721, 348] width 1443 height 697
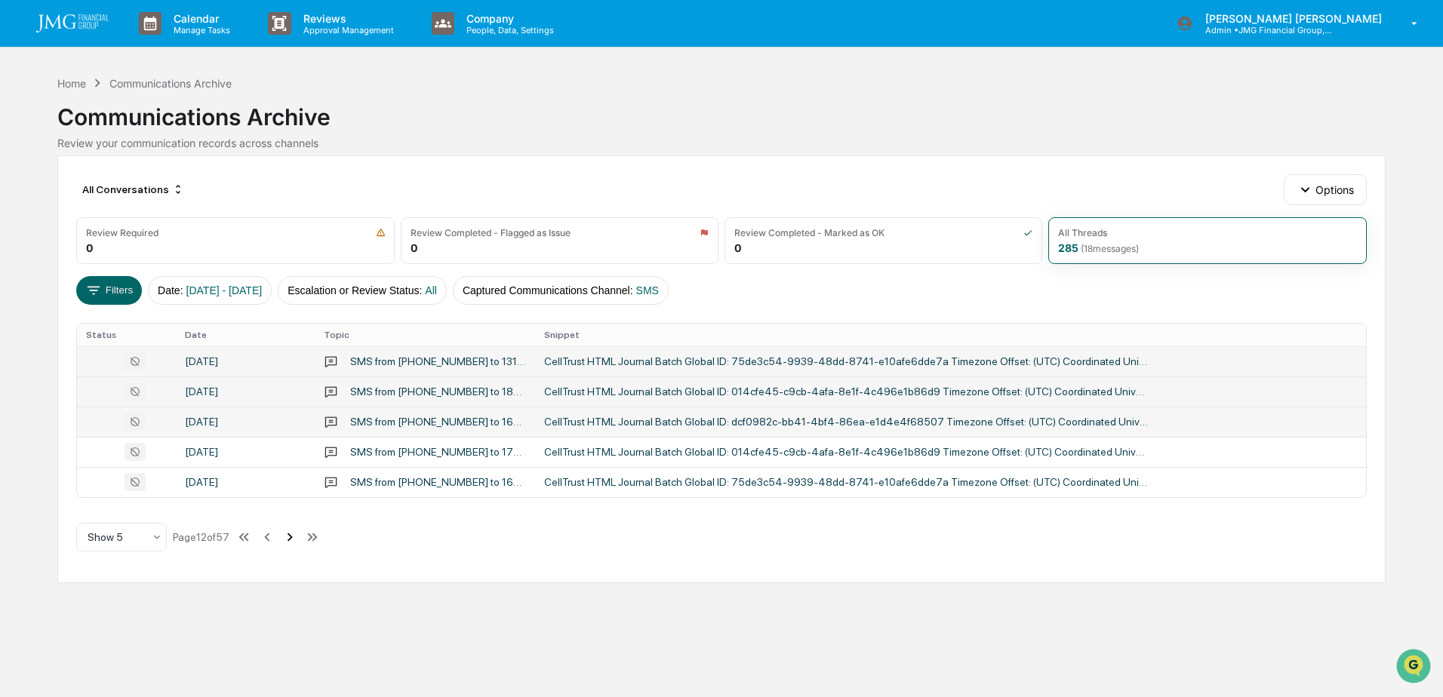
click at [293, 536] on icon at bounding box center [289, 537] width 17 height 17
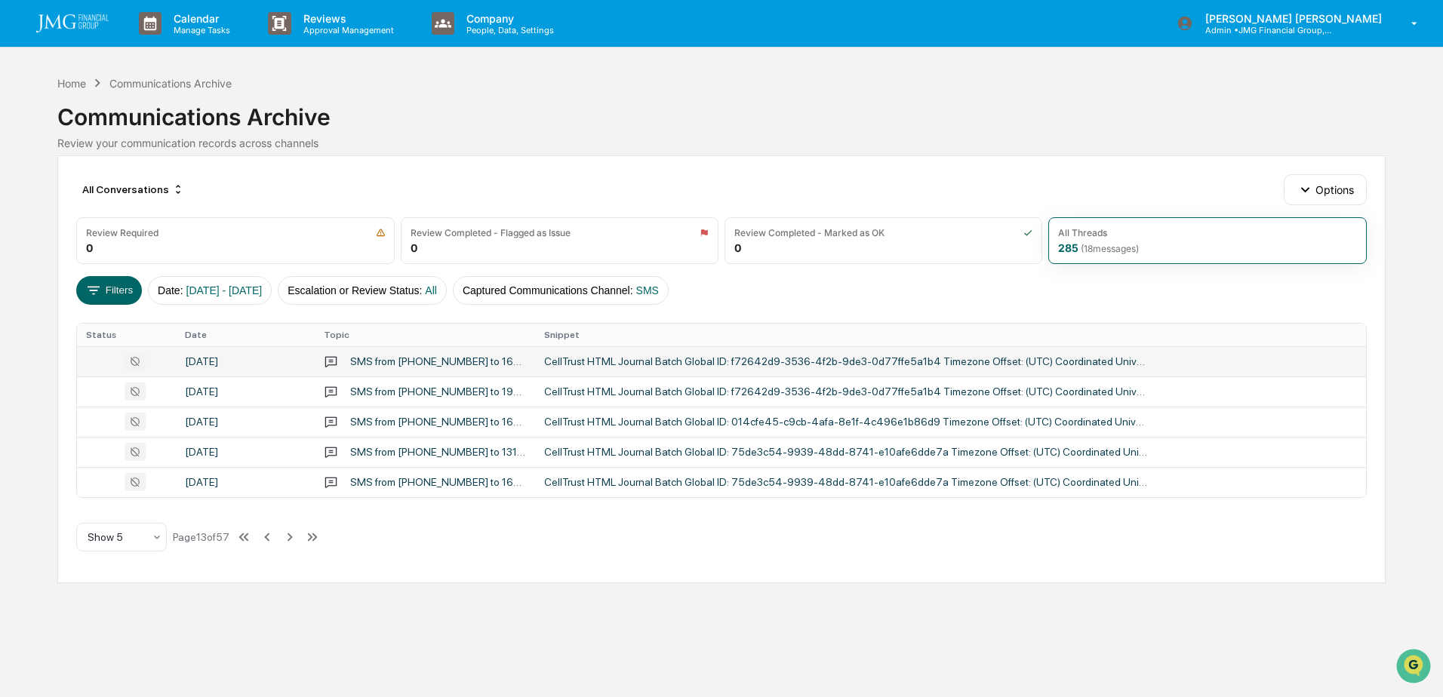
click at [239, 366] on div "September 29, 2025" at bounding box center [245, 361] width 121 height 12
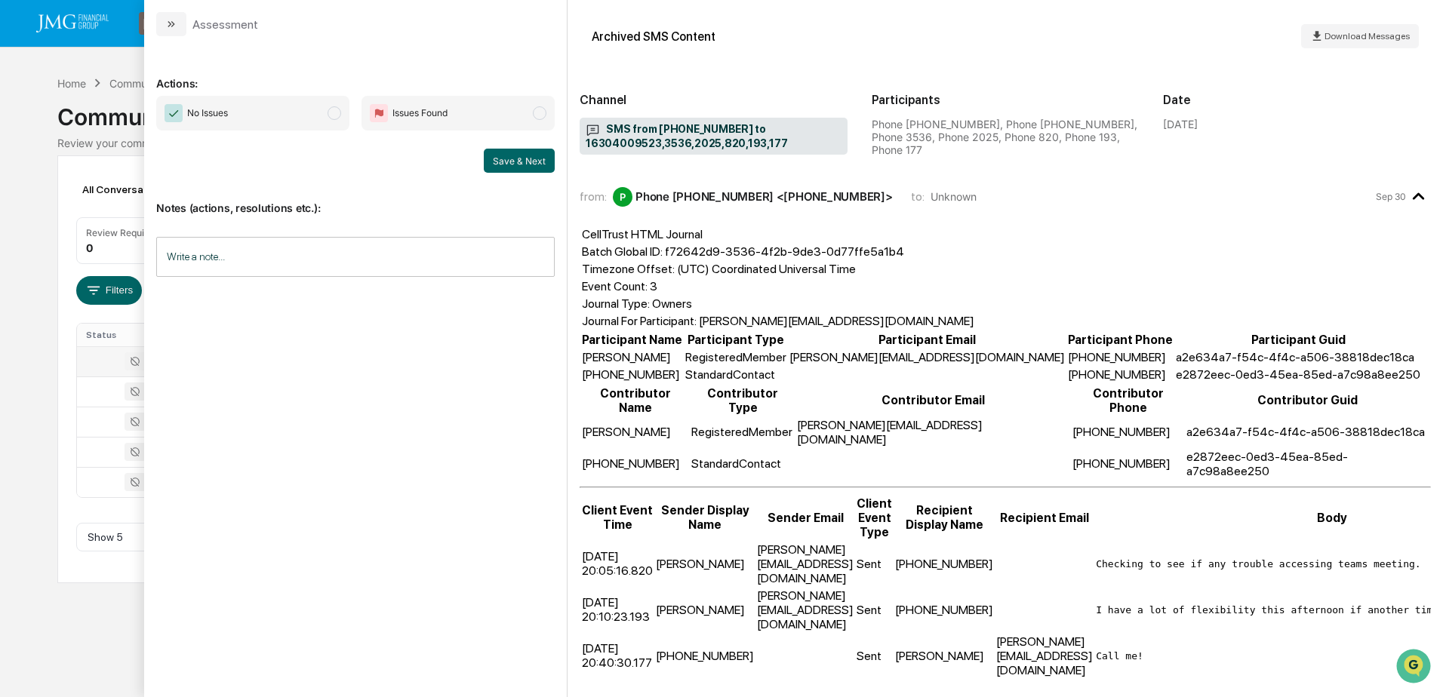
click at [104, 638] on div "Calendar Manage Tasks Reviews Approval Management Company People, Data, Setting…" at bounding box center [721, 348] width 1443 height 697
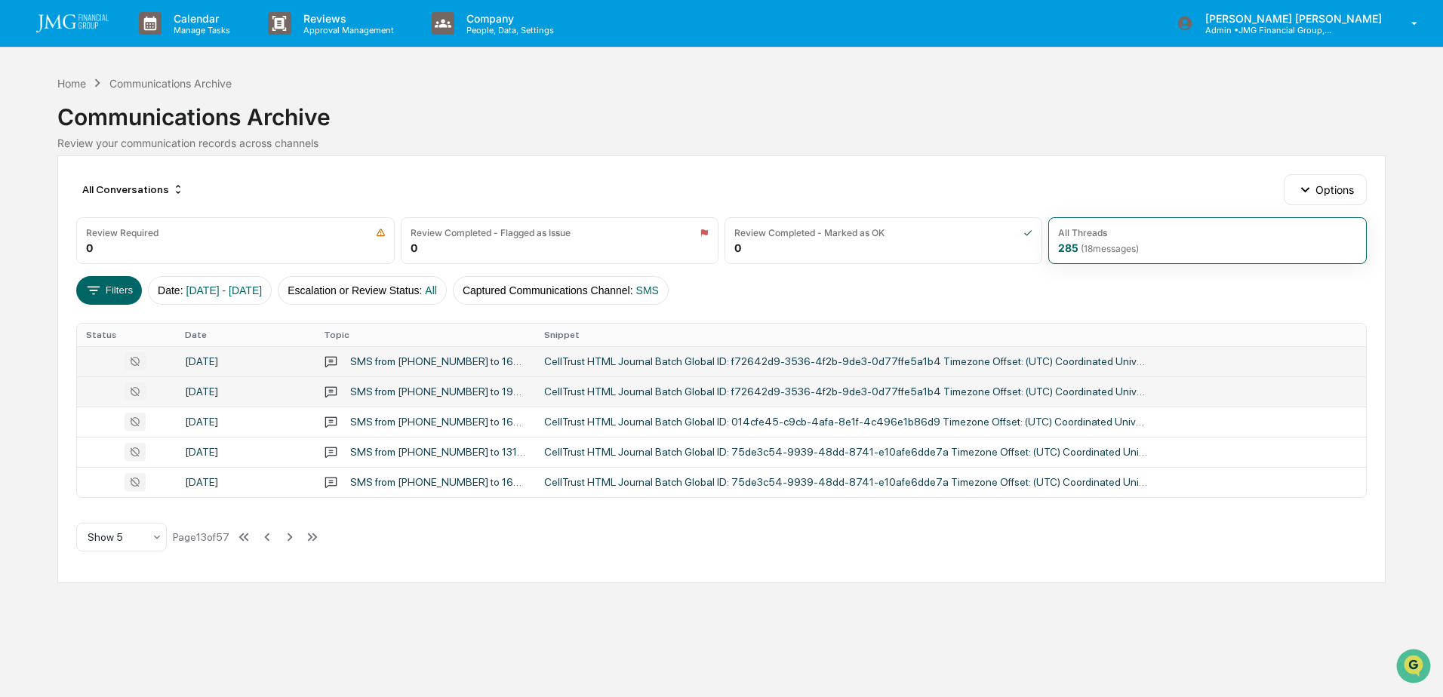
click at [216, 394] on div "September 29, 2025" at bounding box center [245, 392] width 121 height 12
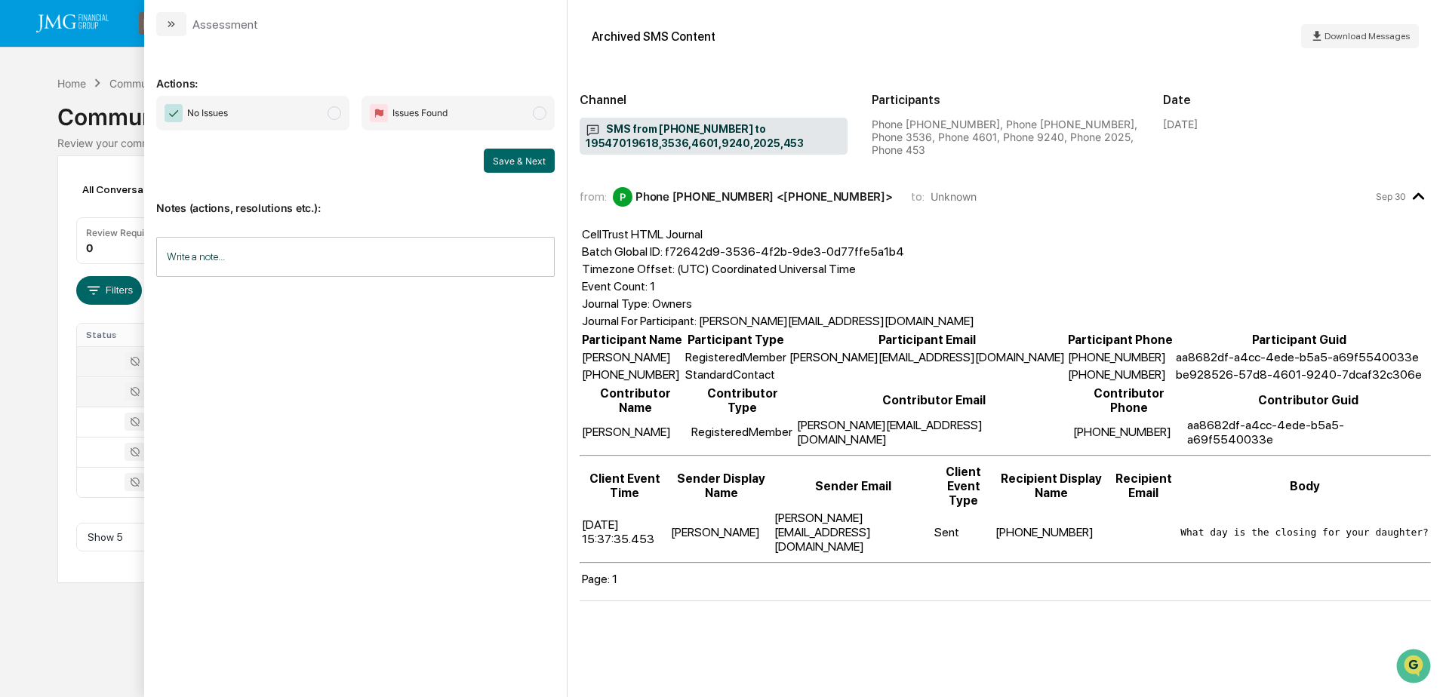
click at [72, 639] on div "Calendar Manage Tasks Reviews Approval Management Company People, Data, Setting…" at bounding box center [721, 348] width 1443 height 697
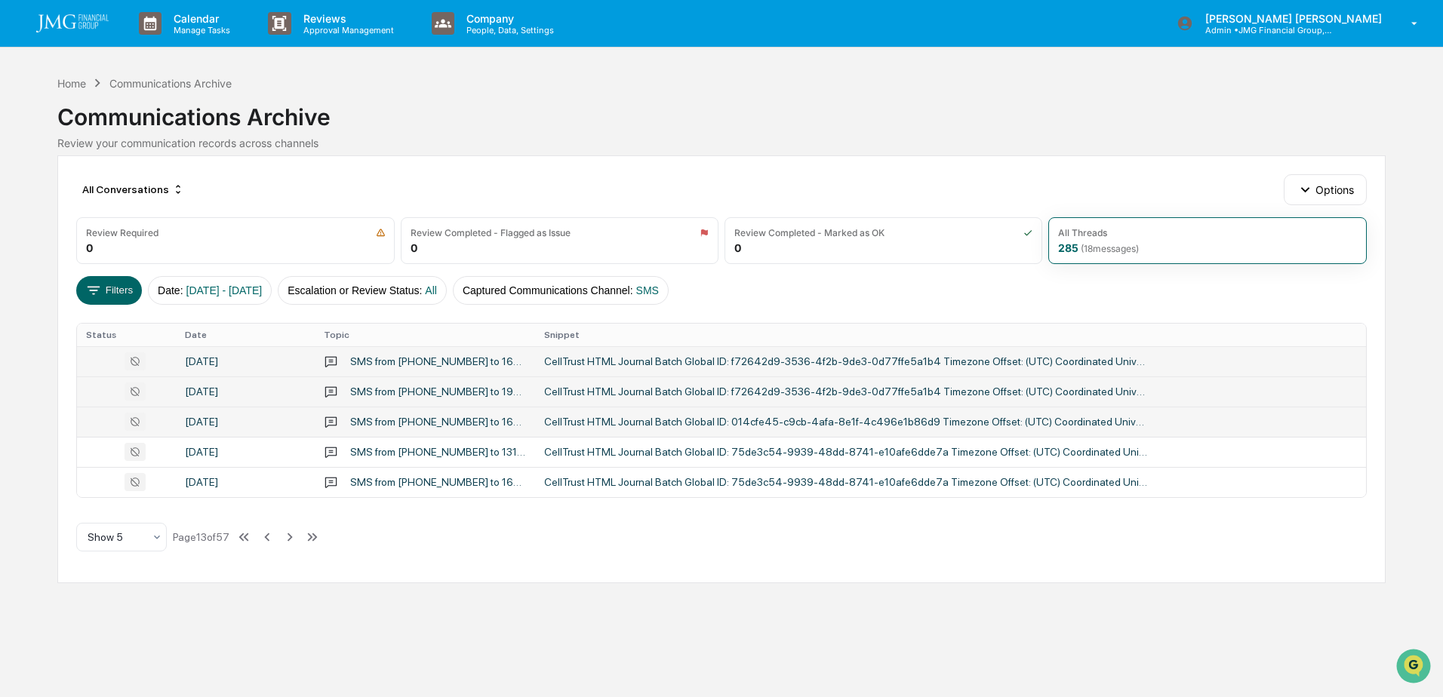
click at [219, 419] on div "September 29, 2025" at bounding box center [245, 422] width 121 height 12
click at [88, 616] on div "Calendar Manage Tasks Reviews Approval Management Company People, Data, Setting…" at bounding box center [721, 348] width 1443 height 697
click at [248, 448] on div "September 29, 2025" at bounding box center [245, 452] width 121 height 12
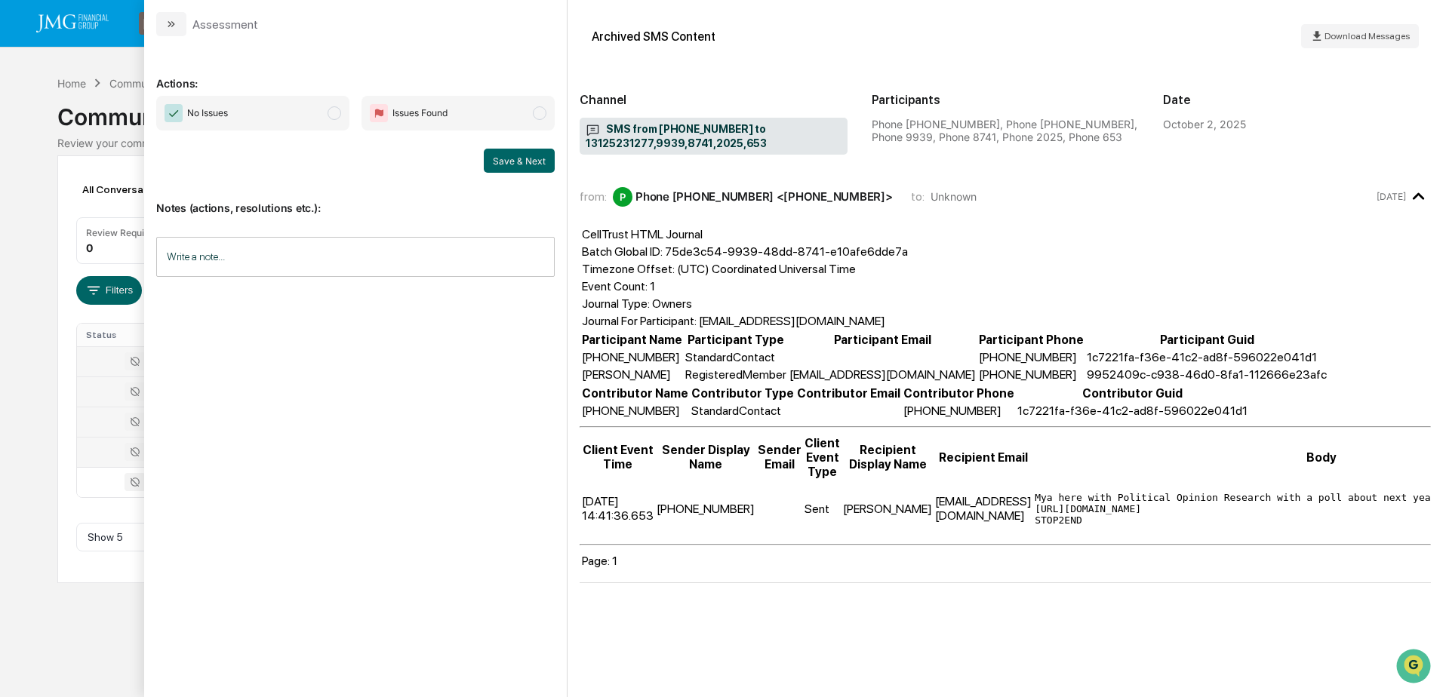
click at [109, 594] on div "Calendar Manage Tasks Reviews Approval Management Company People, Data, Setting…" at bounding box center [721, 348] width 1443 height 697
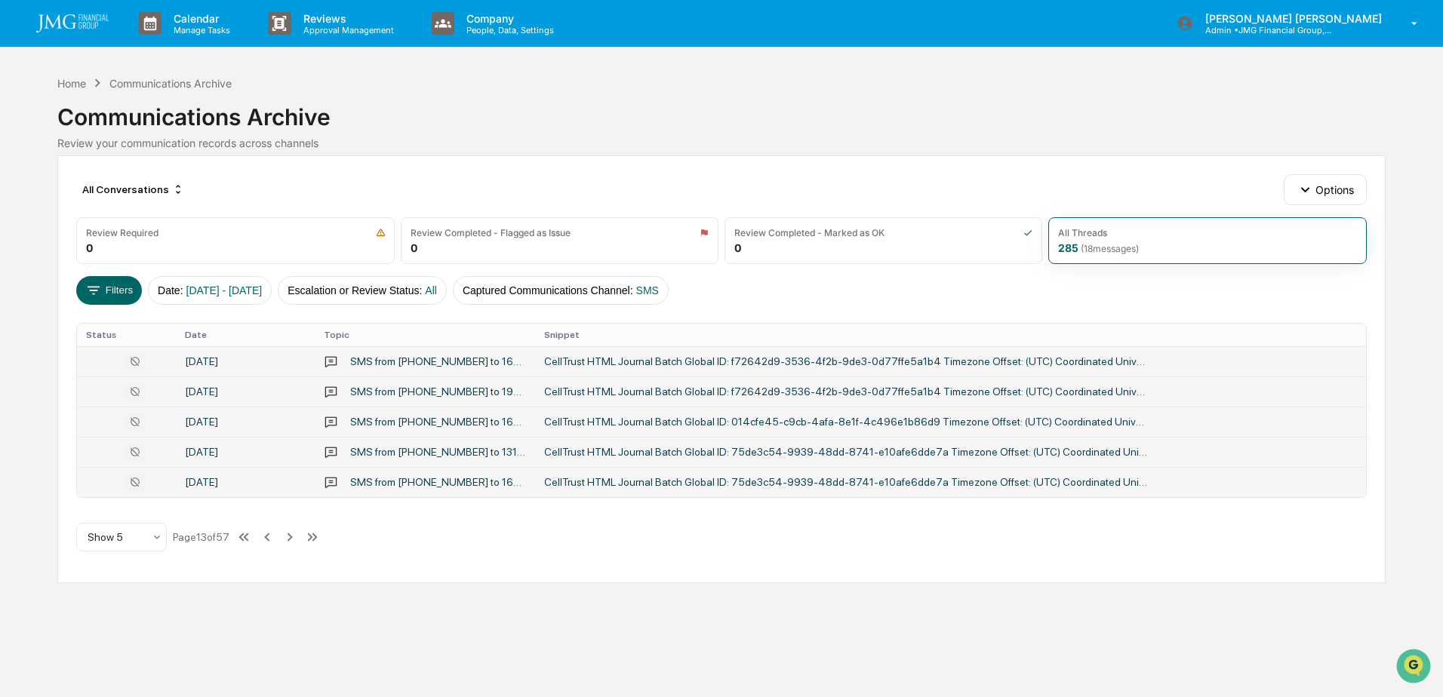
click at [259, 479] on div "September 29, 2025" at bounding box center [245, 482] width 121 height 12
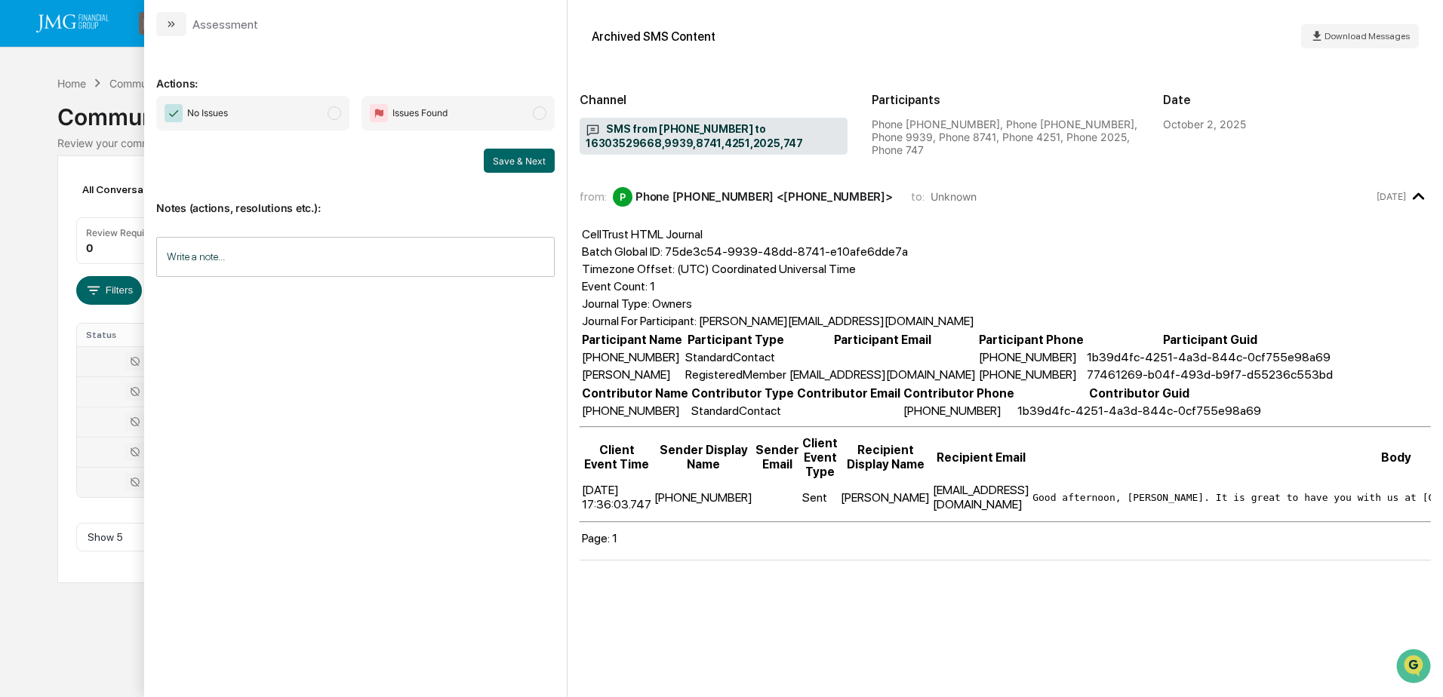
click at [79, 616] on div "Calendar Manage Tasks Reviews Approval Management Company People, Data, Setting…" at bounding box center [721, 348] width 1443 height 697
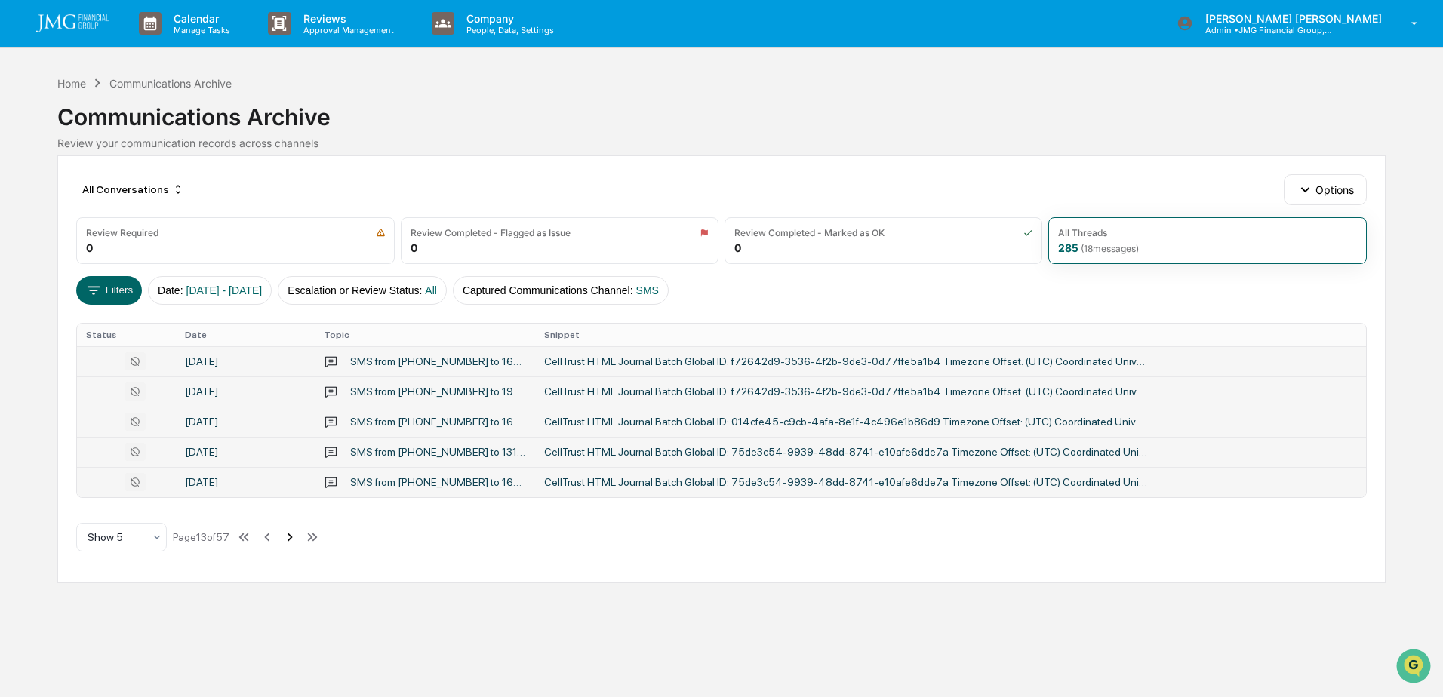
click at [290, 536] on icon at bounding box center [289, 537] width 17 height 17
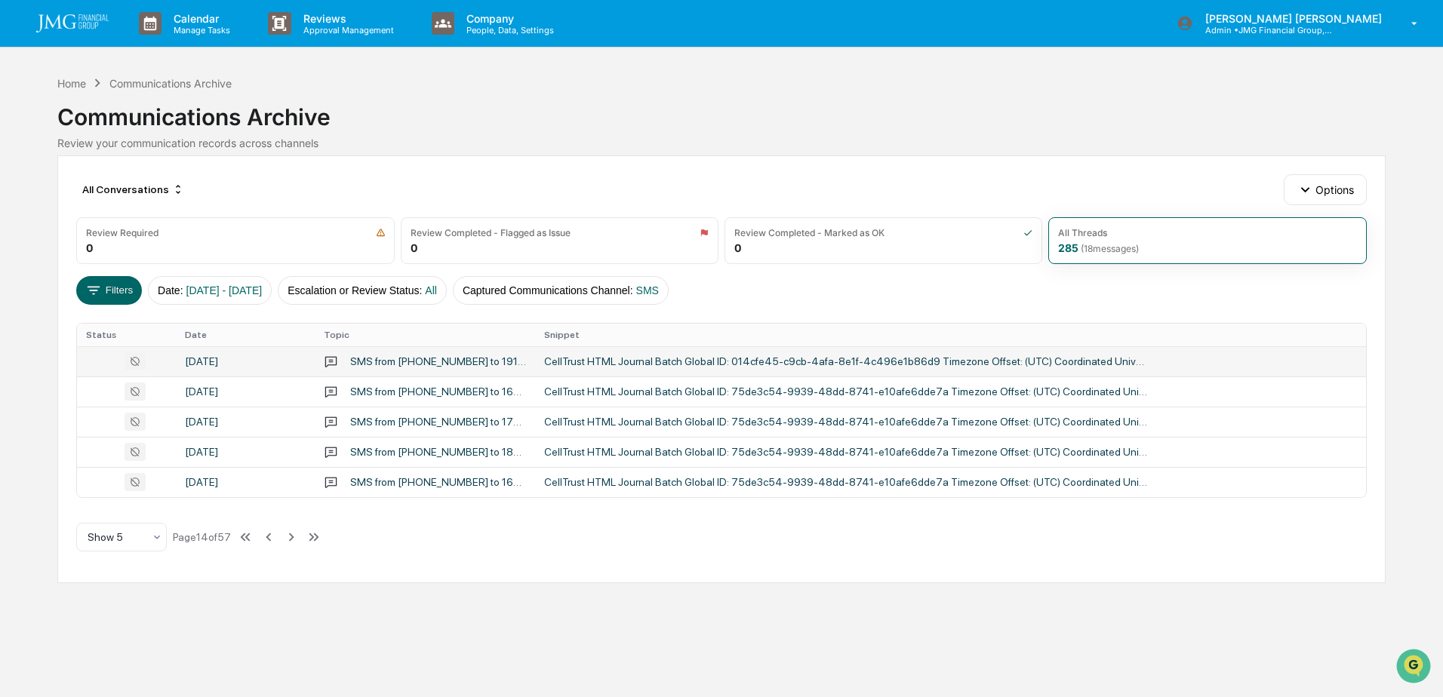
click at [227, 361] on div "September 29, 2025" at bounding box center [245, 361] width 121 height 12
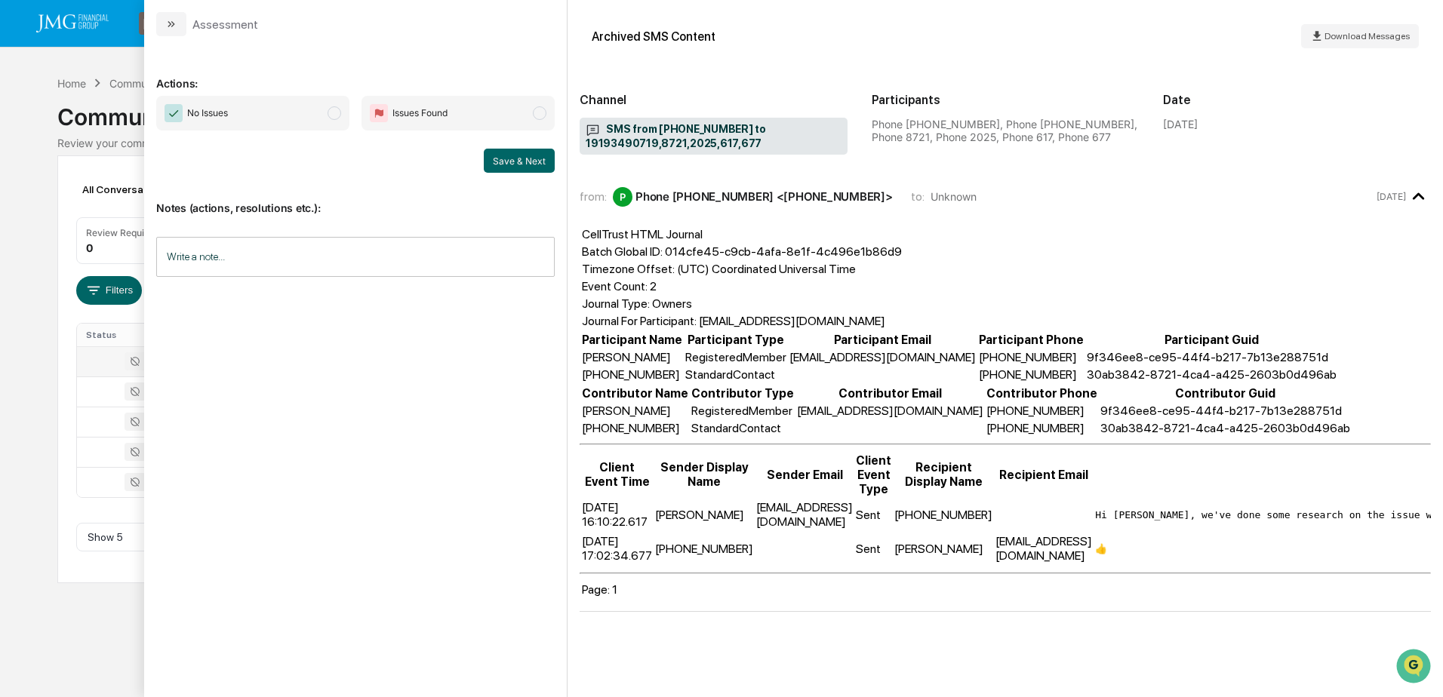
click at [109, 643] on div "Calendar Manage Tasks Reviews Approval Management Company People, Data, Setting…" at bounding box center [721, 348] width 1443 height 697
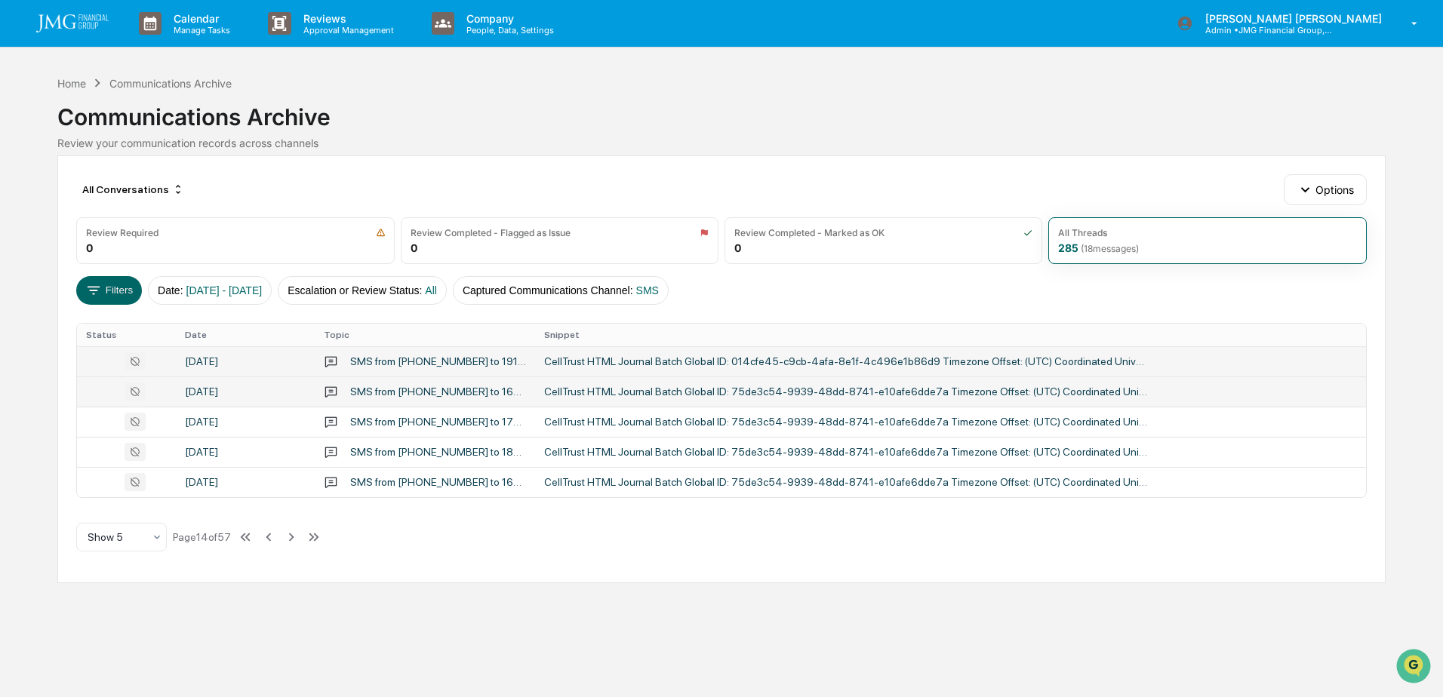
click at [232, 377] on td "September 29, 2025" at bounding box center [245, 392] width 139 height 30
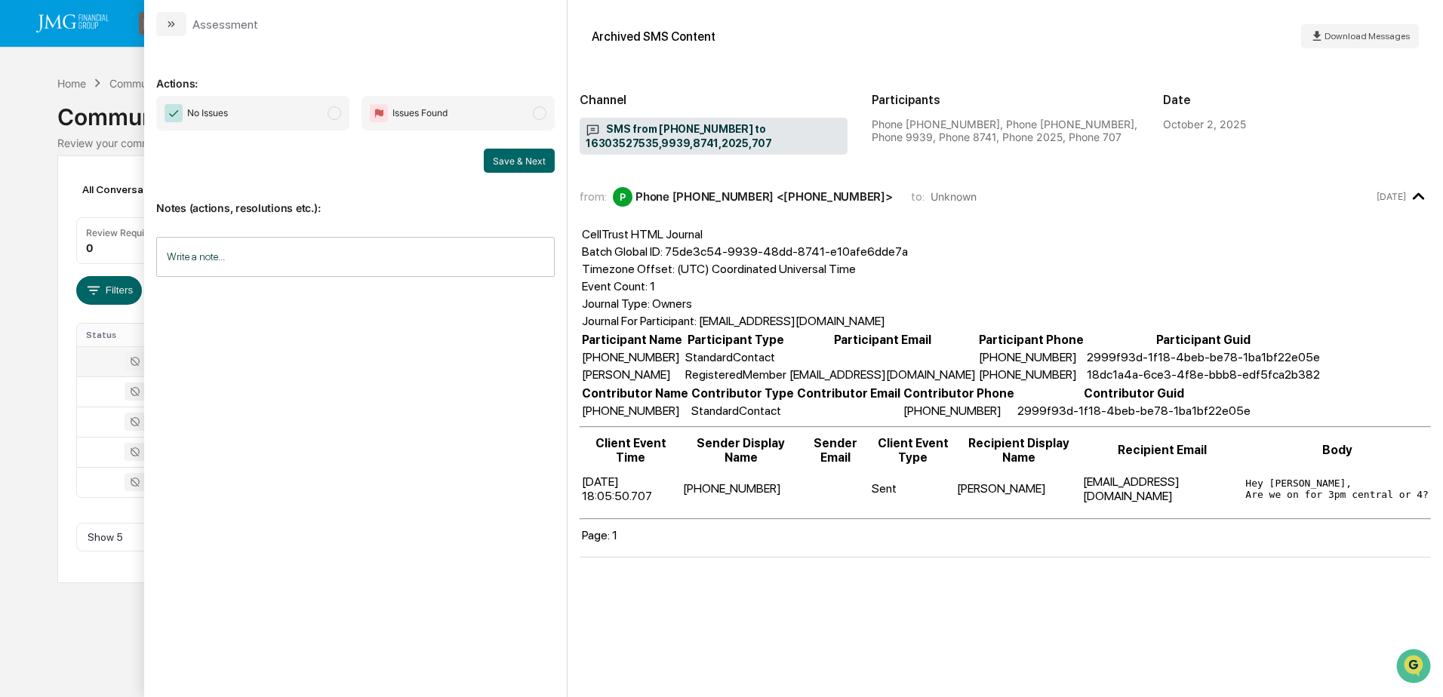
click at [135, 646] on div "Calendar Manage Tasks Reviews Approval Management Company People, Data, Setting…" at bounding box center [721, 348] width 1443 height 697
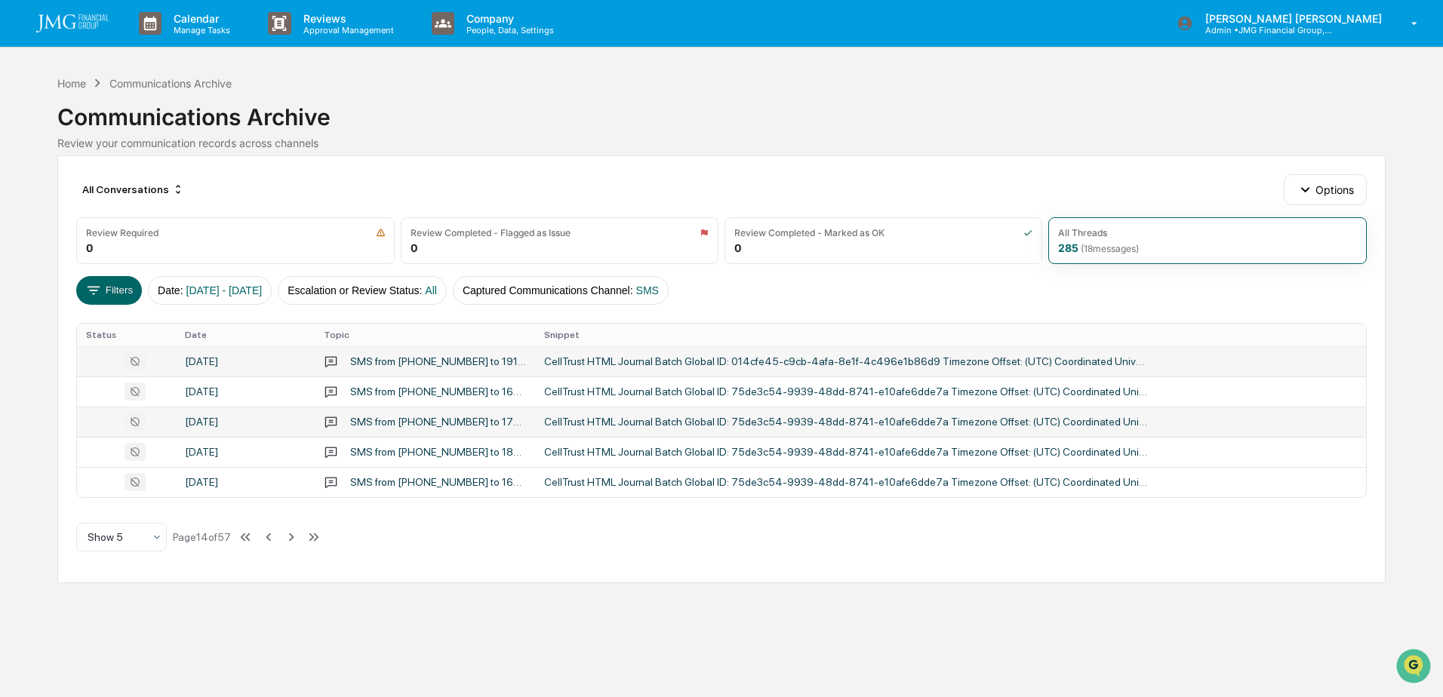
click at [263, 414] on td "September 29, 2025" at bounding box center [245, 422] width 139 height 30
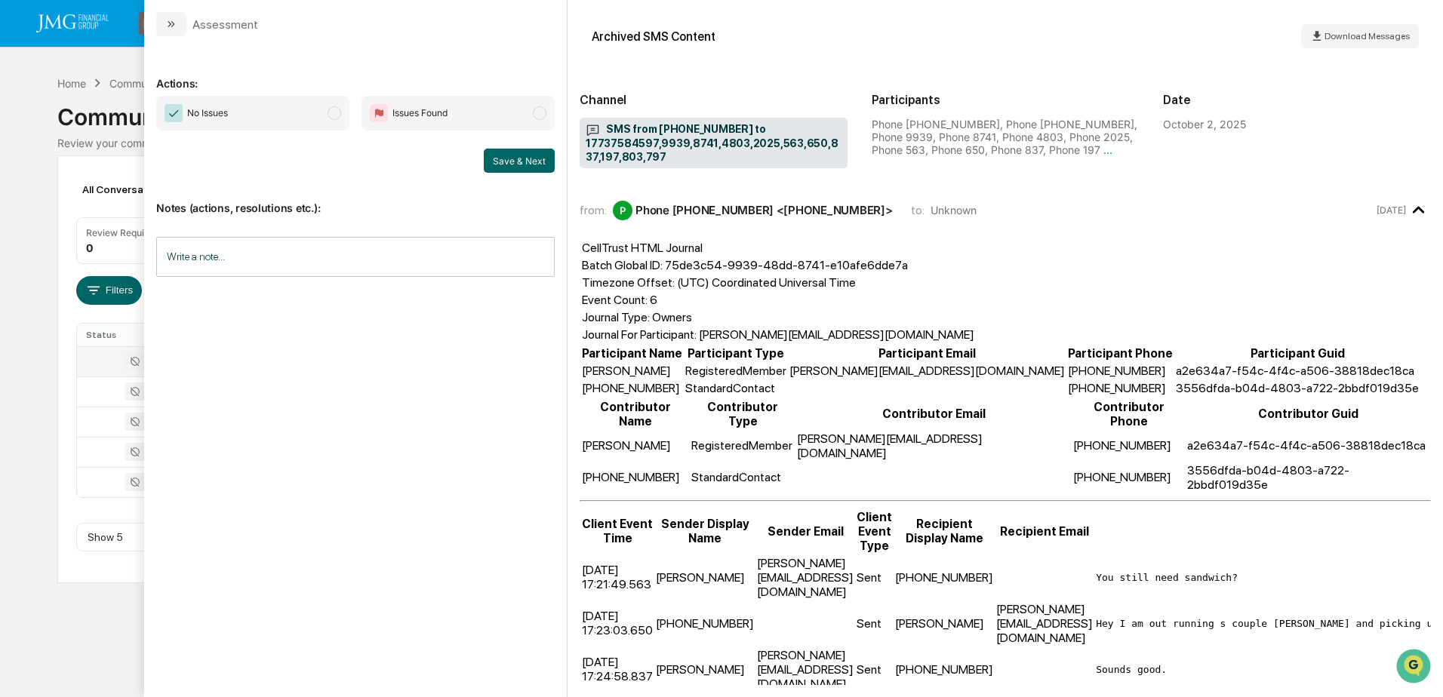
click at [7, 659] on div "Calendar Manage Tasks Reviews Approval Management Company People, Data, Setting…" at bounding box center [721, 348] width 1443 height 697
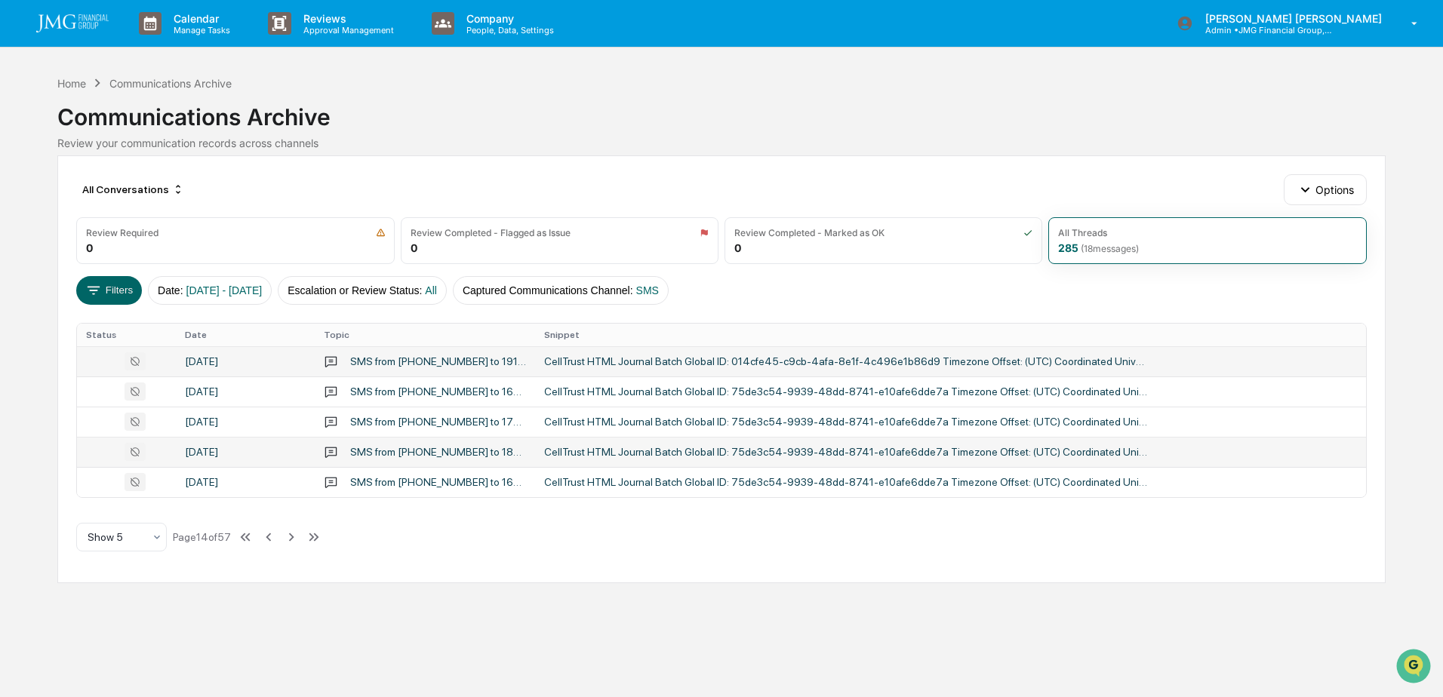
click at [237, 454] on div "September 29, 2025" at bounding box center [245, 452] width 121 height 12
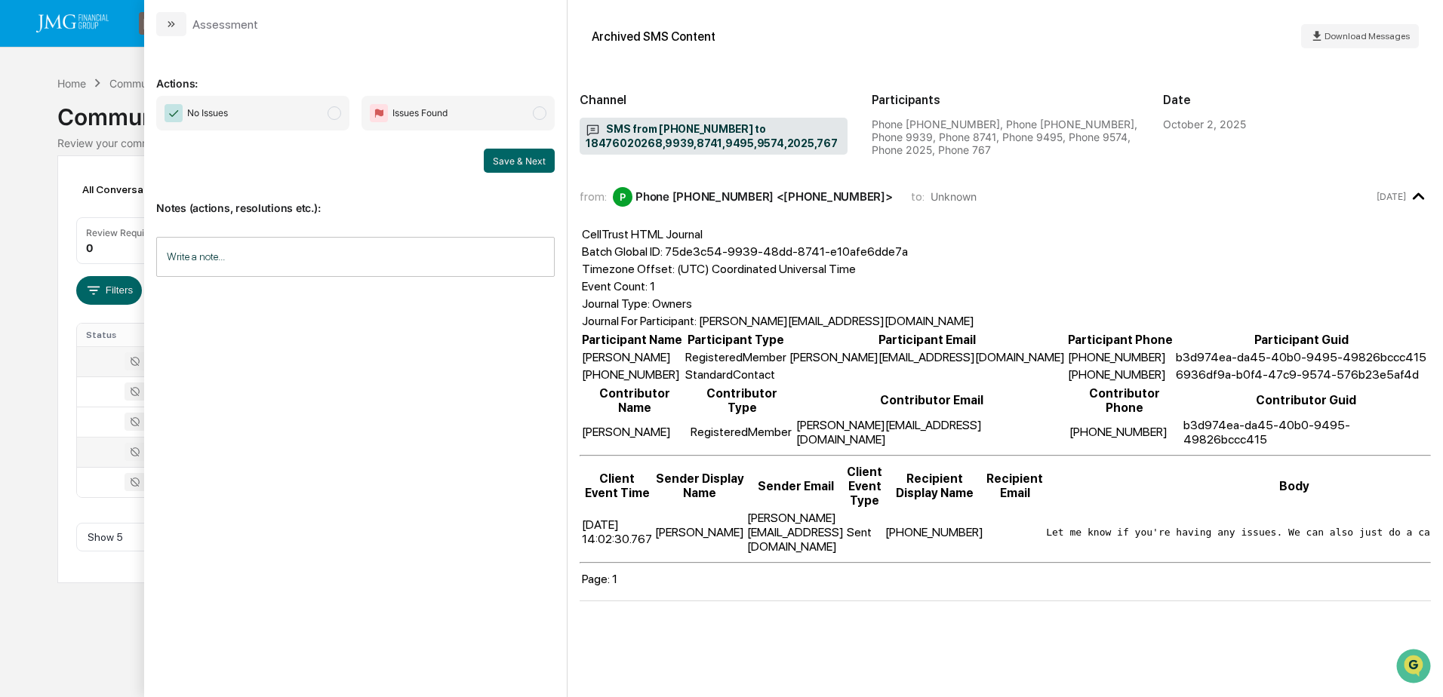
click at [81, 644] on div "Calendar Manage Tasks Reviews Approval Management Company People, Data, Setting…" at bounding box center [721, 348] width 1443 height 697
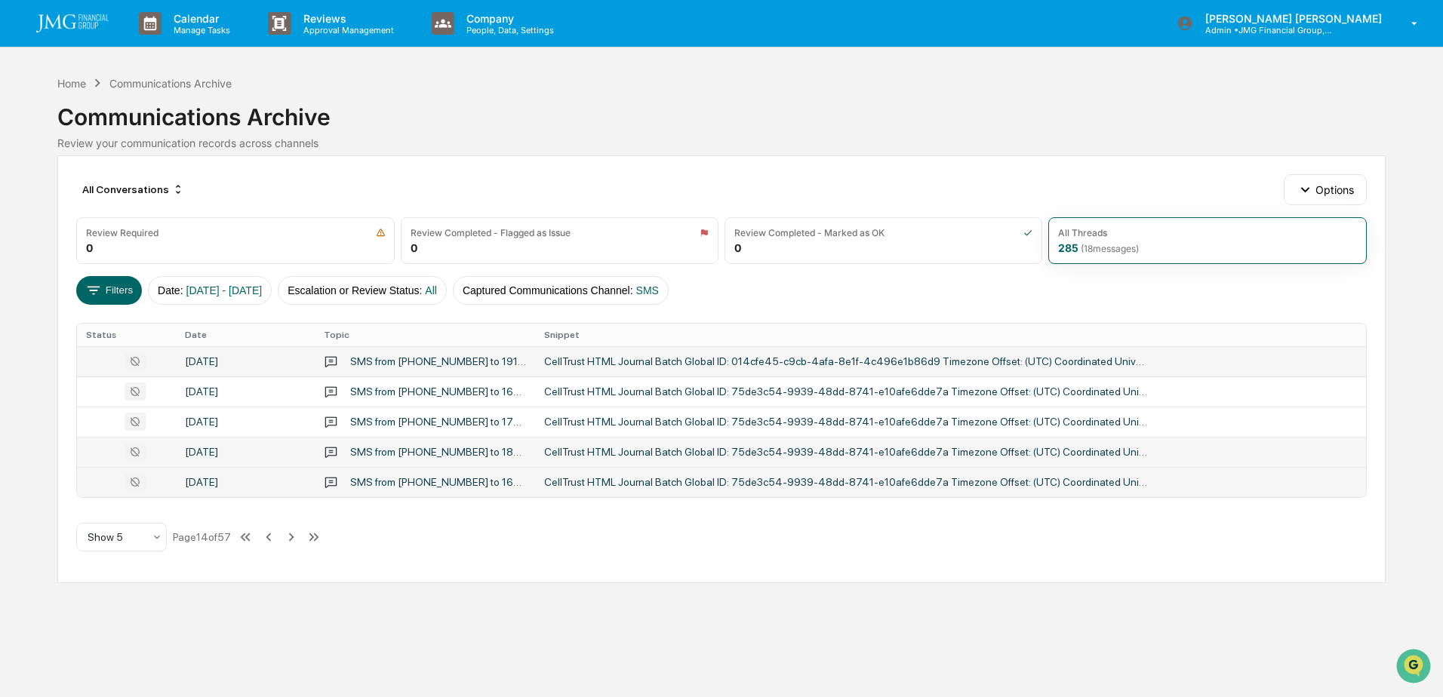
click at [235, 478] on div "September 29, 2025" at bounding box center [245, 482] width 121 height 12
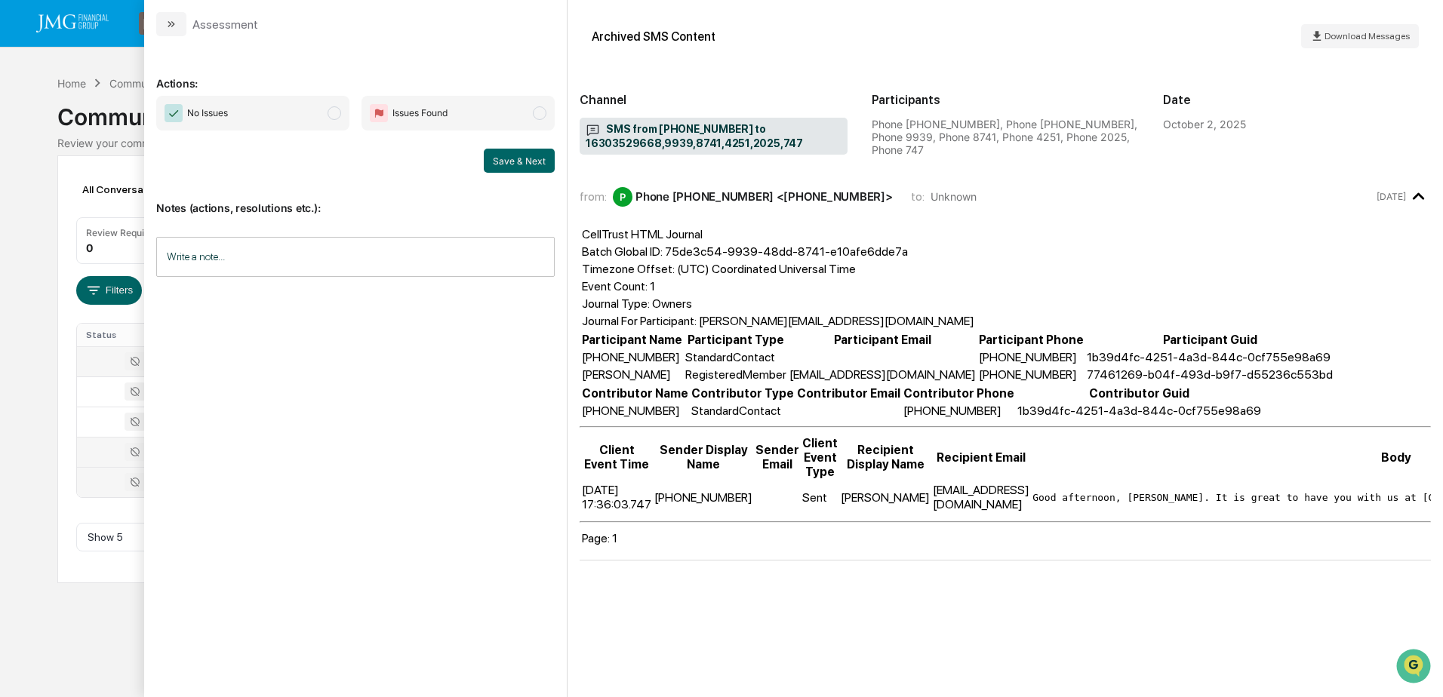
click at [54, 671] on div "Calendar Manage Tasks Reviews Approval Management Company People, Data, Setting…" at bounding box center [721, 348] width 1443 height 697
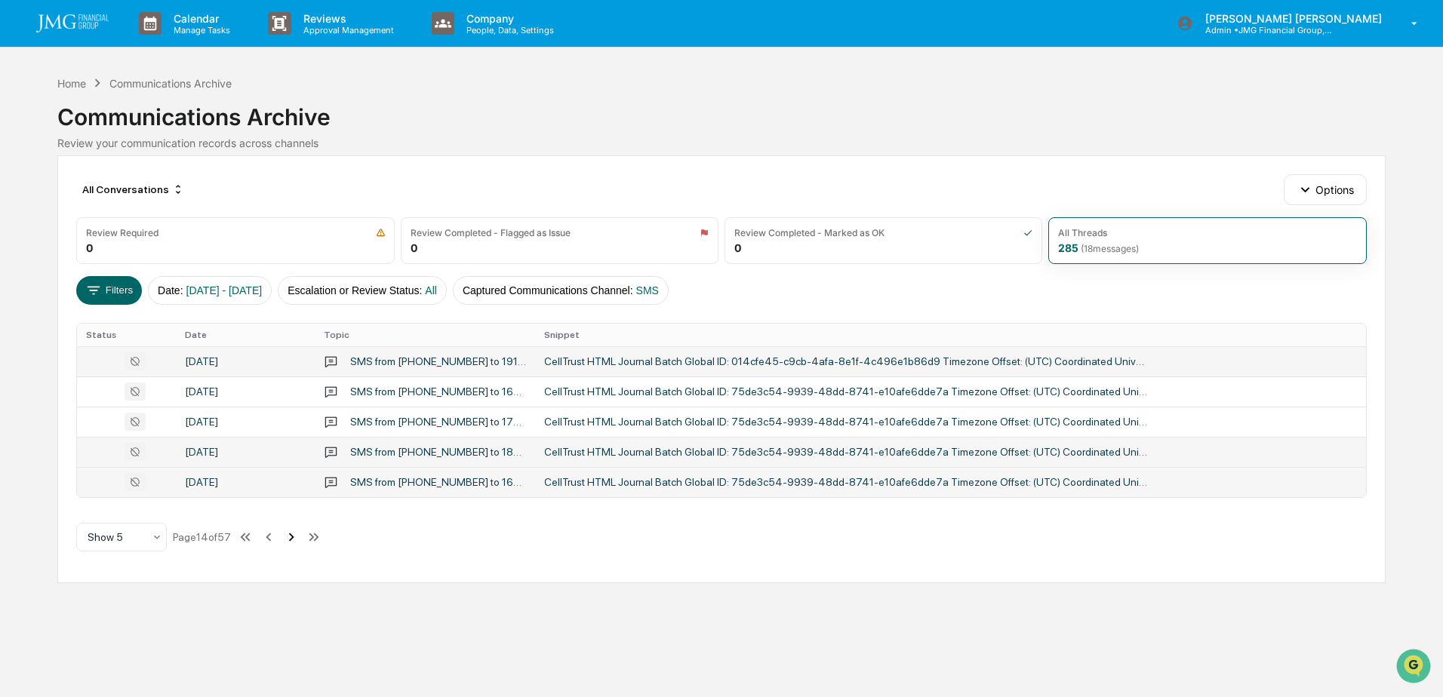
click at [295, 539] on icon at bounding box center [291, 537] width 17 height 17
click at [251, 356] on div "September 29, 2025" at bounding box center [245, 361] width 121 height 12
click at [91, 571] on div "All Conversations Options Review Required 0 Review Completed - Flagged as Issue…" at bounding box center [720, 369] width 1327 height 428
click at [216, 380] on td "September 29, 2025" at bounding box center [245, 392] width 139 height 30
click at [98, 629] on div "Calendar Manage Tasks Reviews Approval Management Company People, Data, Setting…" at bounding box center [721, 348] width 1443 height 697
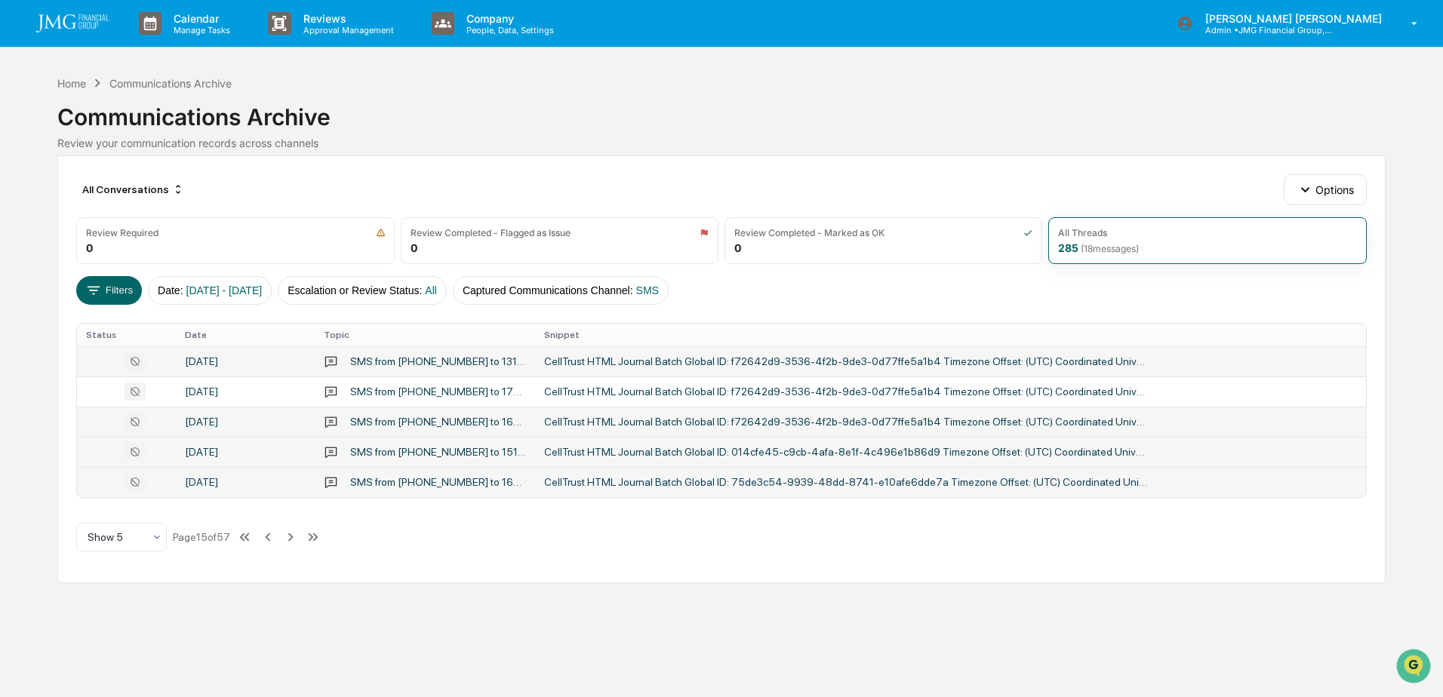
click at [243, 417] on div "September 29, 2025" at bounding box center [245, 422] width 121 height 12
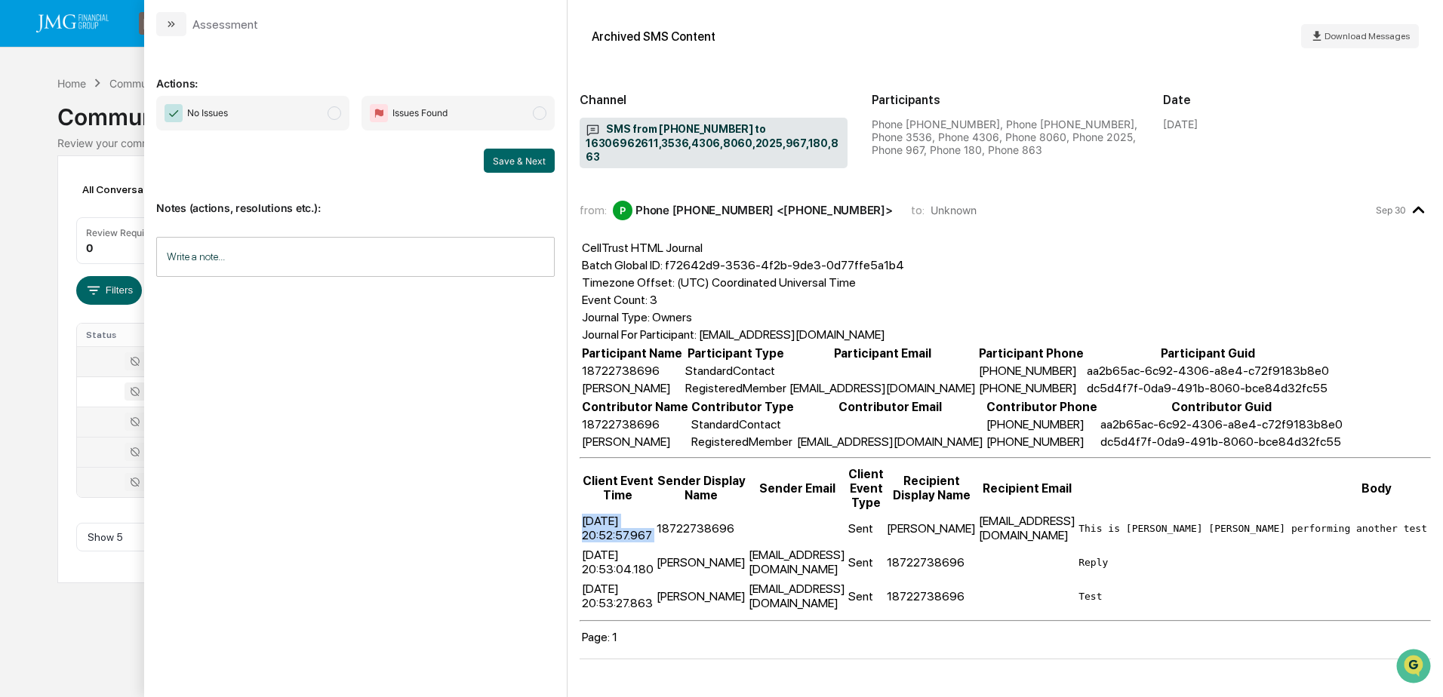
drag, startPoint x: 581, startPoint y: 506, endPoint x: 655, endPoint y: 512, distance: 74.2
click at [655, 512] on tr "2025-09-29 20:52:57.967 18722738696 Sent Ed Raffenetti edr@jmgfin.com This is S…" at bounding box center [1128, 528] width 1095 height 32
click at [654, 507] on table "Client Event Time Sender Display Name Sender Email Client Event Type Recipient …" at bounding box center [1129, 539] width 1098 height 149
drag, startPoint x: 583, startPoint y: 506, endPoint x: 653, endPoint y: 506, distance: 69.4
click at [653, 512] on td "2025-09-29 20:52:57.967" at bounding box center [617, 528] width 73 height 32
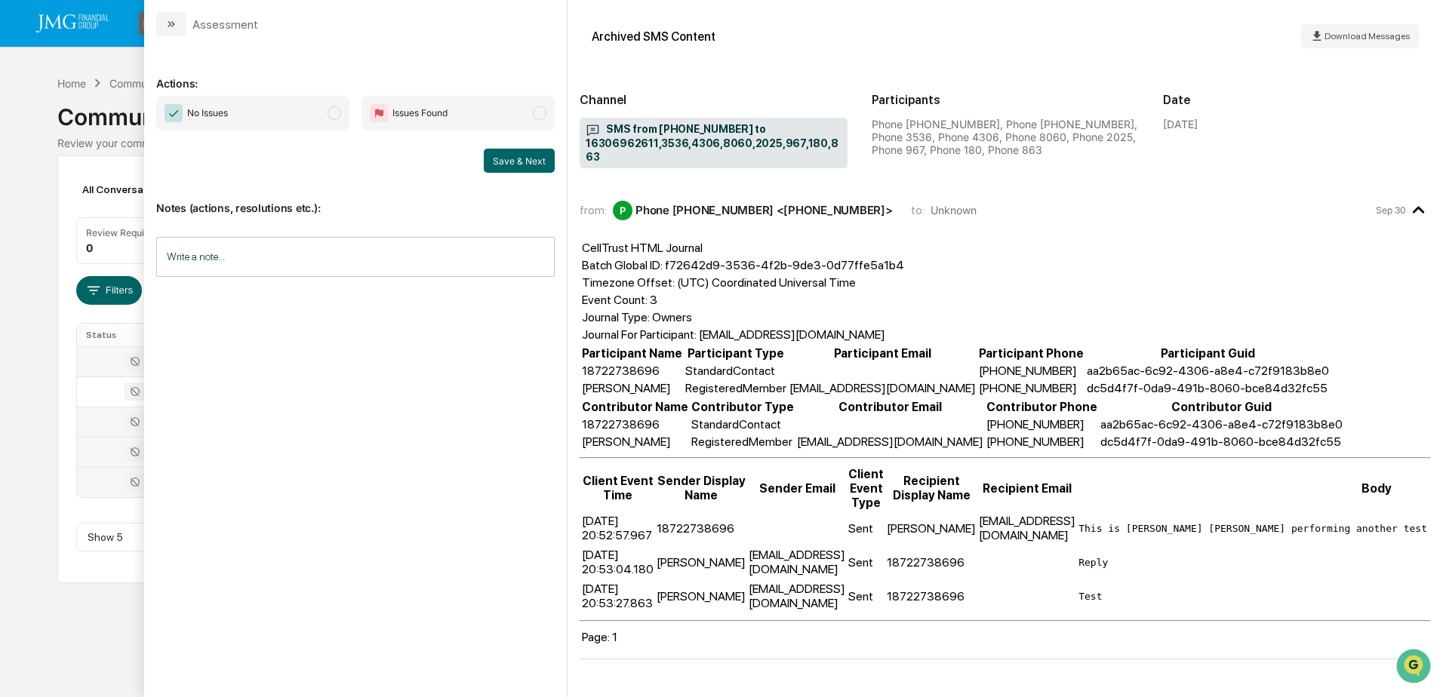
click at [1088, 524] on td "This is Steve Lennart performing another test for compliance archiving. Please …" at bounding box center [1377, 528] width 598 height 32
click at [26, 298] on div "Calendar Manage Tasks Reviews Approval Management Company People, Data, Setting…" at bounding box center [721, 348] width 1443 height 697
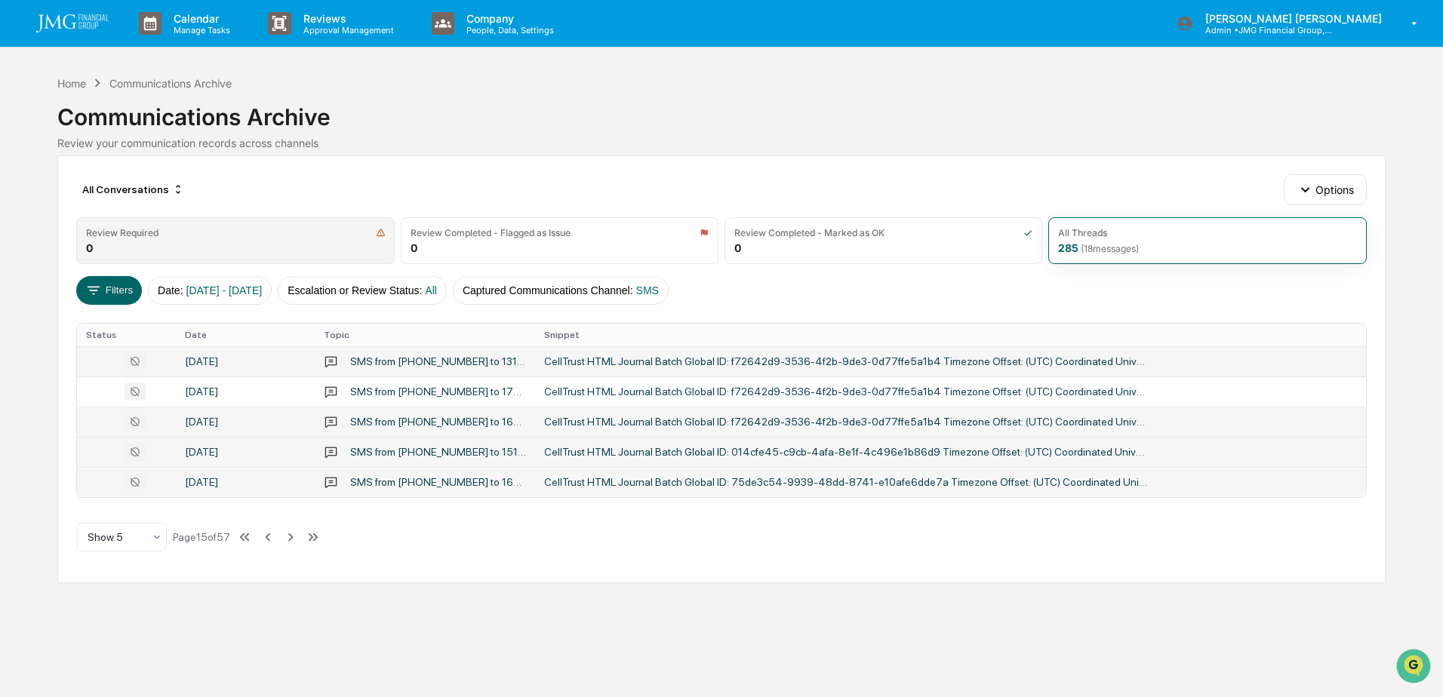
click at [228, 247] on div "Review Required 0" at bounding box center [235, 240] width 318 height 47
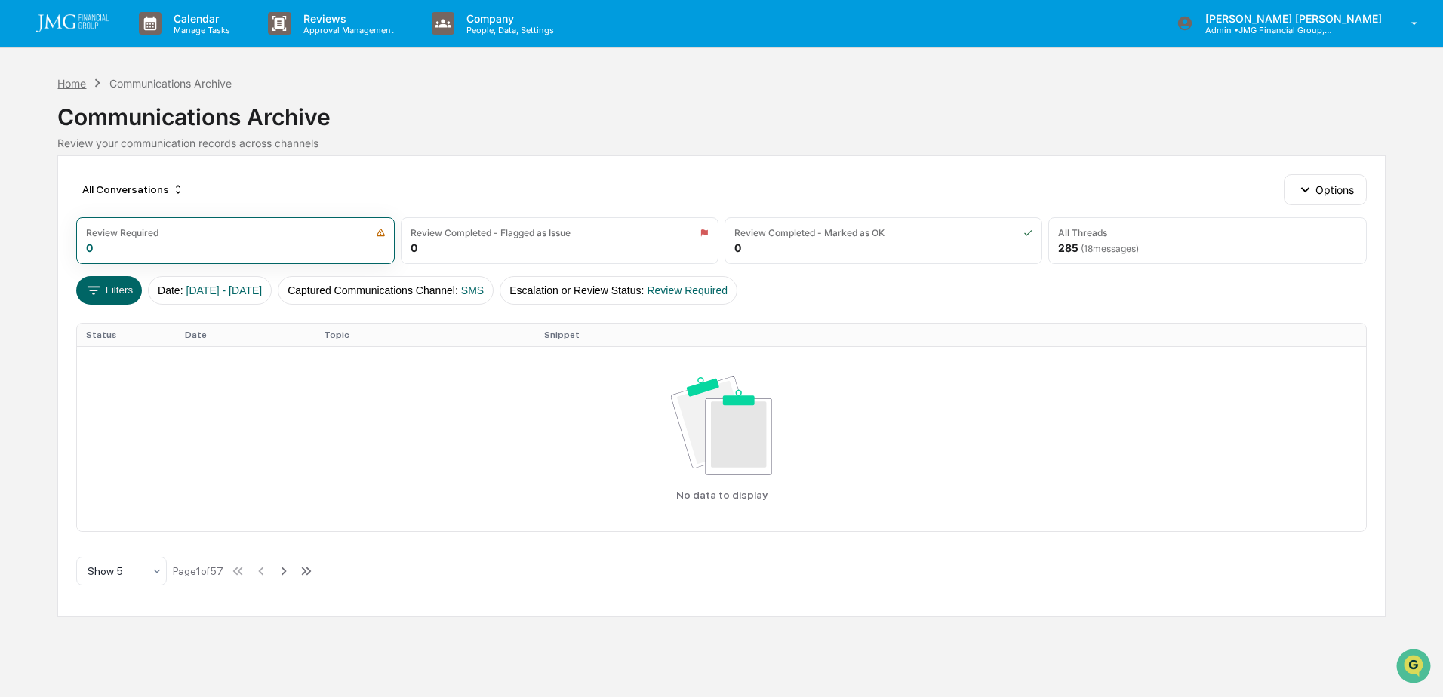
click at [64, 87] on div "Home" at bounding box center [71, 83] width 29 height 13
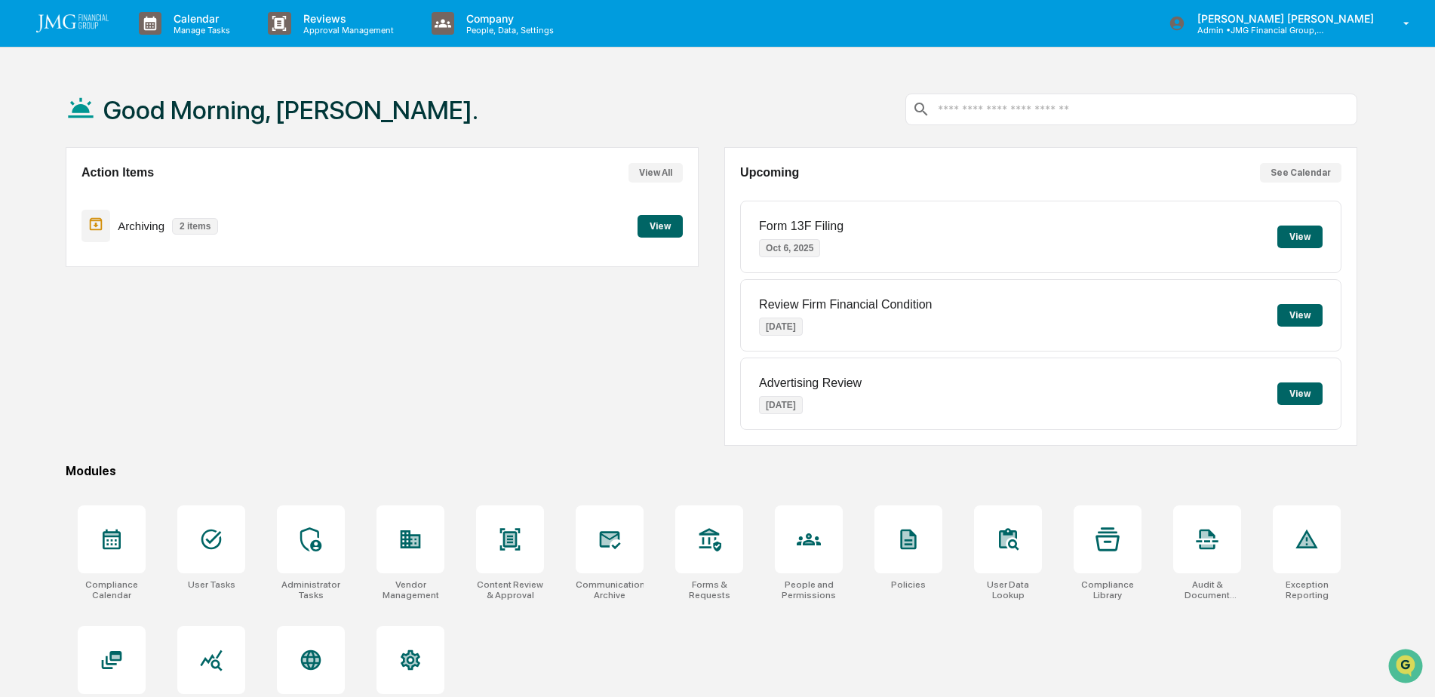
scroll to position [72, 0]
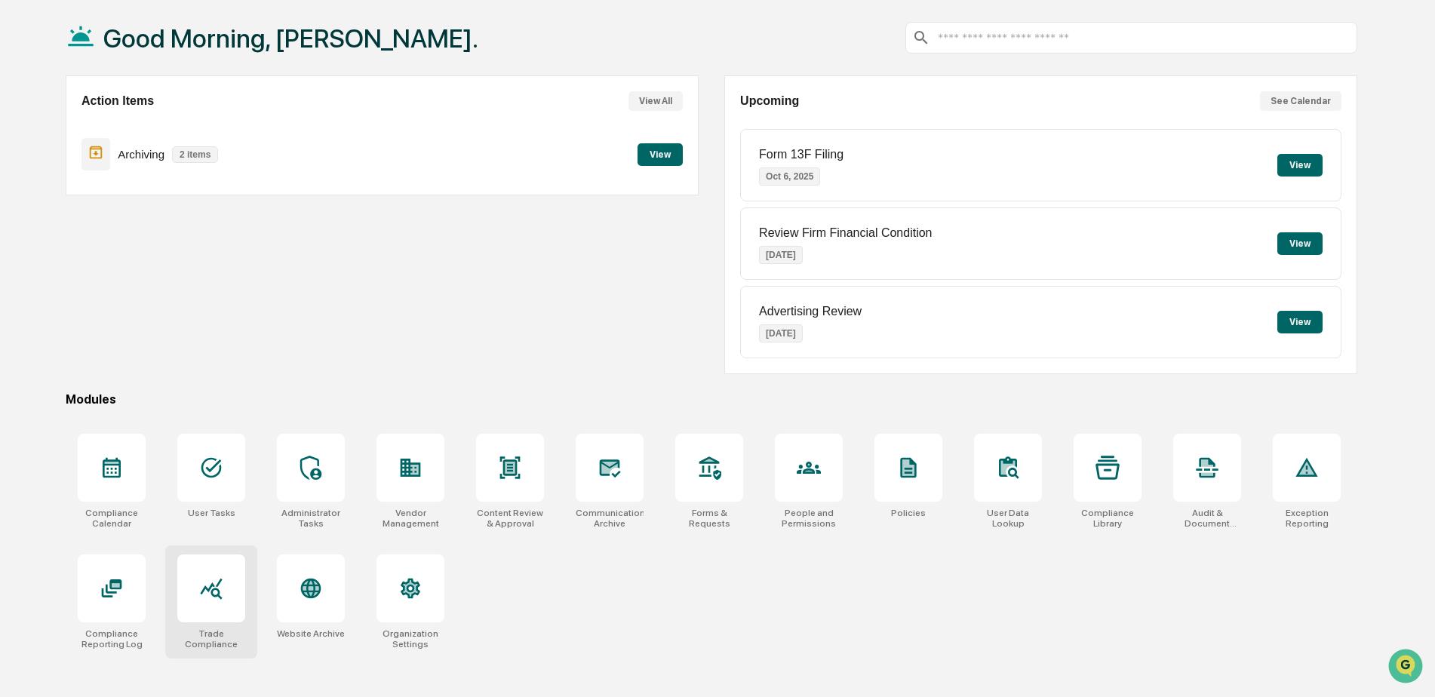
click at [206, 597] on icon at bounding box center [211, 589] width 24 height 24
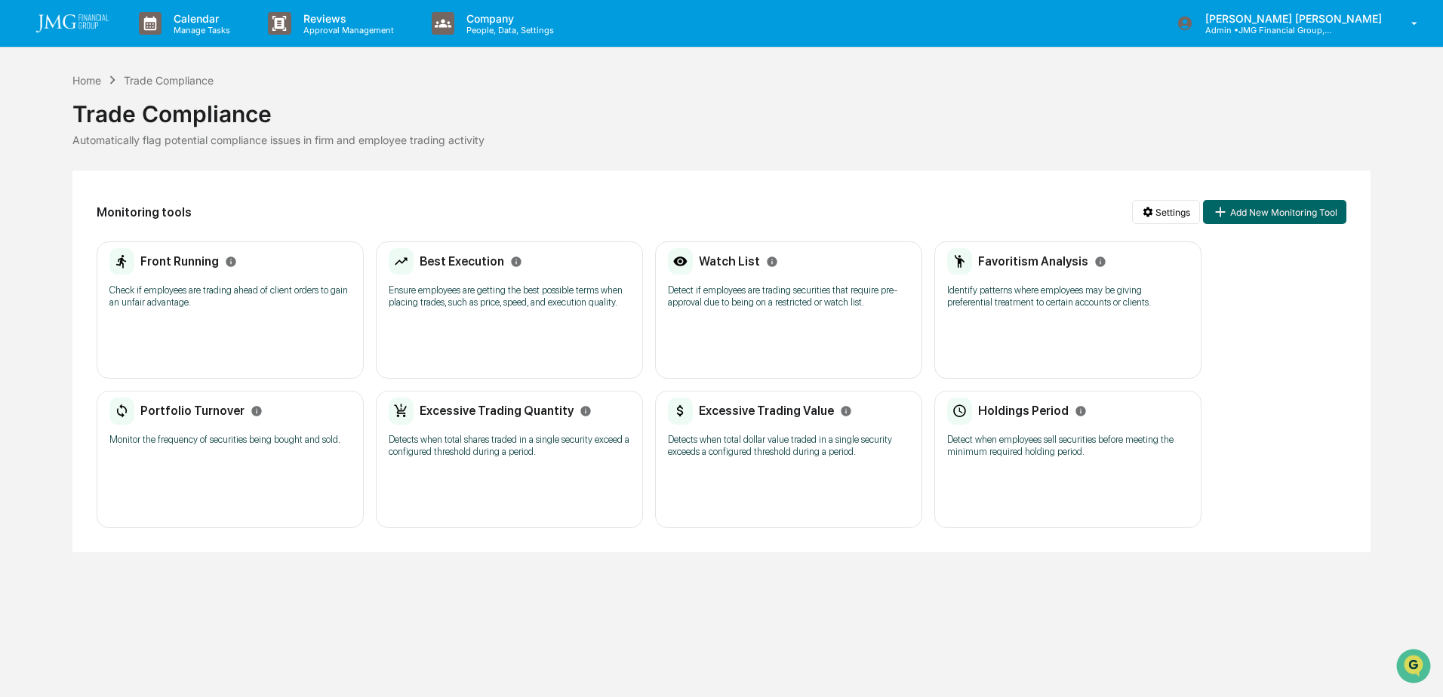
click at [281, 294] on p "Check if employees are trading ahead of client orders to gain an unfair advanta…" at bounding box center [229, 297] width 241 height 24
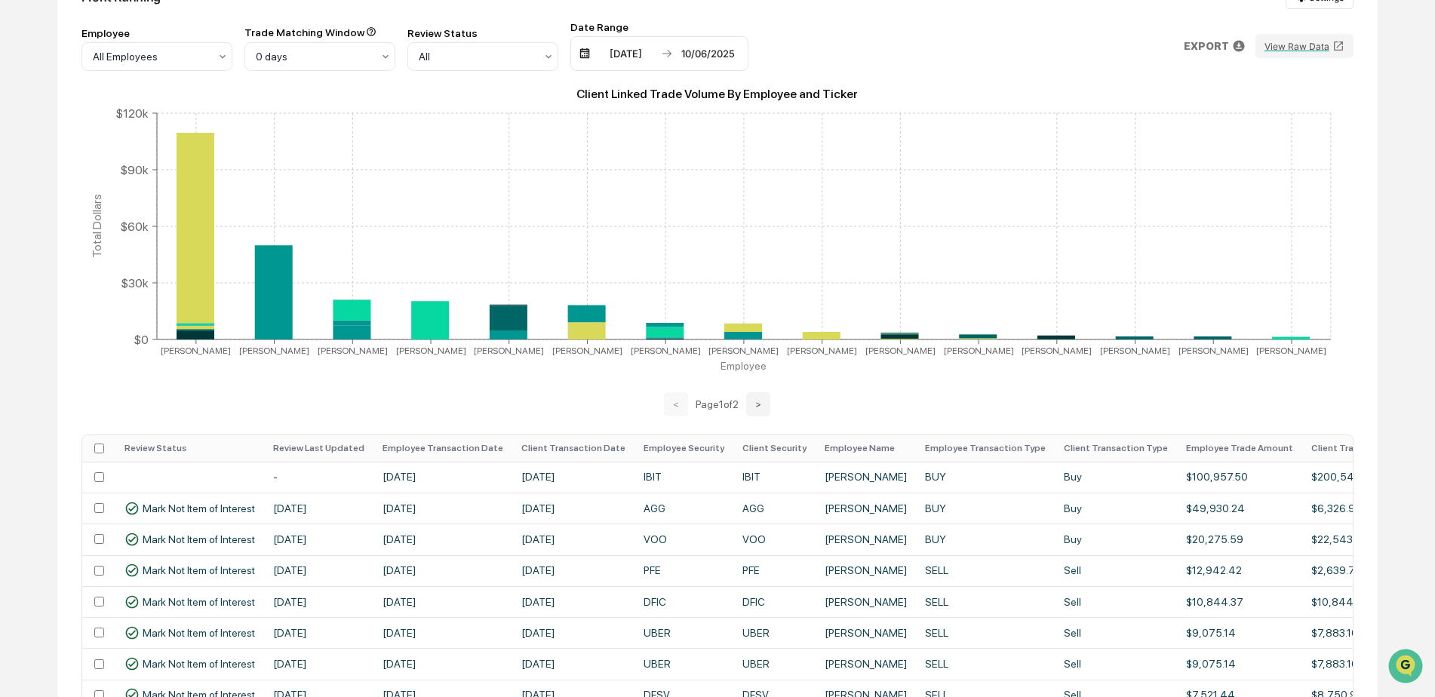
scroll to position [226, 0]
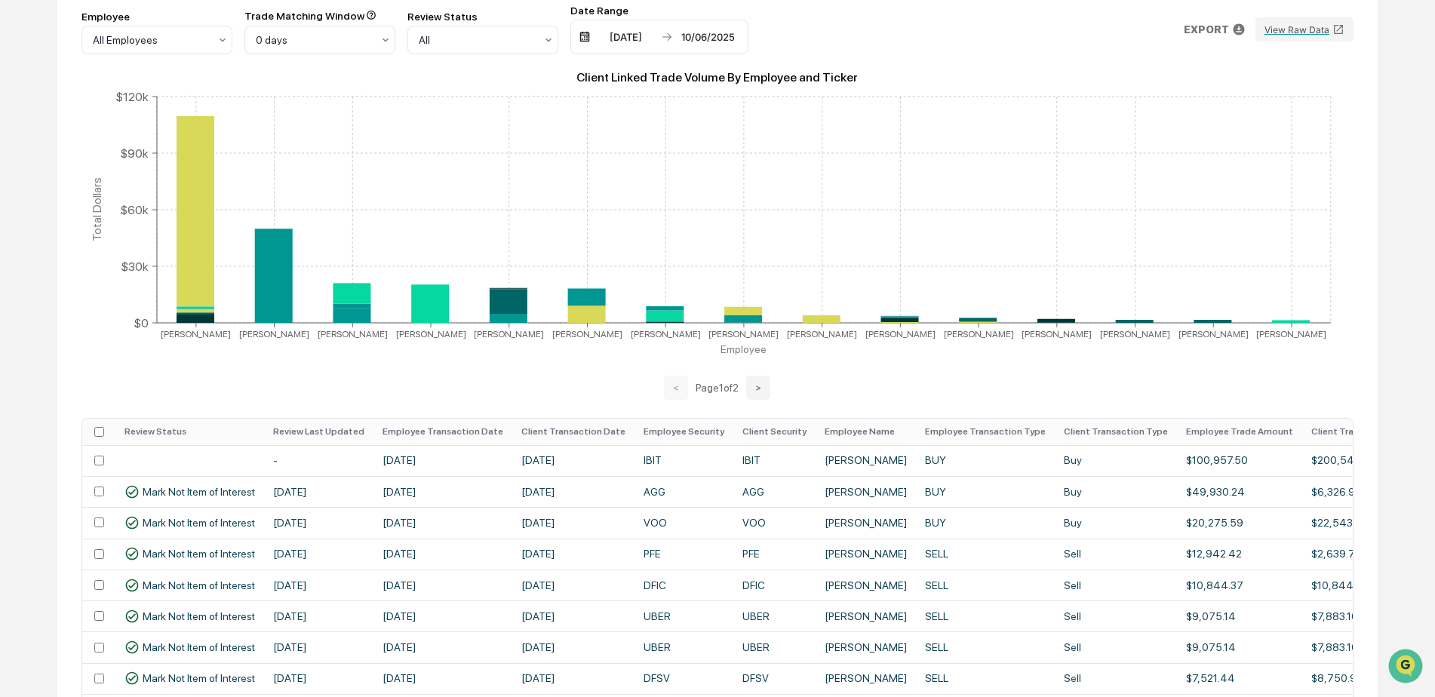
click at [425, 432] on th "Employee Transaction Date" at bounding box center [443, 432] width 139 height 26
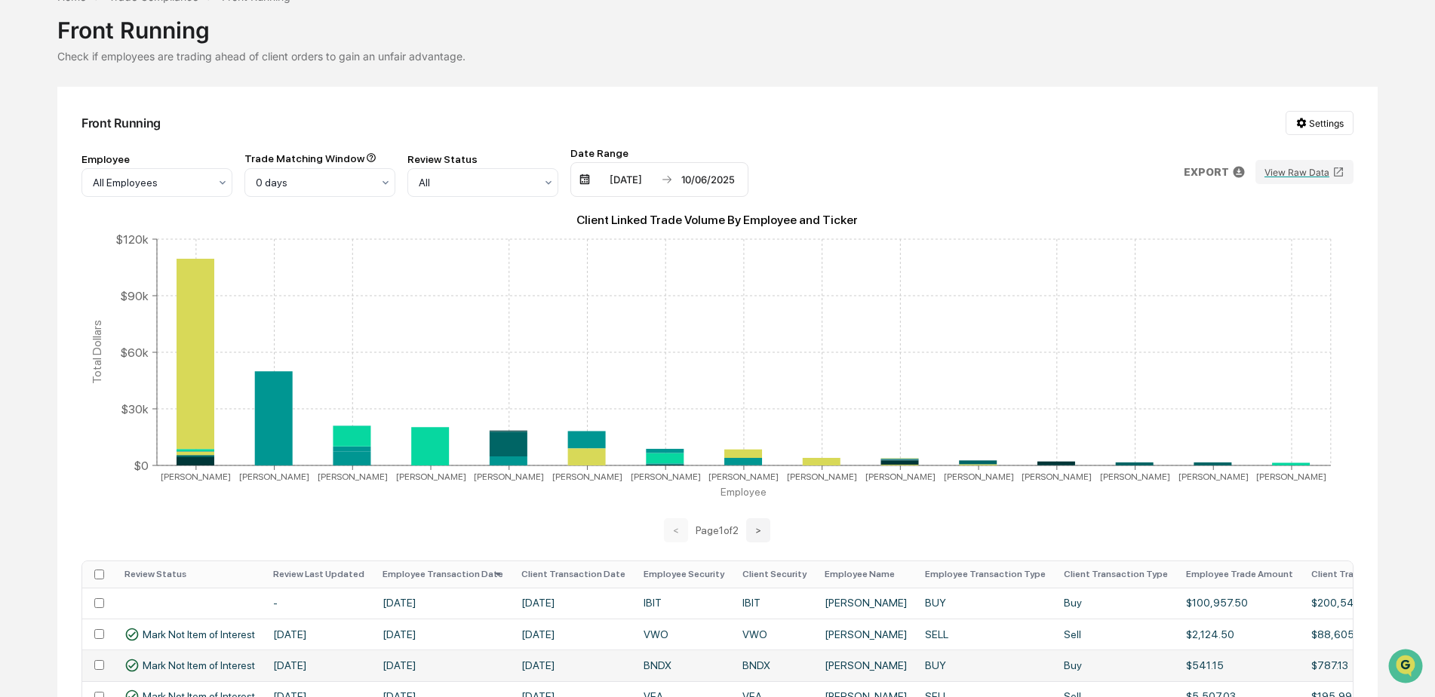
scroll to position [0, 0]
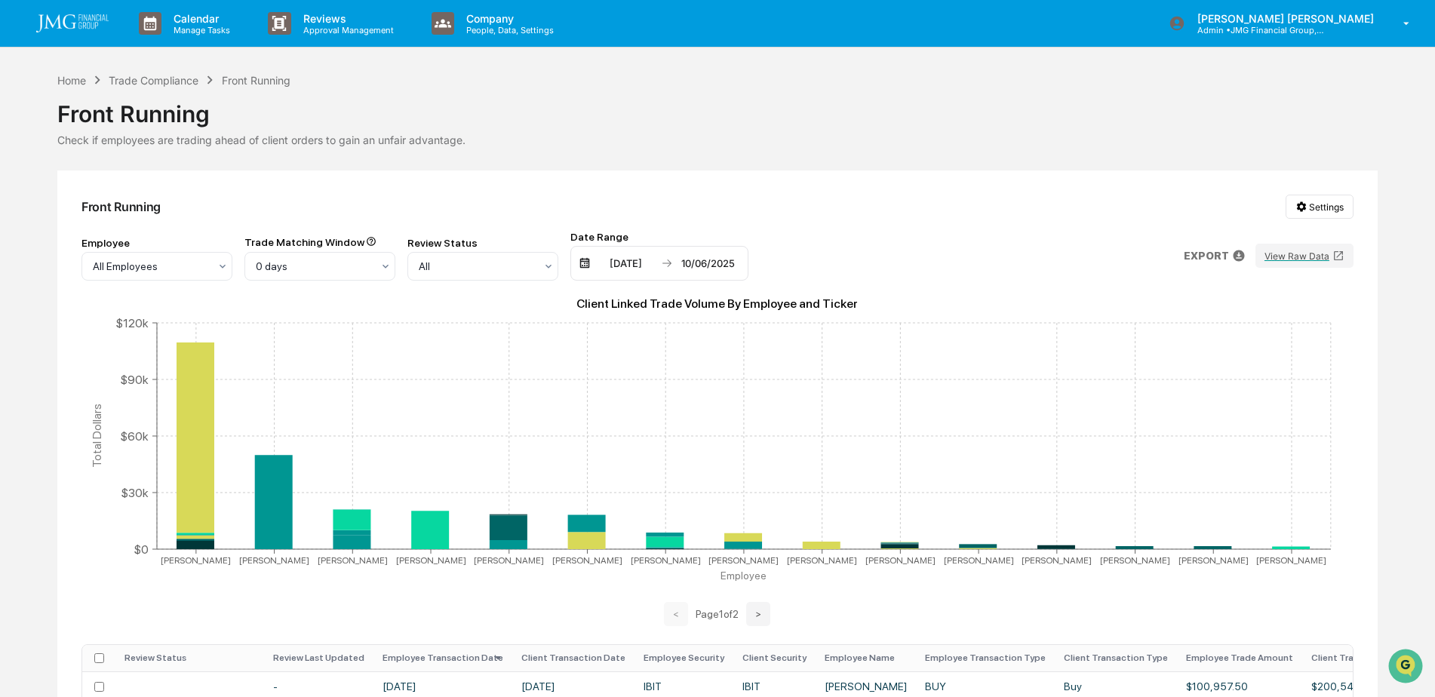
click at [165, 87] on div "Home Trade Compliance Front Running" at bounding box center [173, 80] width 233 height 17
click at [162, 81] on div "Trade Compliance" at bounding box center [154, 80] width 90 height 13
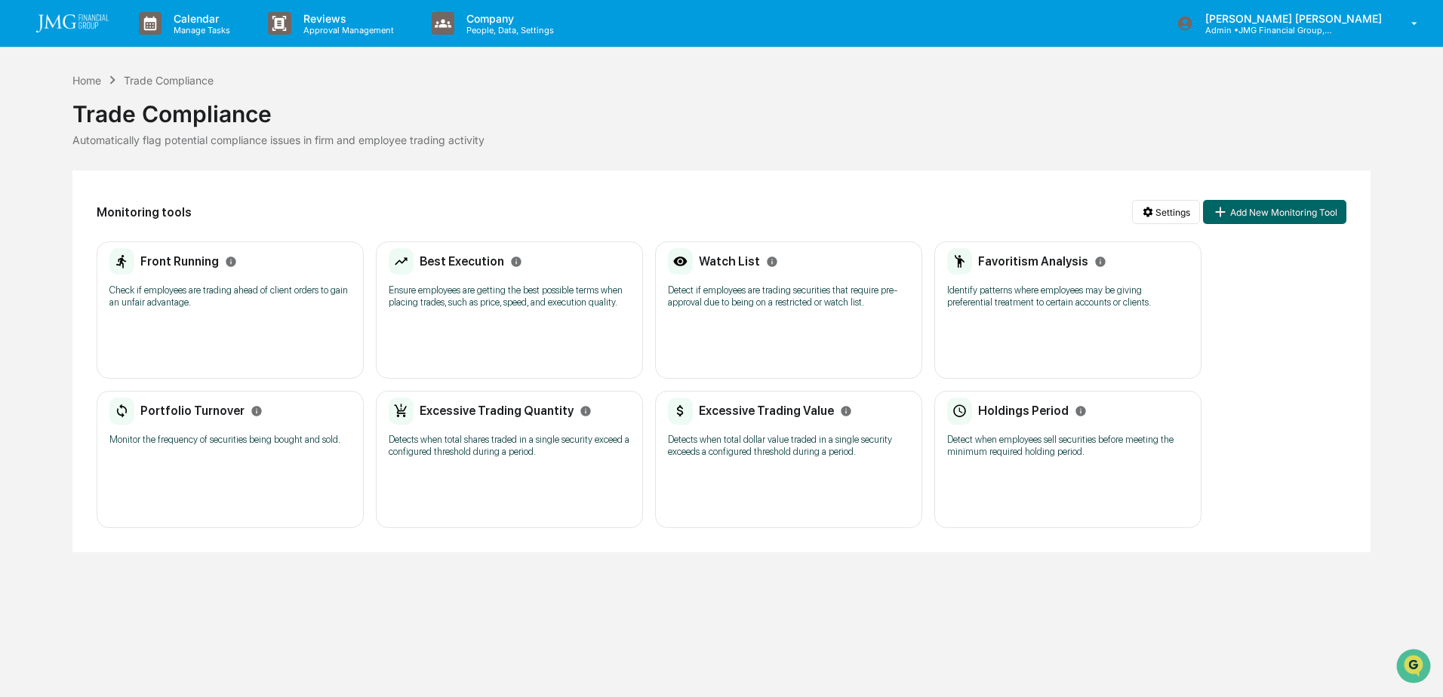
click at [718, 308] on p "Detect if employees are trading securities that require pre-approval due to bei…" at bounding box center [788, 297] width 241 height 24
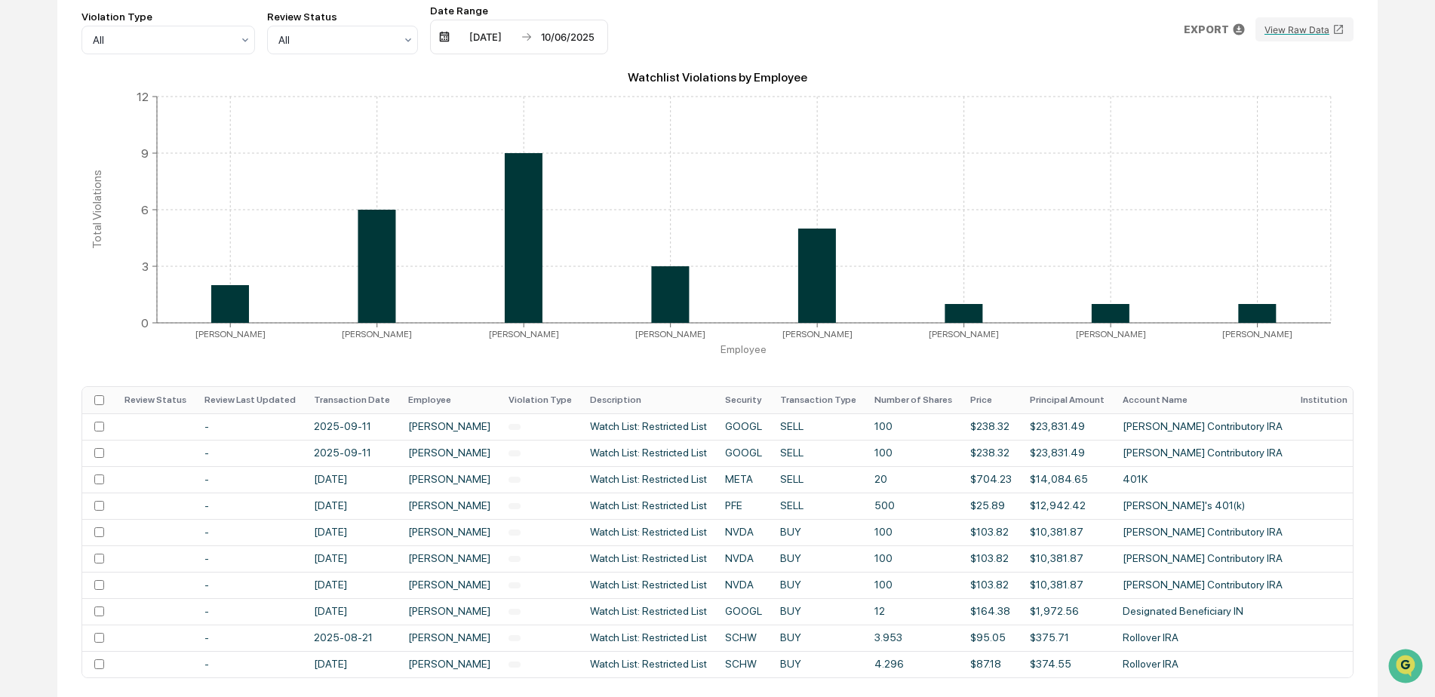
scroll to position [292, 0]
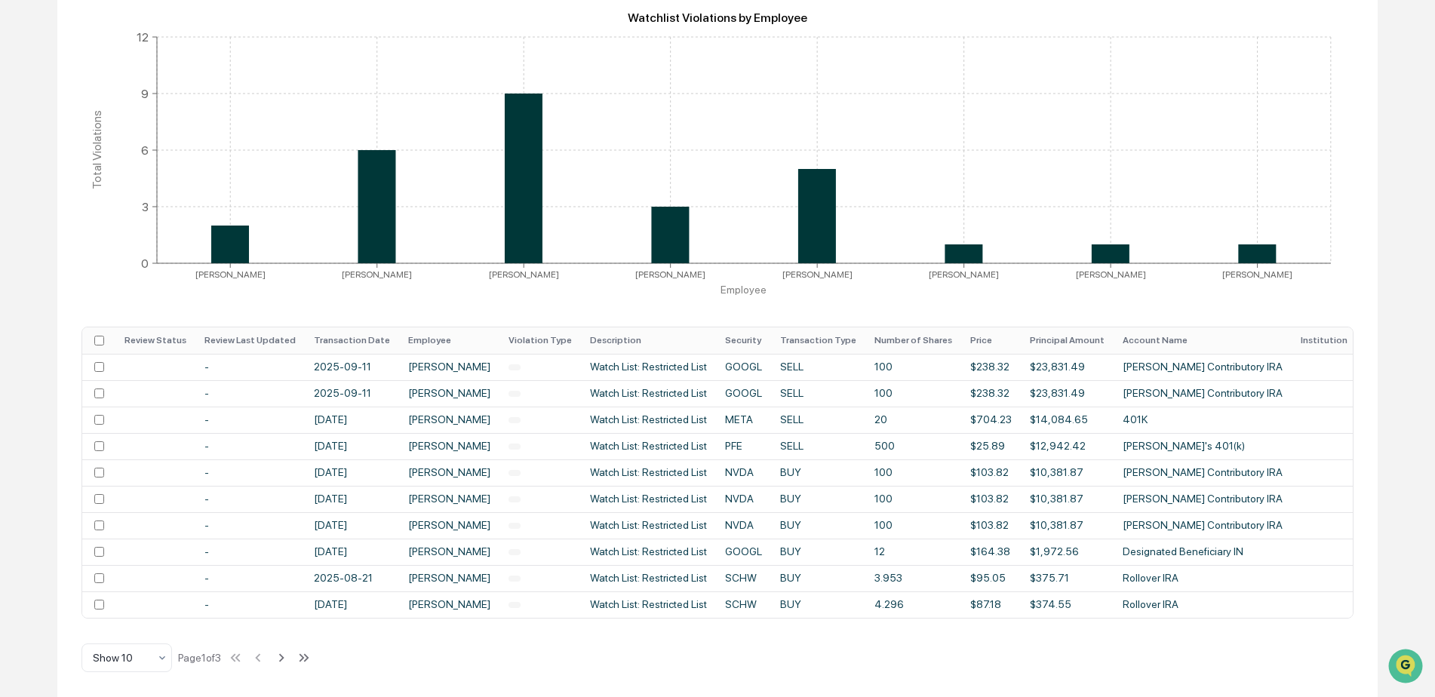
click at [383, 330] on th "Transaction Date" at bounding box center [352, 341] width 94 height 26
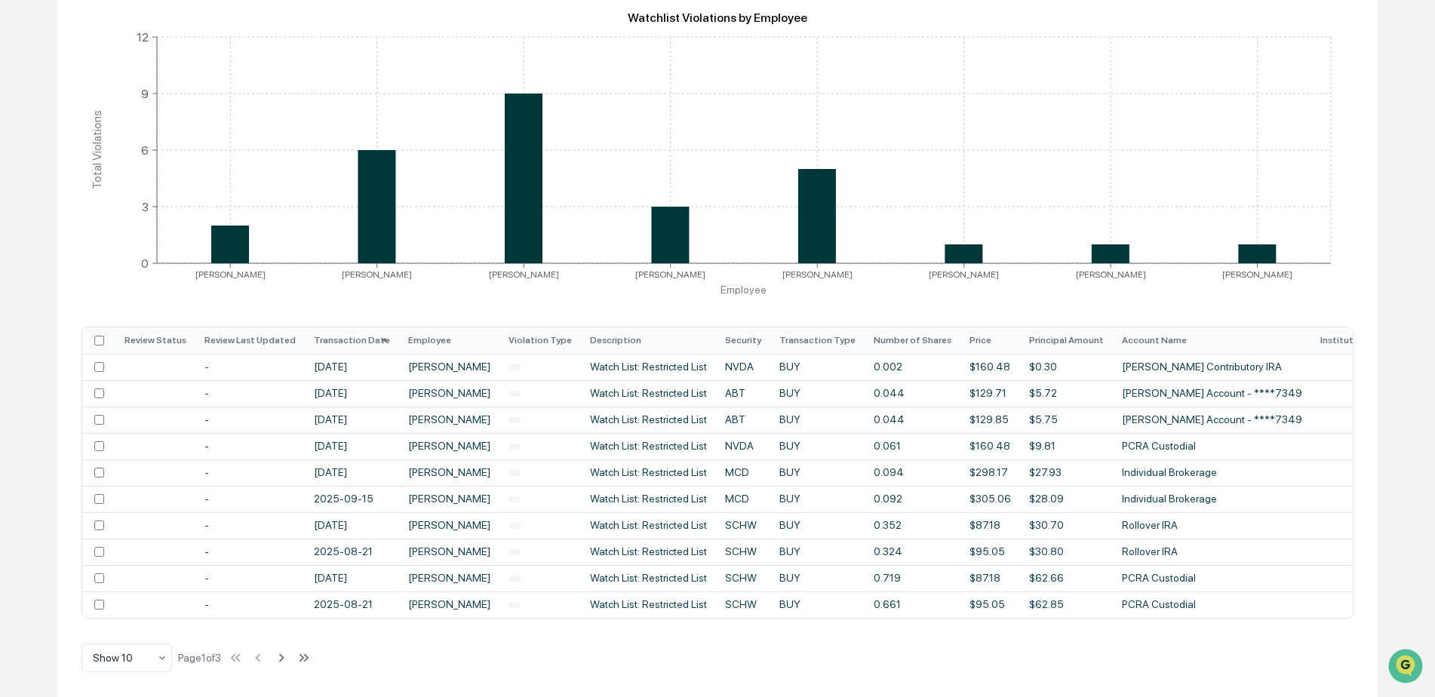
click at [377, 332] on icon at bounding box center [385, 340] width 17 height 17
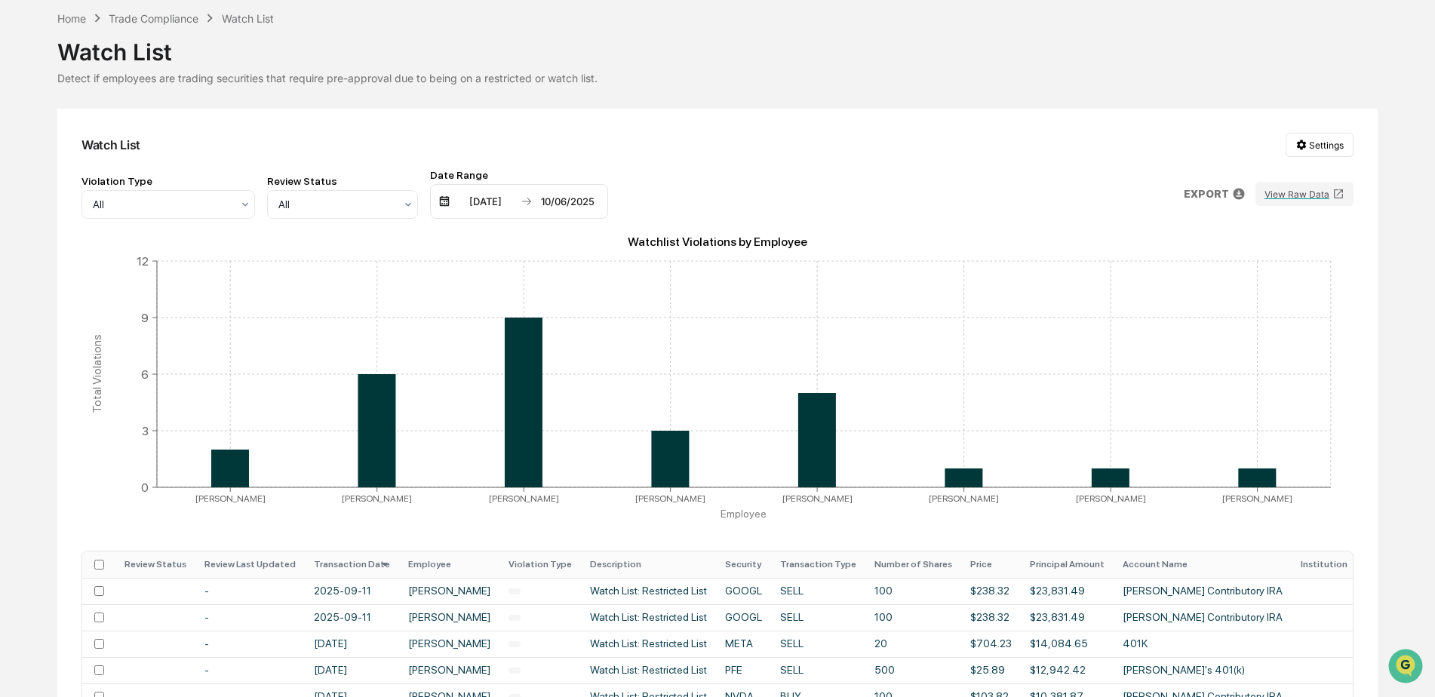
scroll to position [0, 0]
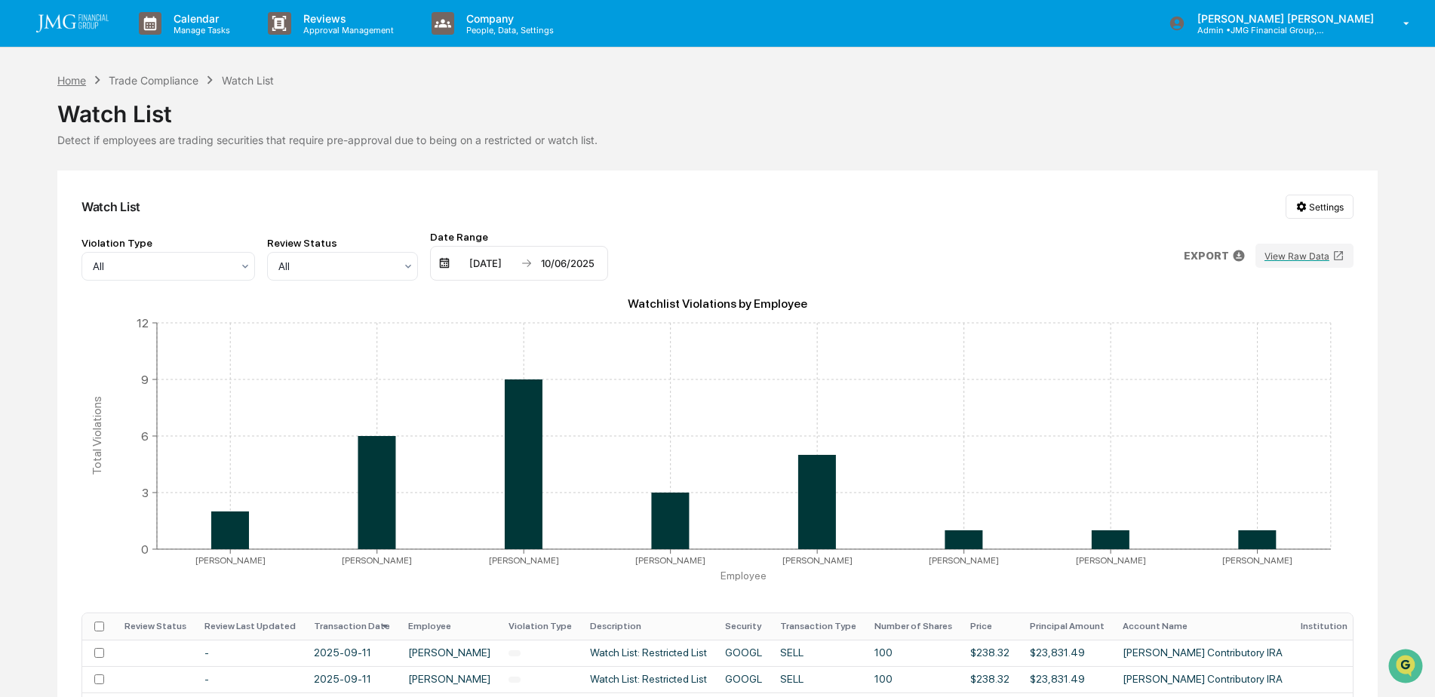
click at [78, 82] on div "Home" at bounding box center [71, 80] width 29 height 13
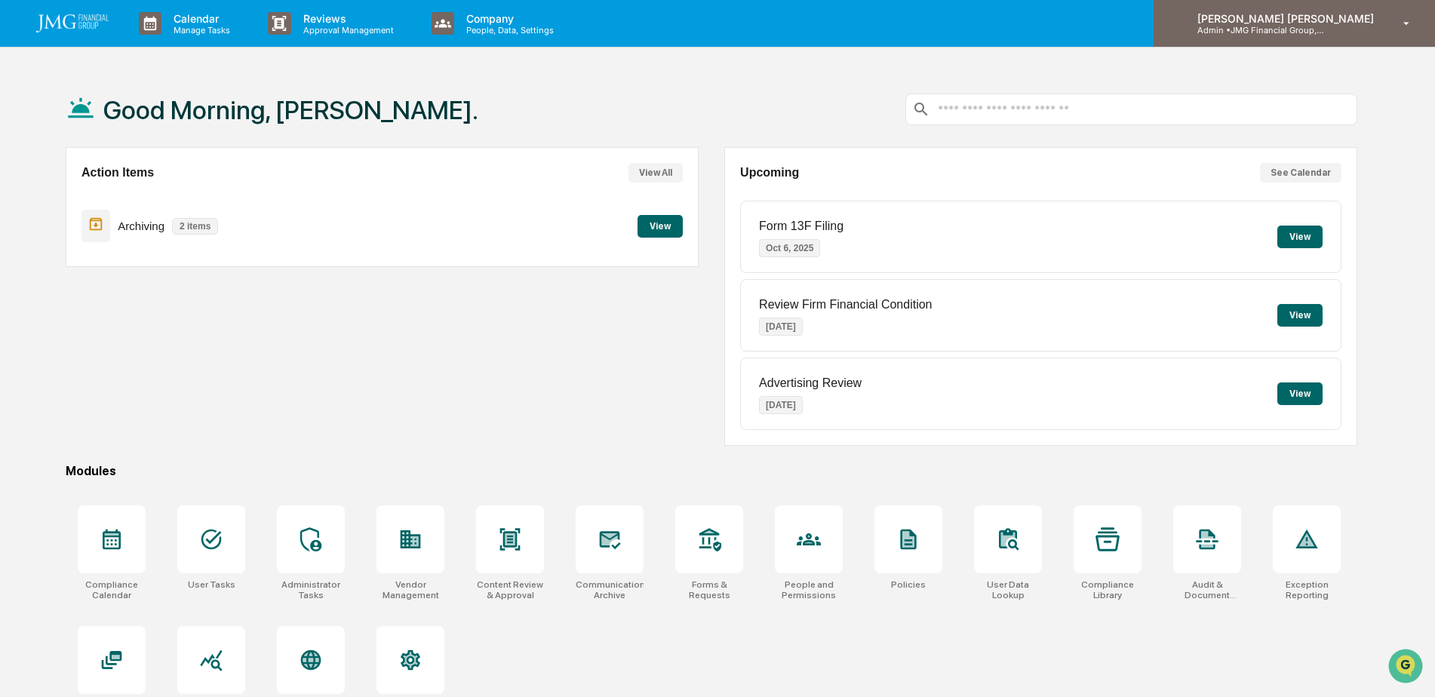
click at [1326, 32] on p "Admin • JMG Financial Group, Ltd." at bounding box center [1256, 30] width 140 height 11
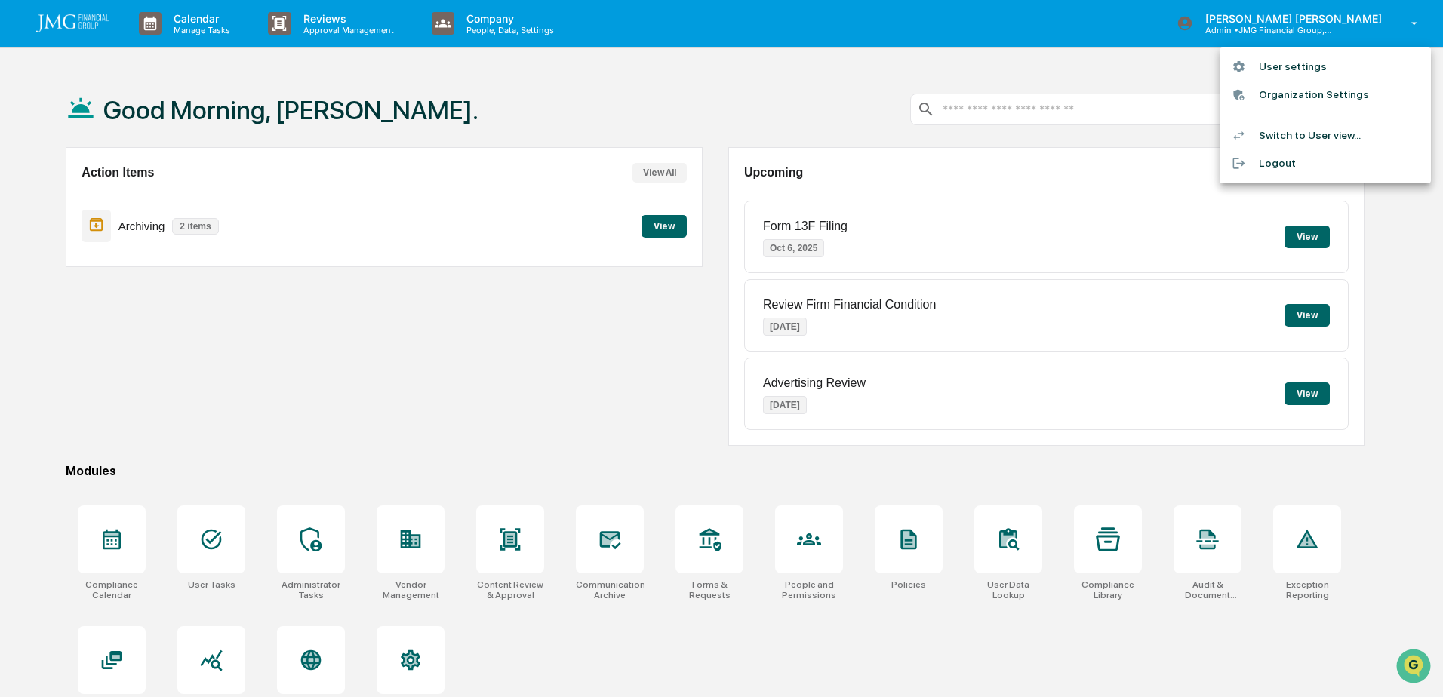
click at [1349, 131] on li "Switch to User view..." at bounding box center [1325, 136] width 211 height 28
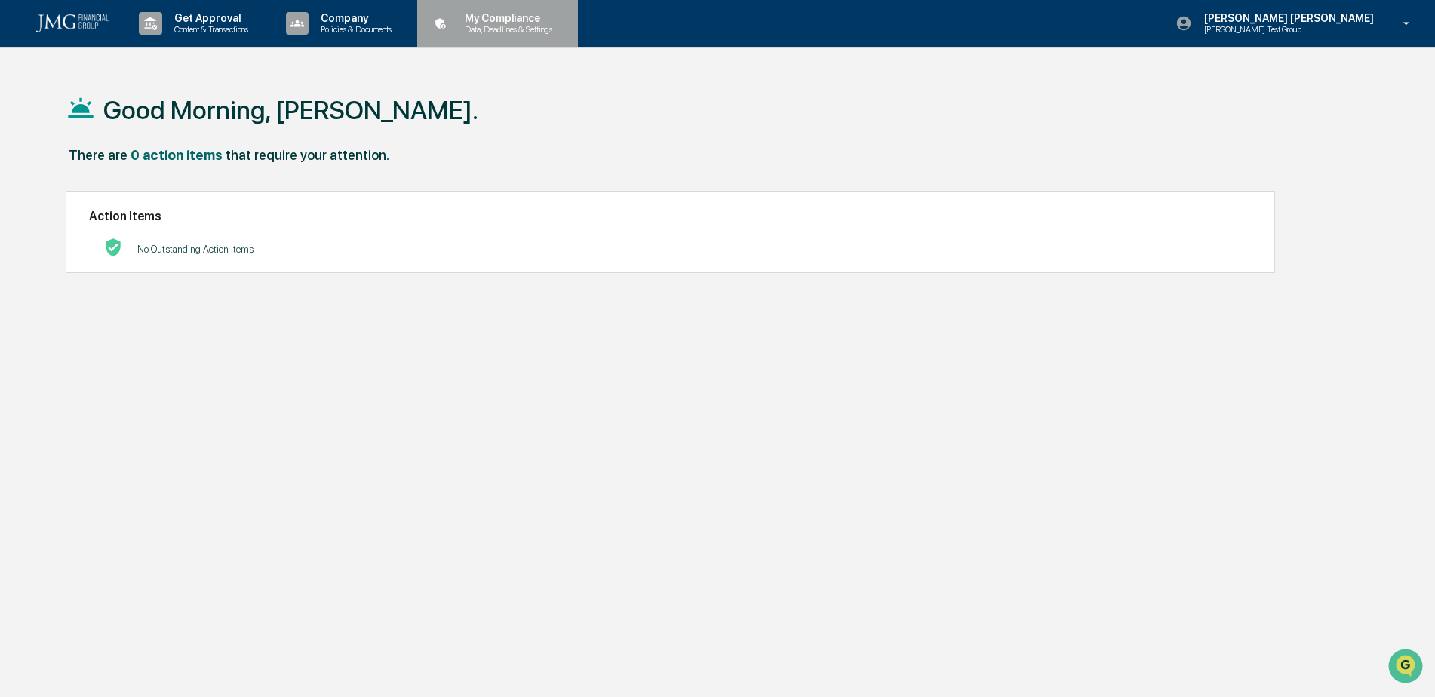
click at [517, 36] on div "My Compliance Data, Deadlines & Settings" at bounding box center [496, 23] width 146 height 47
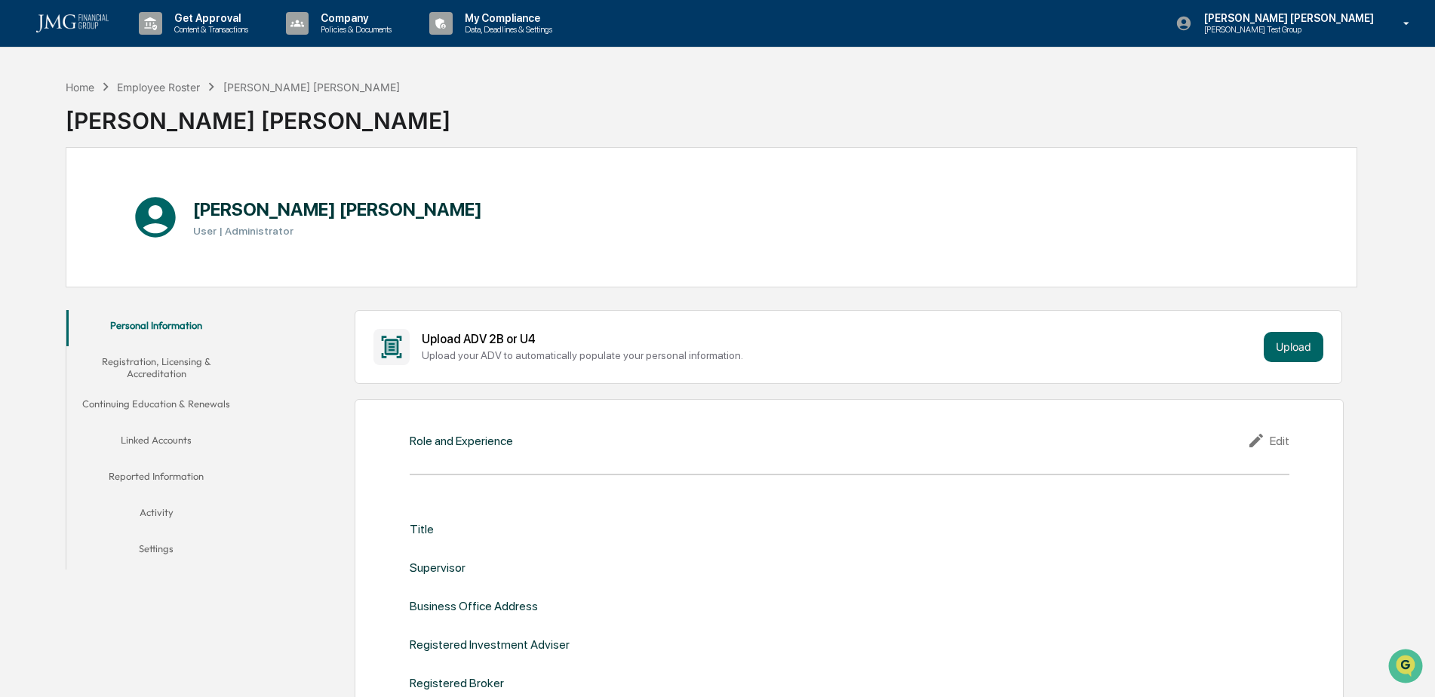
click at [183, 437] on button "Linked Accounts" at bounding box center [156, 443] width 180 height 36
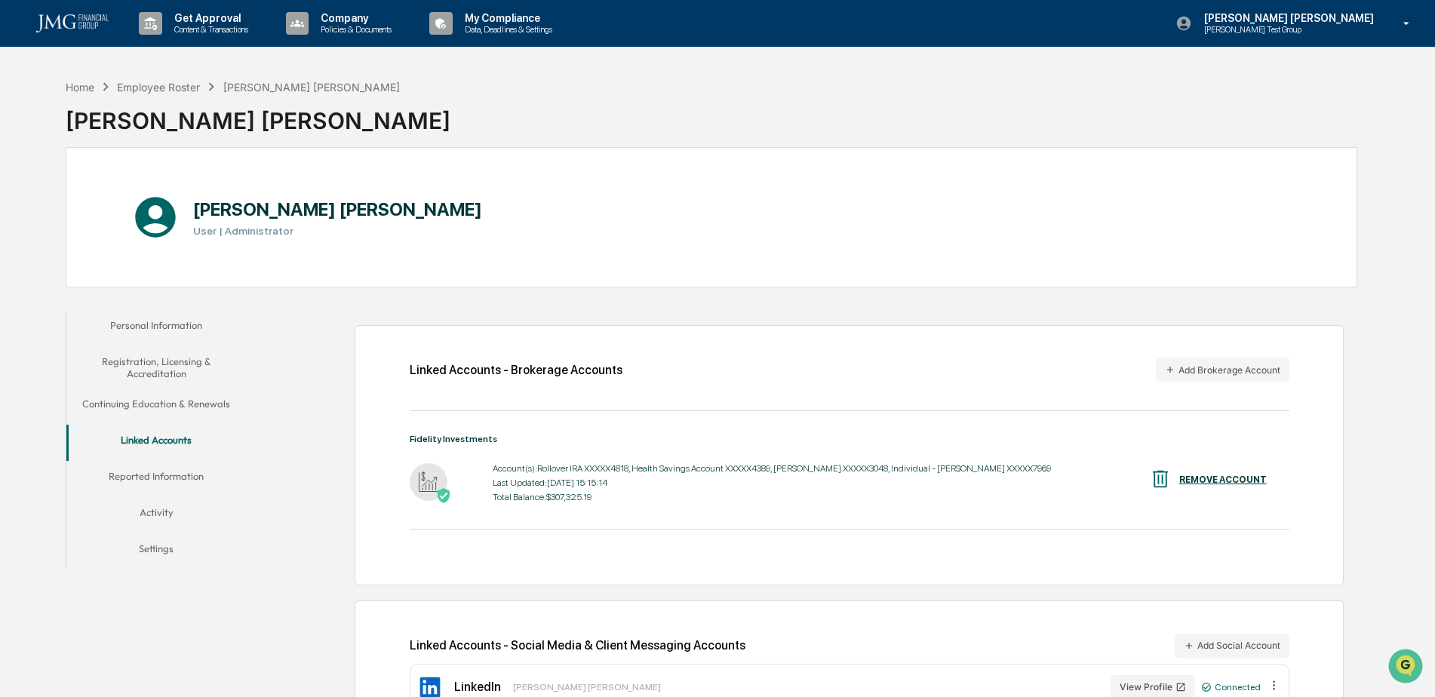
click at [1374, 18] on p "[PERSON_NAME] [PERSON_NAME]" at bounding box center [1286, 18] width 189 height 12
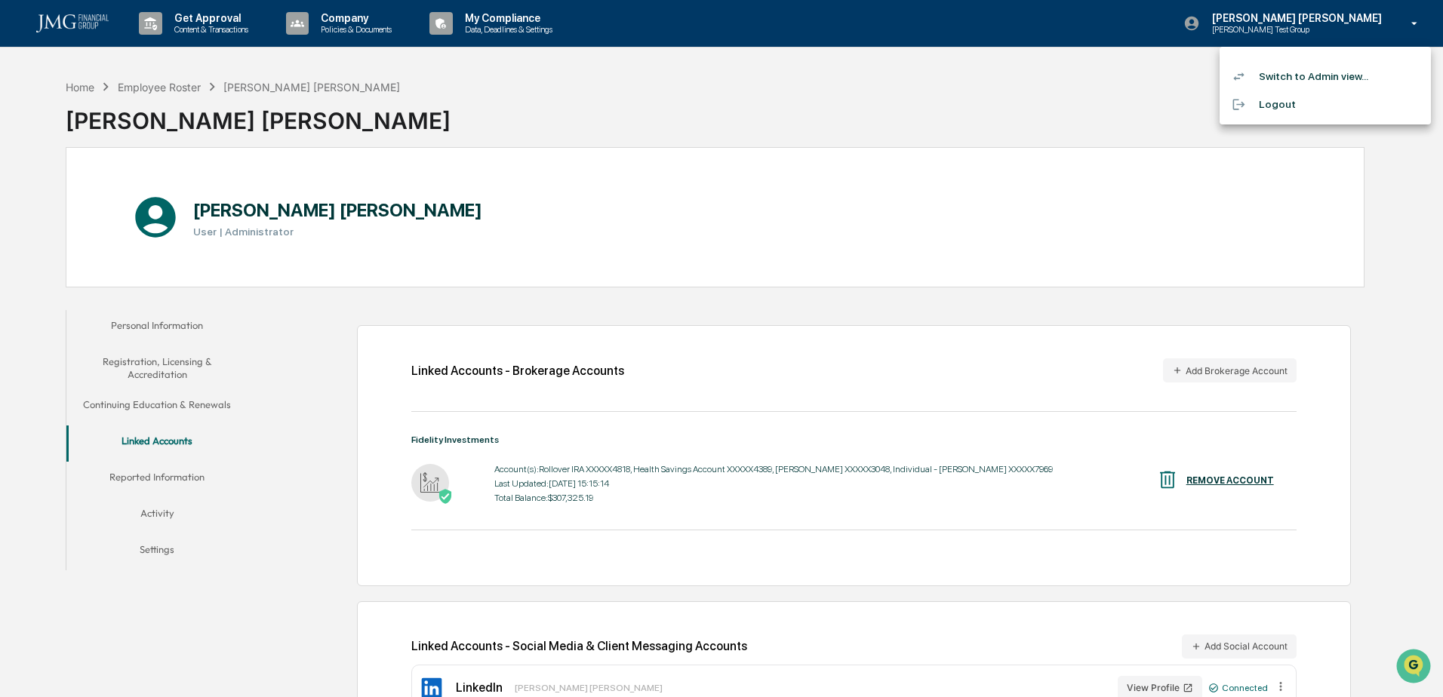
click at [1316, 78] on li "Switch to Admin view..." at bounding box center [1325, 77] width 211 height 28
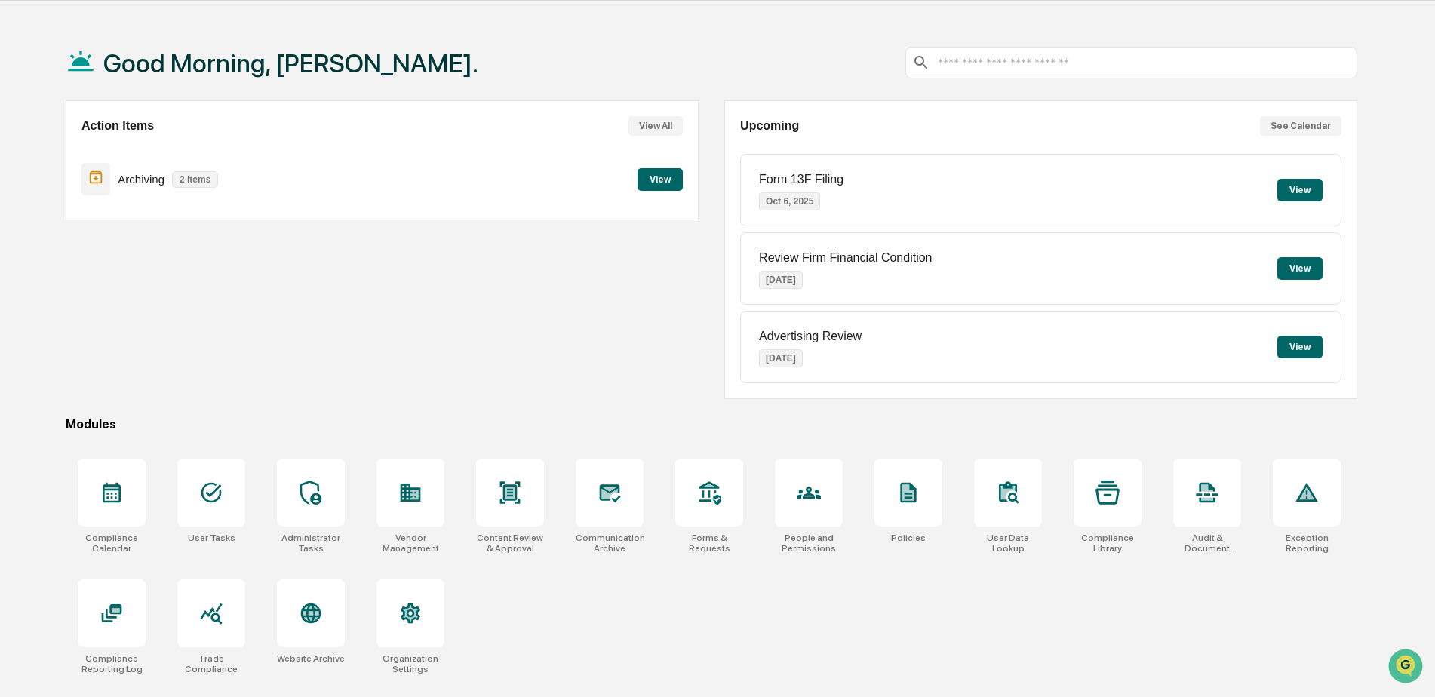
scroll to position [72, 0]
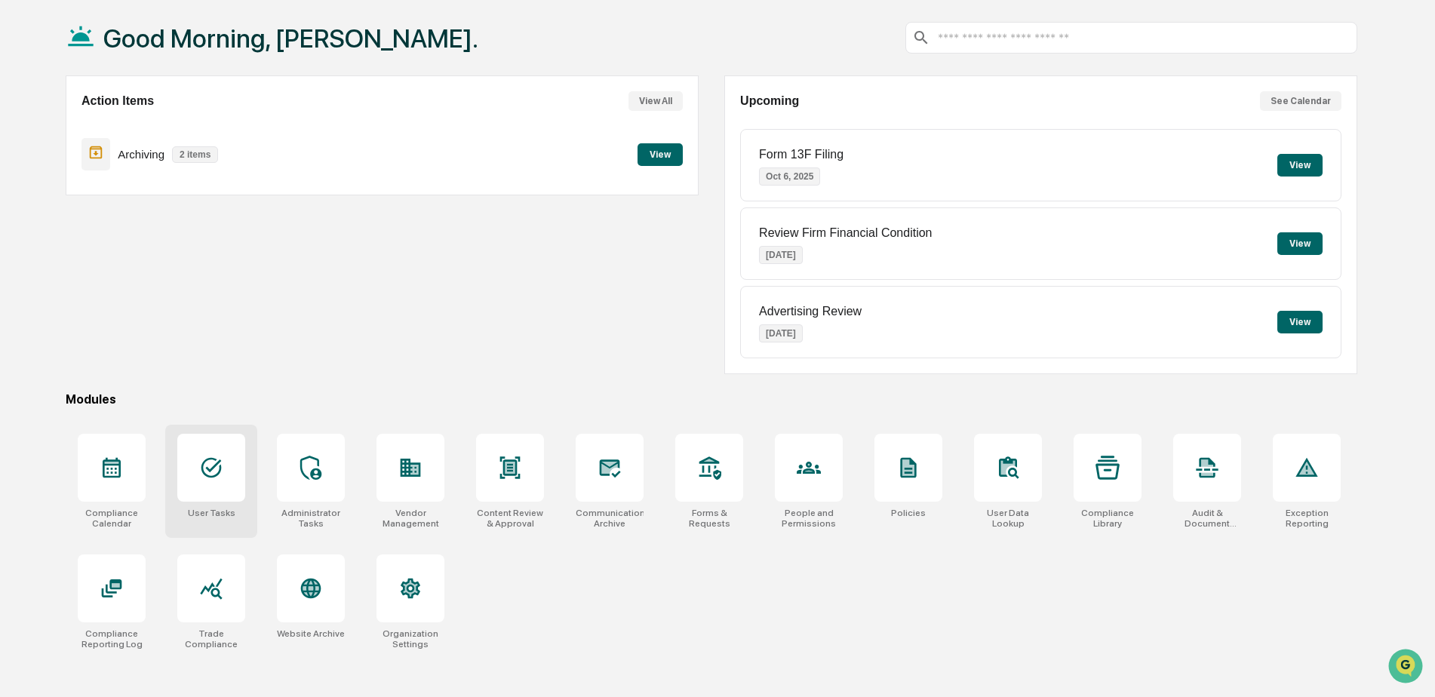
click at [201, 470] on icon at bounding box center [211, 468] width 24 height 24
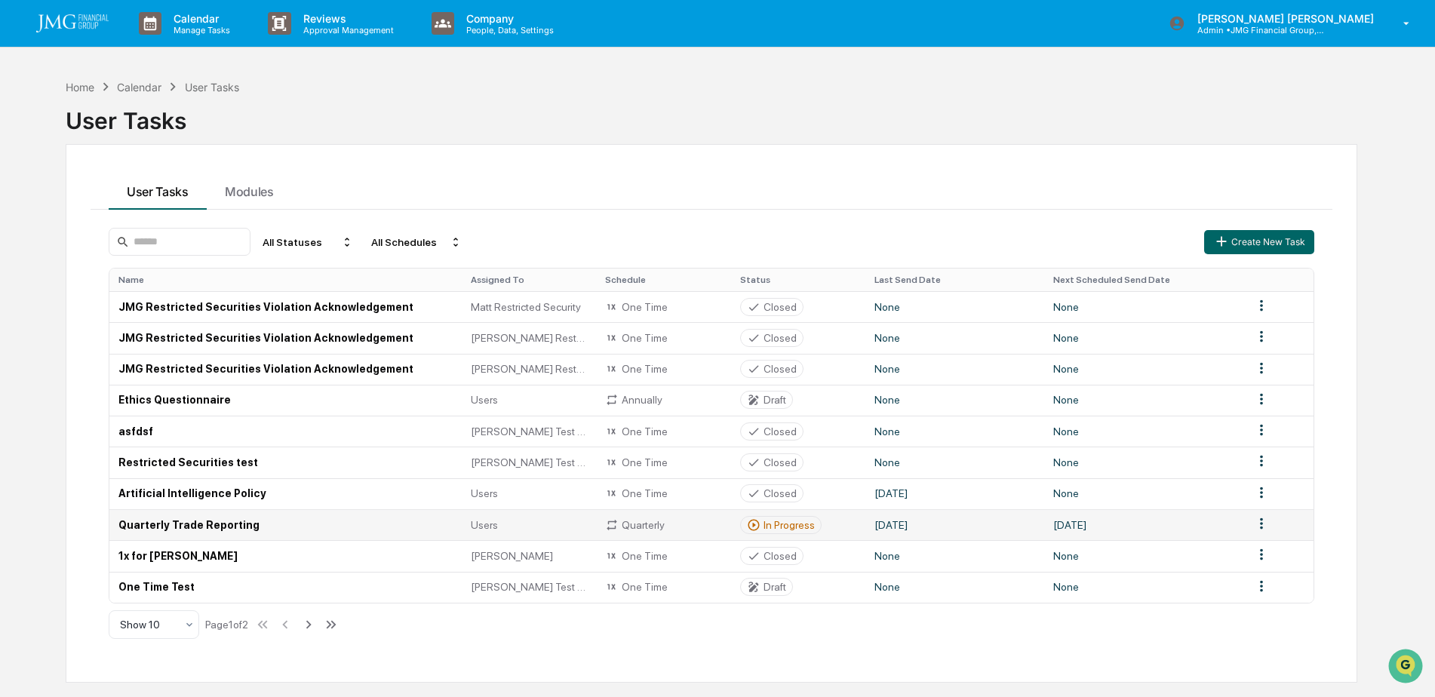
click at [256, 531] on td "Quarterly Trade Reporting" at bounding box center [285, 524] width 352 height 31
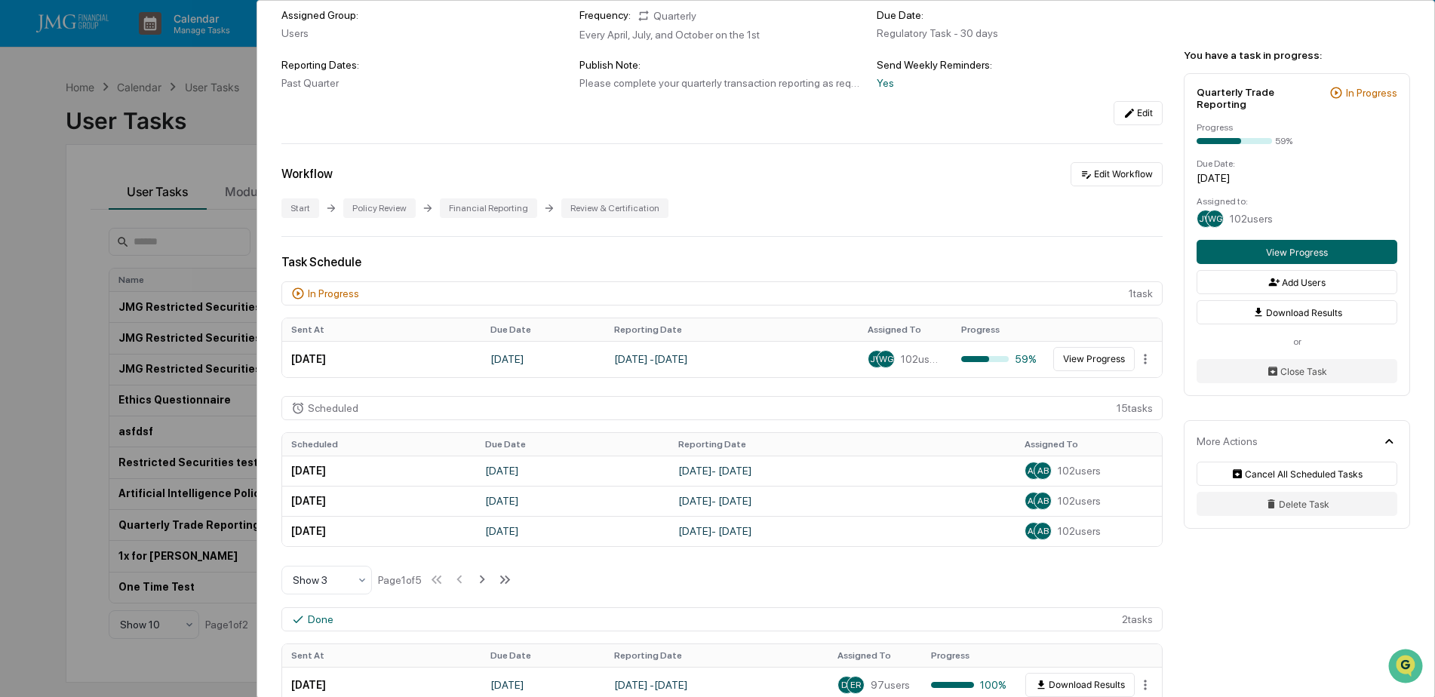
scroll to position [137, 0]
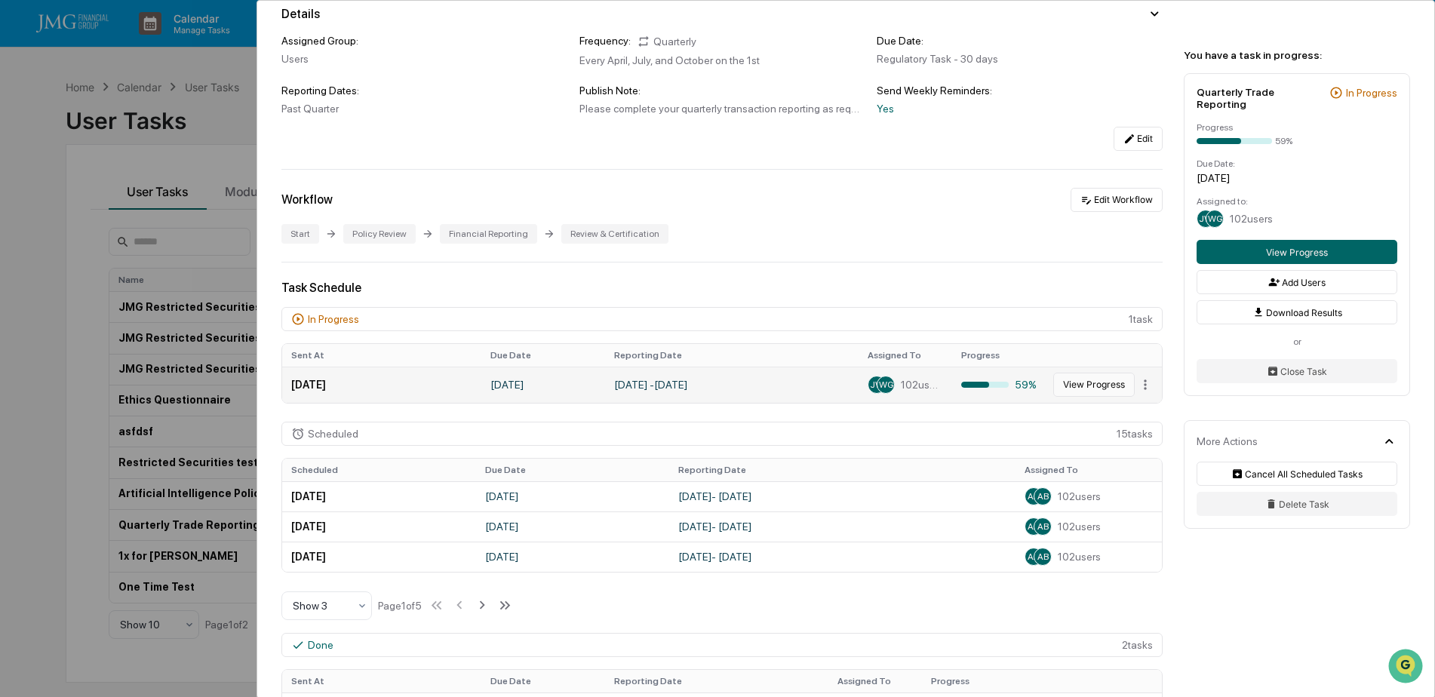
click at [1084, 392] on button "View Progress" at bounding box center [1095, 385] width 82 height 24
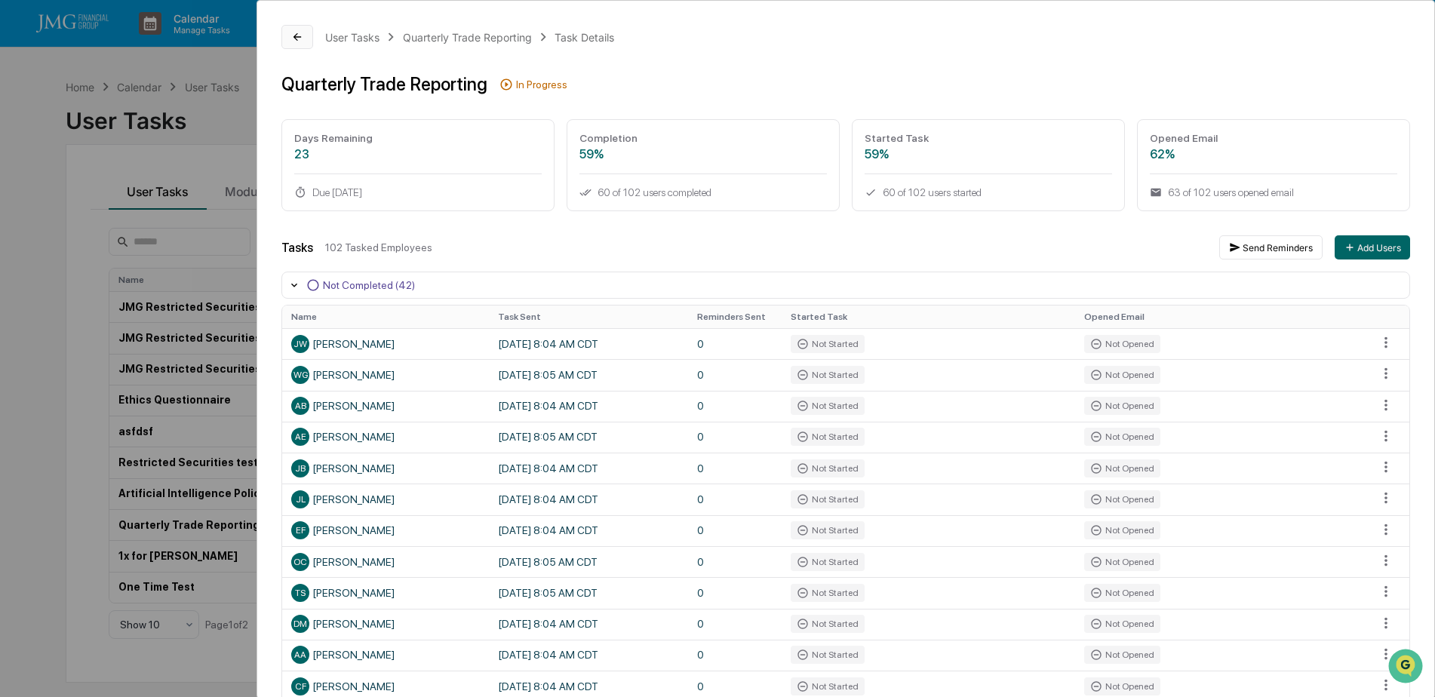
click at [288, 46] on button at bounding box center [297, 37] width 32 height 24
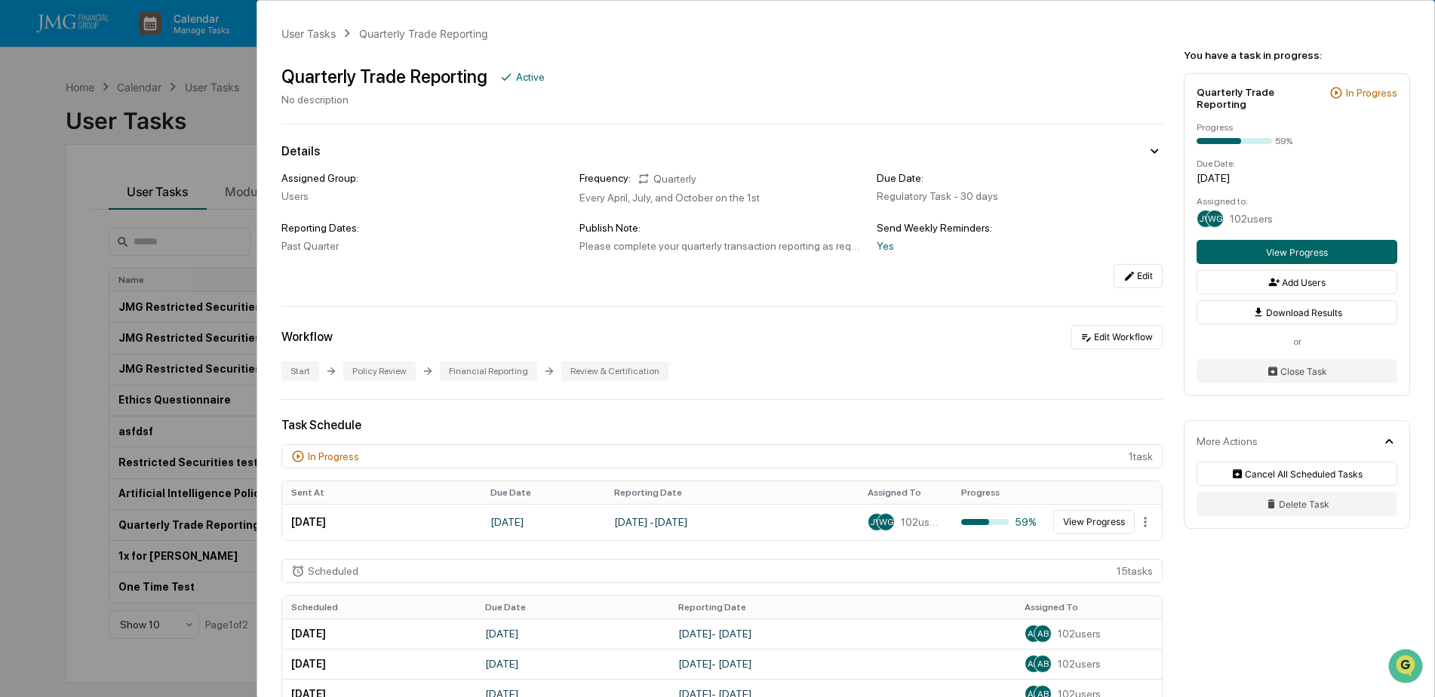
click at [241, 95] on div "User Tasks Quarterly Trade Reporting Quarterly Trade Reporting Active No descri…" at bounding box center [717, 348] width 1435 height 697
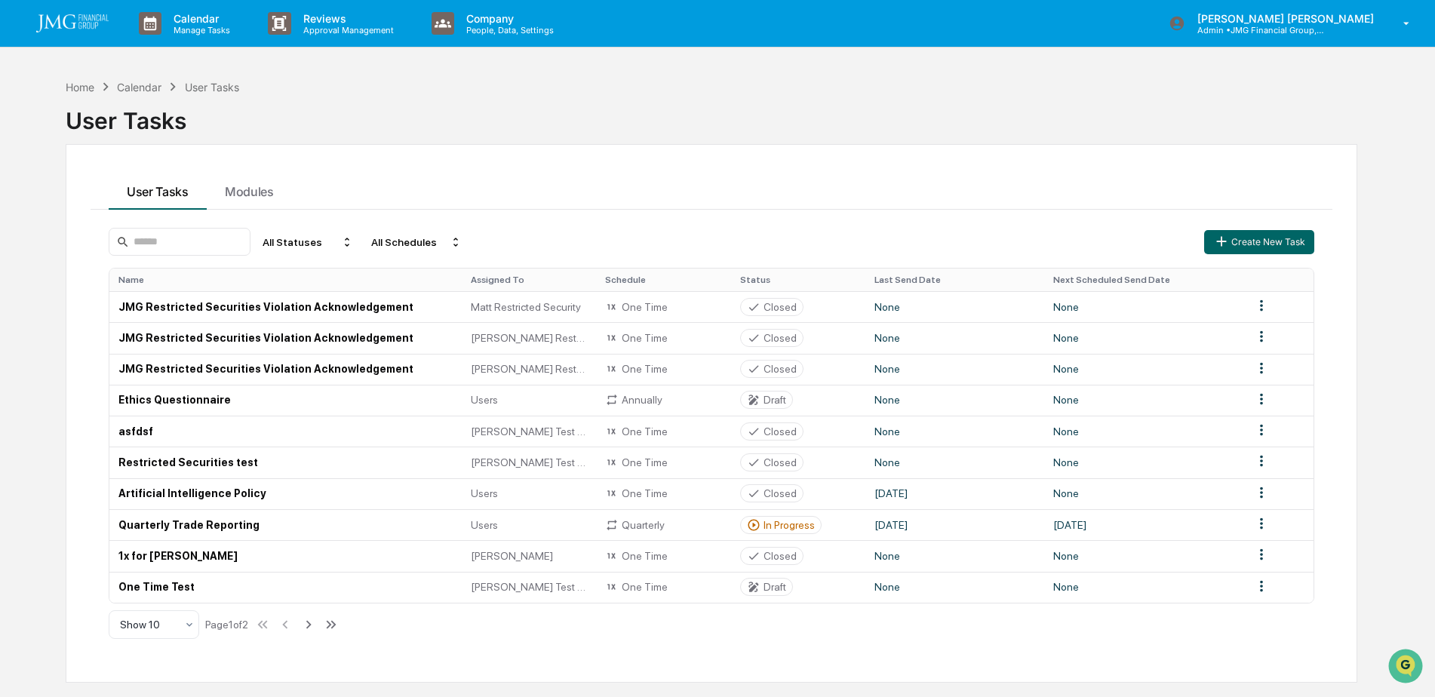
click at [1140, 104] on div "User Tasks" at bounding box center [712, 114] width 1292 height 39
click at [88, 88] on div "Home" at bounding box center [80, 87] width 29 height 13
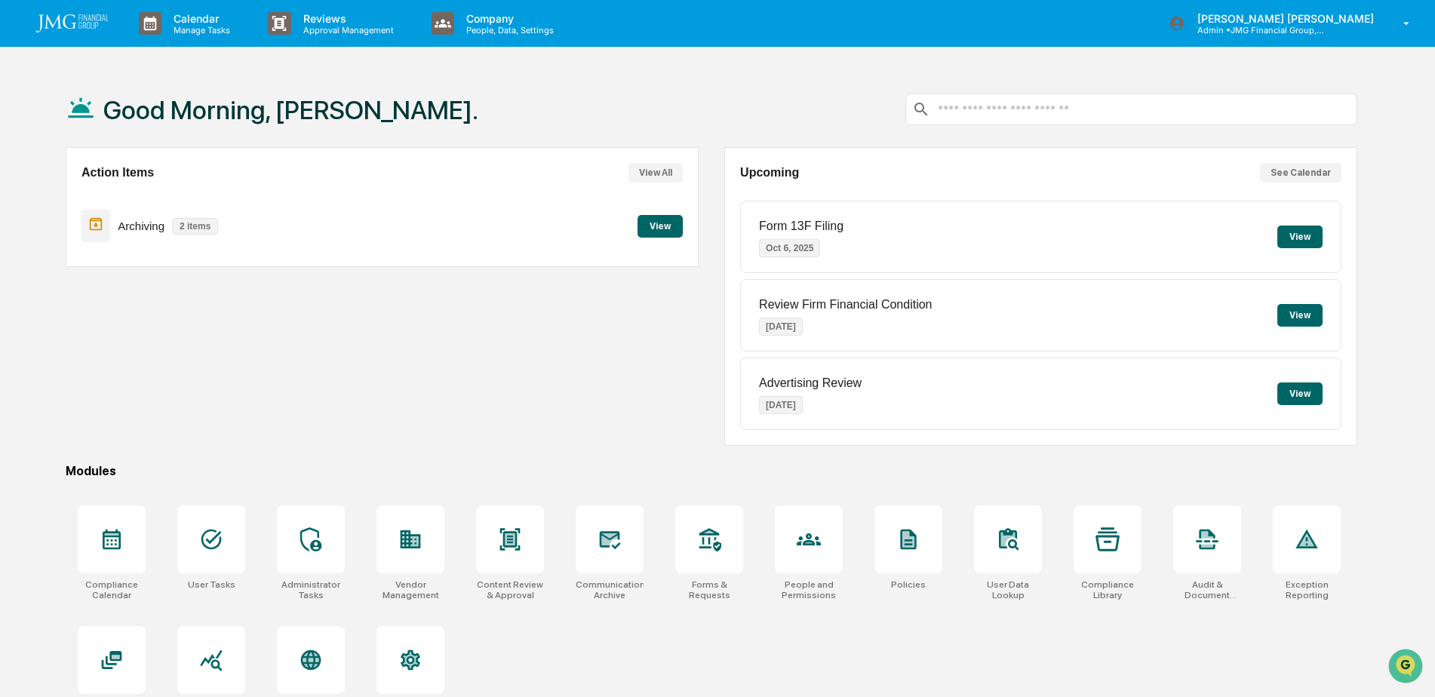
scroll to position [72, 0]
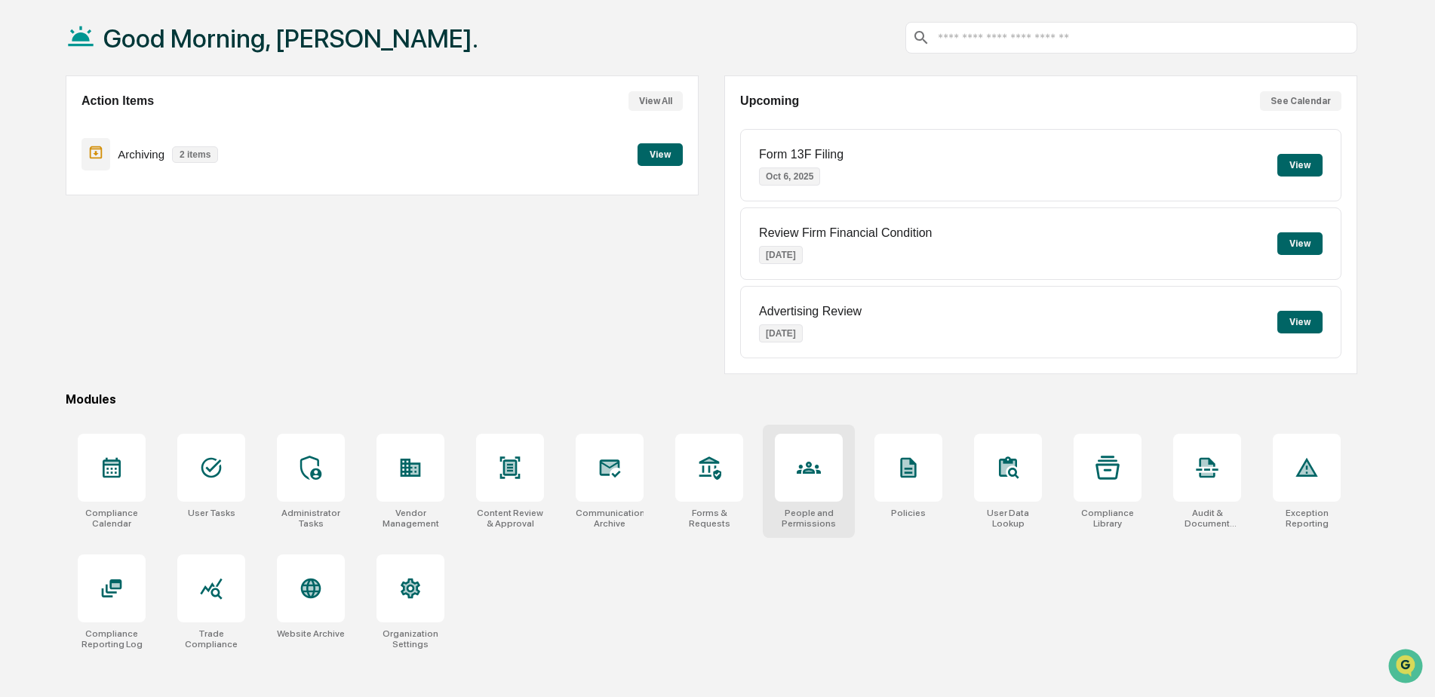
click at [795, 472] on div at bounding box center [809, 468] width 68 height 68
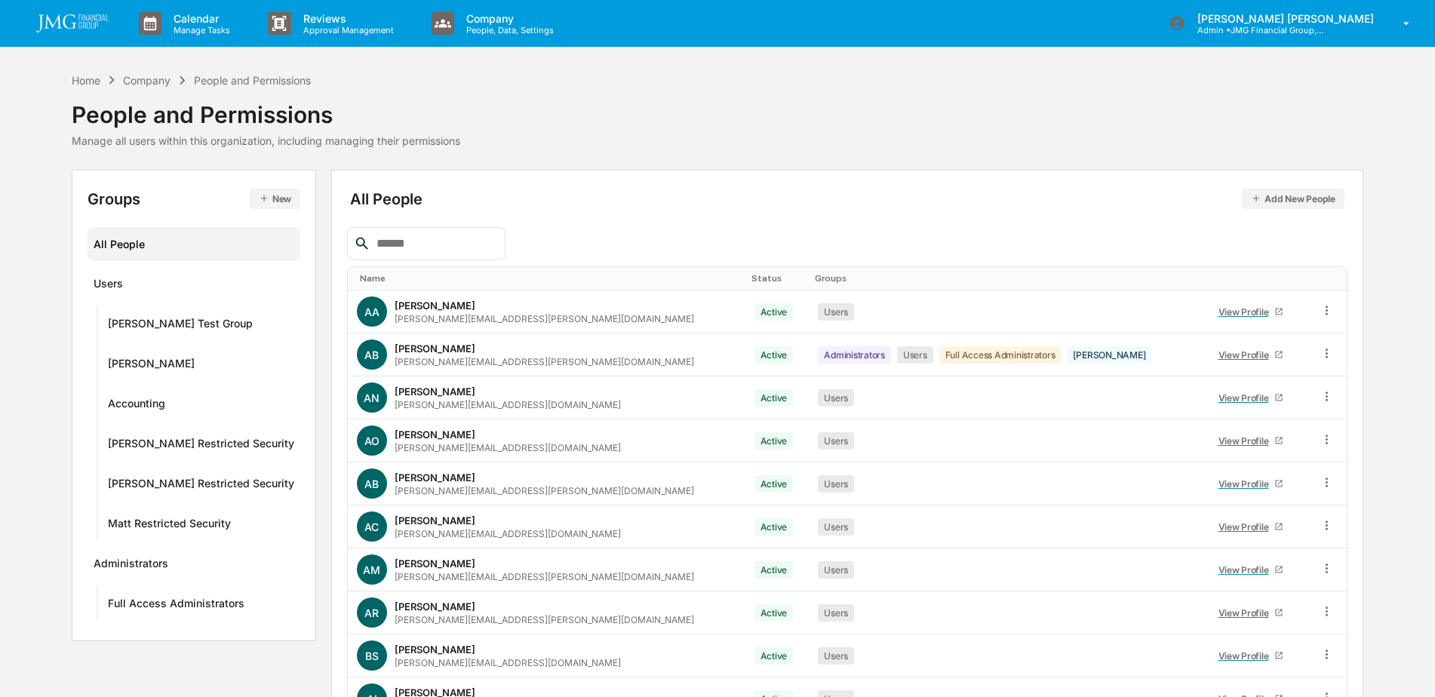
click at [438, 240] on input "text" at bounding box center [435, 244] width 128 height 20
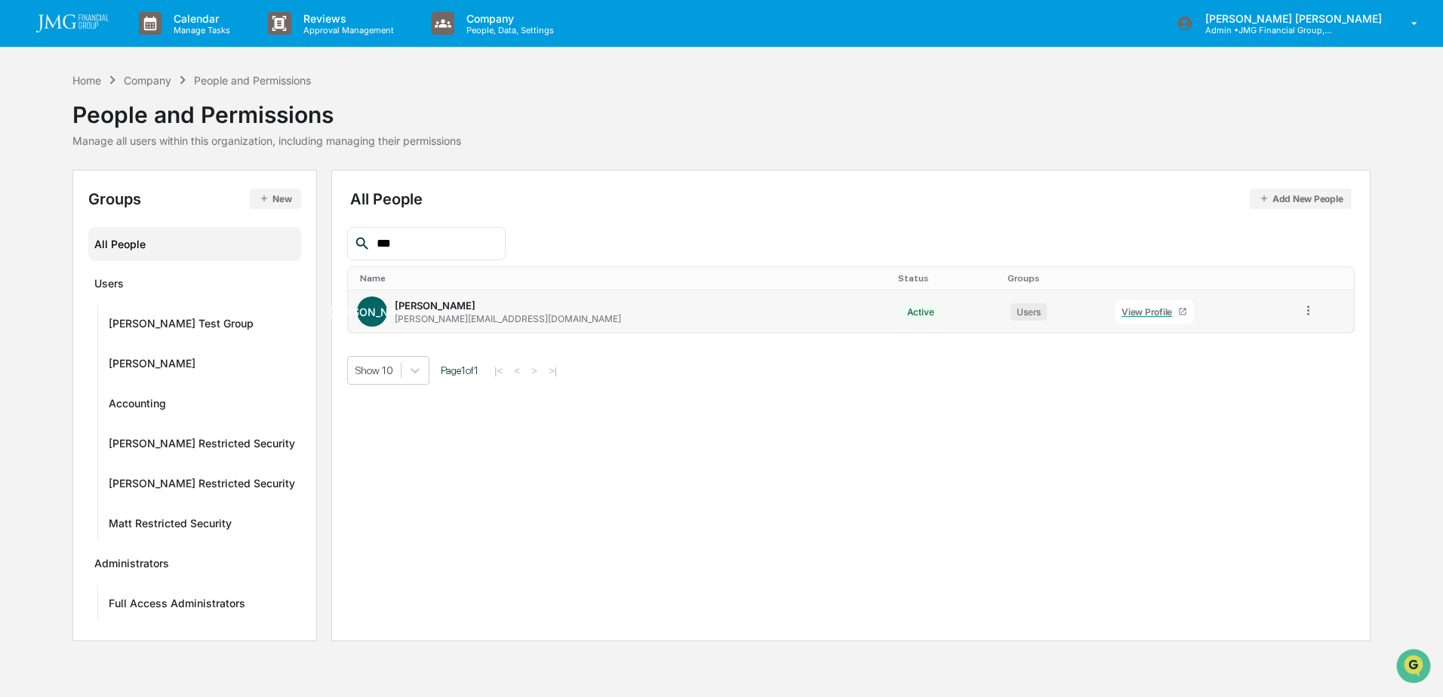
type input "***"
click at [1121, 317] on div "View Profile" at bounding box center [1149, 311] width 57 height 11
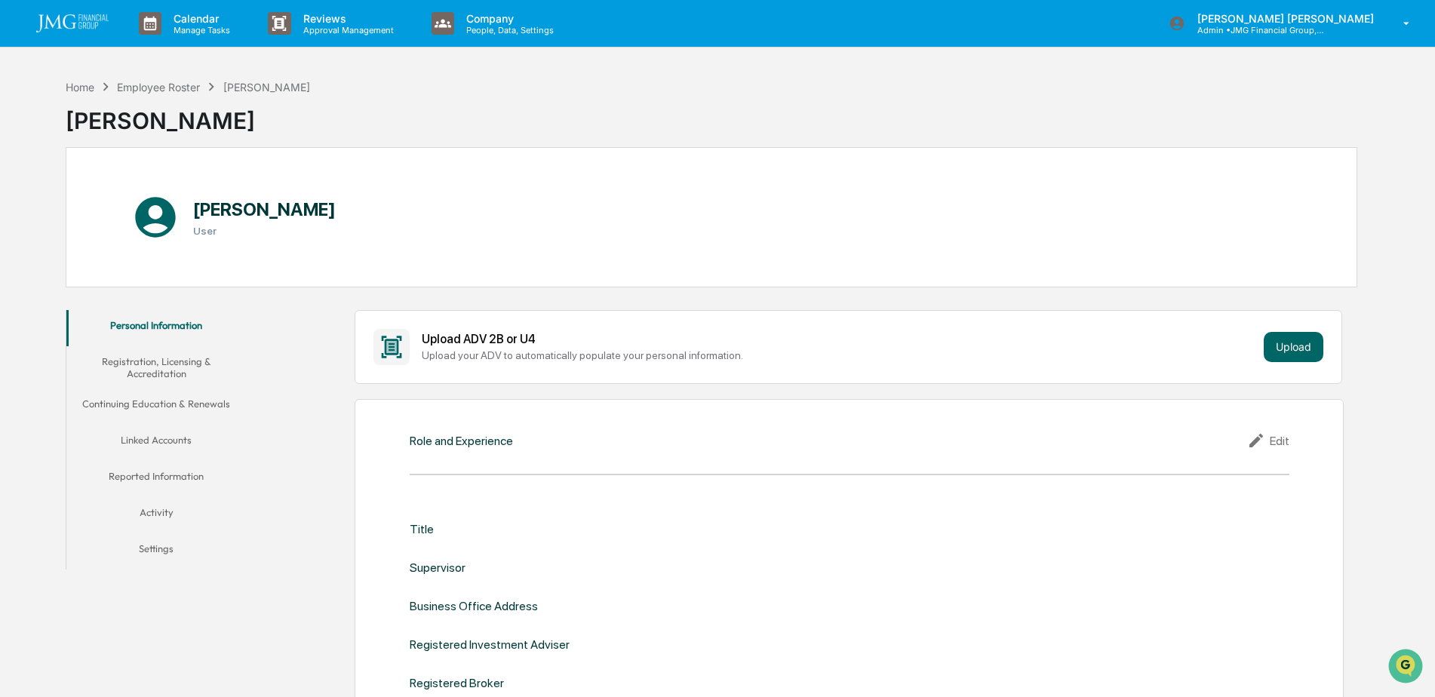
click at [226, 437] on button "Linked Accounts" at bounding box center [156, 443] width 180 height 36
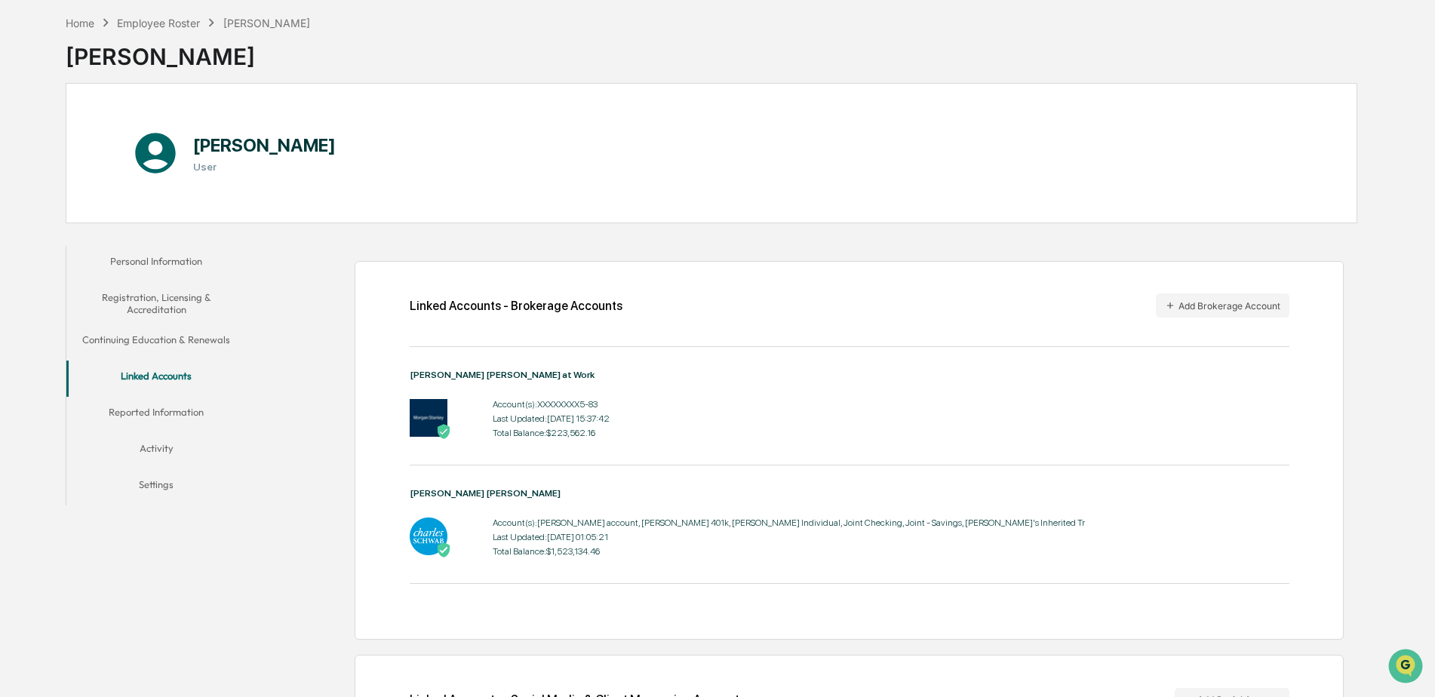
scroll to position [41, 0]
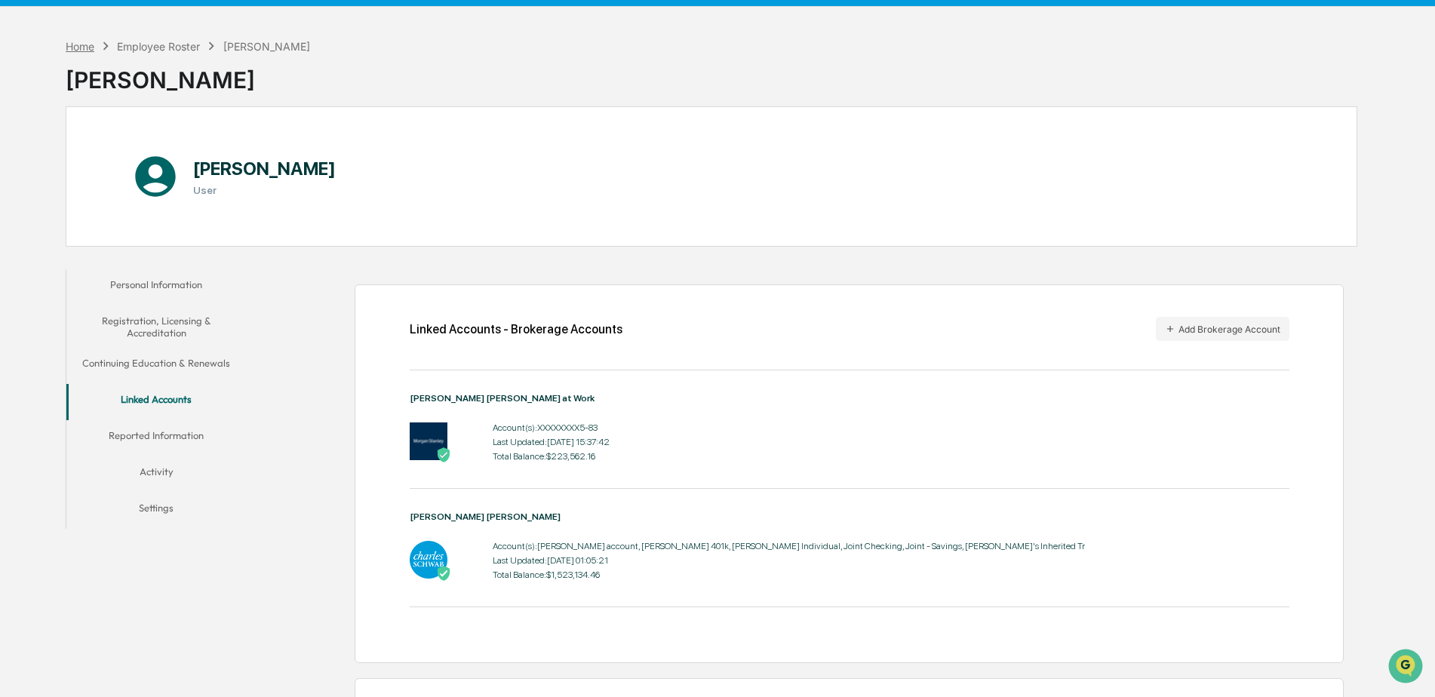
click at [86, 45] on div "Home" at bounding box center [80, 46] width 29 height 13
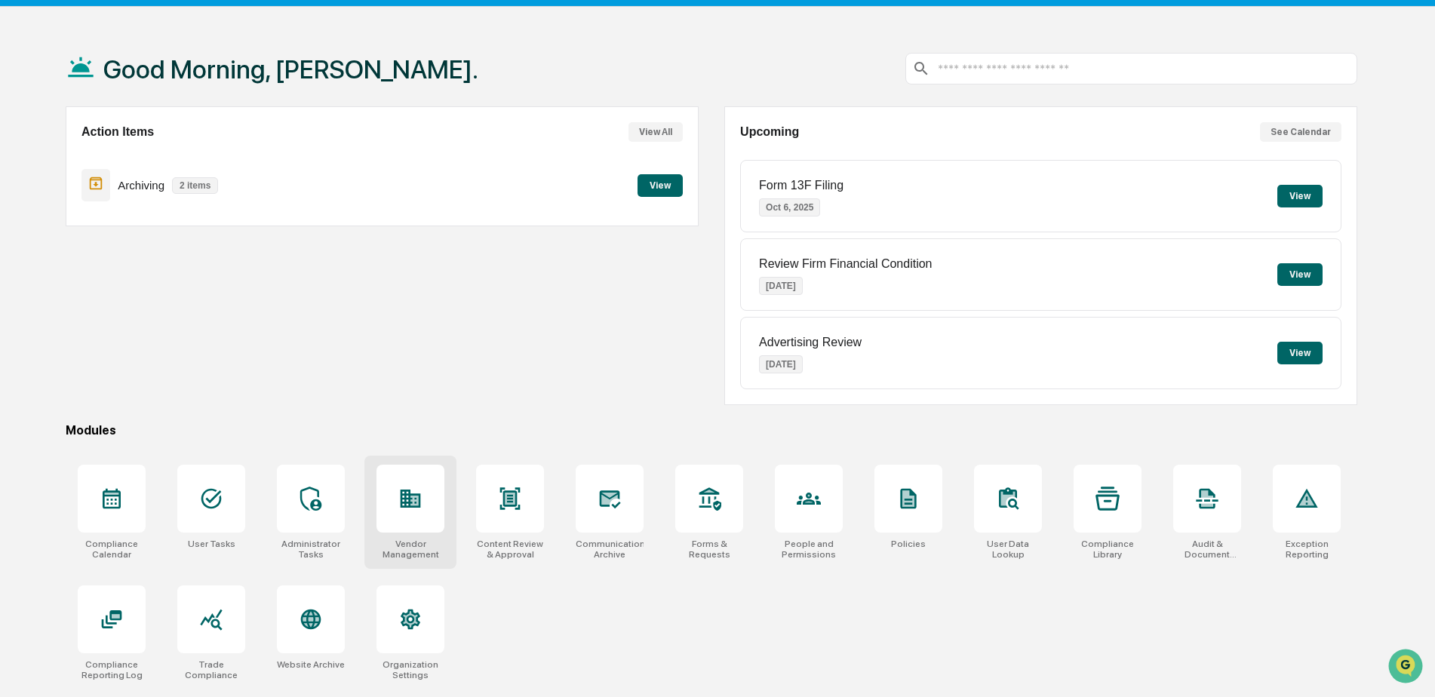
click at [438, 511] on div at bounding box center [411, 499] width 68 height 68
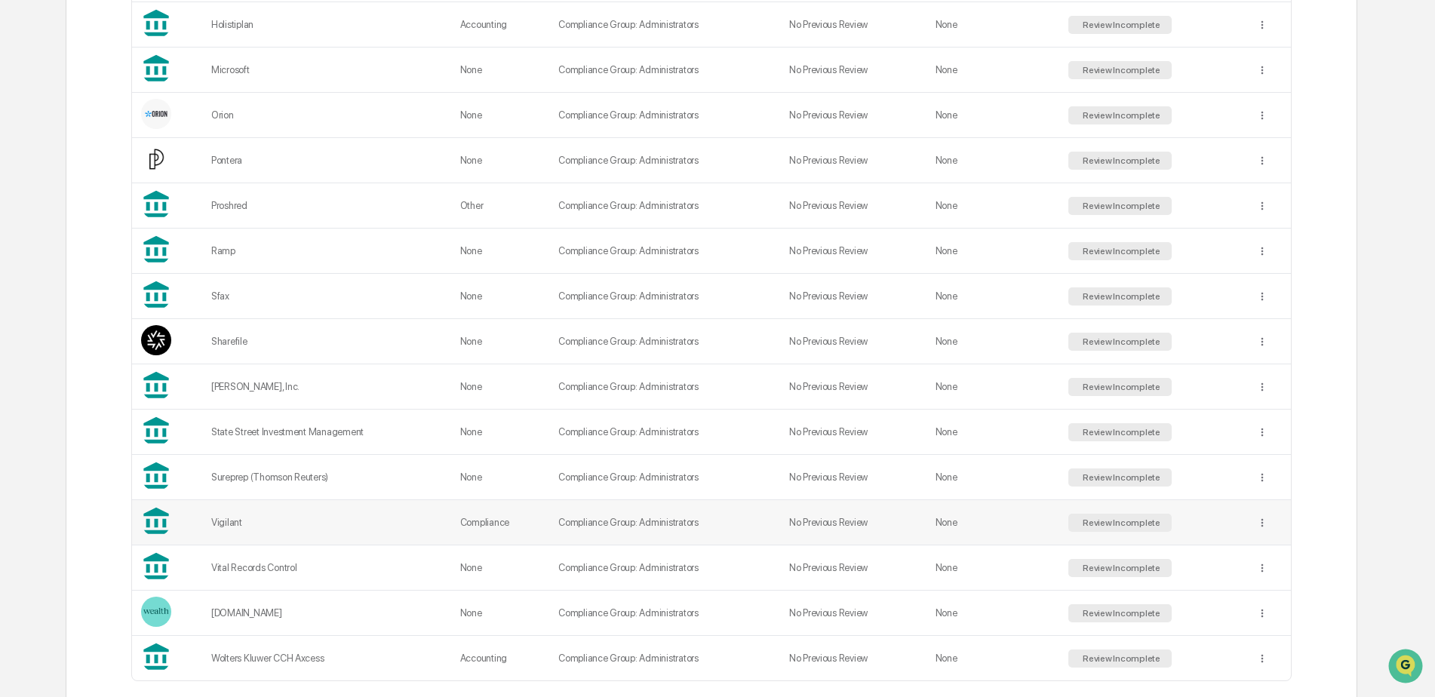
scroll to position [964, 0]
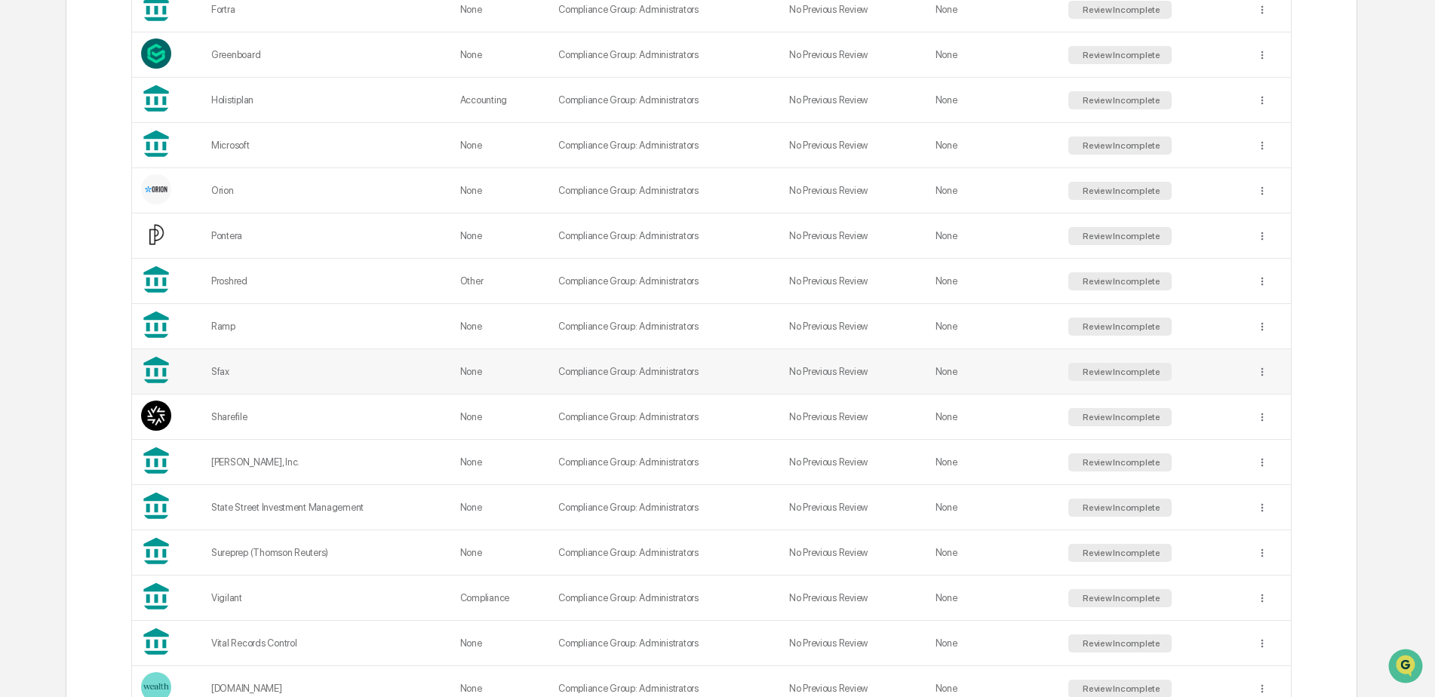
click at [317, 371] on div "Sfax" at bounding box center [326, 371] width 231 height 11
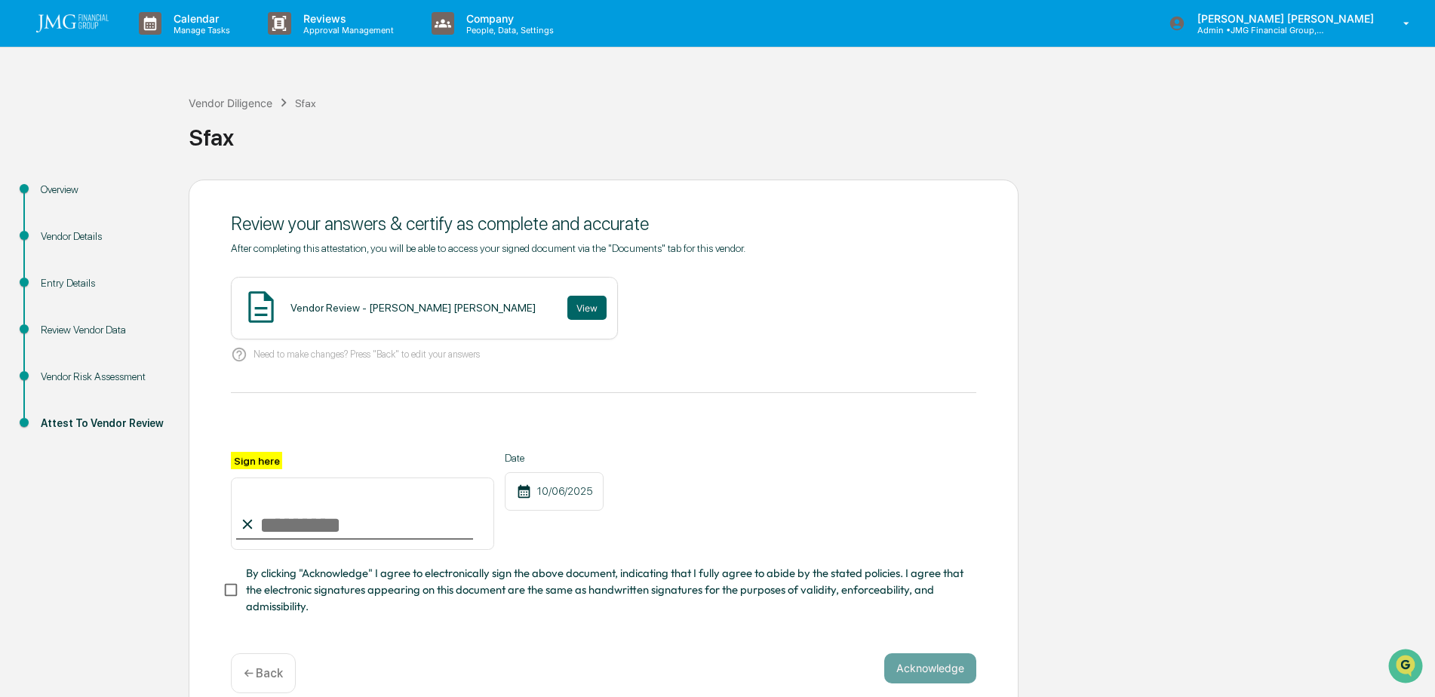
click at [89, 238] on div "Vendor Details" at bounding box center [103, 237] width 124 height 16
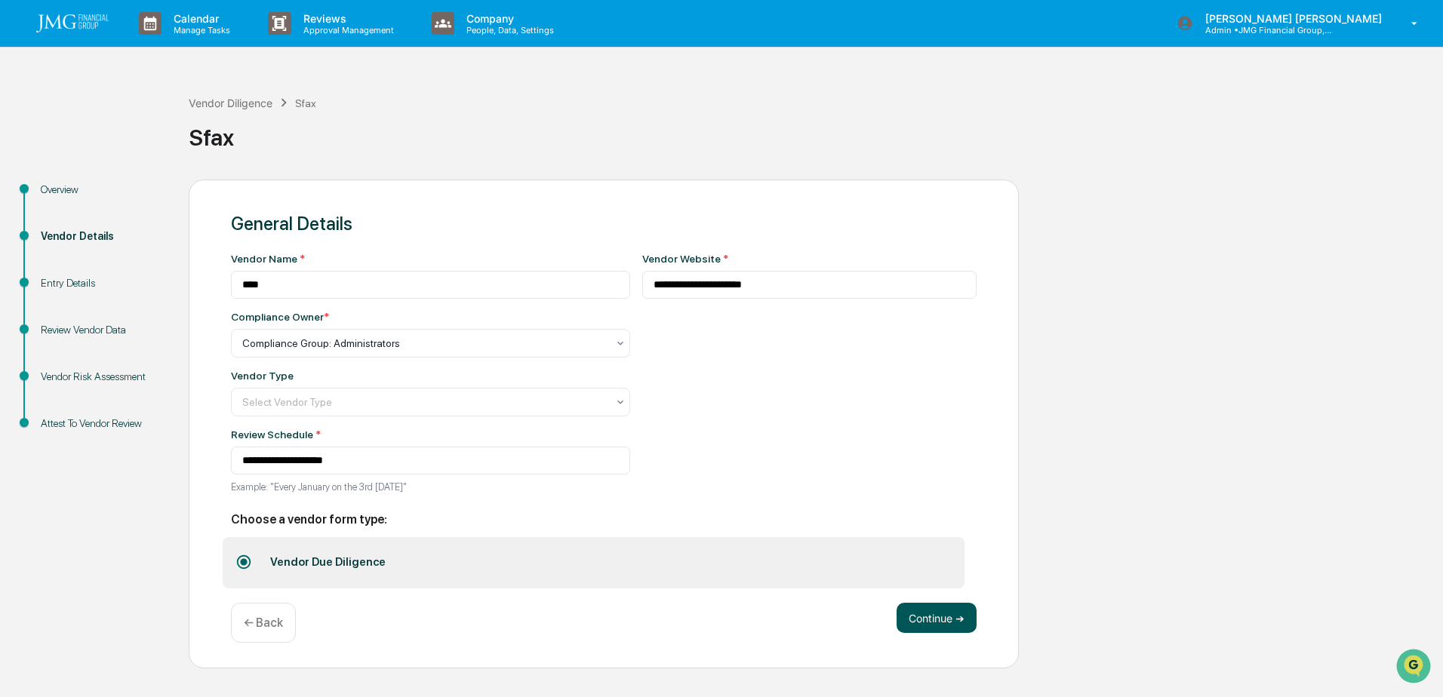
click at [934, 626] on button "Continue ➔" at bounding box center [937, 618] width 80 height 30
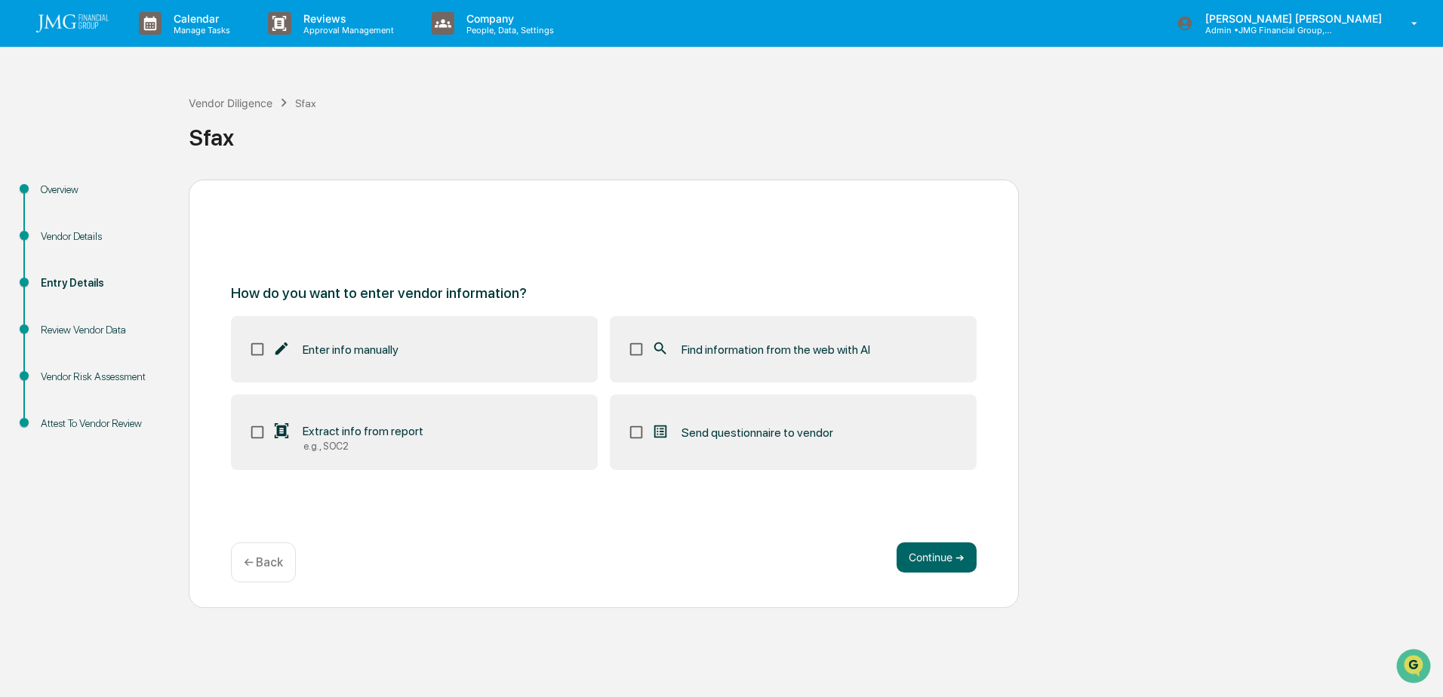
click at [767, 350] on span "Find information from the web with AI" at bounding box center [775, 350] width 189 height 14
click at [472, 429] on label "Extract info from report e.g., SOC2" at bounding box center [414, 432] width 367 height 75
click at [927, 560] on button "Continue ➔" at bounding box center [937, 558] width 80 height 30
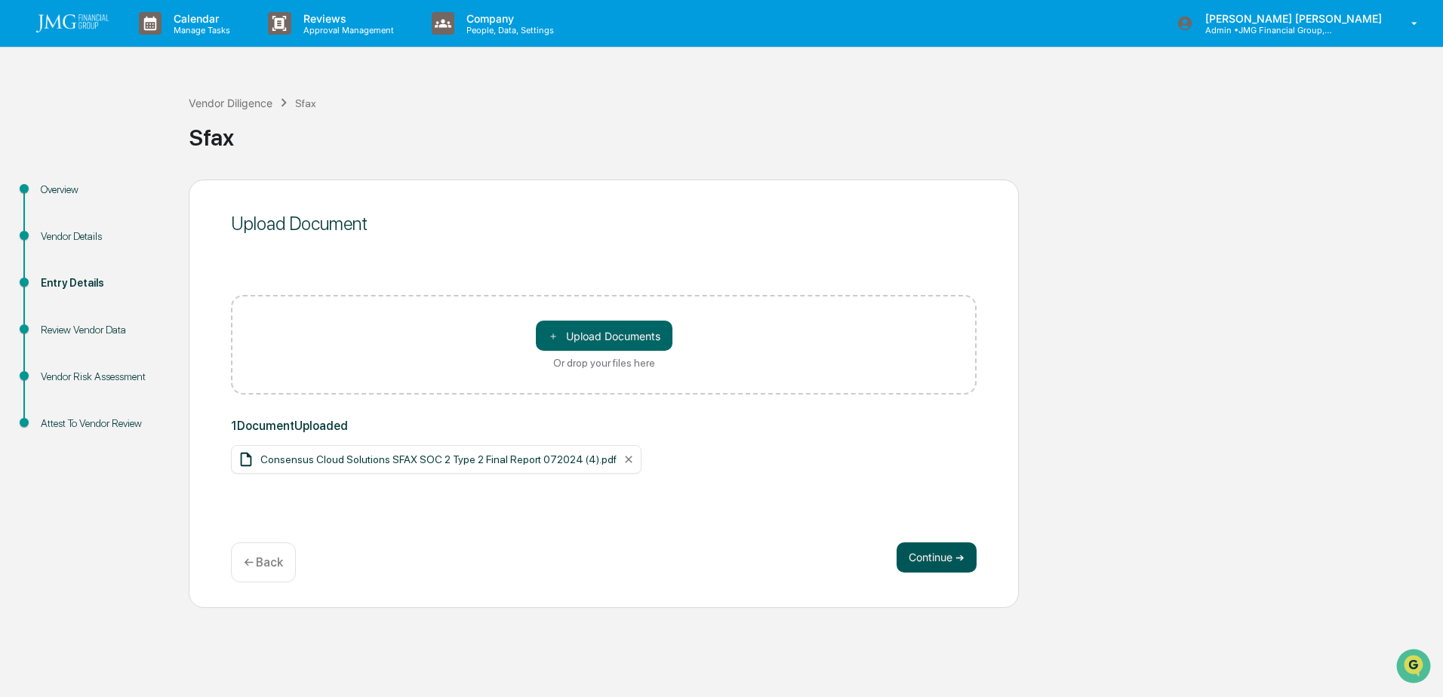
click at [954, 556] on button "Continue ➔" at bounding box center [937, 558] width 80 height 30
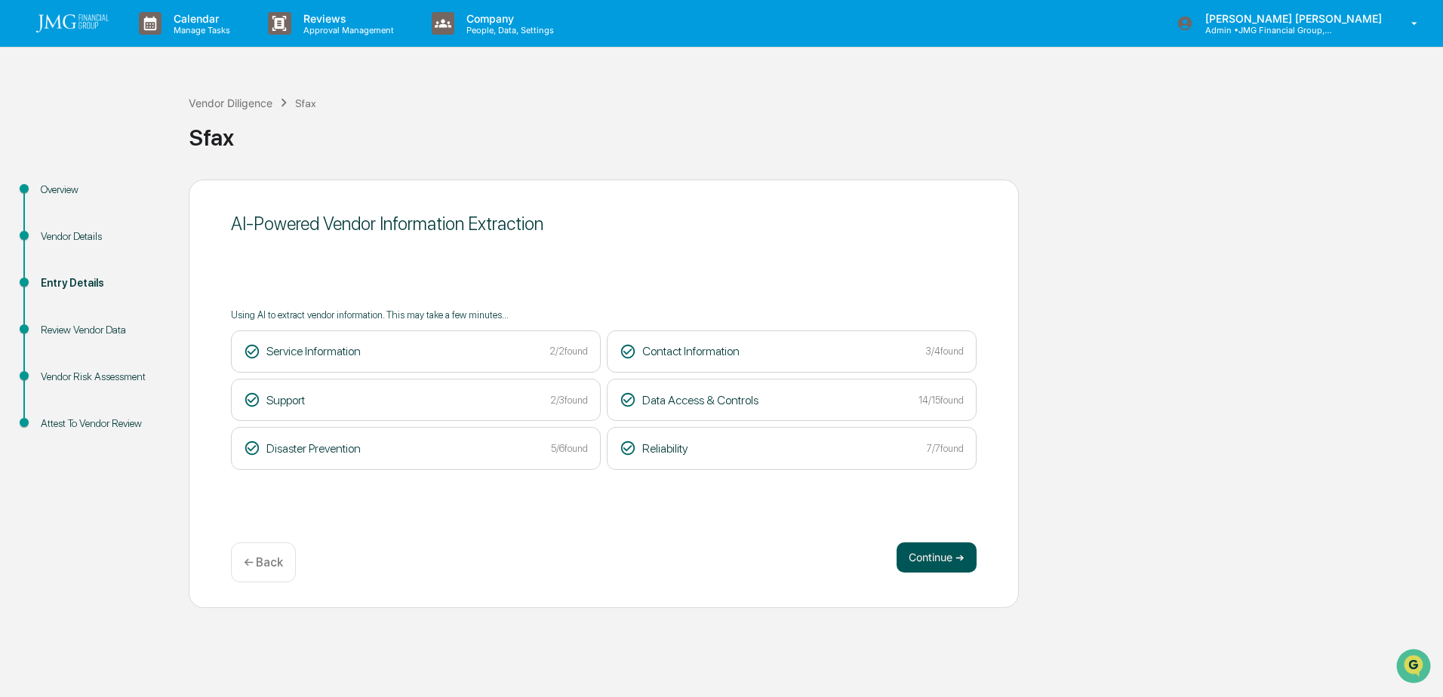
click at [962, 551] on button "Continue ➔" at bounding box center [937, 558] width 80 height 30
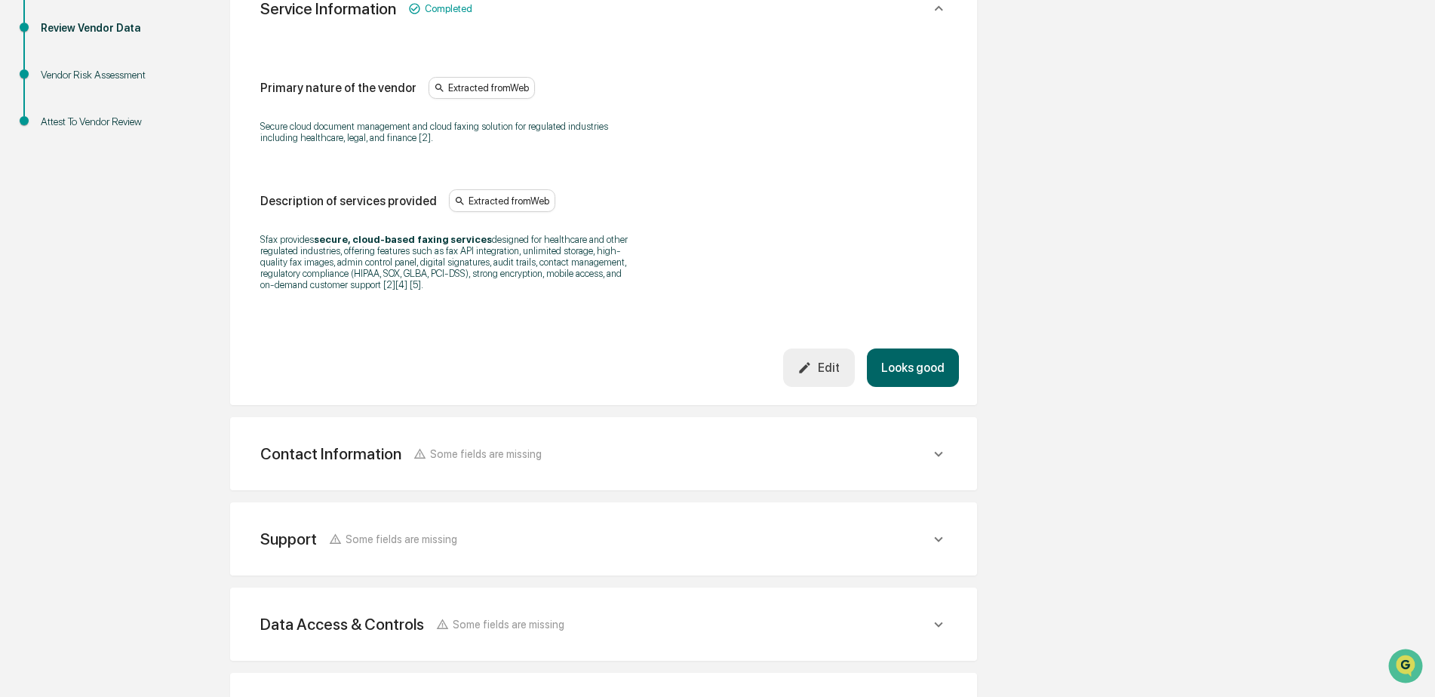
click at [930, 372] on button "Looks good" at bounding box center [913, 368] width 92 height 38
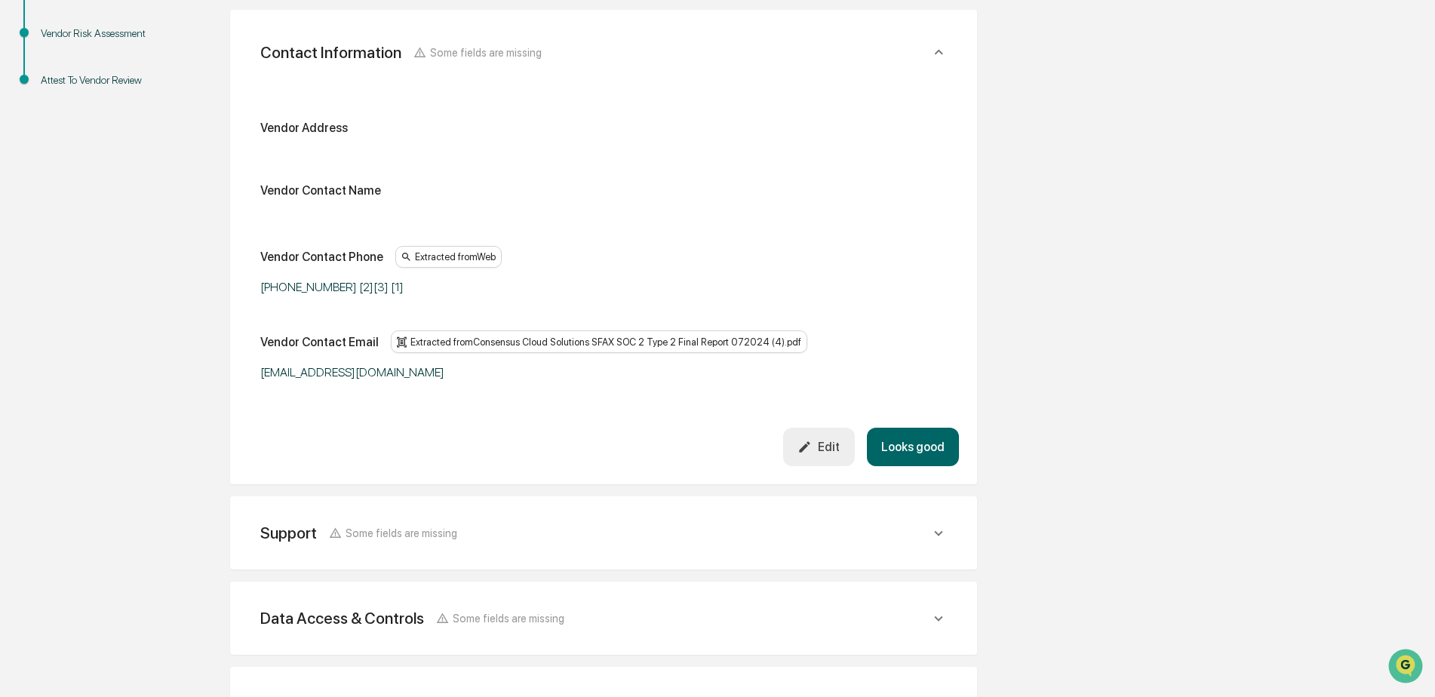
scroll to position [268, 0]
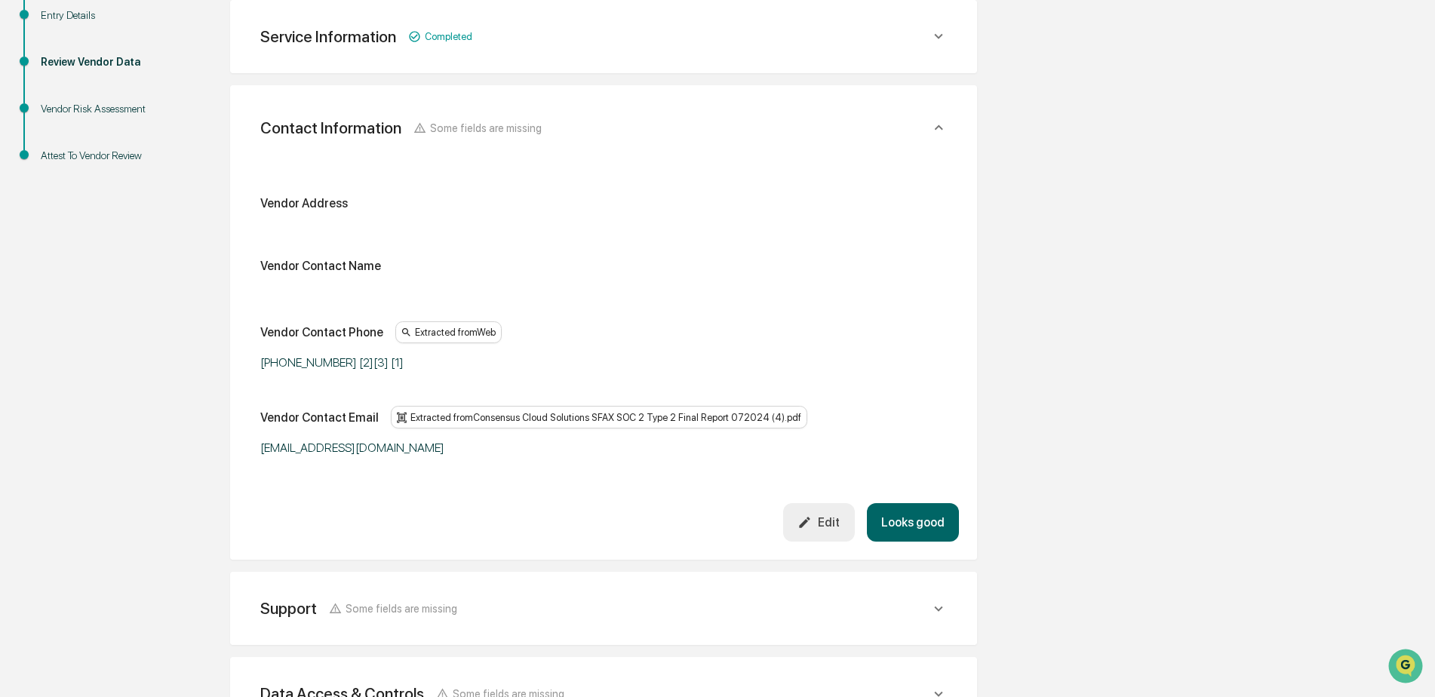
click at [839, 524] on div "Edit" at bounding box center [819, 522] width 42 height 14
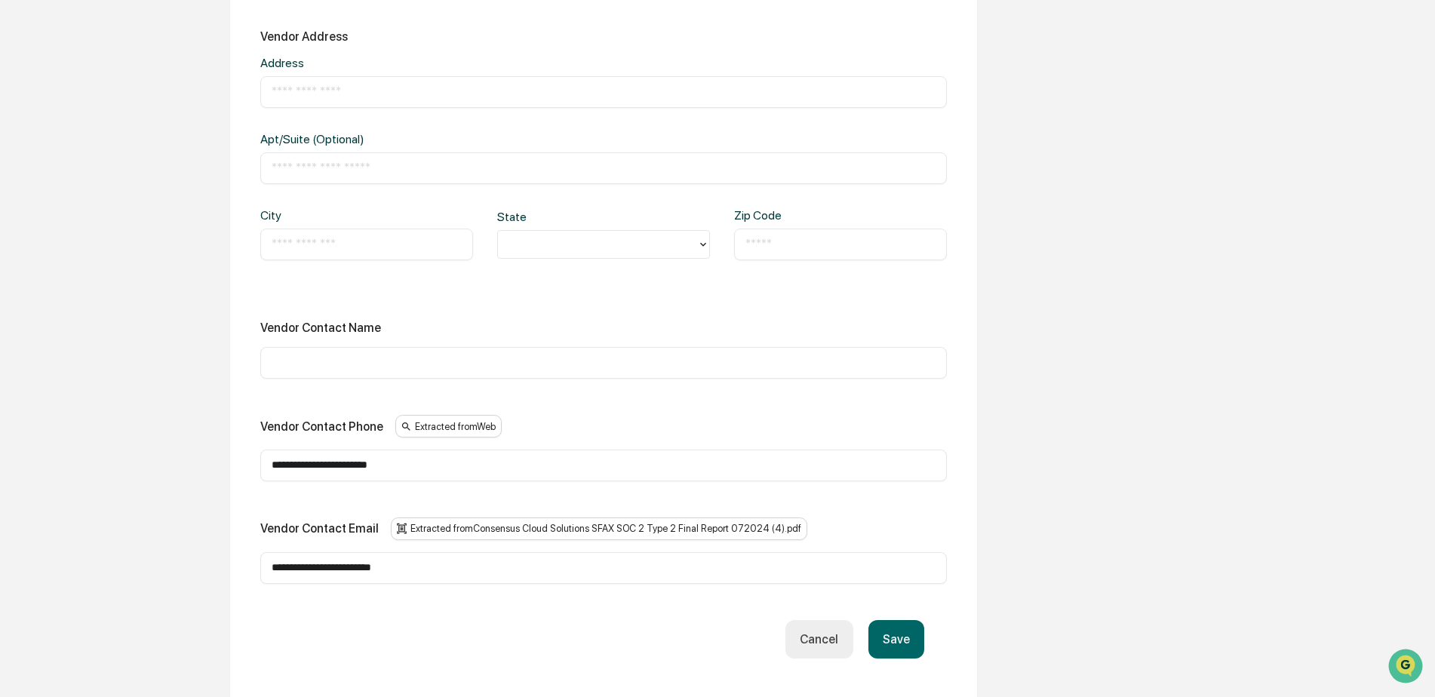
scroll to position [494, 0]
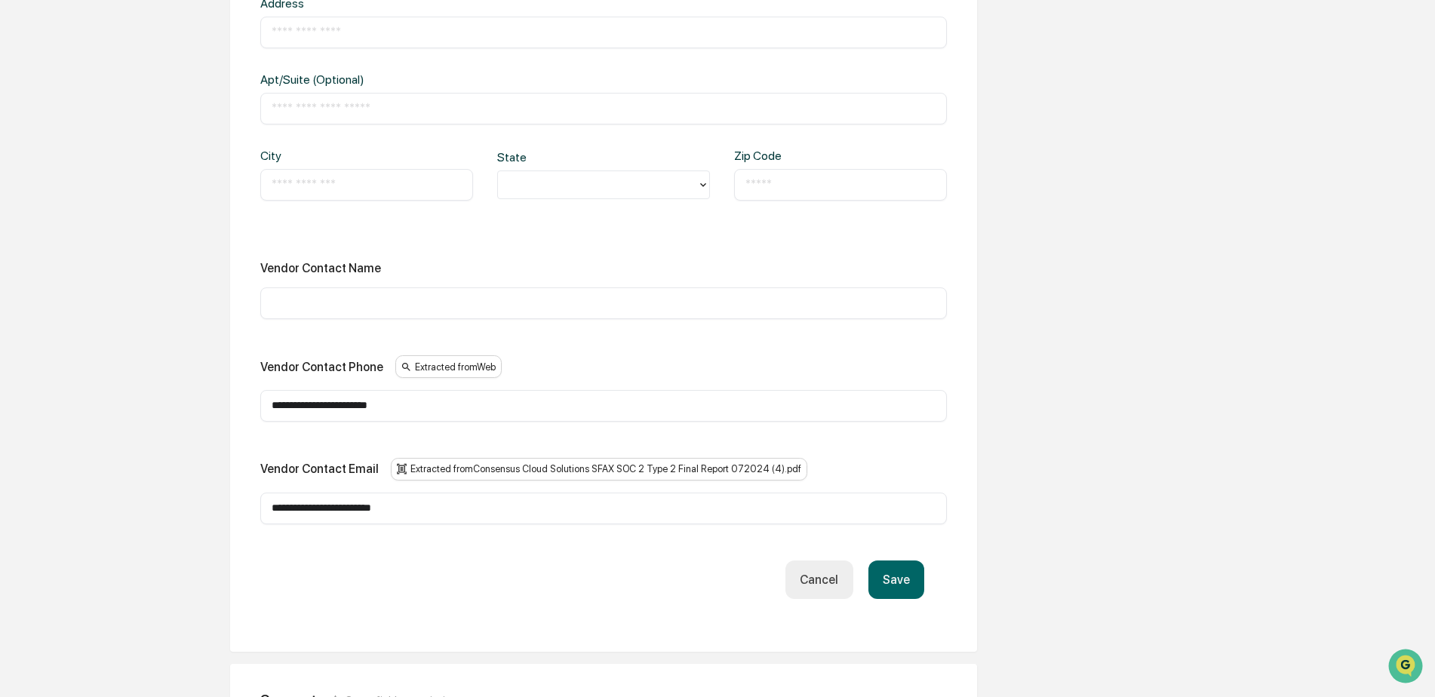
drag, startPoint x: 448, startPoint y: 510, endPoint x: 227, endPoint y: 522, distance: 221.4
click at [227, 522] on div "**********" at bounding box center [604, 379] width 830 height 1388
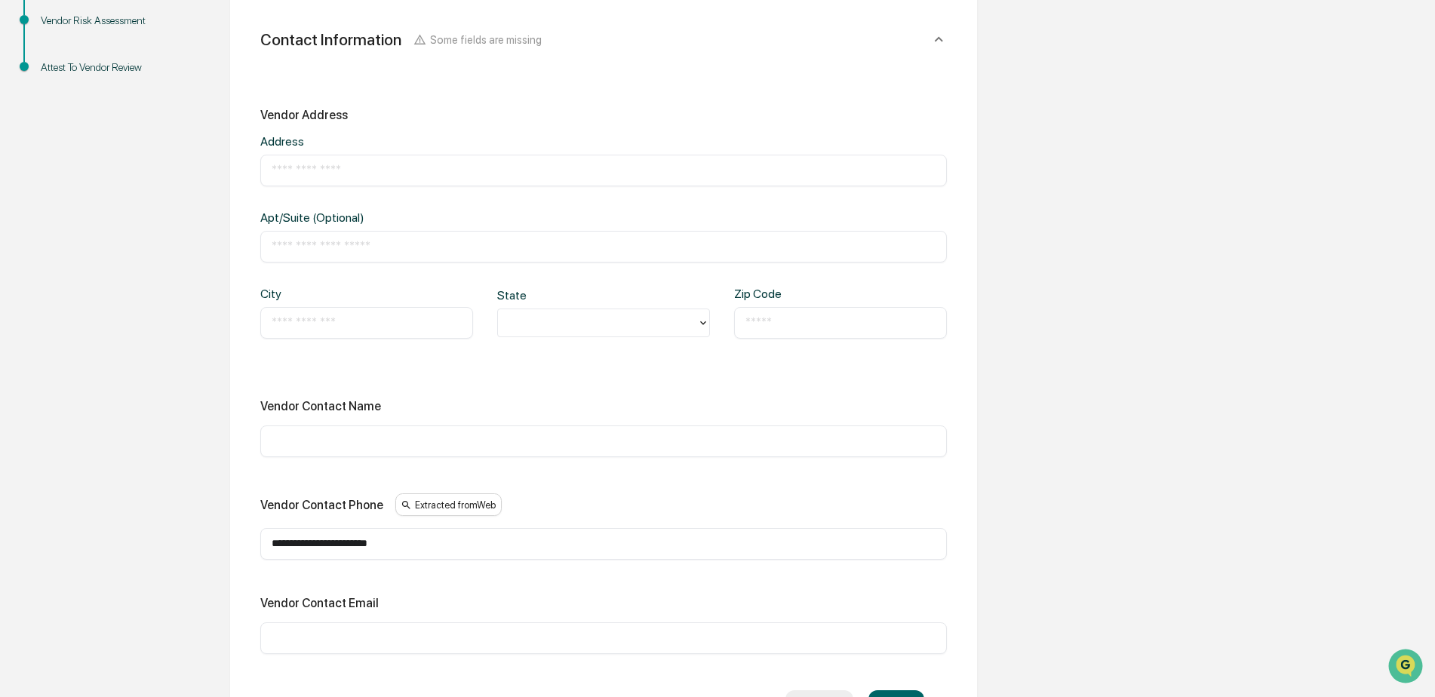
scroll to position [343, 0]
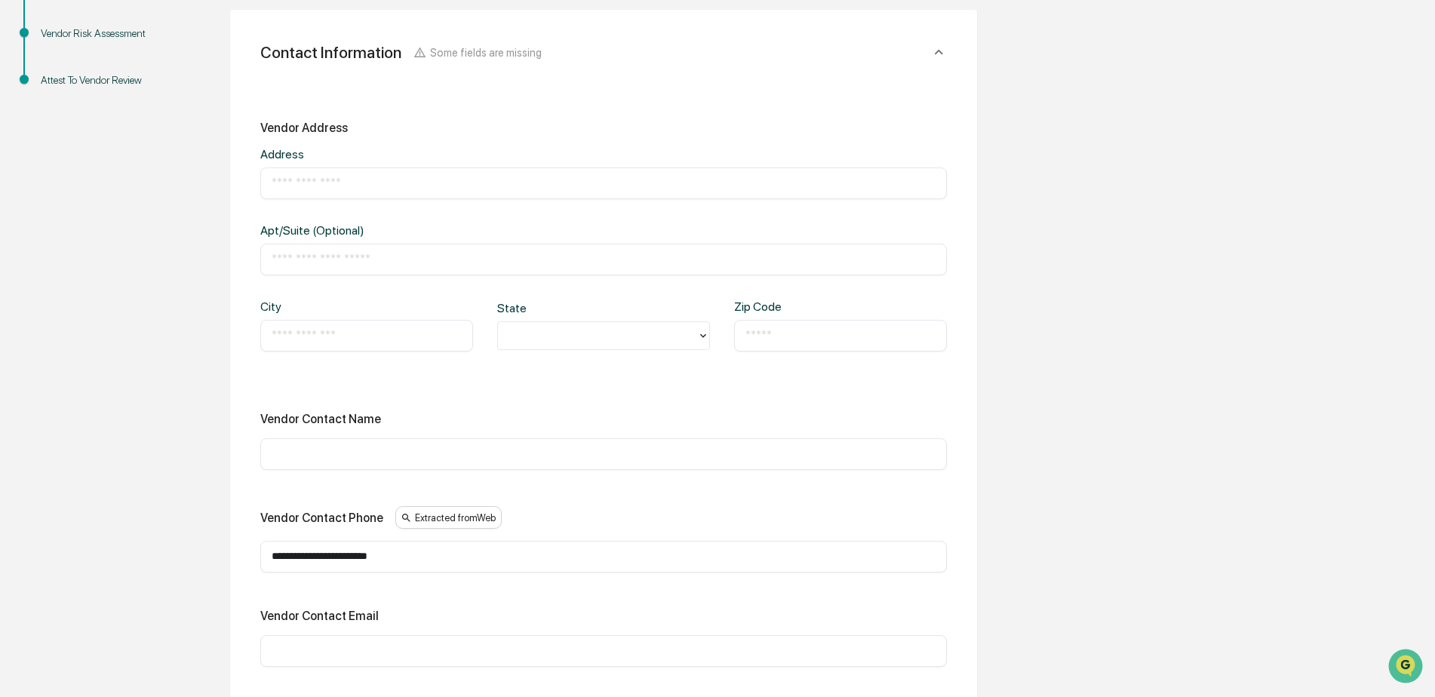
click at [303, 176] on input "text" at bounding box center [604, 183] width 664 height 15
paste input "**********"
drag, startPoint x: 415, startPoint y: 183, endPoint x: 478, endPoint y: 189, distance: 63.0
click at [478, 189] on input "**********" at bounding box center [604, 183] width 664 height 15
type input "**********"
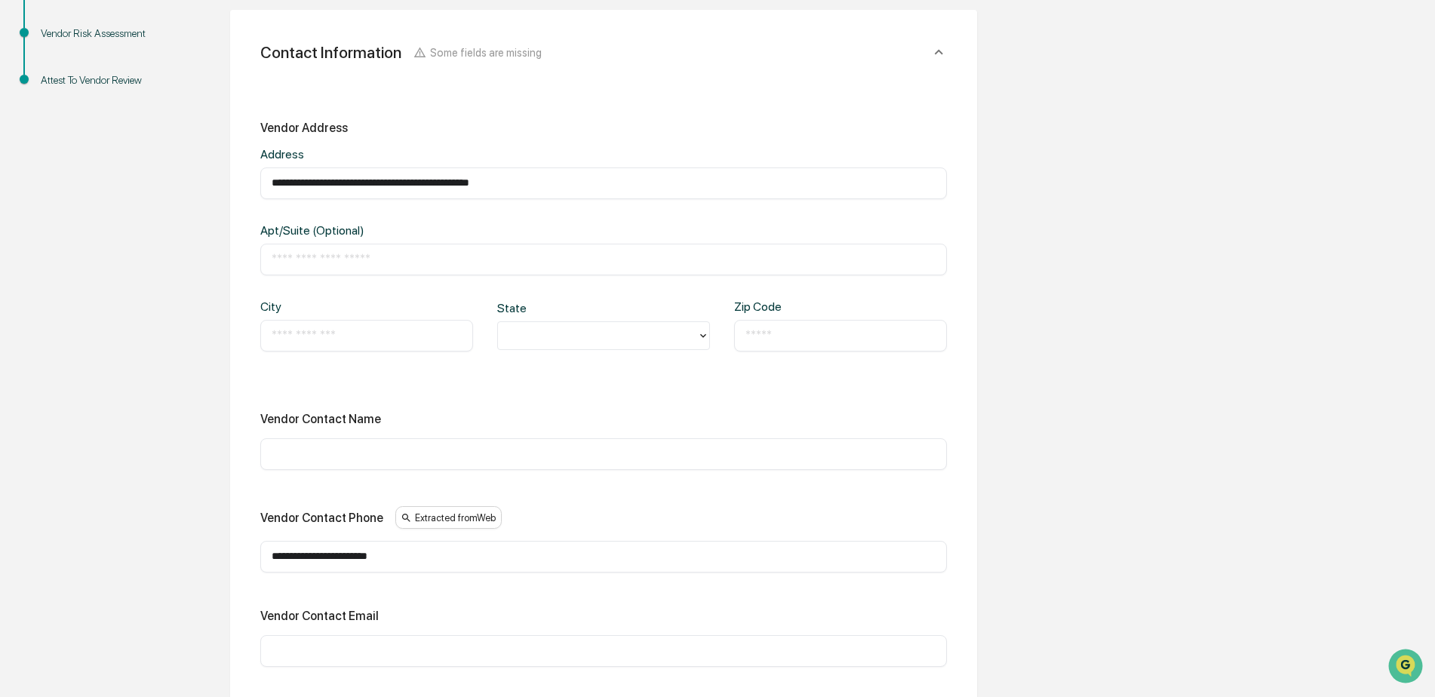
click at [397, 338] on input "text" at bounding box center [367, 335] width 190 height 15
type input "**********"
click at [518, 337] on div at bounding box center [598, 335] width 184 height 17
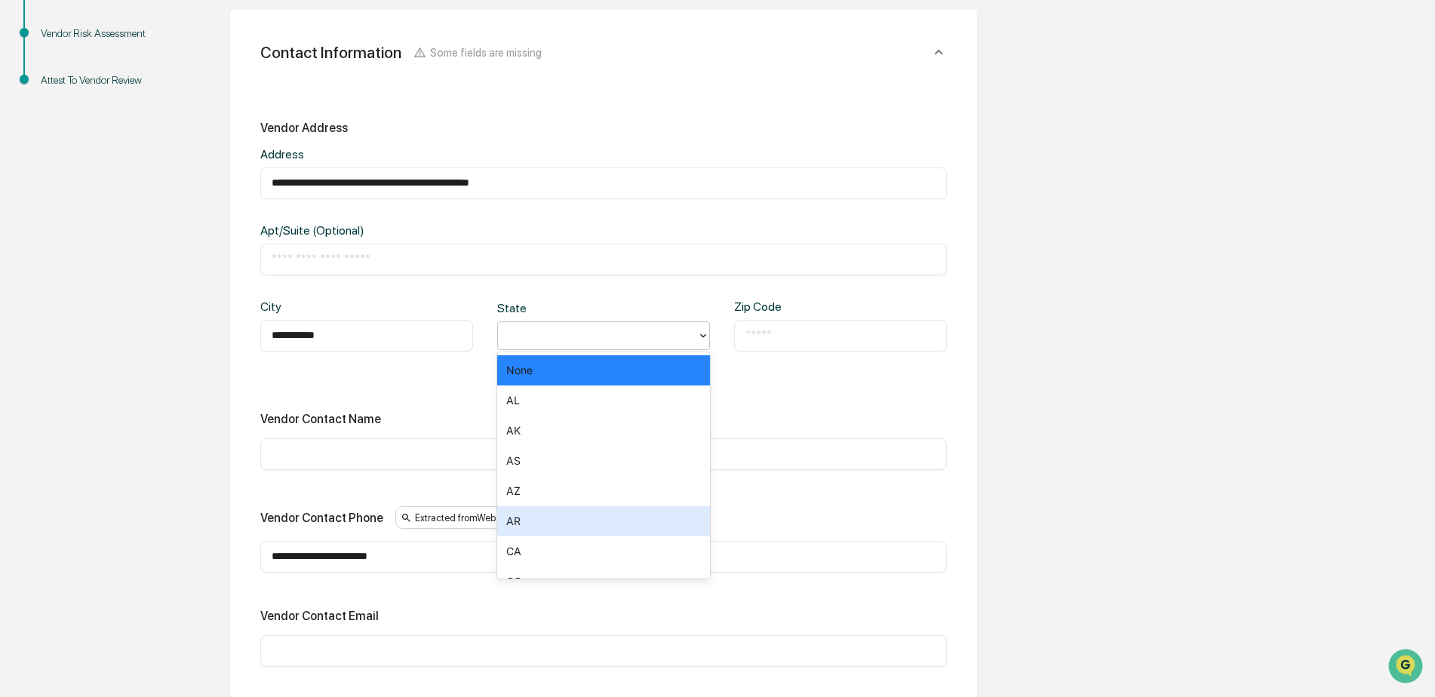
scroll to position [75, 0]
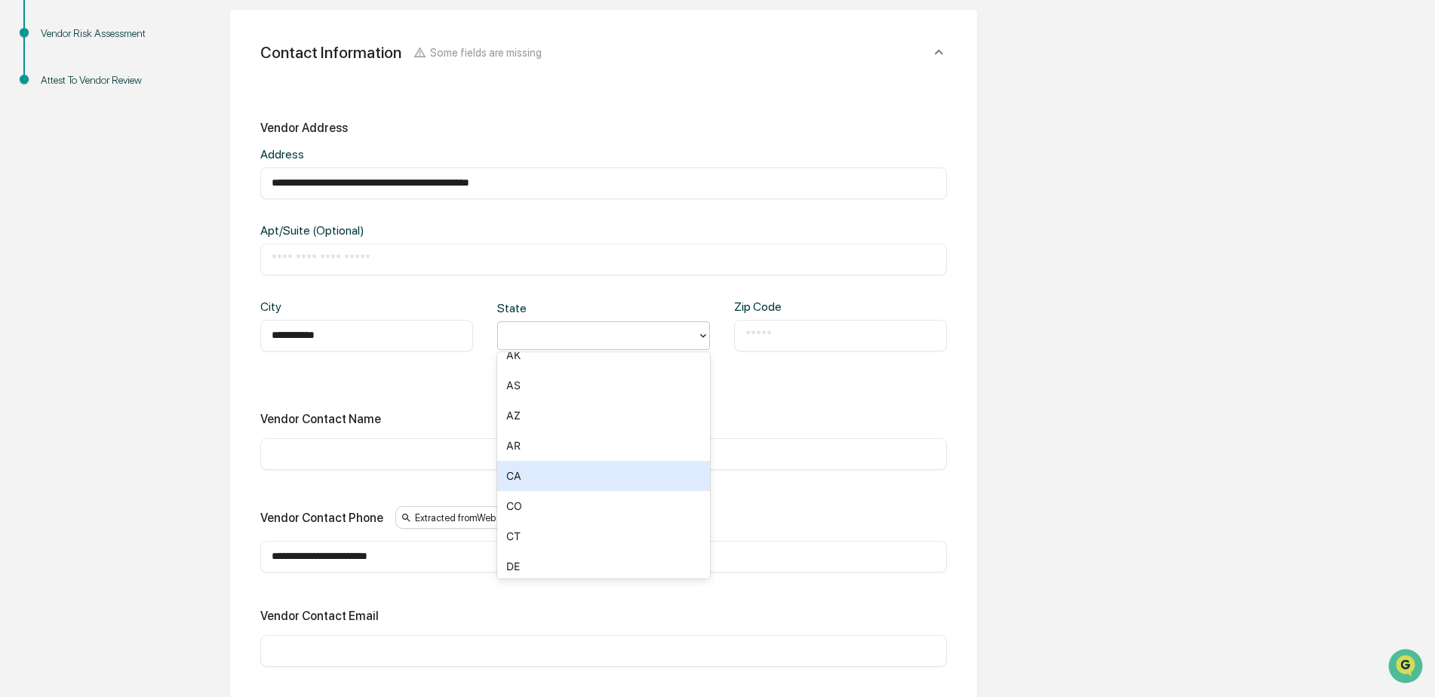
click at [533, 462] on div "CA" at bounding box center [603, 476] width 213 height 30
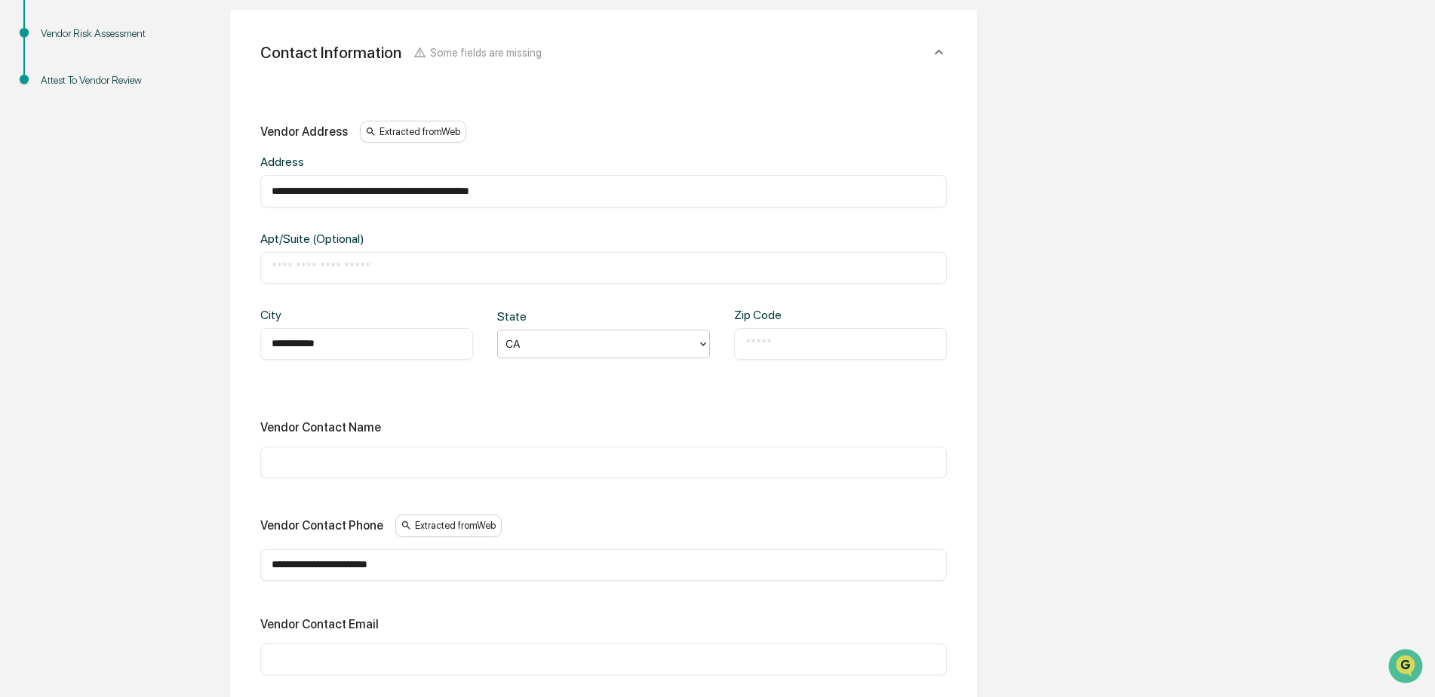
click at [786, 343] on input "text" at bounding box center [841, 344] width 190 height 15
type input "*****"
drag, startPoint x: 489, startPoint y: 199, endPoint x: 417, endPoint y: 196, distance: 72.5
click at [417, 196] on input "**********" at bounding box center [604, 190] width 664 height 15
type input "**********"
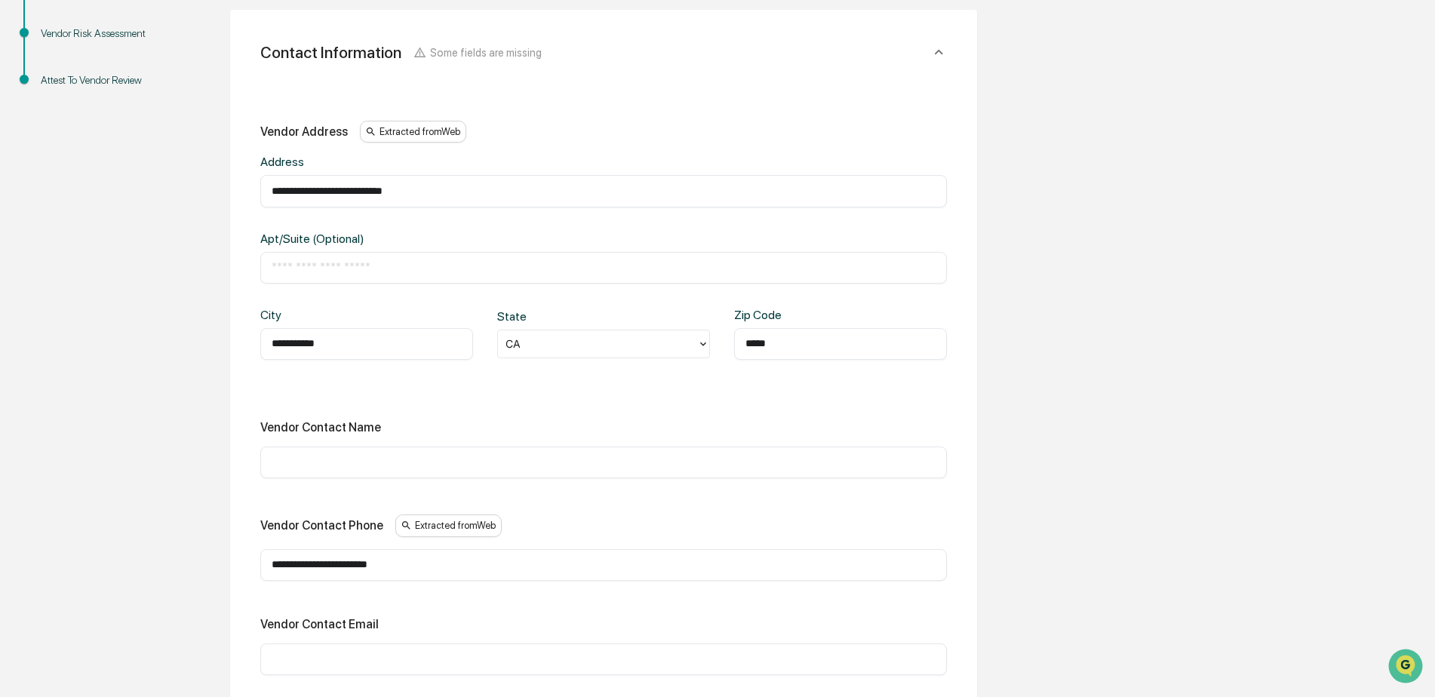
click at [776, 396] on div "**********" at bounding box center [603, 398] width 687 height 555
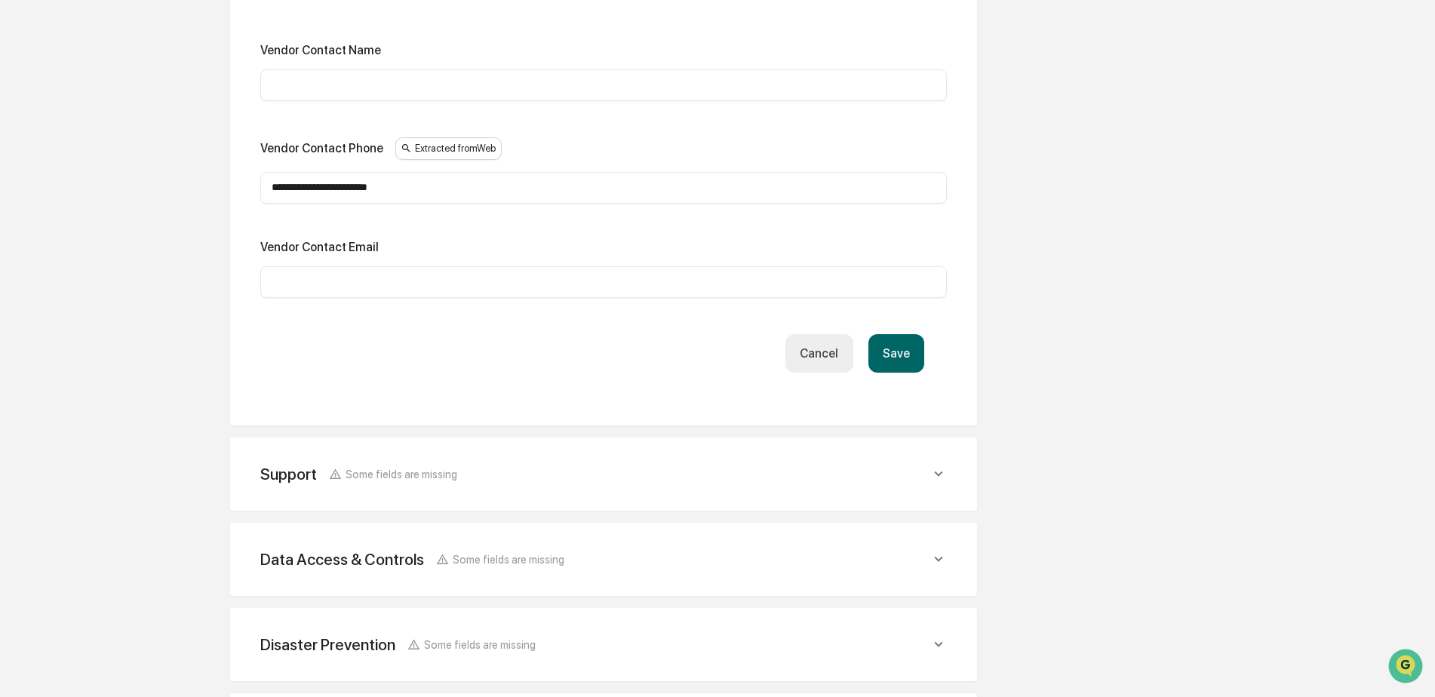
click at [906, 361] on button "Save" at bounding box center [897, 353] width 56 height 38
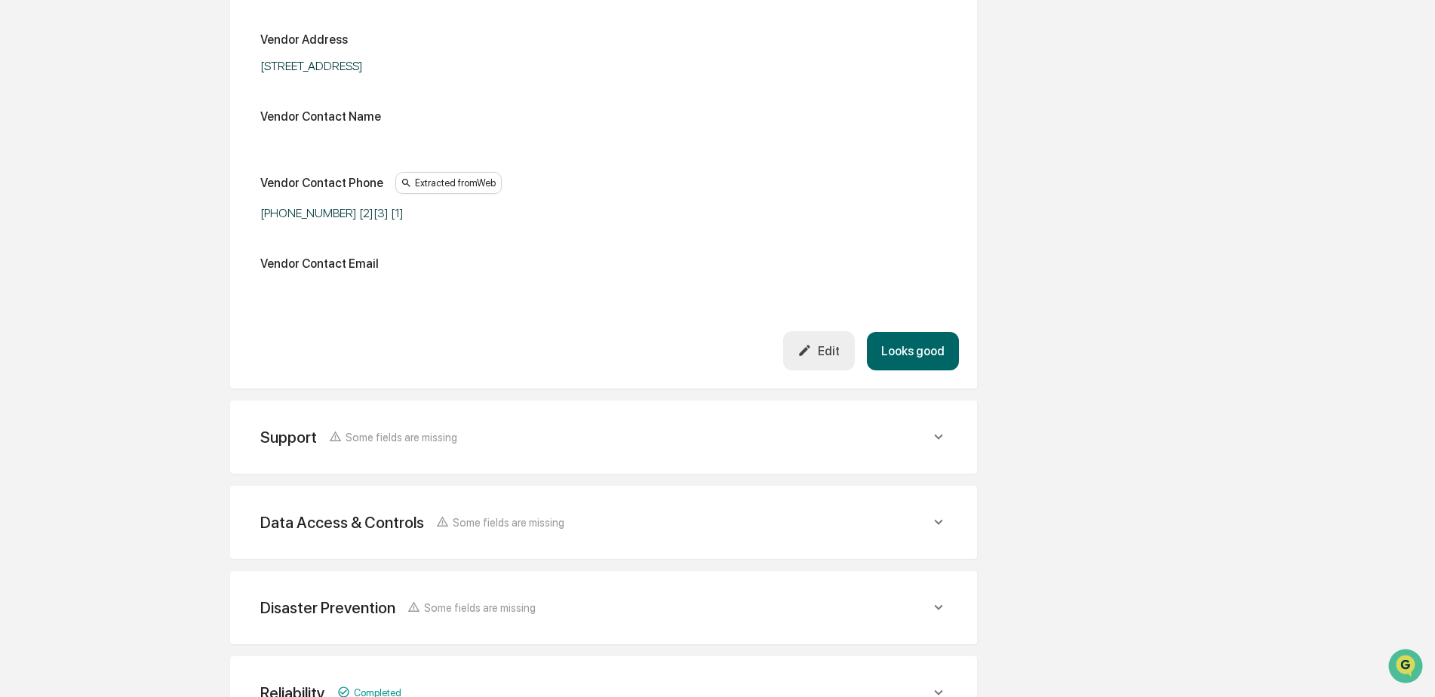
scroll to position [543, 0]
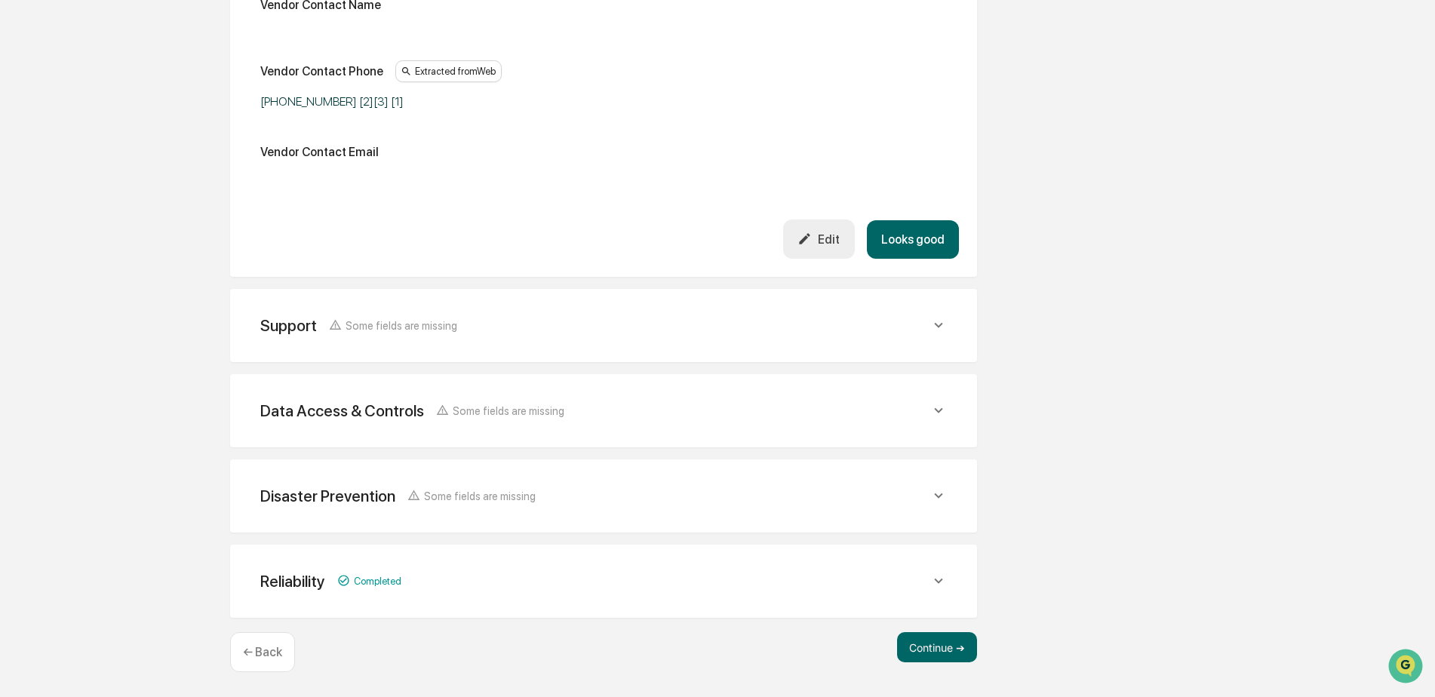
click at [943, 324] on icon at bounding box center [938, 325] width 8 height 5
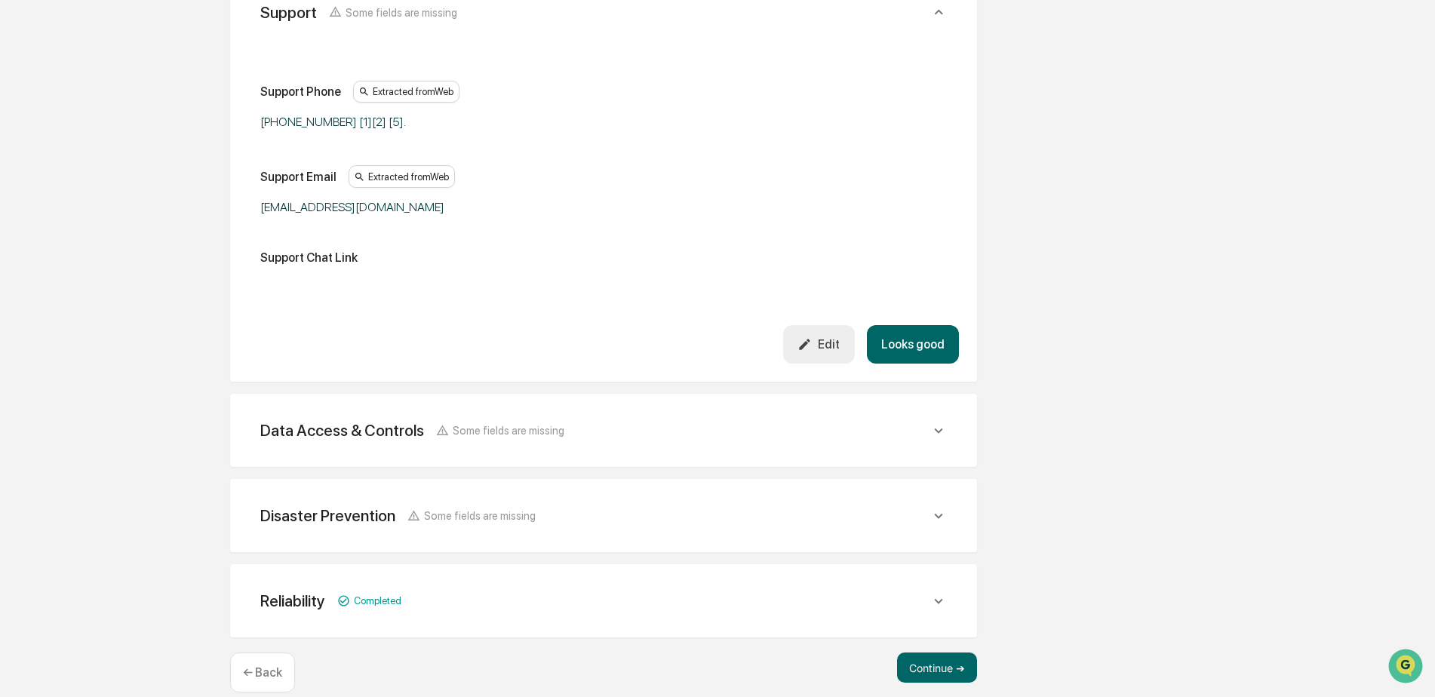
scroll to position [883, 0]
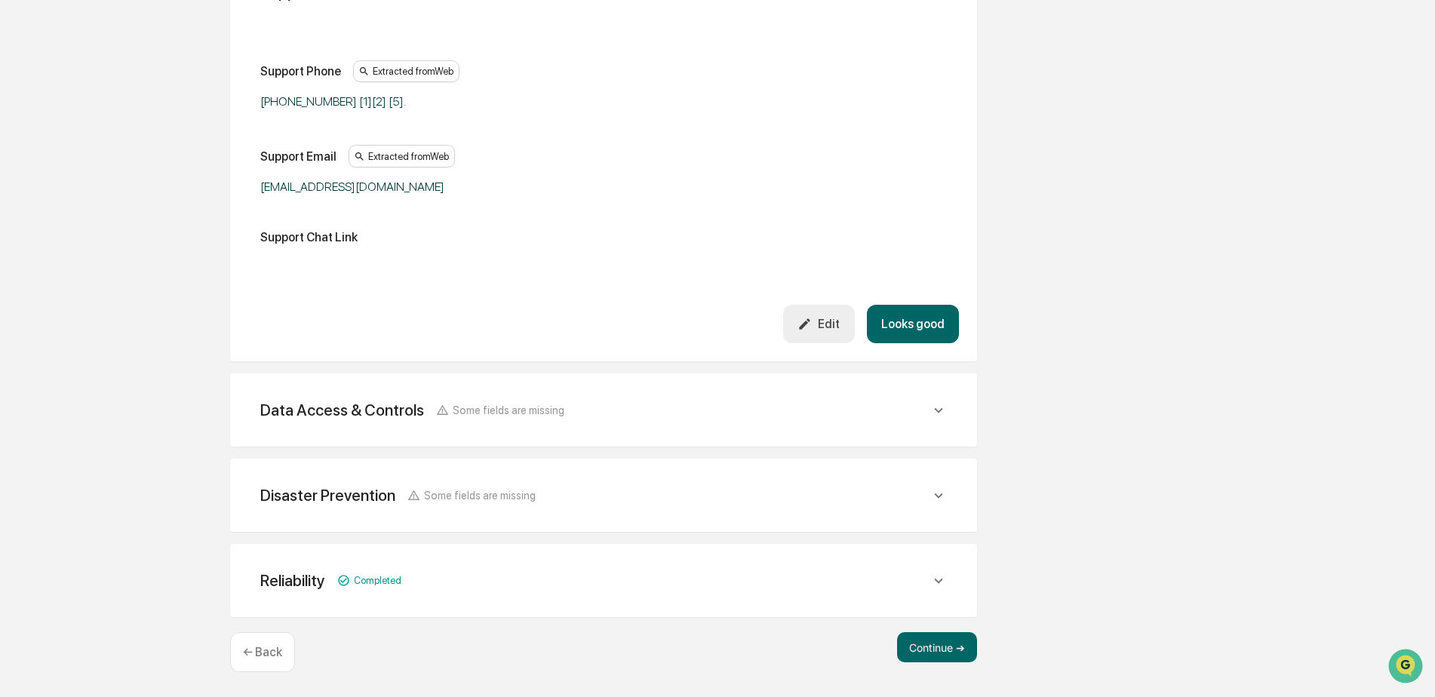
click at [937, 409] on icon at bounding box center [939, 410] width 17 height 17
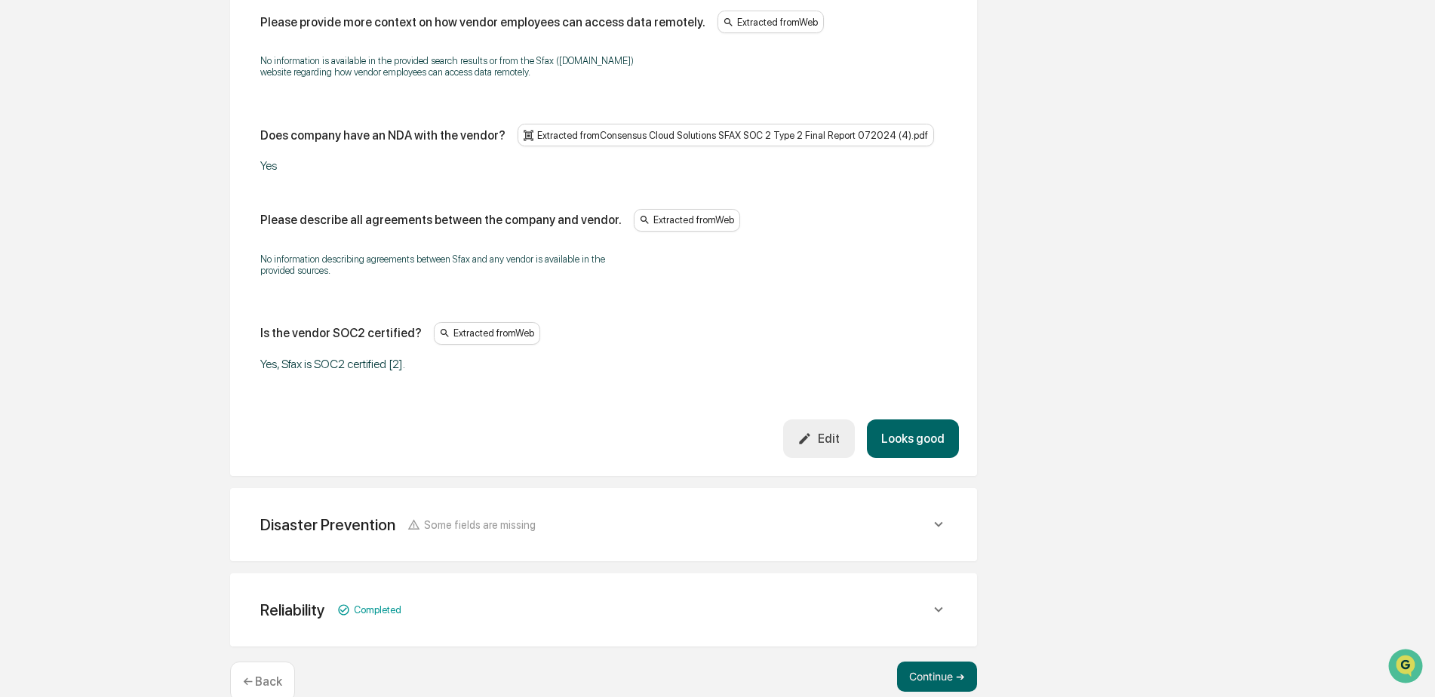
scroll to position [2632, 0]
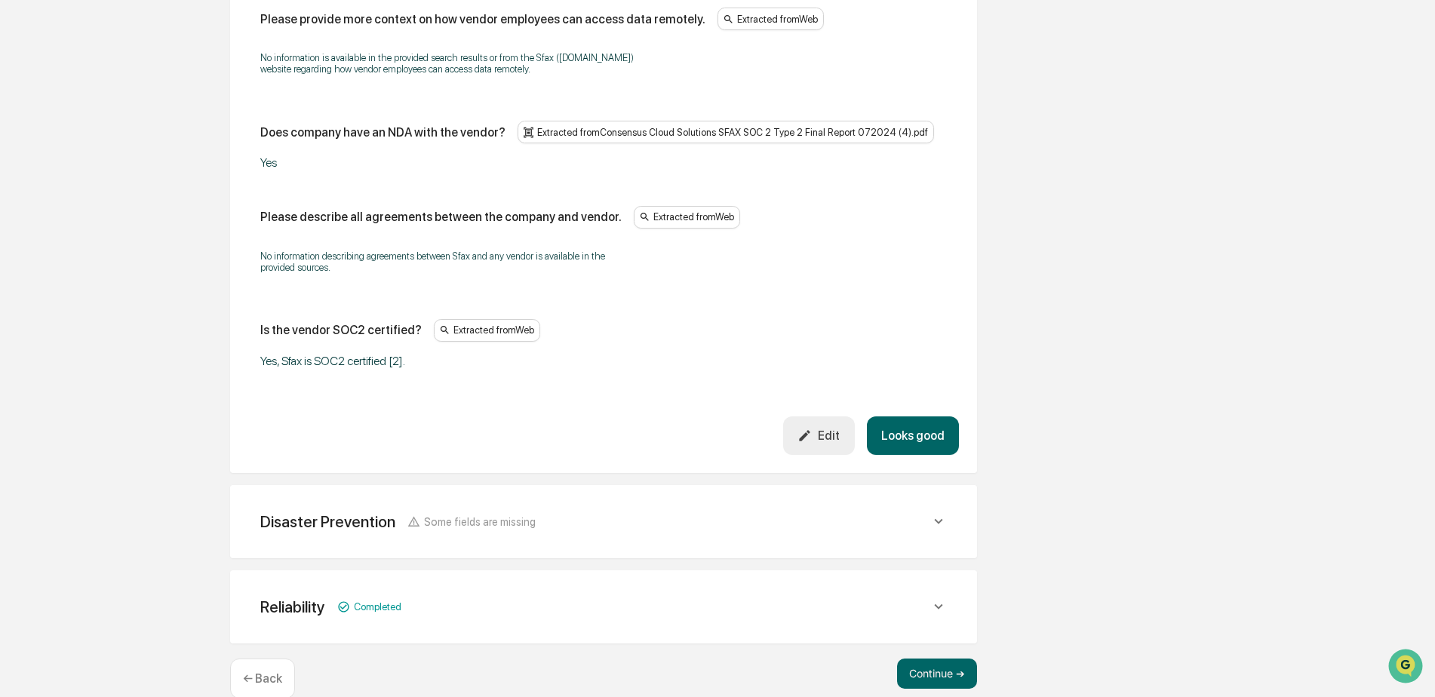
click at [939, 417] on button "Looks good" at bounding box center [913, 436] width 92 height 38
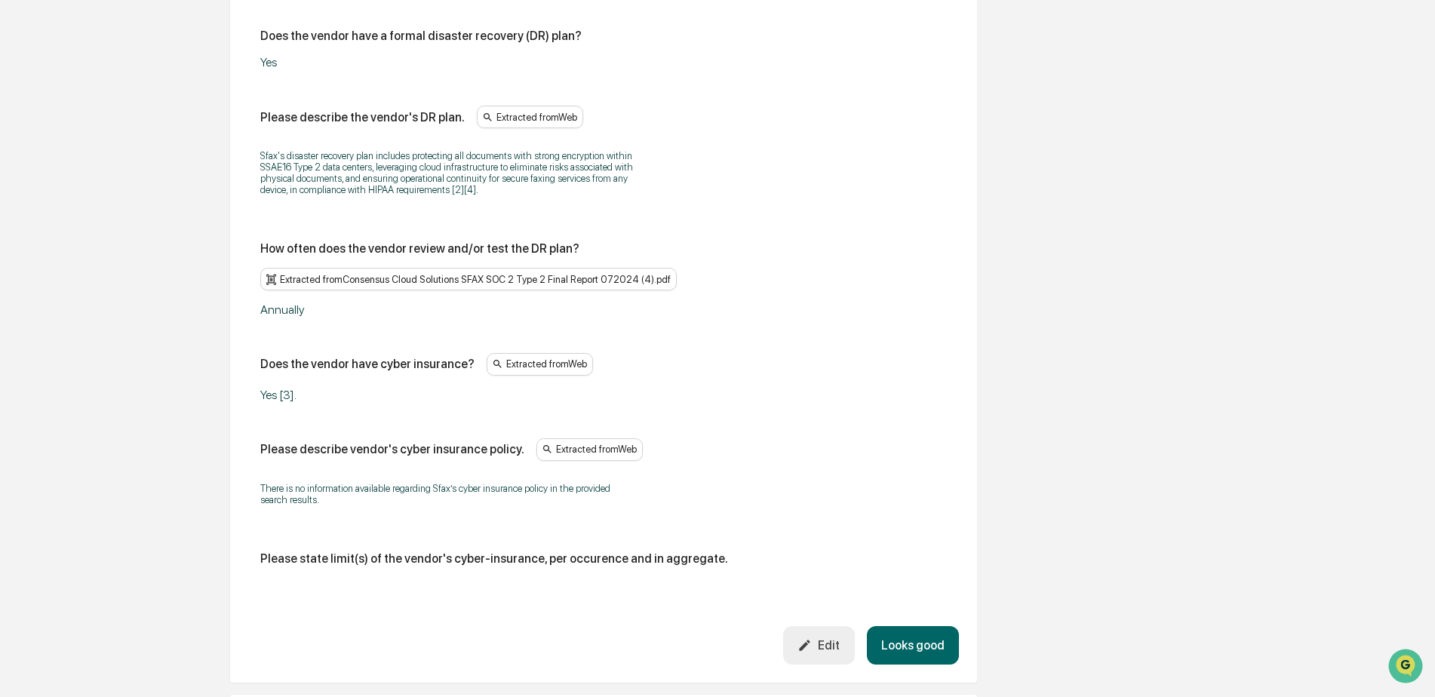
scroll to position [1106, 0]
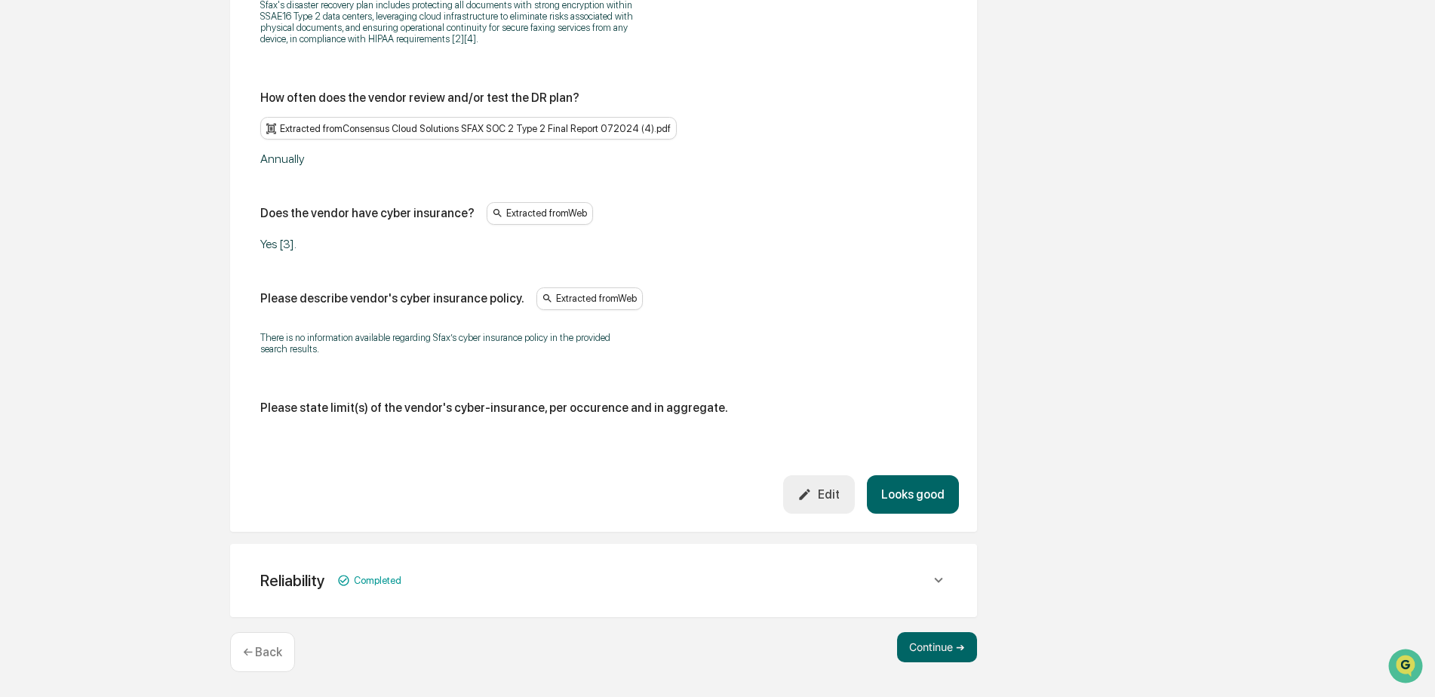
click at [941, 486] on button "Looks good" at bounding box center [913, 494] width 92 height 38
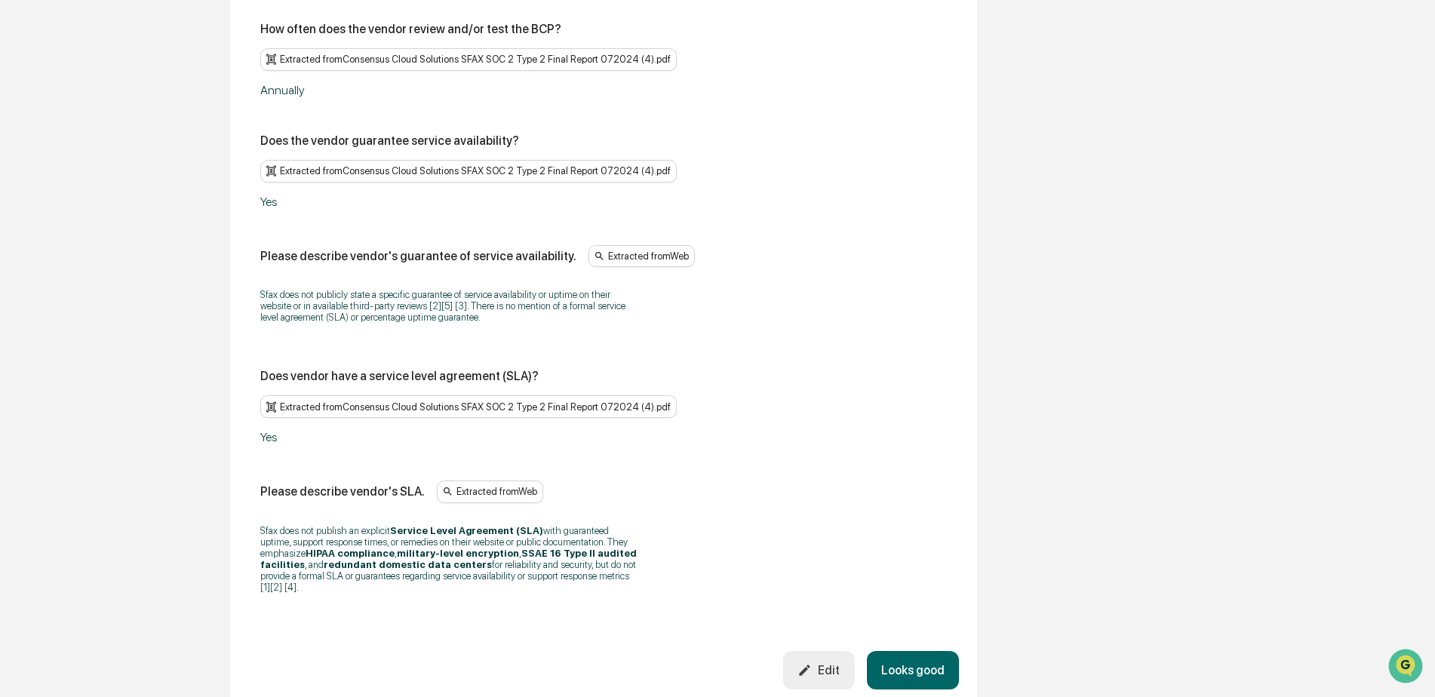
scroll to position [1404, 0]
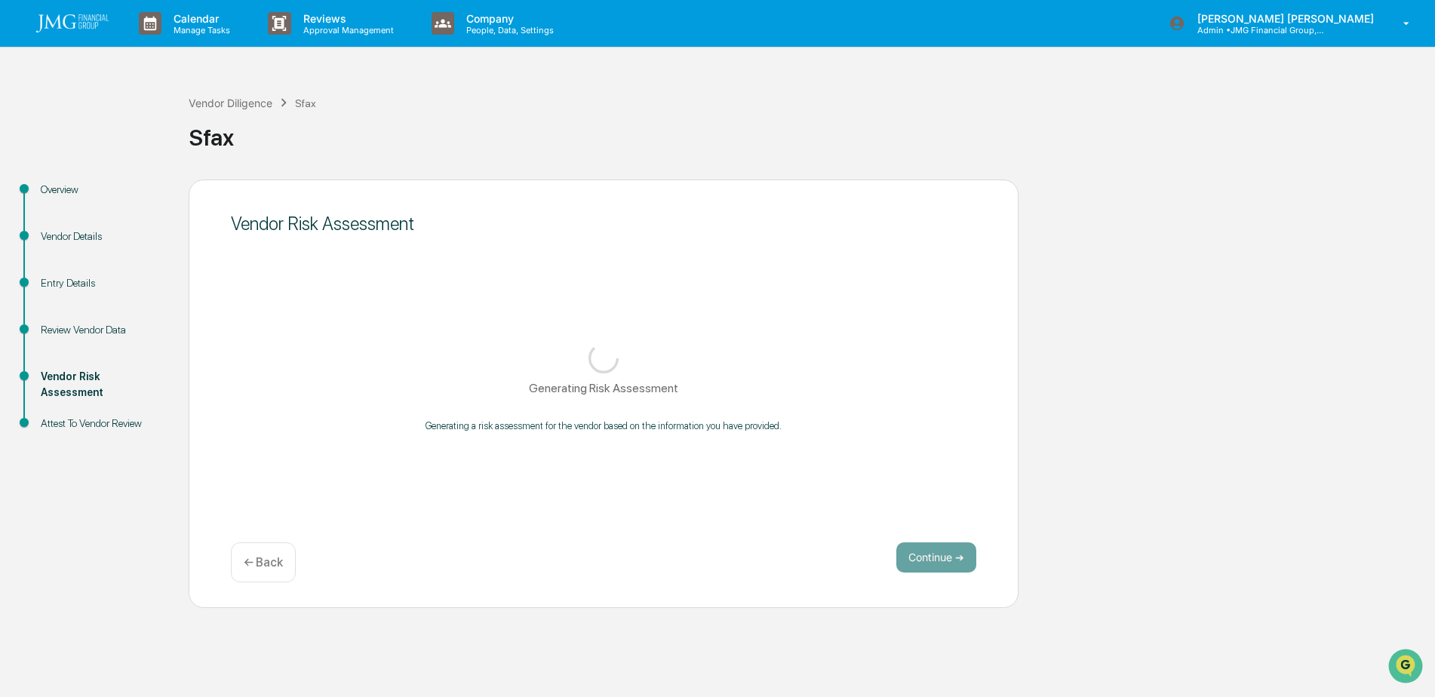
scroll to position [0, 0]
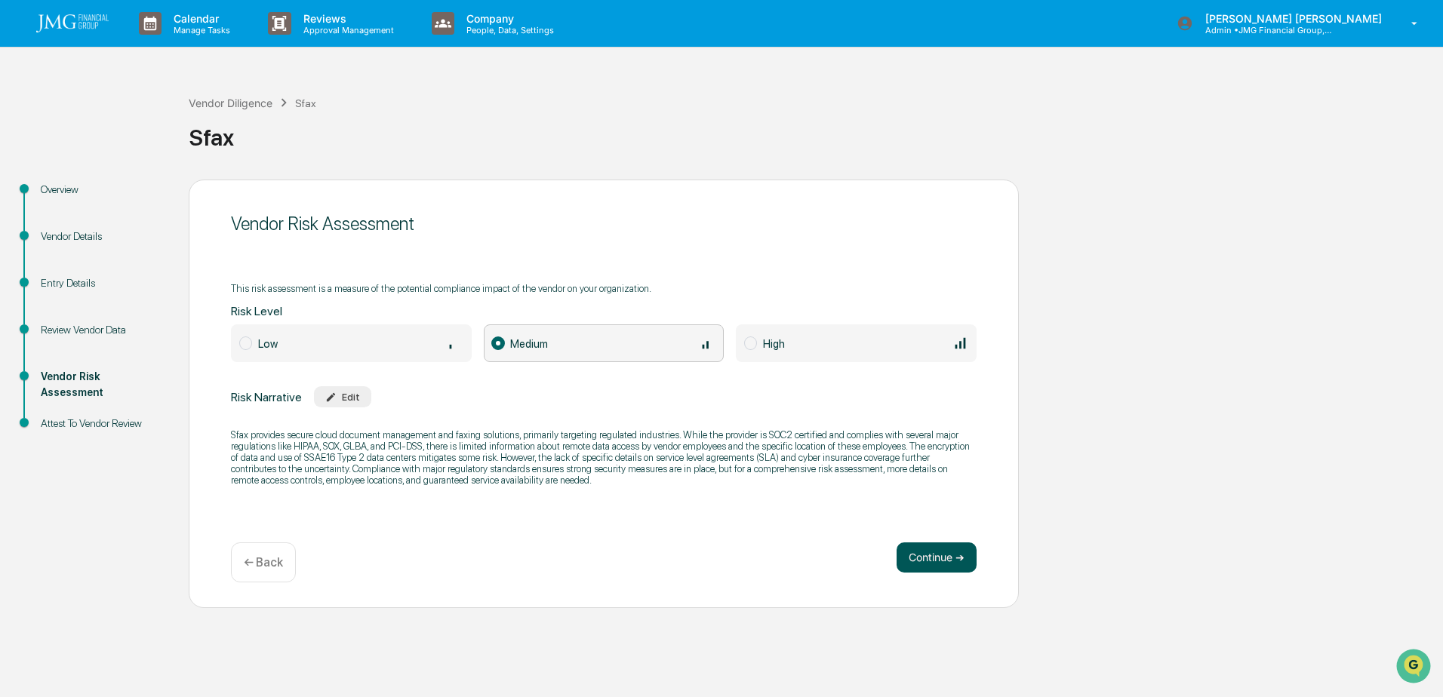
click at [958, 555] on button "Continue ➔" at bounding box center [937, 558] width 80 height 30
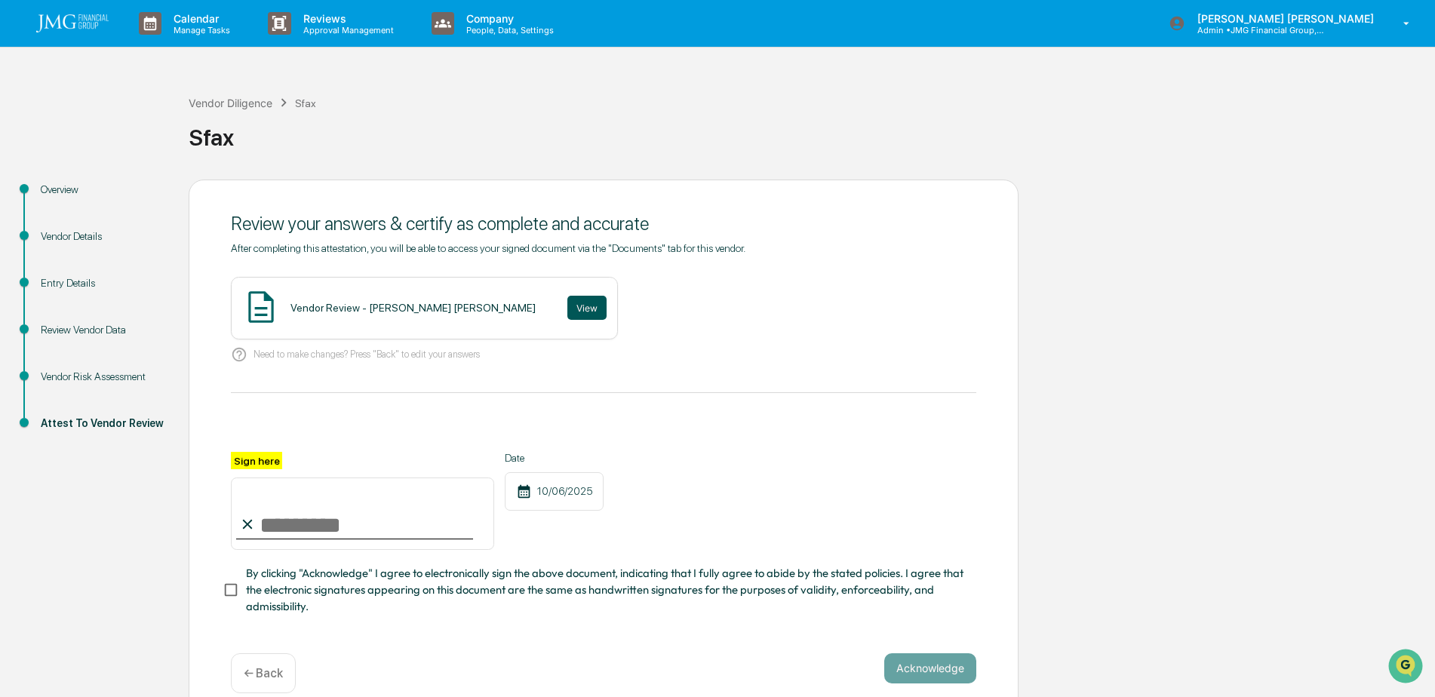
click at [568, 305] on button "View" at bounding box center [587, 308] width 39 height 24
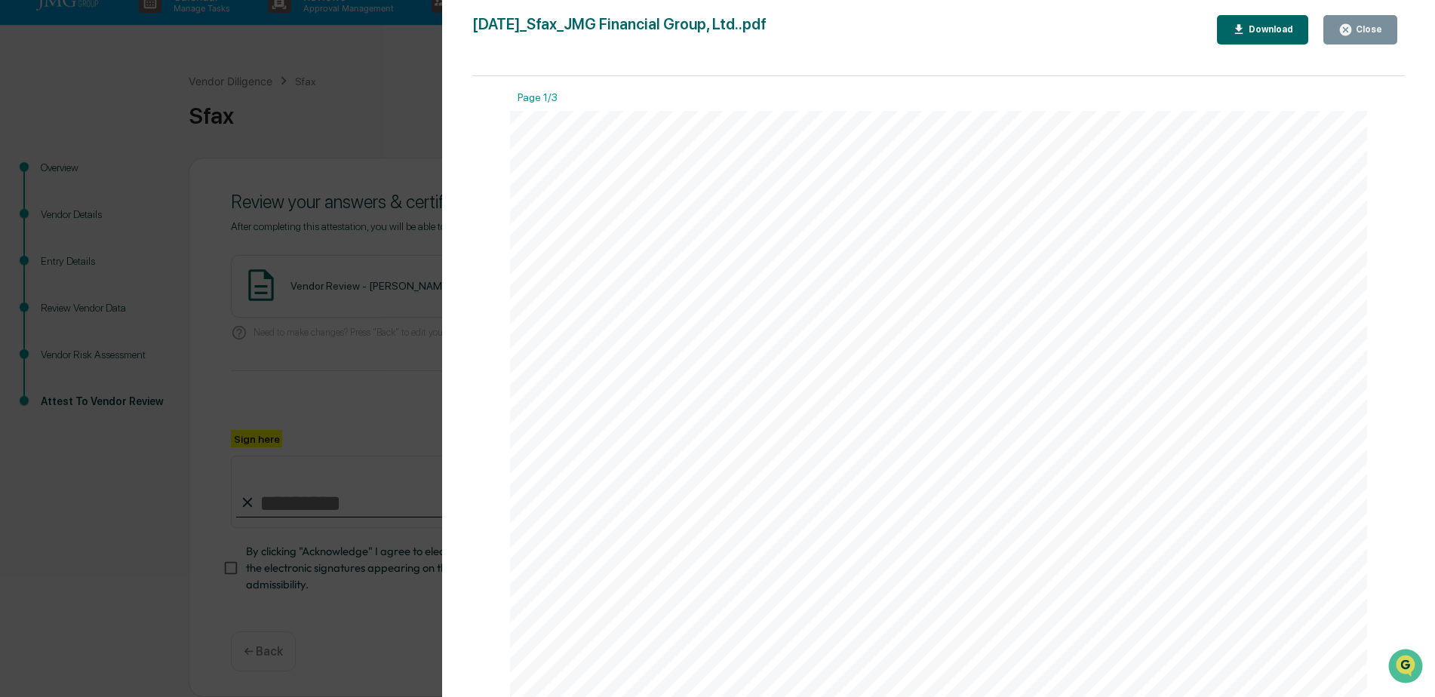
click at [1367, 27] on div "Close" at bounding box center [1367, 29] width 29 height 11
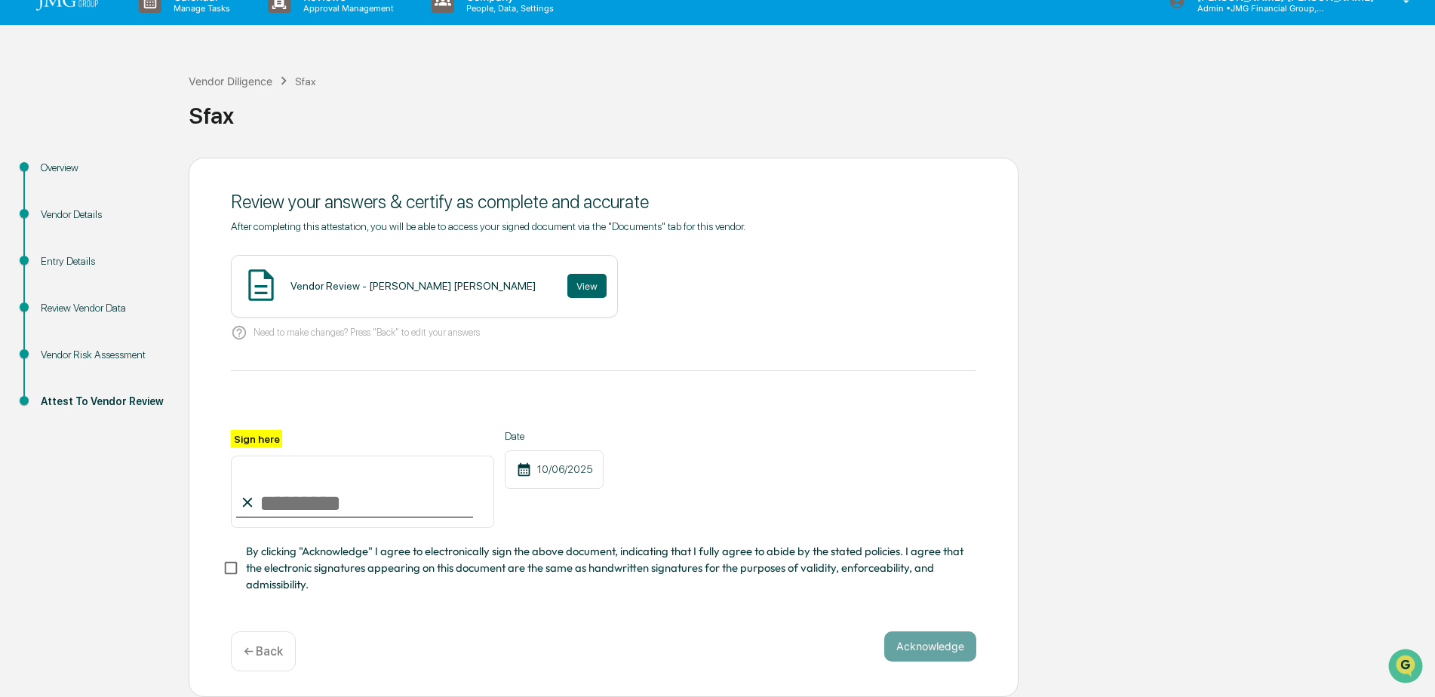
click at [1146, 143] on div "Vendor Diligence Sfax Sfax" at bounding box center [808, 104] width 1239 height 108
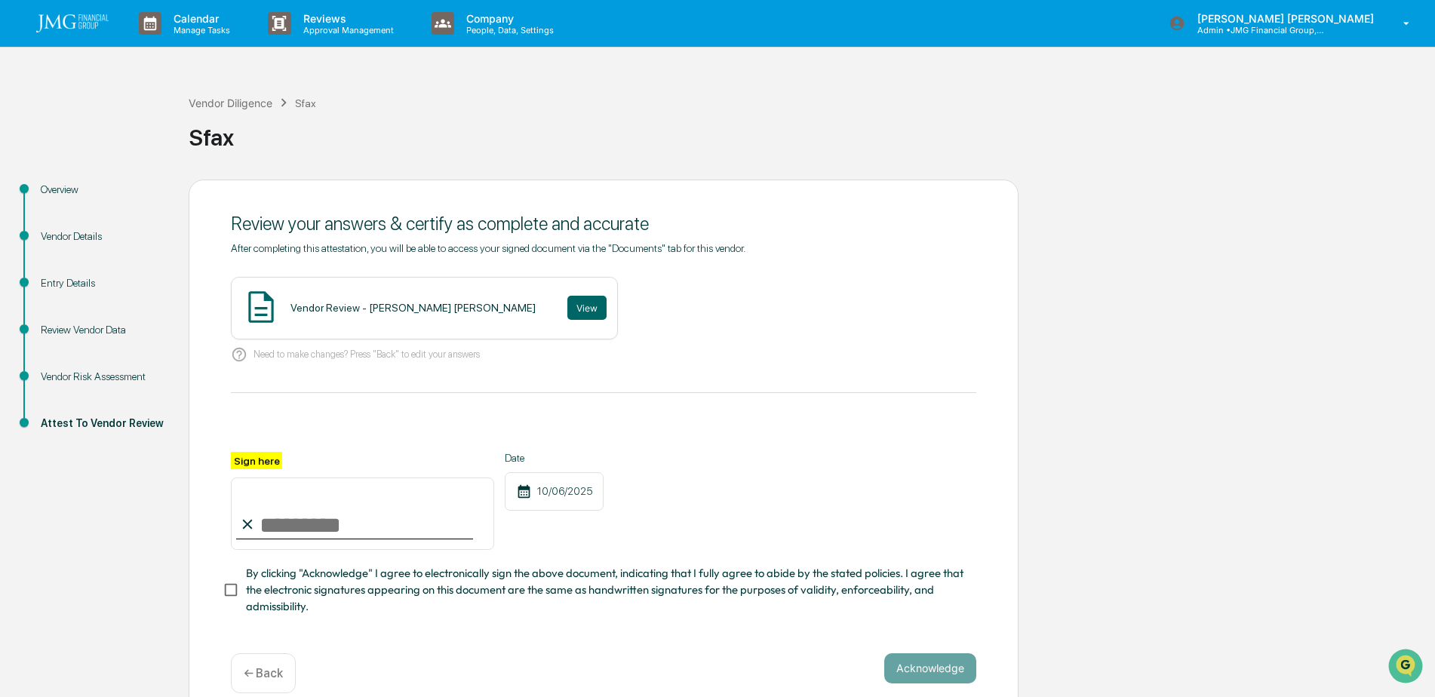
click at [84, 30] on img at bounding box center [72, 23] width 72 height 18
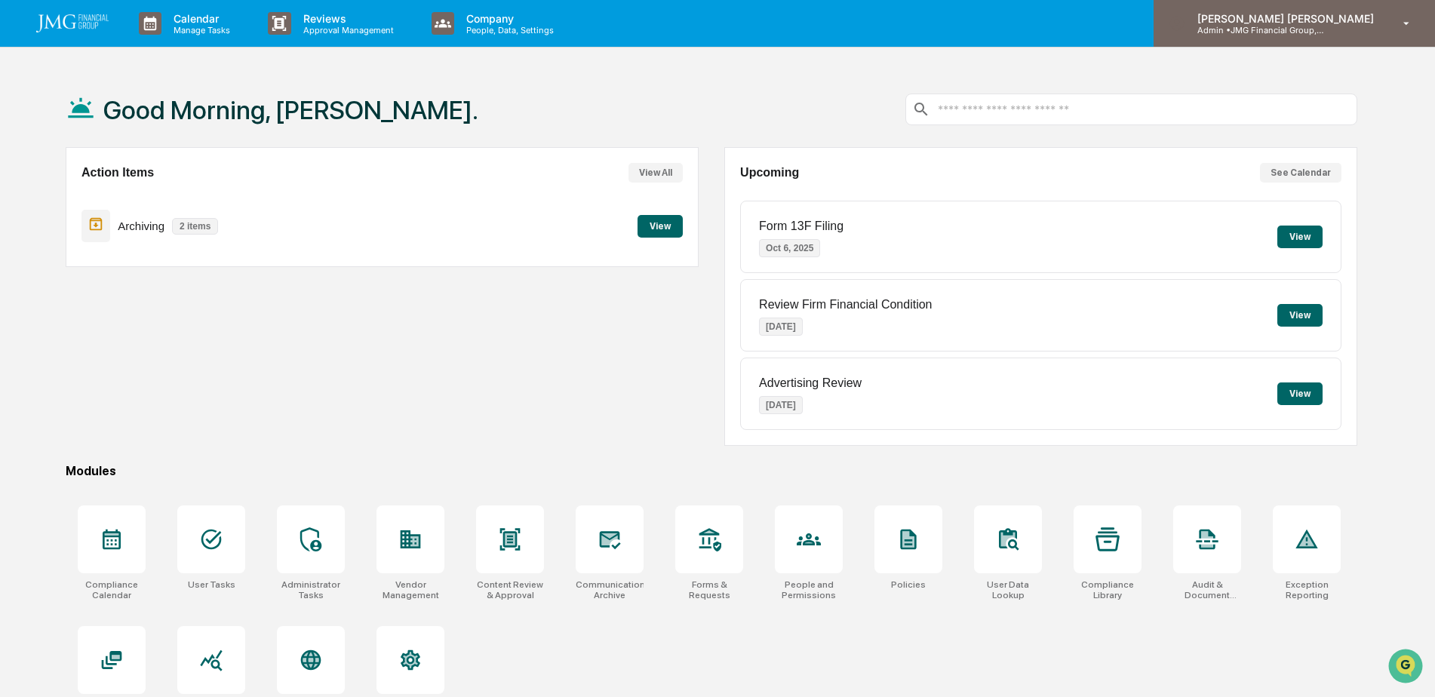
click at [1364, 40] on div "[PERSON_NAME] [PERSON_NAME] Admin • JMG Financial Group, Ltd." at bounding box center [1294, 23] width 281 height 47
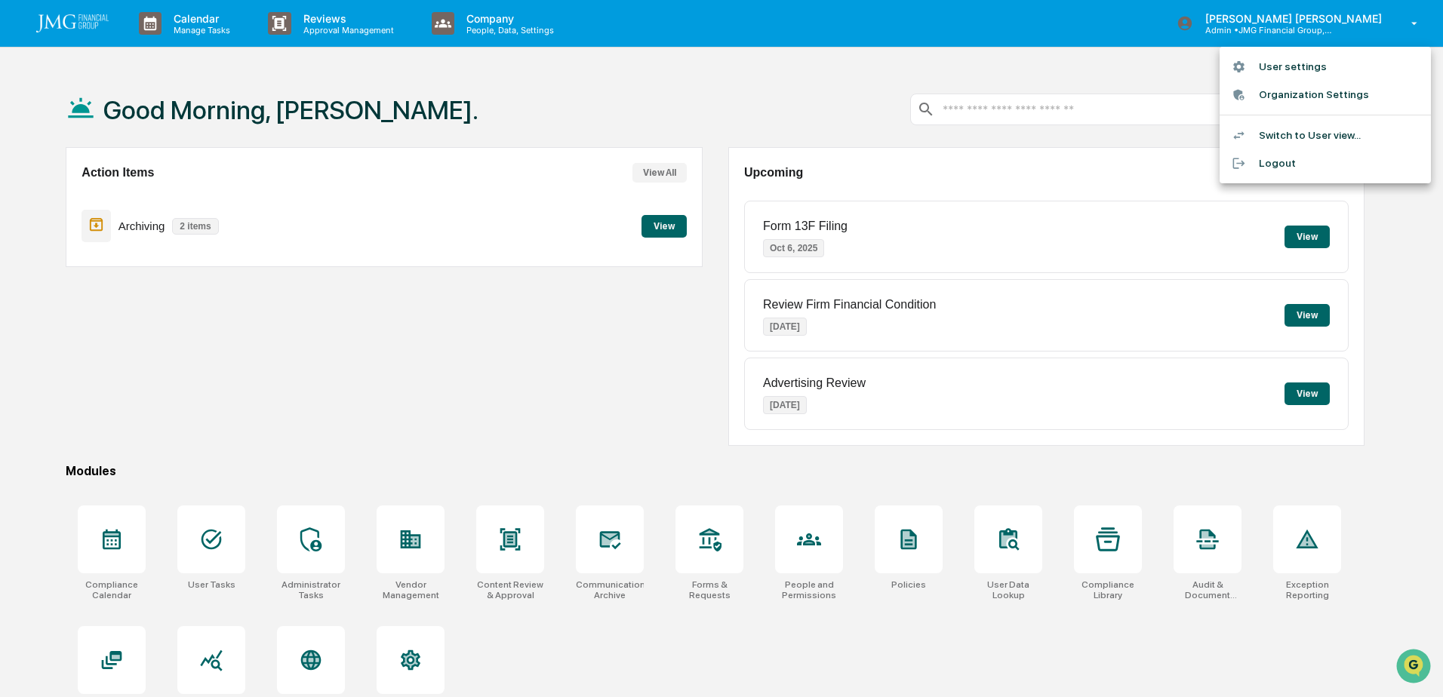
click at [1284, 162] on li "Logout" at bounding box center [1325, 163] width 211 height 28
